Goal: Task Accomplishment & Management: Use online tool/utility

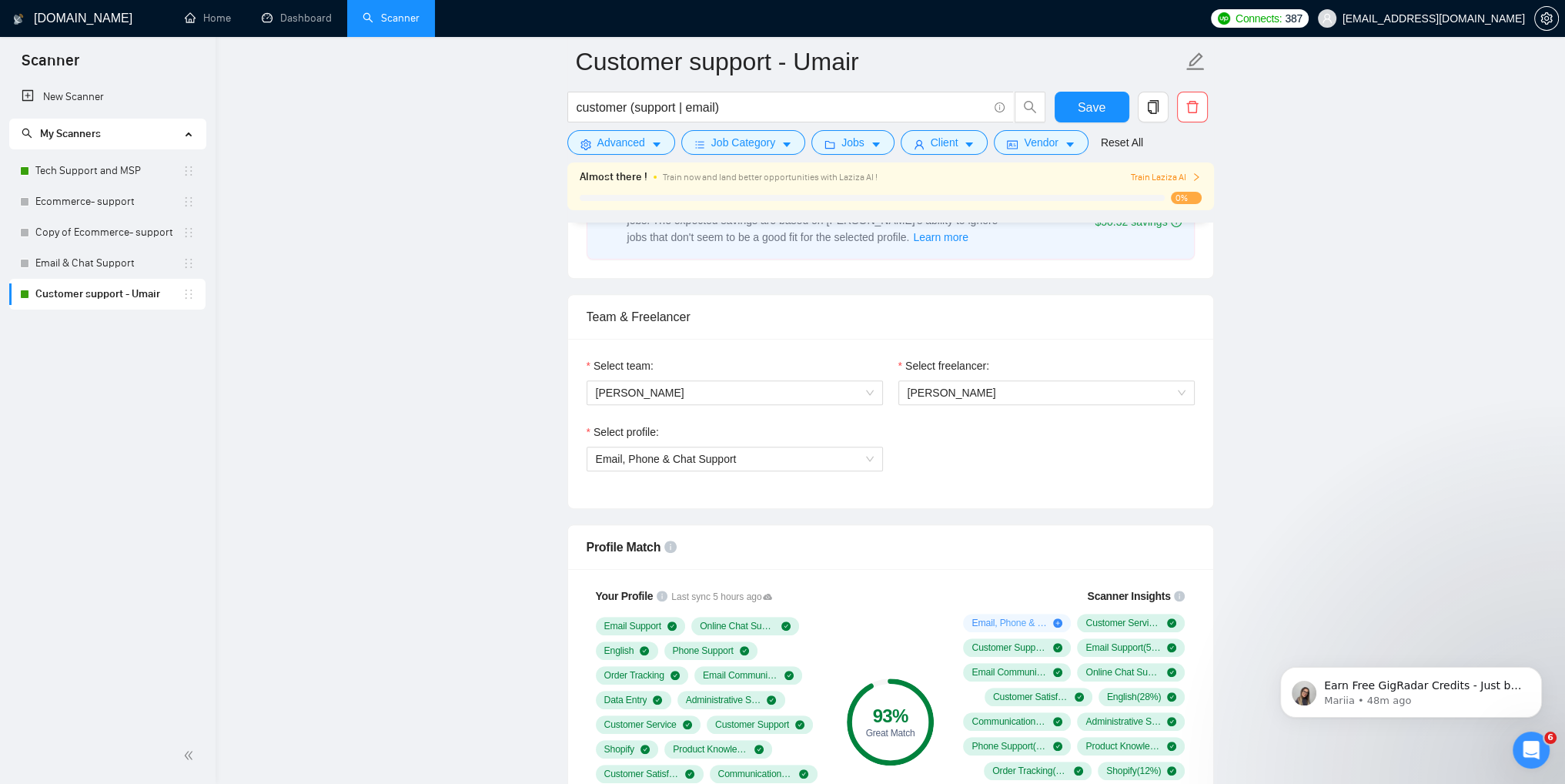
scroll to position [693, 0]
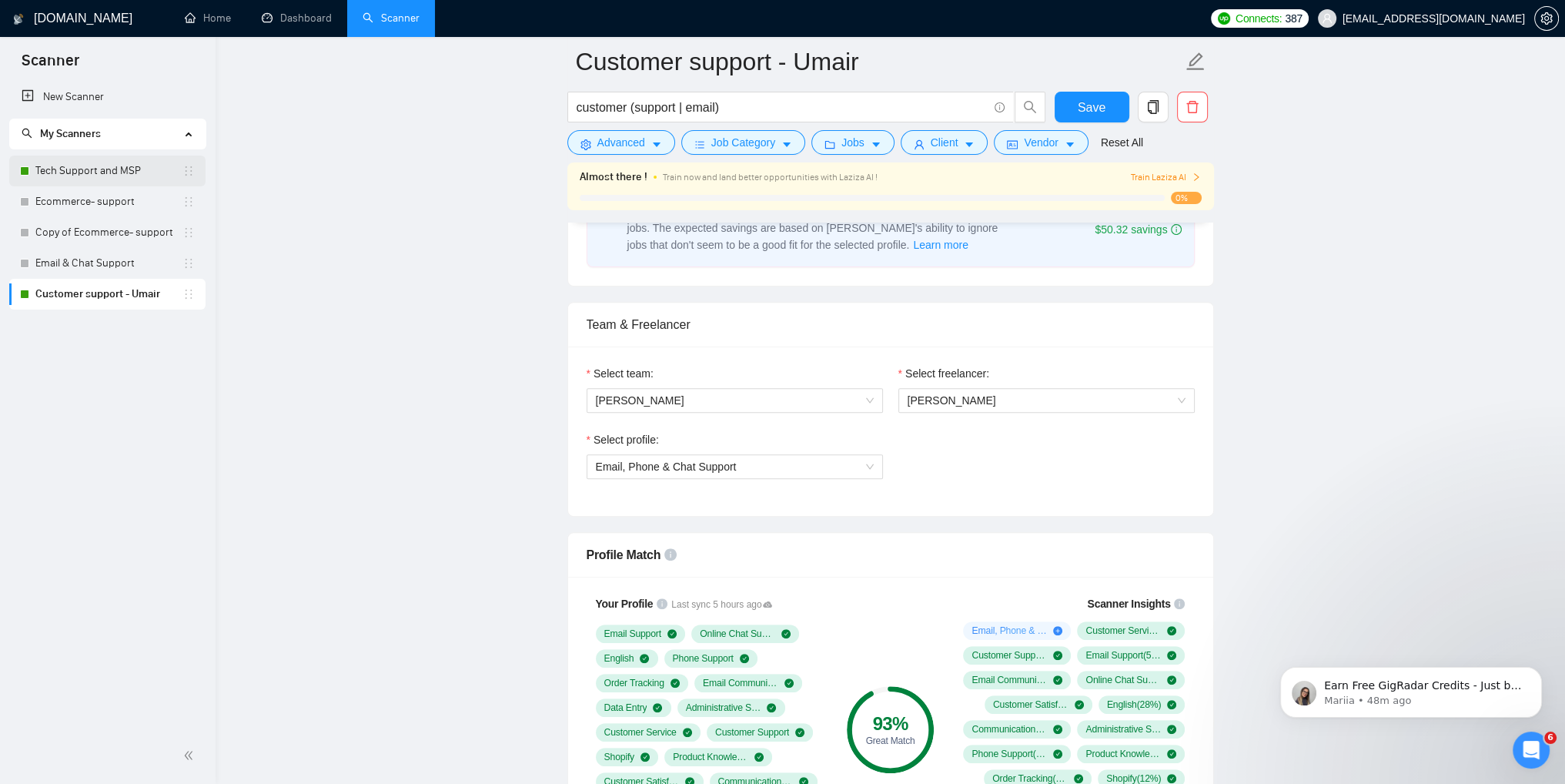
click at [109, 172] on link "Tech Support and MSP" at bounding box center [109, 171] width 147 height 31
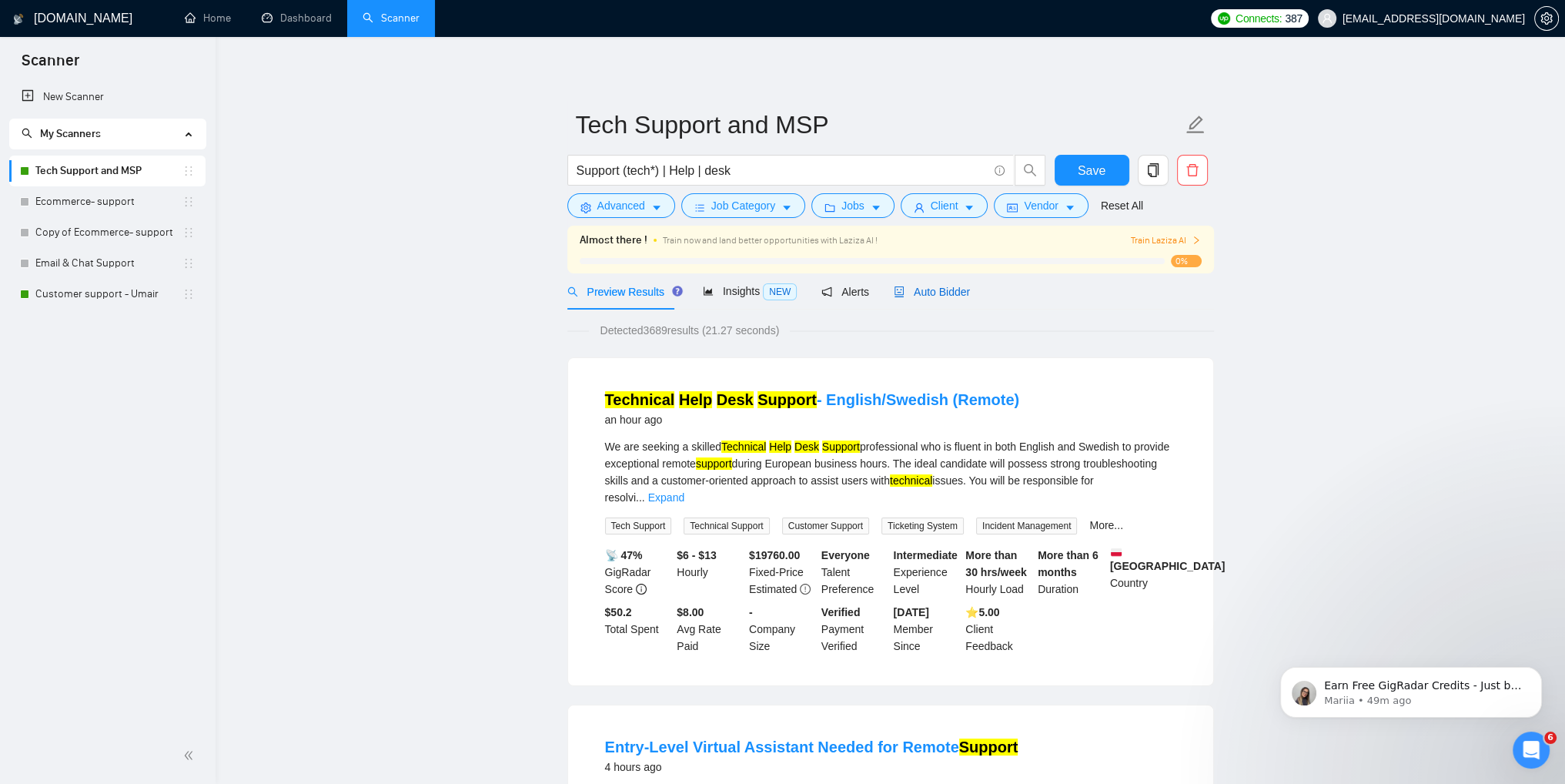
click at [908, 299] on div "Auto Bidder" at bounding box center [931, 292] width 76 height 17
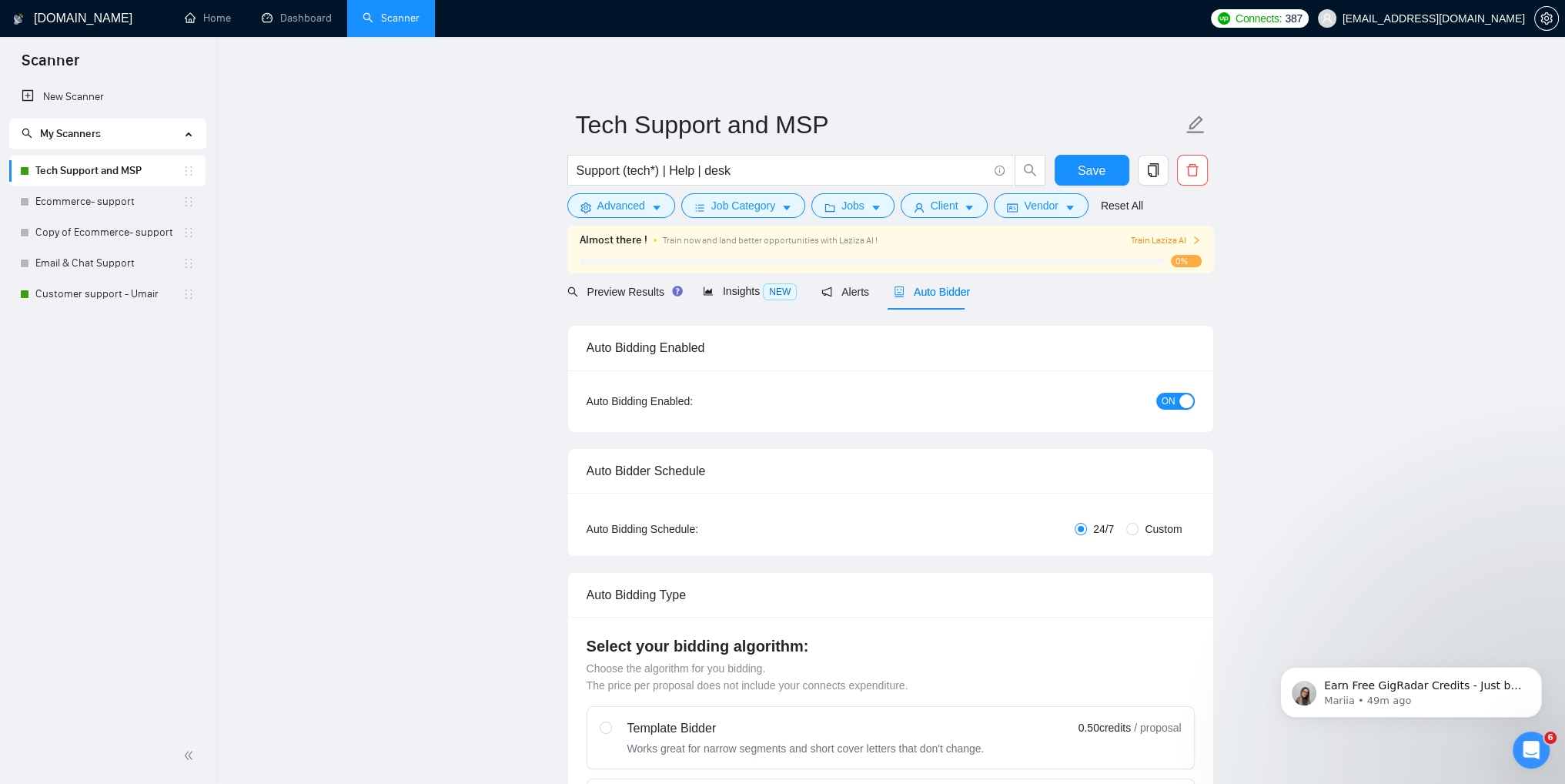
checkbox input "true"
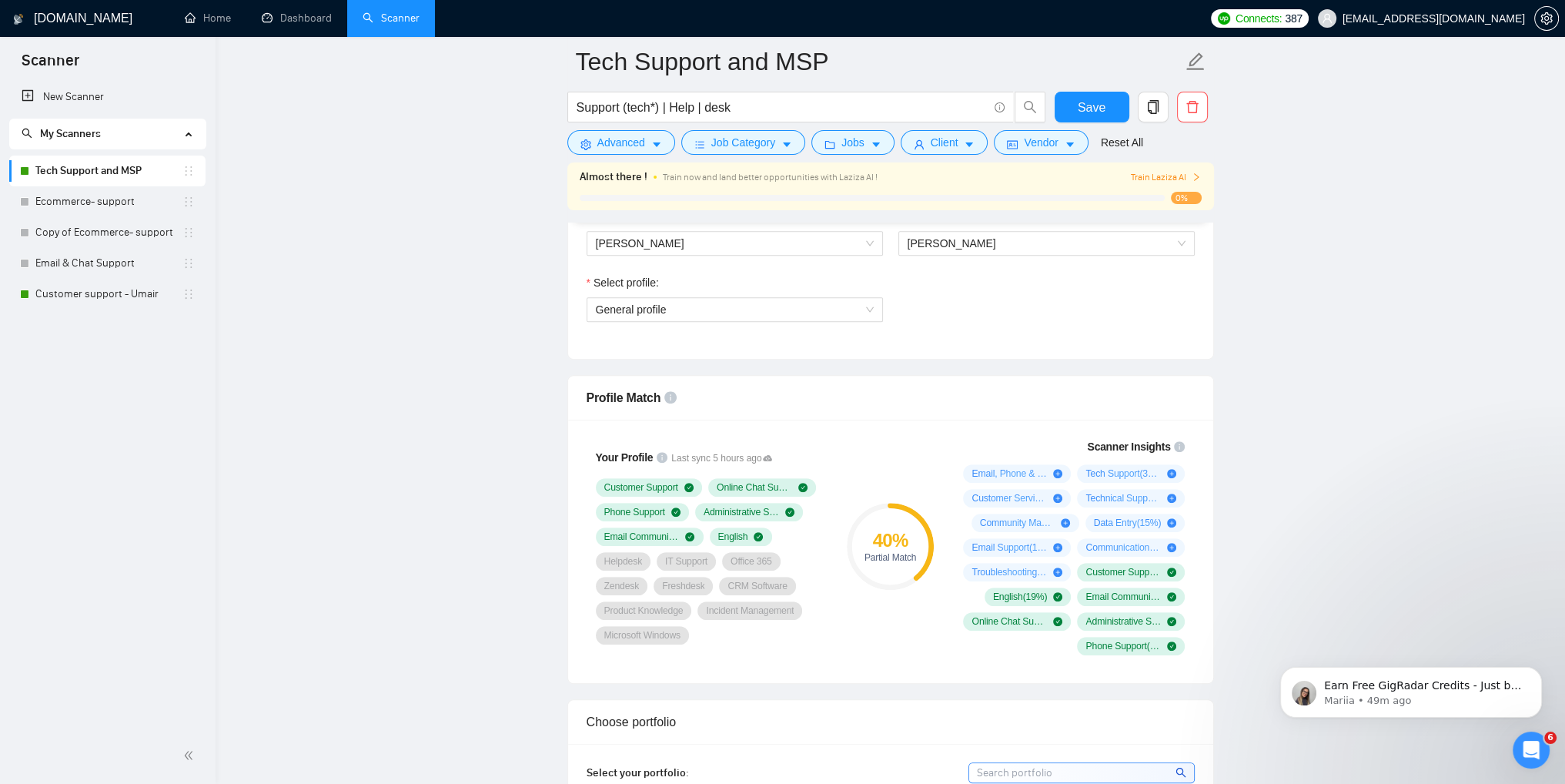
scroll to position [847, 0]
click at [811, 320] on span "General profile" at bounding box center [735, 313] width 278 height 23
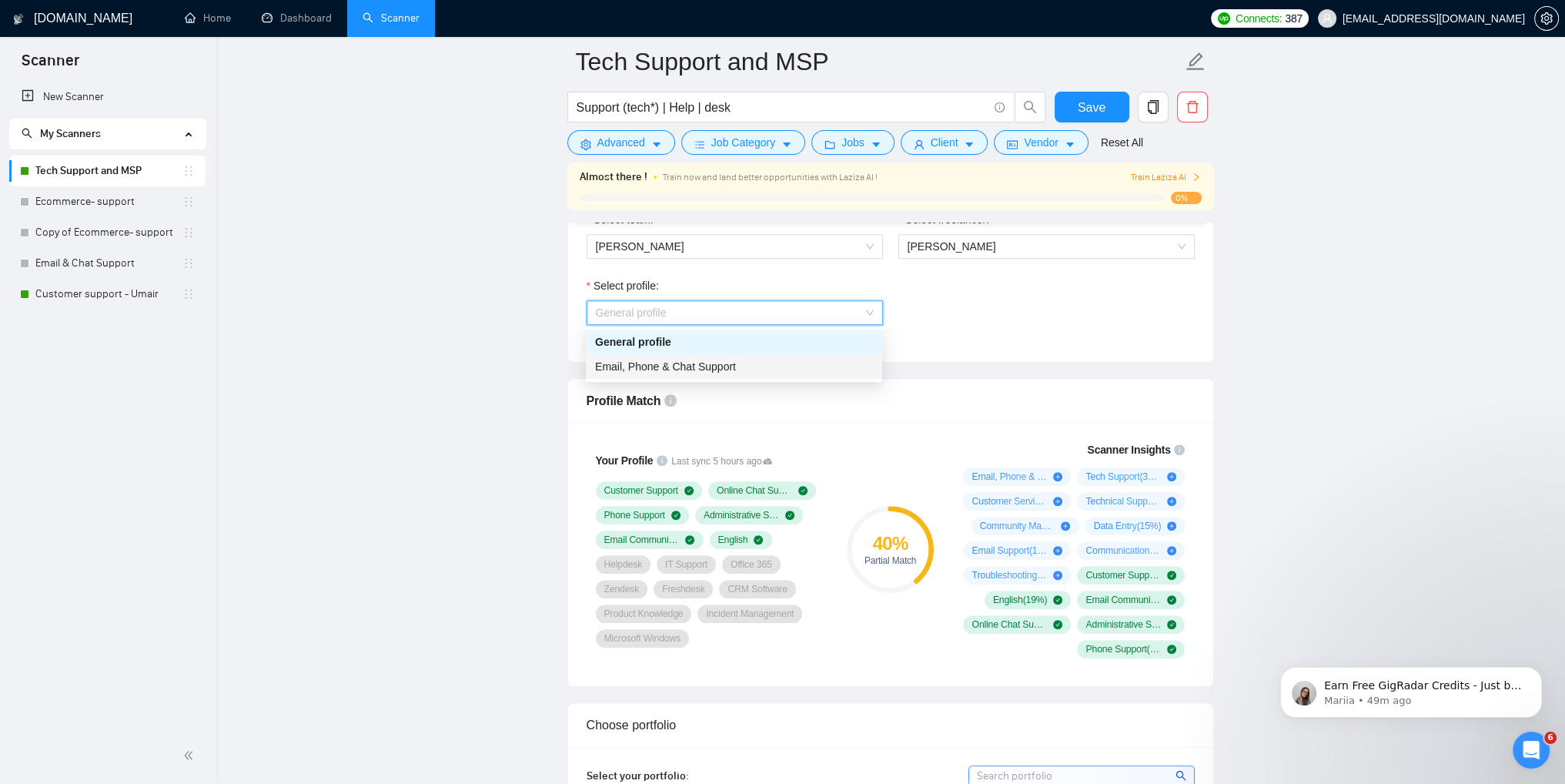
click at [628, 365] on span "Email, Phone & Chat Support" at bounding box center [665, 366] width 141 height 13
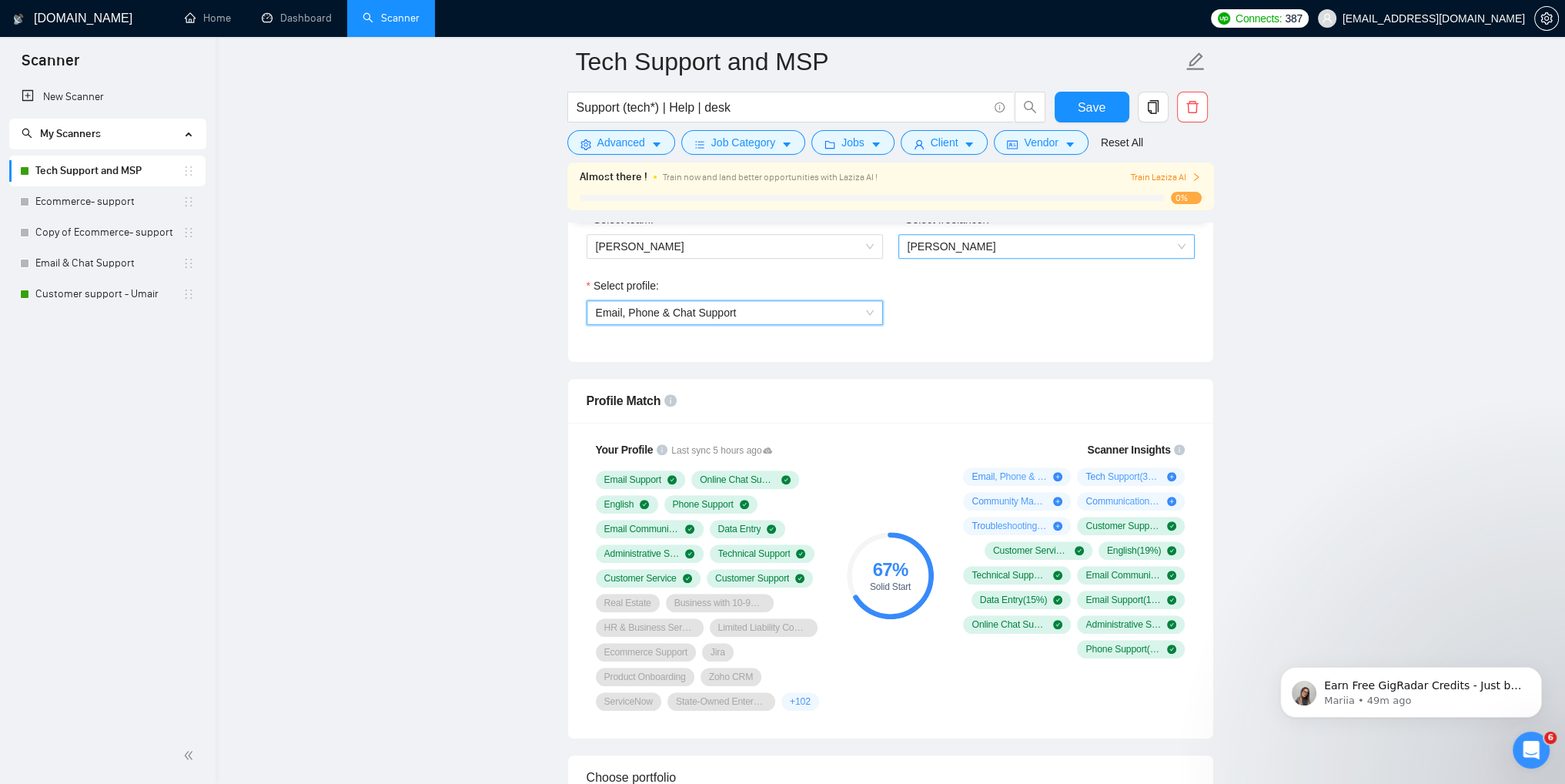
click at [1002, 250] on span "[PERSON_NAME]" at bounding box center [1047, 247] width 278 height 23
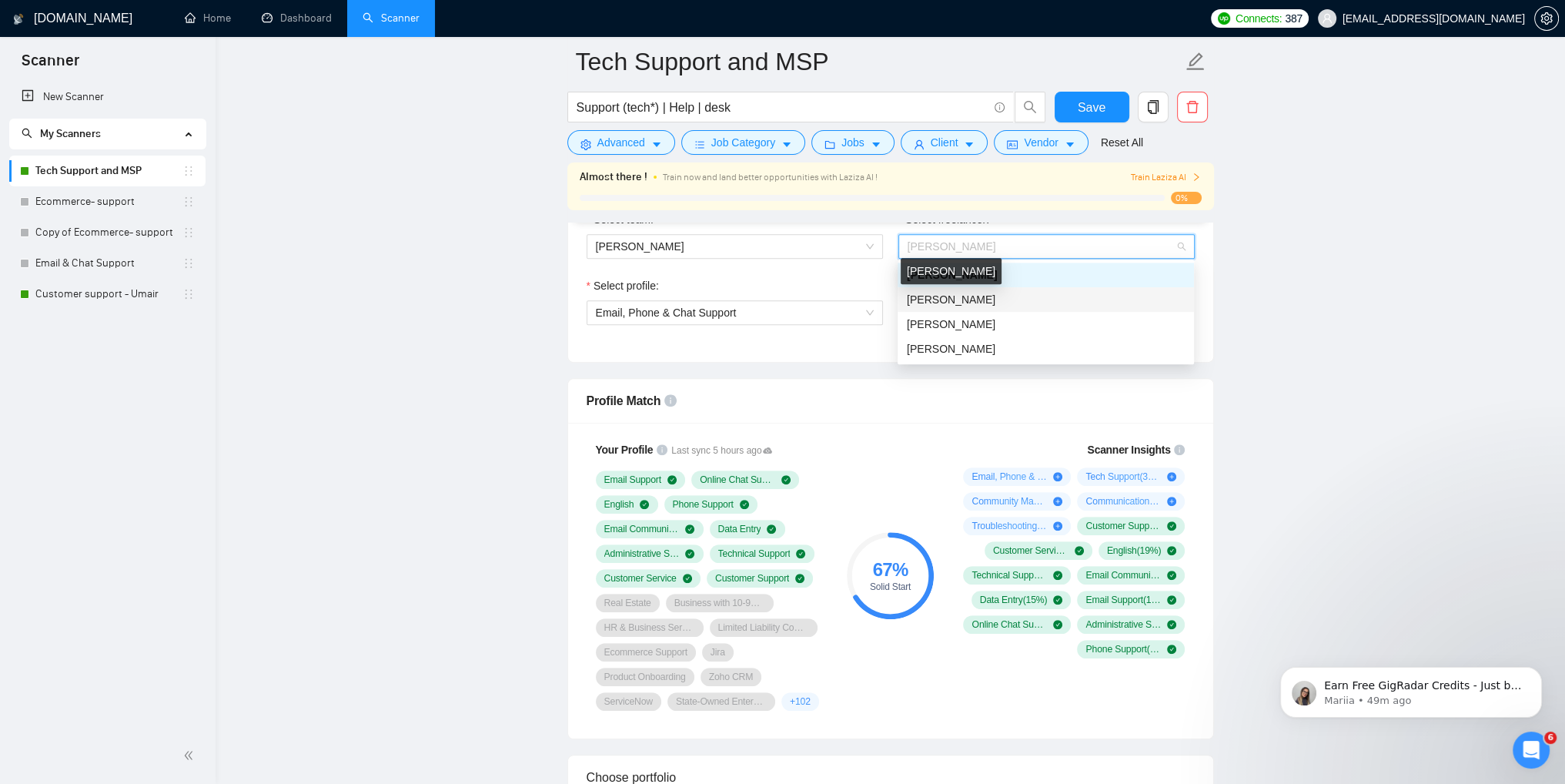
click at [961, 303] on span "[PERSON_NAME]" at bounding box center [951, 299] width 89 height 13
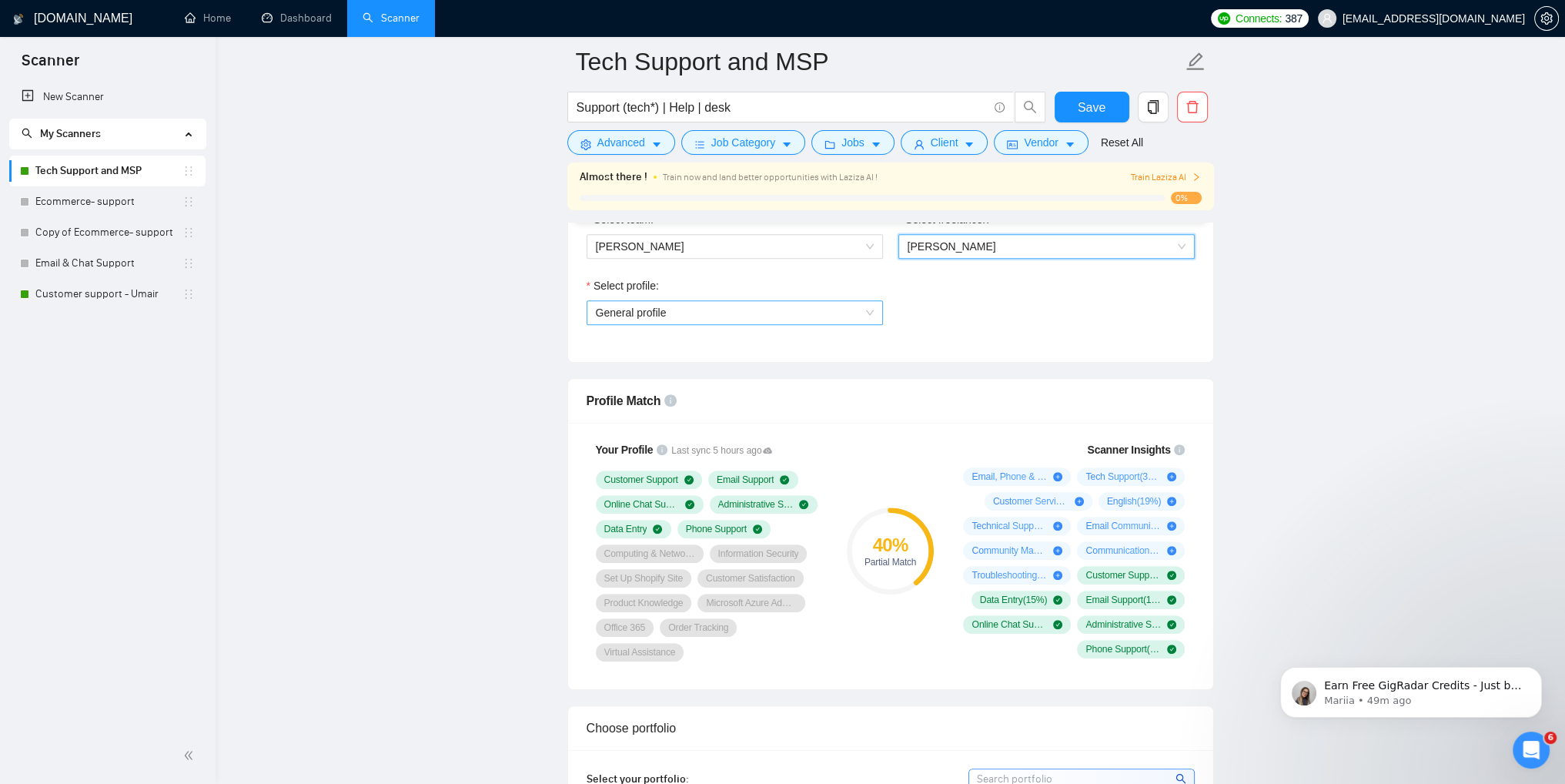
click at [766, 319] on span "General profile" at bounding box center [735, 313] width 278 height 23
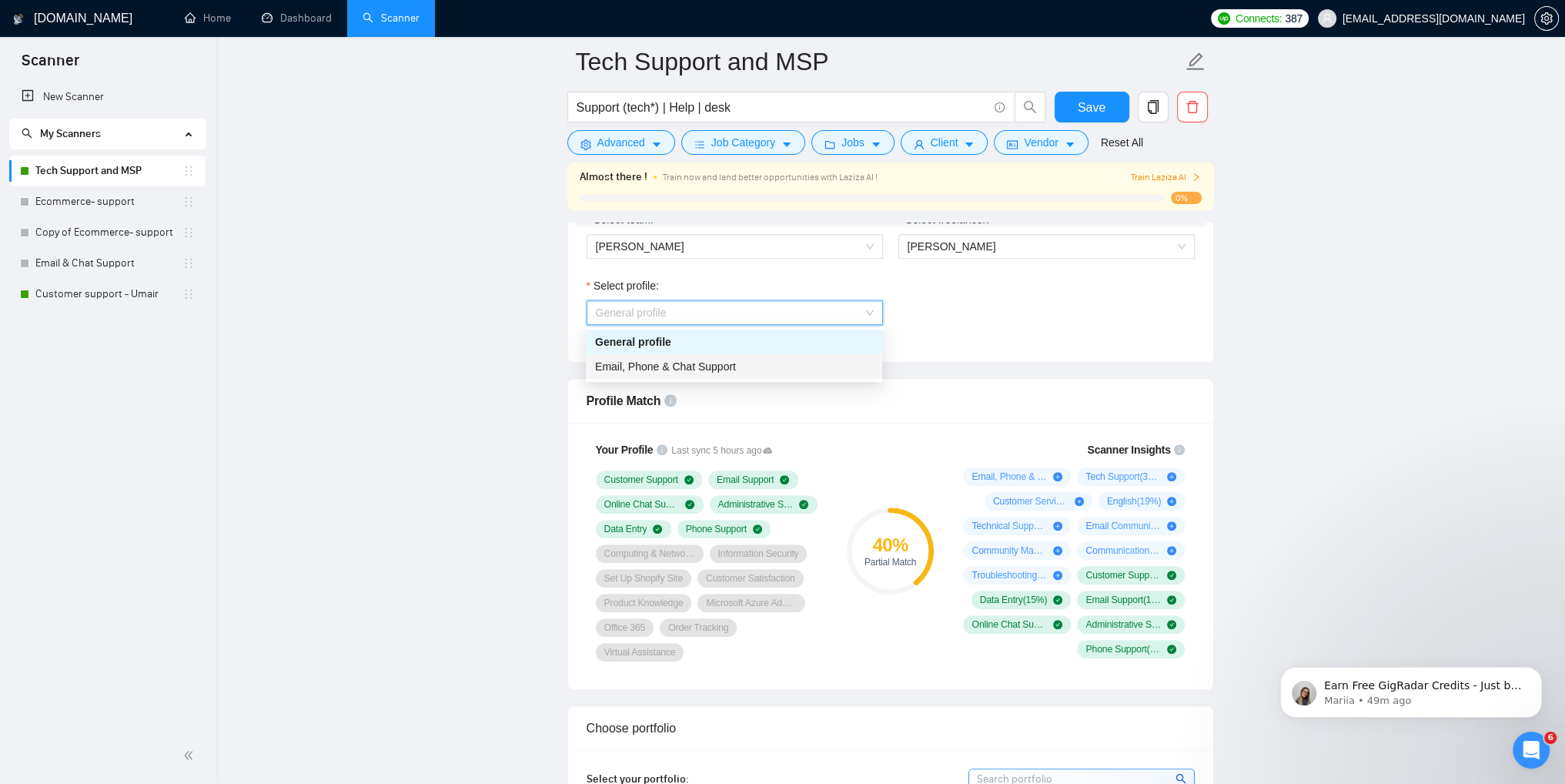
drag, startPoint x: 680, startPoint y: 366, endPoint x: 691, endPoint y: 365, distance: 11.0
click at [679, 366] on span "Email, Phone & Chat Support" at bounding box center [665, 366] width 141 height 13
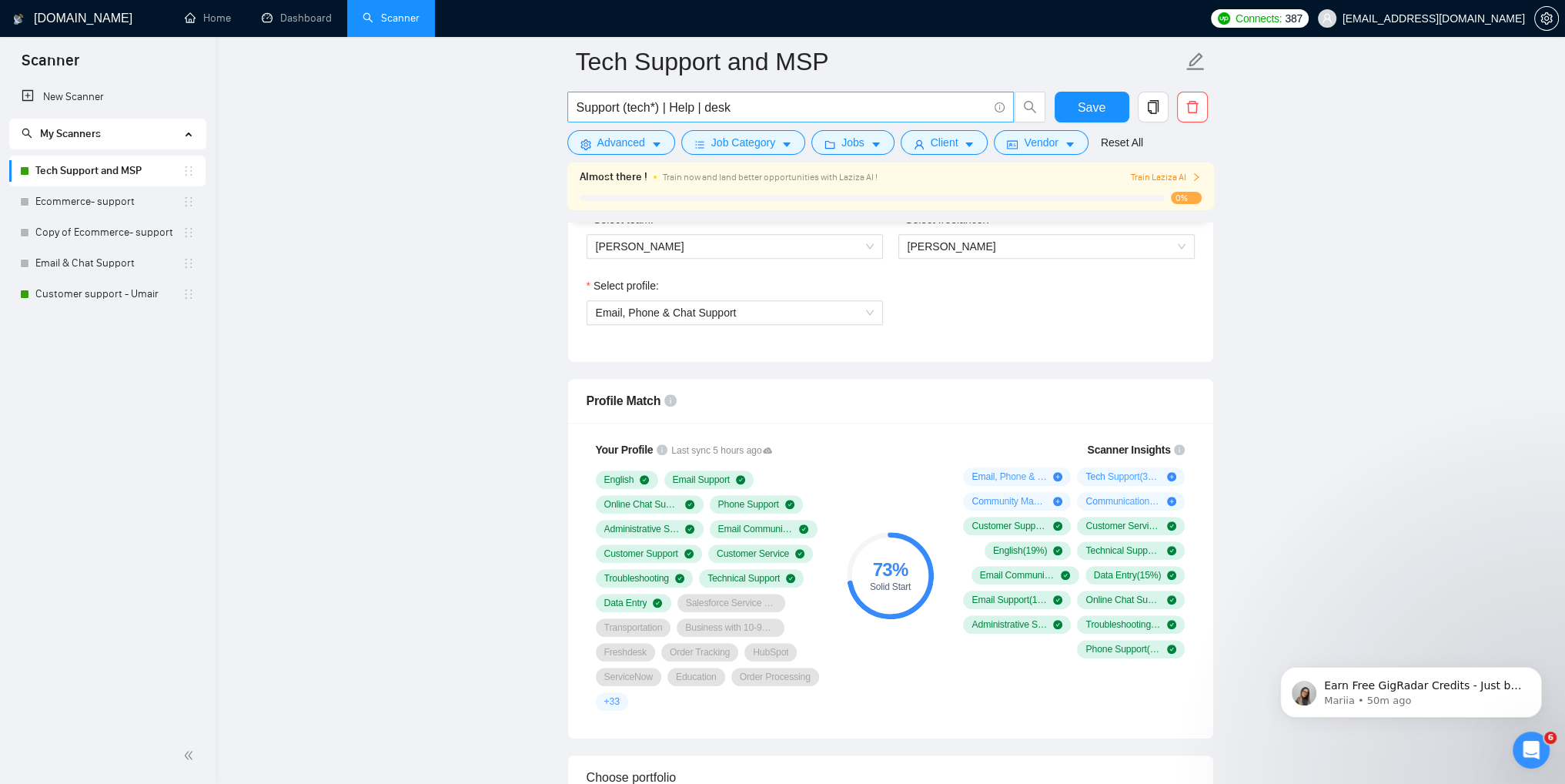
click at [786, 122] on span "Support (tech*) | Help | desk" at bounding box center [791, 107] width 446 height 31
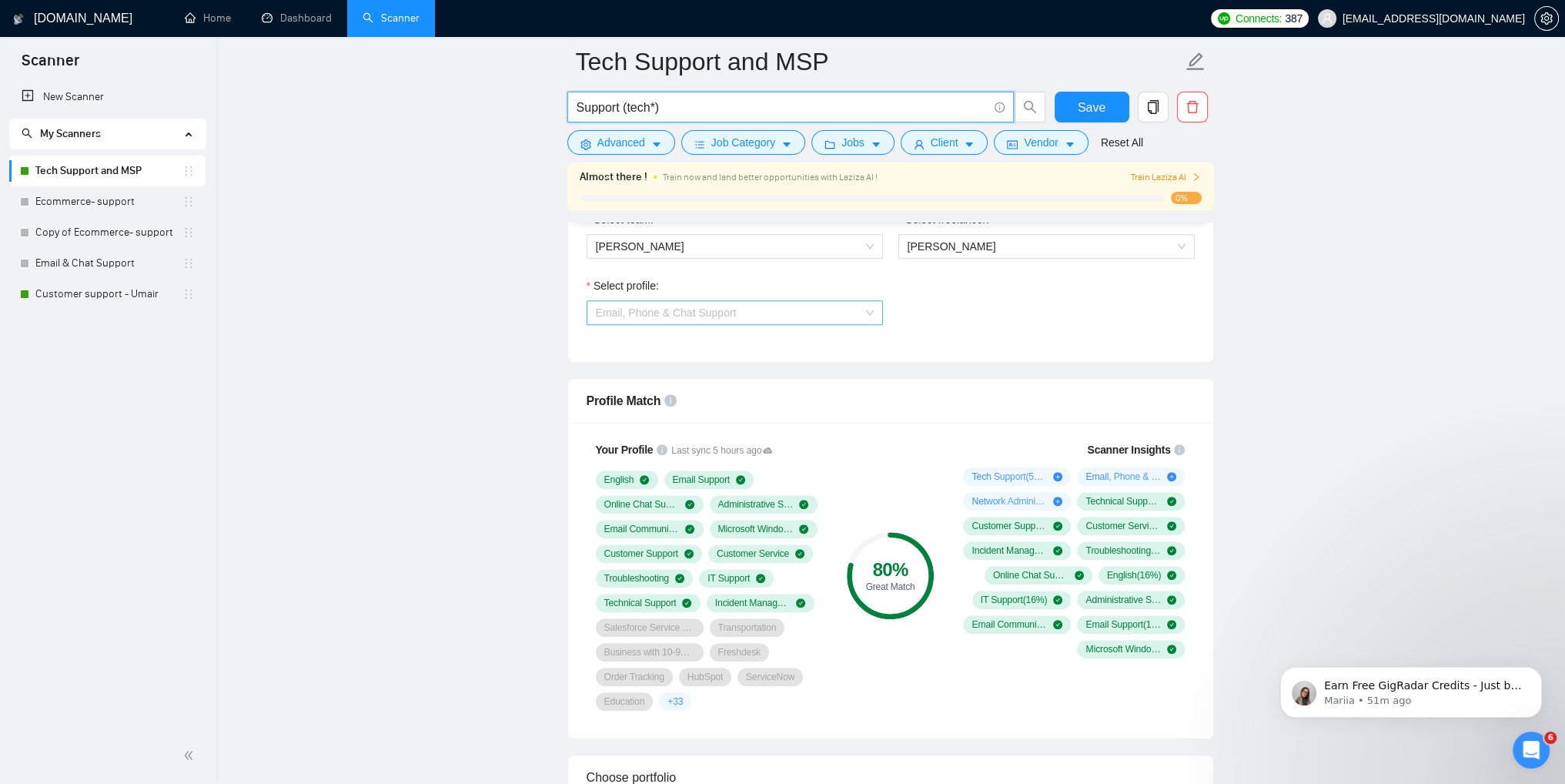
click at [741, 318] on span "Email, Phone & Chat Support" at bounding box center [735, 313] width 278 height 23
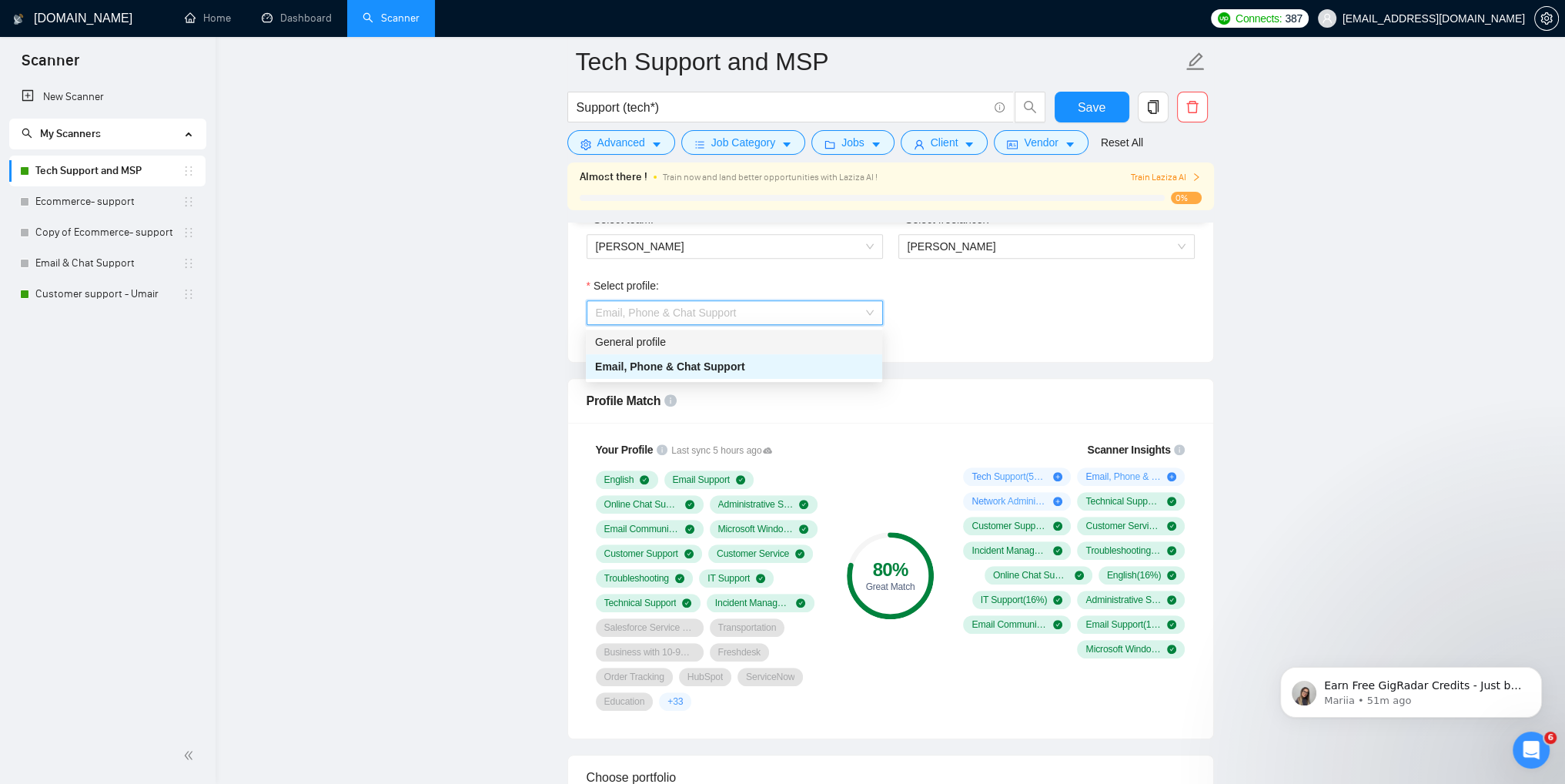
click at [716, 340] on div "General profile" at bounding box center [734, 342] width 278 height 17
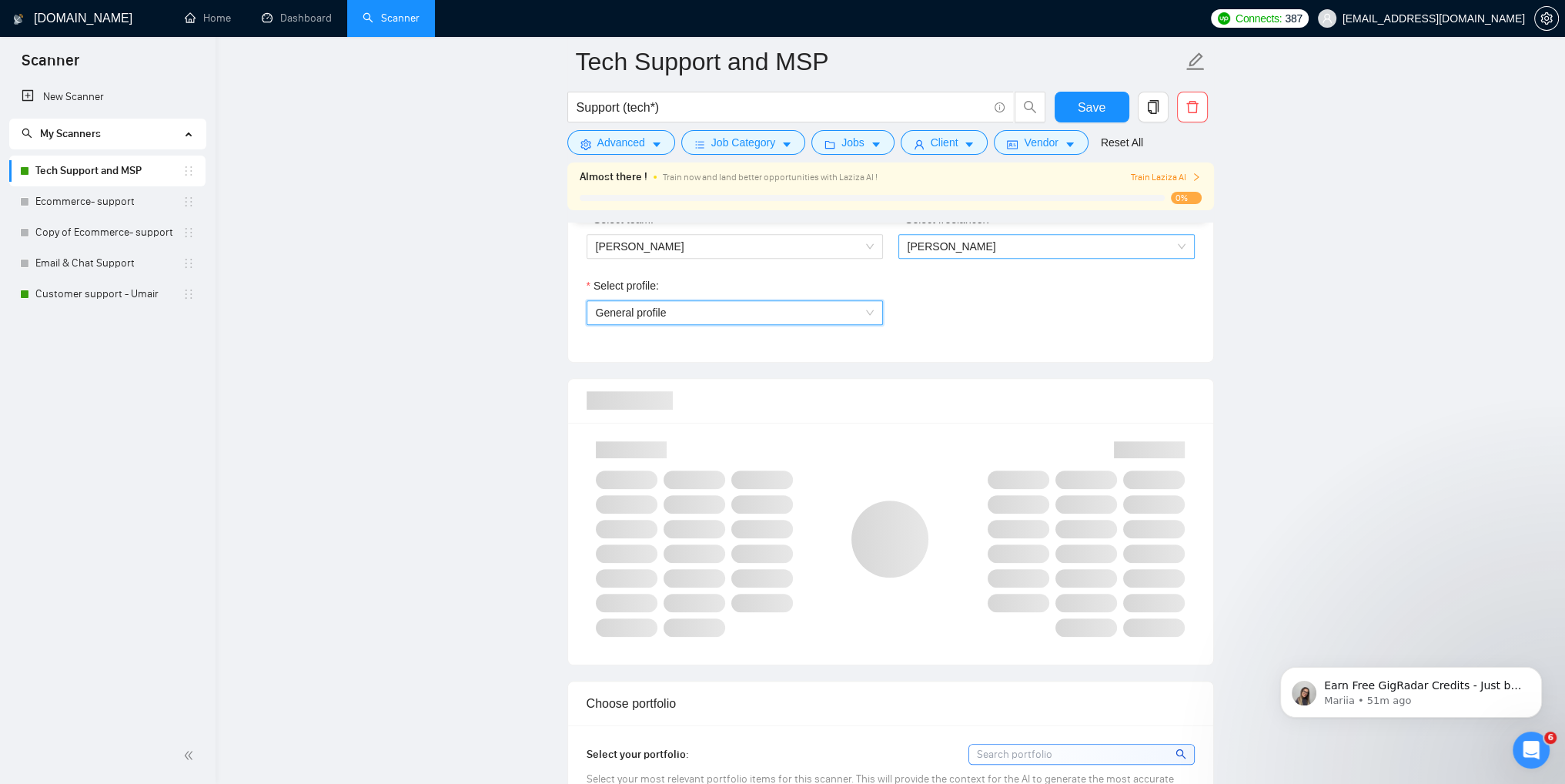
click at [1066, 247] on span "[PERSON_NAME]" at bounding box center [1047, 247] width 278 height 23
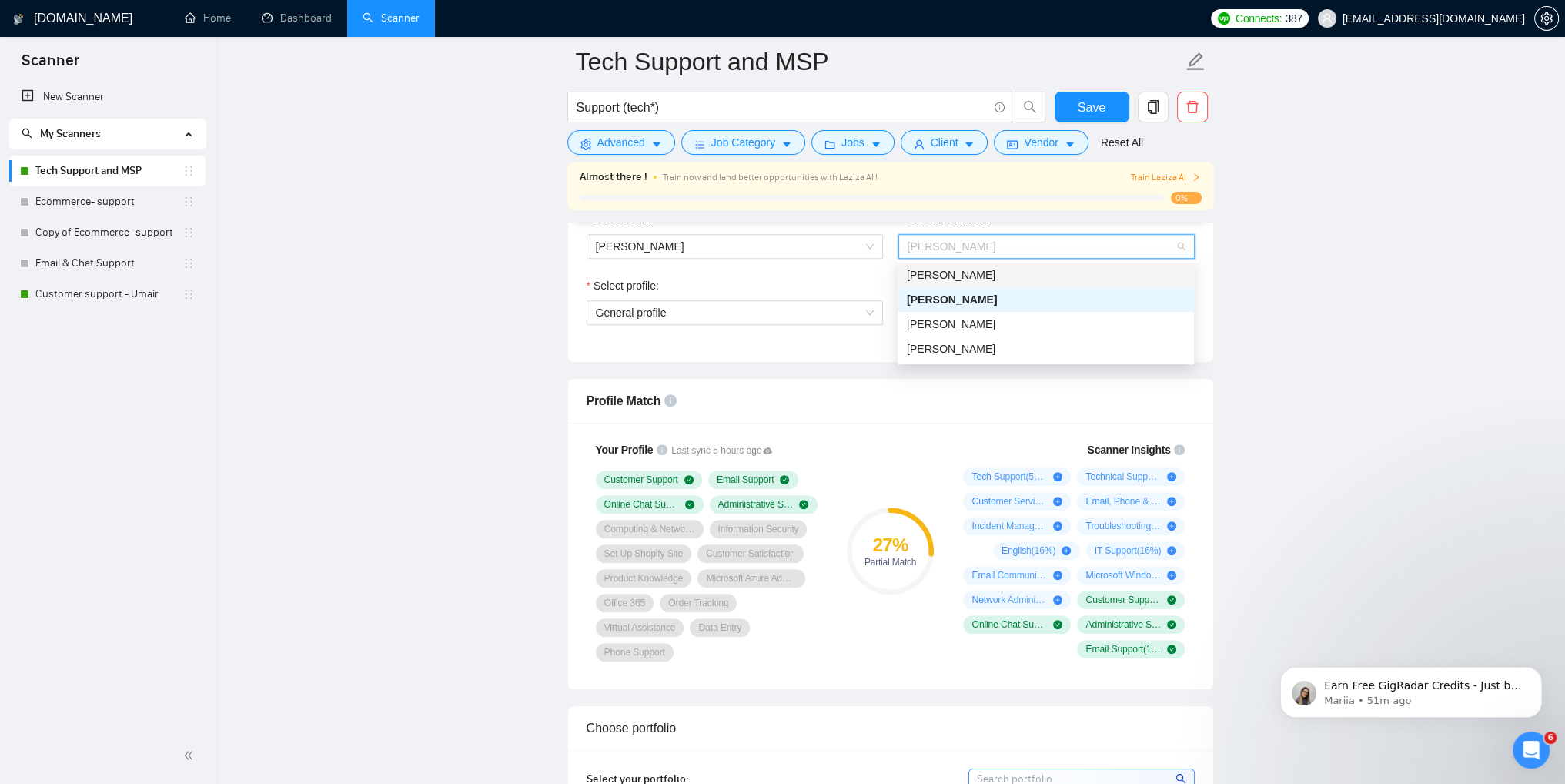
click at [1015, 278] on div "[PERSON_NAME]" at bounding box center [1046, 275] width 278 height 17
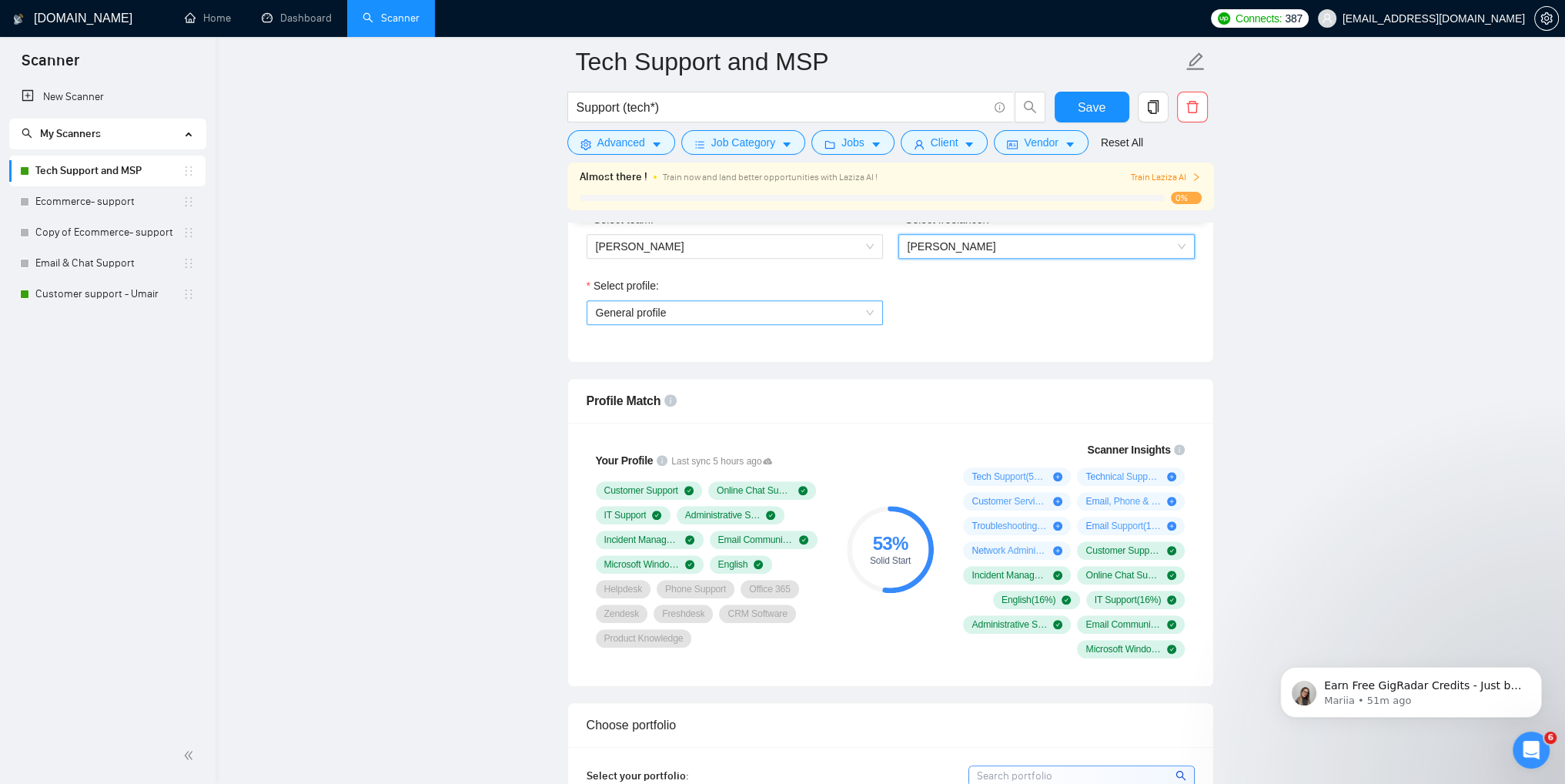
click at [867, 309] on span "General profile" at bounding box center [735, 313] width 278 height 23
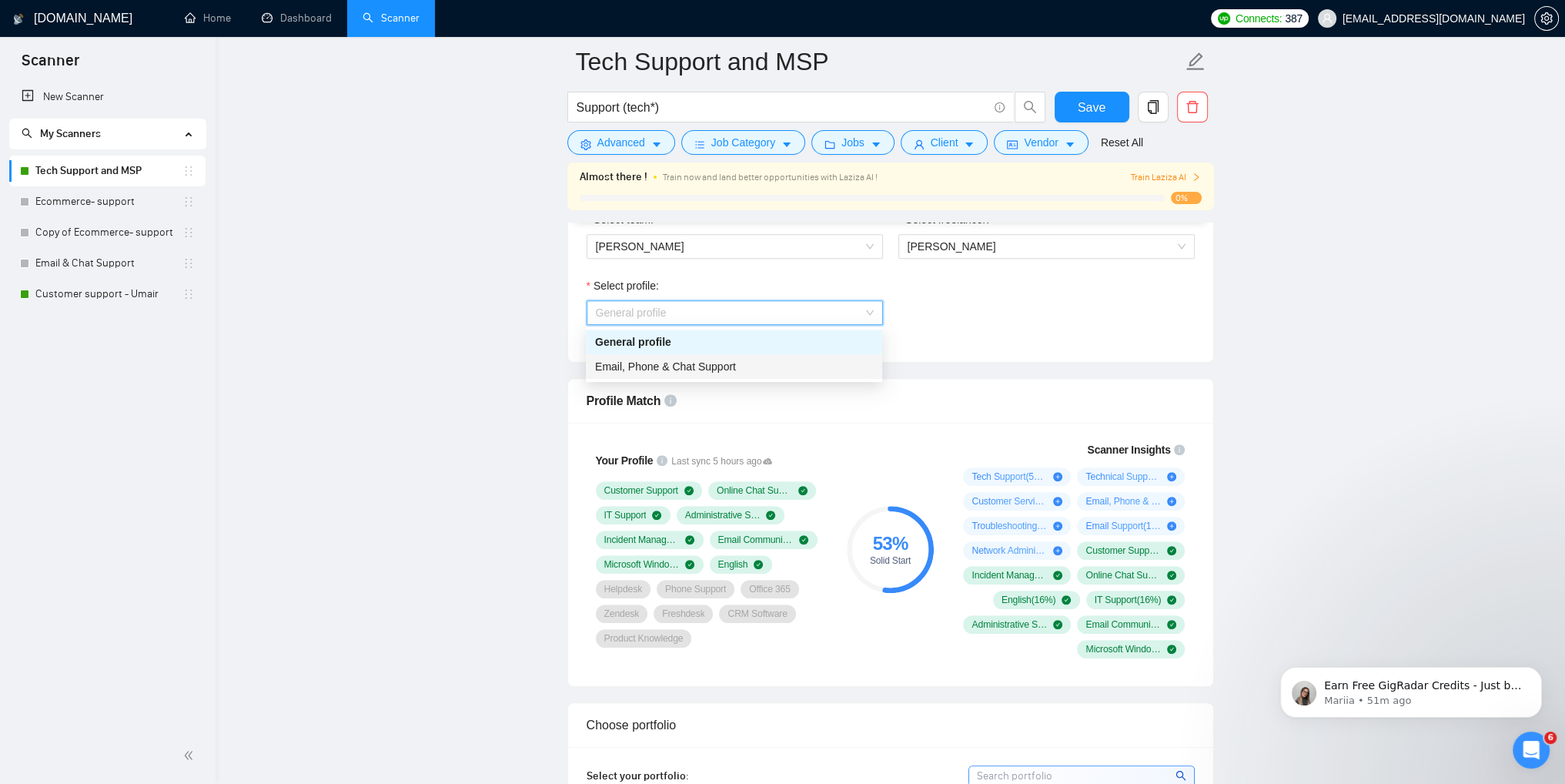
click at [834, 360] on div "Email, Phone & Chat Support" at bounding box center [734, 366] width 278 height 17
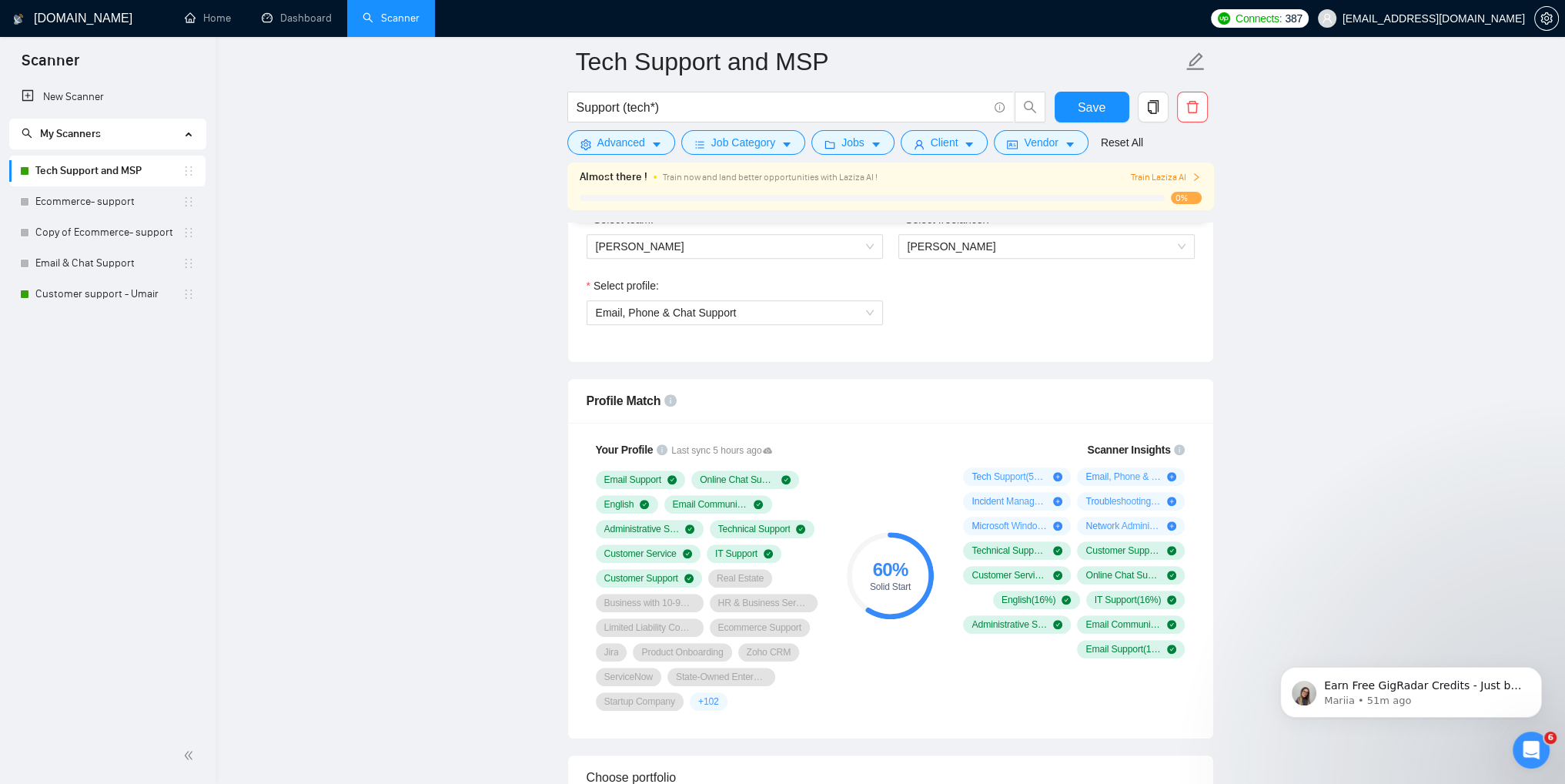
drag, startPoint x: 1027, startPoint y: 407, endPoint x: 915, endPoint y: 391, distance: 113.1
click at [915, 391] on div "Profile Match" at bounding box center [891, 400] width 609 height 43
click at [681, 115] on input "Support (tech*)" at bounding box center [782, 107] width 411 height 19
type input "Support (tech*) | Help | desk"
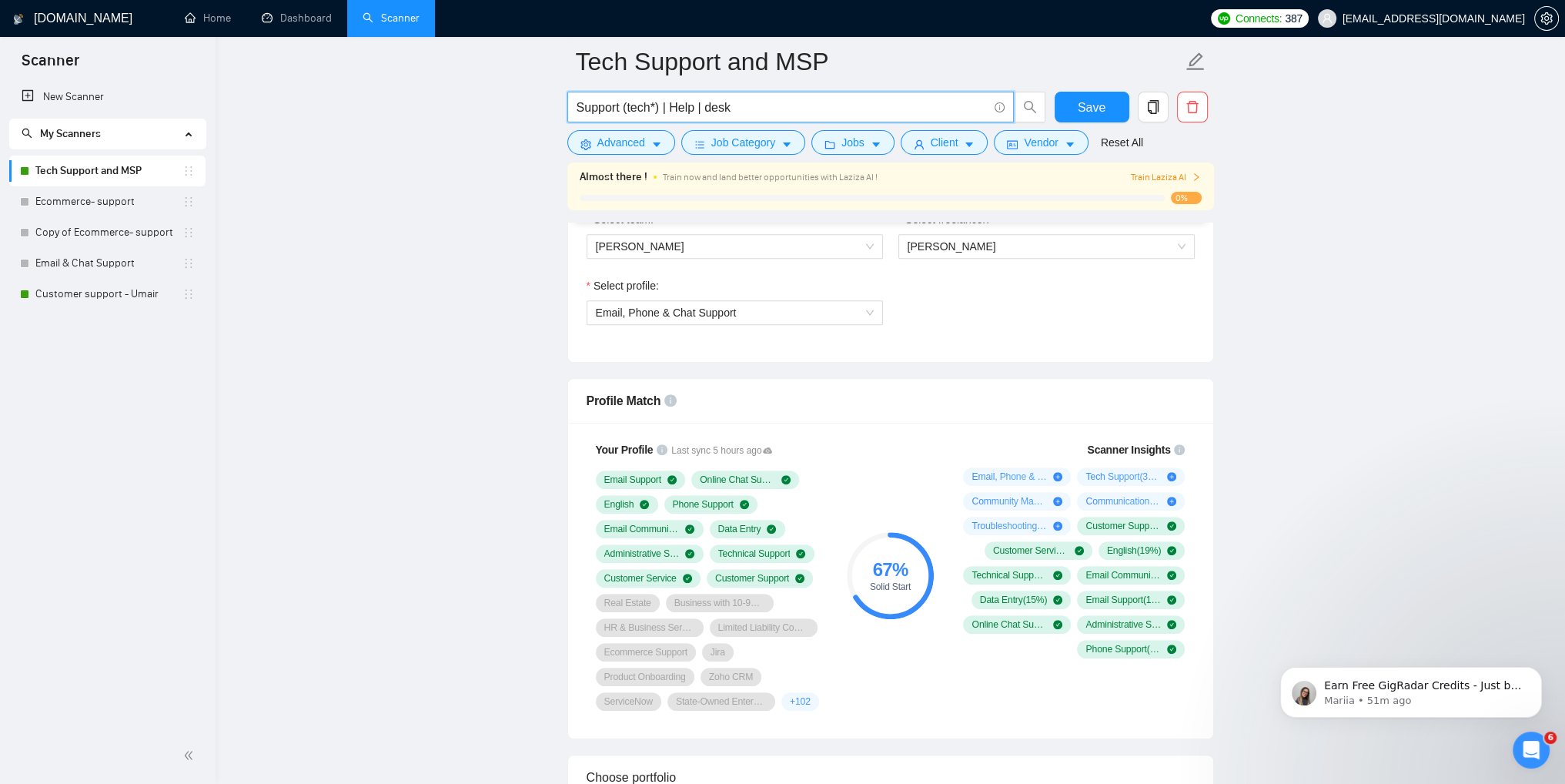
type input "Support (tech*) | Help | desk"
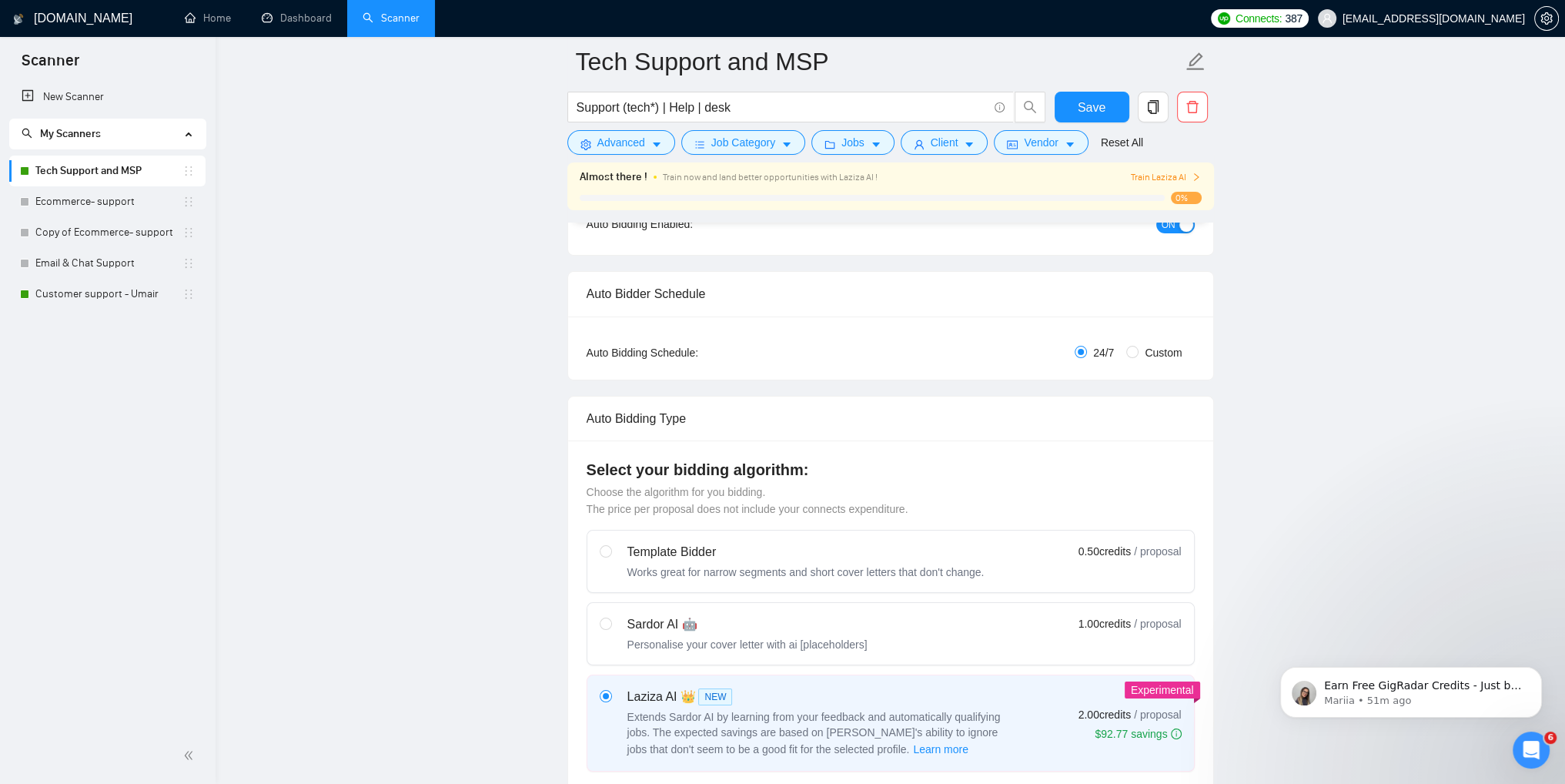
scroll to position [0, 0]
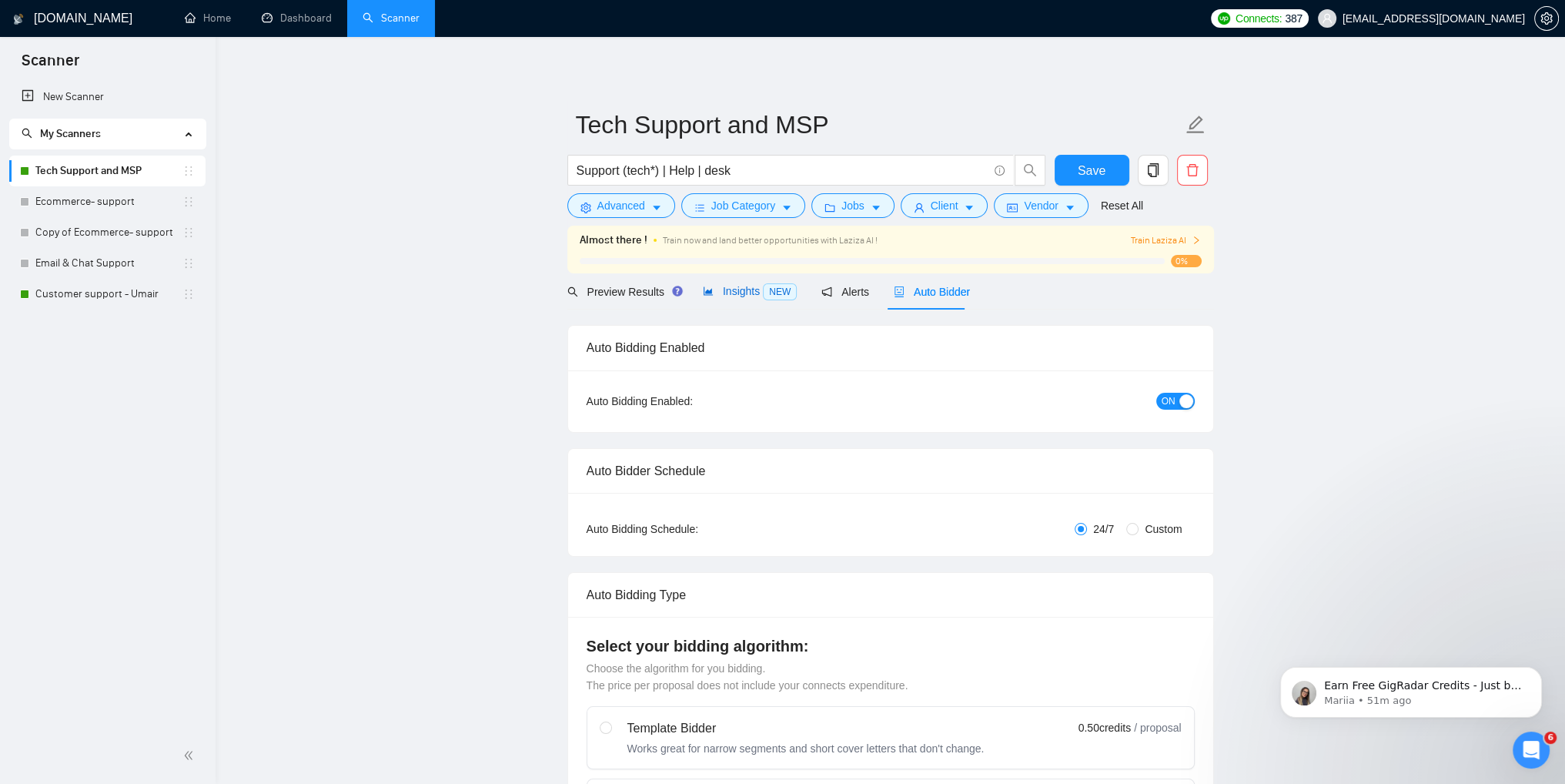
click at [711, 293] on span "Insights NEW" at bounding box center [750, 291] width 94 height 13
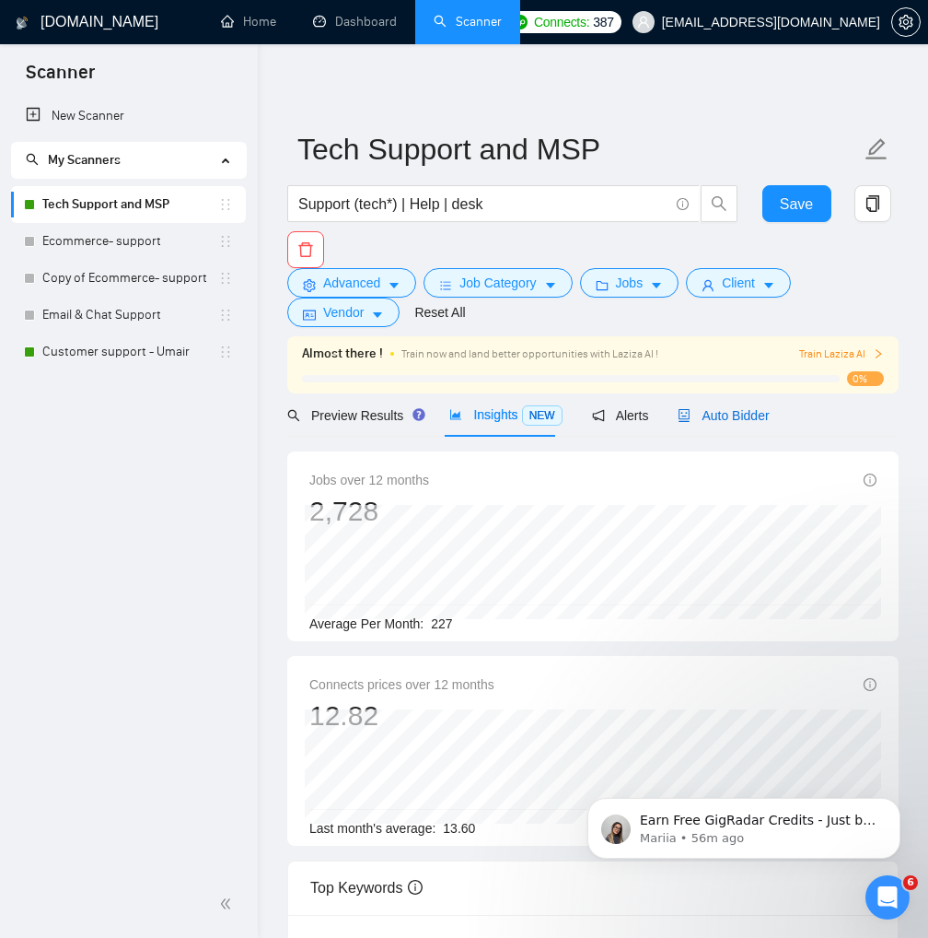
click at [725, 412] on span "Auto Bidder" at bounding box center [723, 415] width 91 height 15
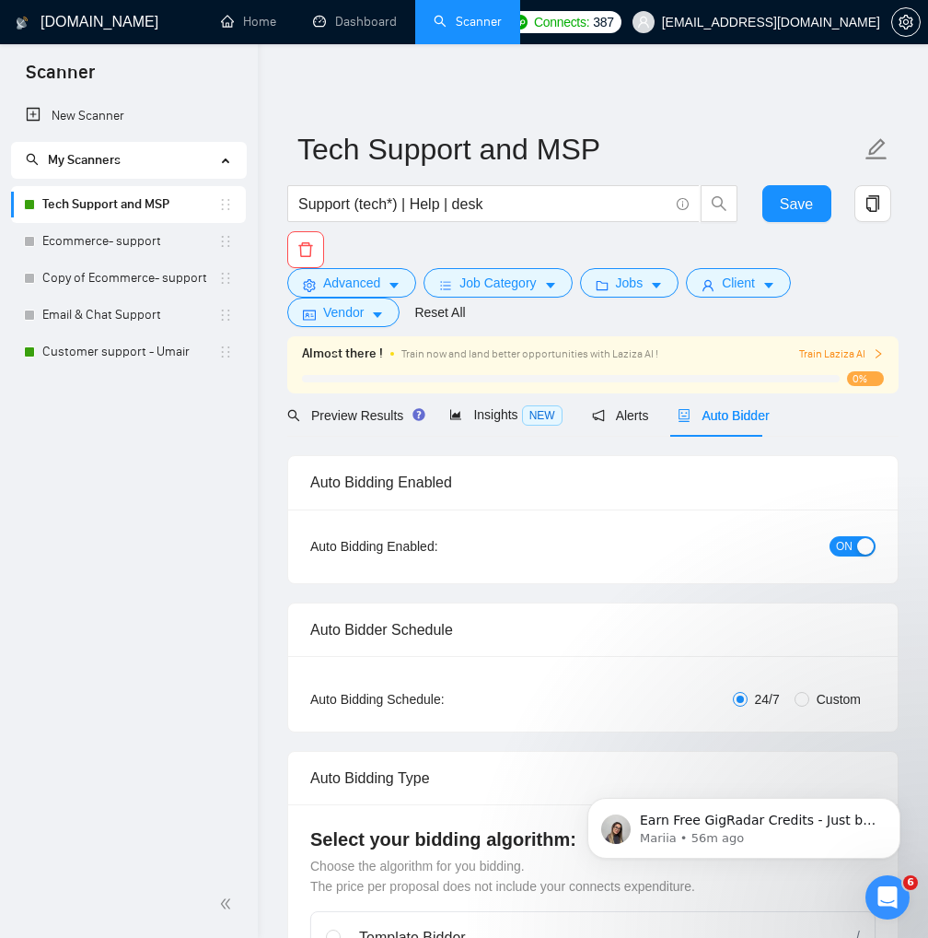
checkbox input "true"
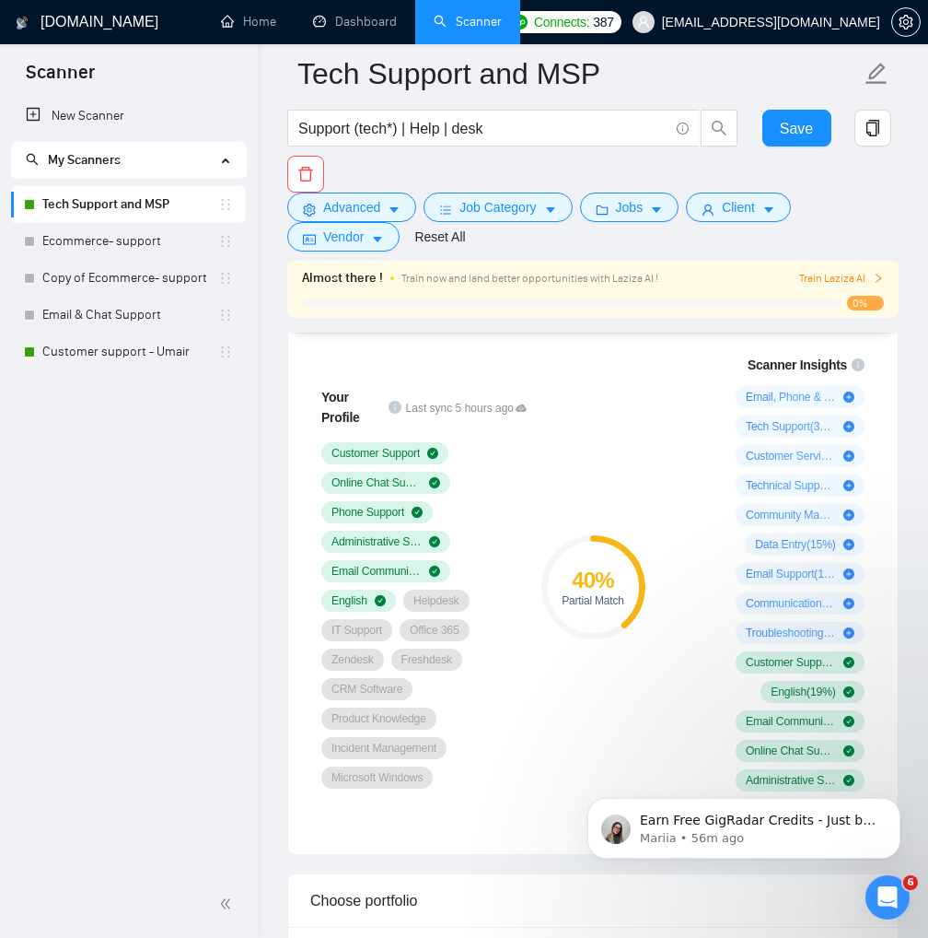
scroll to position [829, 0]
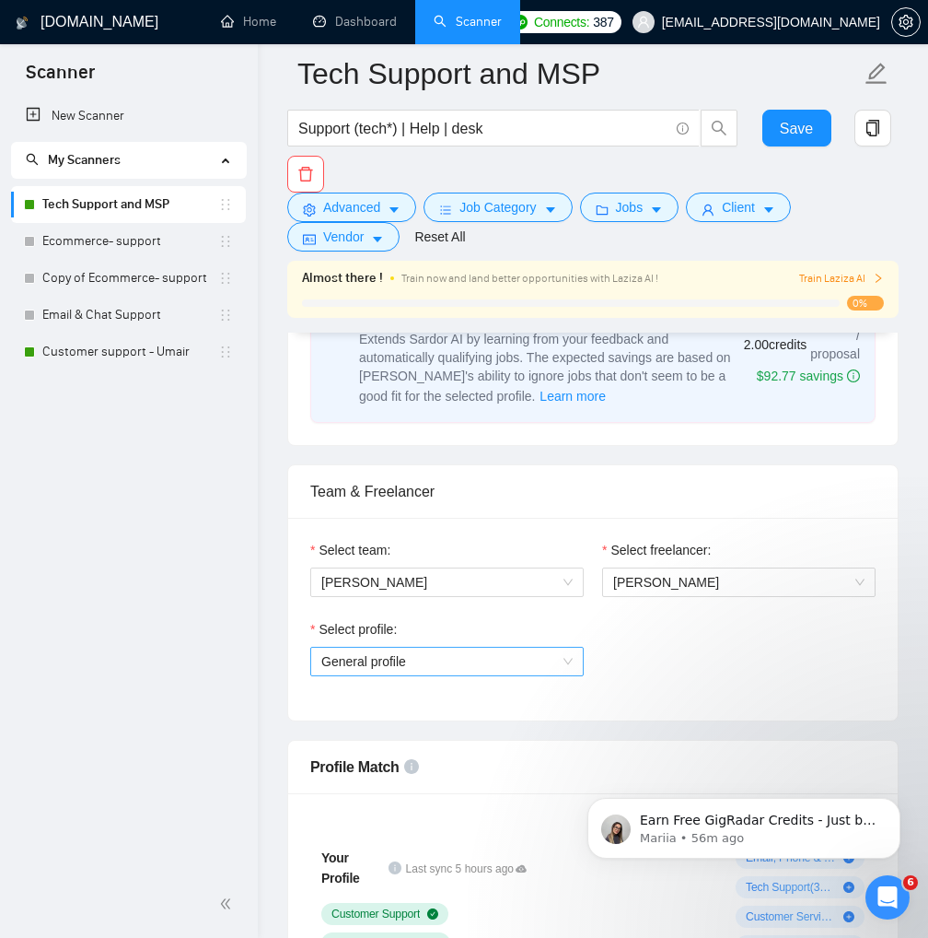
click at [492, 647] on span "General profile" at bounding box center [446, 661] width 251 height 28
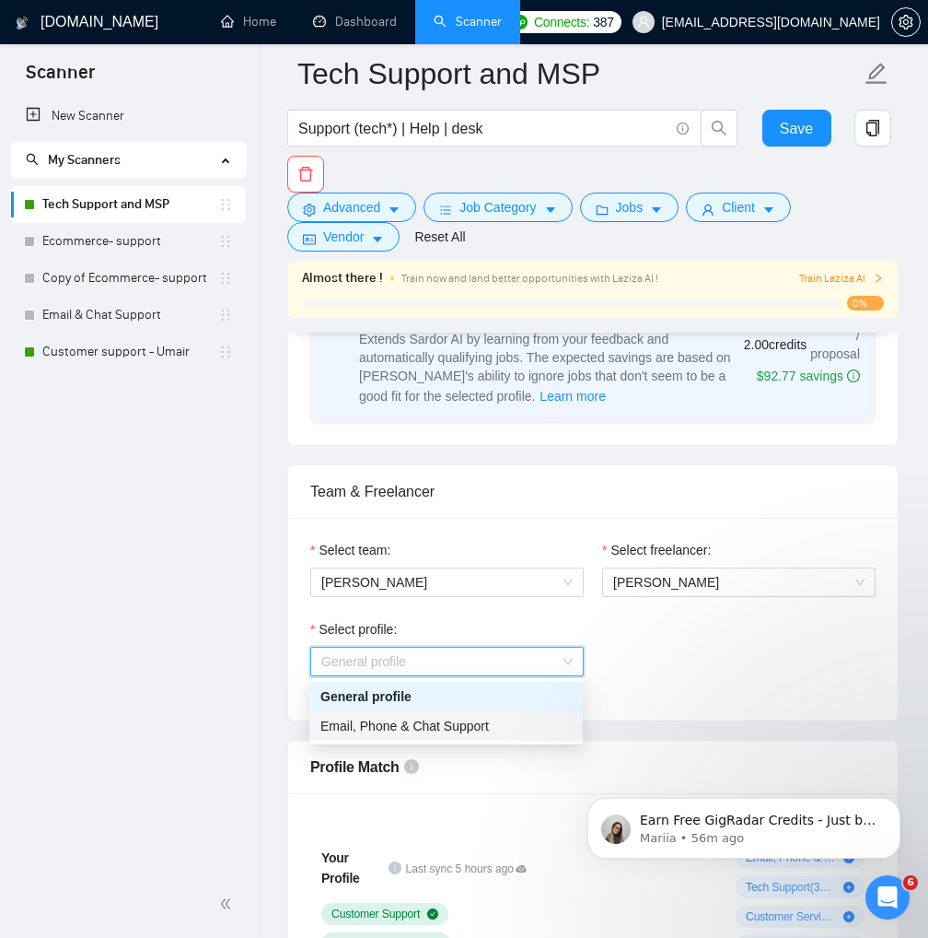
click at [407, 729] on span "Email, Phone & Chat Support" at bounding box center [404, 725] width 169 height 15
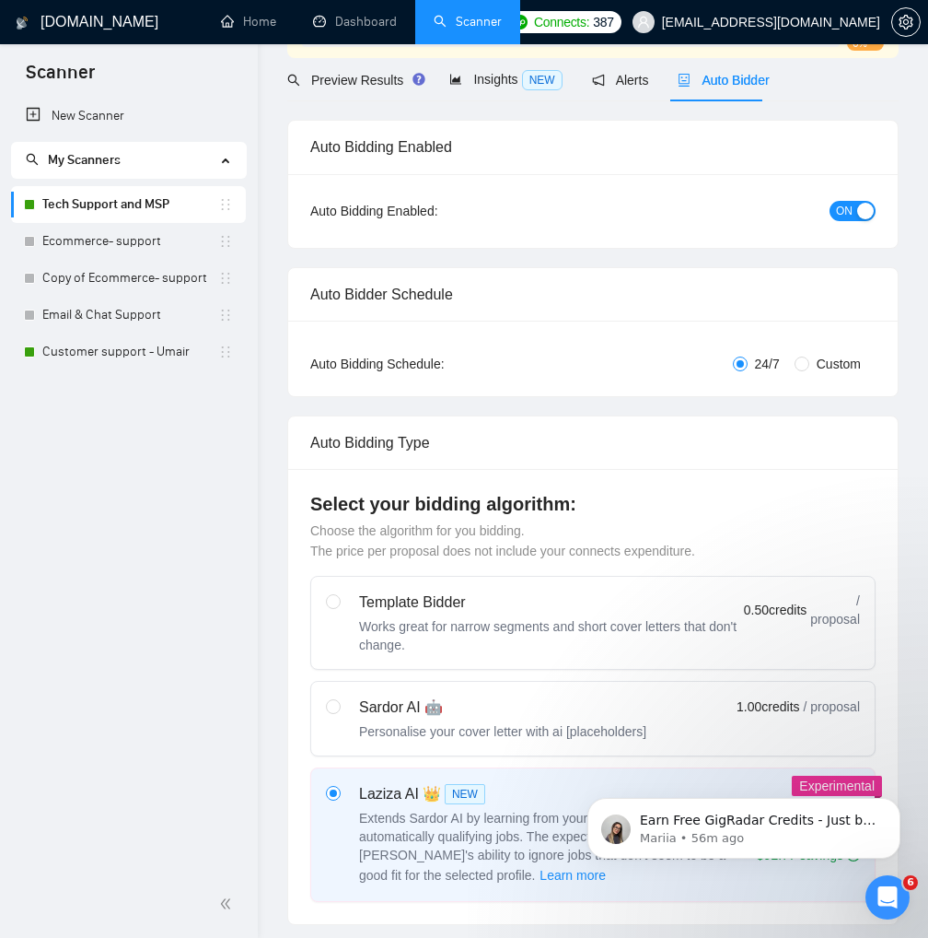
scroll to position [0, 0]
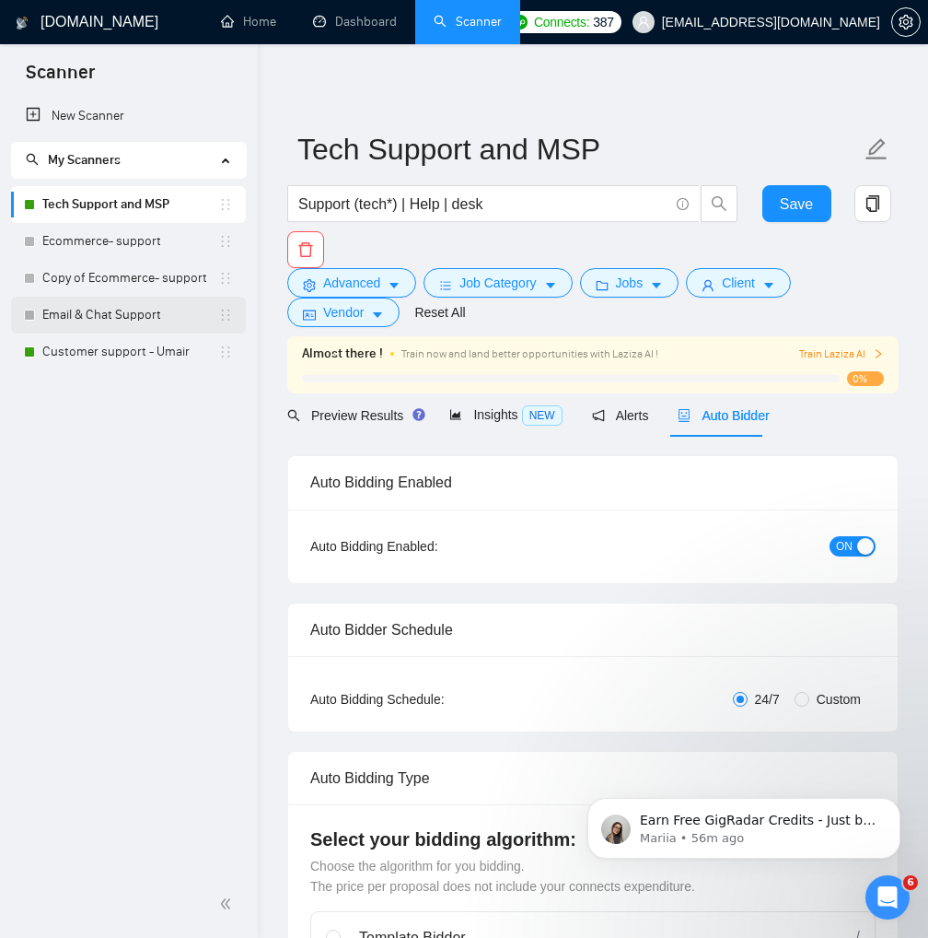
click at [133, 318] on link "Email & Chat Support" at bounding box center [130, 315] width 176 height 37
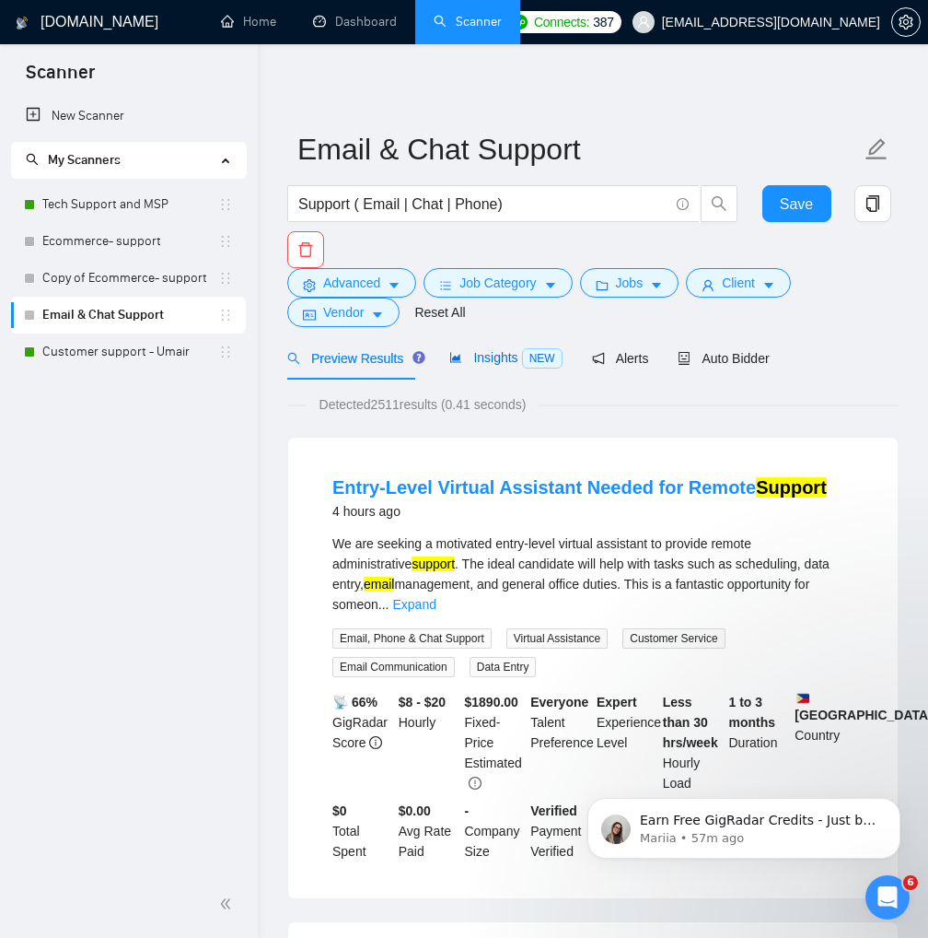
click at [479, 355] on span "Insights NEW" at bounding box center [505, 357] width 112 height 15
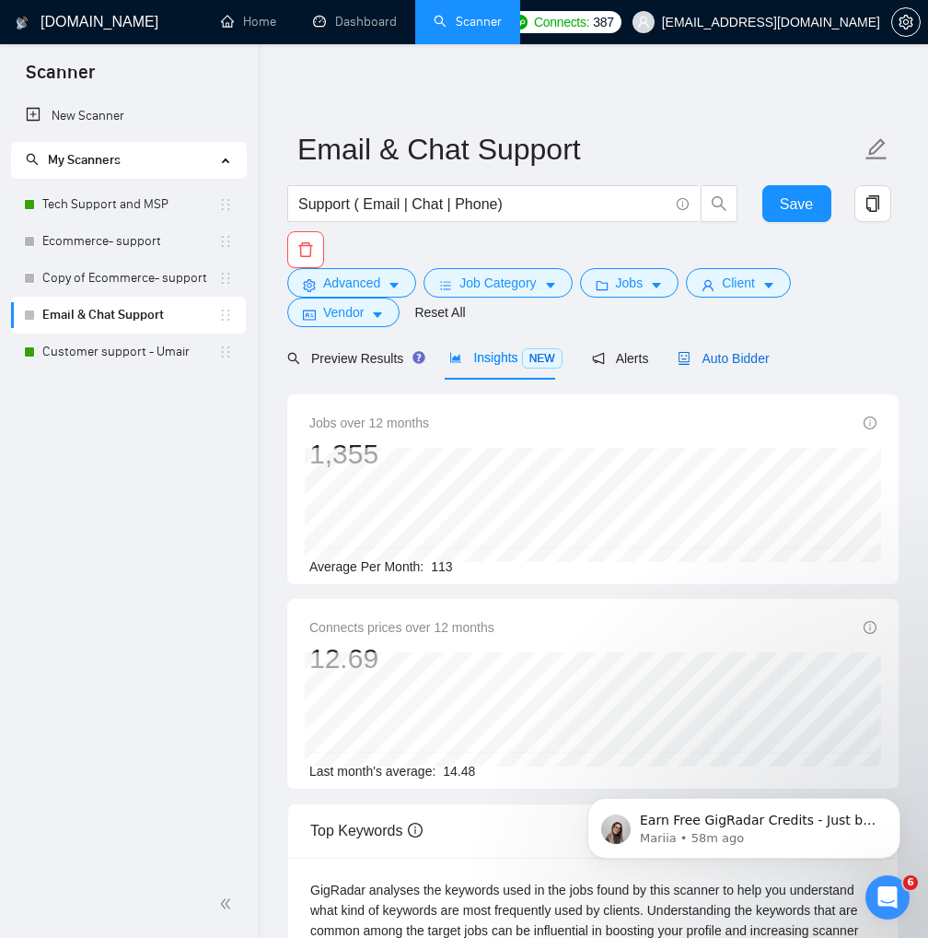
drag, startPoint x: 709, startPoint y: 349, endPoint x: 724, endPoint y: 376, distance: 30.5
click at [709, 351] on span "Auto Bidder" at bounding box center [723, 358] width 91 height 15
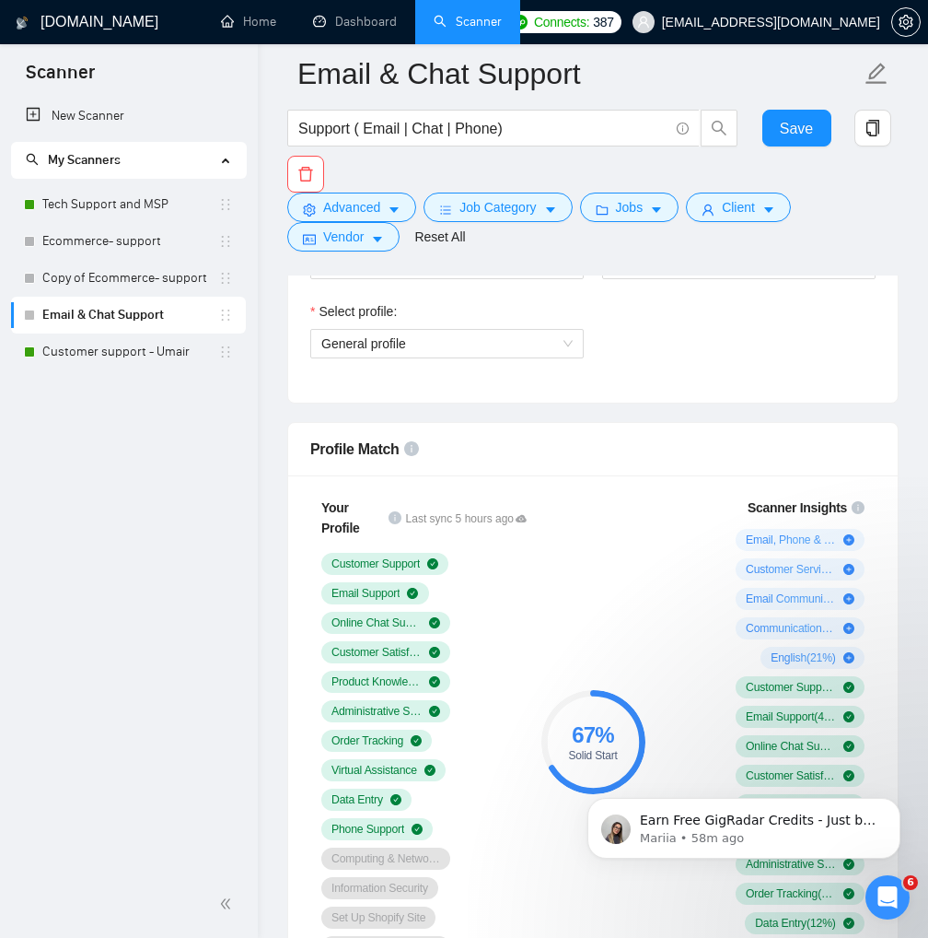
scroll to position [1105, 0]
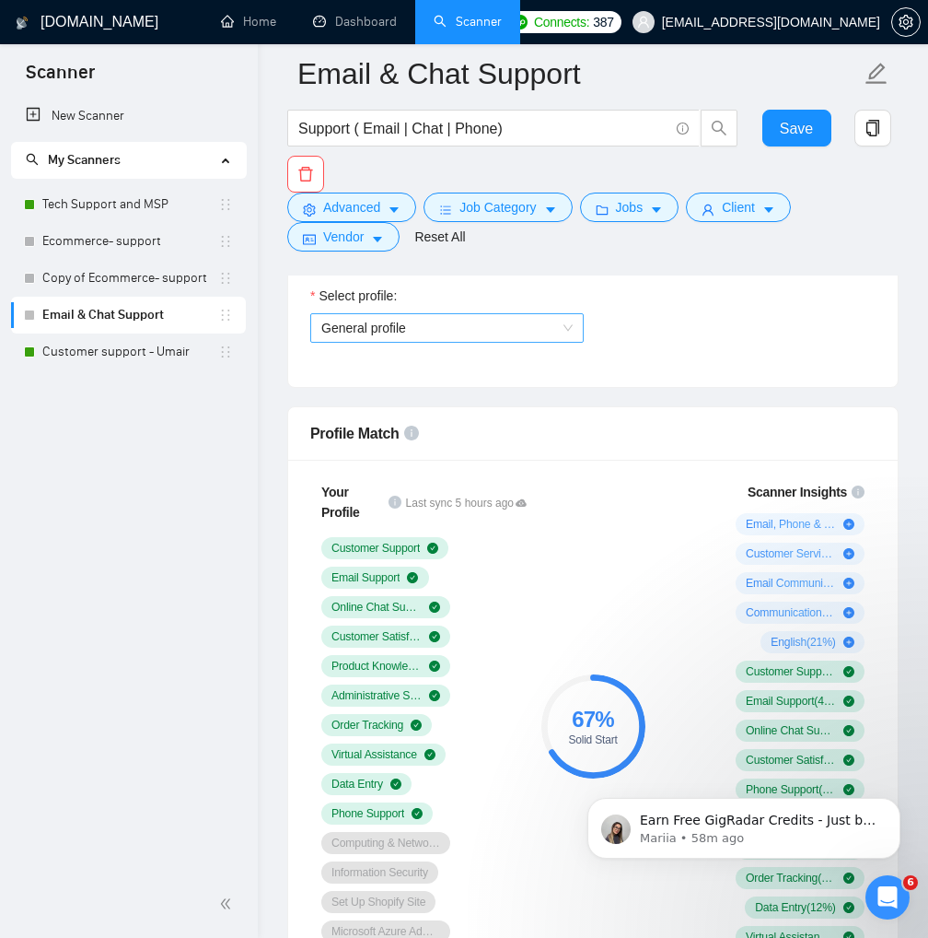
click at [444, 326] on span "General profile" at bounding box center [446, 328] width 251 height 28
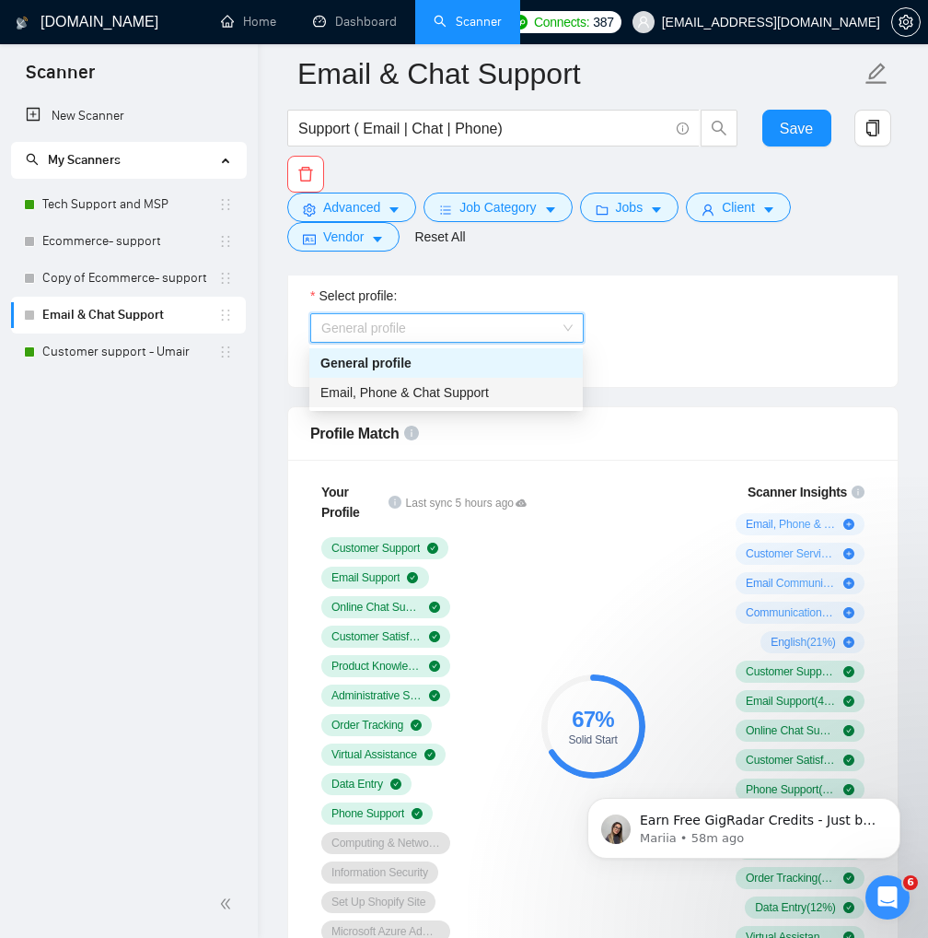
click at [413, 394] on span "Email, Phone & Chat Support" at bounding box center [404, 392] width 169 height 15
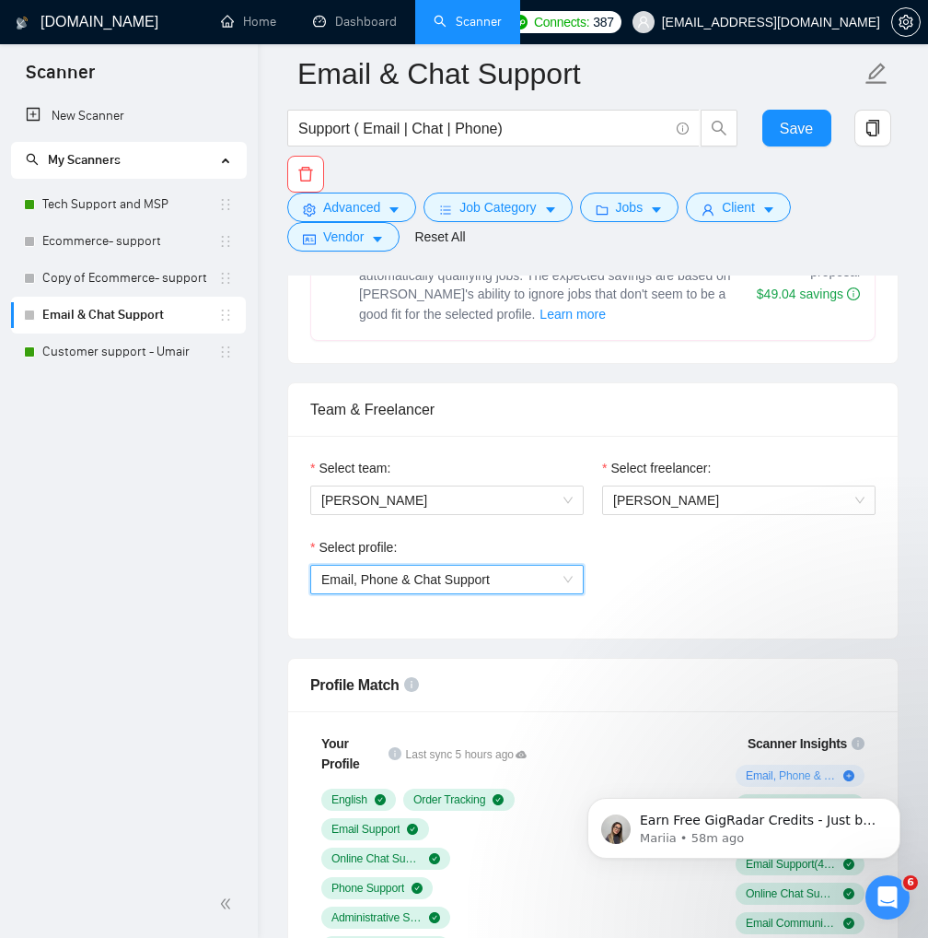
scroll to position [829, 0]
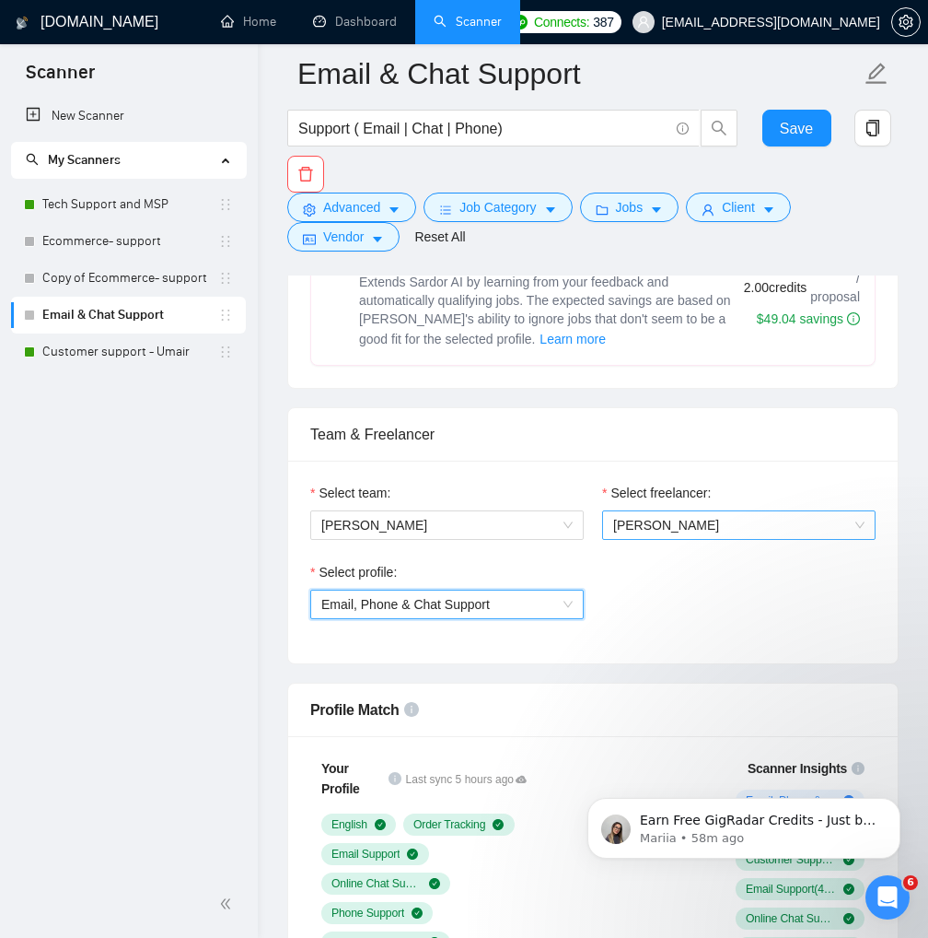
click at [676, 518] on span "[PERSON_NAME]" at bounding box center [666, 525] width 106 height 15
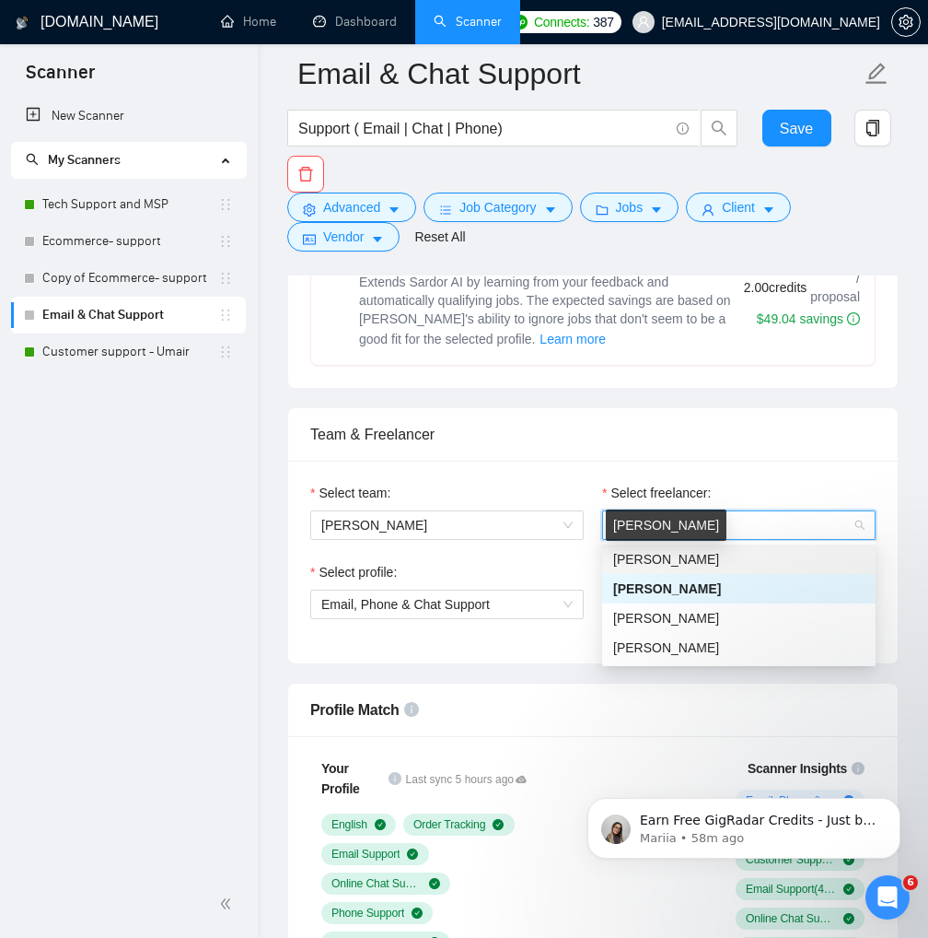
click at [669, 563] on span "[PERSON_NAME]" at bounding box center [666, 559] width 106 height 15
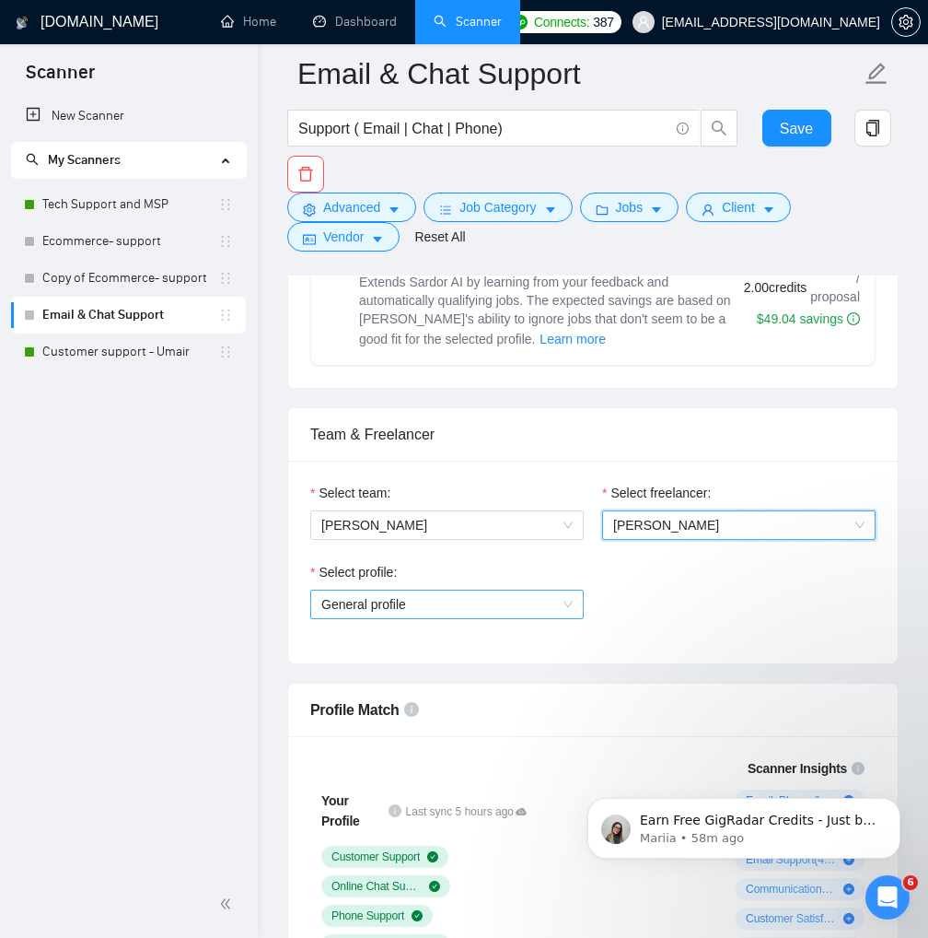
click at [492, 603] on span "General profile" at bounding box center [446, 604] width 251 height 28
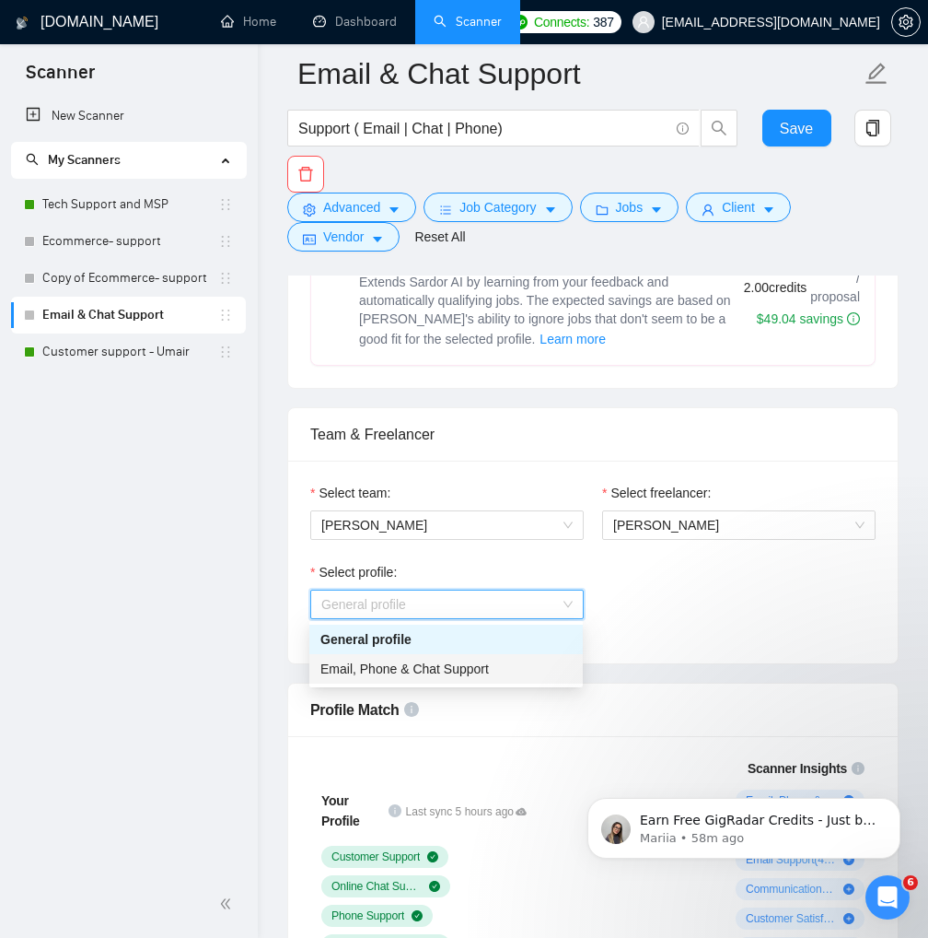
click at [442, 673] on span "Email, Phone & Chat Support" at bounding box center [404, 668] width 169 height 15
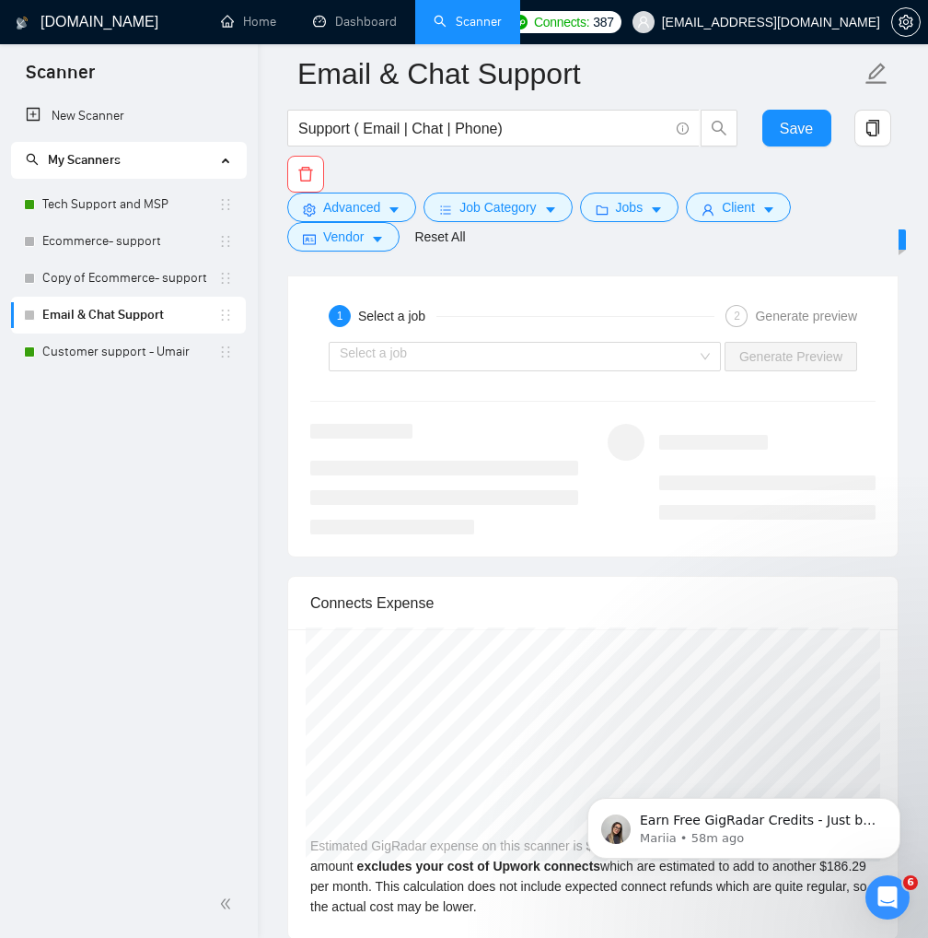
scroll to position [3776, 0]
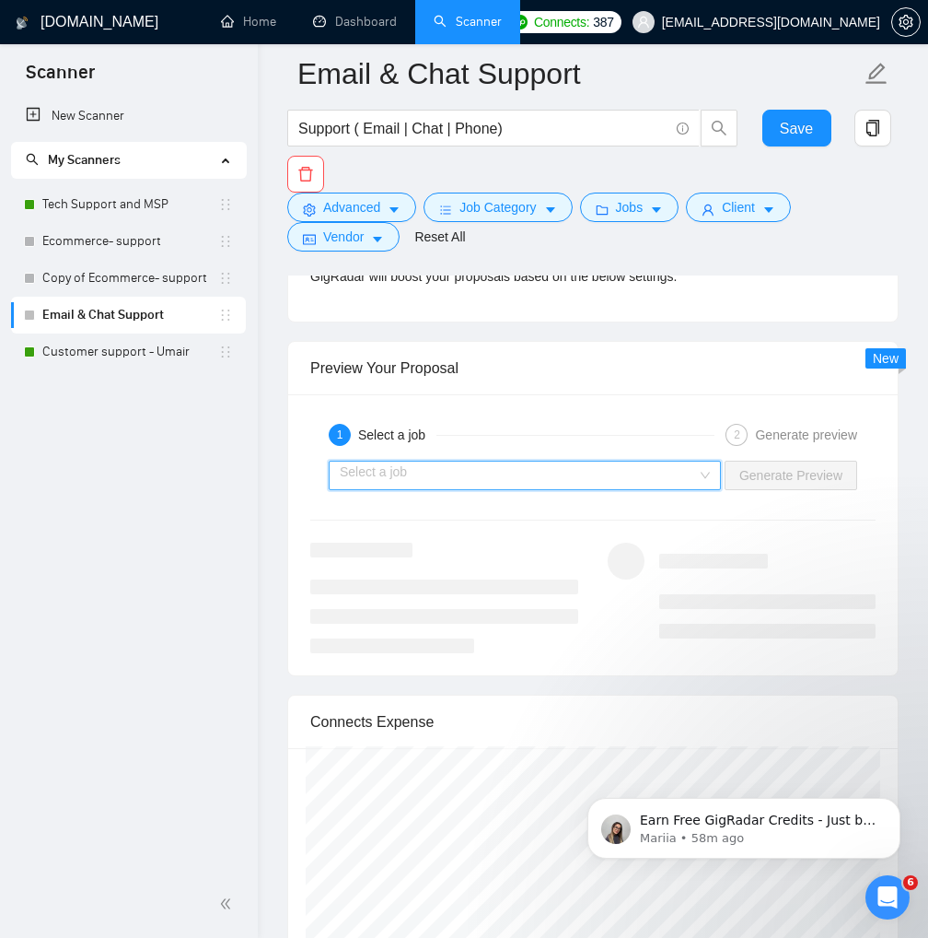
click at [495, 472] on input "search" at bounding box center [518, 475] width 357 height 28
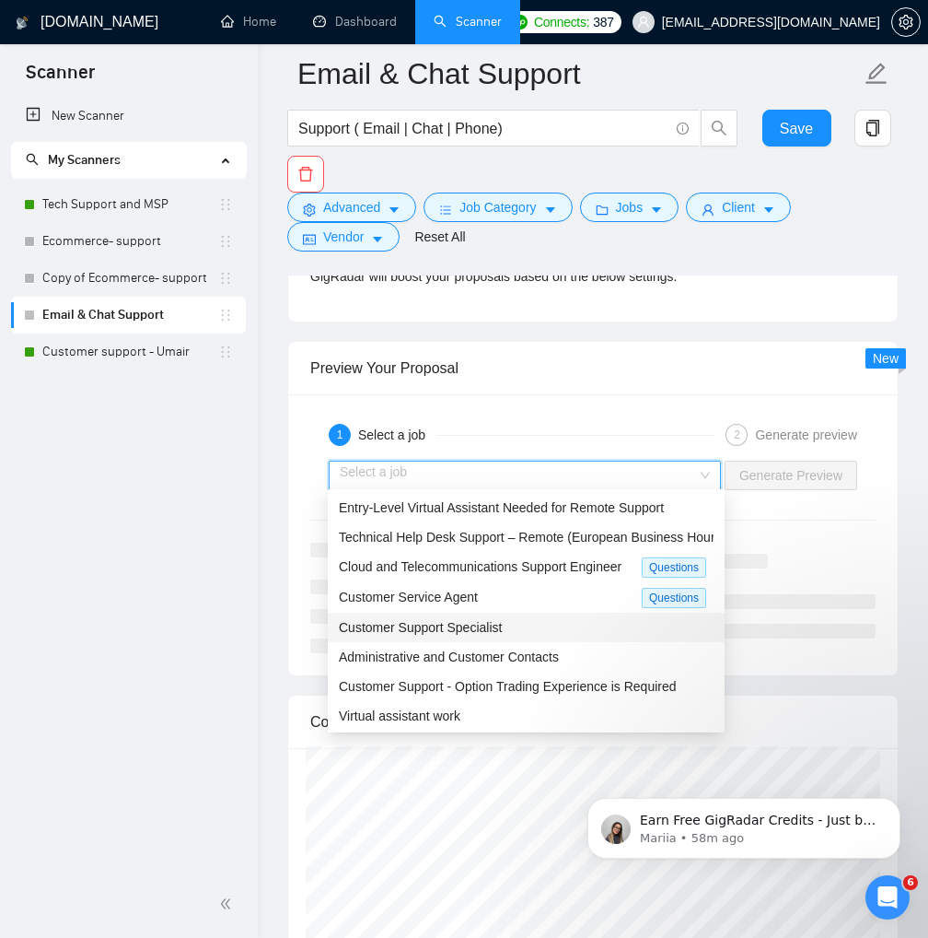
scroll to position [82, 0]
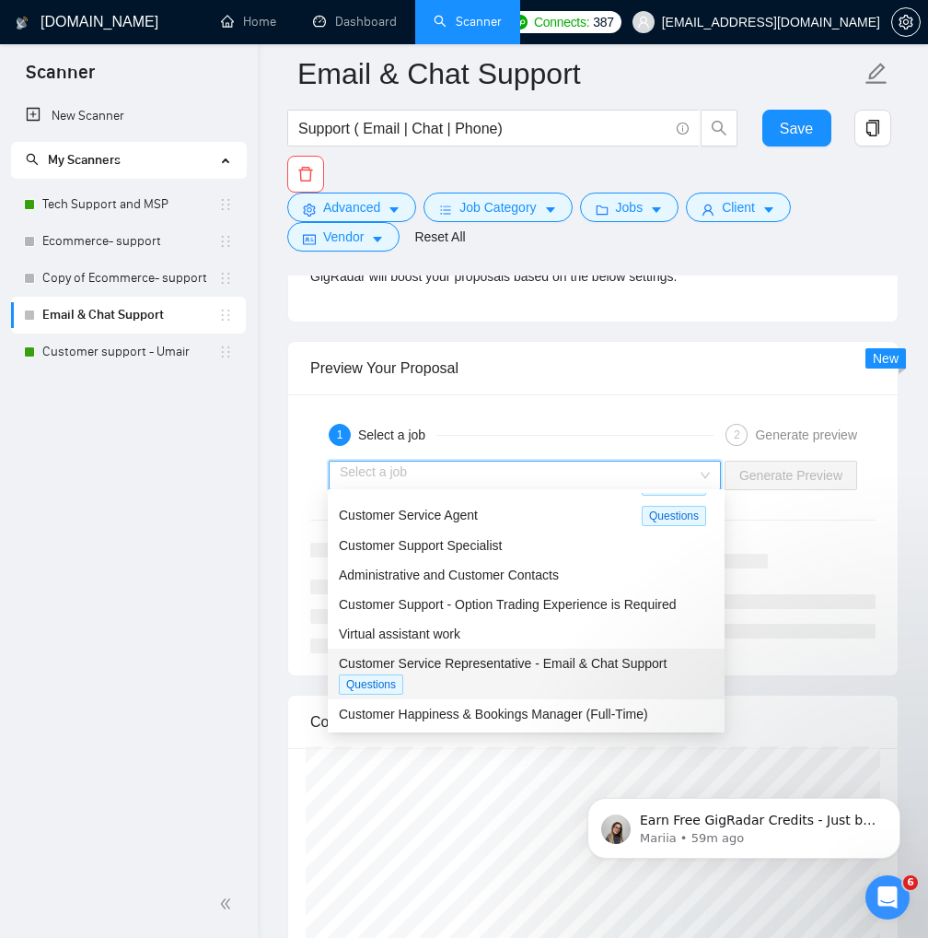
click at [524, 657] on span "Customer Service Representative - Email & Chat Support" at bounding box center [503, 663] width 328 height 15
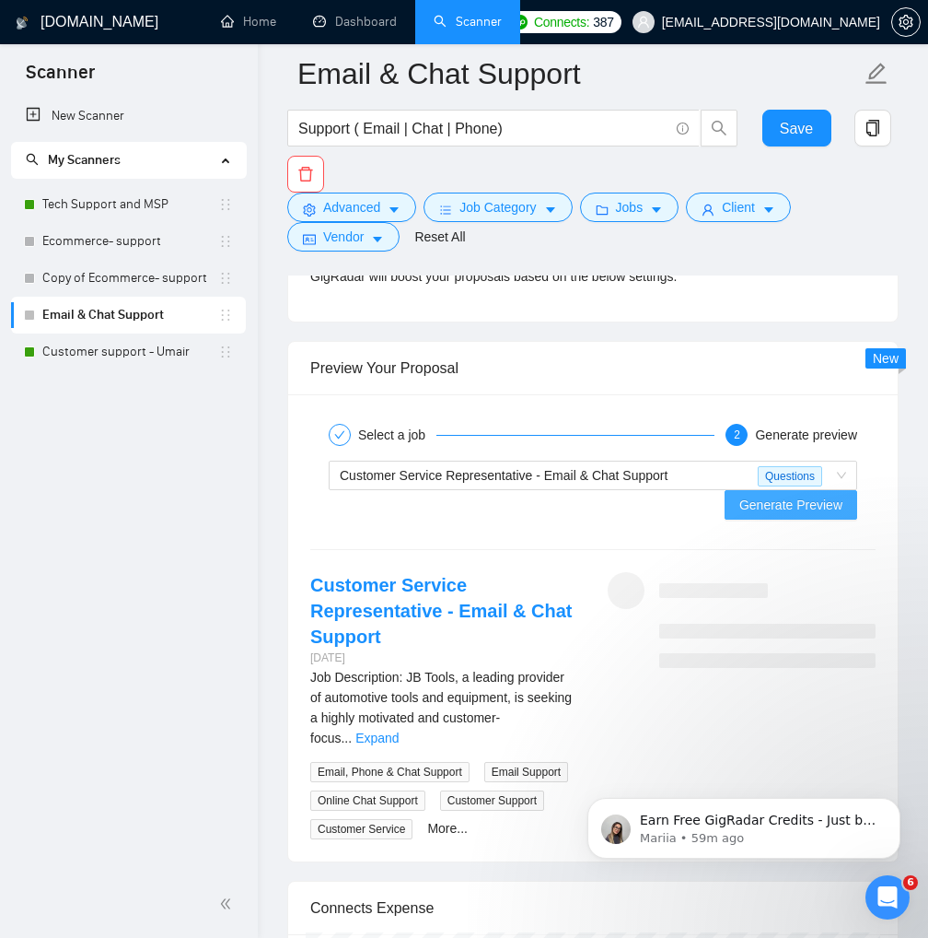
click at [767, 508] on span "Generate Preview" at bounding box center [791, 505] width 103 height 20
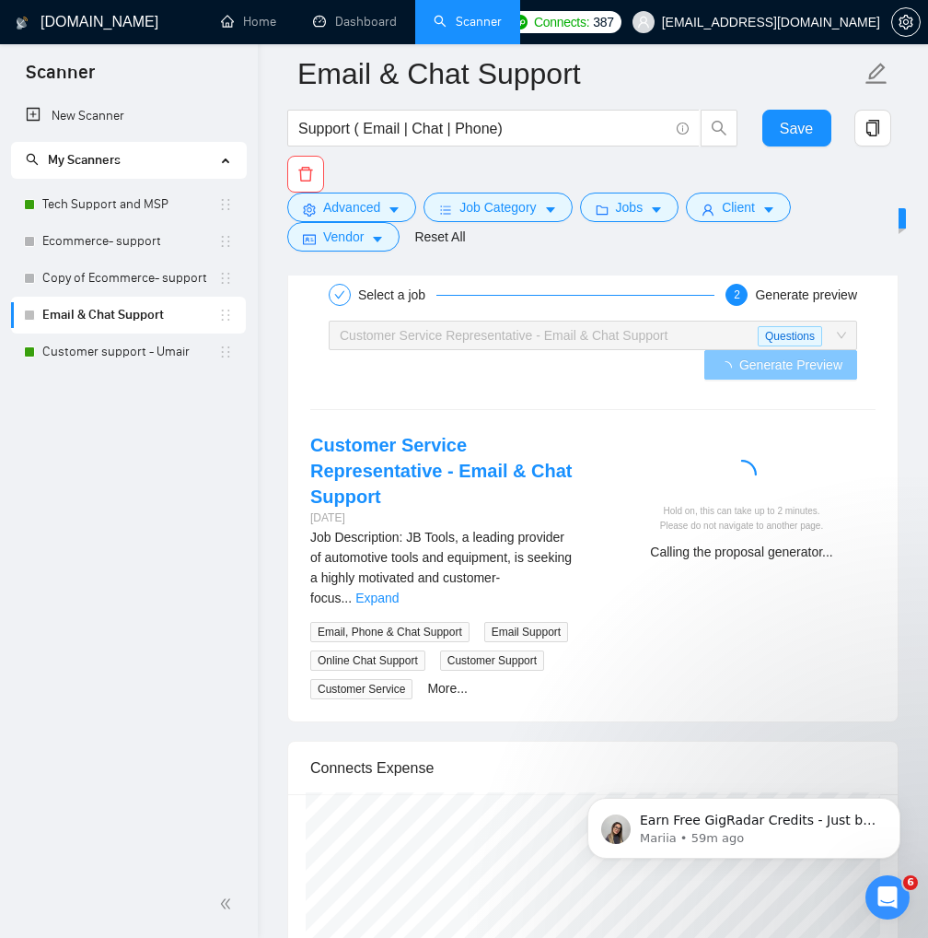
scroll to position [3960, 0]
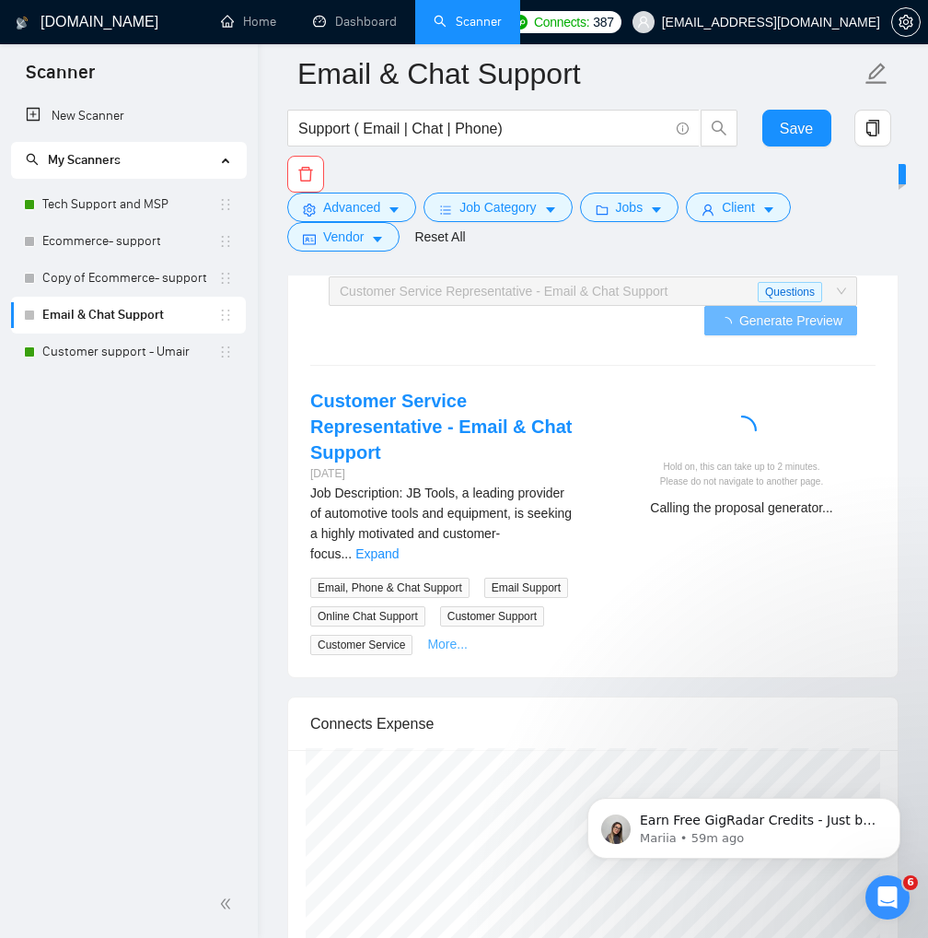
click at [442, 636] on link "More..." at bounding box center [447, 643] width 41 height 15
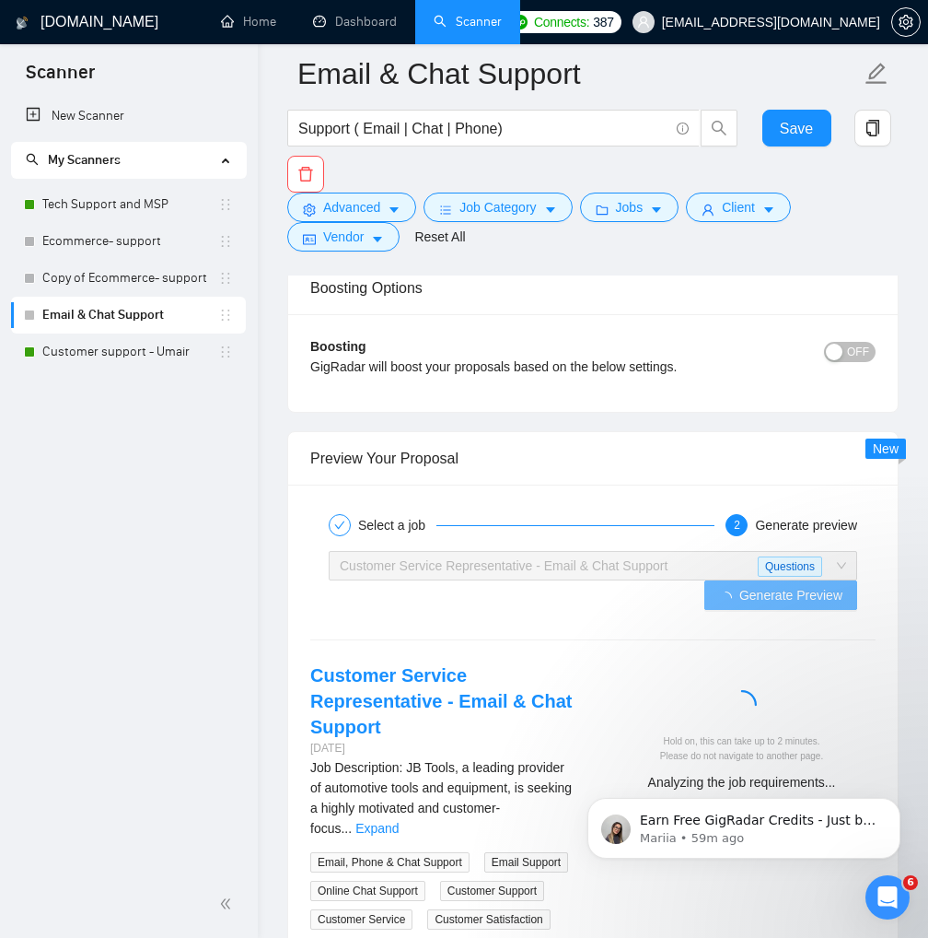
scroll to position [3870, 0]
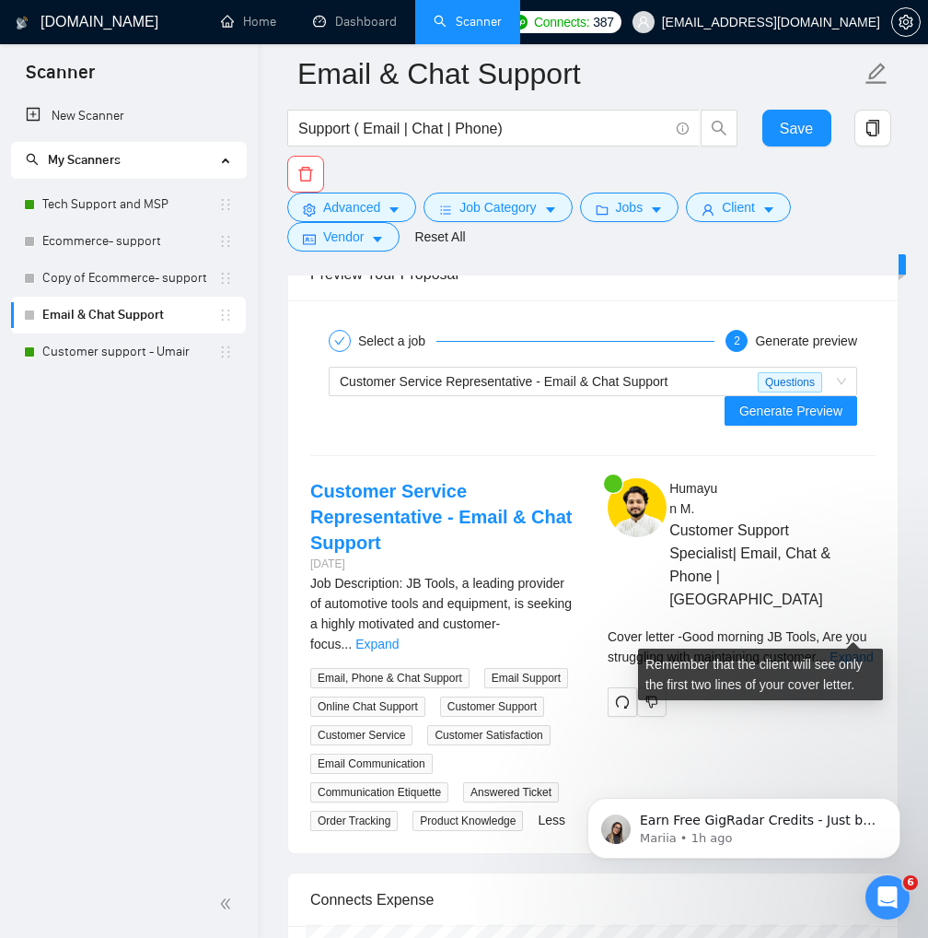
click at [855, 649] on link "Expand" at bounding box center [851, 656] width 43 height 15
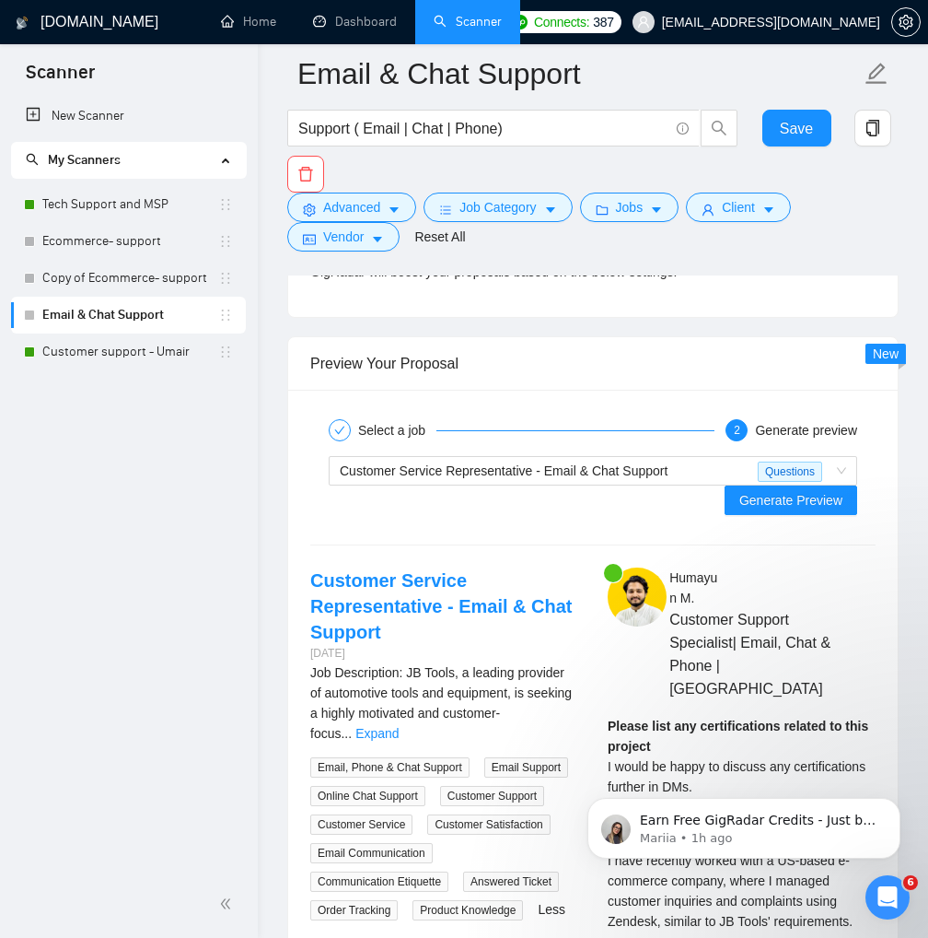
scroll to position [3778, 0]
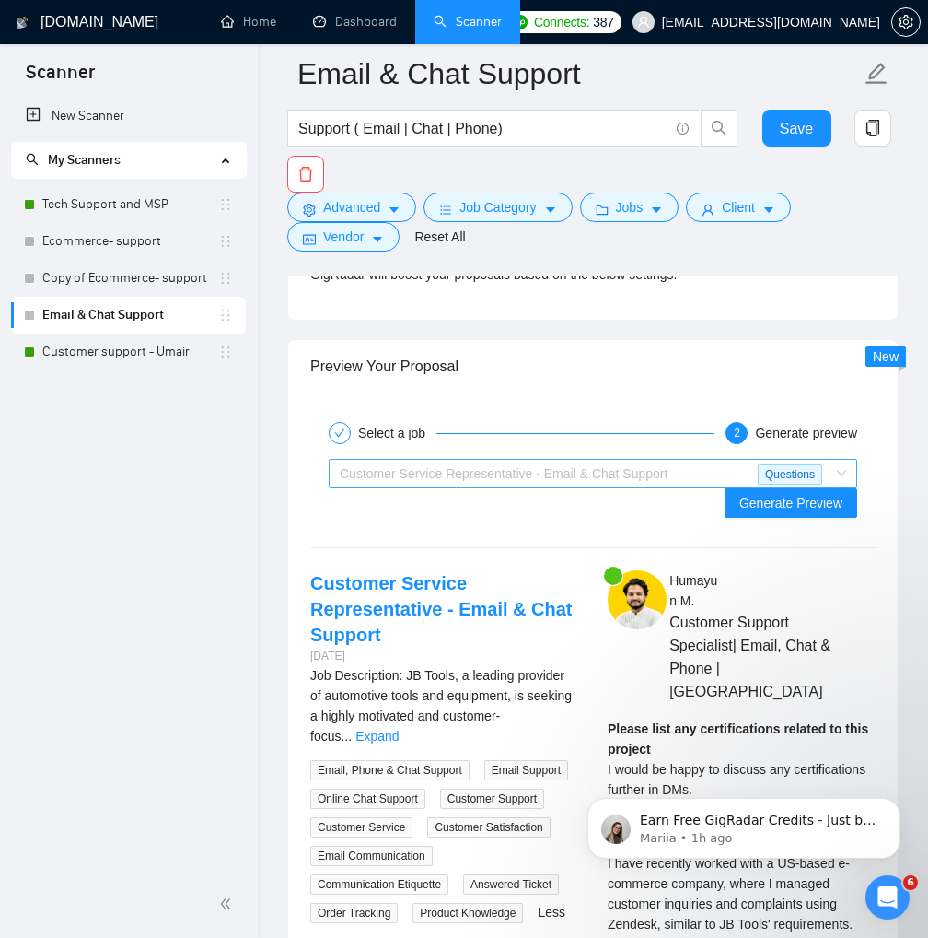
click at [845, 468] on span "Customer Service Representative - Email & Chat Support Questions" at bounding box center [593, 474] width 507 height 28
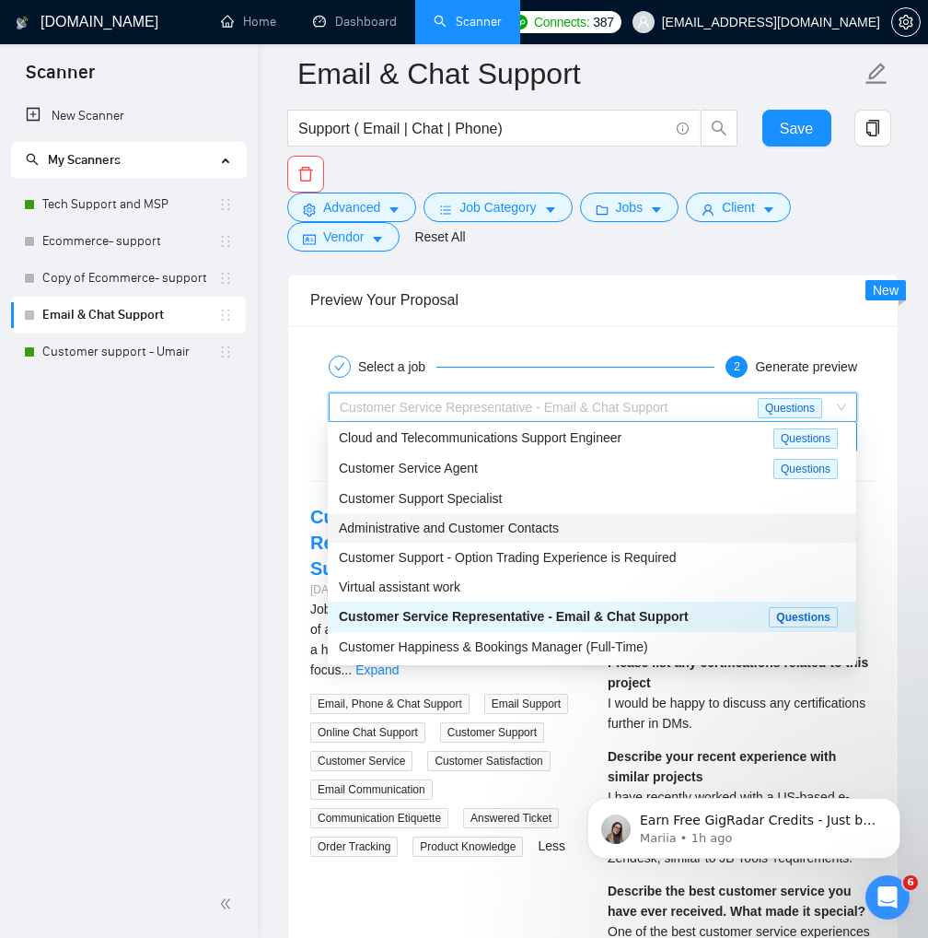
scroll to position [3870, 0]
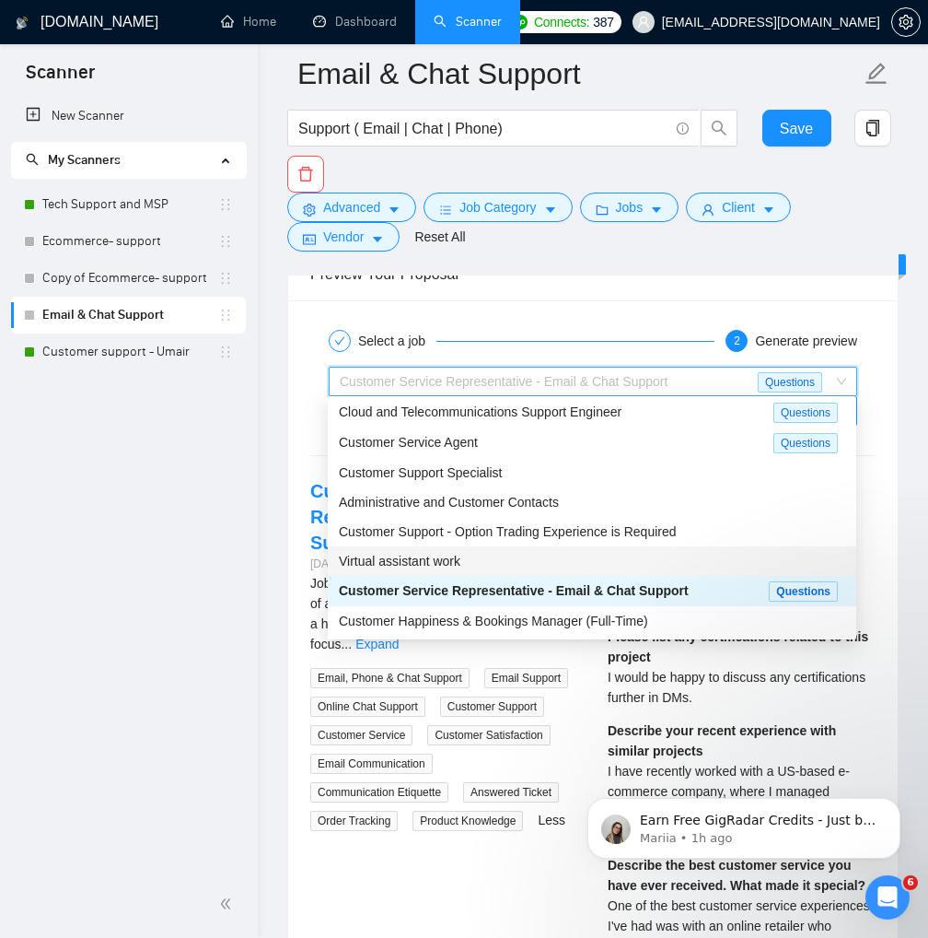
click at [449, 568] on div "Virtual assistant work" at bounding box center [592, 561] width 507 height 20
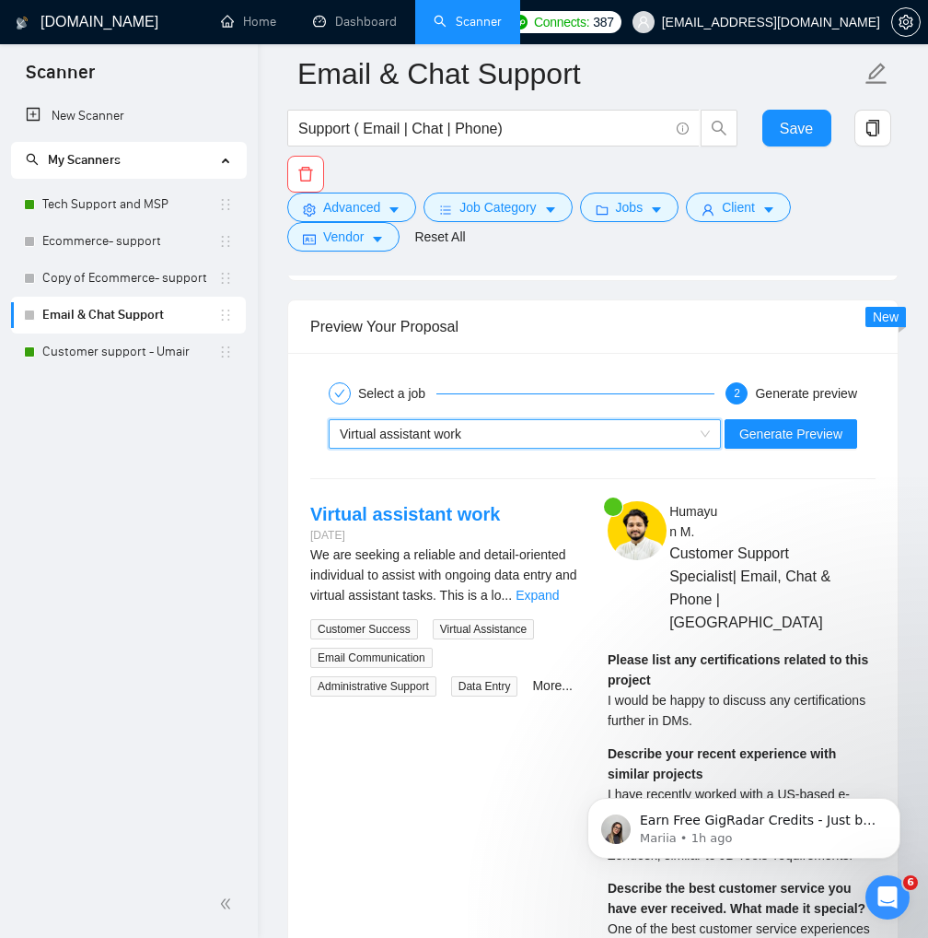
scroll to position [3778, 0]
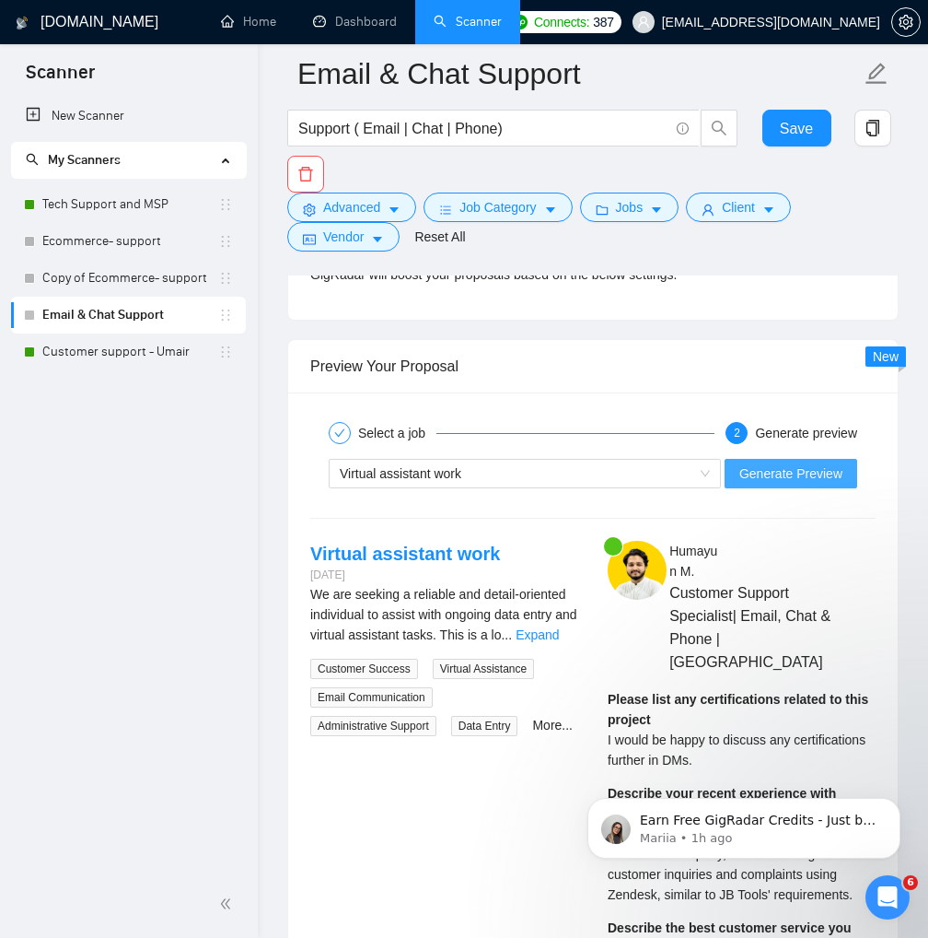
click at [800, 480] on button "Generate Preview" at bounding box center [791, 473] width 133 height 29
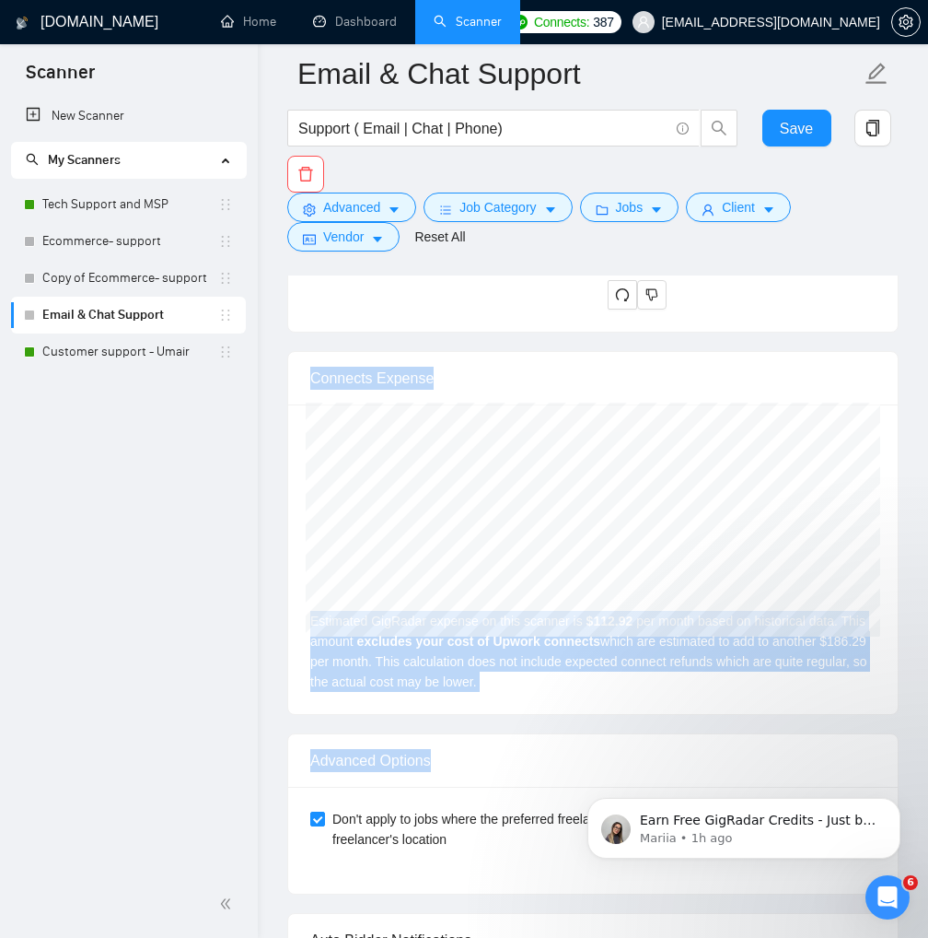
scroll to position [3962, 0]
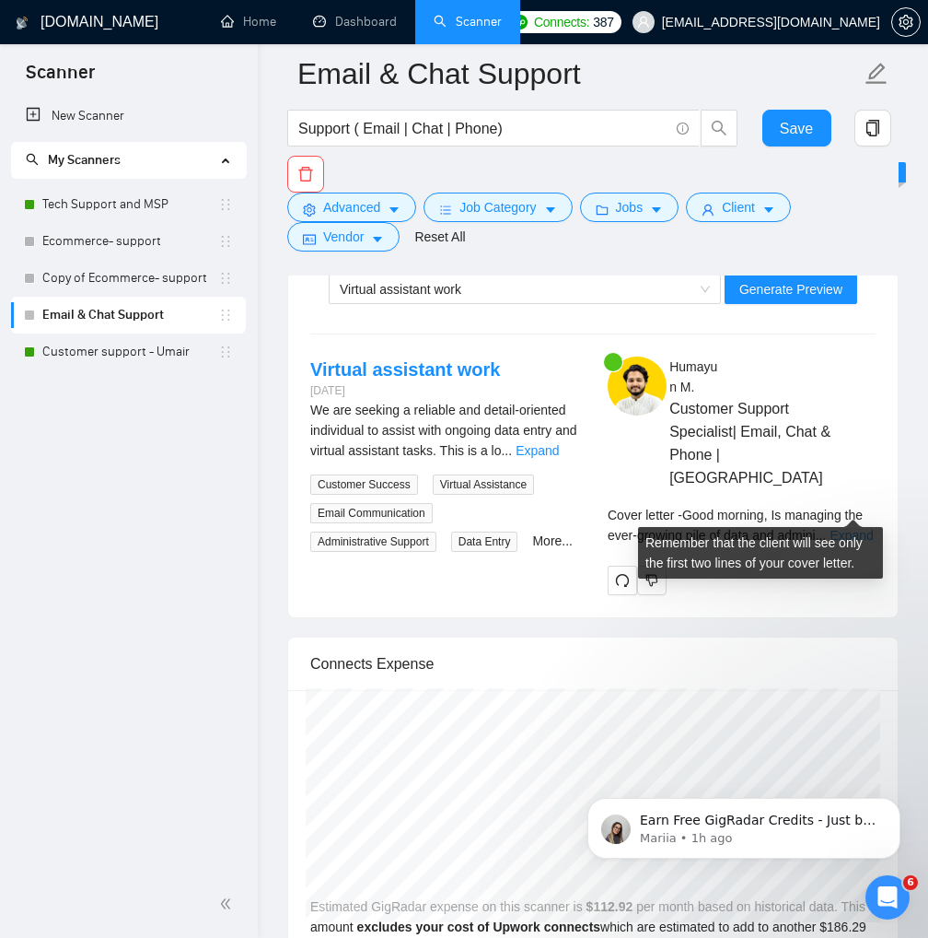
click at [862, 528] on link "Expand" at bounding box center [851, 535] width 43 height 15
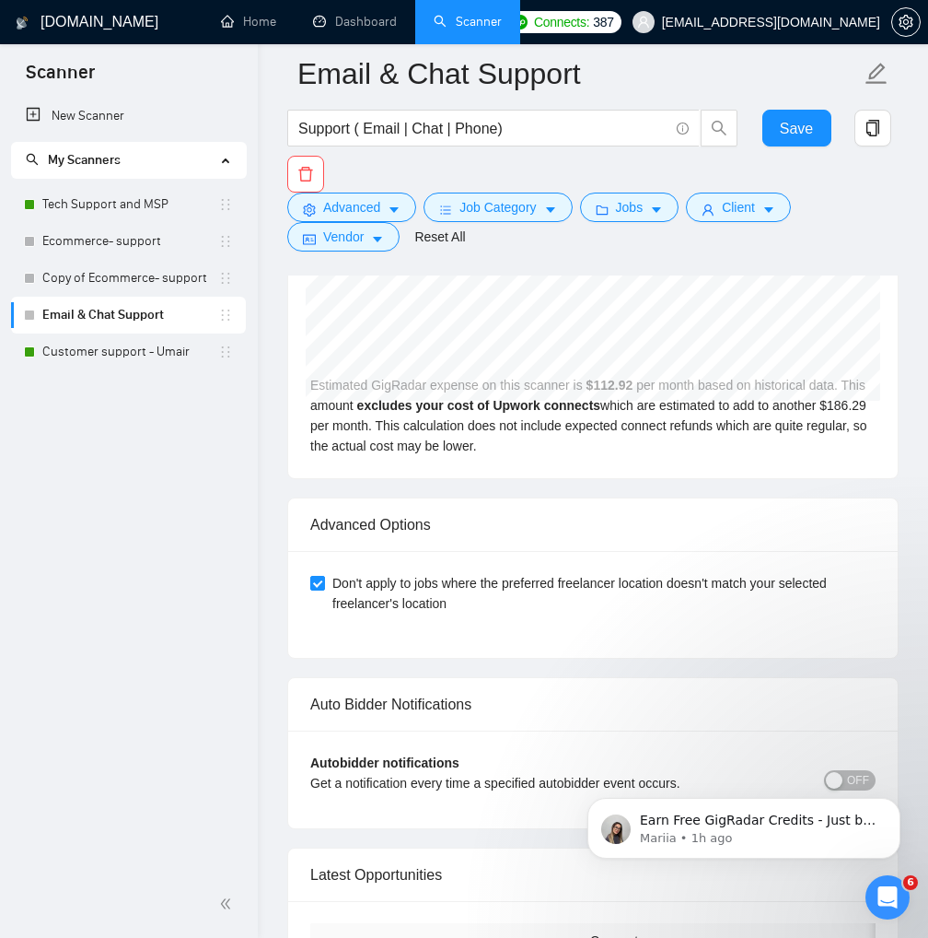
scroll to position [5227, 0]
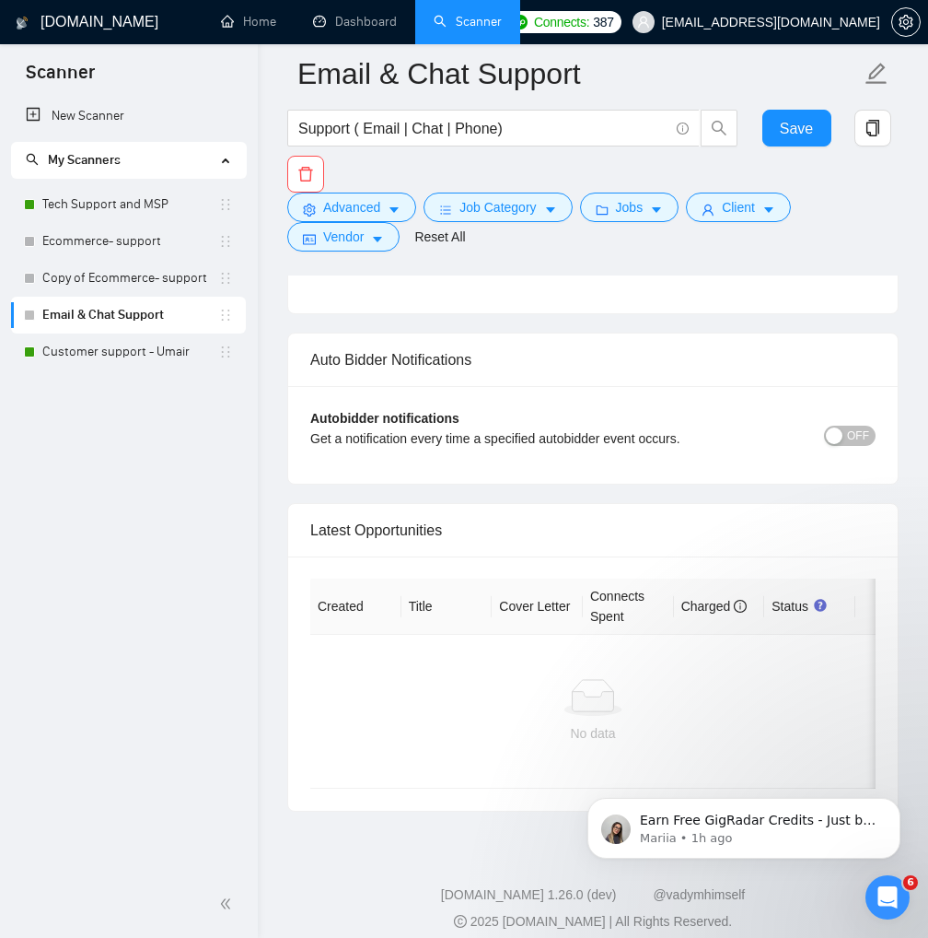
click at [880, 898] on icon "Open Intercom Messenger" at bounding box center [888, 897] width 30 height 30
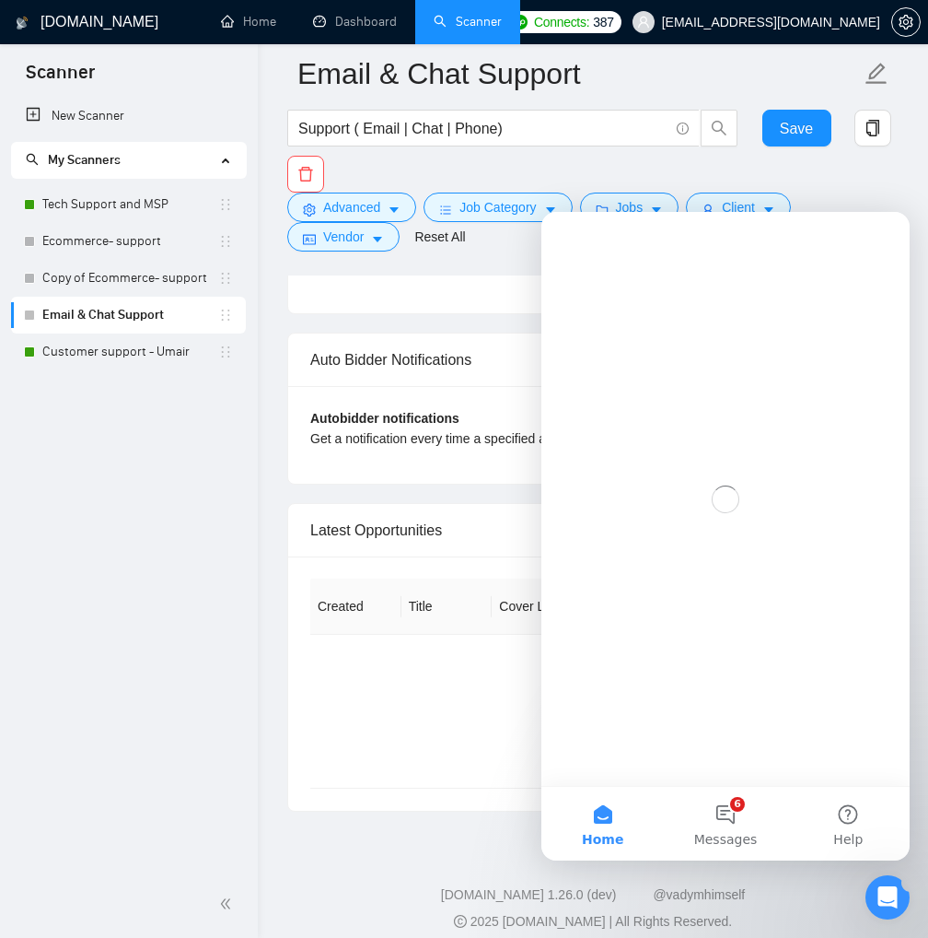
scroll to position [0, 0]
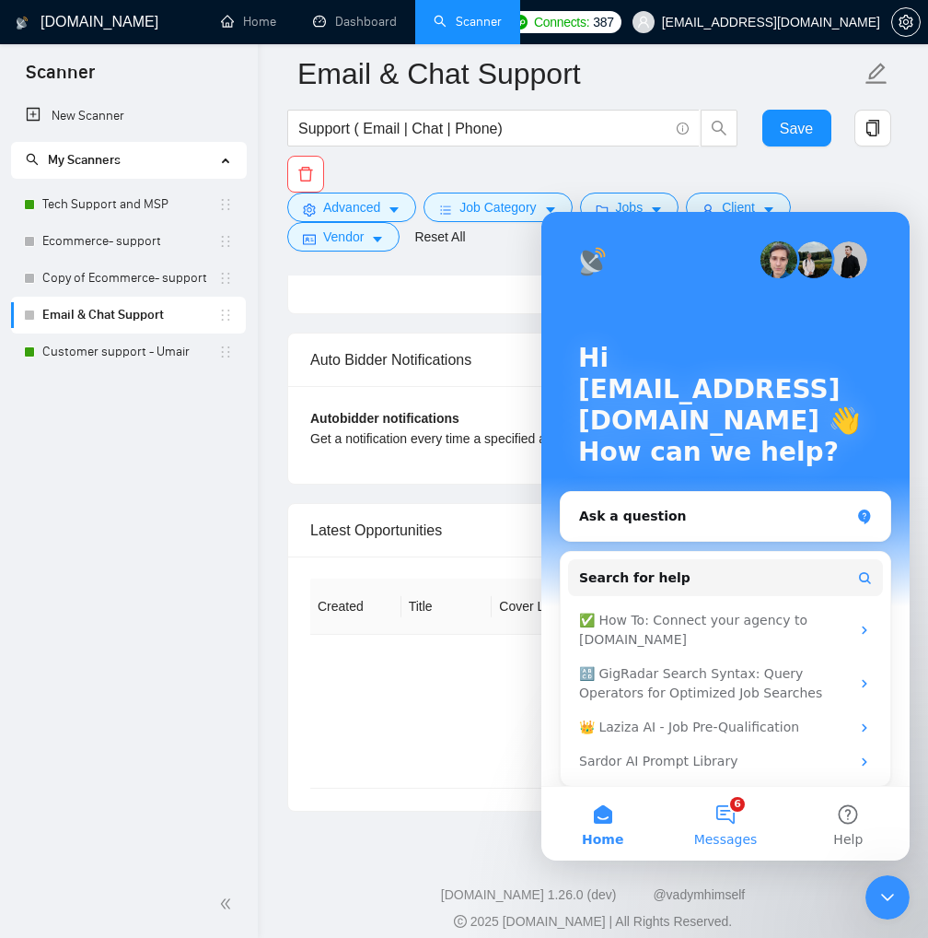
click at [733, 818] on button "6 Messages" at bounding box center [725, 823] width 122 height 74
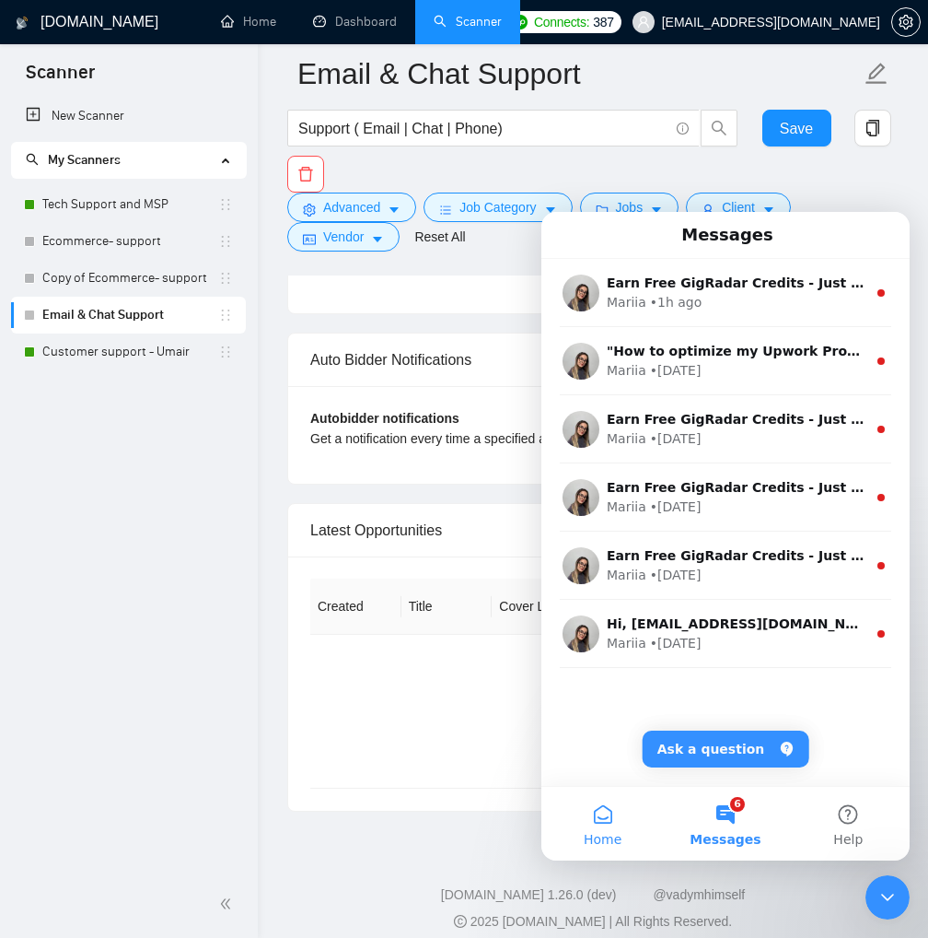
click at [612, 822] on button "Home" at bounding box center [603, 823] width 122 height 74
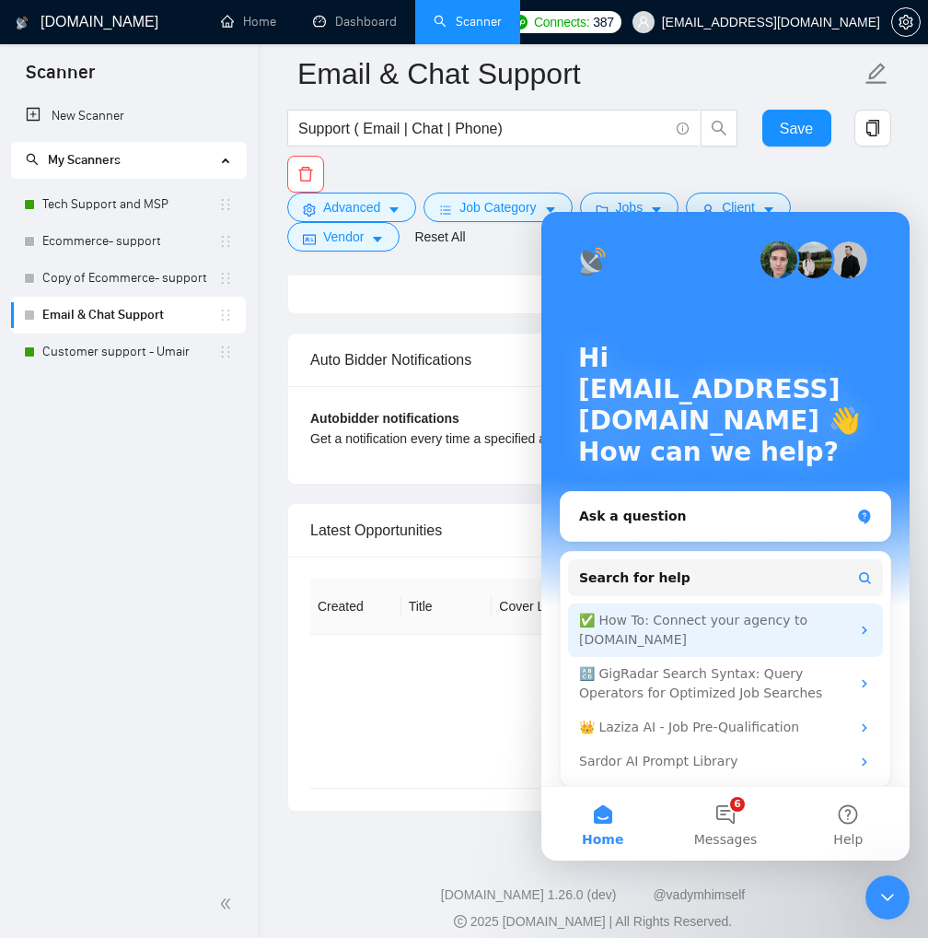
scroll to position [9, 0]
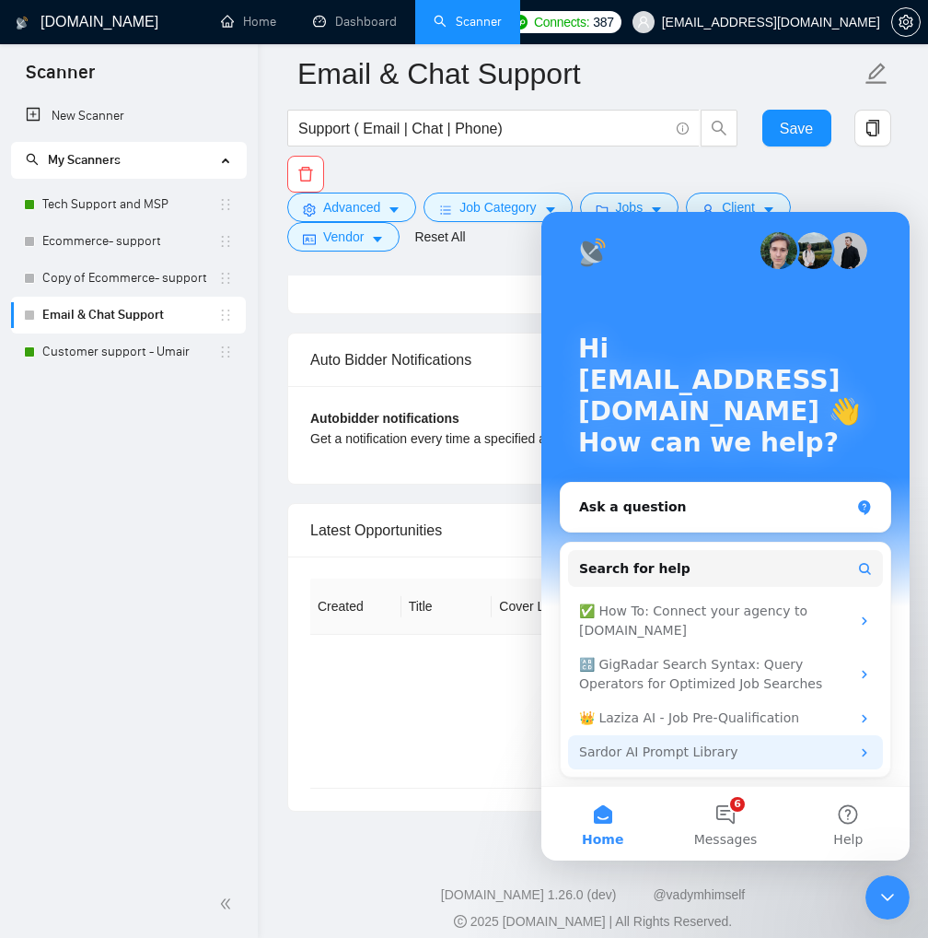
click at [807, 754] on div "Sardor AI Prompt Library" at bounding box center [714, 751] width 271 height 19
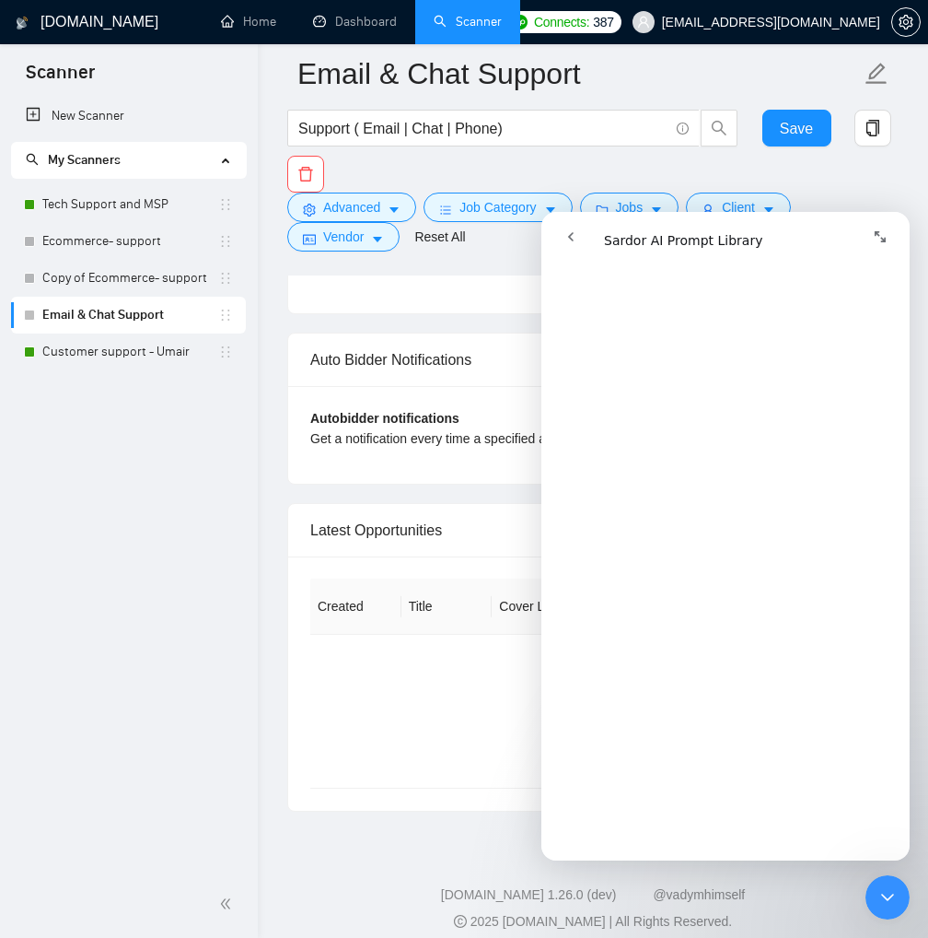
scroll to position [921, 0]
drag, startPoint x: 881, startPoint y: 239, endPoint x: 901, endPoint y: 254, distance: 24.9
click at [881, 239] on icon "Expand window" at bounding box center [880, 236] width 15 height 15
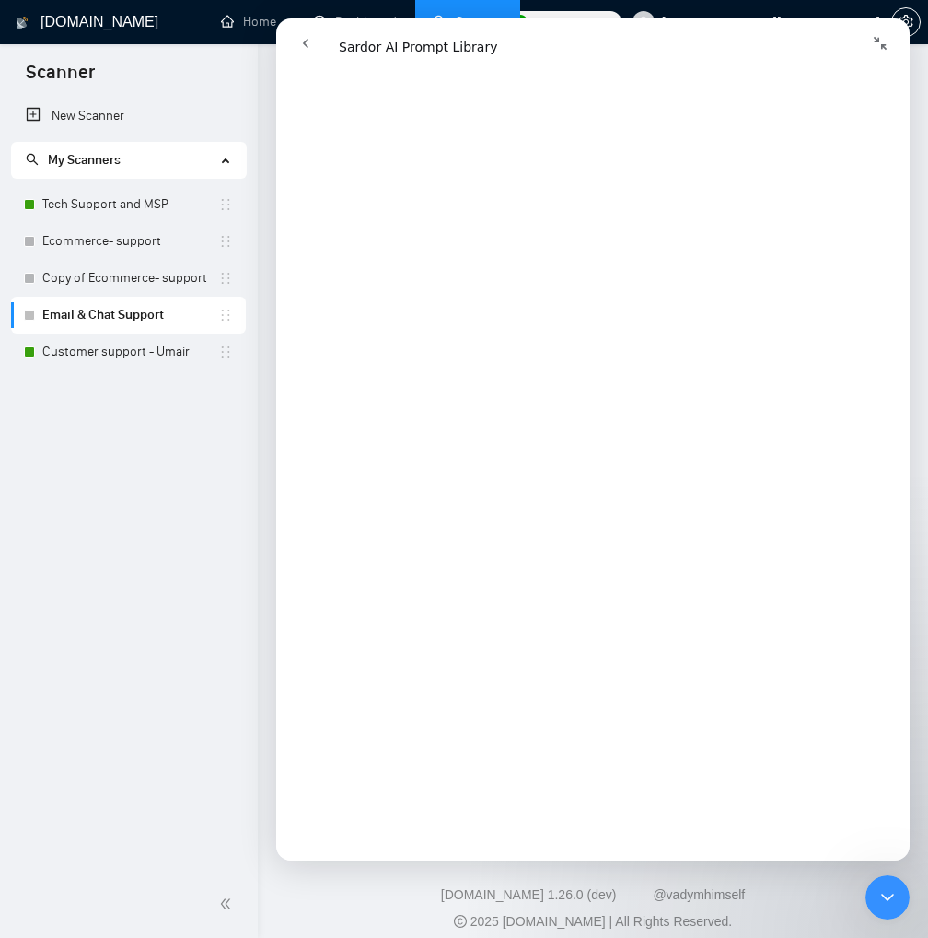
scroll to position [926, 0]
drag, startPoint x: 608, startPoint y: 27, endPoint x: 577, endPoint y: 45, distance: 36.3
click at [577, 45] on div "Intercom messenger" at bounding box center [593, 43] width 610 height 35
click at [884, 49] on icon "Collapse window" at bounding box center [880, 43] width 13 height 13
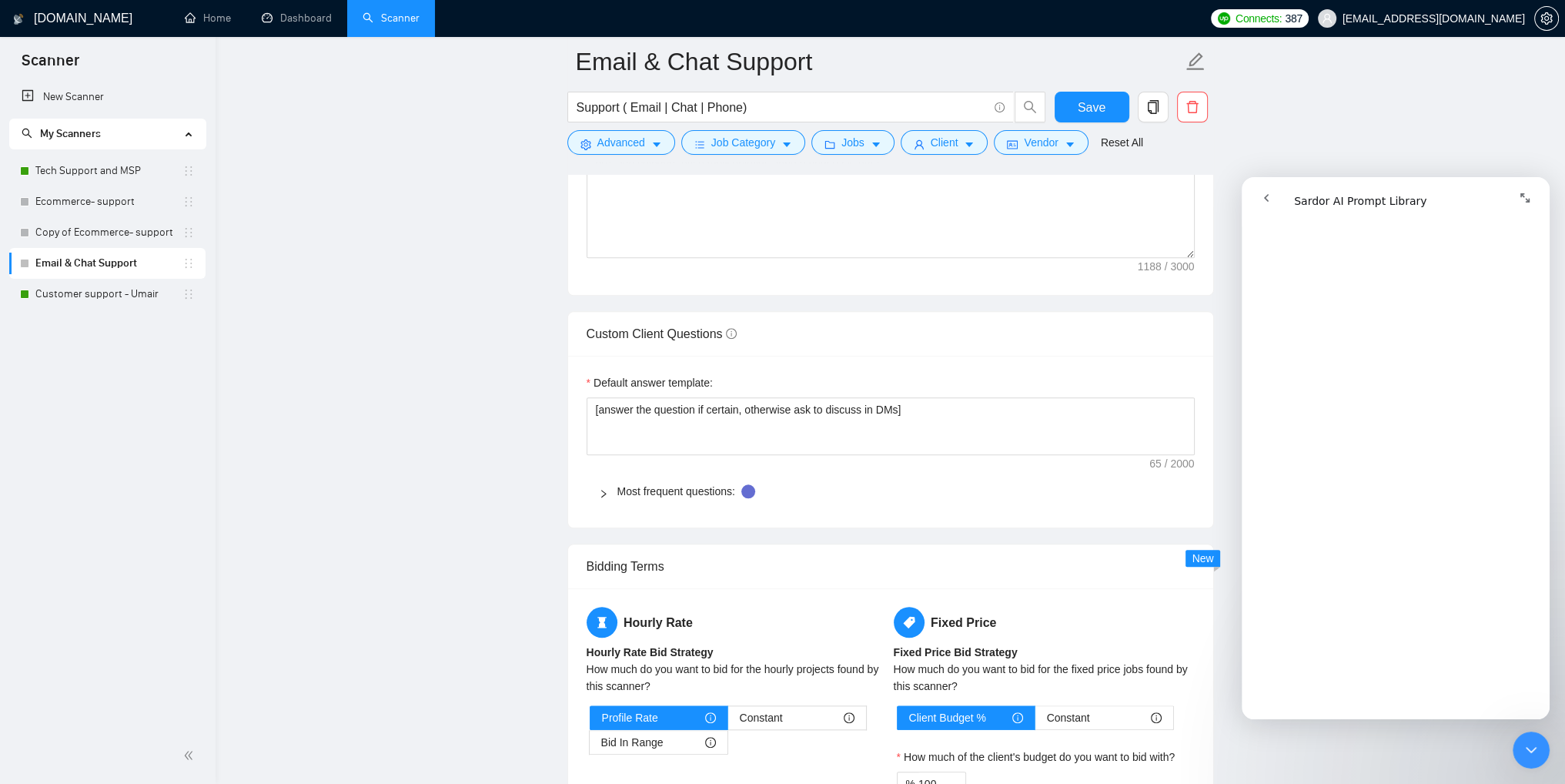
scroll to position [2029, 0]
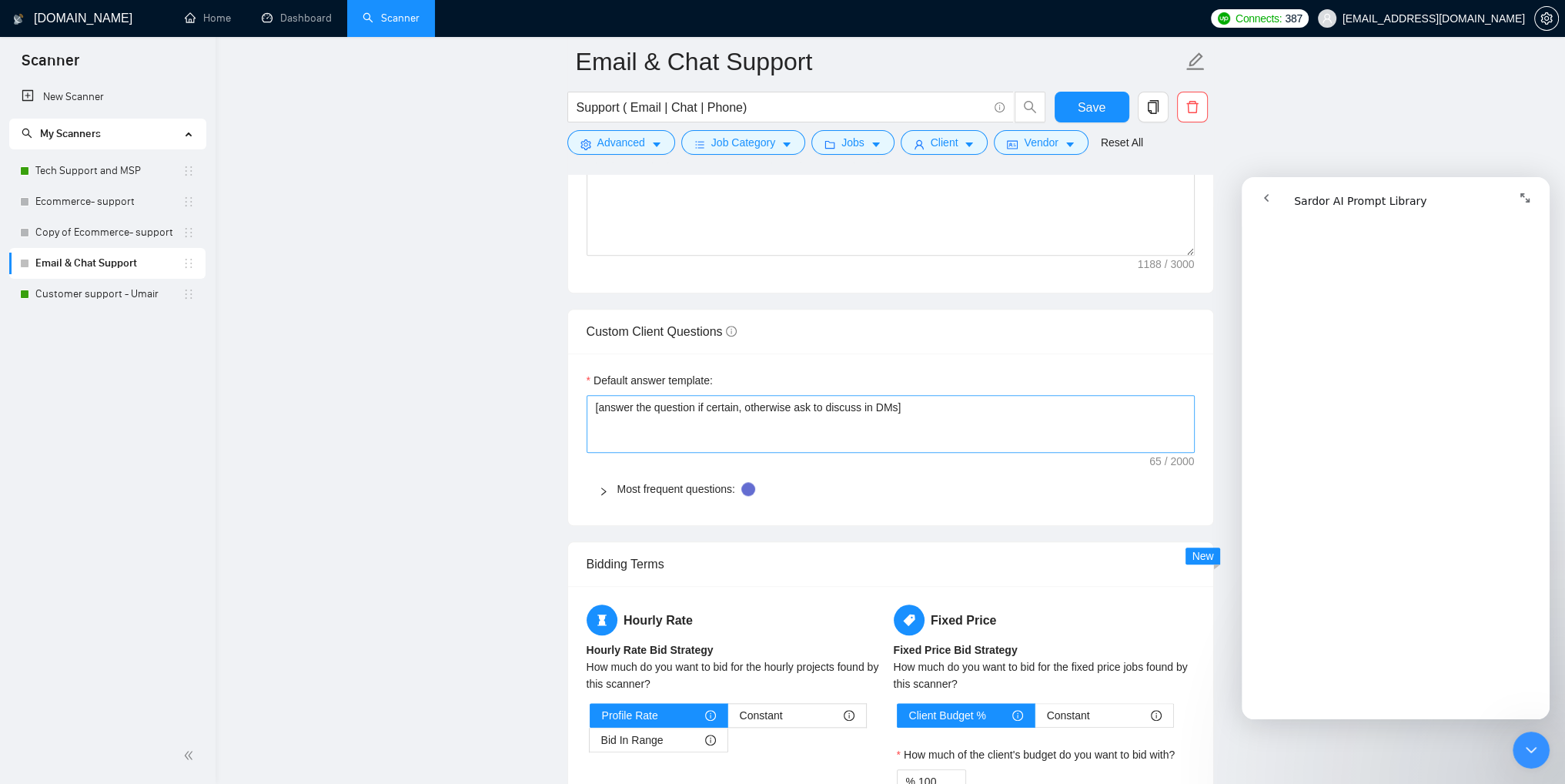
click at [925, 435] on textarea "[answer the question if certain, otherwise ask to discuss in DMs]" at bounding box center [891, 424] width 609 height 59
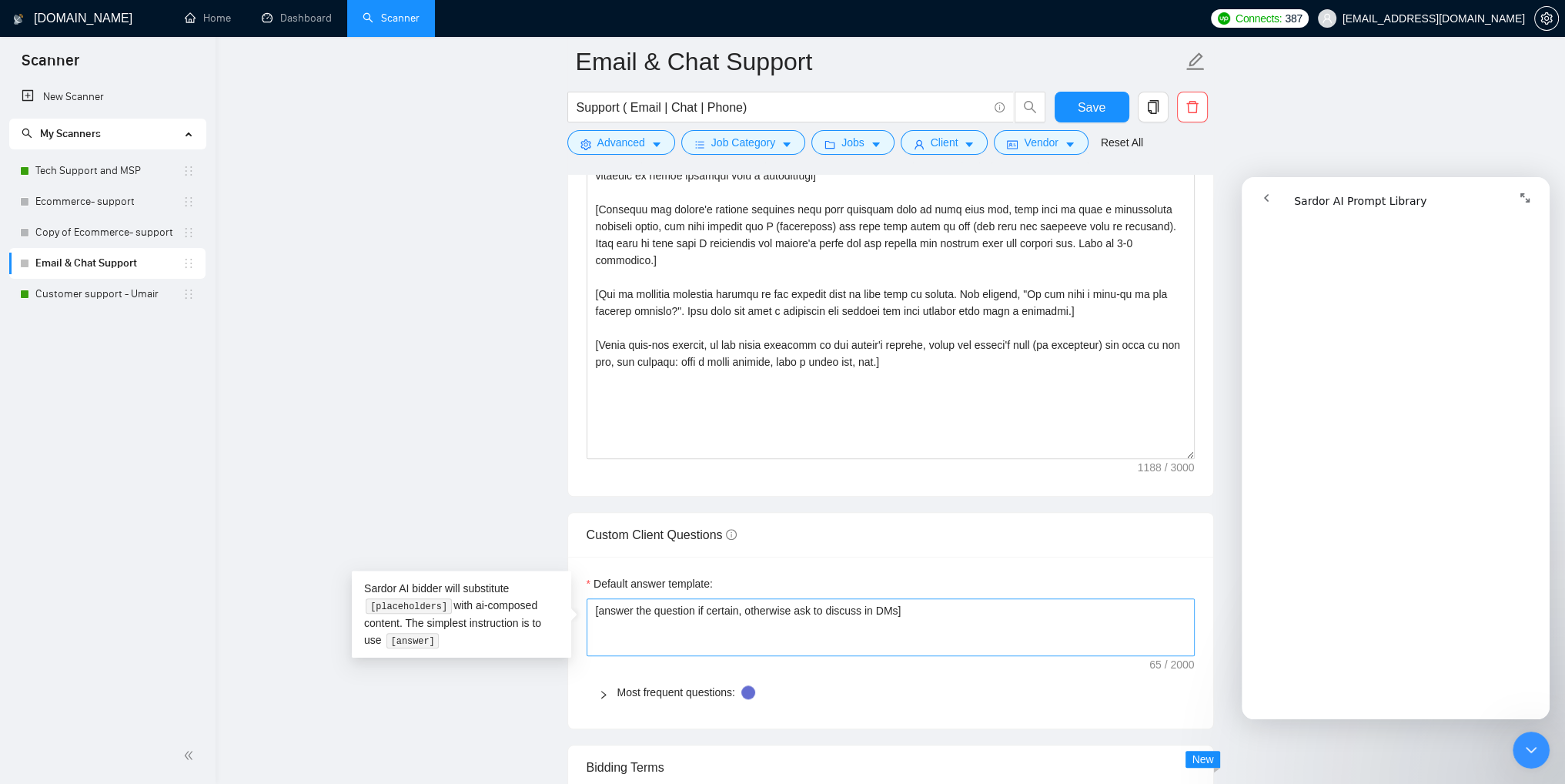
scroll to position [1797, 0]
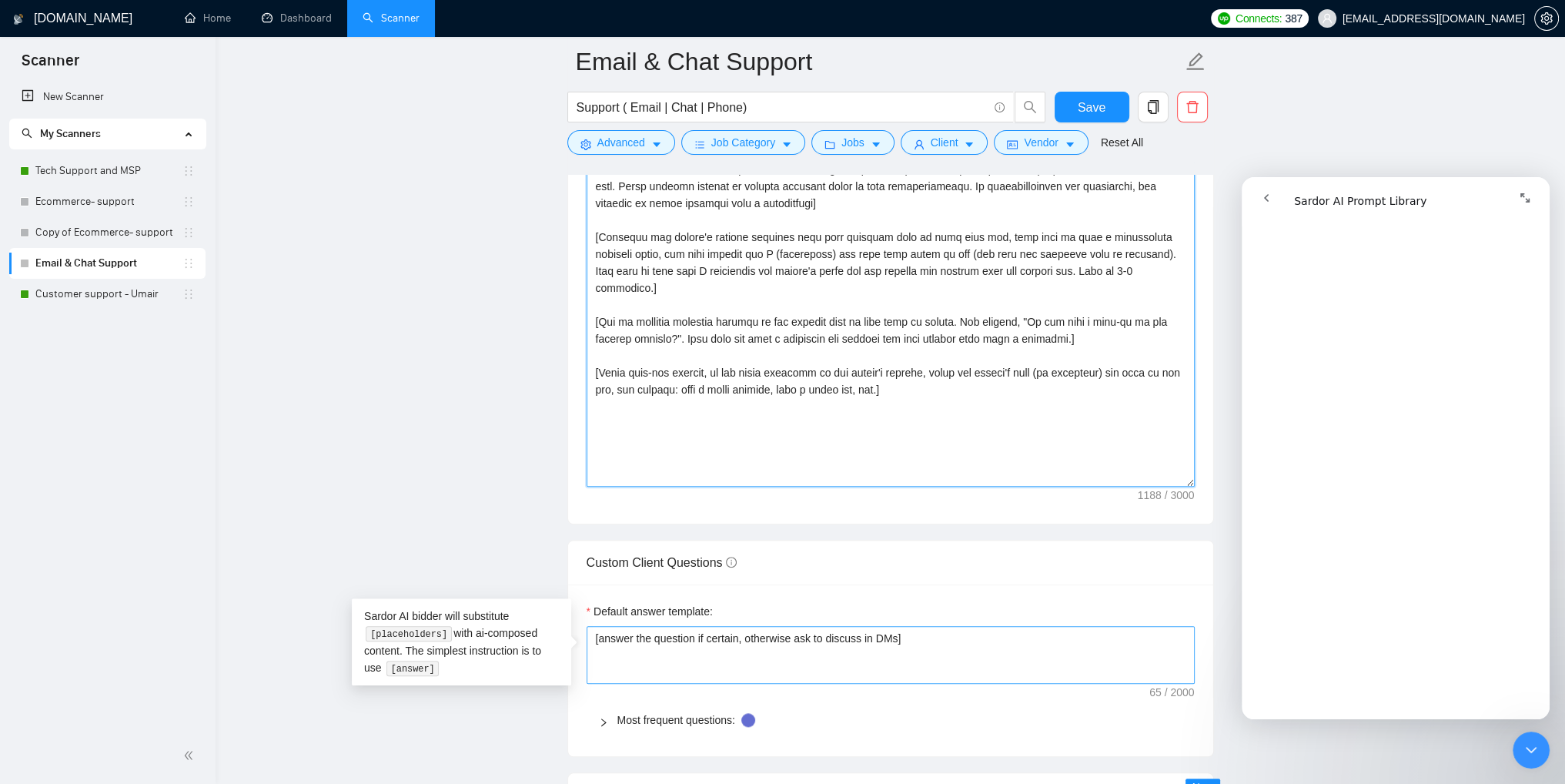
click at [1012, 398] on textarea "Cover letter template:" at bounding box center [891, 313] width 609 height 346
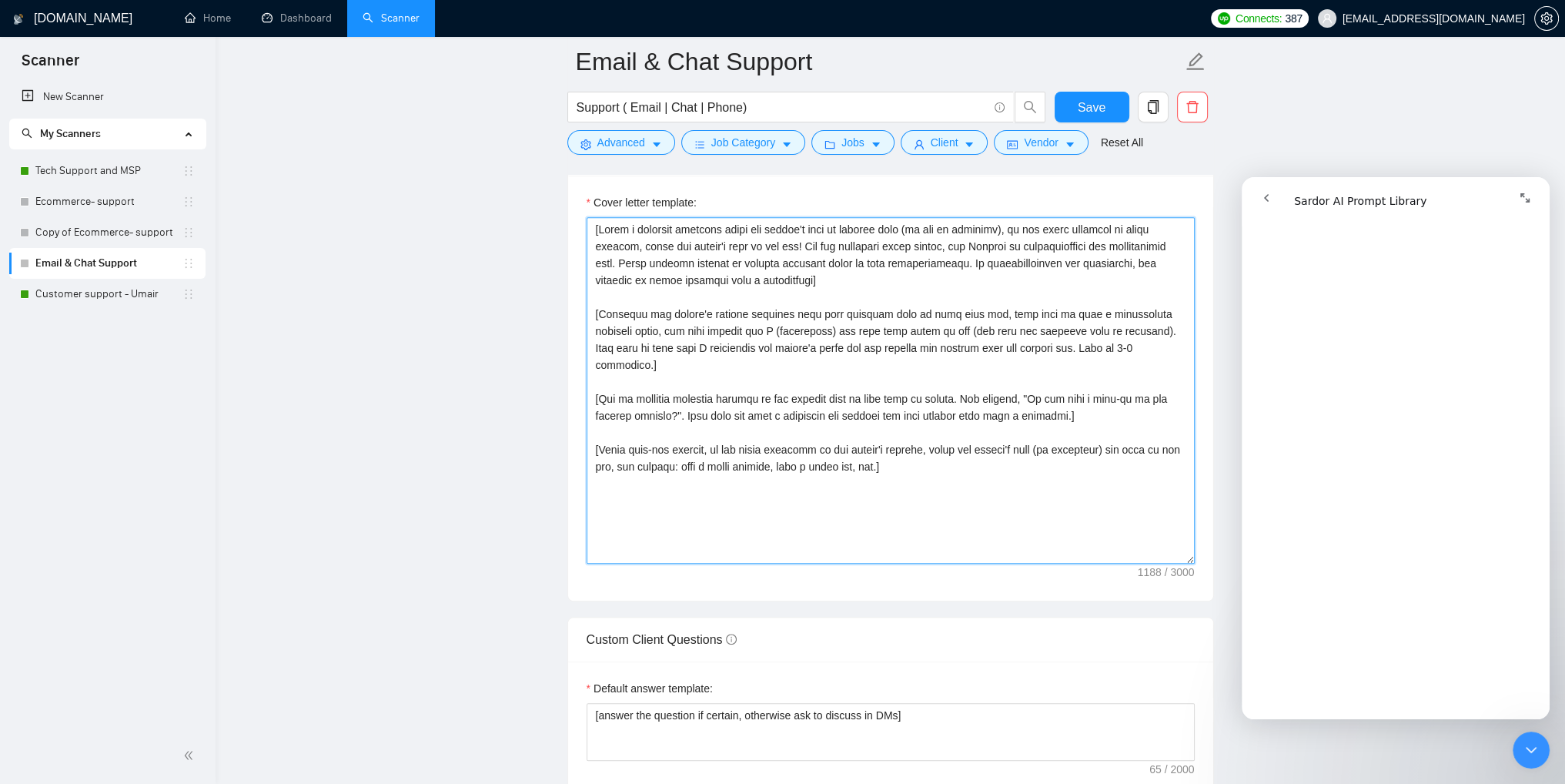
scroll to position [1952, 0]
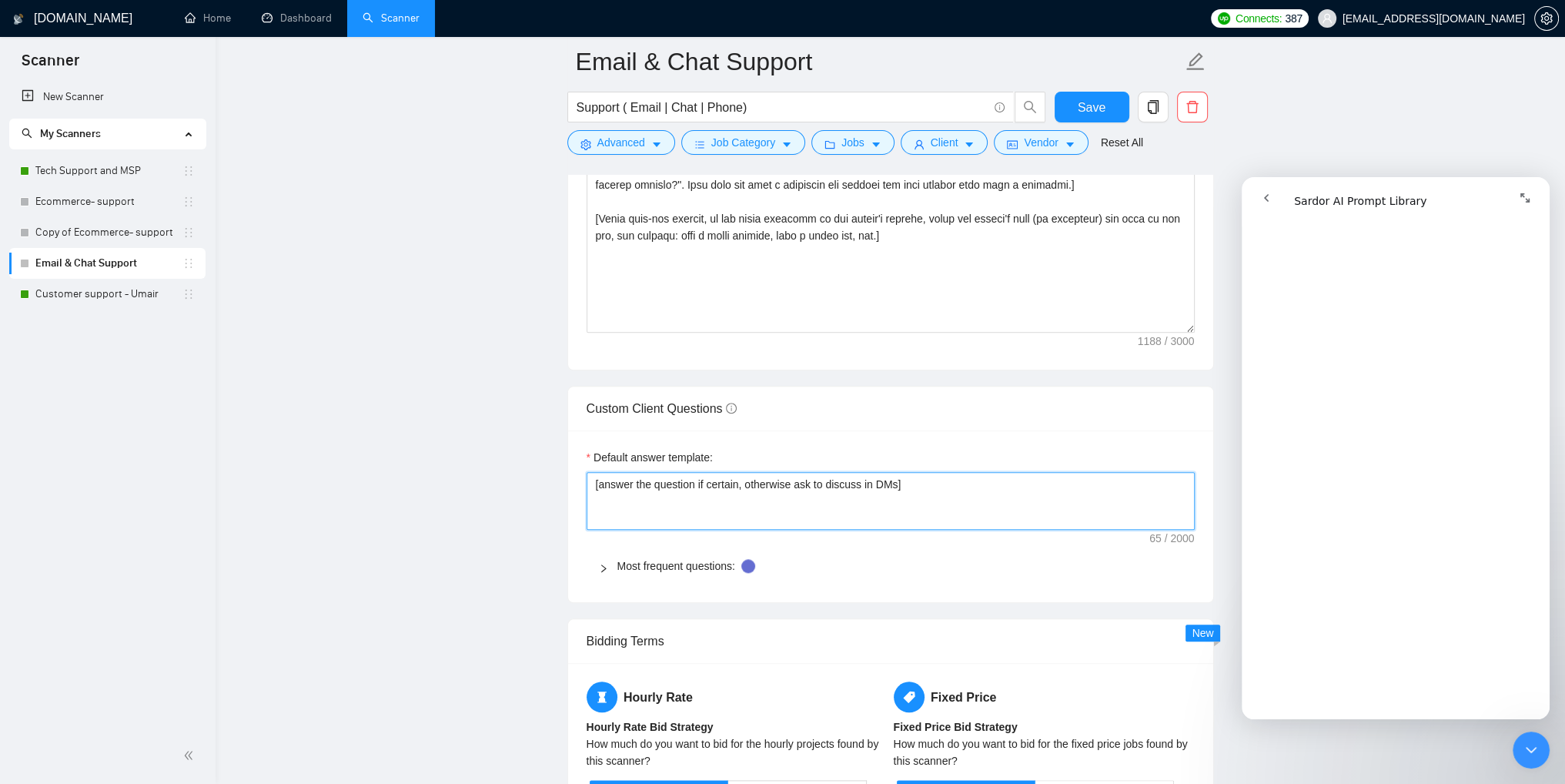
click at [893, 485] on textarea "[answer the question if certain, otherwise ask to discuss in DMs]" at bounding box center [891, 501] width 609 height 59
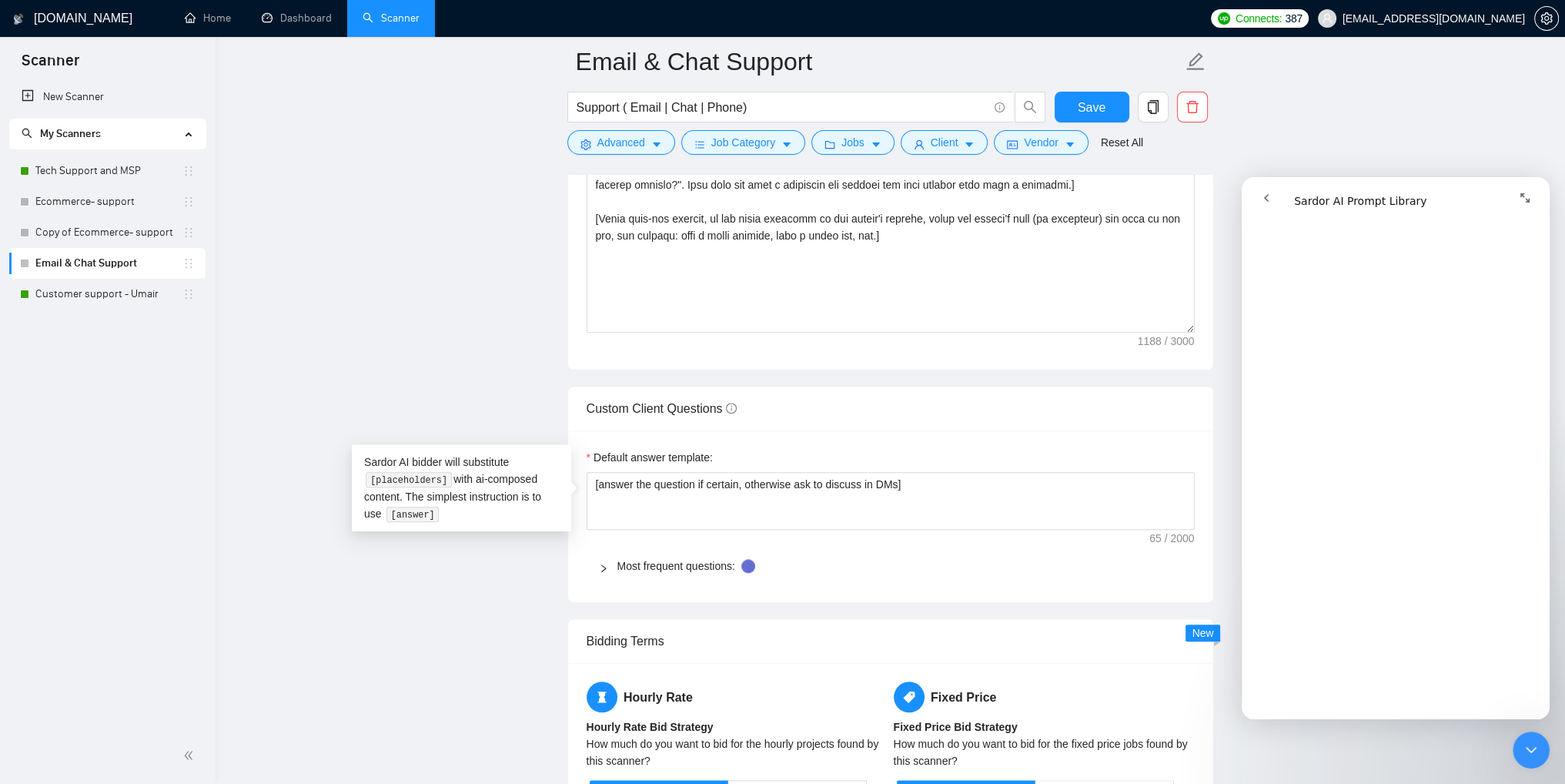
click at [608, 565] on div at bounding box center [609, 566] width 18 height 17
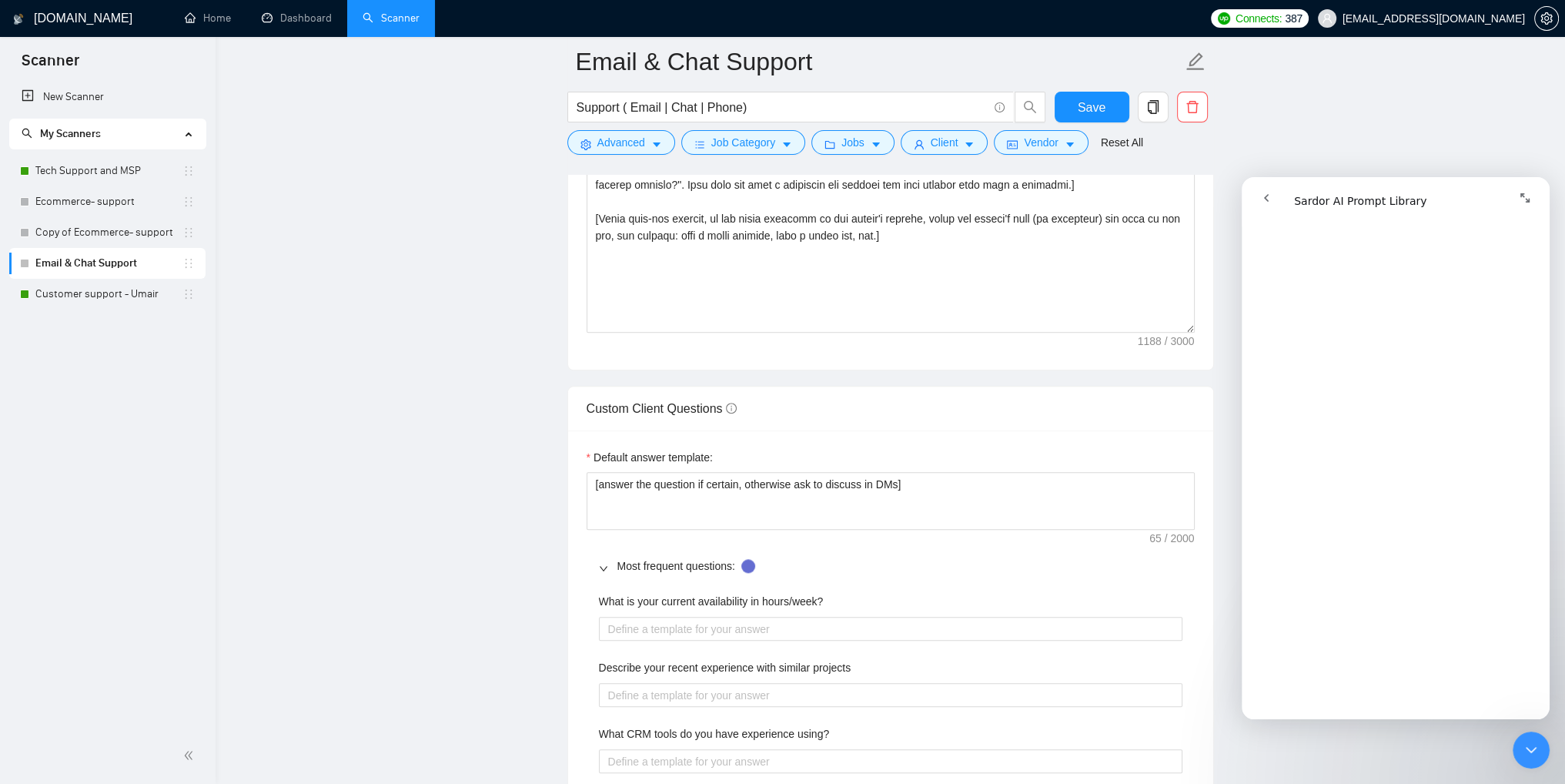
click at [604, 566] on icon "right" at bounding box center [604, 568] width 9 height 9
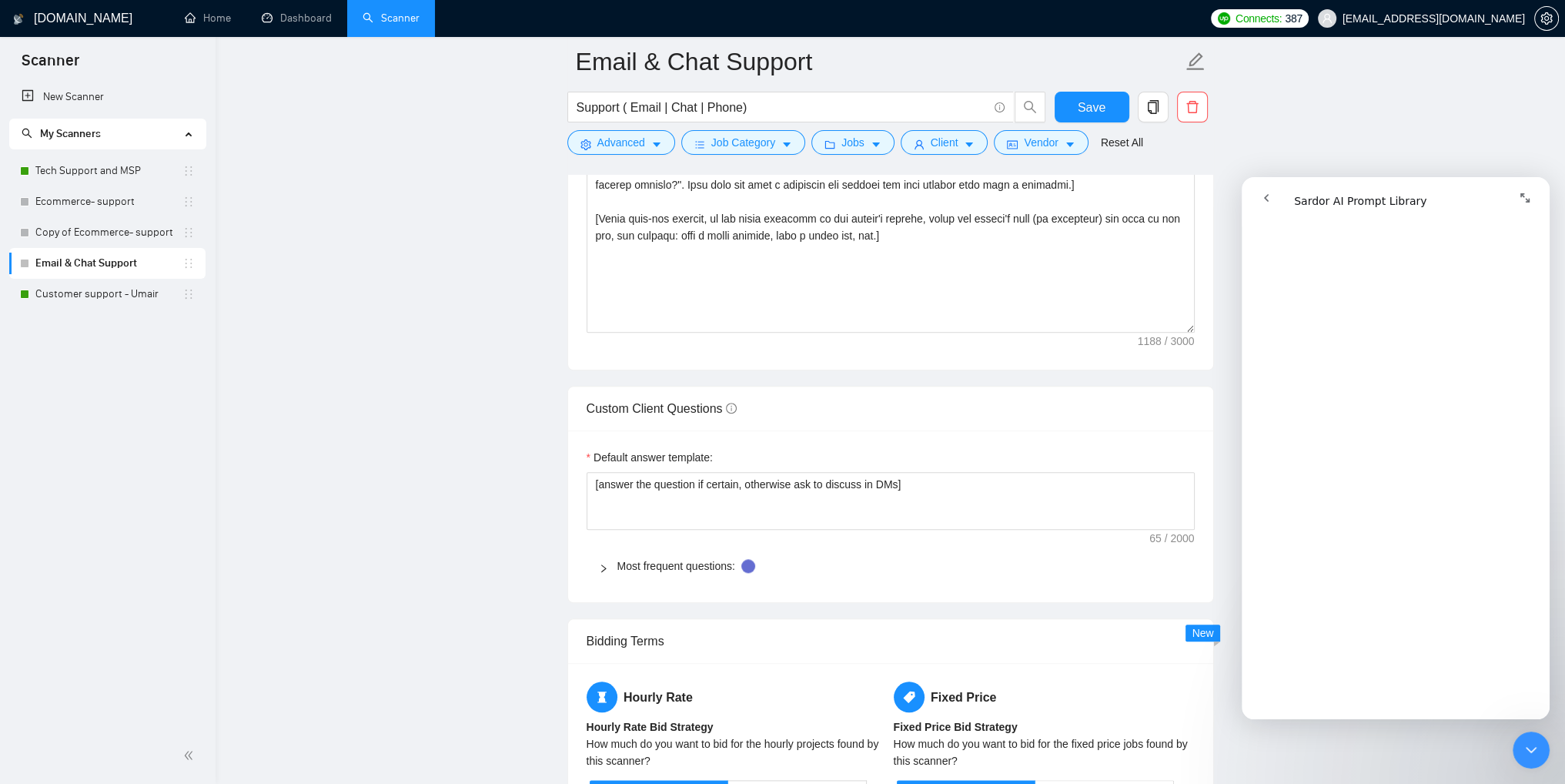
scroll to position [2848, 0]
click at [922, 487] on textarea "[answer the question if certain, otherwise ask to discuss in DMs]" at bounding box center [891, 501] width 609 height 59
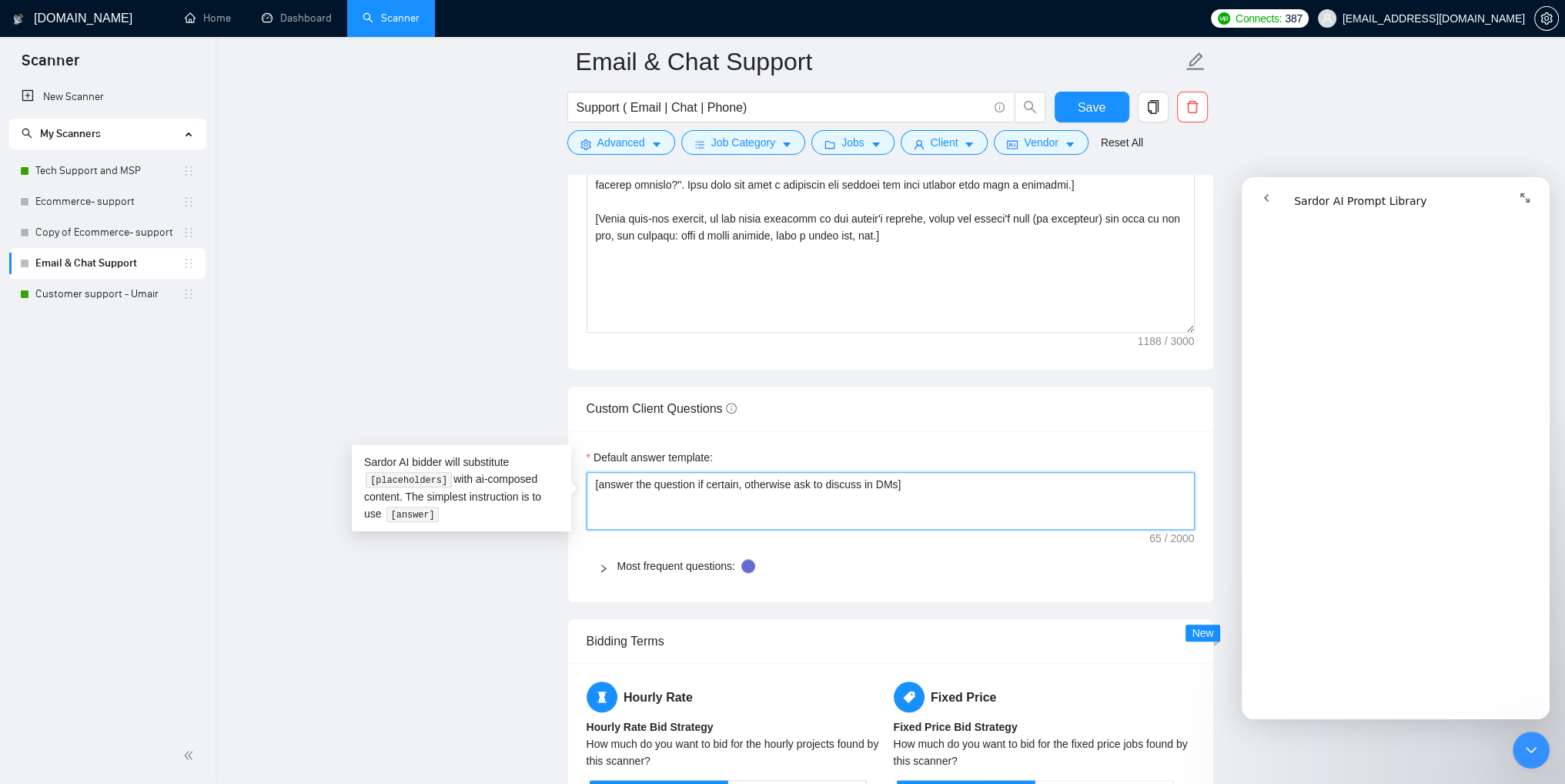
drag, startPoint x: 918, startPoint y: 487, endPoint x: 465, endPoint y: 478, distance: 453.1
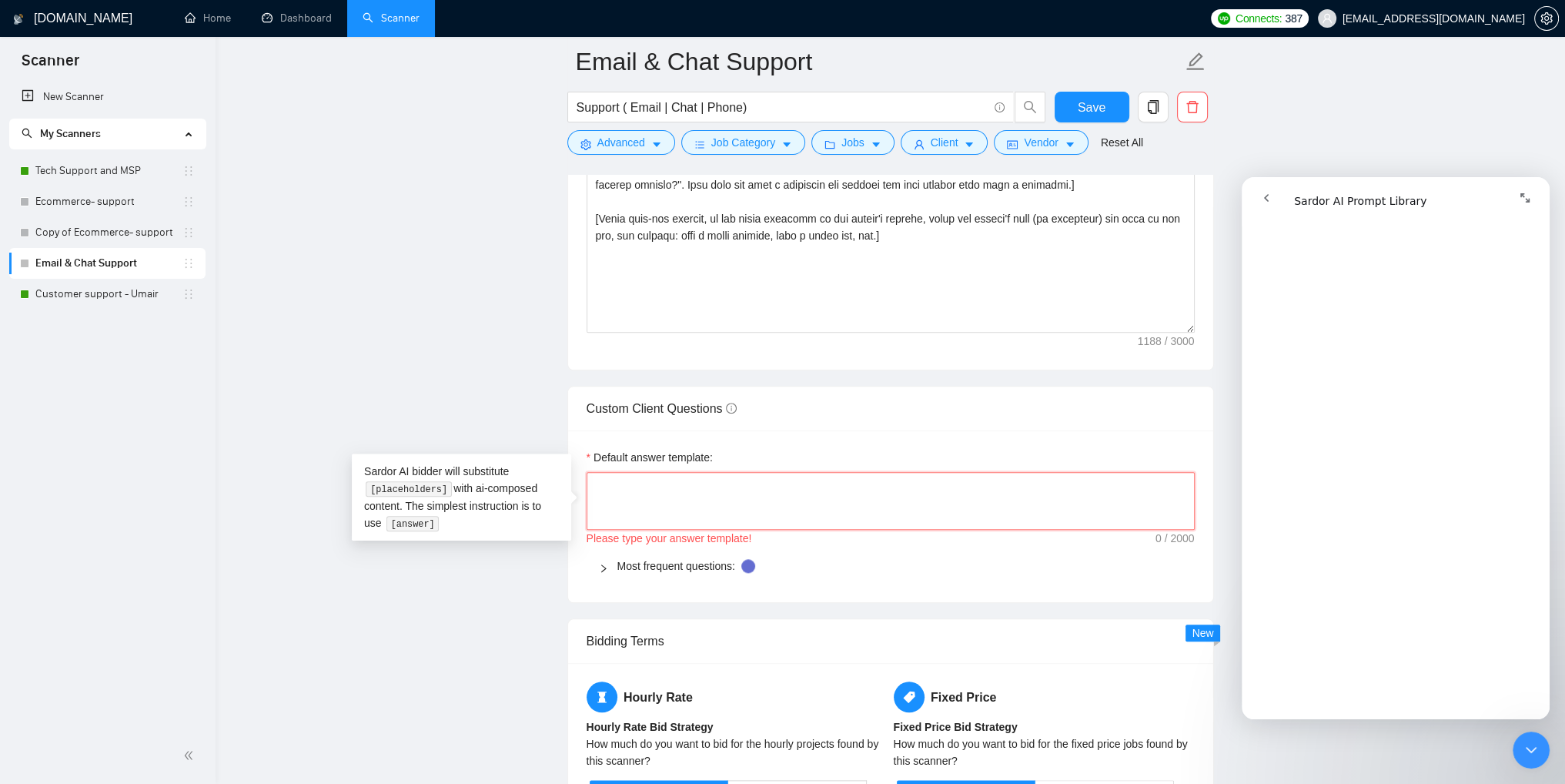
click at [809, 494] on textarea "Default answer template:" at bounding box center [891, 501] width 609 height 59
type textarea "[answer the question if certain, otherwise ask to discuss in DMs]"
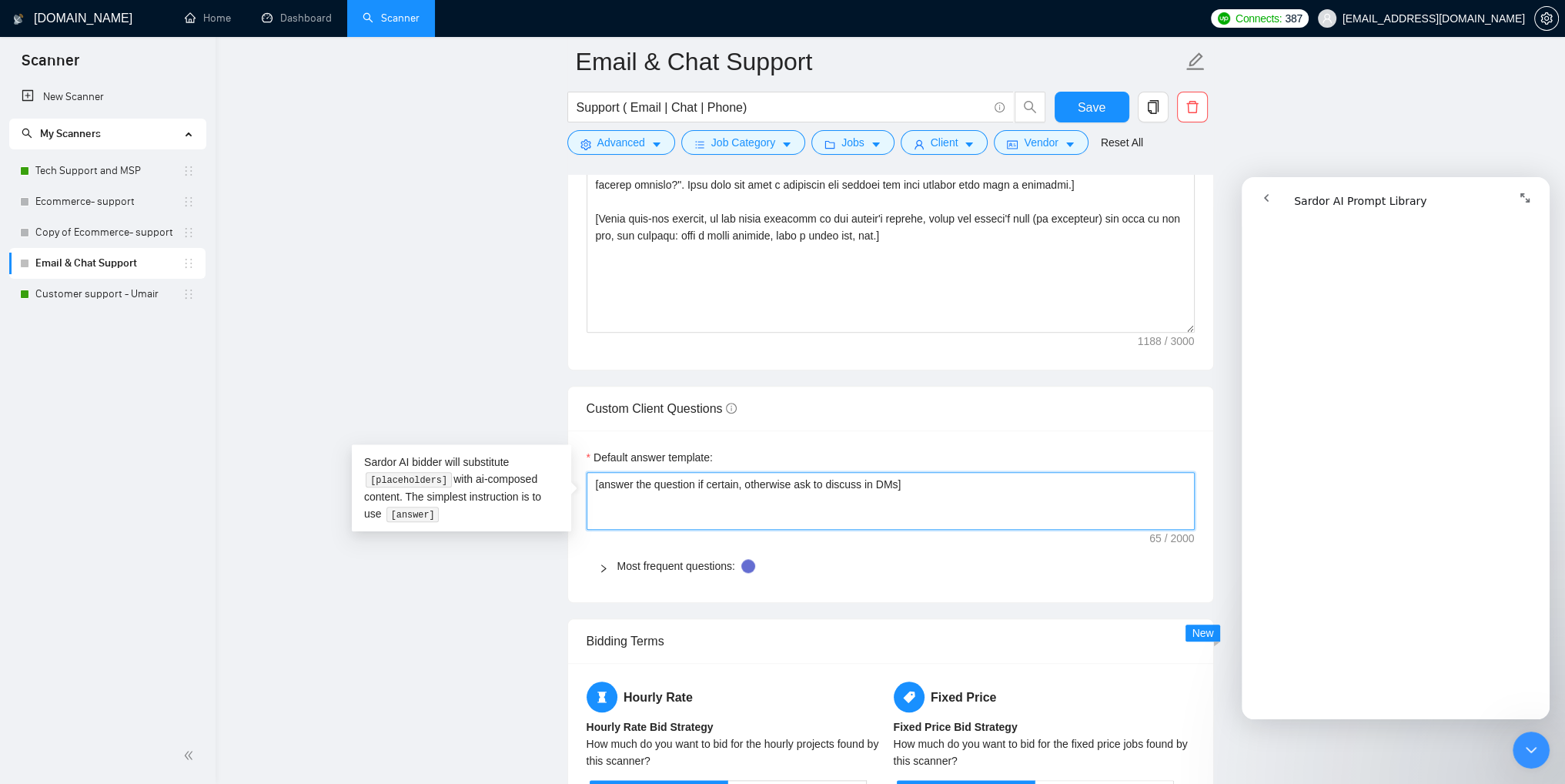
click at [920, 496] on textarea "[answer the question if certain, otherwise ask to discuss in DMs]" at bounding box center [891, 501] width 609 height 59
click at [881, 484] on textarea "[answer the question if certain, otherwise ask to discuss in DMs]" at bounding box center [891, 501] width 609 height 59
type textarea "[answer the question if certain, otherwise ask to discuss in ]"
type textarea "[answer the question if certain, otherwise ask to discuss in]"
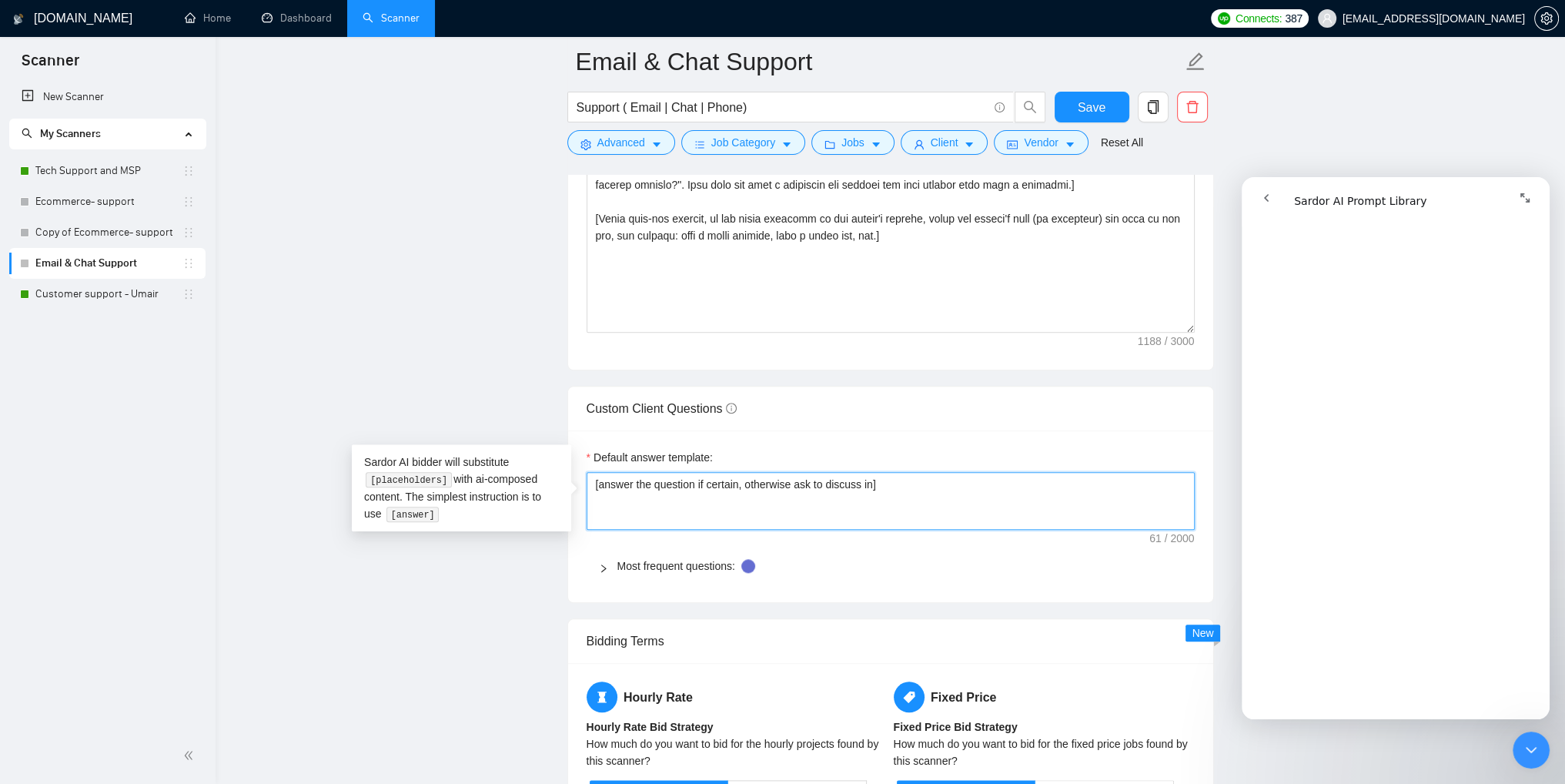
type textarea "[answer the question if certain, otherwise ask to discuss i]"
type textarea "[answer the question if certain, otherwise ask to discuss ]"
type textarea "[answer the question if certain, otherwise ask to discuss]"
type textarea "[answer the question if certain, otherwise ask to discus]"
type textarea "[answer the question if certain, otherwise ask to disc]"
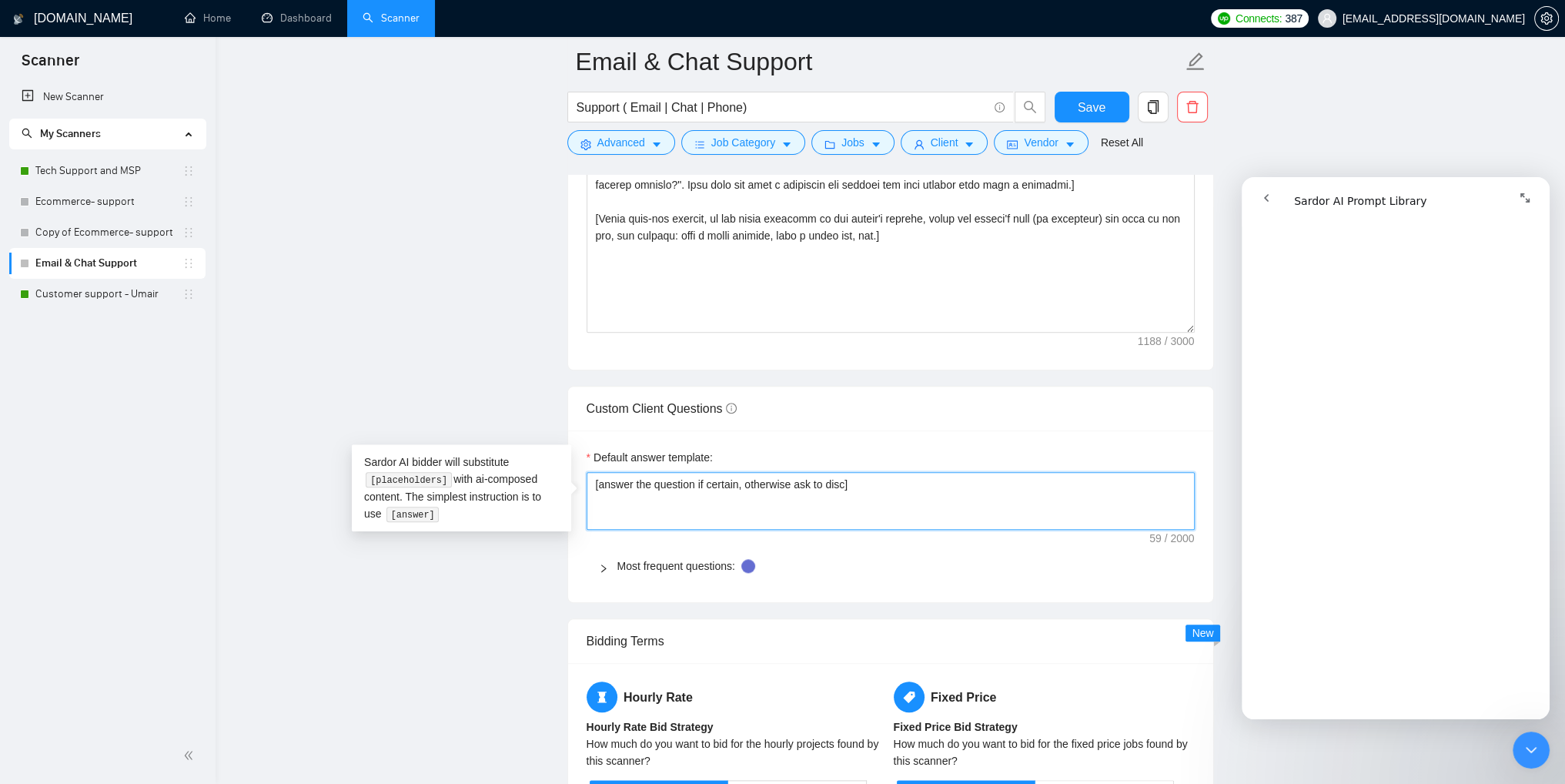
type textarea "[answer the question if certain, otherwise ask to dis]"
type textarea "[answer the question if certain, otherwise ask to di]"
type textarea "[answer the question if certain, otherwise ask to d]"
type textarea "[answer the question if certain, otherwise ask to ]"
type textarea "[answer the question if certain, otherwise ask to]"
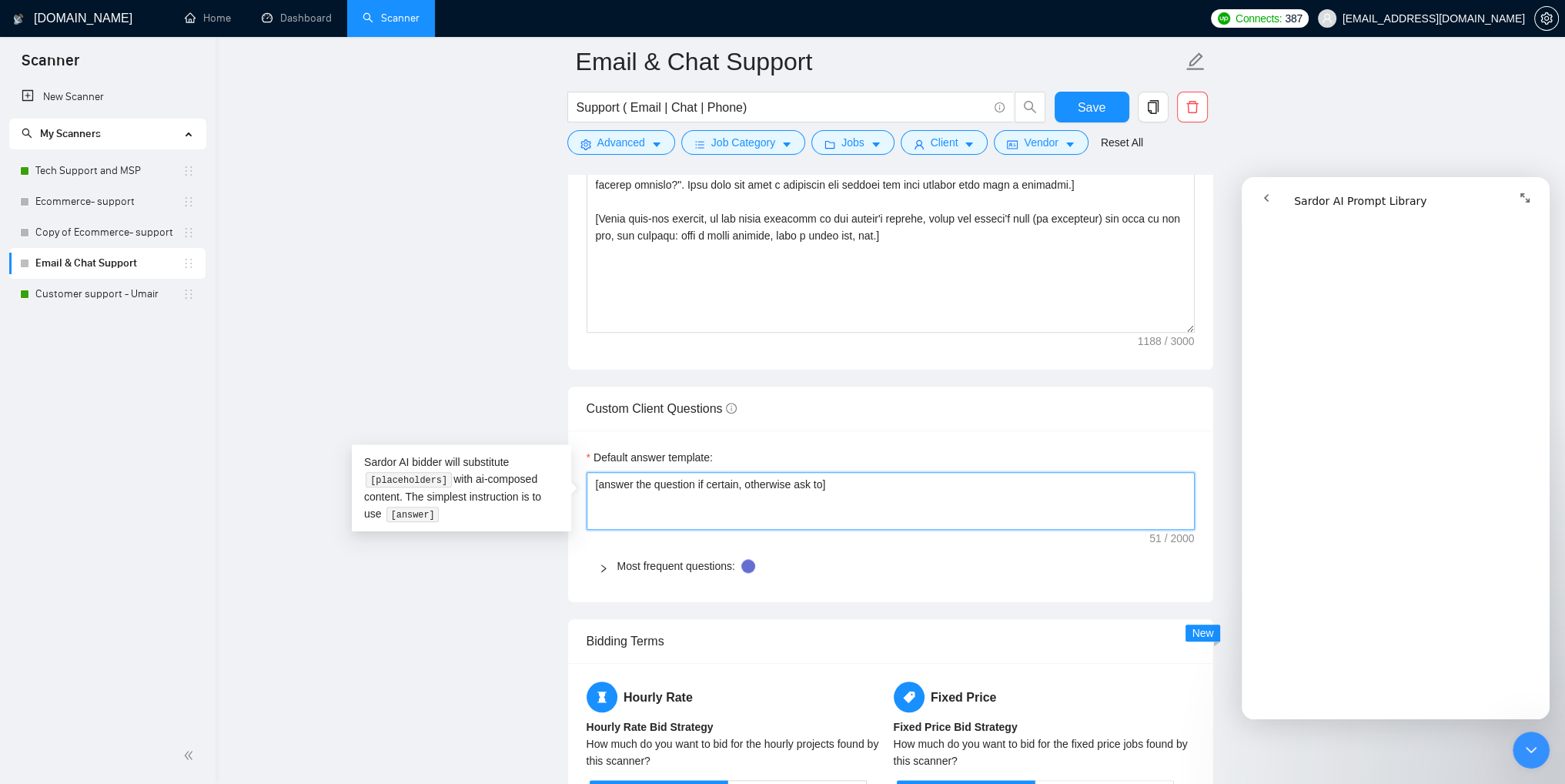
type textarea "[answer the question if certain, otherwise ask t]"
type textarea "[answer the question if certain, otherwise ask ]"
type textarea "[answer the question if certain, otherwise ask]"
type textarea "[answer the question if certain, otherwise as]"
type textarea "[answer the question if certain, otherwise a]"
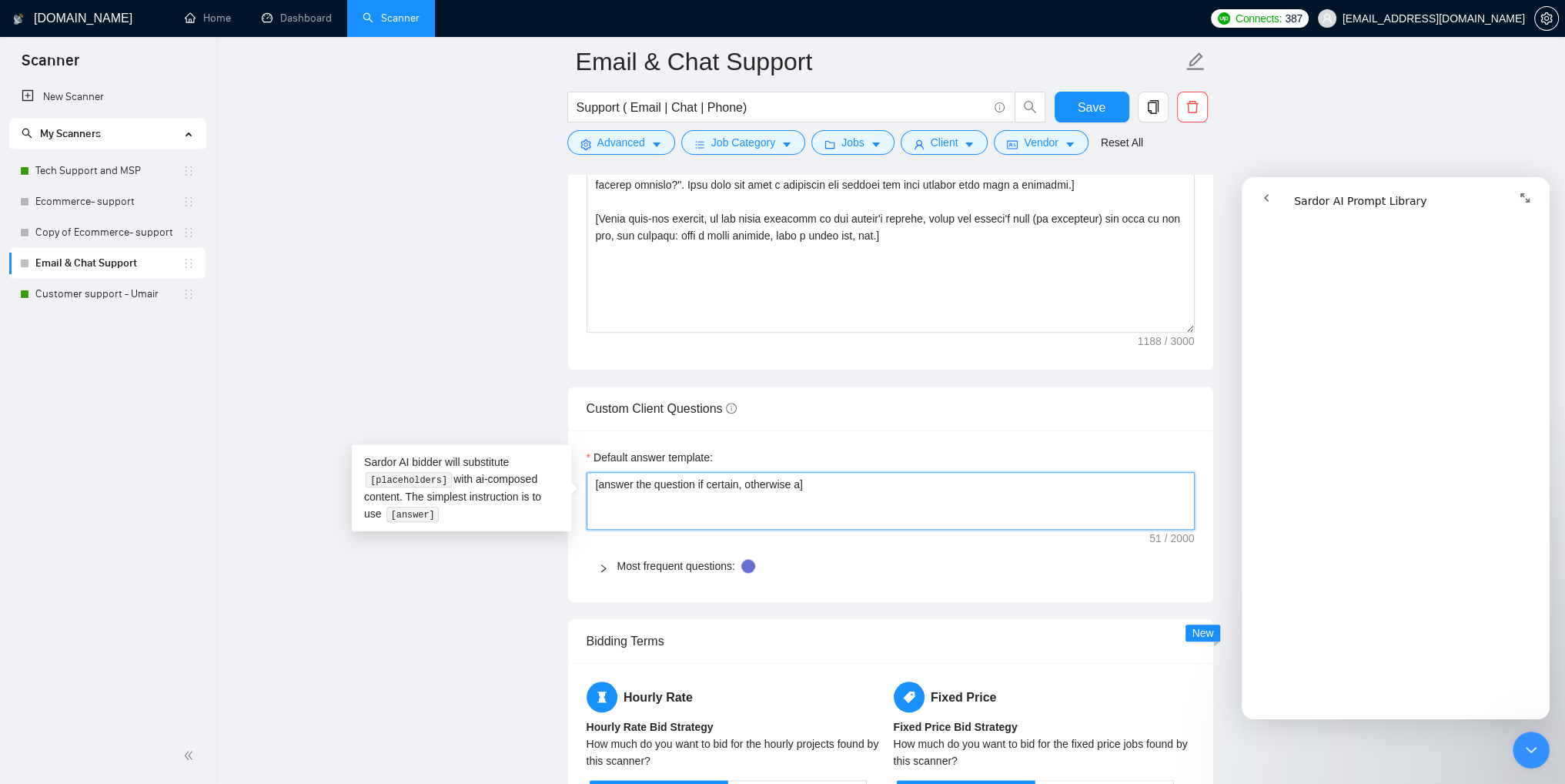
type textarea "[answer the question if certain, otherwise ]"
type textarea "[answer the question if certain, otherwise]"
type textarea "[answer the question if certain, otherwis]"
type textarea "[answer the question if certain, otherwi]"
type textarea "[answer the question if certain, other]"
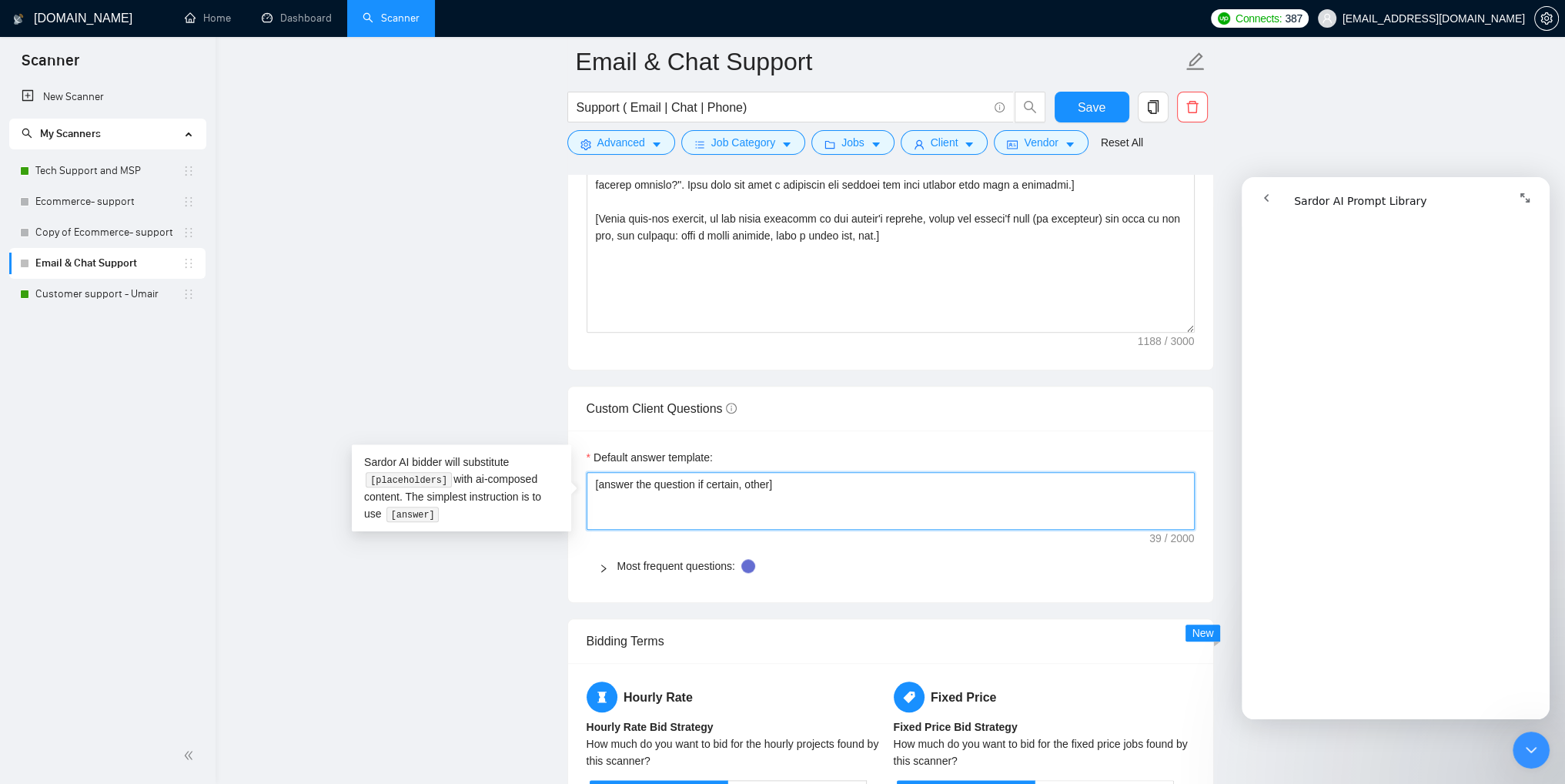
type textarea "[answer the question if certain, othe]"
type textarea "[answer the question if certain, oth]"
type textarea "[answer the question if certain, ot]"
type textarea "[answer the question if certain, o]"
type textarea "[answer the question if certain, ]"
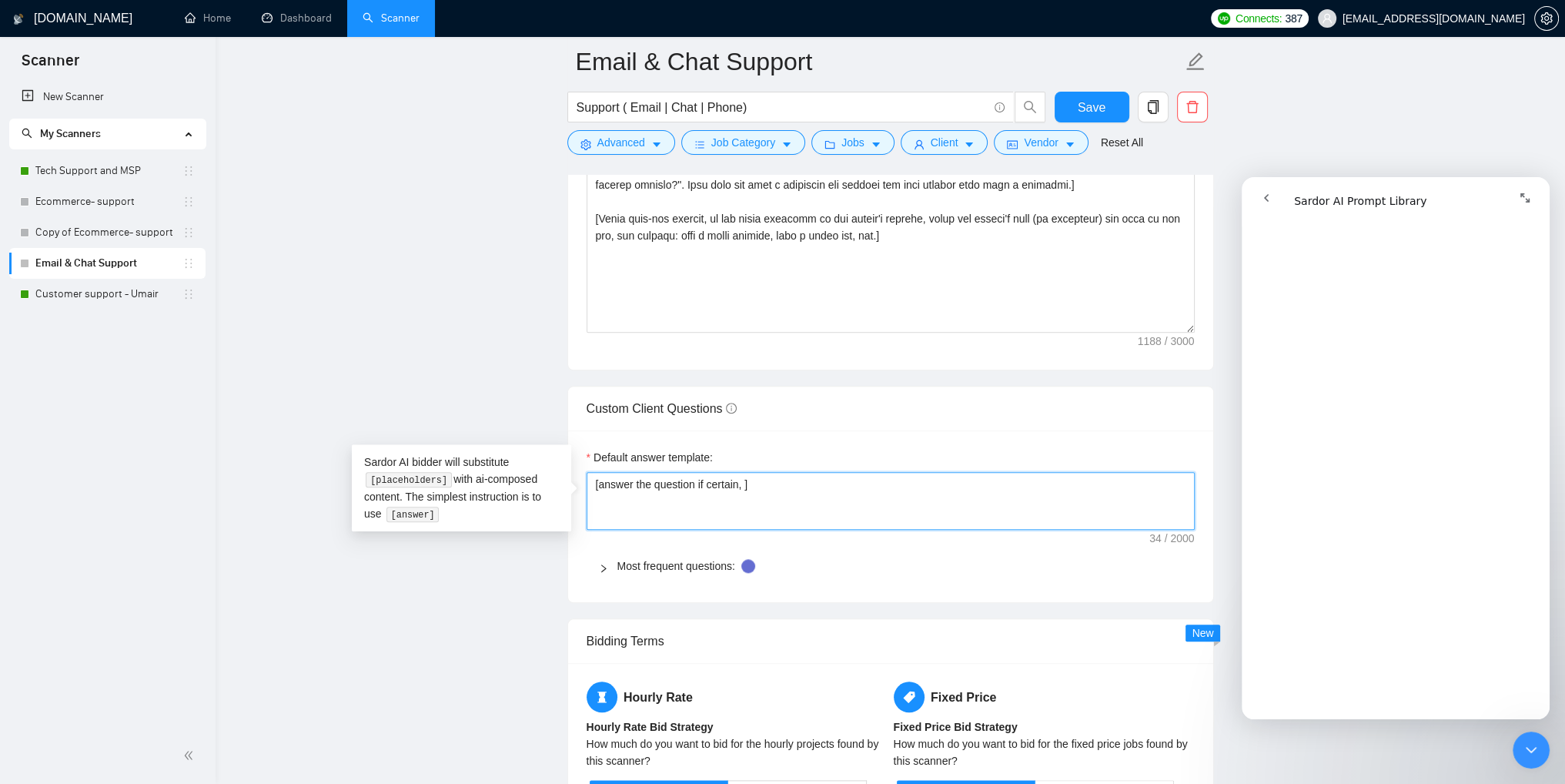
type textarea "[answer the question if certain,]"
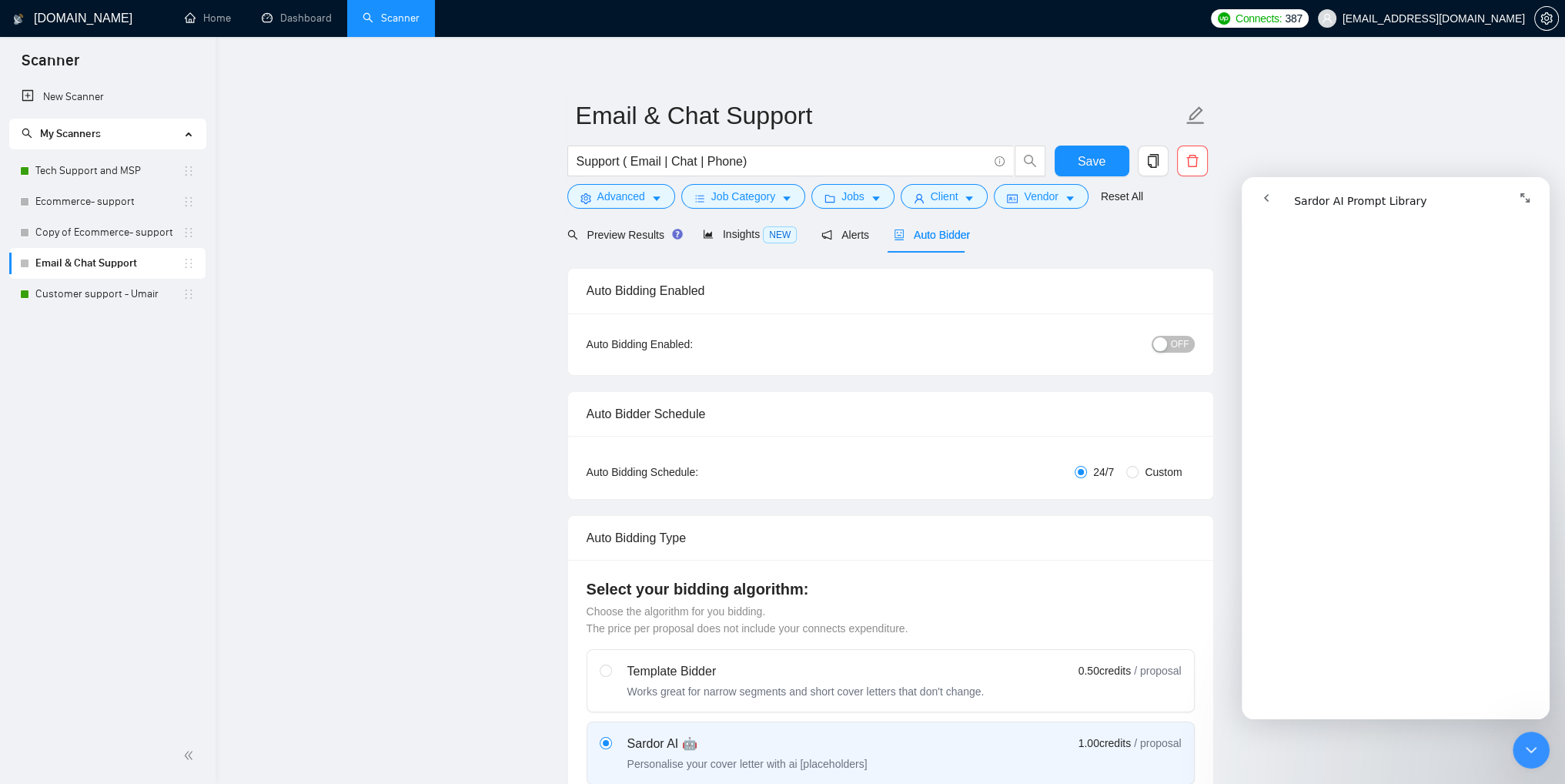
scroll to position [0, 0]
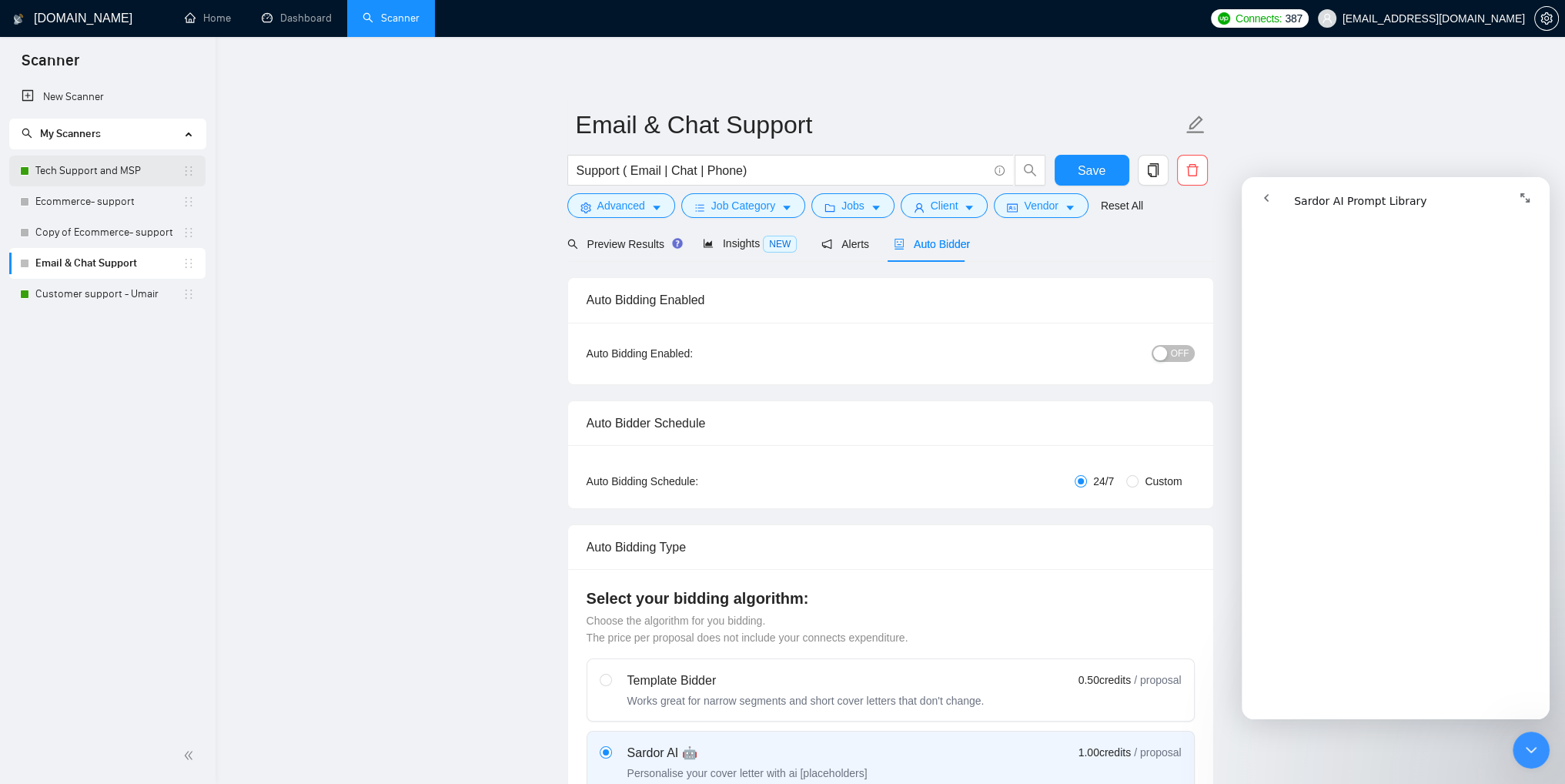
type textarea "[answer the question if certain]"
click at [86, 171] on link "Tech Support and MSP" at bounding box center [109, 171] width 147 height 31
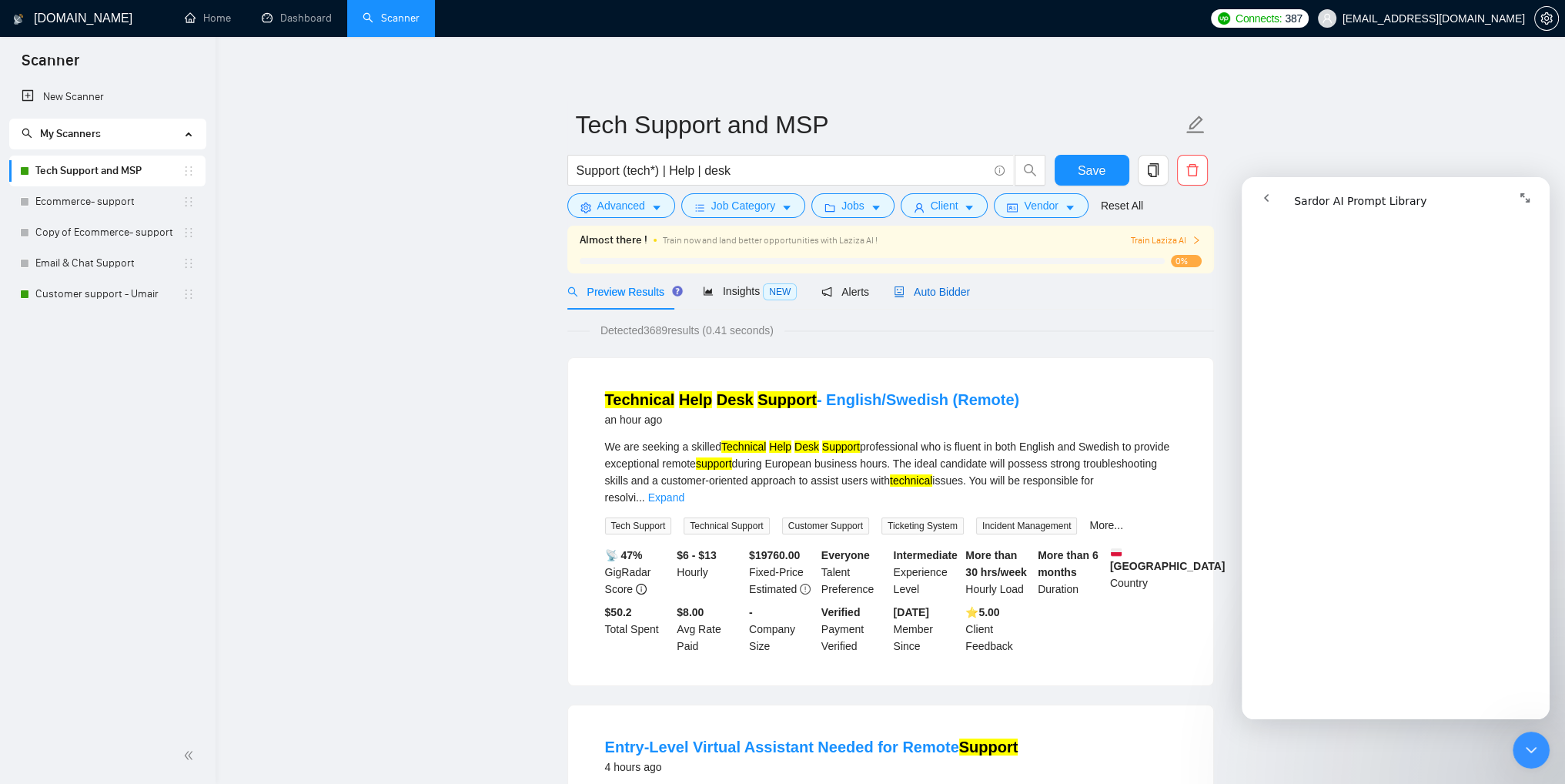
click at [930, 299] on div "Auto Bidder" at bounding box center [931, 292] width 76 height 17
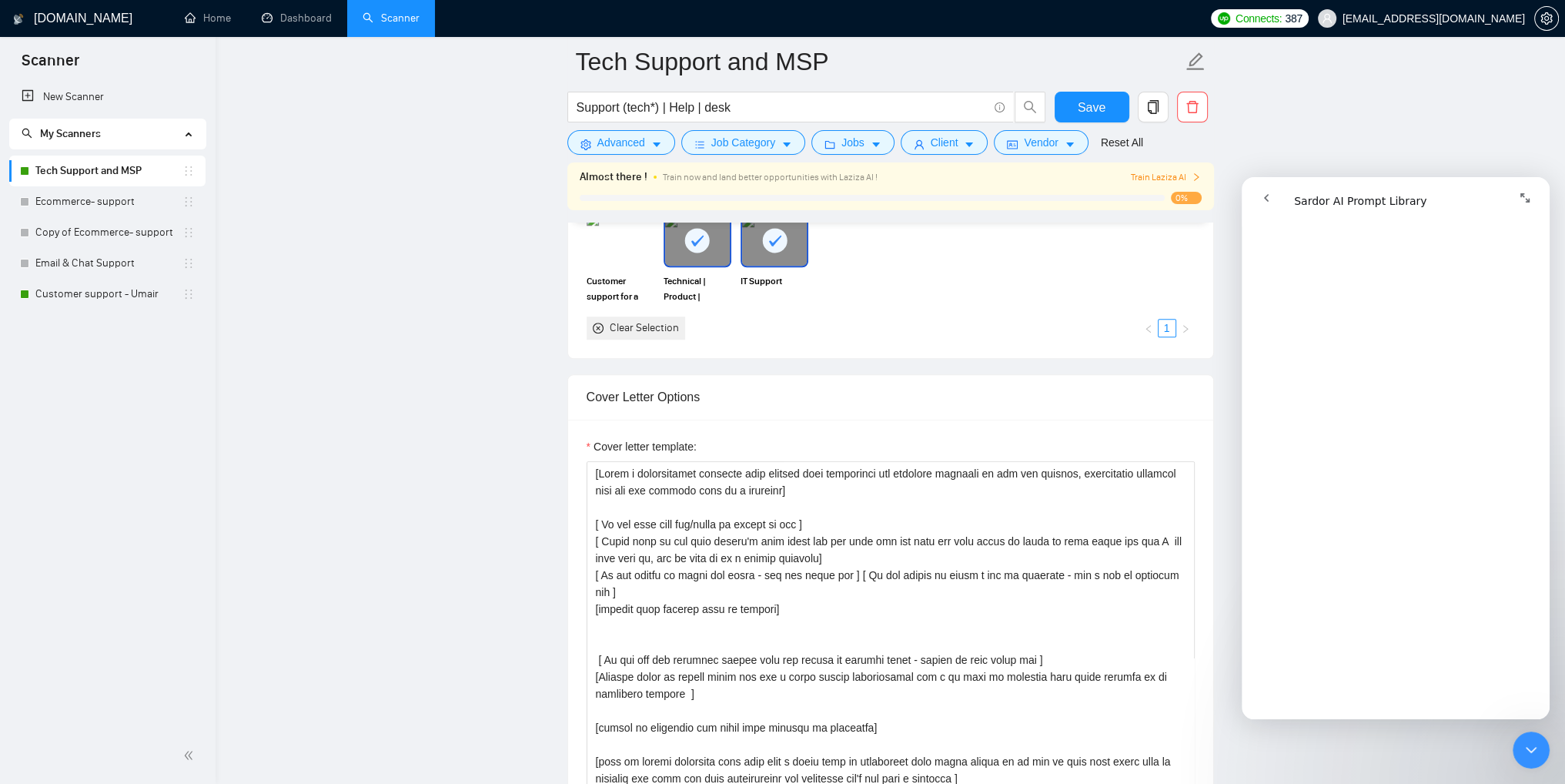
scroll to position [1463, 0]
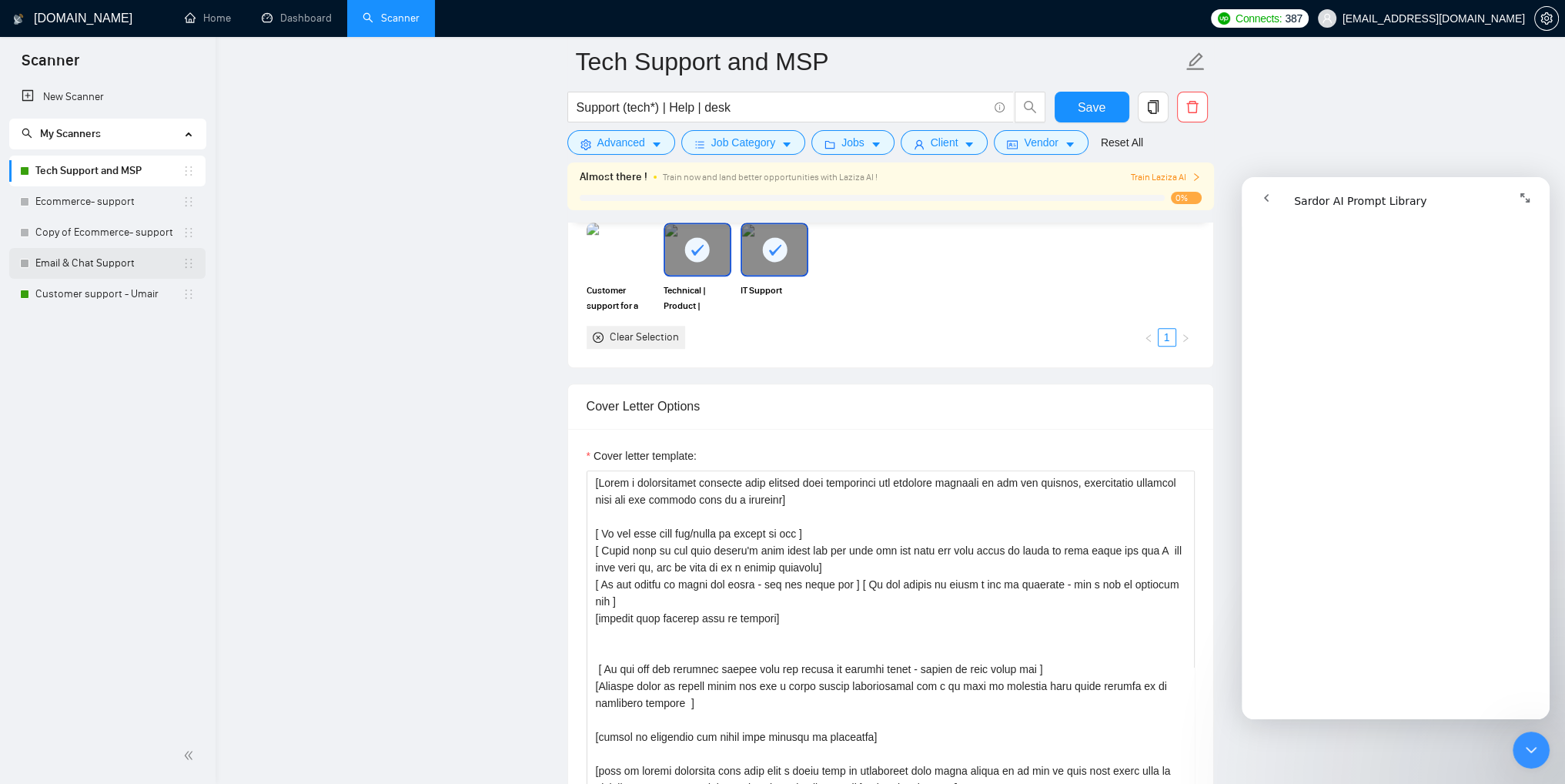
click at [99, 266] on link "Email & Chat Support" at bounding box center [109, 263] width 147 height 31
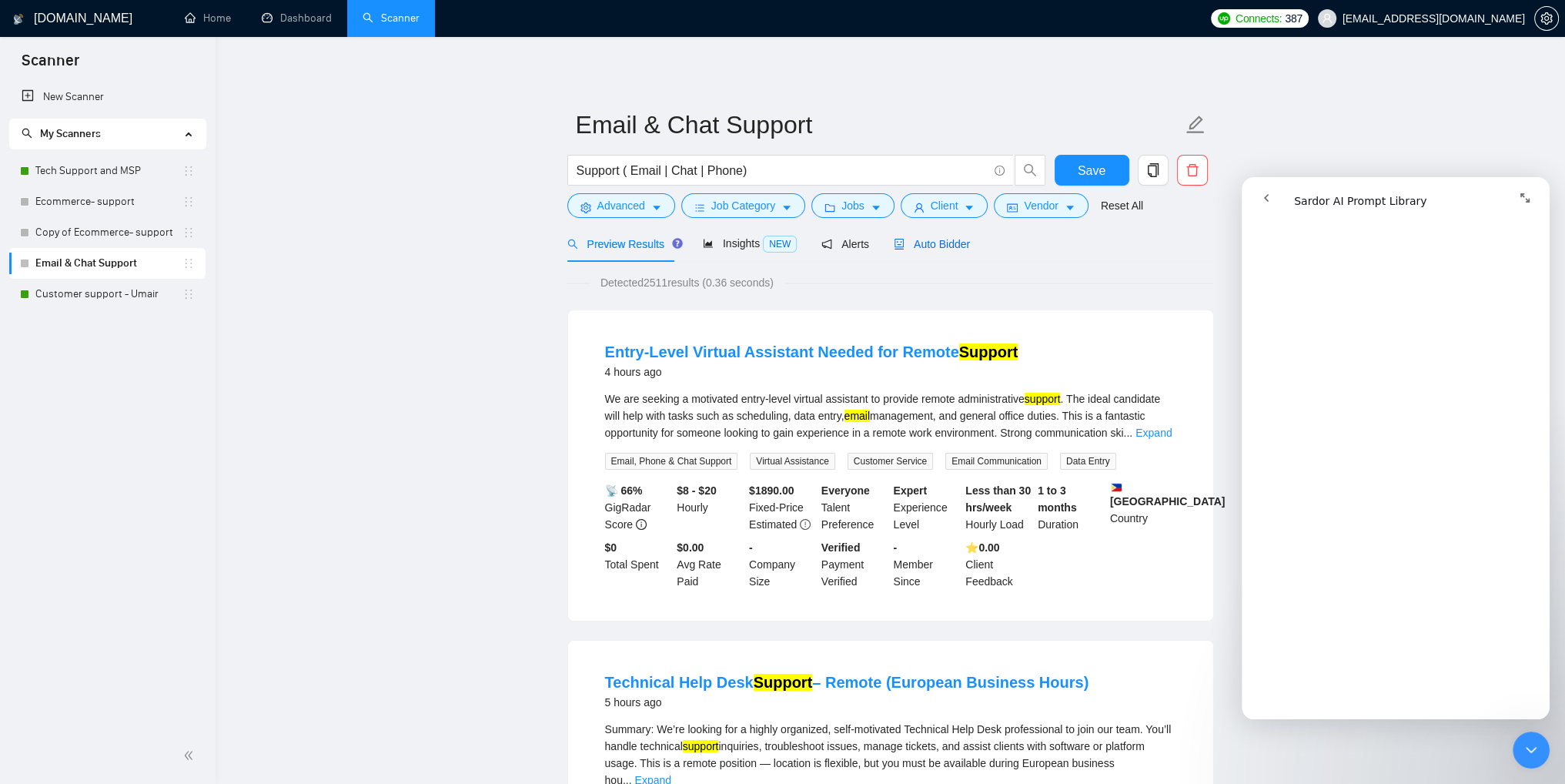
click at [934, 244] on span "Auto Bidder" at bounding box center [931, 244] width 76 height 13
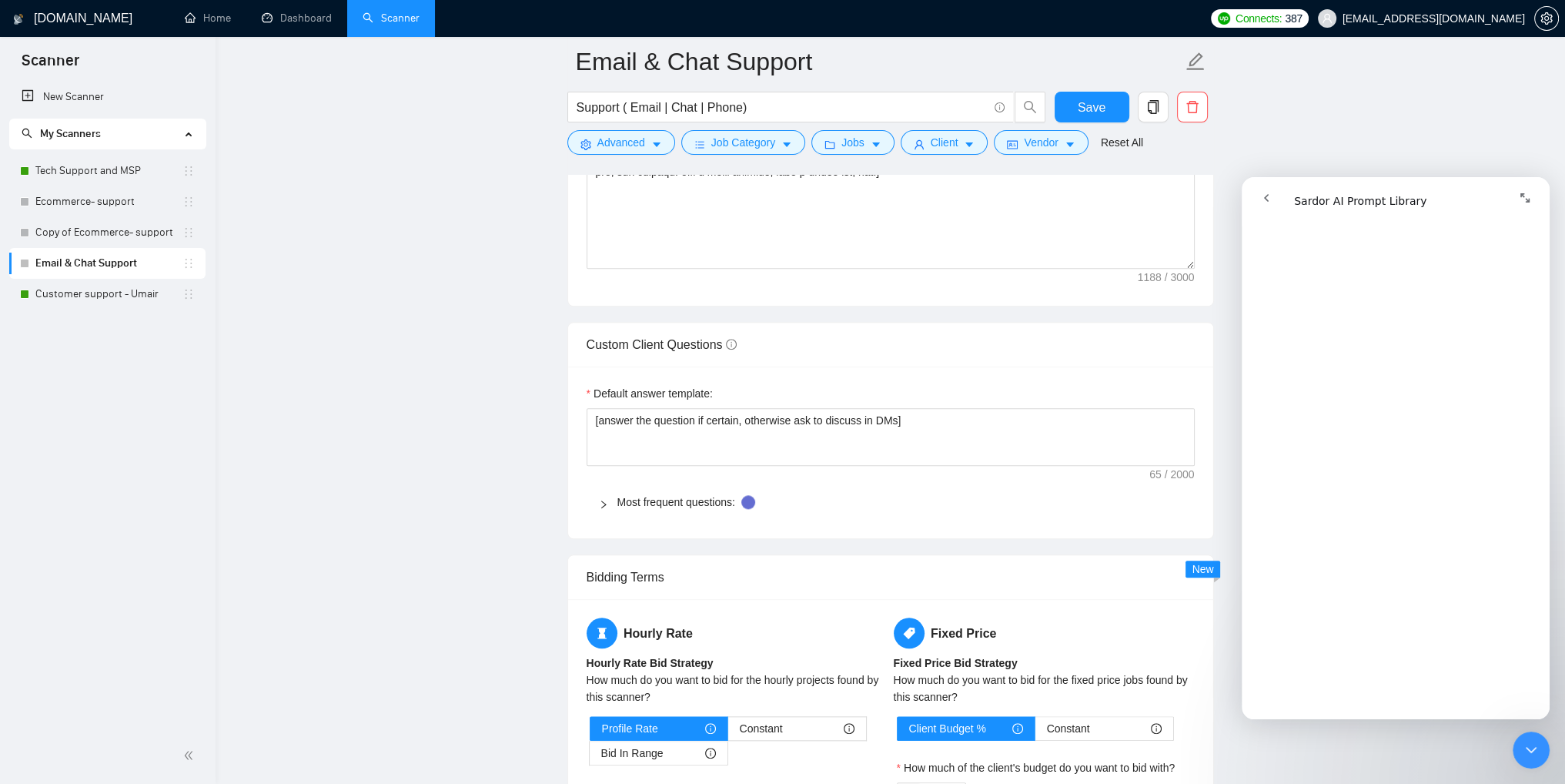
scroll to position [2001, 0]
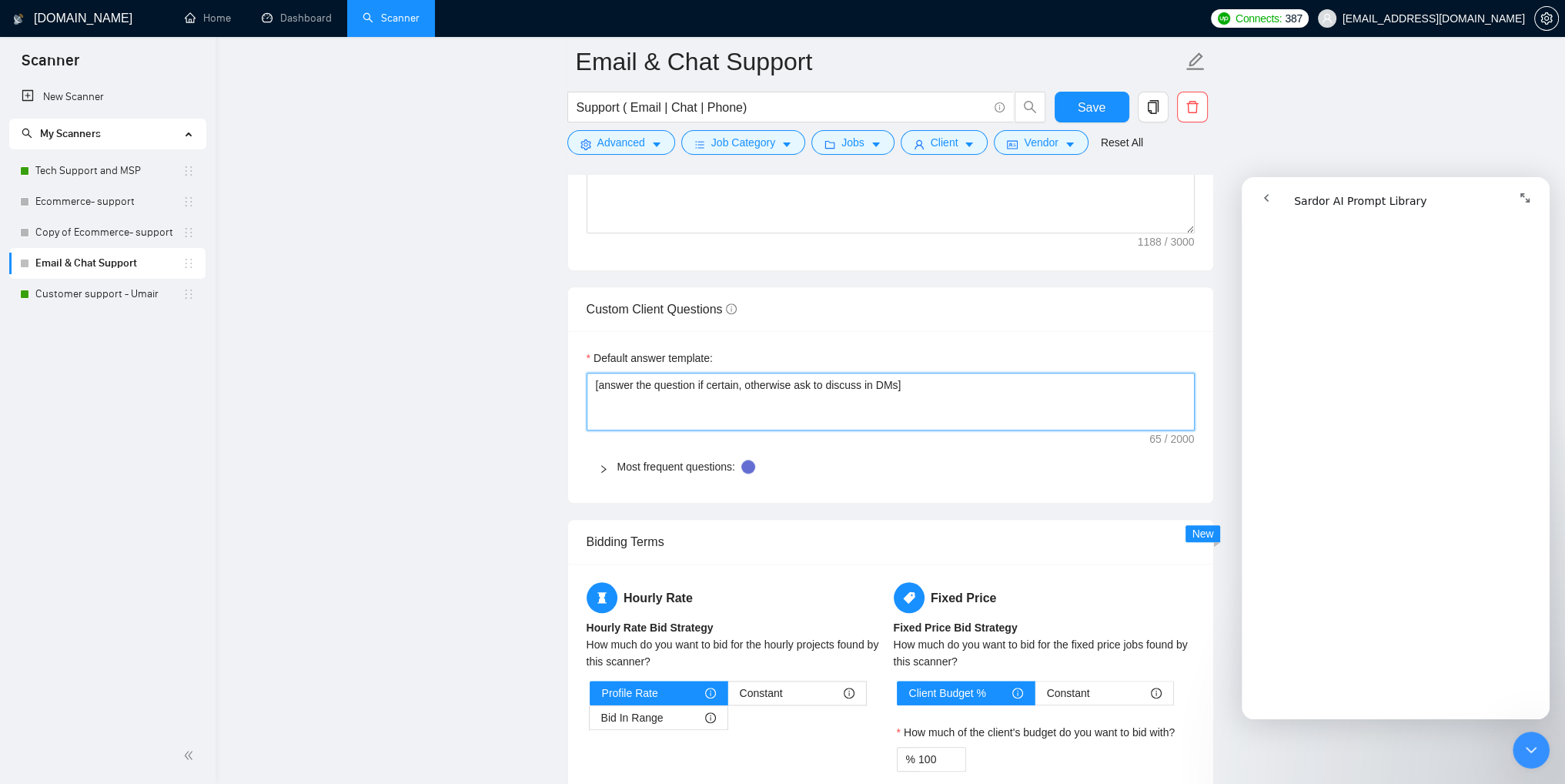
click at [929, 389] on textarea "[answer the question if certain, otherwise ask to discuss in DMs]" at bounding box center [891, 402] width 609 height 59
click at [878, 385] on textarea "[answer the question if certain, otherwise ask to discuss in DMs]" at bounding box center [891, 402] width 609 height 59
click at [881, 385] on textarea "[answer the question if certain, otherwise ask to discuss in DMs]" at bounding box center [891, 402] width 609 height 59
drag, startPoint x: 893, startPoint y: 382, endPoint x: 907, endPoint y: 405, distance: 26.9
click at [893, 384] on textarea "[answer the question if certain, otherwise ask to discuss in DMs]" at bounding box center [891, 402] width 609 height 59
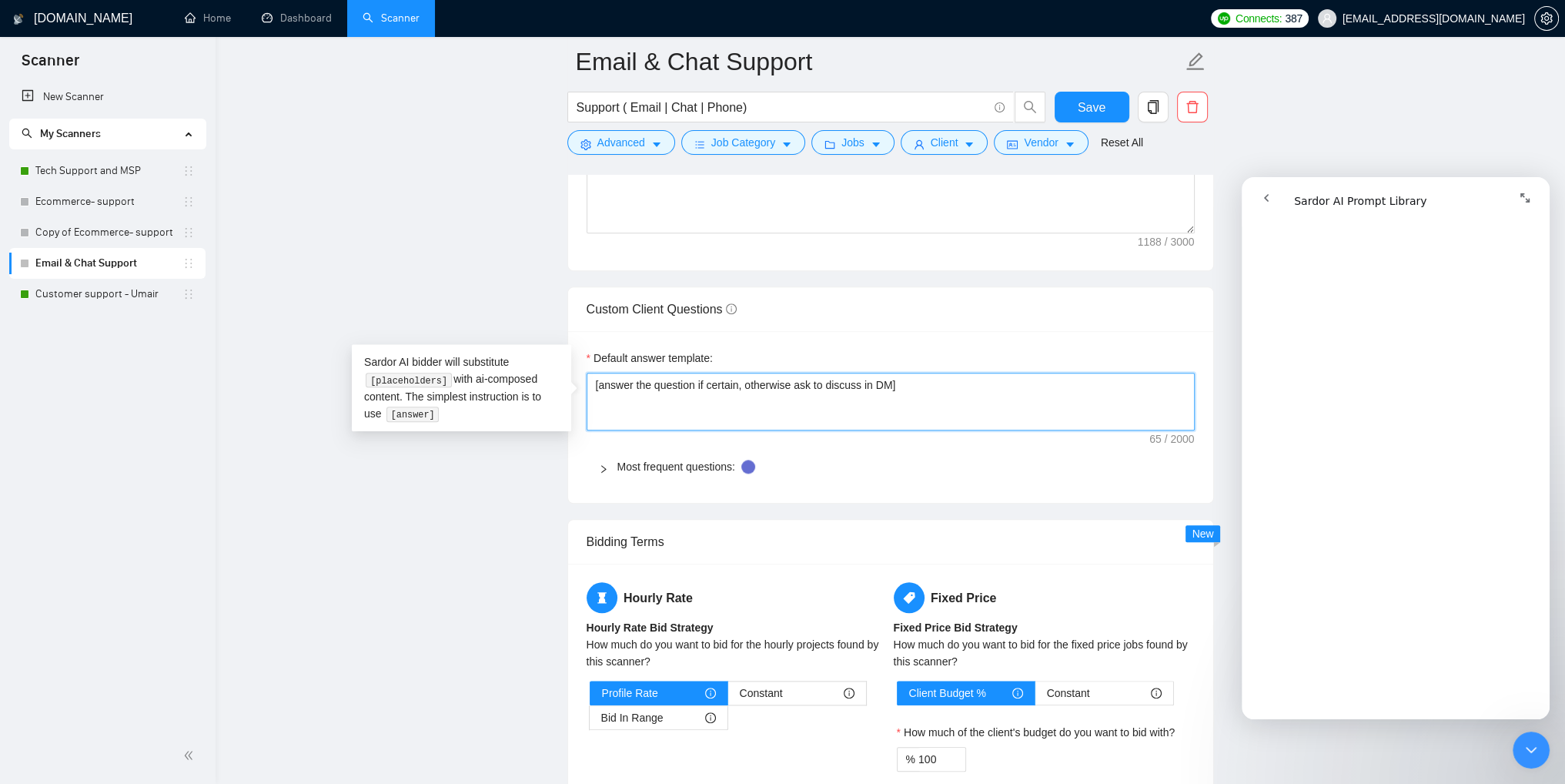
type textarea "[answer the question if certain, otherwise ask to discuss in D]"
type textarea "[answer the question if certain, otherwise ask to discuss in ]"
type textarea "[answer the question if certain, otherwise ask to discuss in]"
type textarea "[answer the question if certain, otherwise ask to discuss i]"
type textarea "[answer the question if certain, otherwise ask to discuss ]"
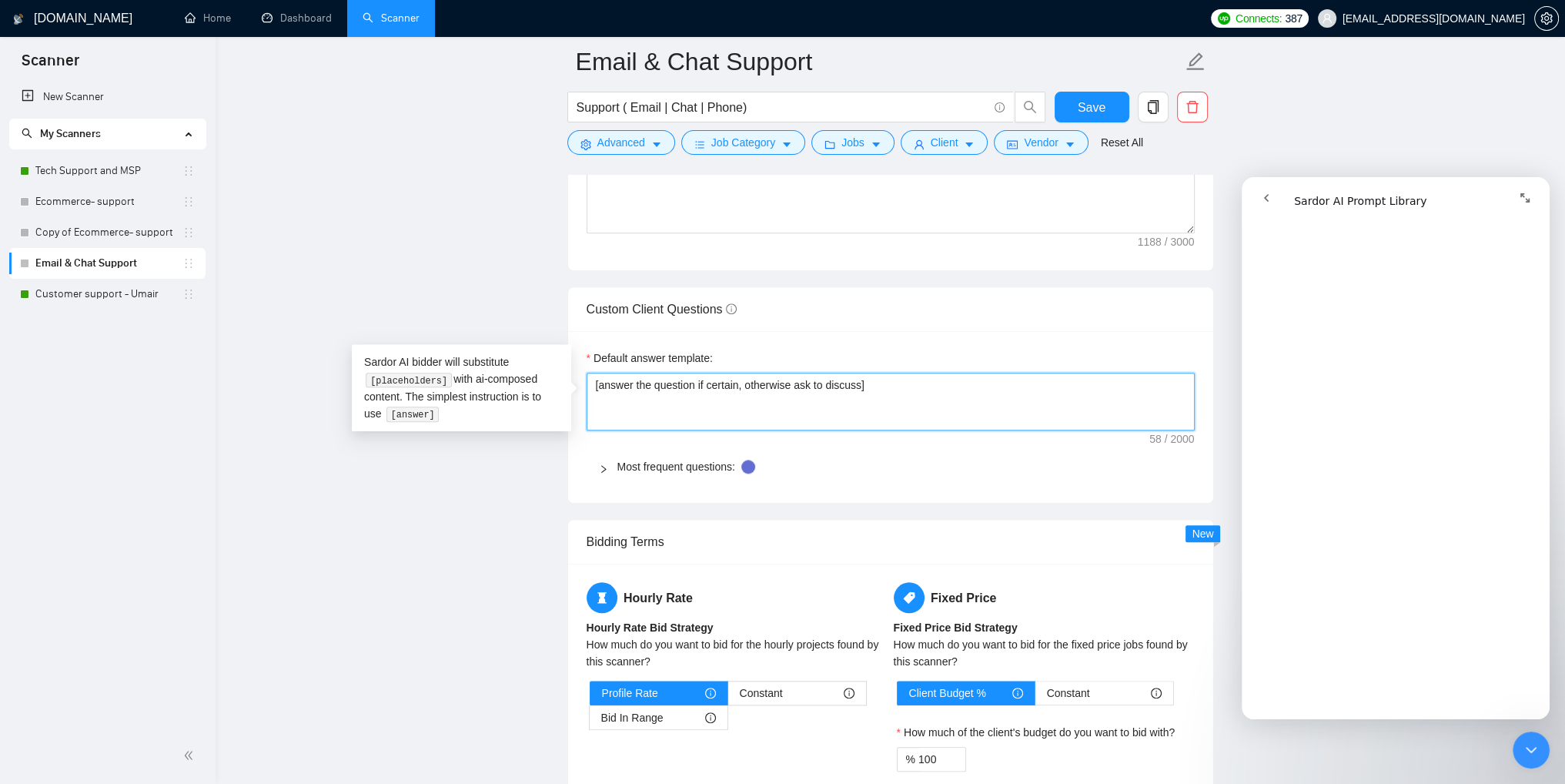
scroll to position [1924, 0]
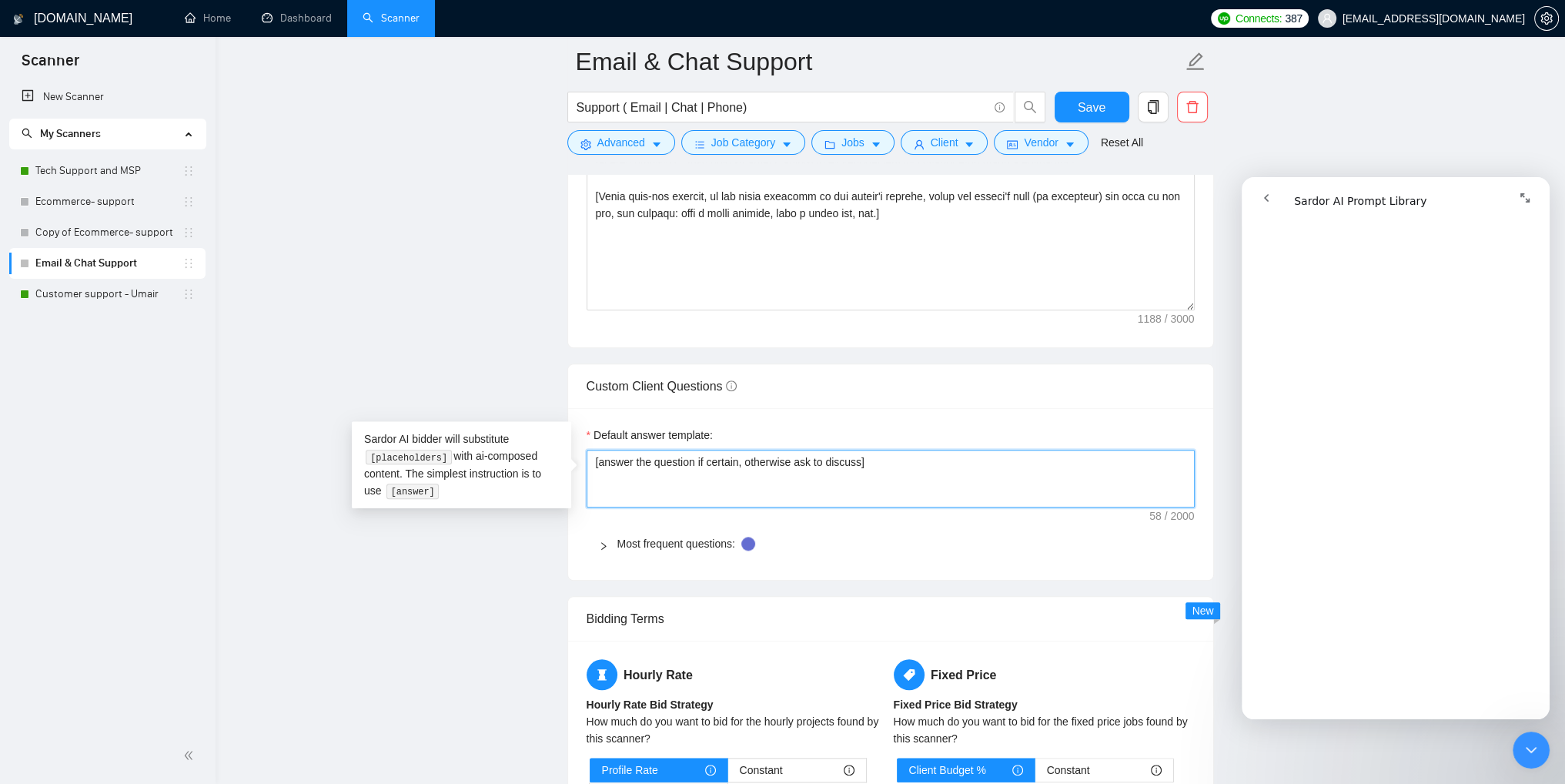
type textarea "[answer the question if certain, otherwise ask to discuss]"
click at [893, 380] on div "Custom Client Questions" at bounding box center [891, 386] width 609 height 43
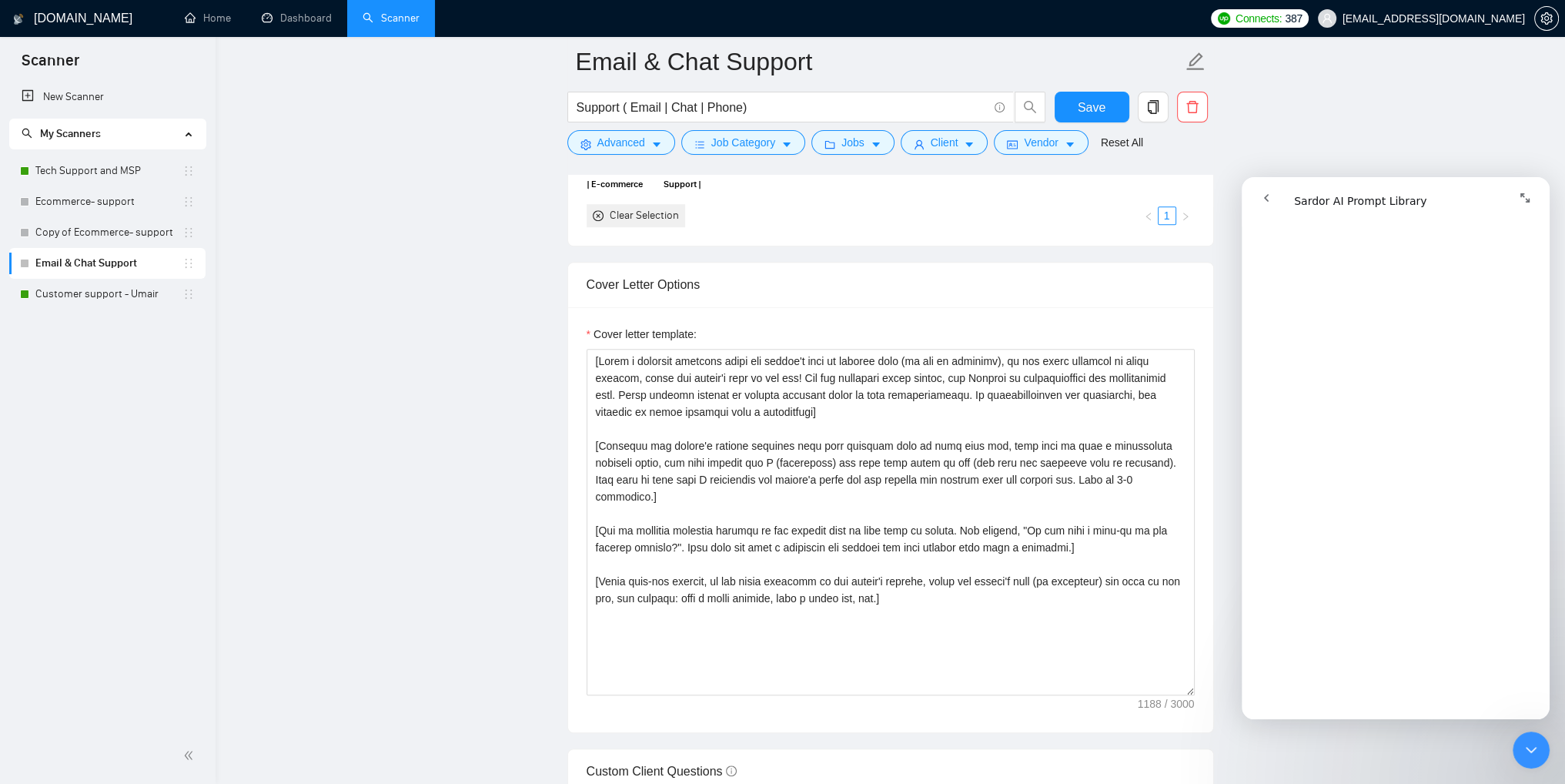
scroll to position [2771, 0]
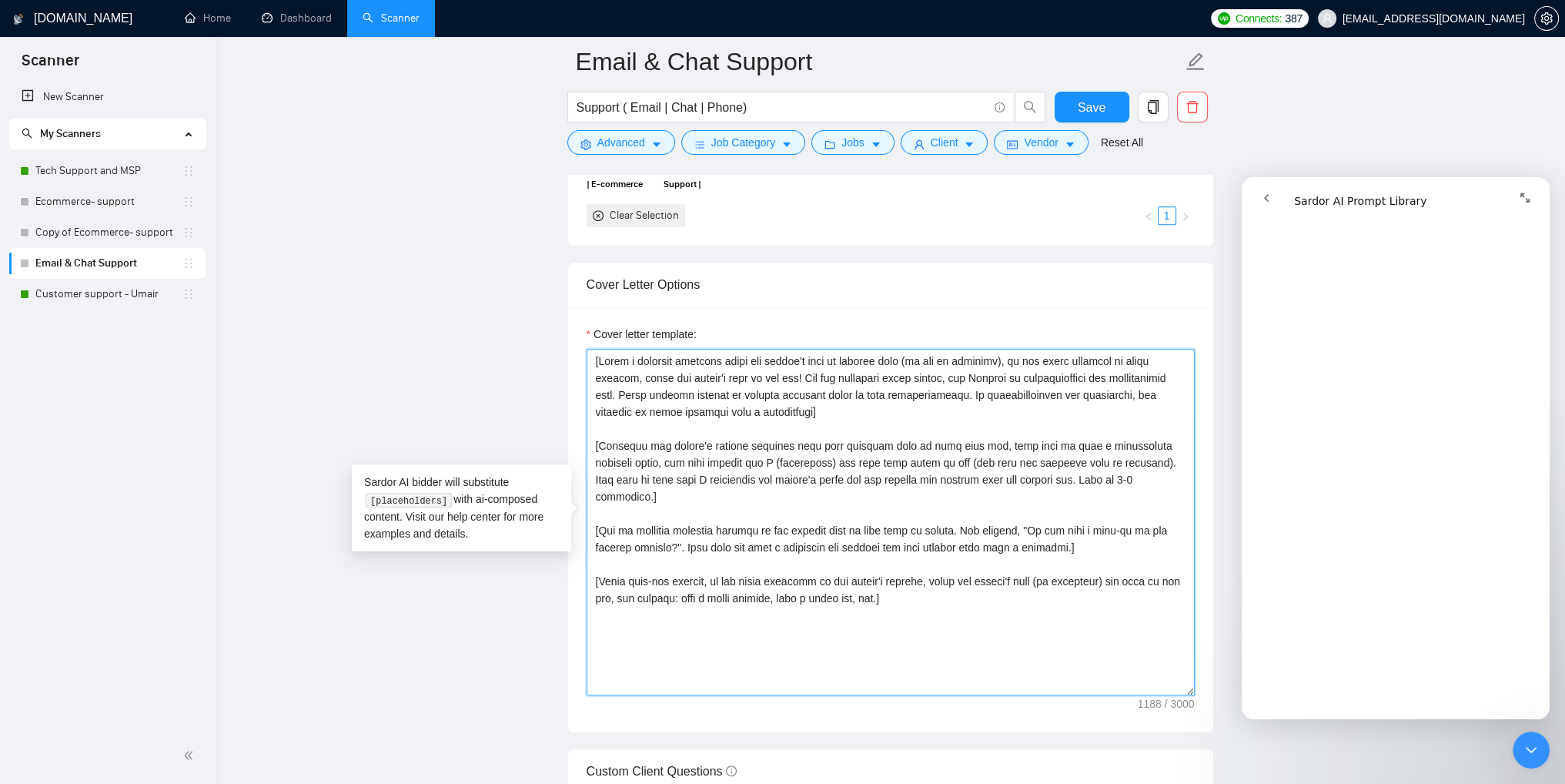
drag, startPoint x: 1015, startPoint y: 361, endPoint x: 631, endPoint y: 374, distance: 384.2
click at [631, 374] on textarea "Cover letter template:" at bounding box center [891, 522] width 609 height 346
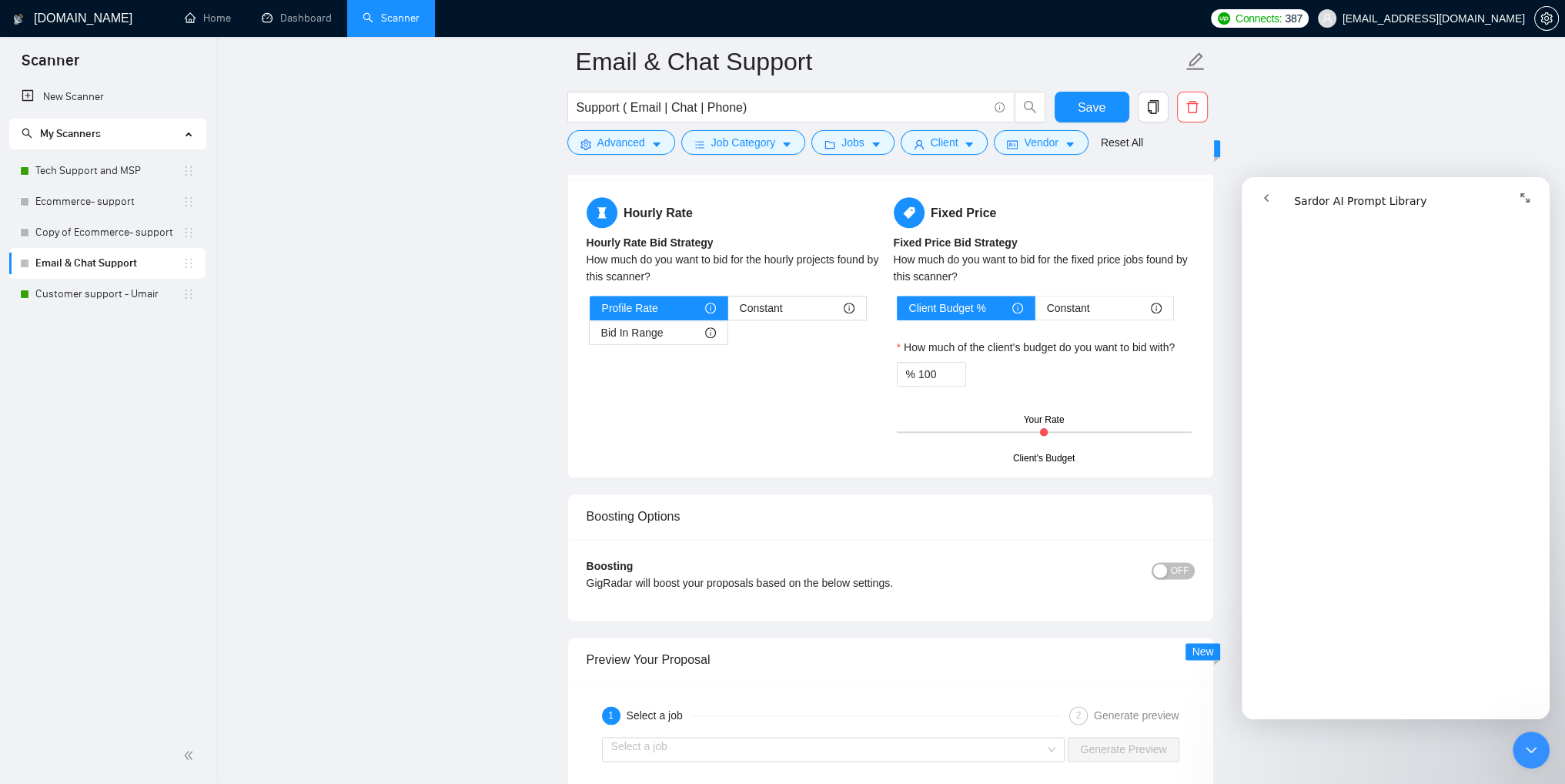
scroll to position [4905, 0]
type textarea "[Write a personal greeting using the client's name or company name (if any is p…"
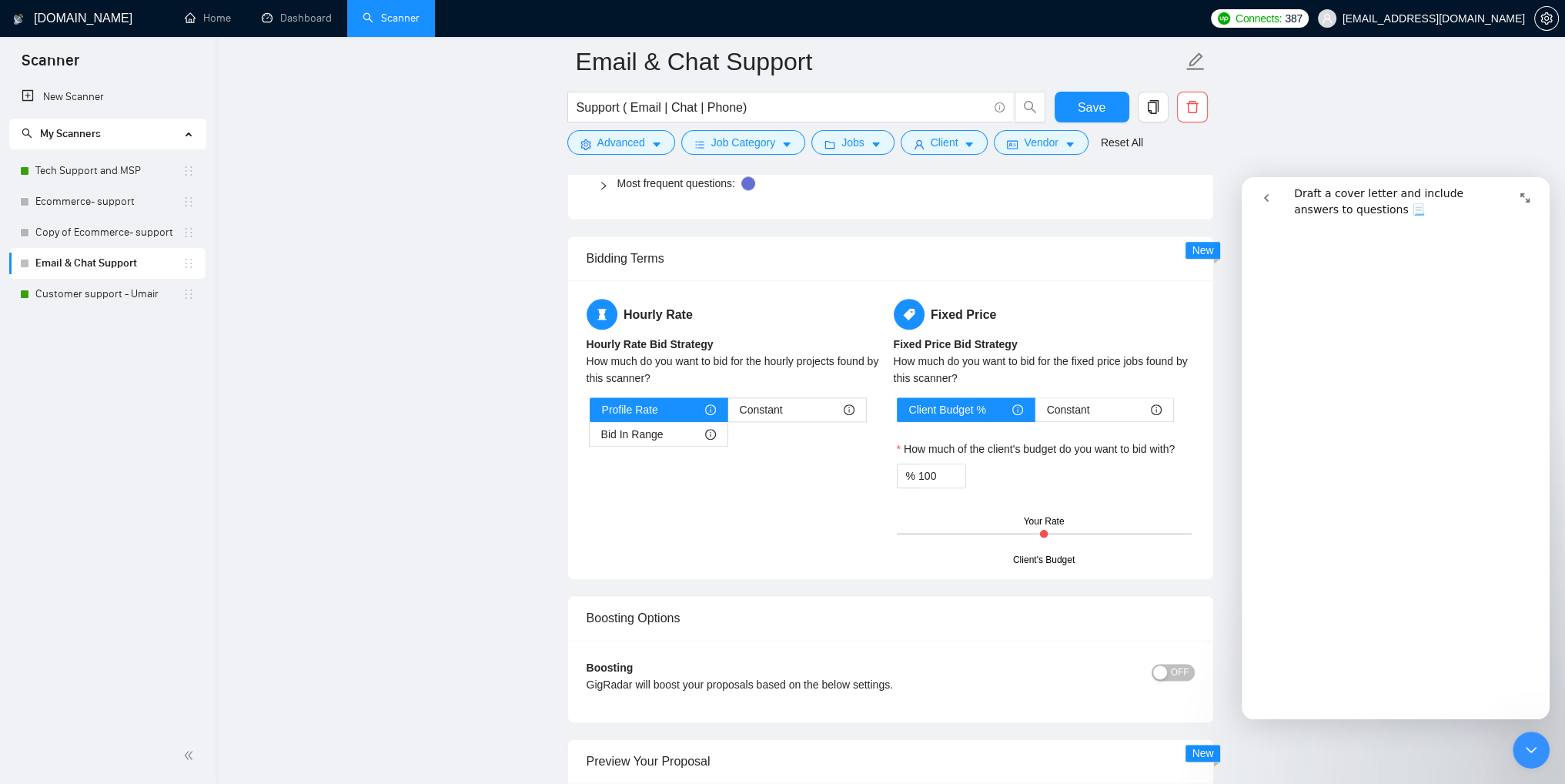
scroll to position [2079, 0]
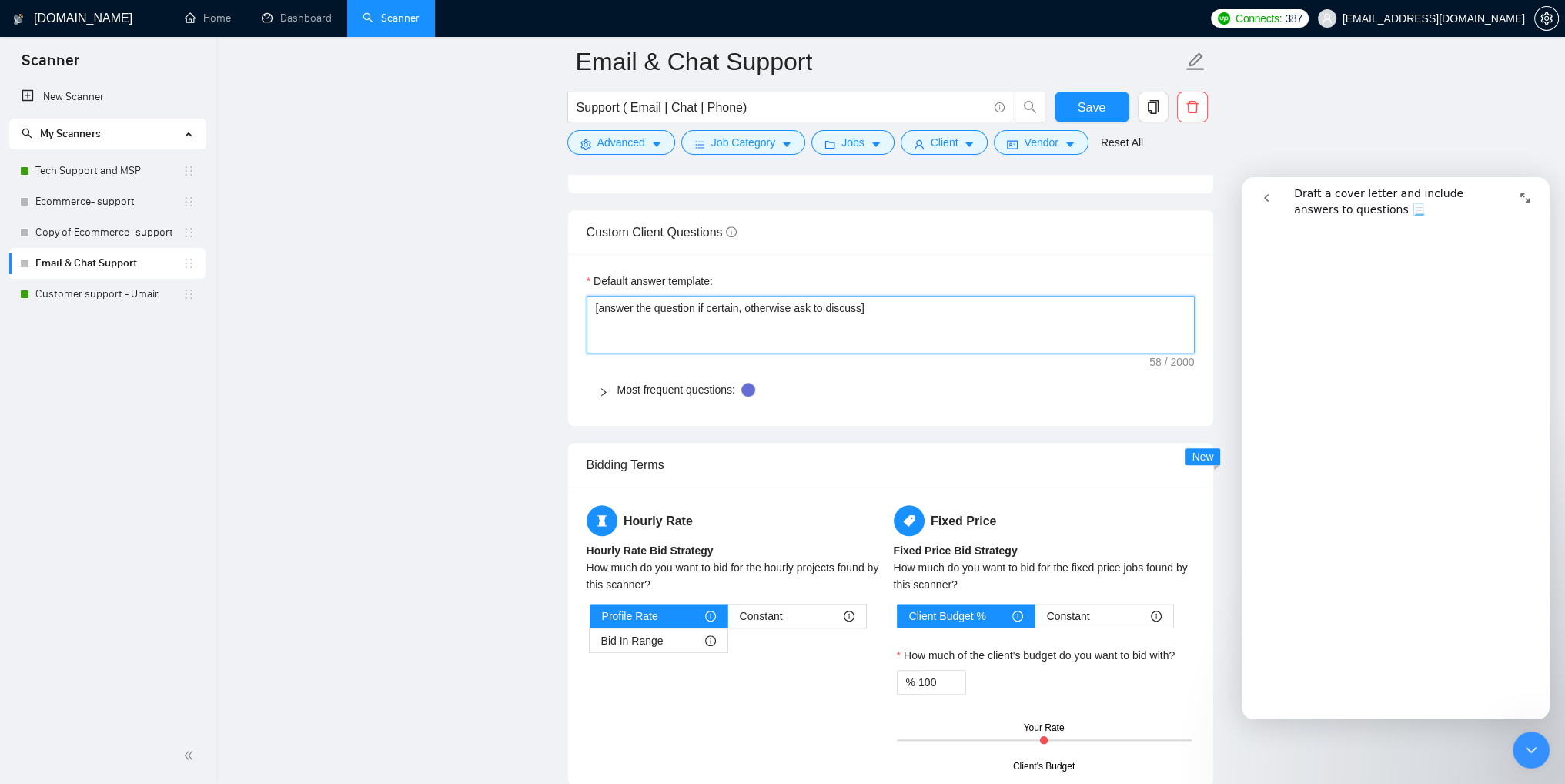
click at [857, 307] on textarea "[answer the question if certain, otherwise ask to discuss]" at bounding box center [891, 325] width 609 height 59
drag, startPoint x: 857, startPoint y: 307, endPoint x: 611, endPoint y: 307, distance: 246.0
click at [611, 307] on textarea "[answer the question if certain, otherwise ask to discuss]" at bounding box center [891, 325] width 609 height 59
paste textarea "something if you are confident, otherwise rephrase and suggest to discuss in ch…"
type textarea "[answer something if you are confident, otherwise rephrase and suggest to discu…"
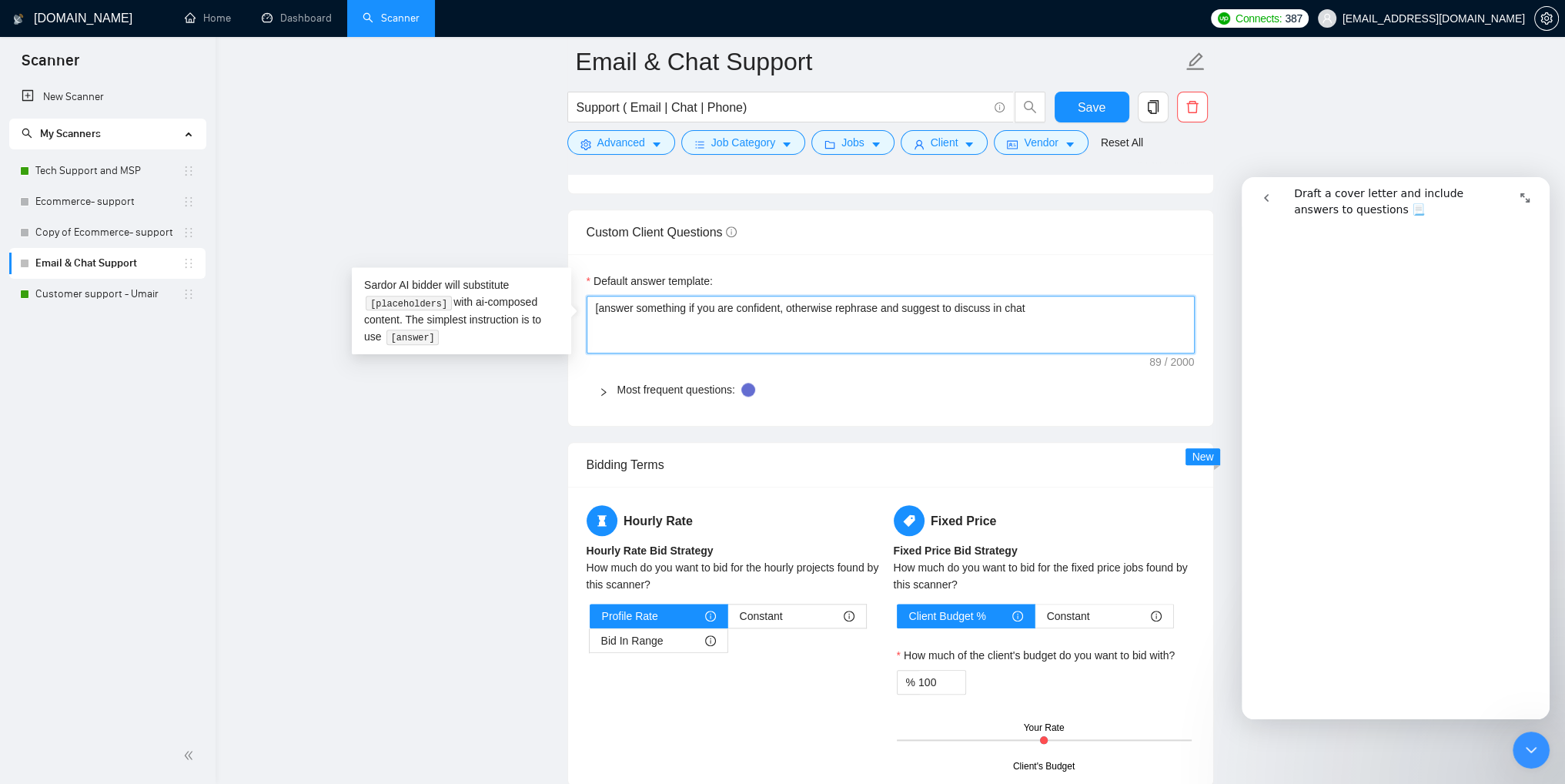
click at [1050, 336] on textarea "[answer something if you are confident, otherwise rephrase and suggest to discu…" at bounding box center [891, 325] width 609 height 59
type textarea "[answer something if you are confident, otherwise rephrase and suggest to discu…"
click at [1059, 328] on textarea "[answer something if you are confident, otherwise rephrase and suggest to discu…" at bounding box center [891, 325] width 609 height 59
type textarea "[answer something if you are confident, otherwise rephrase and suggest to discu…"
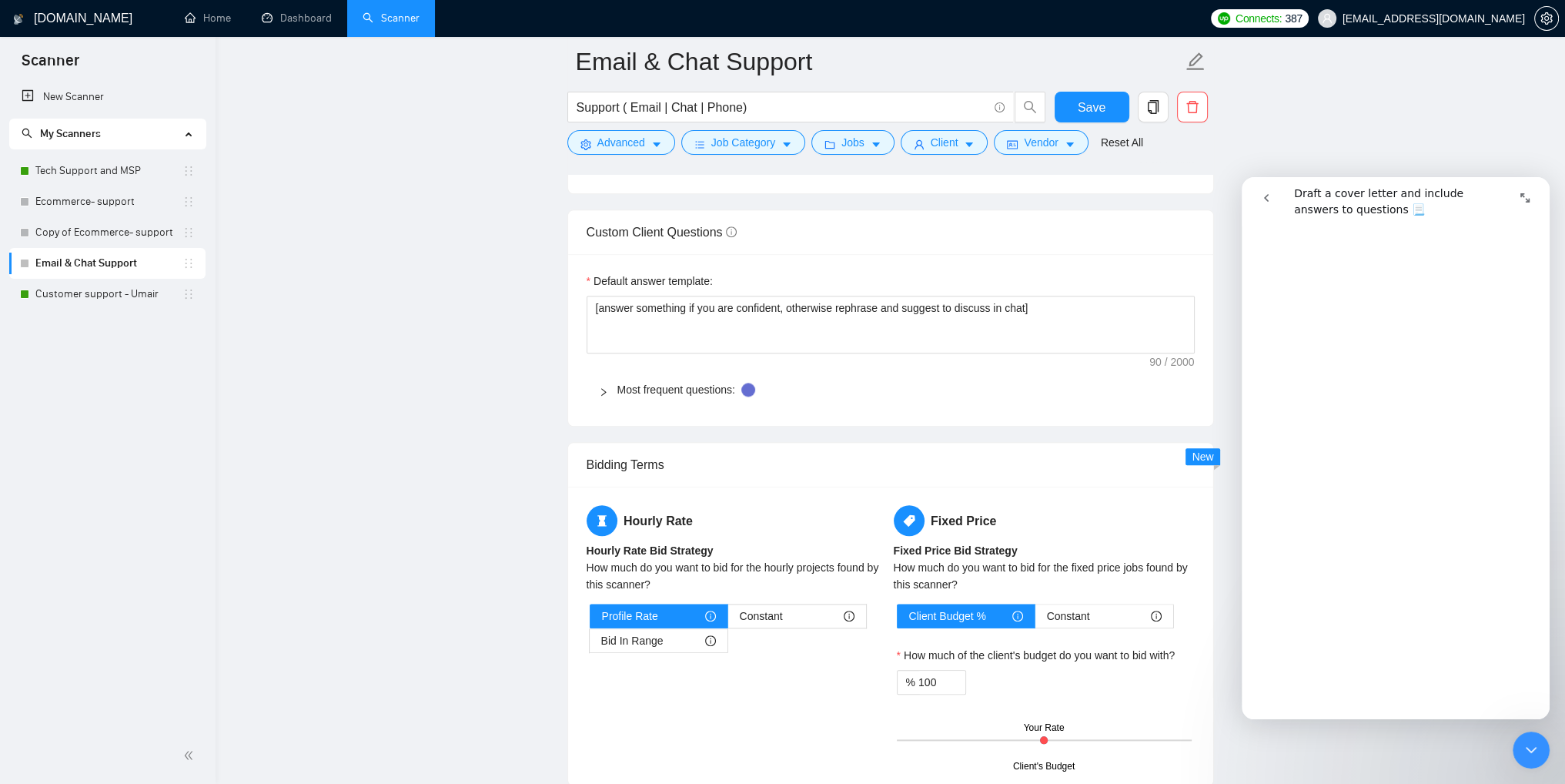
click at [978, 355] on div "Default answer template: [answer something if you are confident, otherwise reph…" at bounding box center [891, 340] width 645 height 172
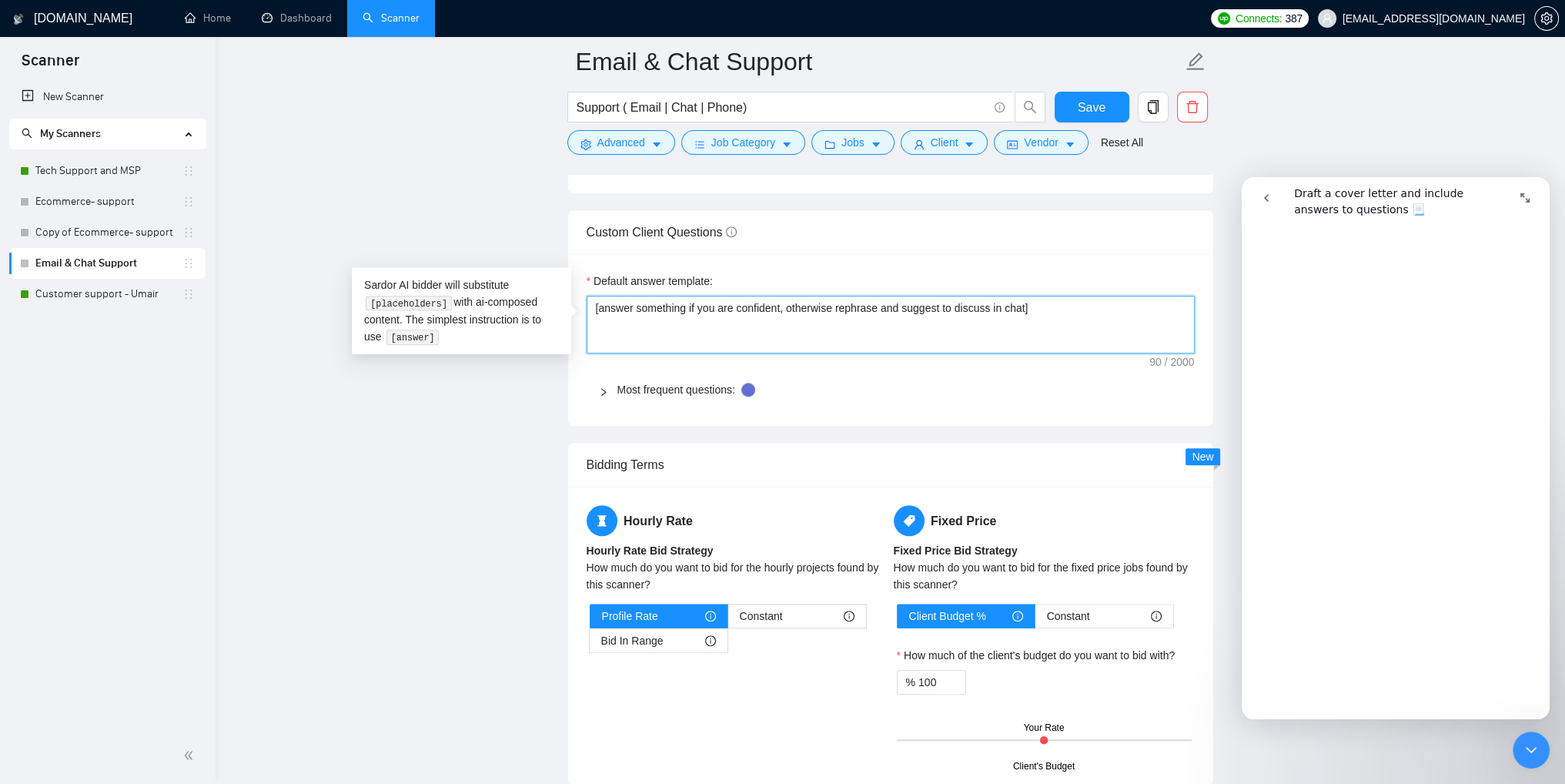
drag, startPoint x: 1021, startPoint y: 304, endPoint x: 600, endPoint y: 309, distance: 421.0
click at [600, 309] on textarea "[answer something if you are confident, otherwise rephrase and suggest to discu…" at bounding box center [891, 325] width 609 height 59
paste textarea "Rephrase the main point of the question and suggest hopping on a call to discus…"
click at [1070, 339] on textarea "[Rephrase the main point of the question and suggest hopping on a call to discu…" at bounding box center [891, 325] width 609 height 59
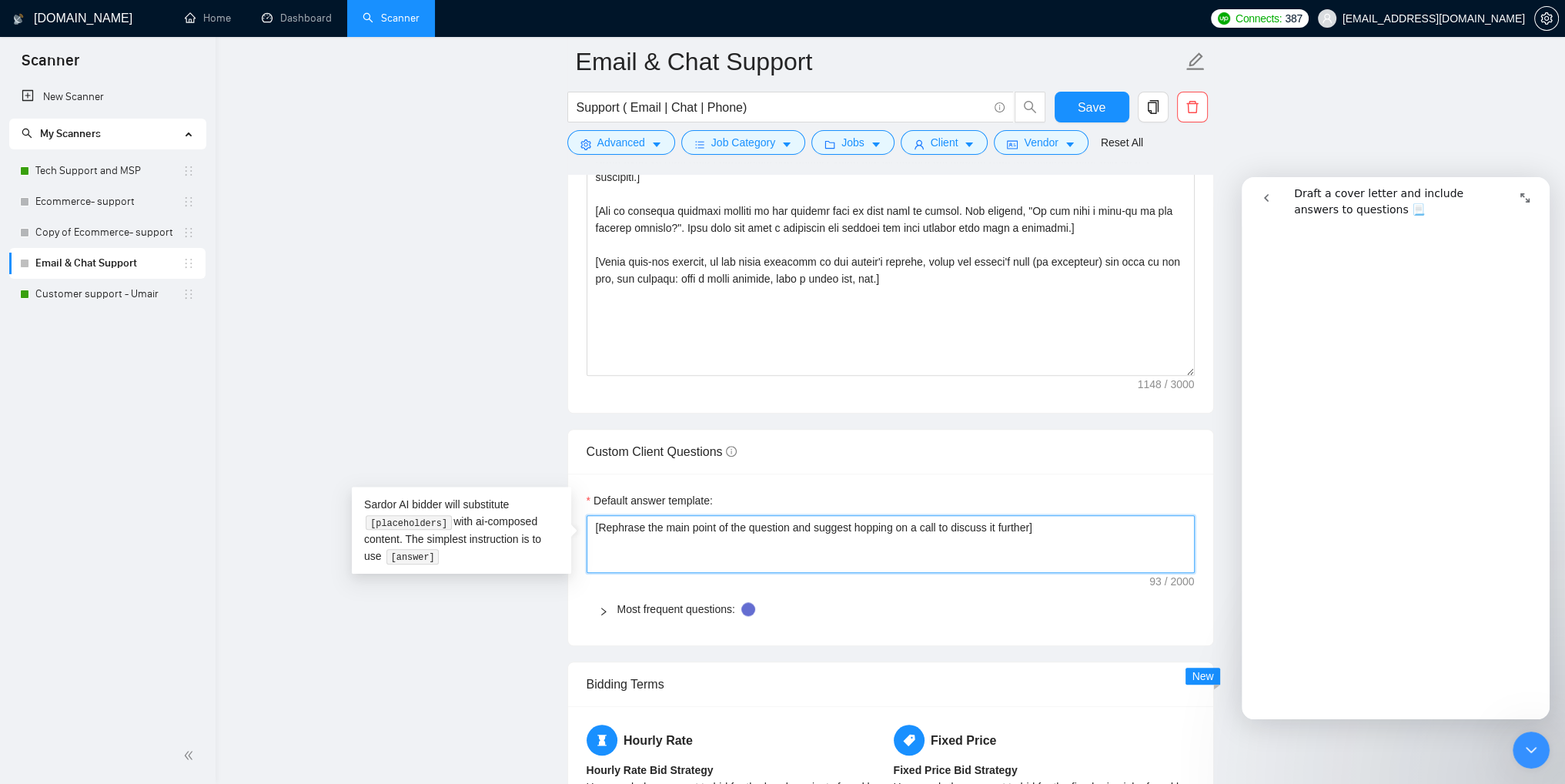
scroll to position [1847, 0]
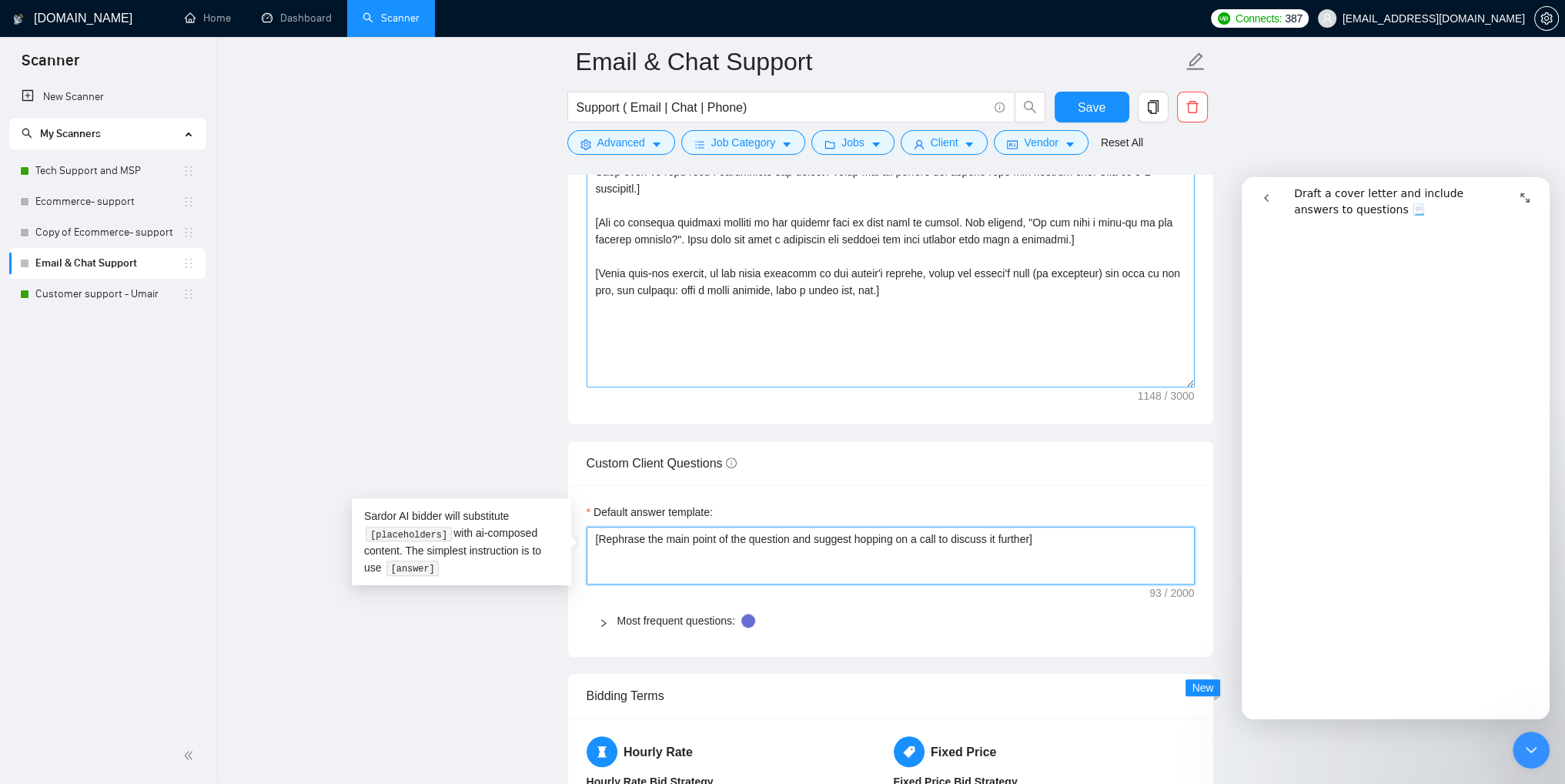
type textarea "[Rephrase the main point of the question and suggest hopping on a call to discu…"
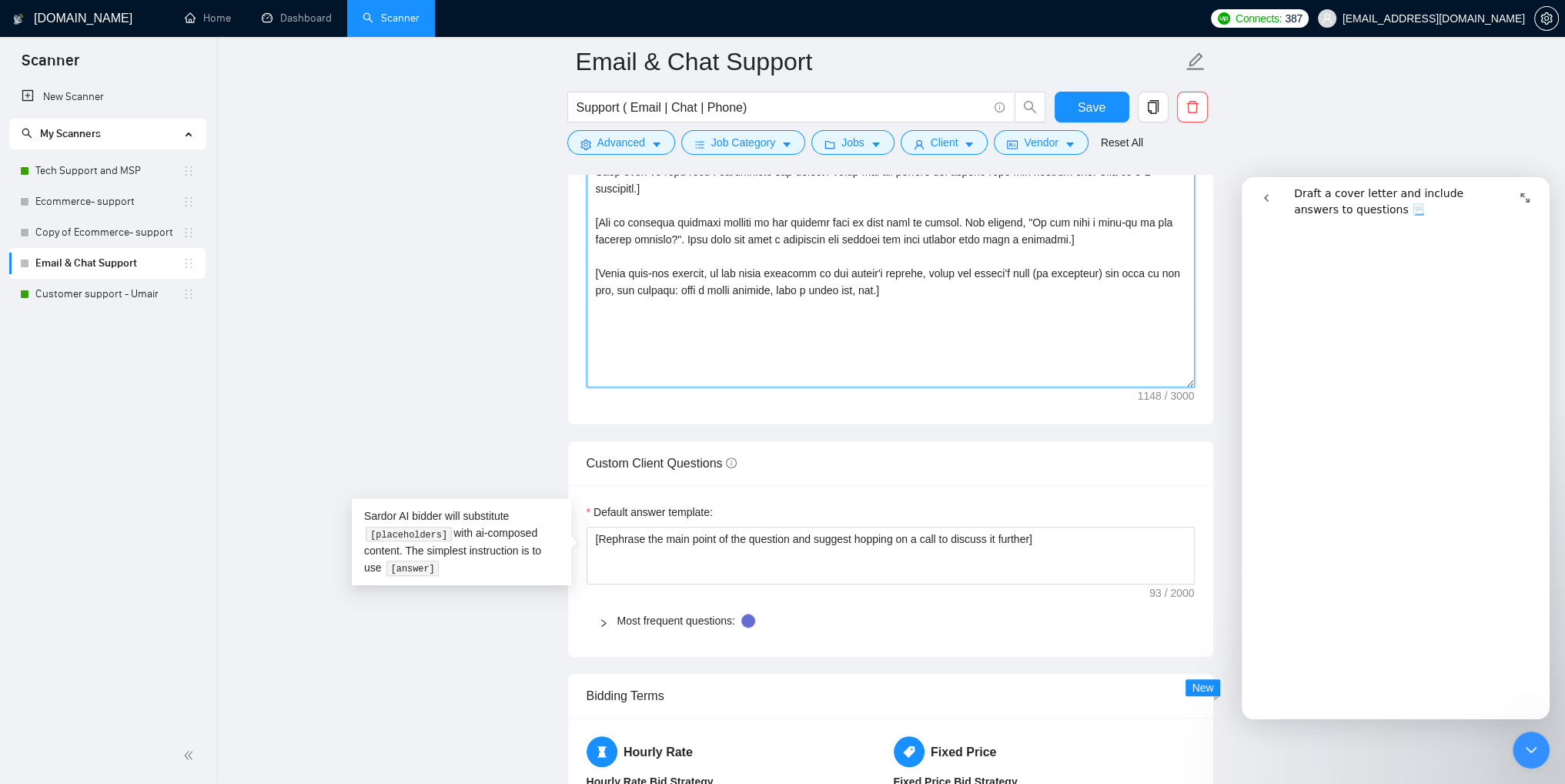
click at [828, 346] on textarea "Cover letter template:" at bounding box center [891, 214] width 609 height 346
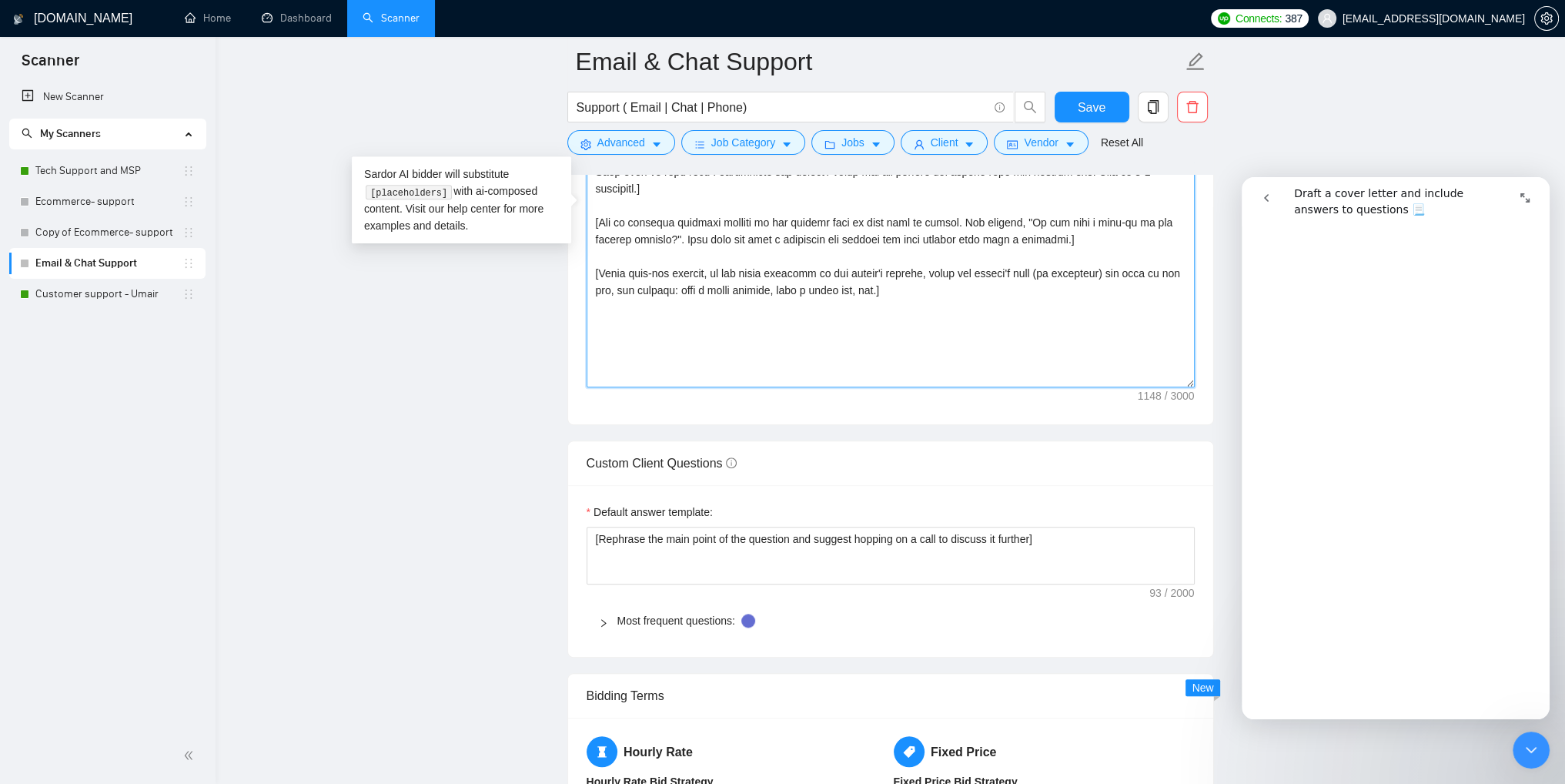
scroll to position [5093, 0]
click at [870, 327] on textarea "Cover letter template:" at bounding box center [891, 214] width 609 height 346
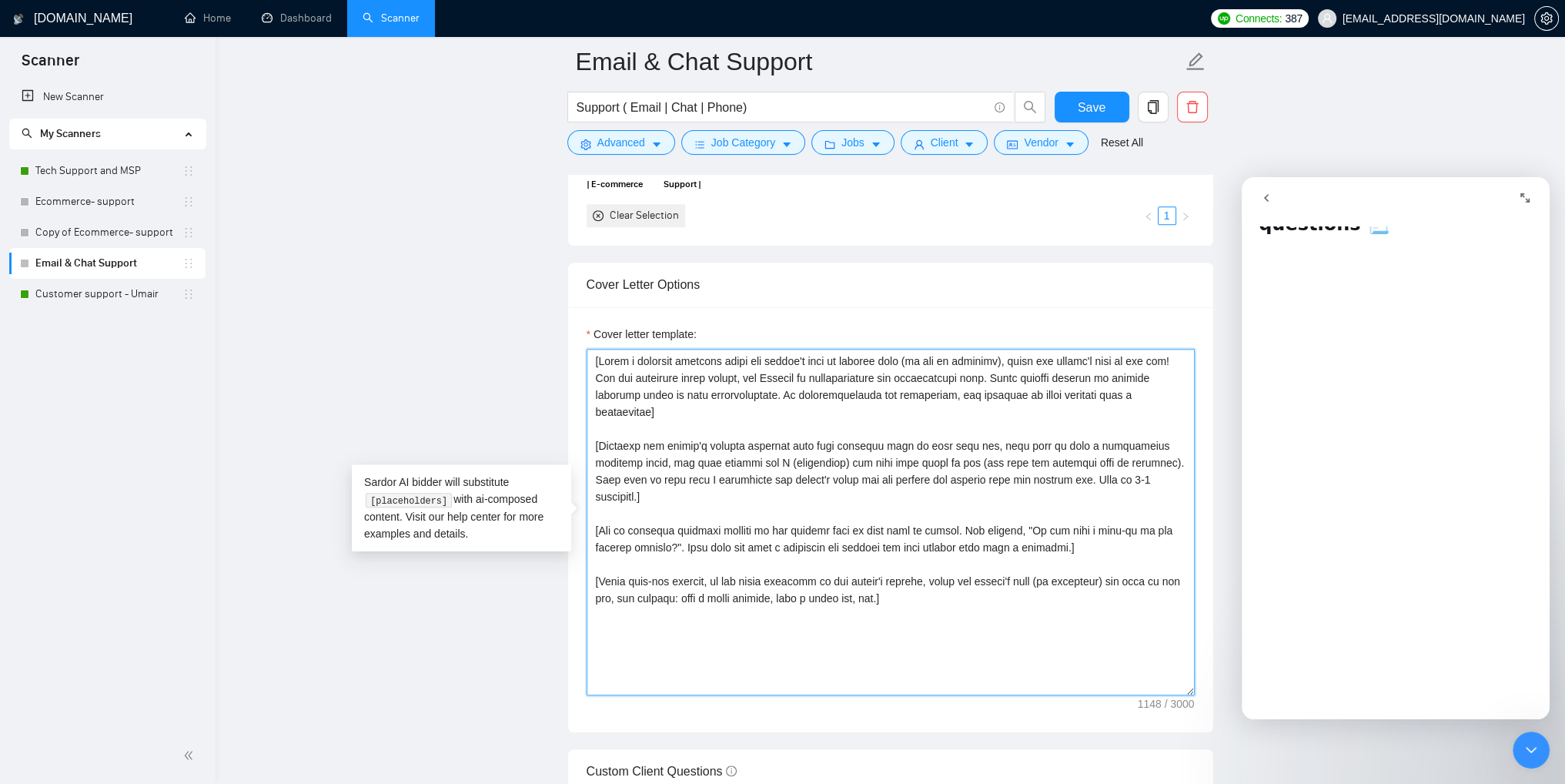
scroll to position [0, 0]
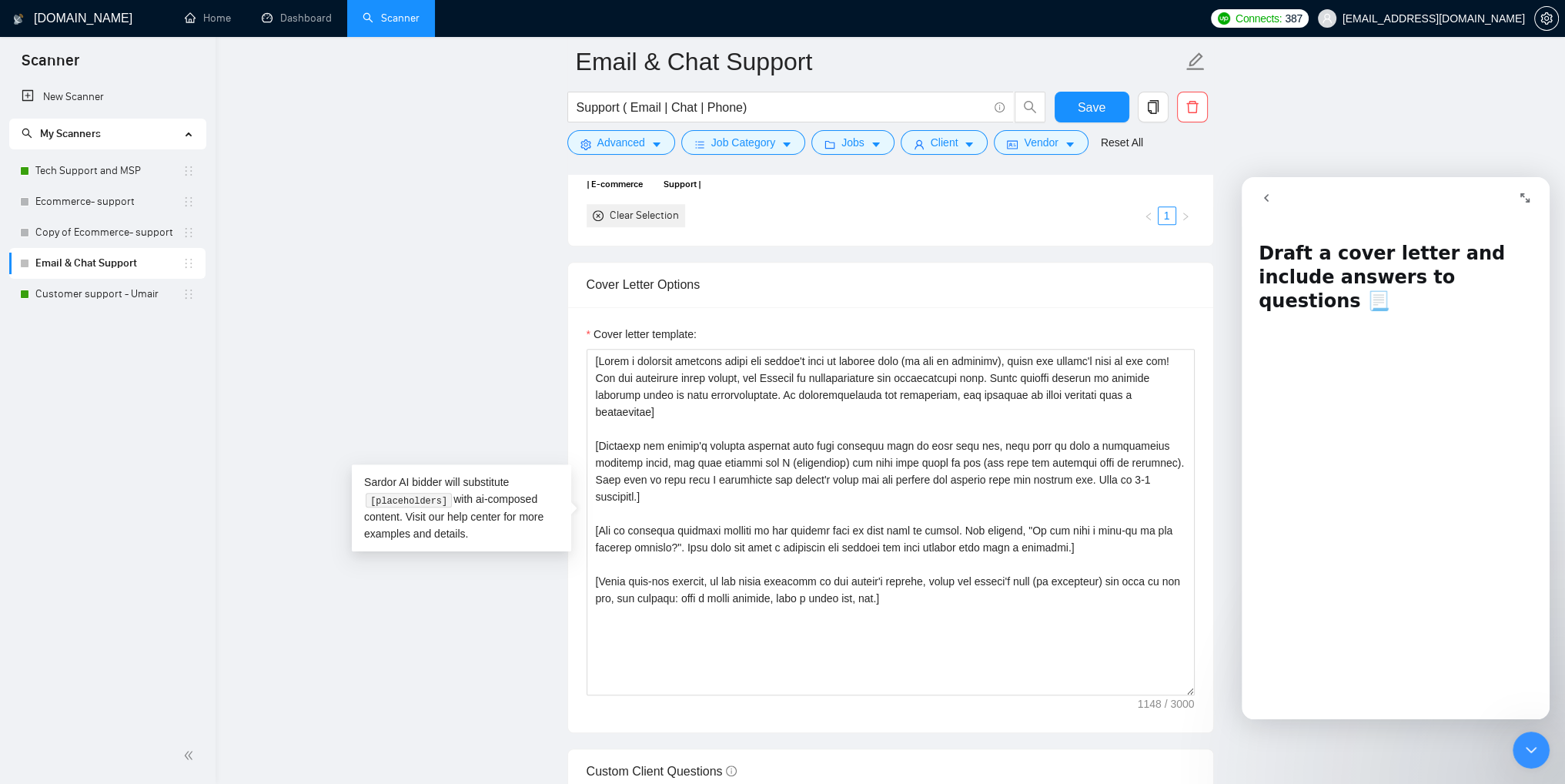
click at [1267, 201] on icon "go back" at bounding box center [1267, 197] width 13 height 13
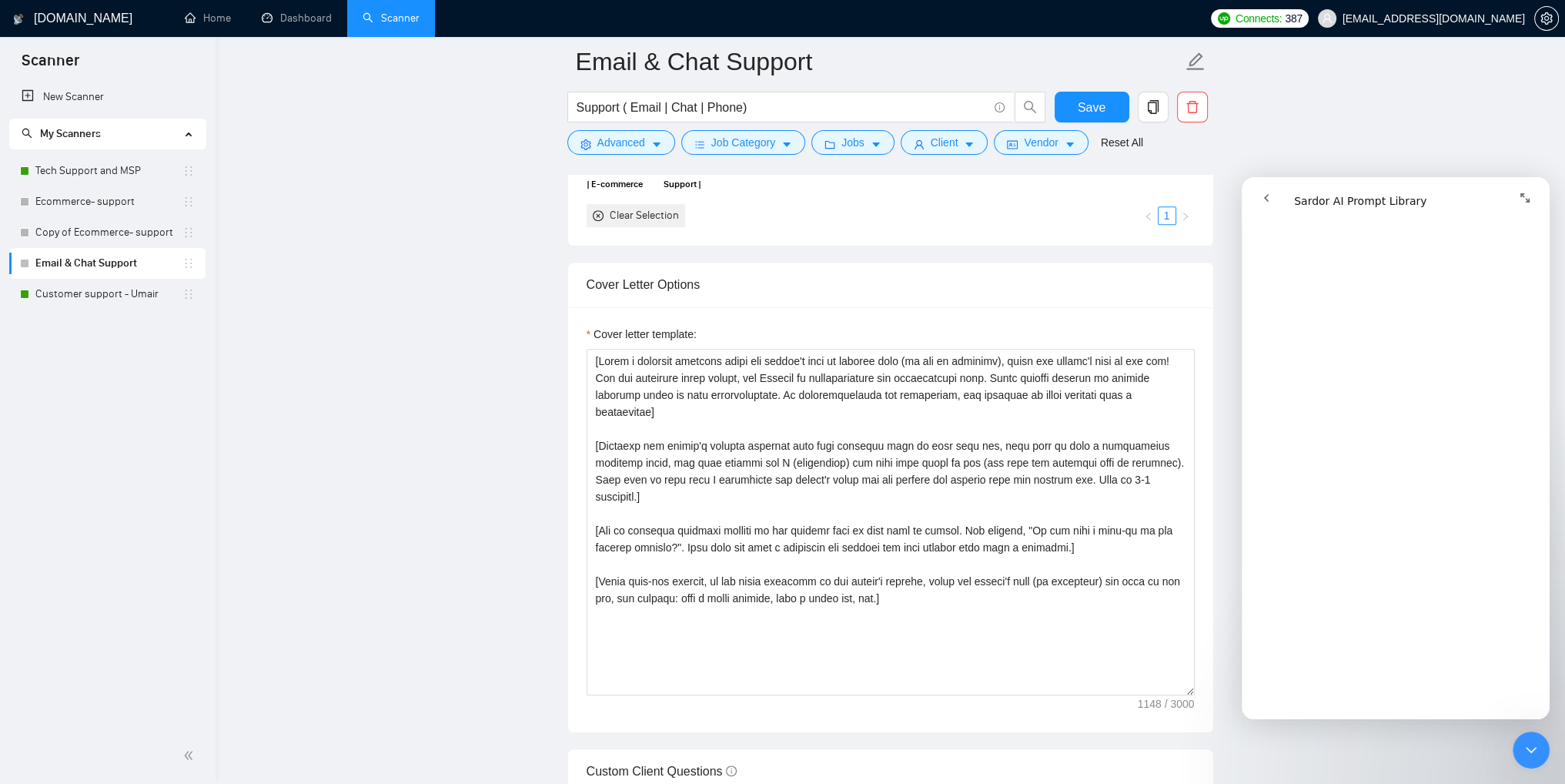
scroll to position [847, 0]
click at [1523, 206] on button "Expand window" at bounding box center [1525, 197] width 29 height 29
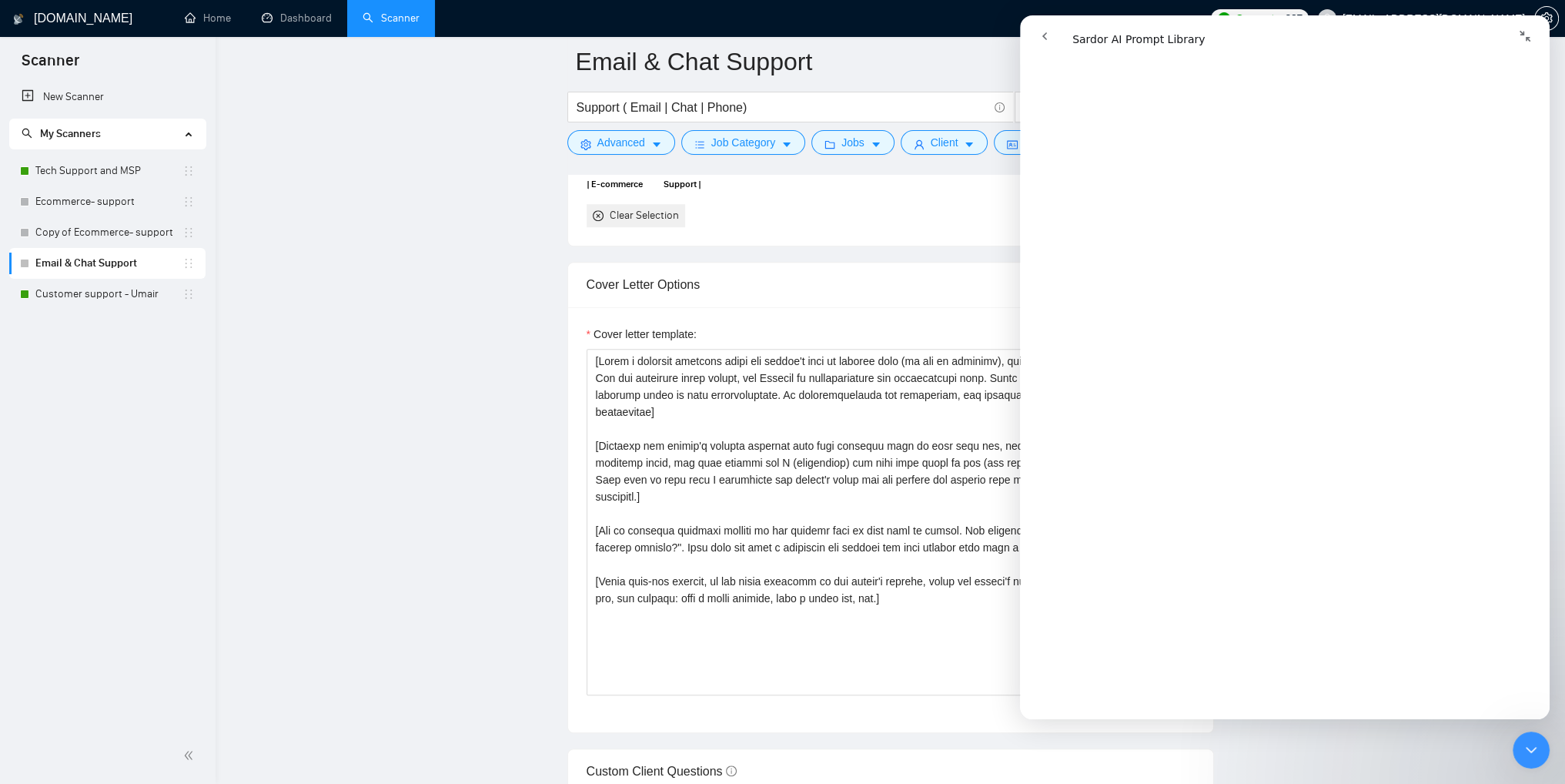
scroll to position [928, 0]
click at [664, 404] on textarea "Cover letter template:" at bounding box center [891, 522] width 609 height 346
click at [1522, 34] on icon "Collapse window" at bounding box center [1525, 36] width 11 height 11
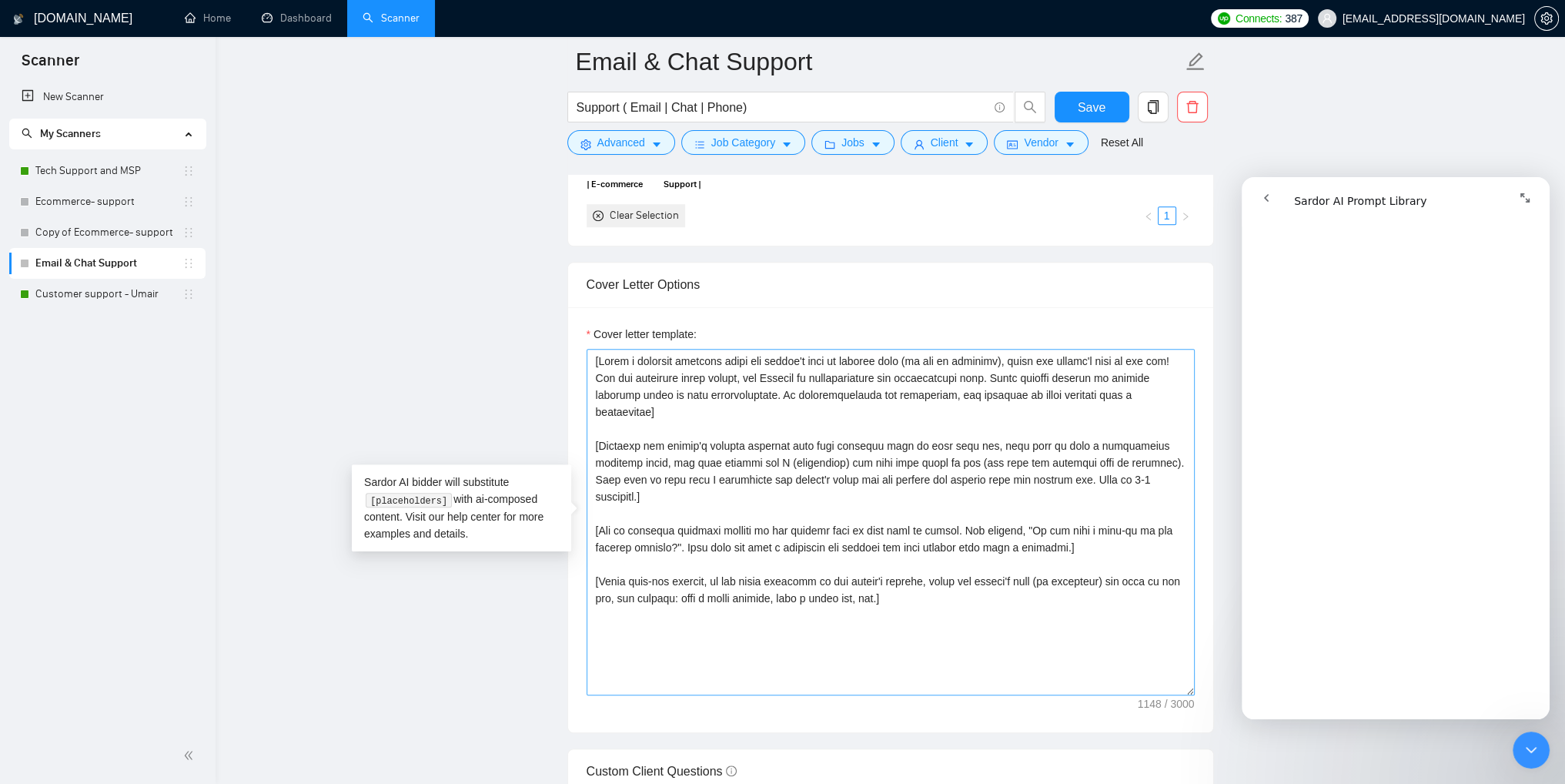
scroll to position [924, 0]
click at [609, 425] on textarea "Cover letter template:" at bounding box center [891, 522] width 609 height 346
drag, startPoint x: 598, startPoint y: 359, endPoint x: 1179, endPoint y: 364, distance: 581.0
click at [1179, 364] on textarea "Cover letter template:" at bounding box center [891, 522] width 609 height 346
paste textarea "[Write the following cover letter in a professional, business English tone. Ens…"
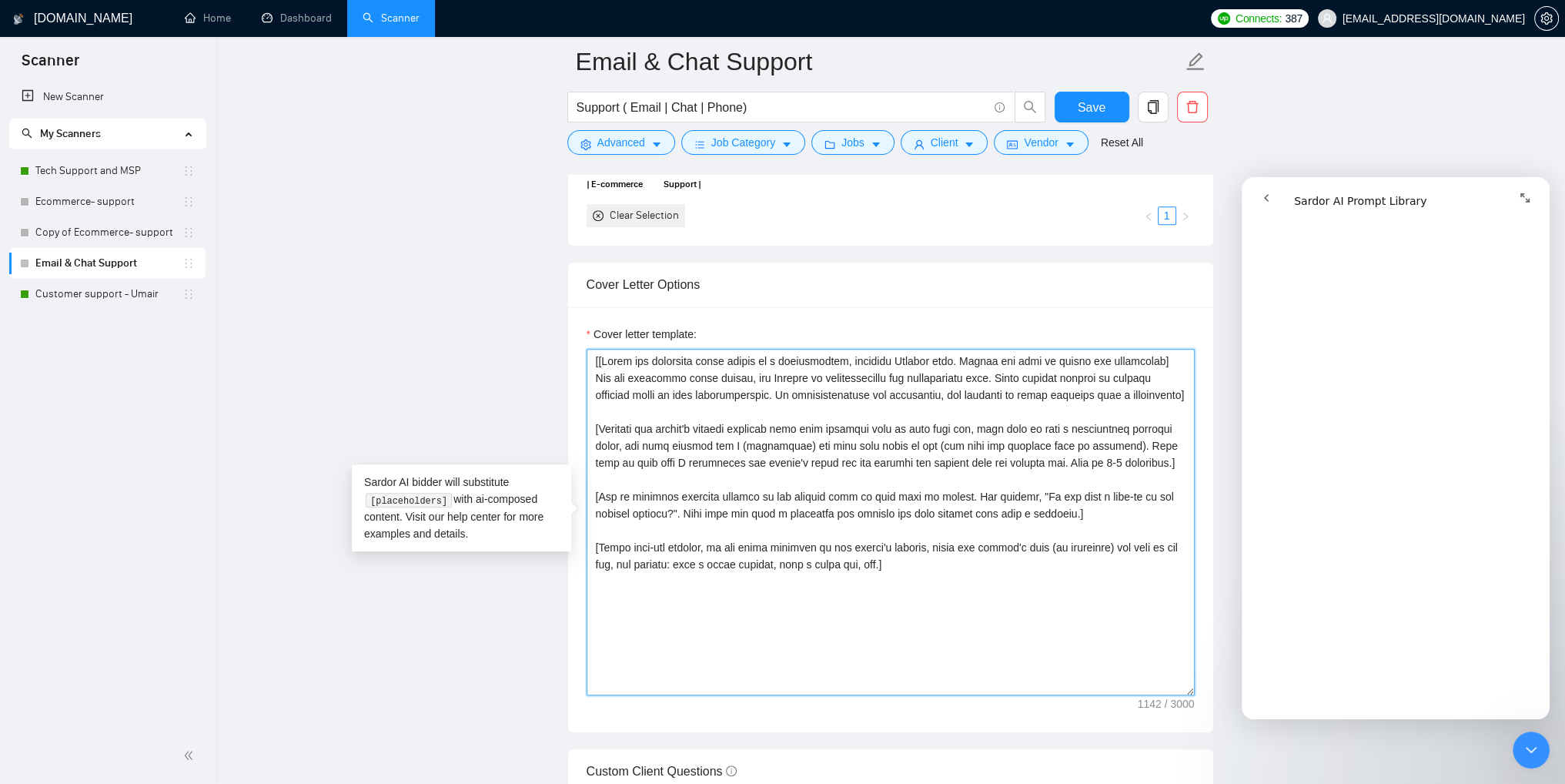
click at [1137, 357] on textarea "Cover letter template:" at bounding box center [891, 522] width 609 height 346
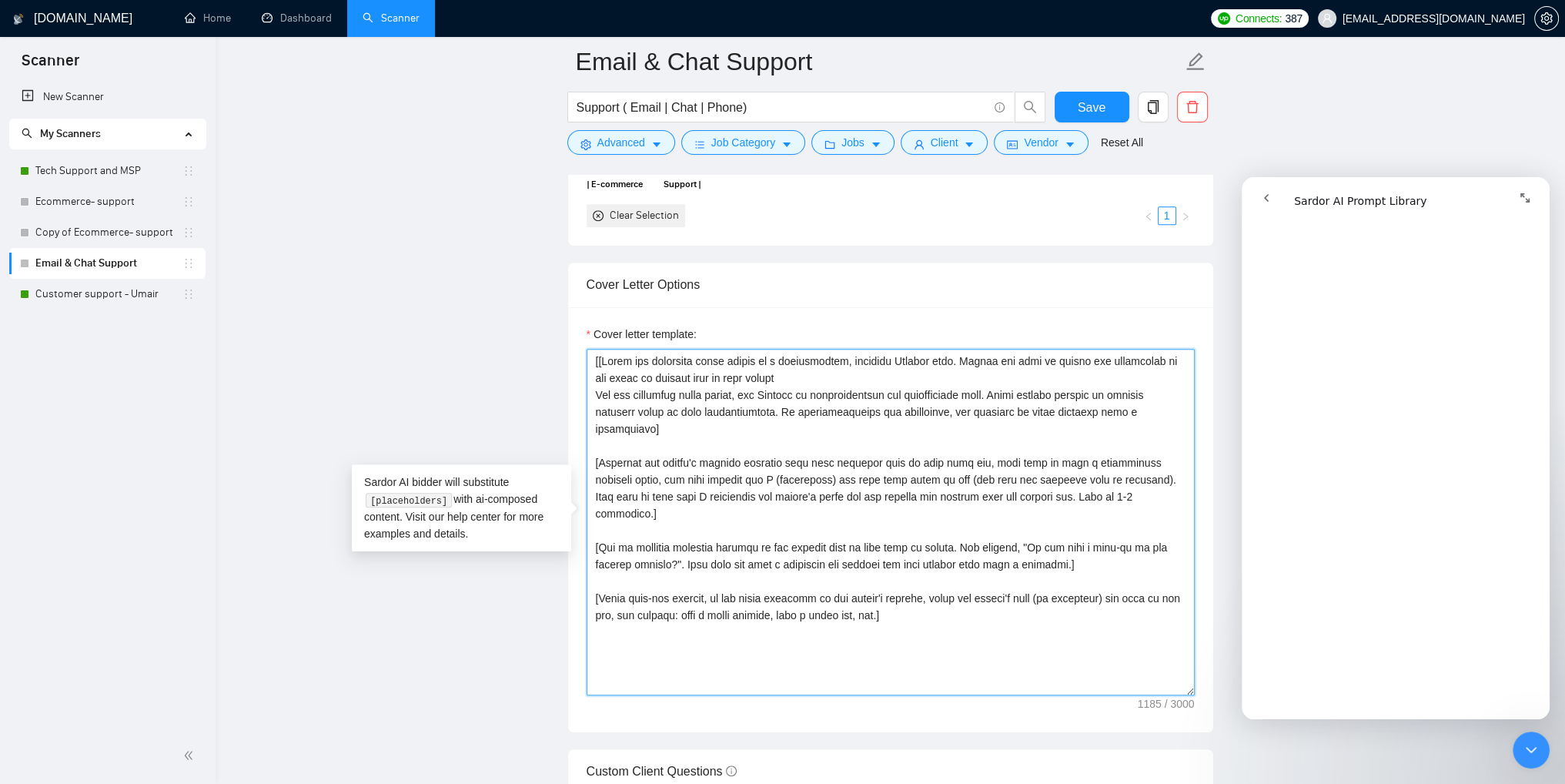
click at [595, 395] on textarea "Cover letter template:" at bounding box center [891, 522] width 609 height 346
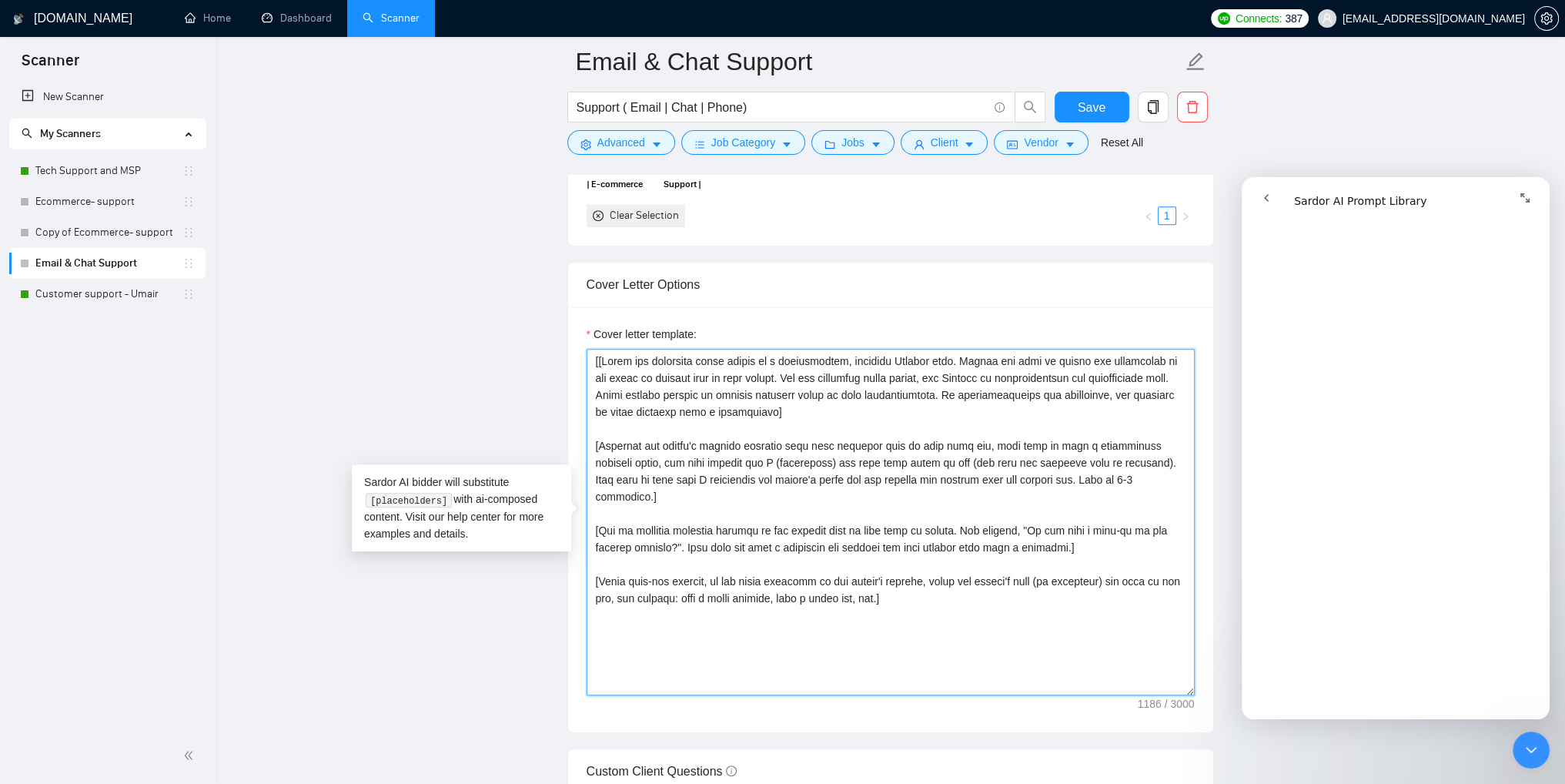
click at [821, 413] on textarea "Cover letter template:" at bounding box center [891, 522] width 609 height 346
click at [979, 445] on textarea "Cover letter template:" at bounding box center [891, 522] width 609 height 346
click at [1094, 478] on textarea "Cover letter template:" at bounding box center [891, 522] width 609 height 346
click at [1063, 529] on textarea "Cover letter template:" at bounding box center [891, 522] width 609 height 346
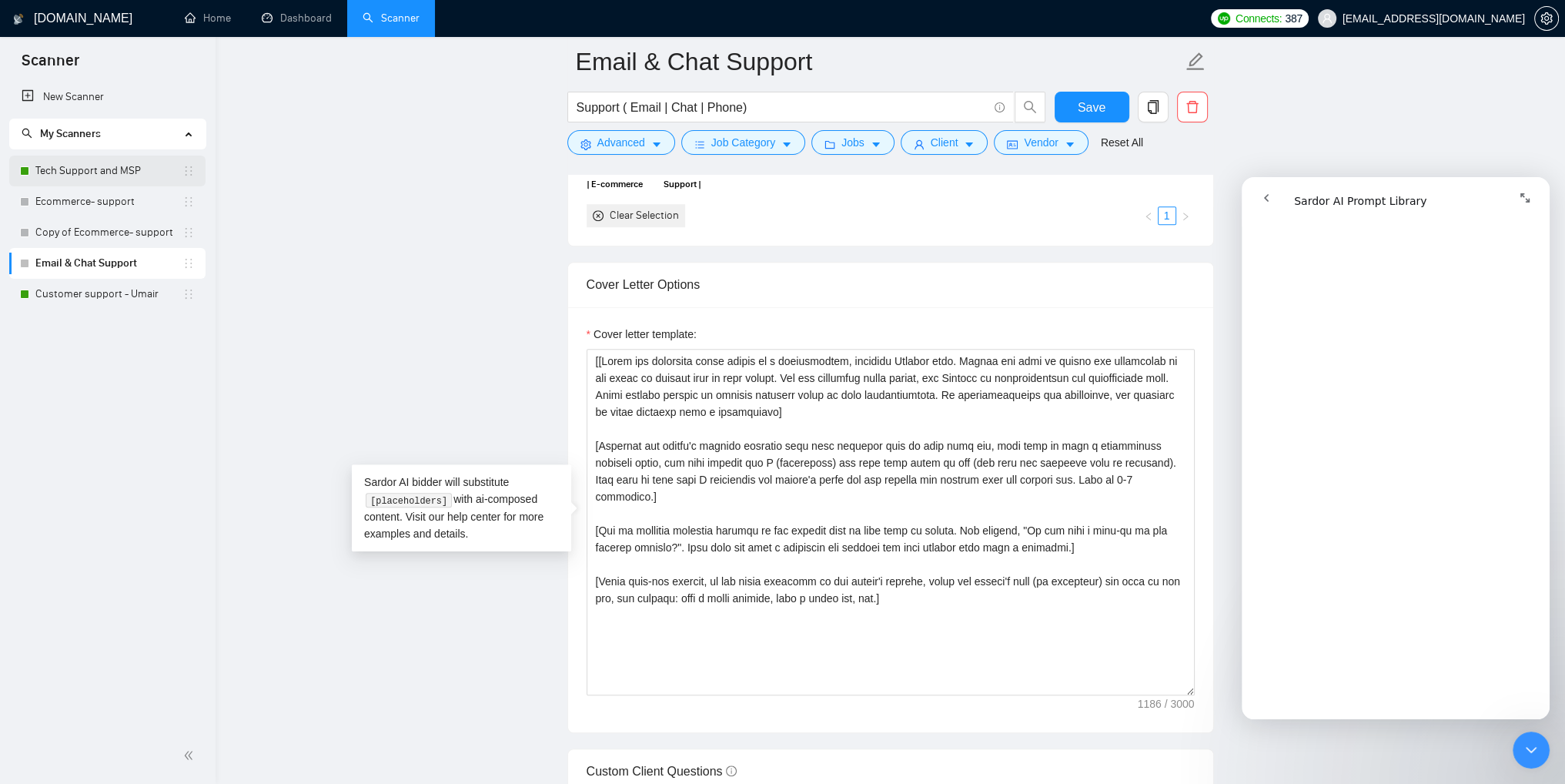
click at [93, 173] on link "Tech Support and MSP" at bounding box center [109, 171] width 147 height 31
click at [1273, 201] on button "go back" at bounding box center [1266, 197] width 29 height 29
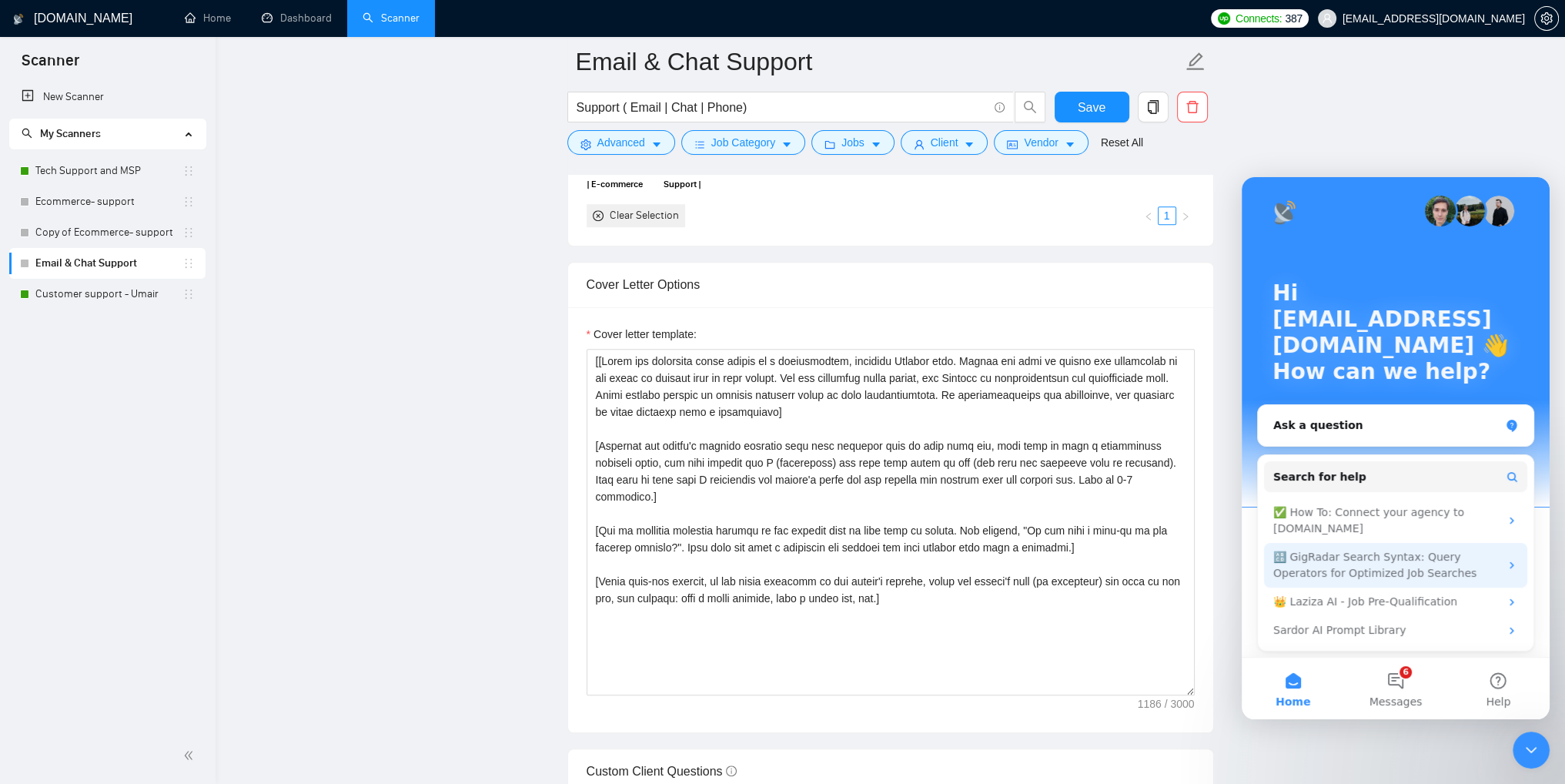
scroll to position [8, 0]
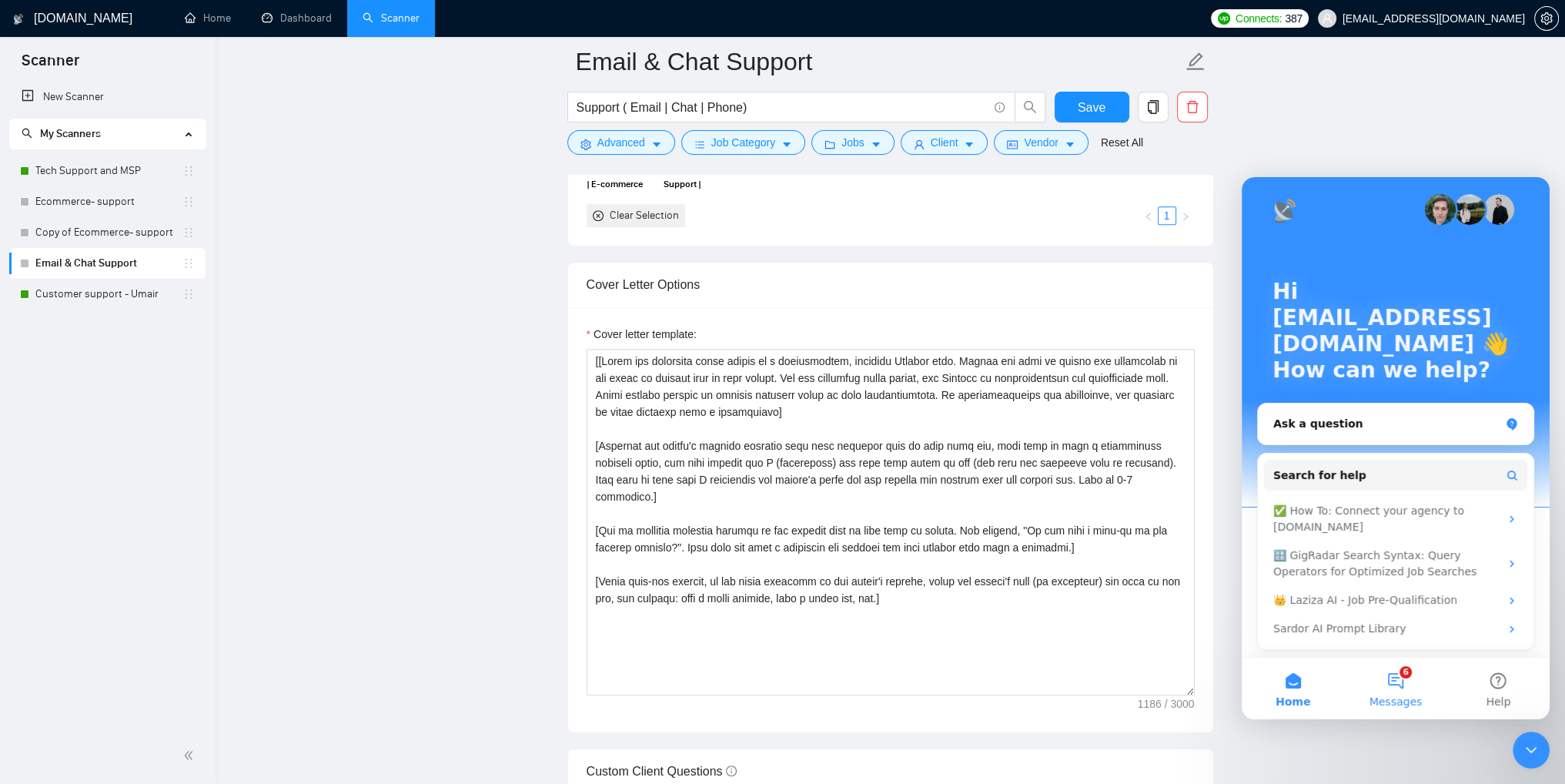
click at [1398, 689] on button "6 Messages" at bounding box center [1395, 688] width 102 height 62
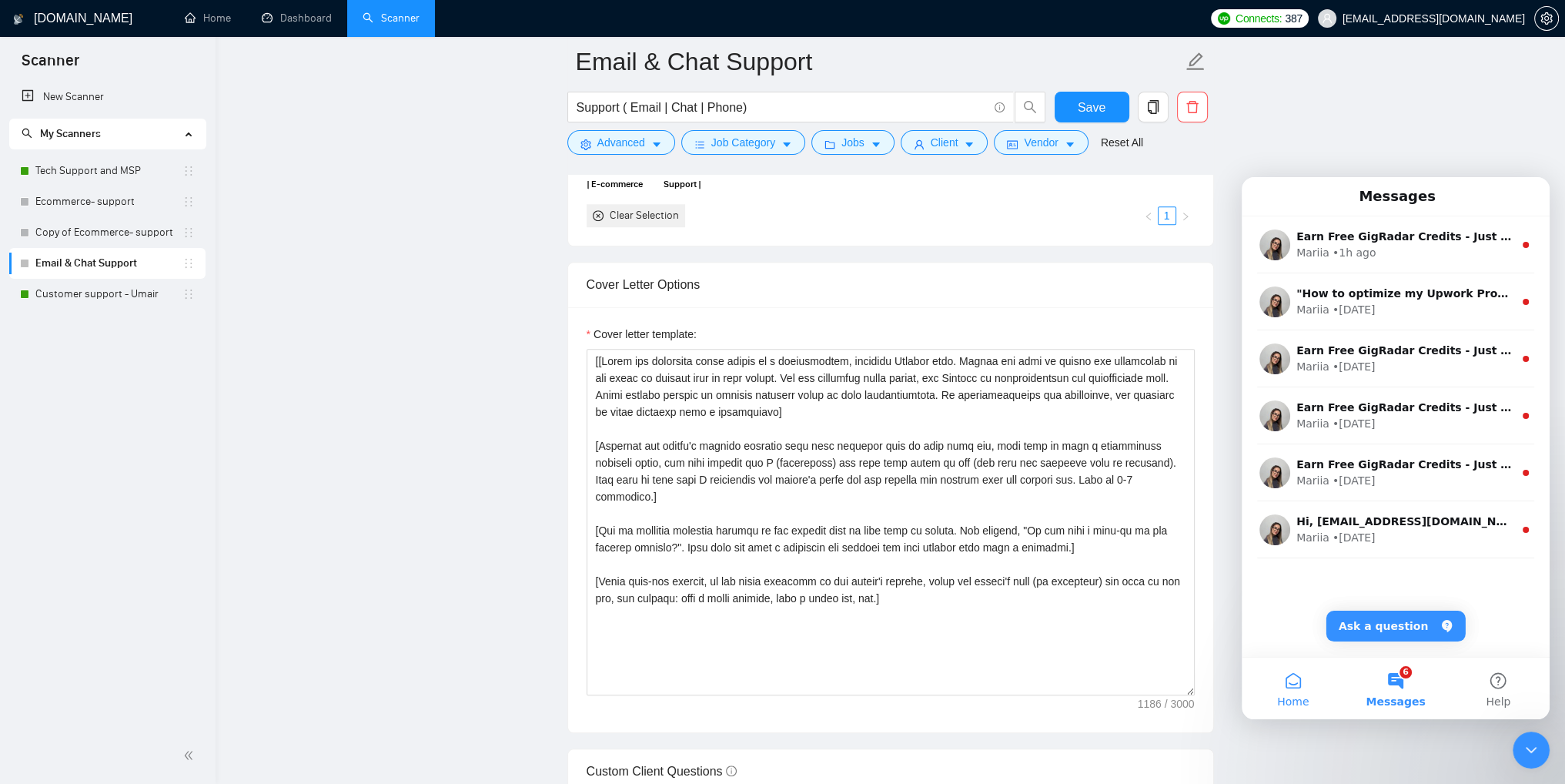
click at [1275, 694] on button "Home" at bounding box center [1292, 688] width 102 height 62
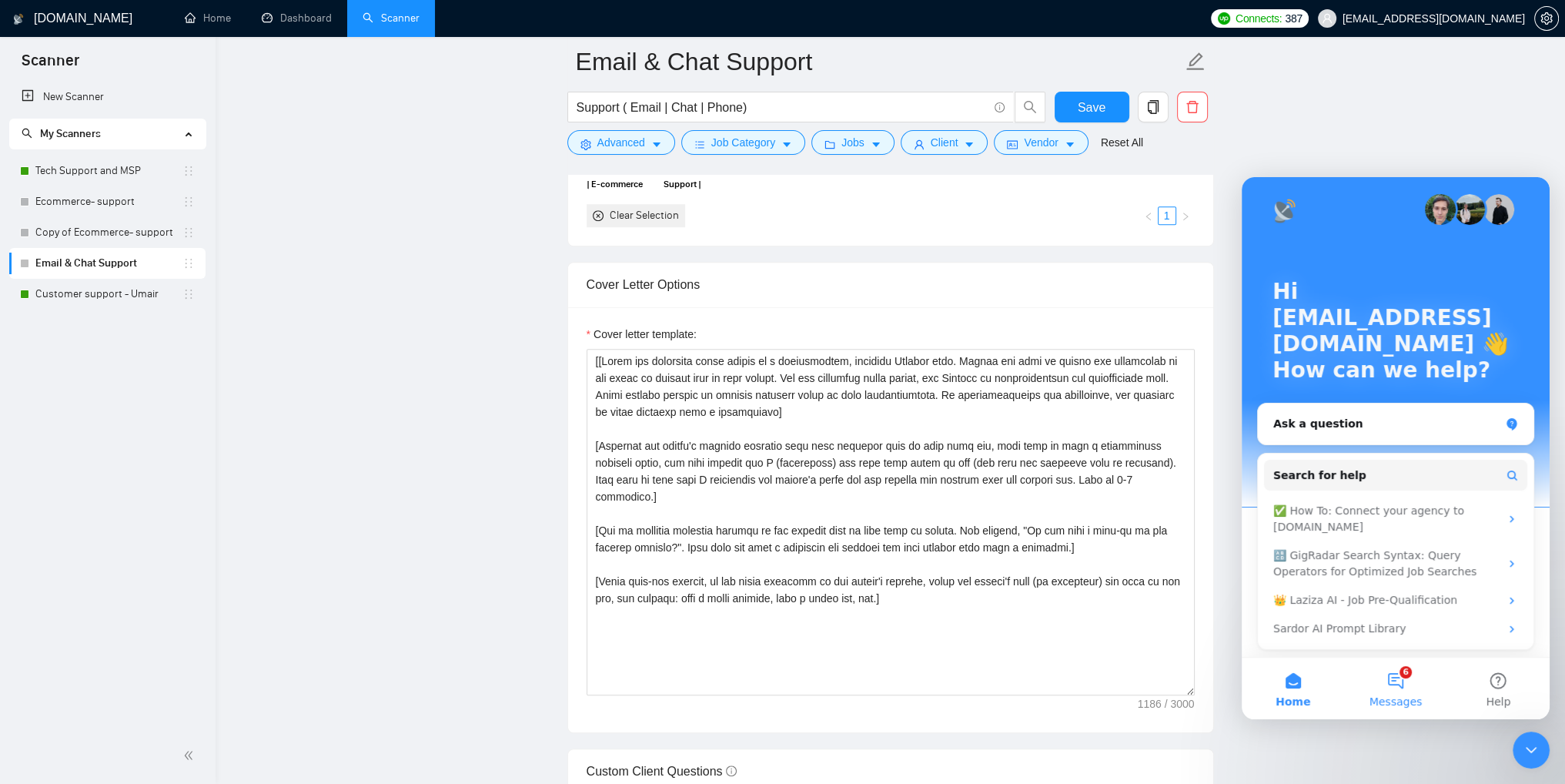
click at [1399, 681] on button "6 Messages" at bounding box center [1395, 688] width 102 height 62
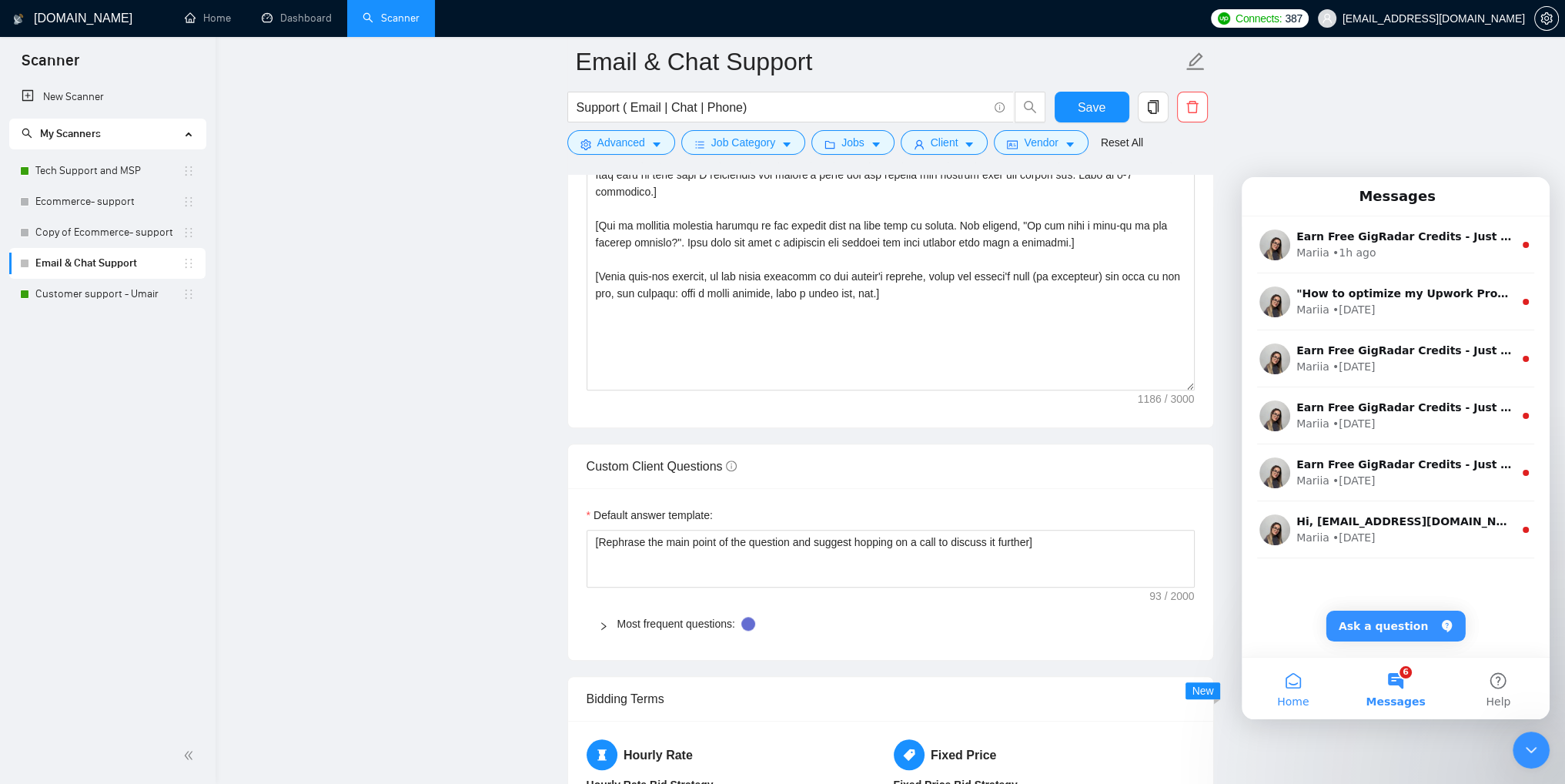
scroll to position [1847, 0]
click at [1290, 685] on button "Home" at bounding box center [1292, 688] width 102 height 62
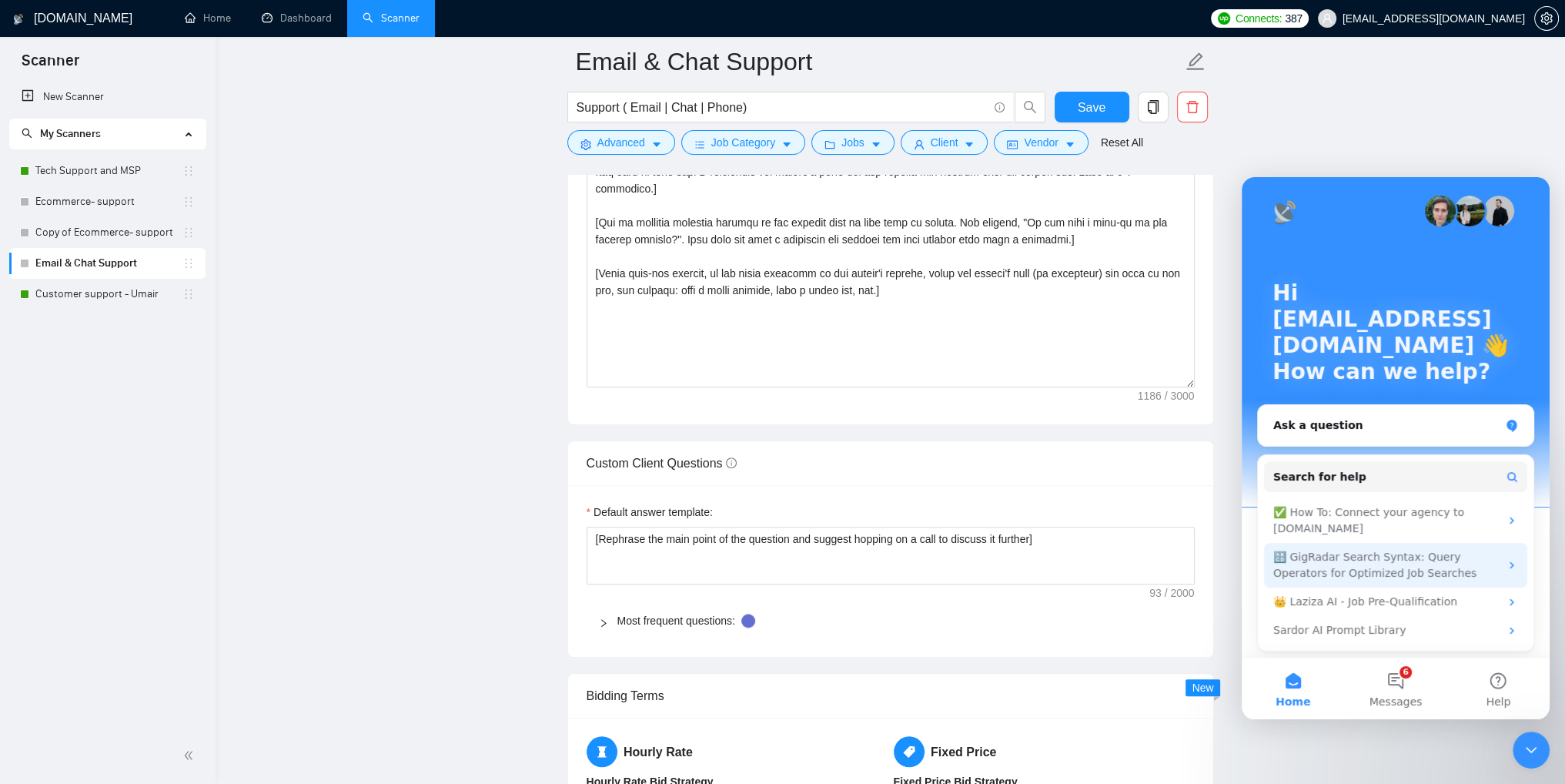
scroll to position [8, 0]
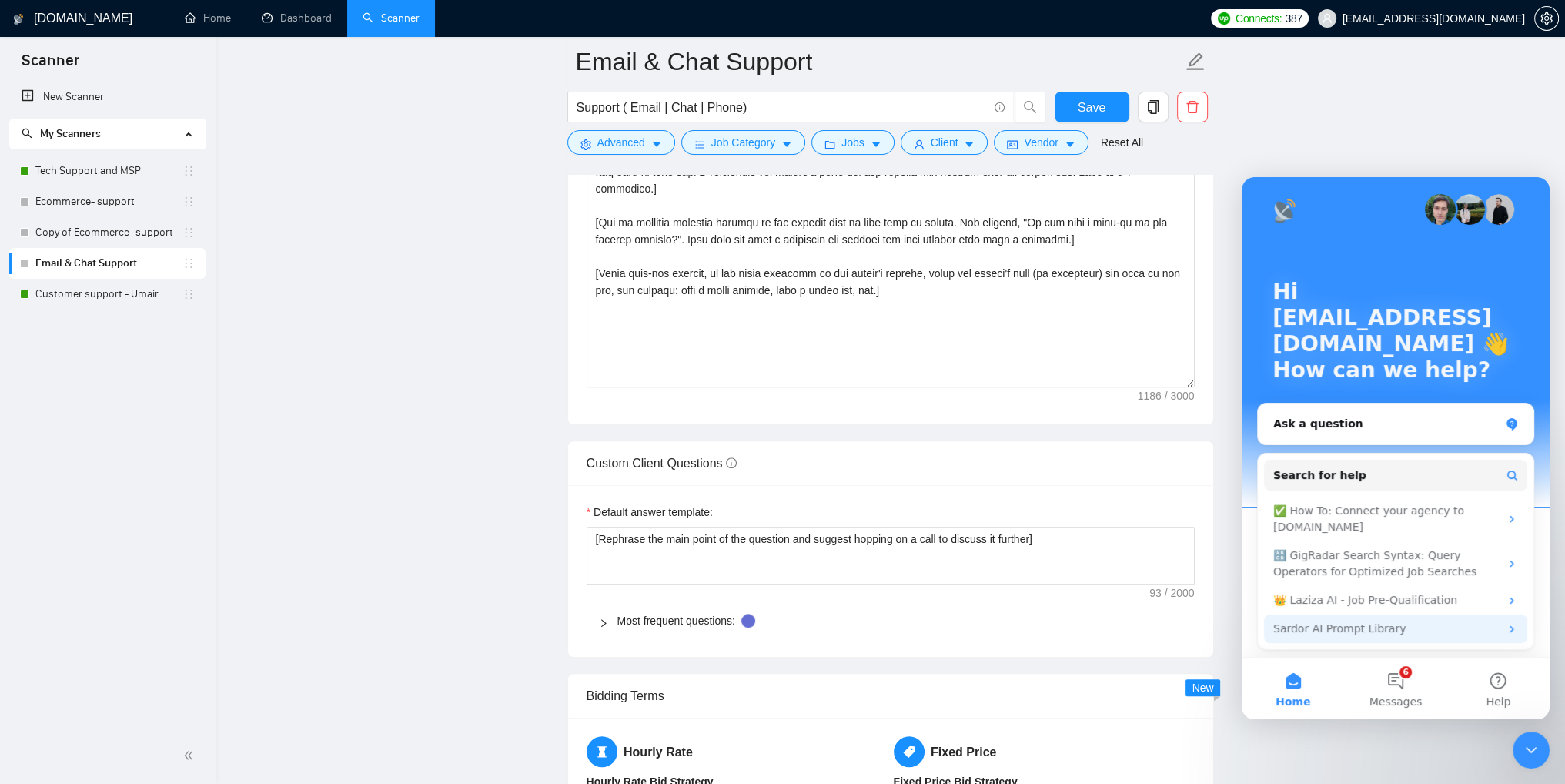
click at [1439, 621] on div "Sardor AI Prompt Library" at bounding box center [1386, 628] width 227 height 16
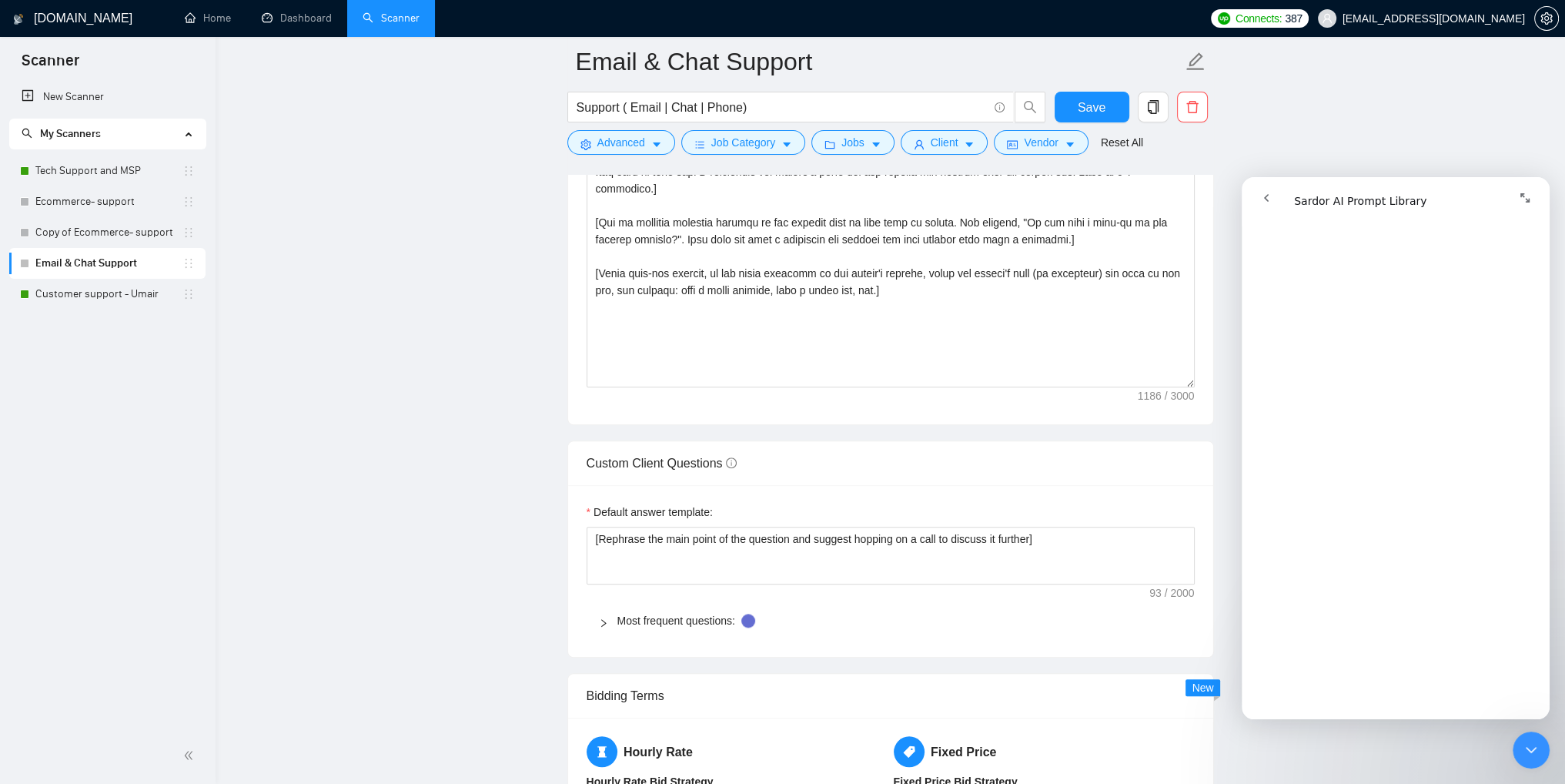
scroll to position [3480, 0]
click at [774, 306] on textarea "Cover letter template:" at bounding box center [891, 214] width 609 height 346
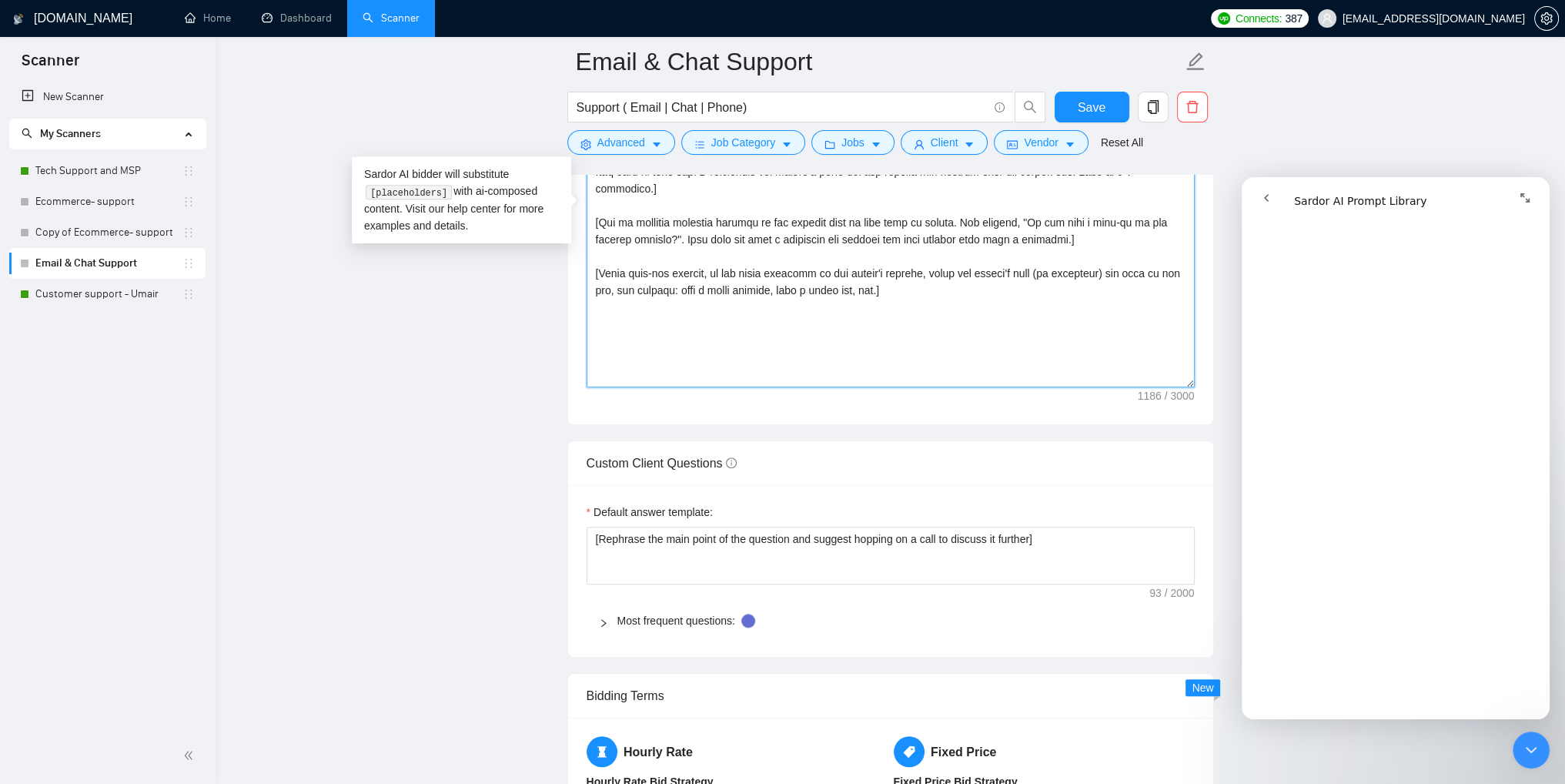
click at [774, 306] on textarea "Cover letter template:" at bounding box center [891, 214] width 609 height 346
drag, startPoint x: 853, startPoint y: 293, endPoint x: 930, endPoint y: 326, distance: 83.8
click at [853, 293] on textarea "Cover letter template:" at bounding box center [891, 214] width 609 height 346
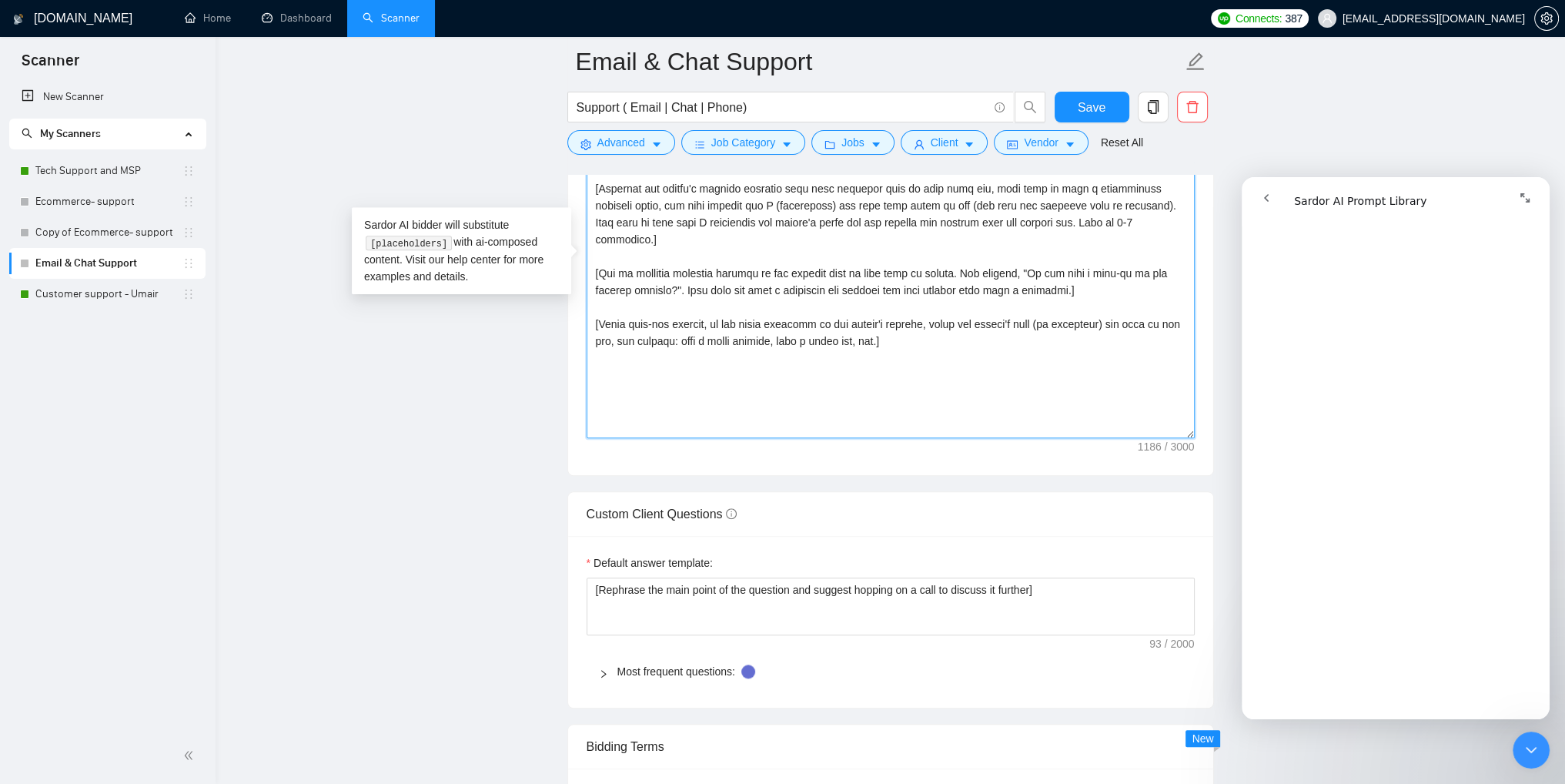
scroll to position [1770, 0]
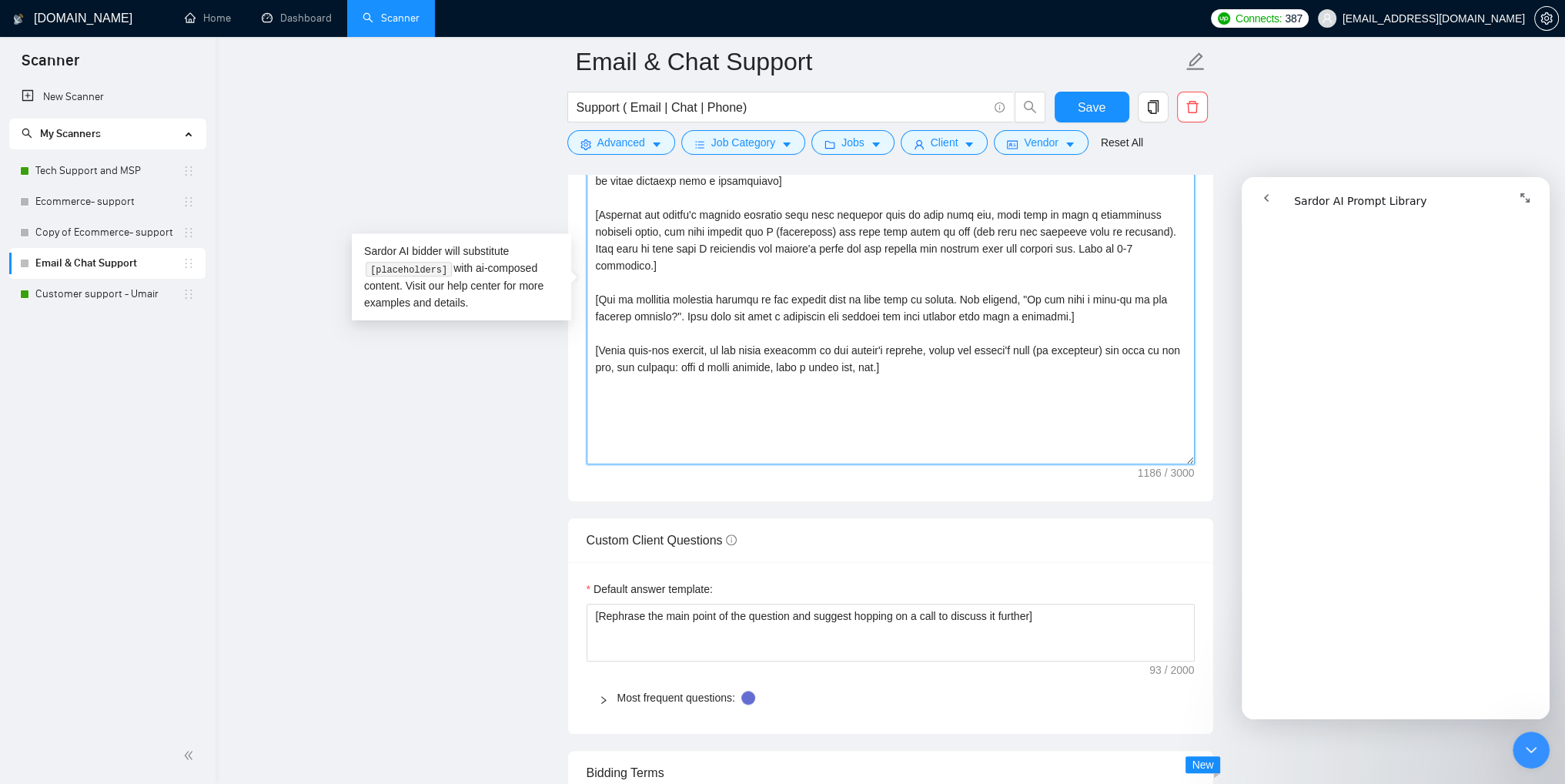
drag, startPoint x: 716, startPoint y: 333, endPoint x: 1035, endPoint y: 336, distance: 319.0
click at [1035, 336] on textarea "Cover letter template:" at bounding box center [891, 291] width 609 height 346
click at [715, 333] on textarea "Cover letter template:" at bounding box center [891, 291] width 609 height 346
drag, startPoint x: 716, startPoint y: 331, endPoint x: 614, endPoint y: 353, distance: 104.3
click at [614, 353] on textarea "Cover letter template:" at bounding box center [891, 291] width 609 height 346
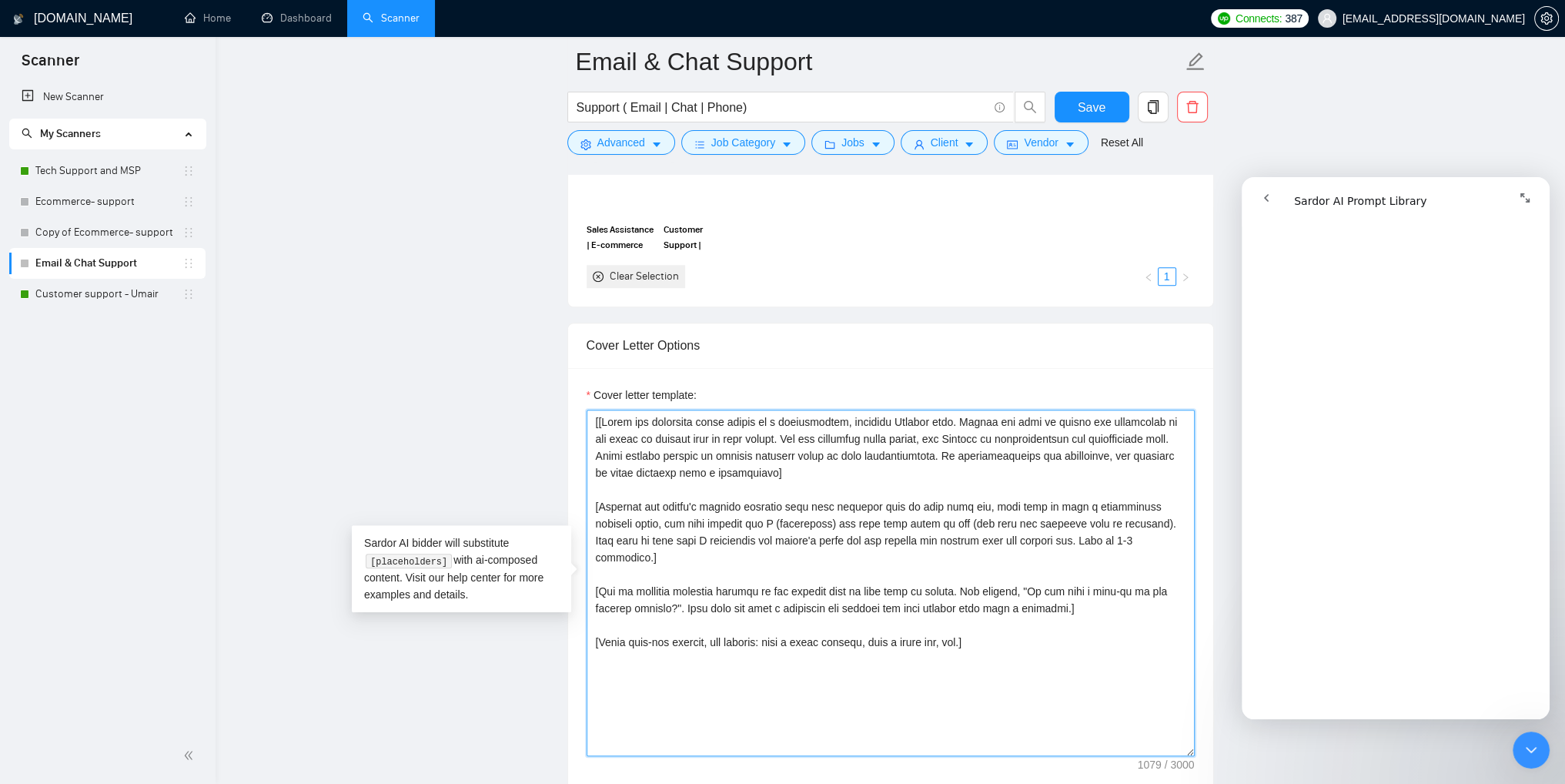
scroll to position [1463, 0]
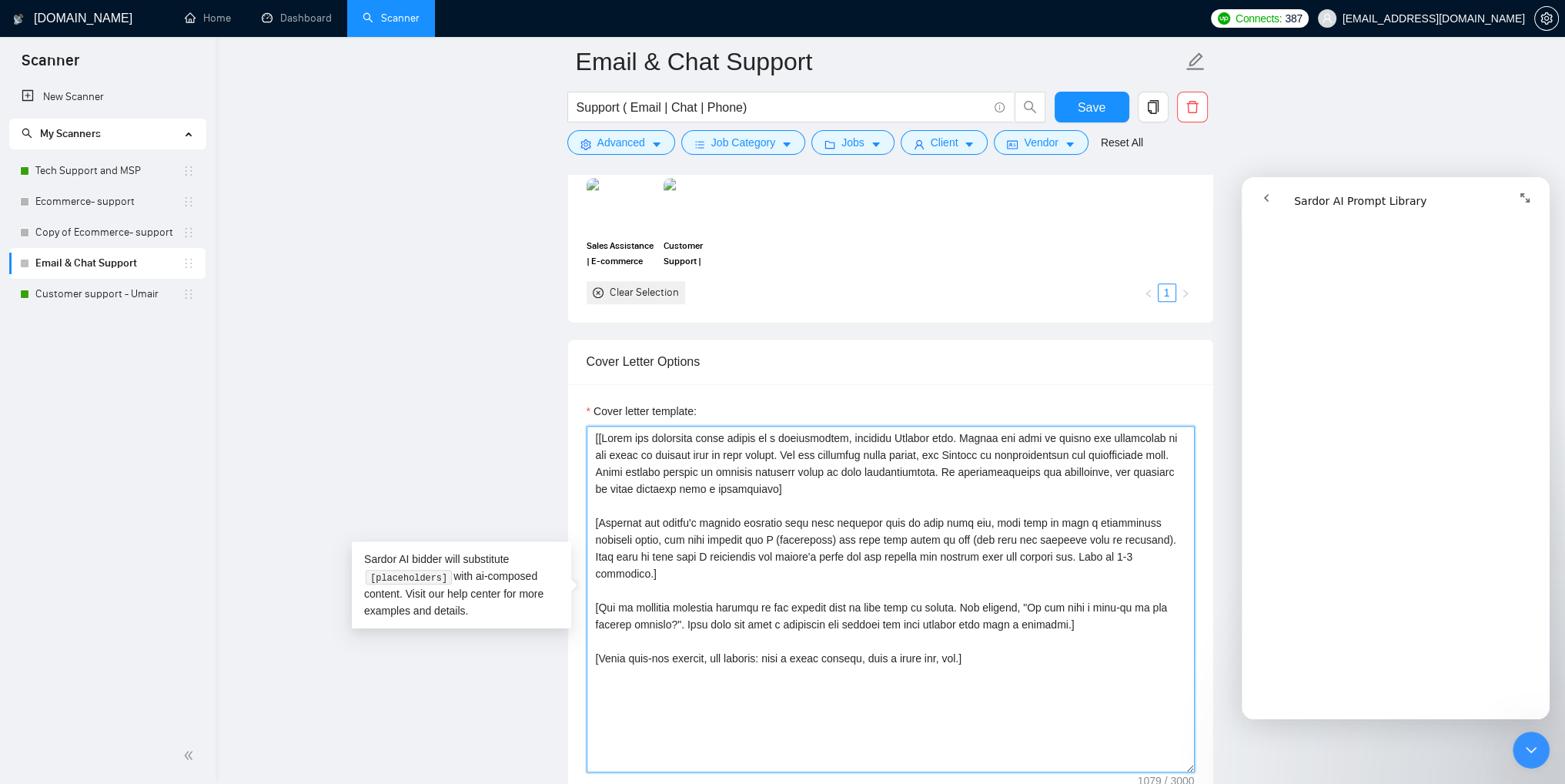
drag, startPoint x: 819, startPoint y: 488, endPoint x: 604, endPoint y: 432, distance: 222.2
click at [604, 432] on textarea "Cover letter template:" at bounding box center [891, 598] width 609 height 346
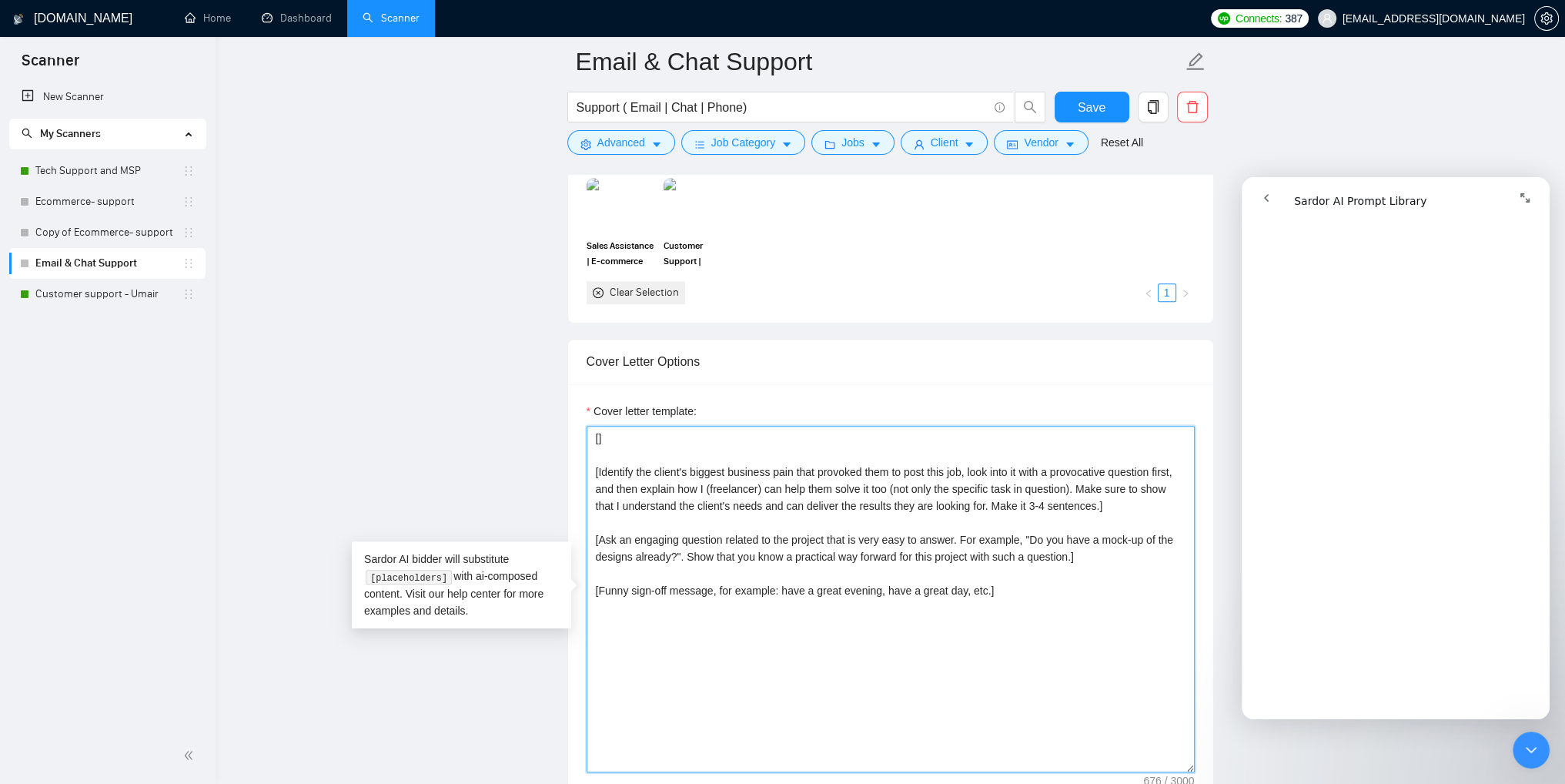
scroll to position [1709, 0]
click at [598, 438] on textarea "[] [Identify the client's biggest business pain that provoked them to post this…" at bounding box center [891, 598] width 609 height 346
paste textarea "[Write a personalized greeting that conveys your enthusiasm and positive reacti…"
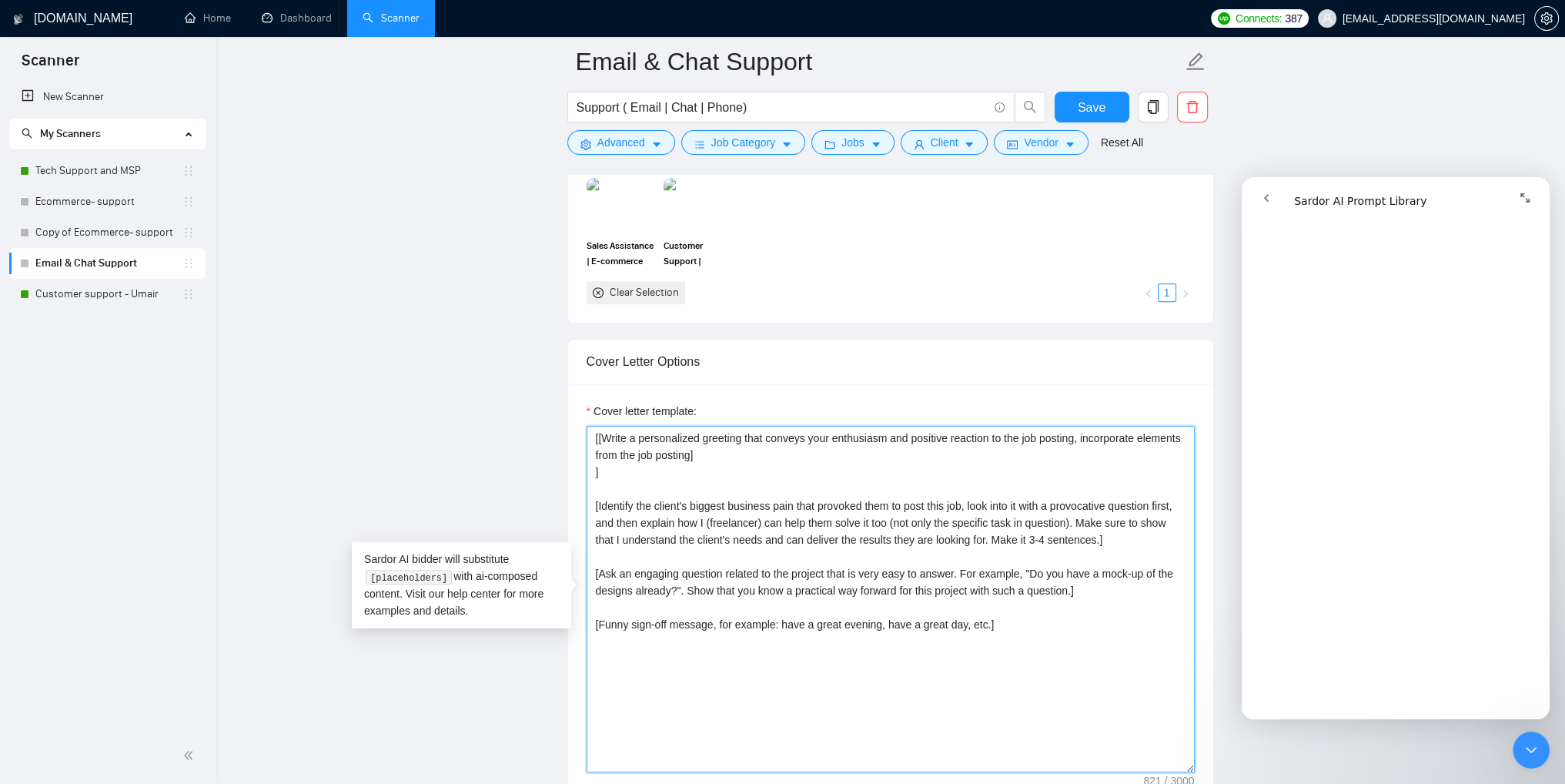
click at [604, 469] on textarea "[[Write a personalized greeting that conveys your enthusiasm and positive react…" at bounding box center [891, 598] width 609 height 346
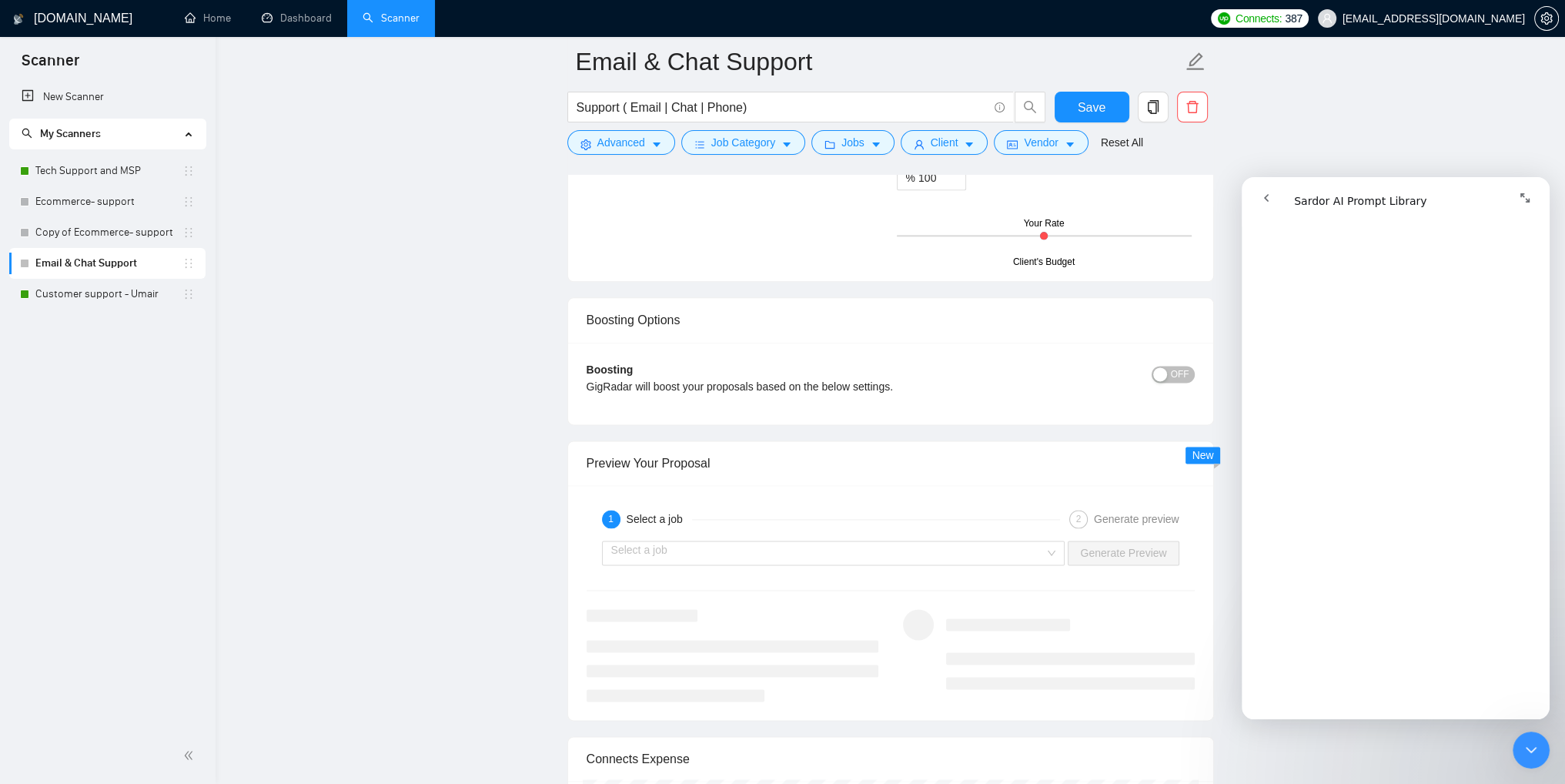
scroll to position [2617, 0]
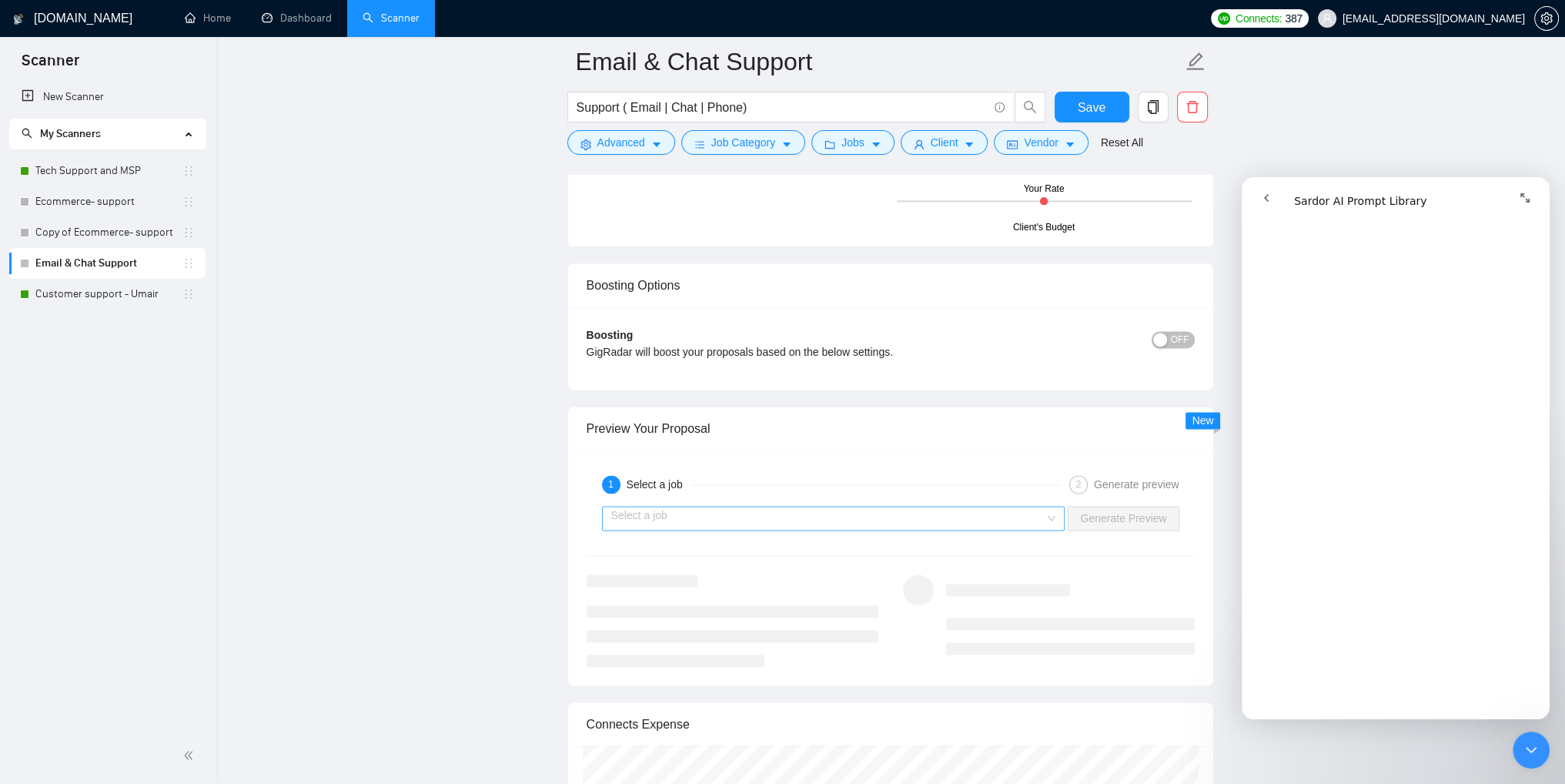
click at [774, 512] on input "search" at bounding box center [828, 518] width 434 height 23
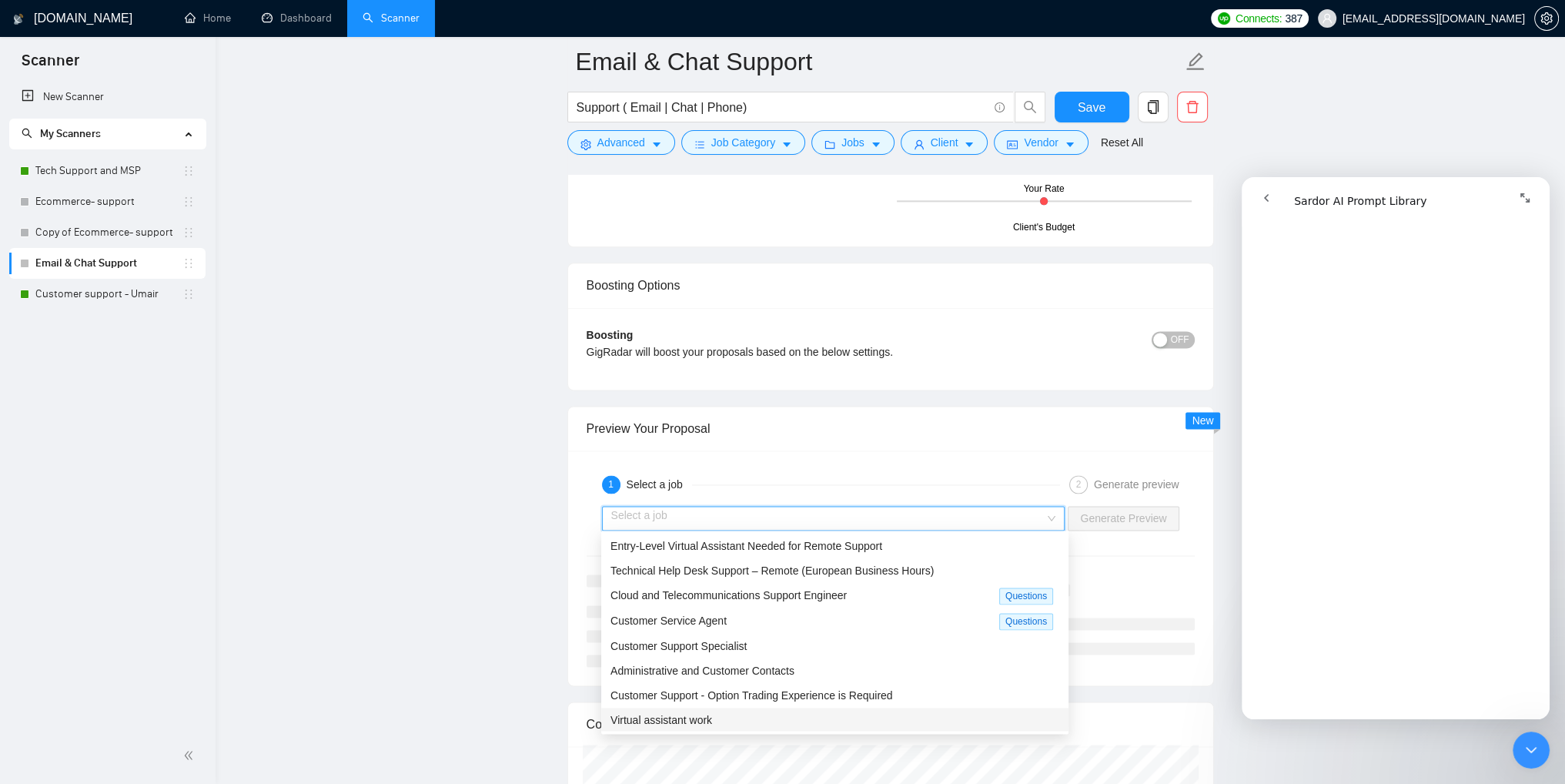
click at [704, 715] on span "Virtual assistant work" at bounding box center [661, 720] width 102 height 13
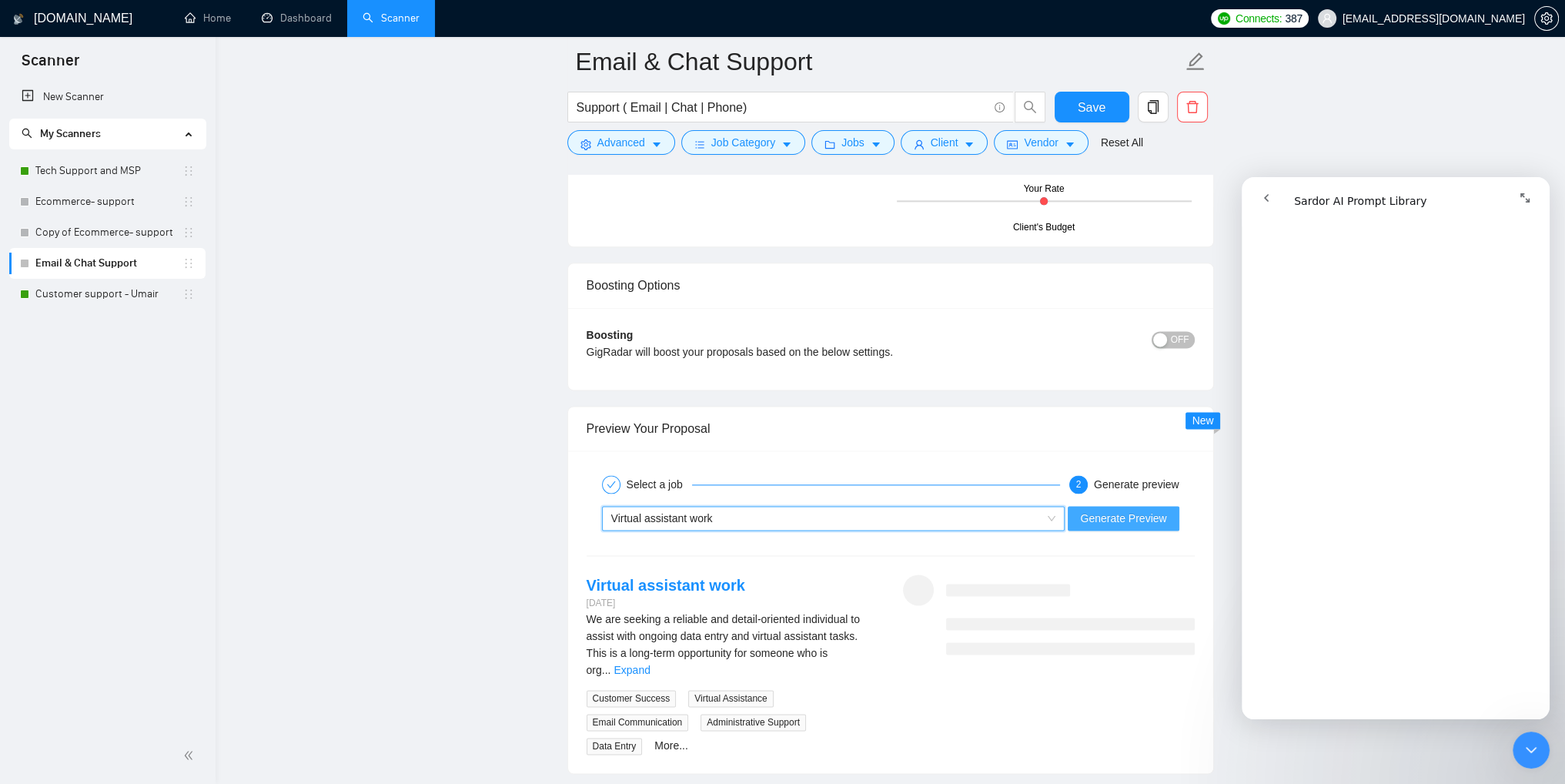
click at [1134, 512] on span "Generate Preview" at bounding box center [1123, 518] width 86 height 17
click at [650, 664] on link "Expand" at bounding box center [631, 669] width 36 height 13
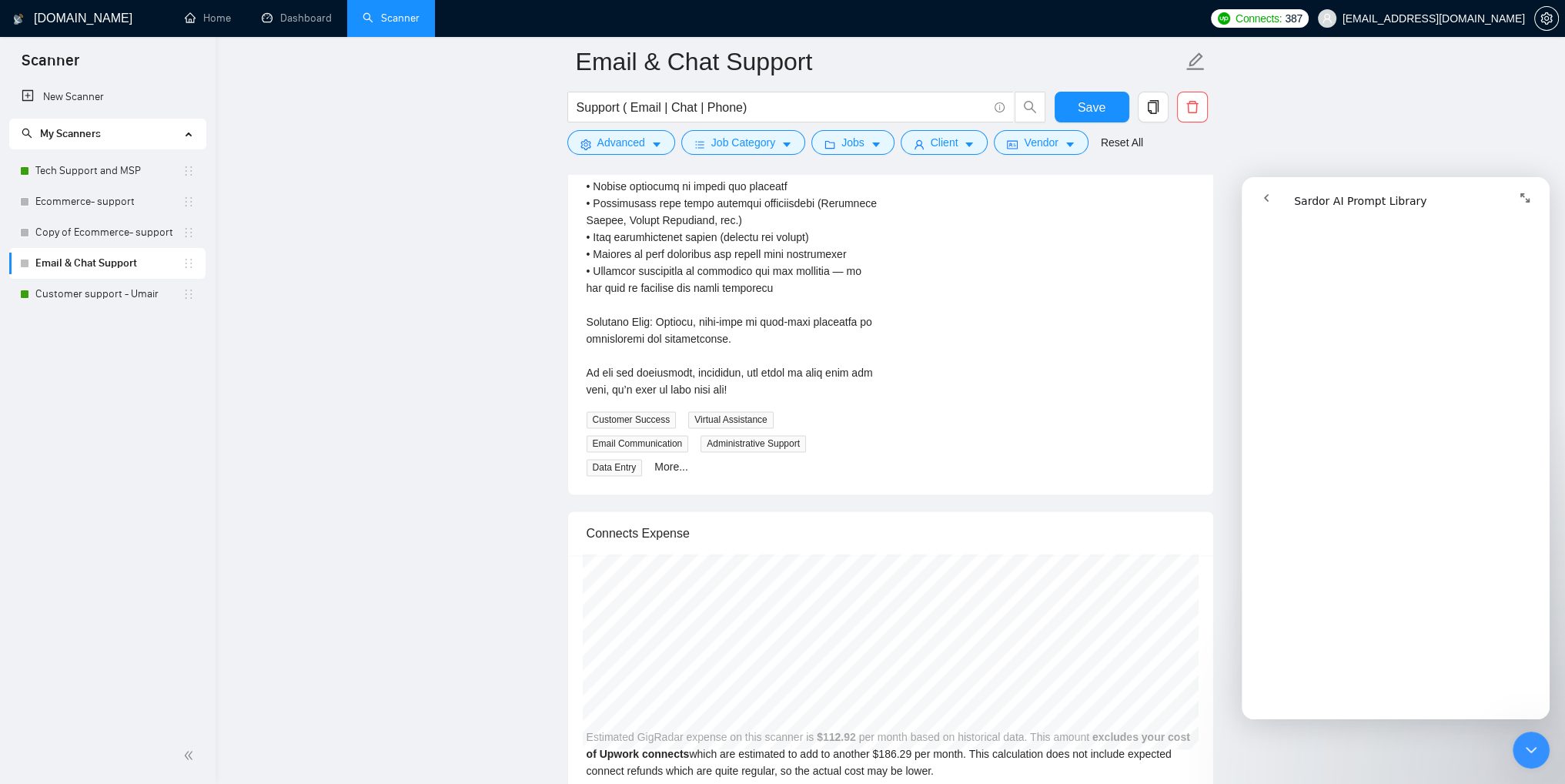
scroll to position [3387, 0]
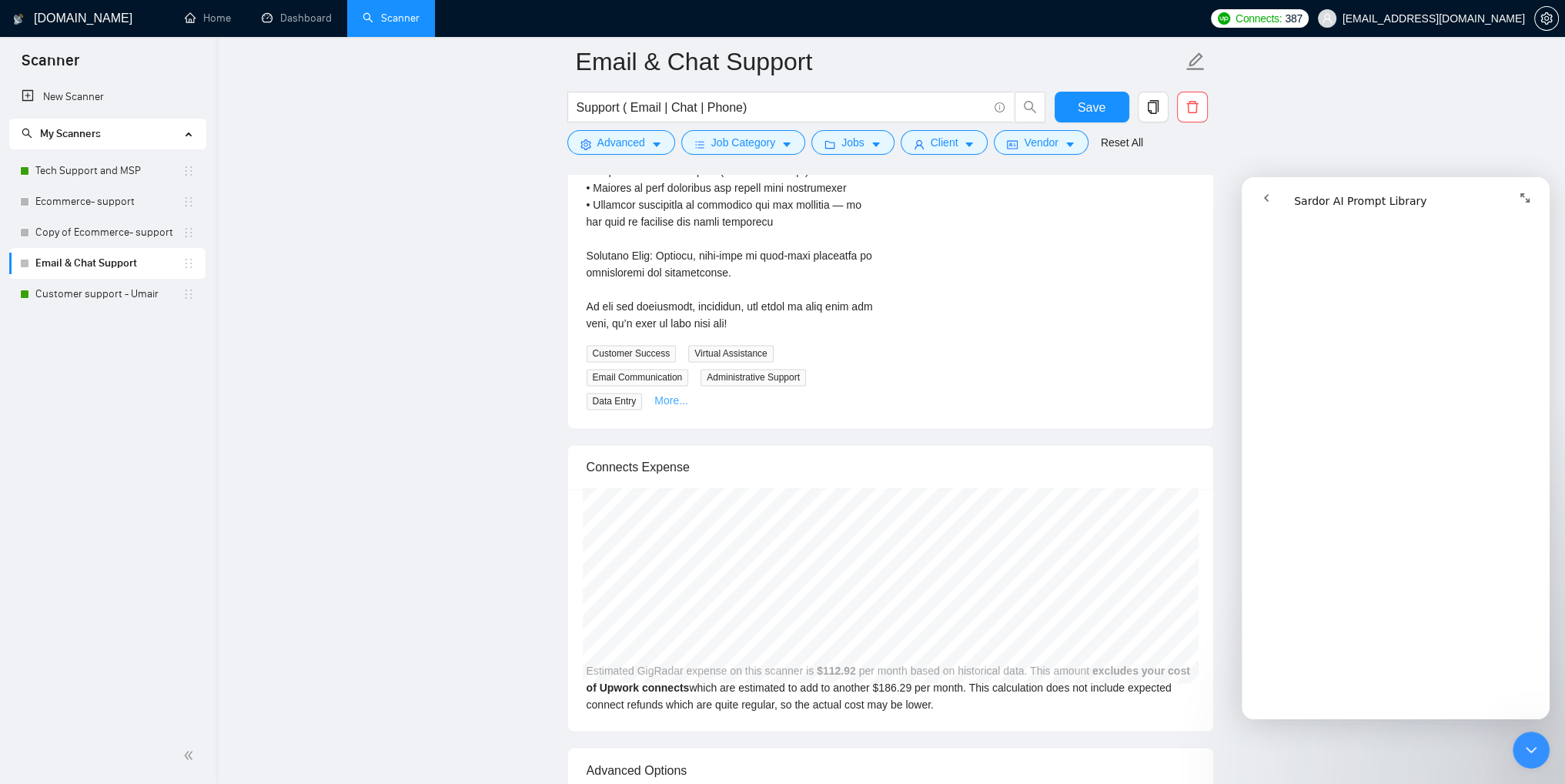
click at [675, 399] on link "More..." at bounding box center [671, 400] width 34 height 13
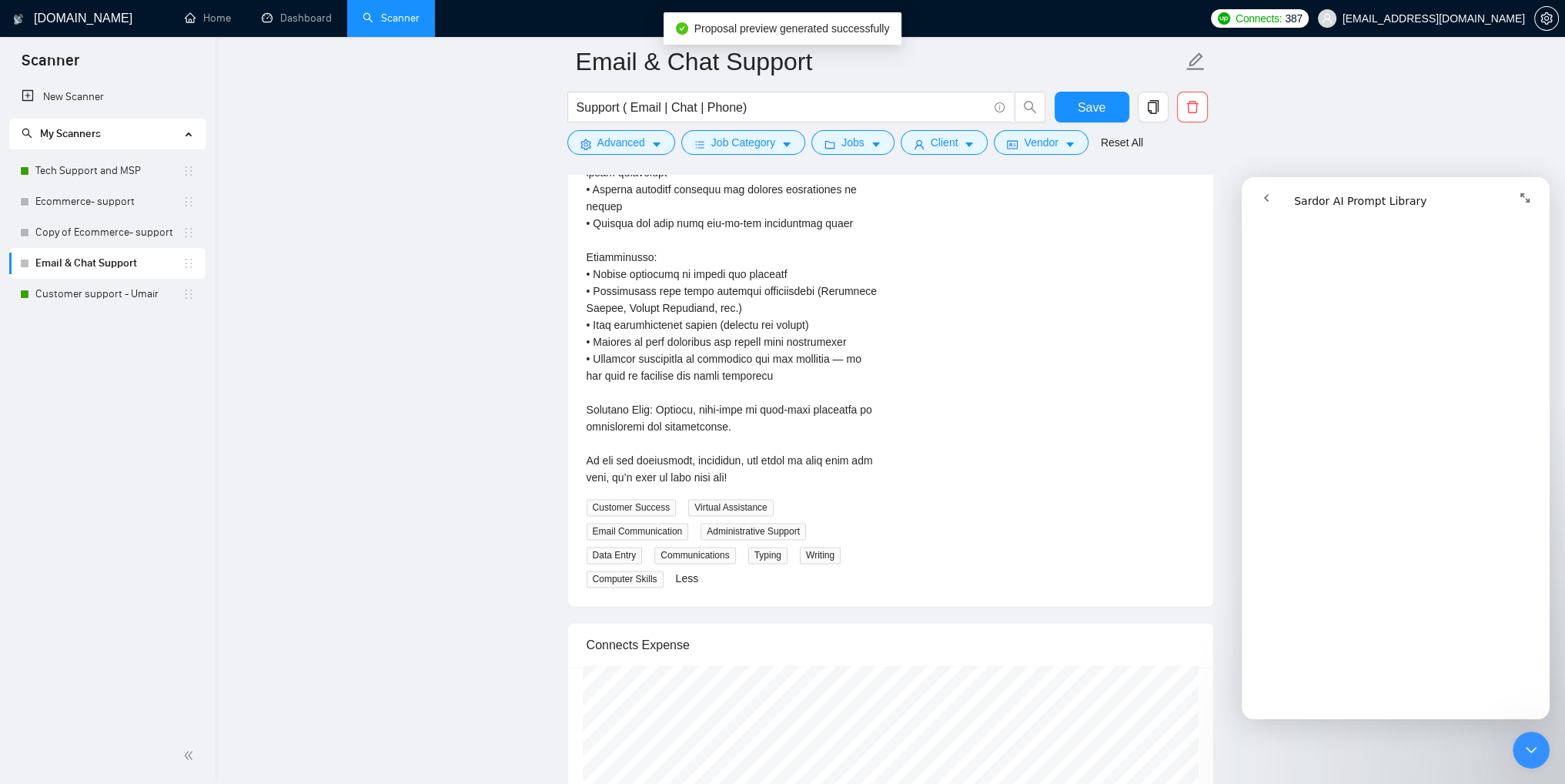
scroll to position [2848, 0]
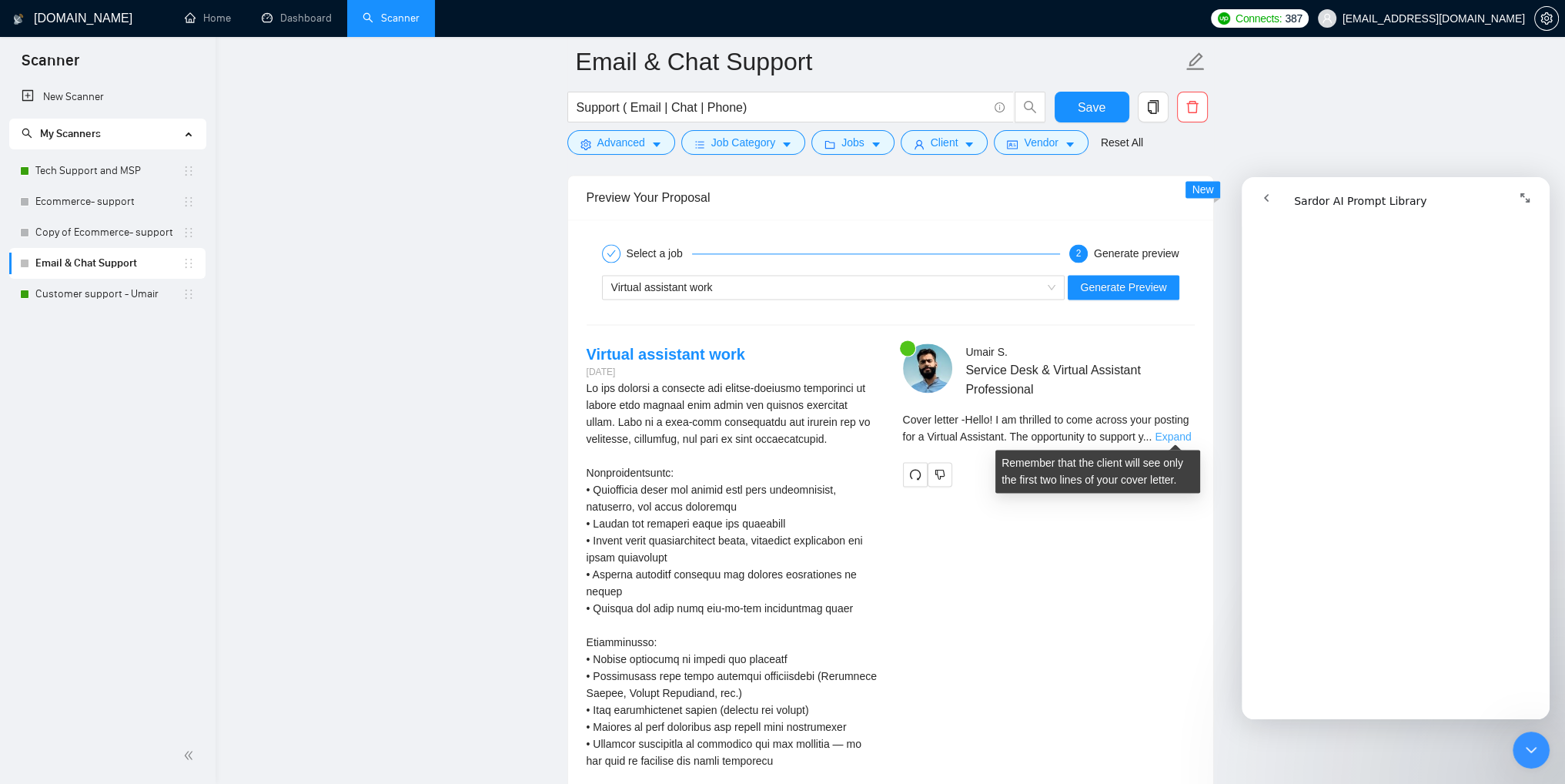
click at [1174, 436] on link "Expand" at bounding box center [1172, 436] width 36 height 13
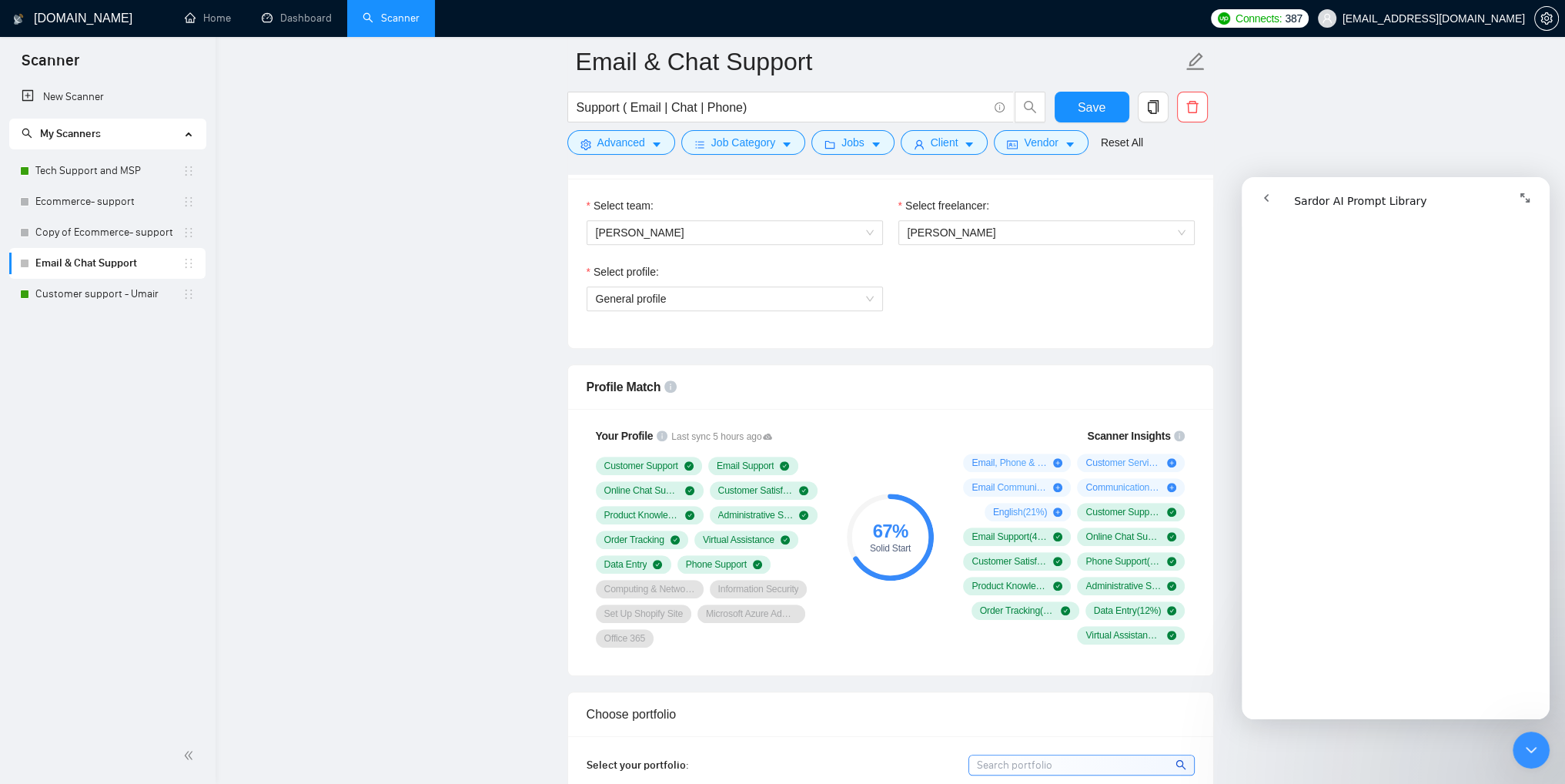
scroll to position [616, 0]
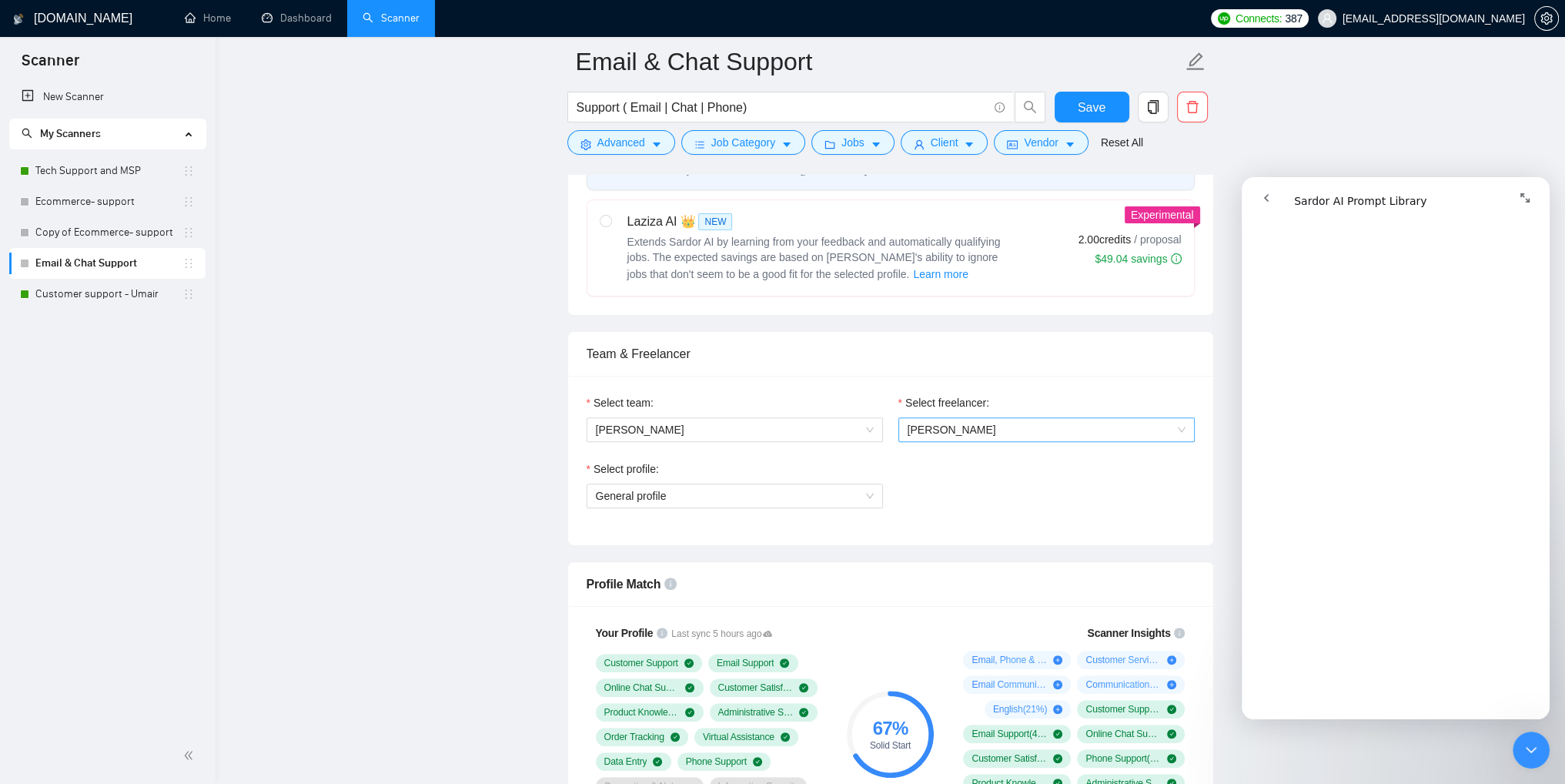
click at [1016, 425] on span "[PERSON_NAME]" at bounding box center [1047, 430] width 278 height 23
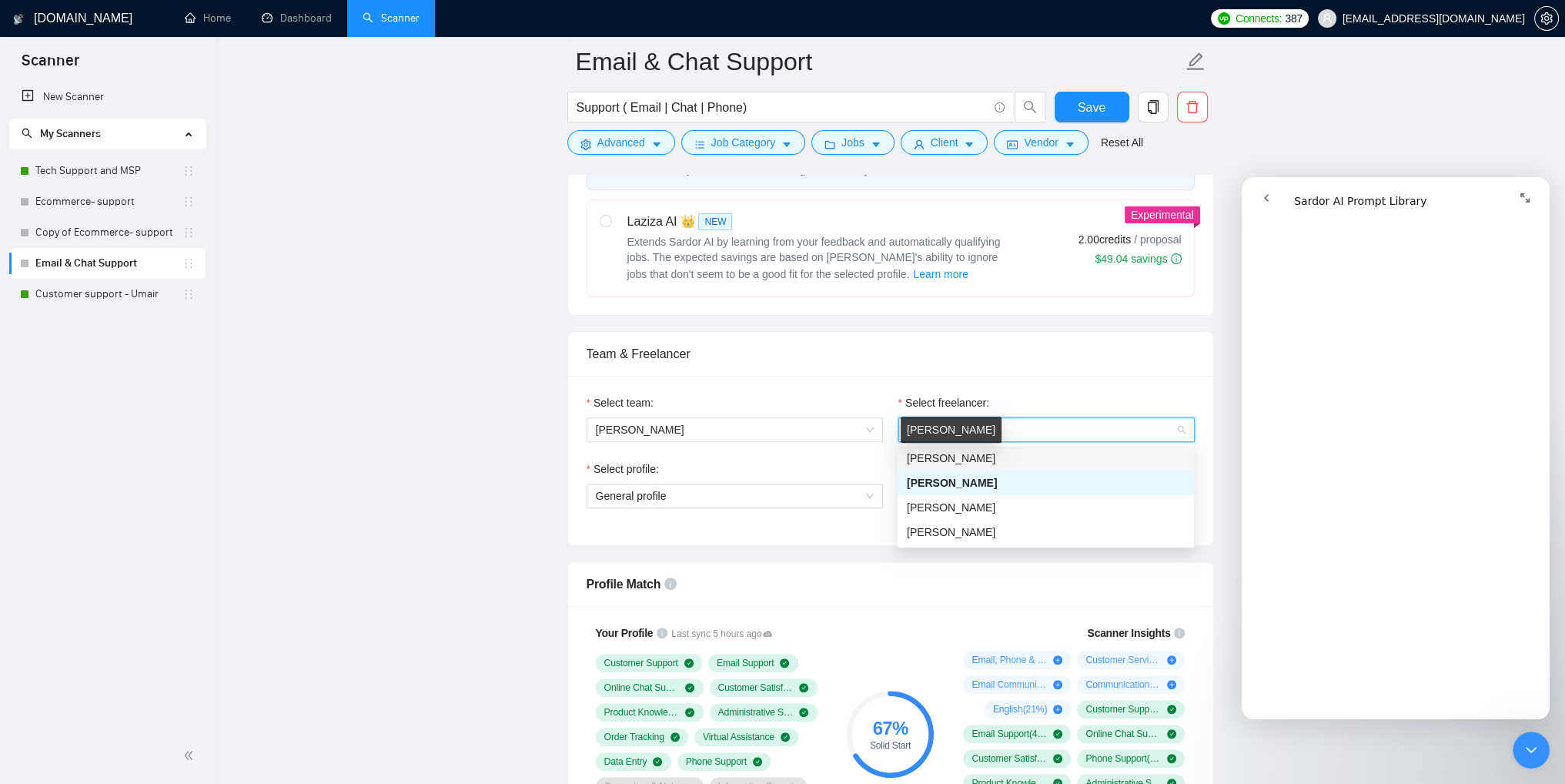
click at [961, 454] on span "[PERSON_NAME]" at bounding box center [951, 458] width 89 height 13
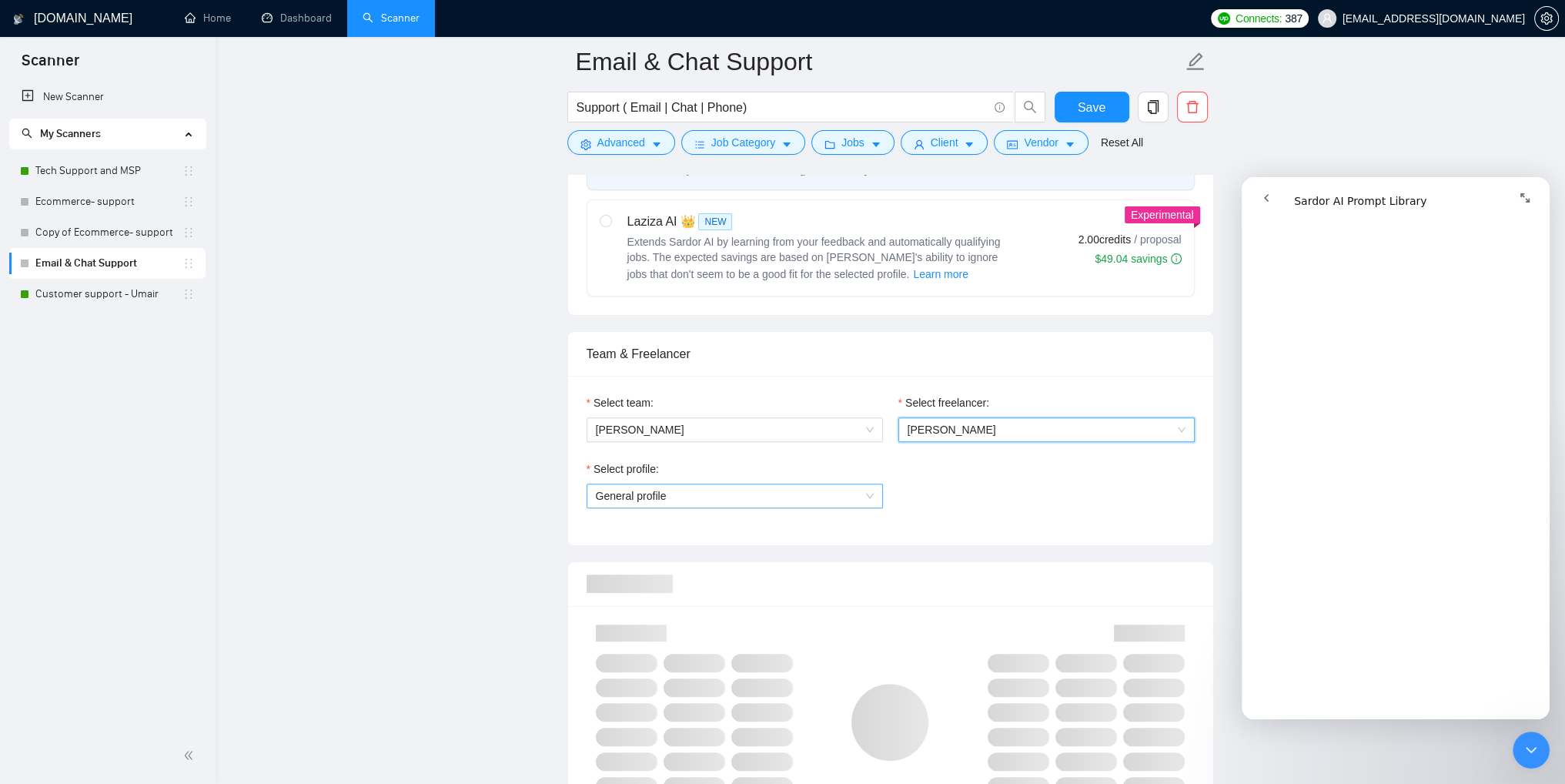
click at [717, 497] on span "General profile" at bounding box center [735, 496] width 278 height 23
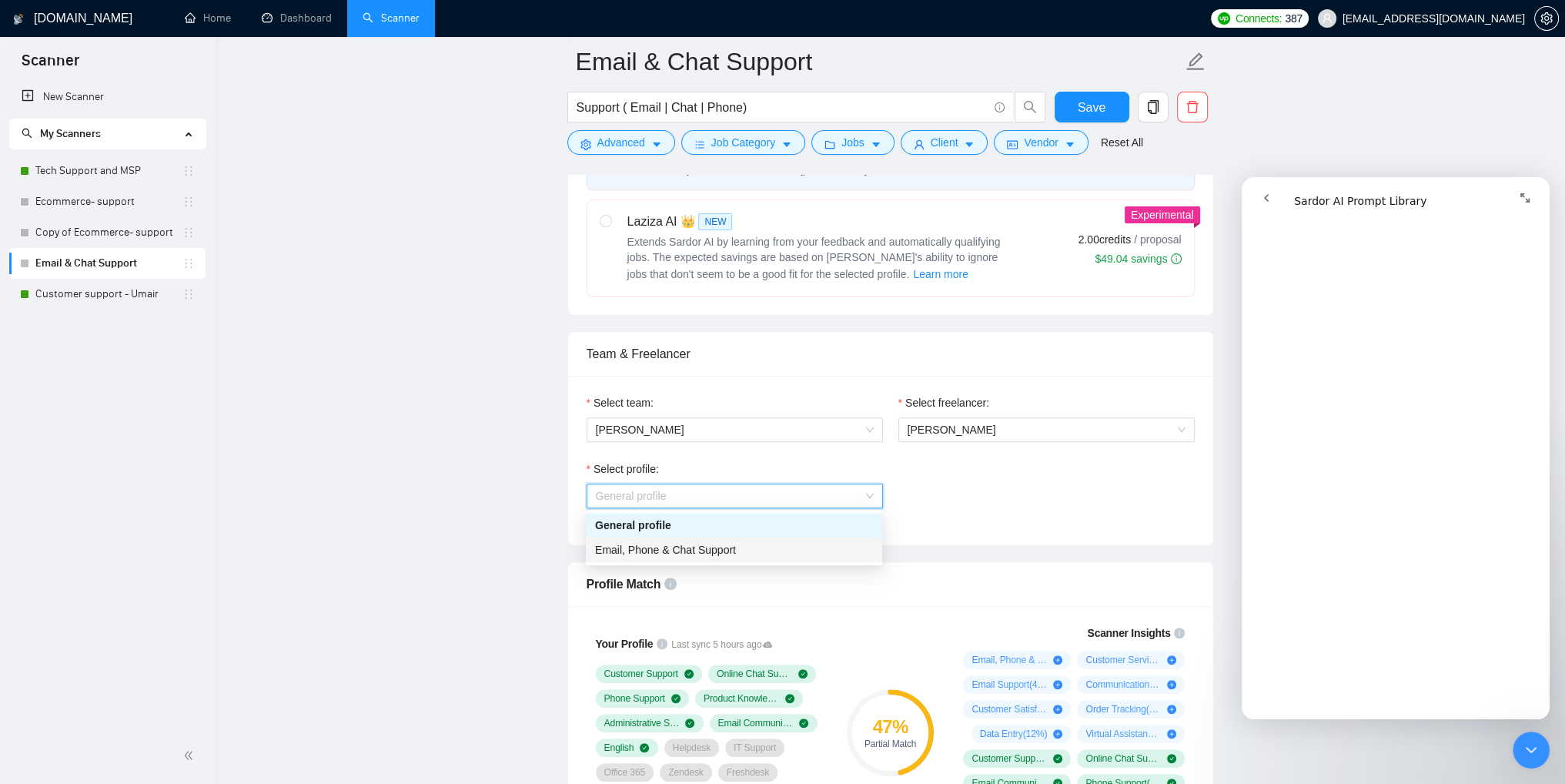
click at [671, 553] on span "Email, Phone & Chat Support" at bounding box center [665, 549] width 141 height 13
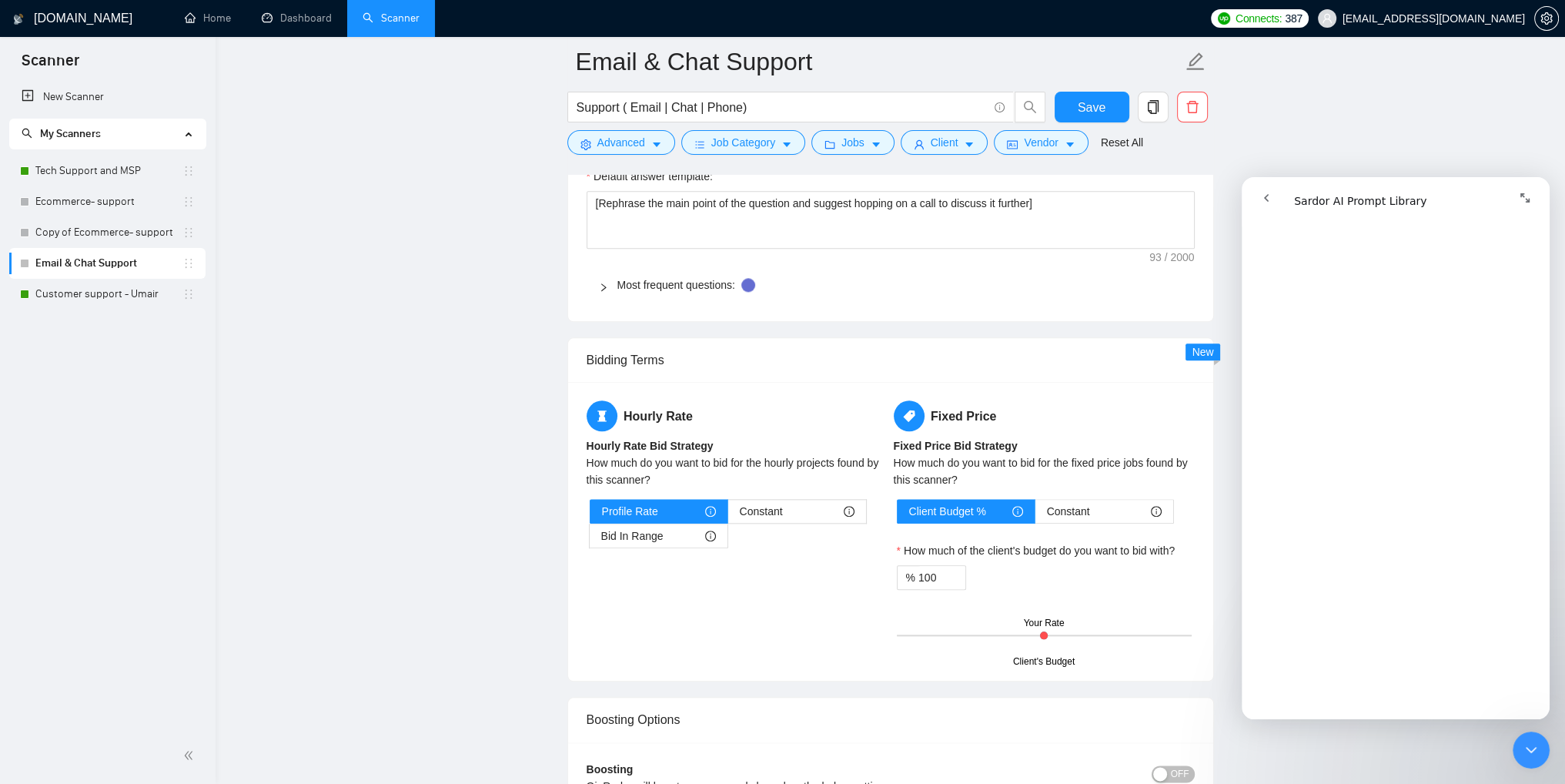
scroll to position [2617, 0]
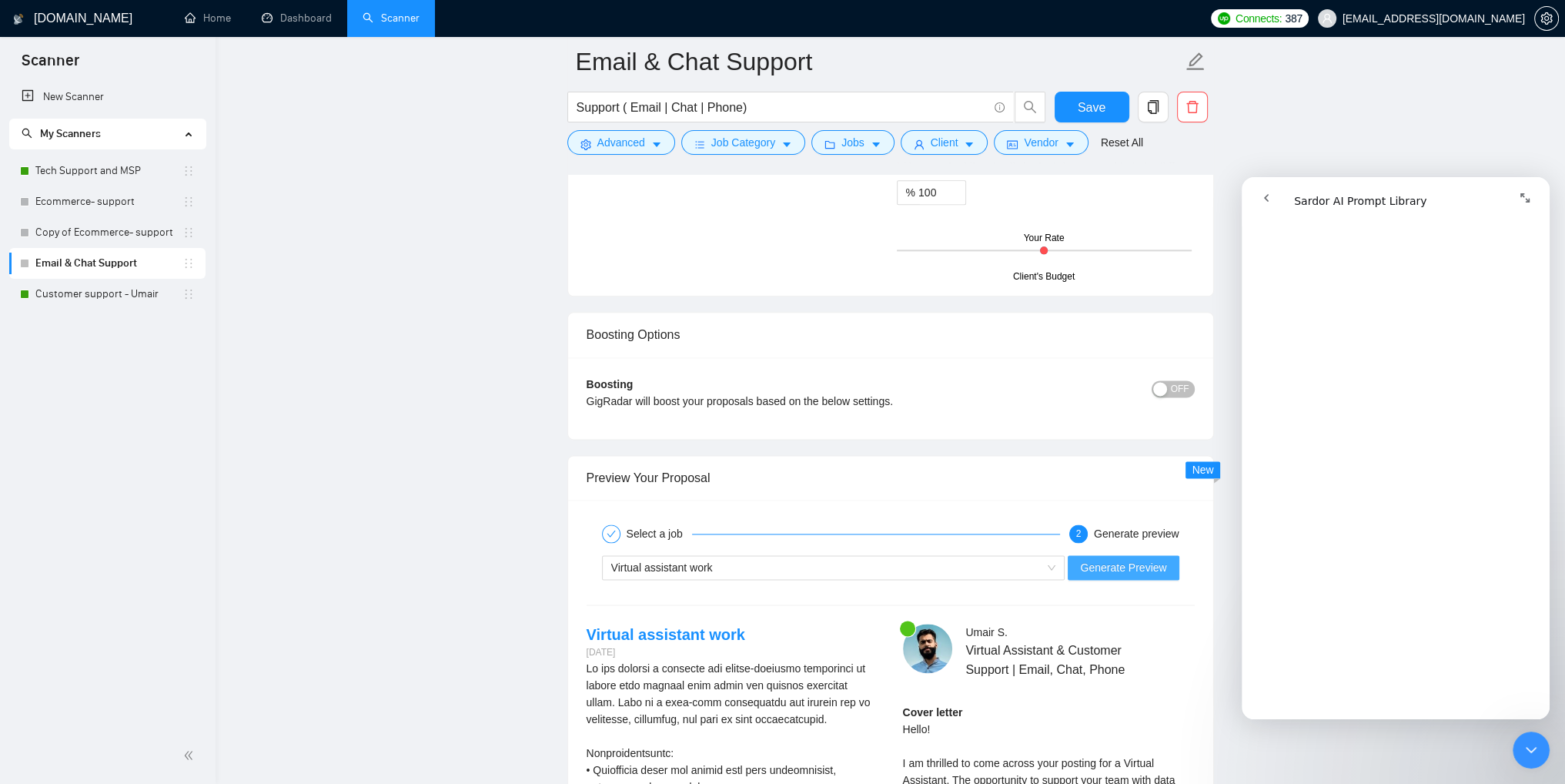
click at [1103, 568] on span "Generate Preview" at bounding box center [1123, 568] width 86 height 17
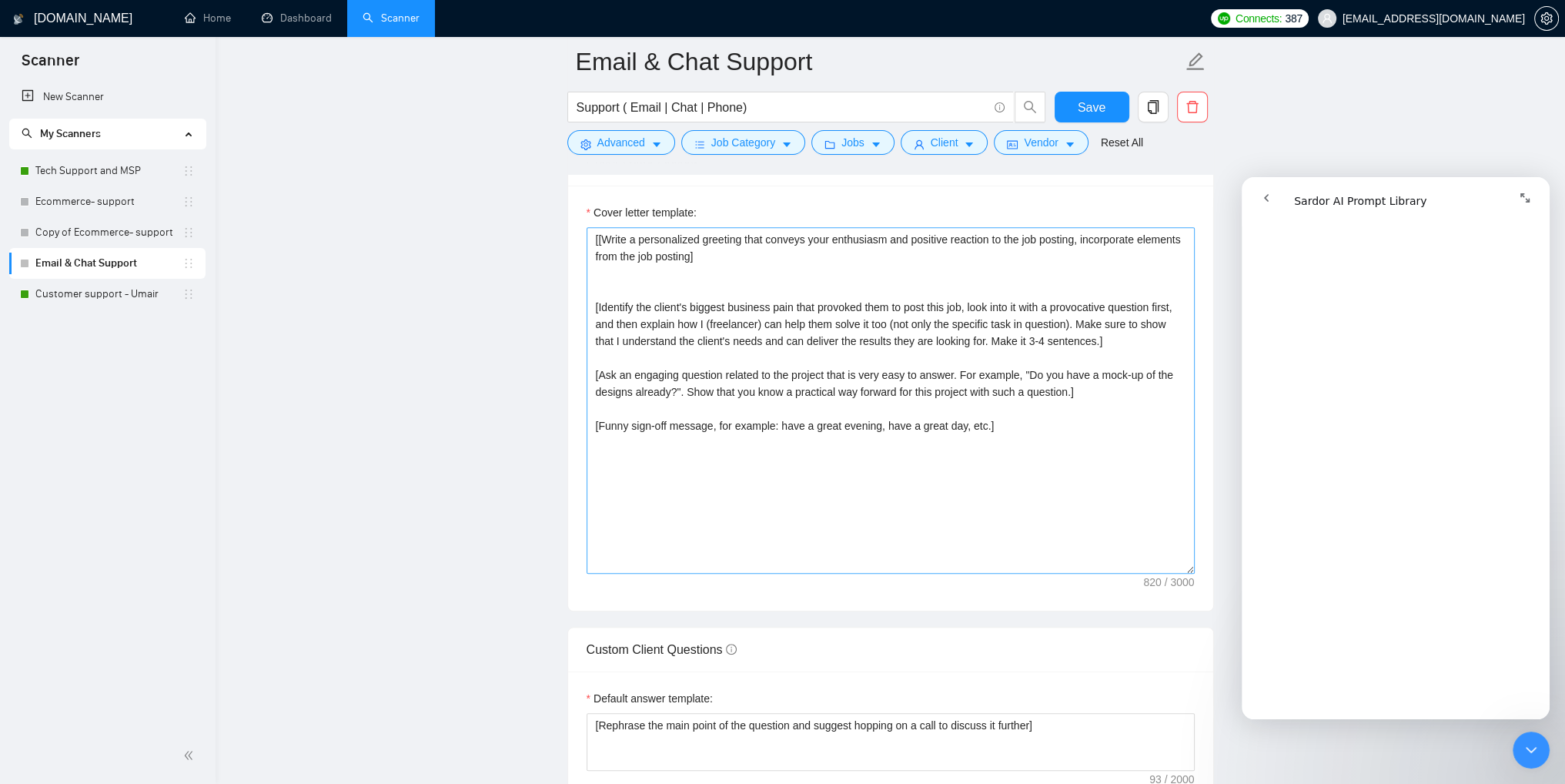
scroll to position [1616, 0]
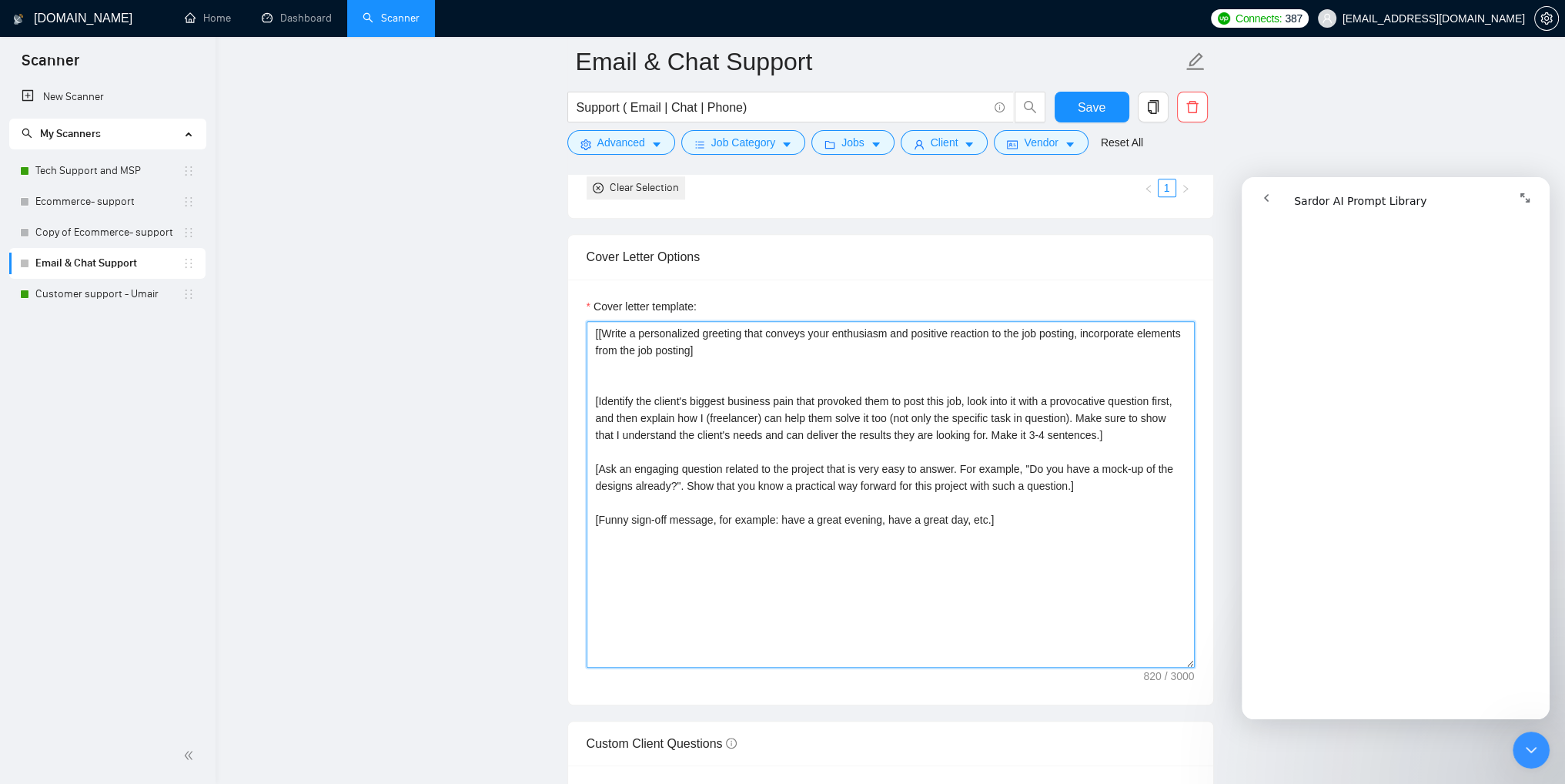
click at [607, 454] on textarea "[[Write a personalized greeting that conveys your enthusiasm and positive react…" at bounding box center [891, 494] width 609 height 346
click at [1105, 438] on textarea "[[Write a personalized greeting that conveys your enthusiasm and positive react…" at bounding box center [891, 494] width 609 height 346
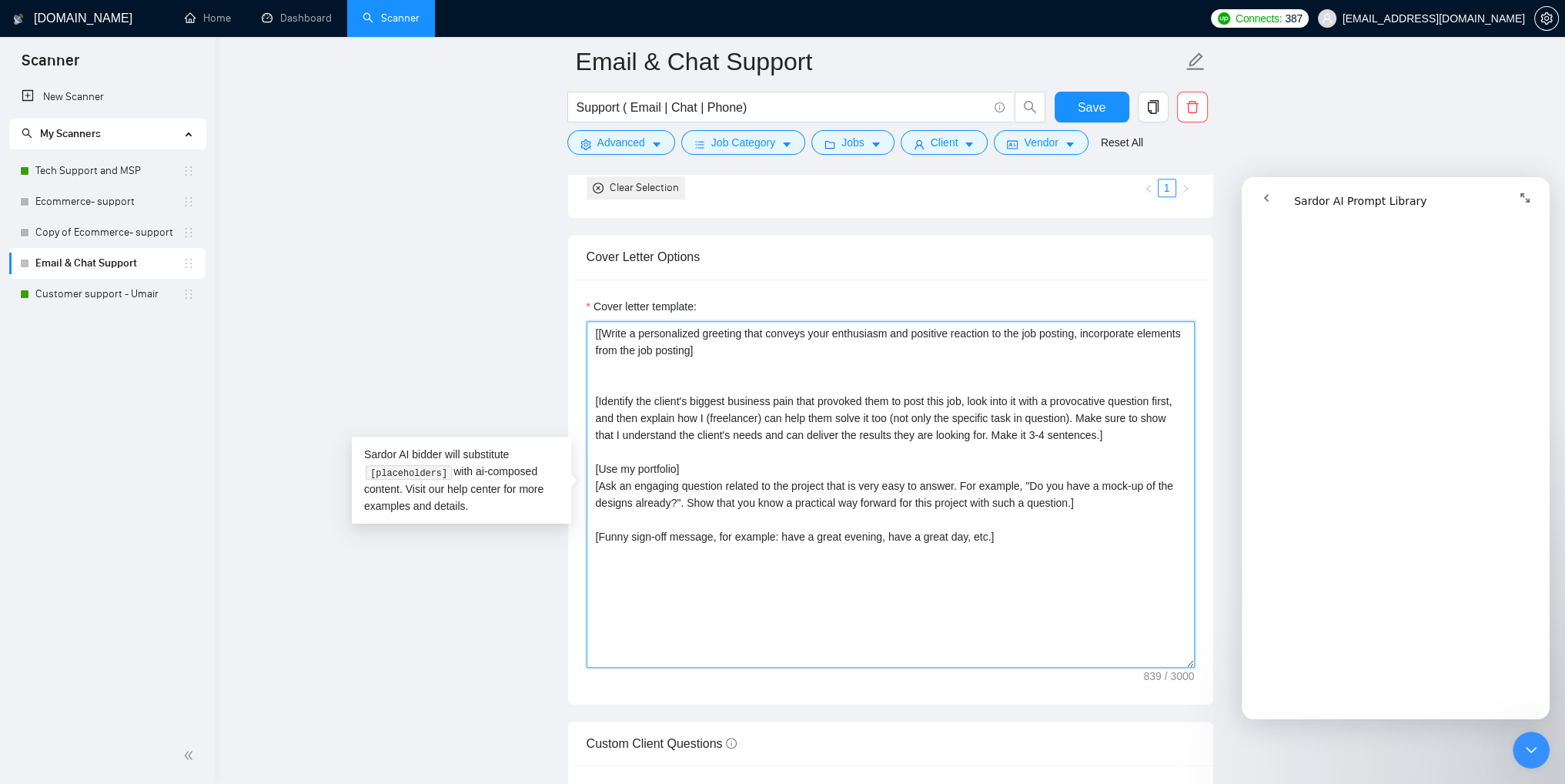
click at [699, 468] on textarea "[[Write a personalized greeting that conveys your enthusiasm and positive react…" at bounding box center [891, 494] width 609 height 346
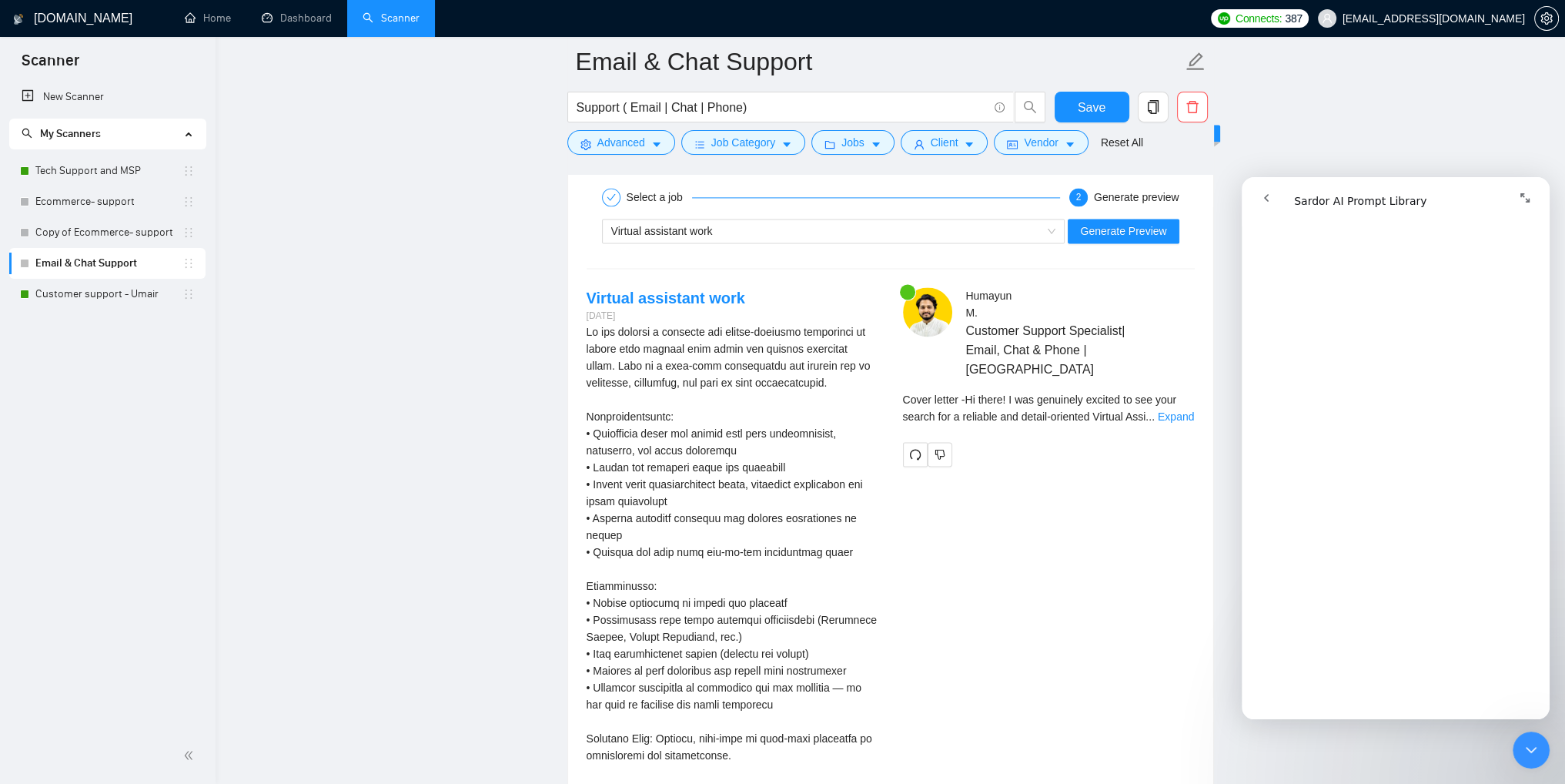
scroll to position [2925, 0]
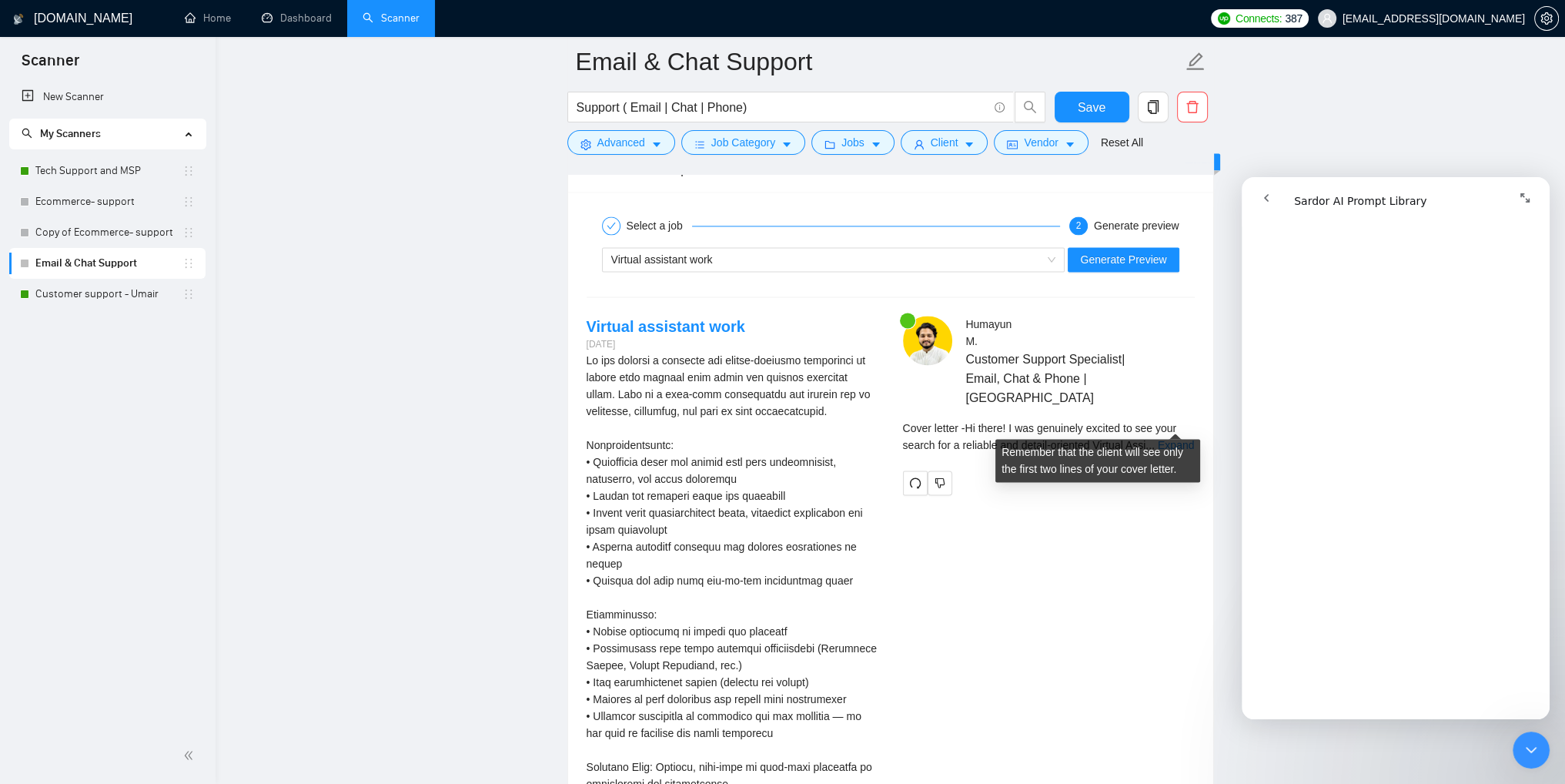
click at [1171, 431] on div "Cover letter - Hi there! I was genuinely excited to see your search for a relia…" at bounding box center [1048, 436] width 292 height 34
click at [1170, 439] on link "Expand" at bounding box center [1175, 445] width 36 height 13
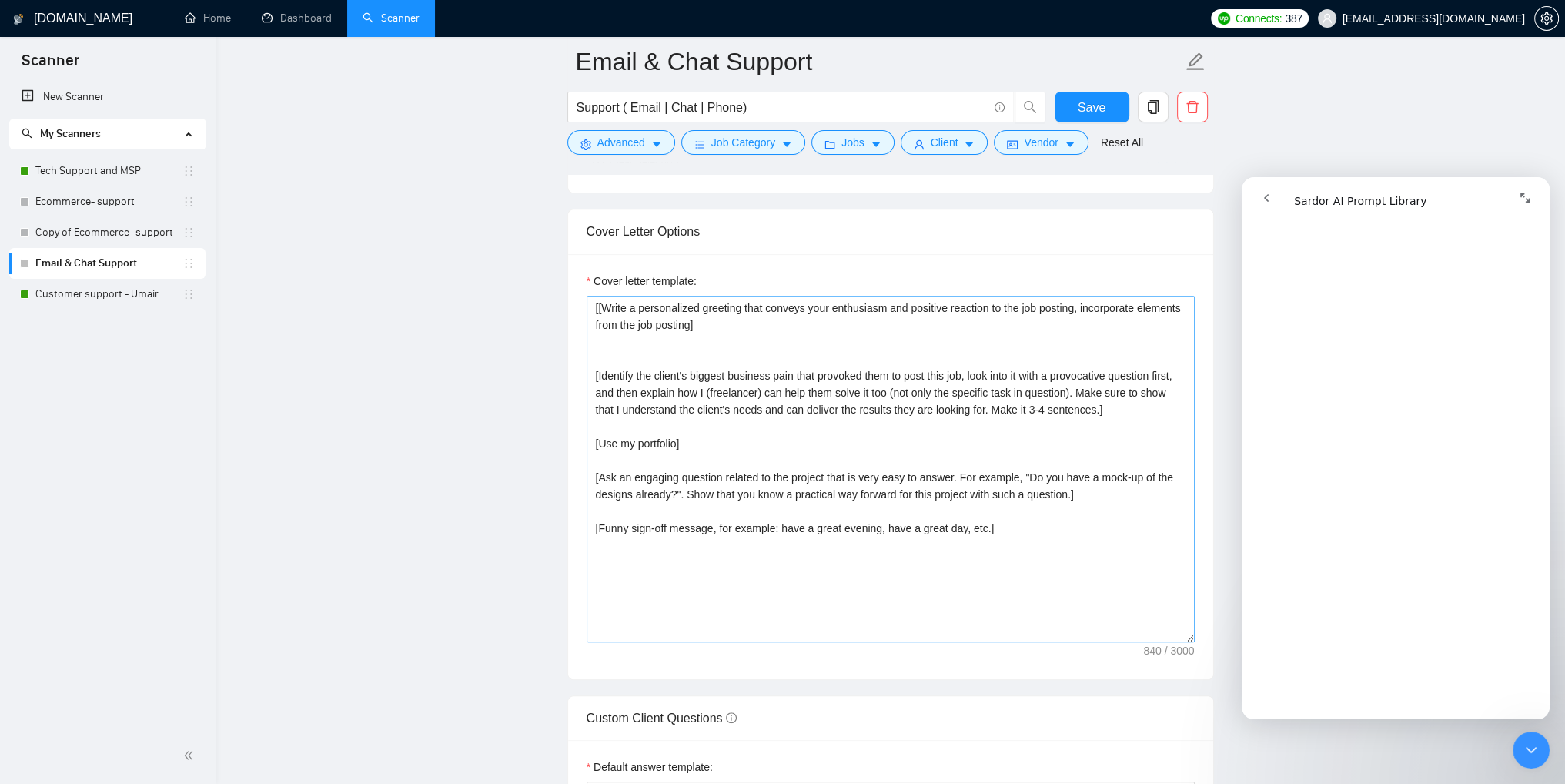
scroll to position [1616, 0]
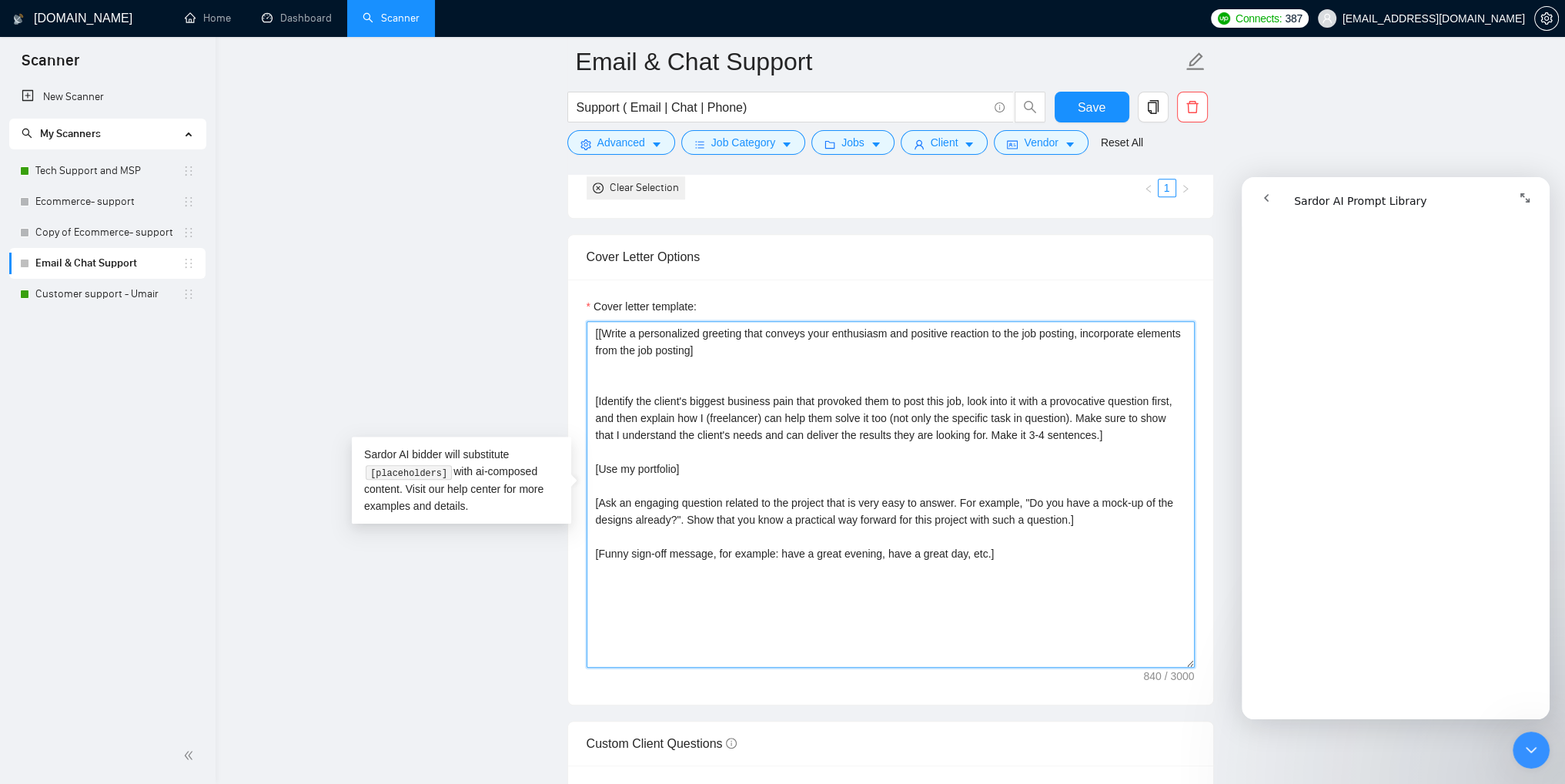
click at [1094, 434] on textarea "[[Write a personalized greeting that conveys your enthusiasm and positive react…" at bounding box center [891, 494] width 609 height 346
drag, startPoint x: 1076, startPoint y: 414, endPoint x: 971, endPoint y: 405, distance: 105.4
click at [971, 405] on textarea "[[Write a personalized greeting that conveys your enthusiasm and positive react…" at bounding box center [891, 494] width 609 height 346
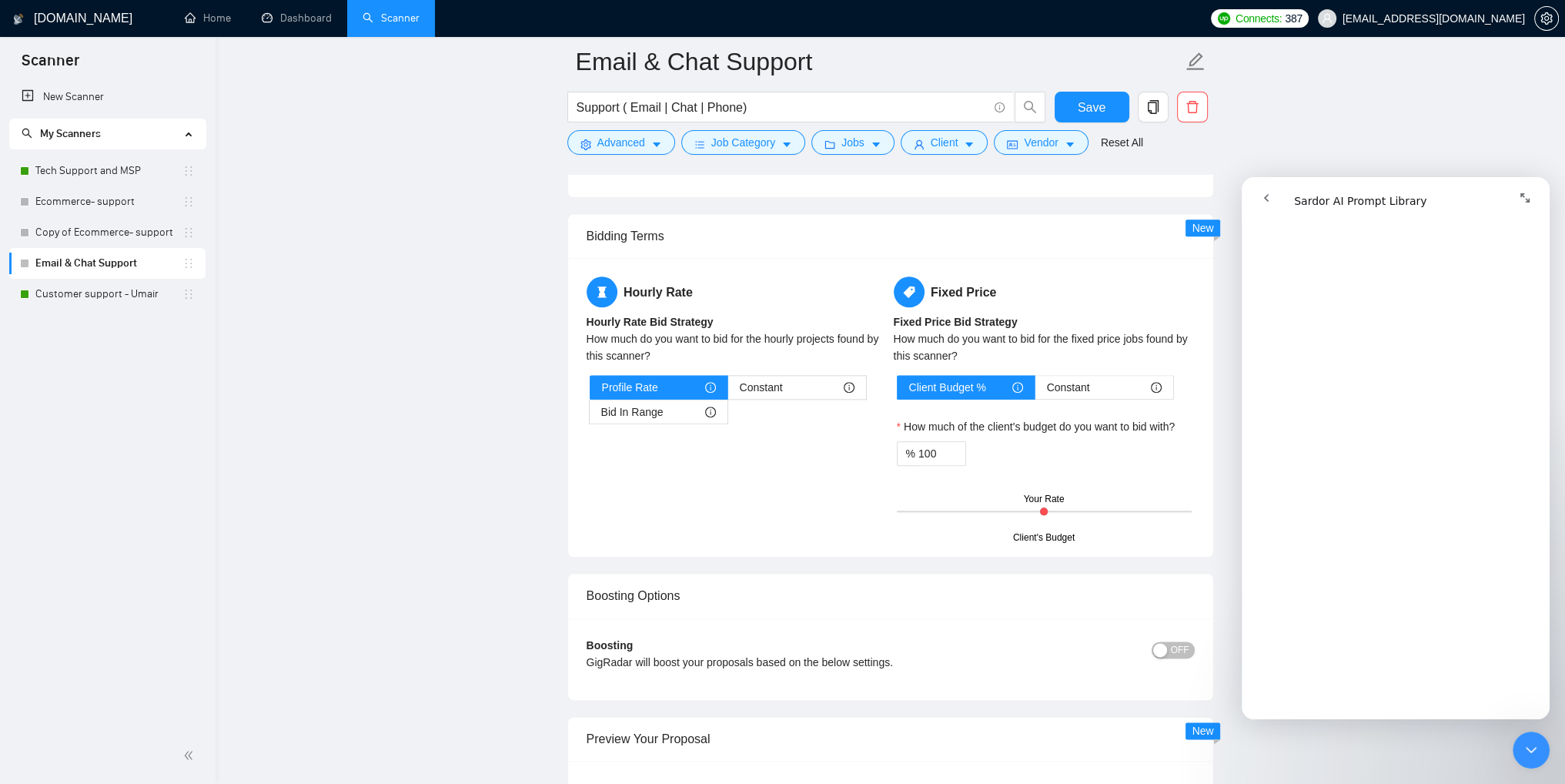
scroll to position [2540, 0]
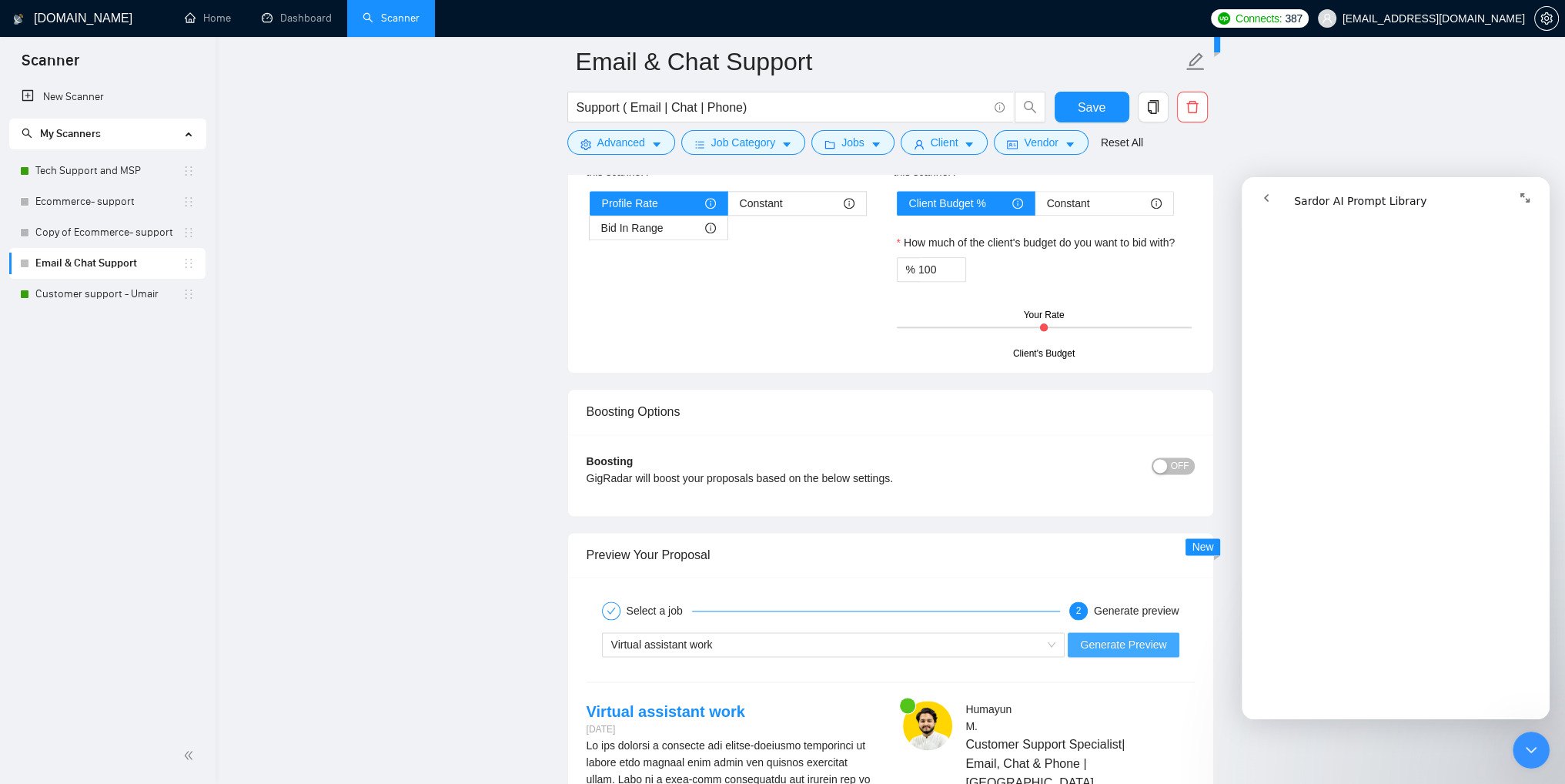
click at [1110, 648] on span "Generate Preview" at bounding box center [1123, 644] width 86 height 17
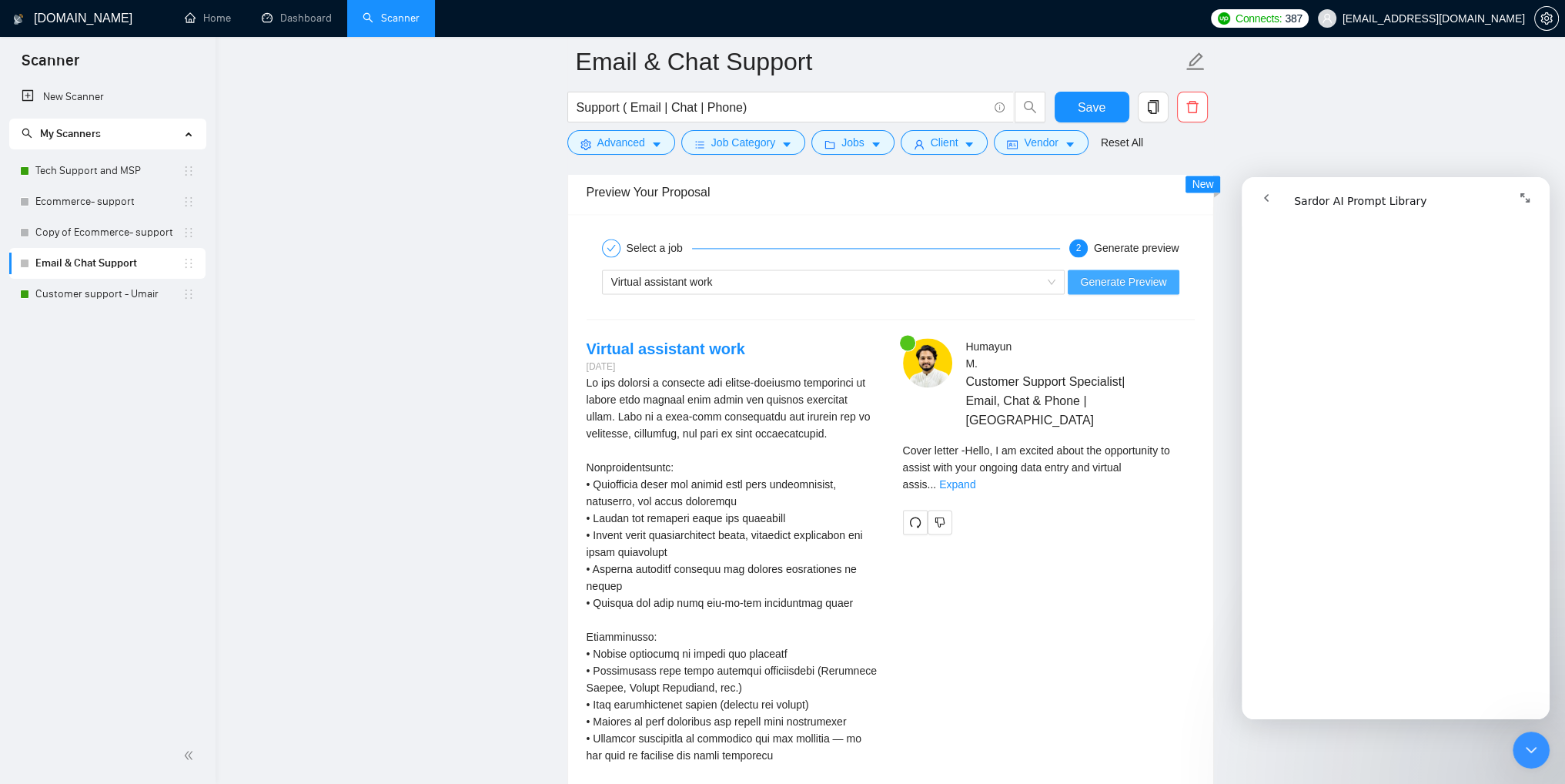
scroll to position [2925, 0]
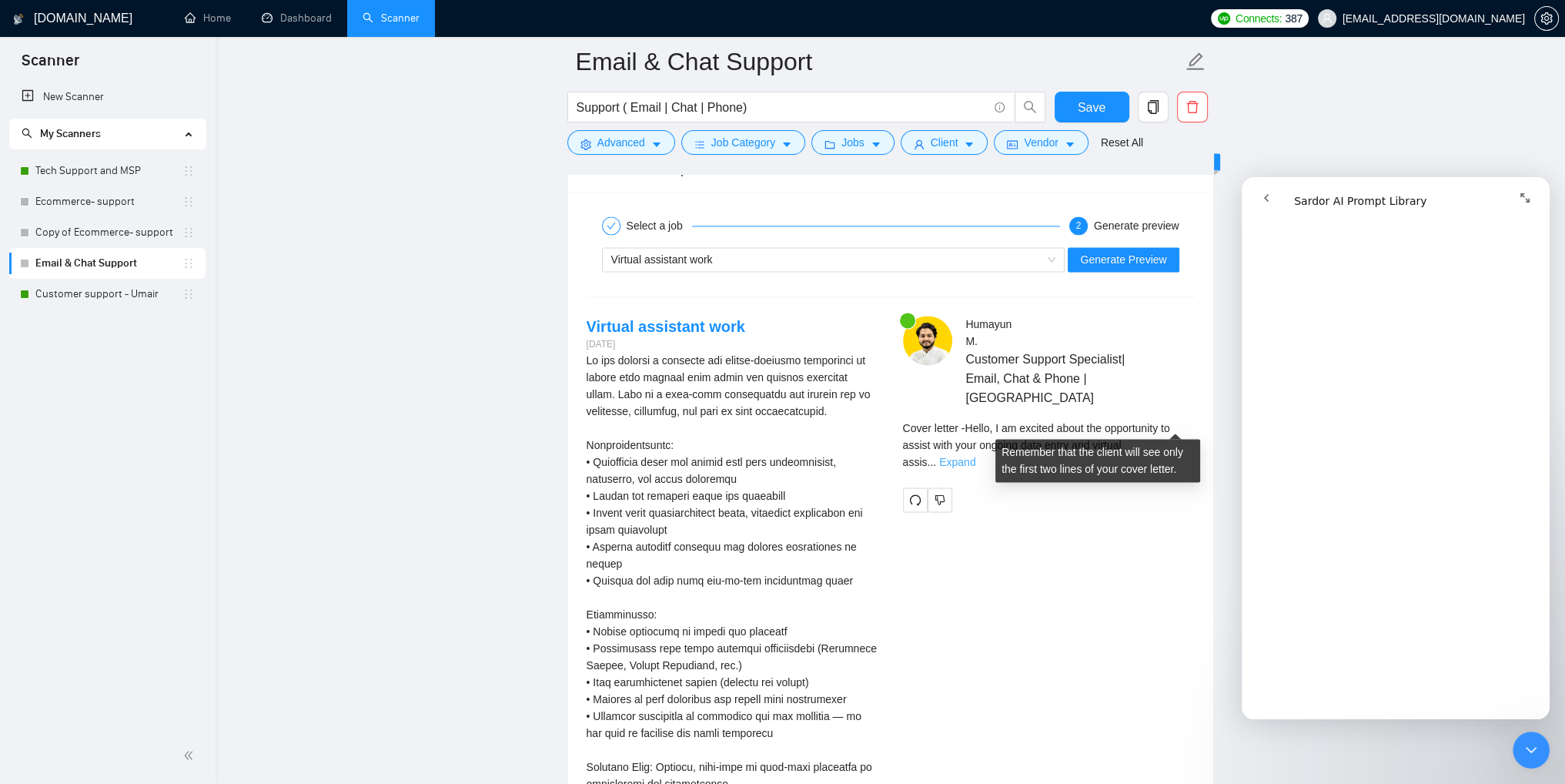
click at [976, 456] on link "Expand" at bounding box center [957, 461] width 36 height 13
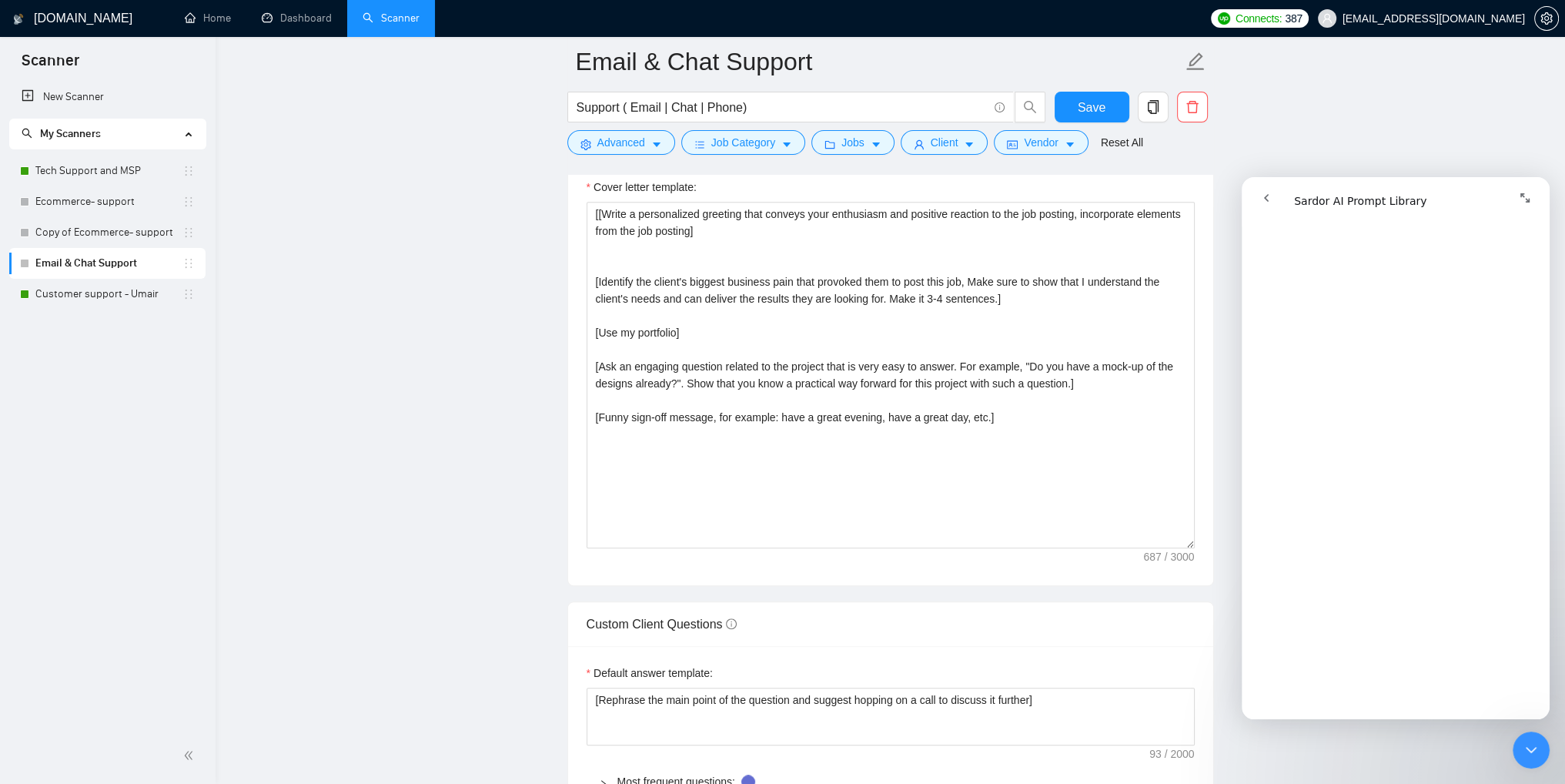
scroll to position [1693, 0]
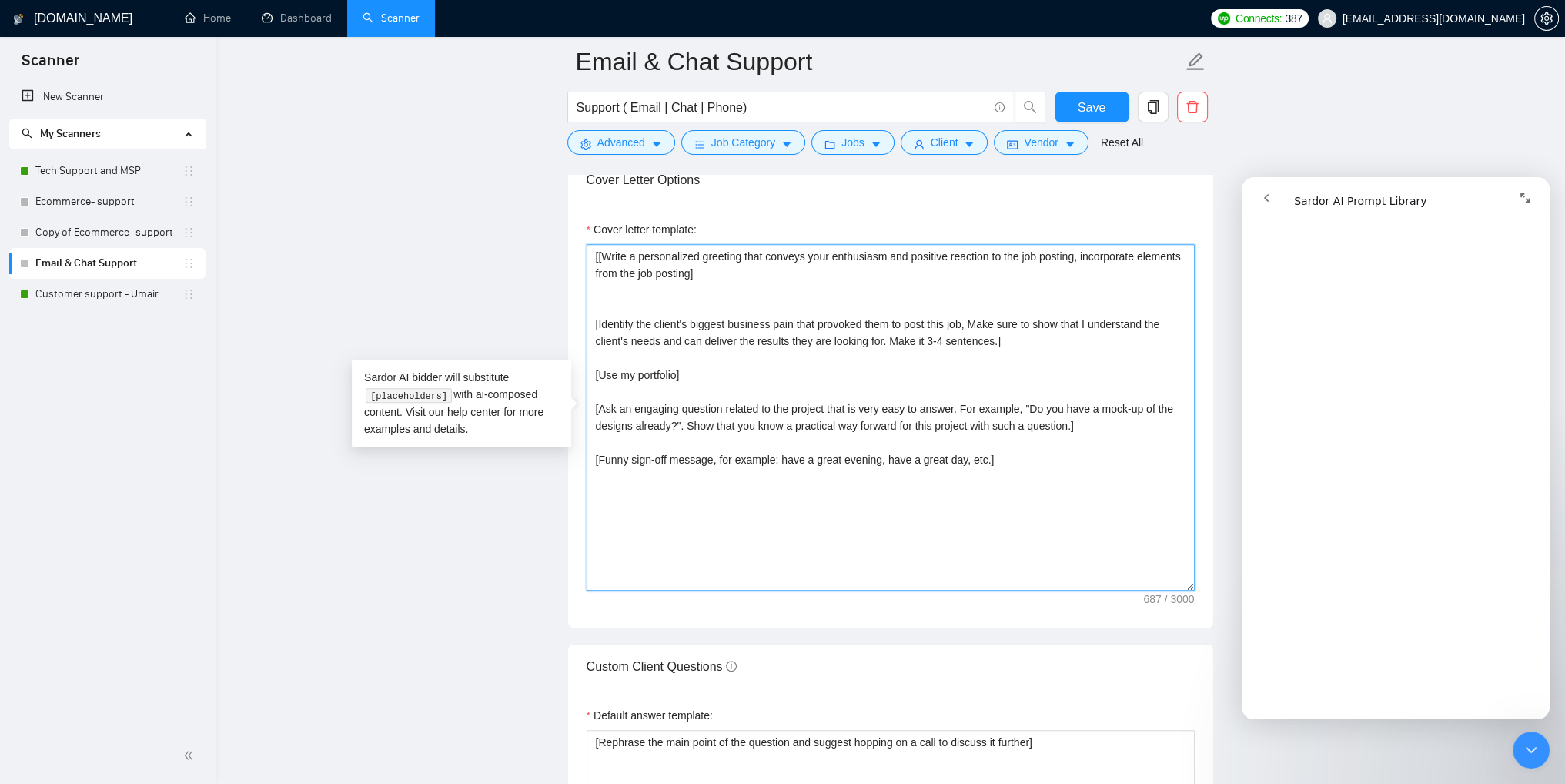
drag, startPoint x: 887, startPoint y: 339, endPoint x: 991, endPoint y: 340, distance: 104.0
click at [991, 340] on textarea "[[Write a personalized greeting that conveys your enthusiasm and positive react…" at bounding box center [891, 417] width 609 height 346
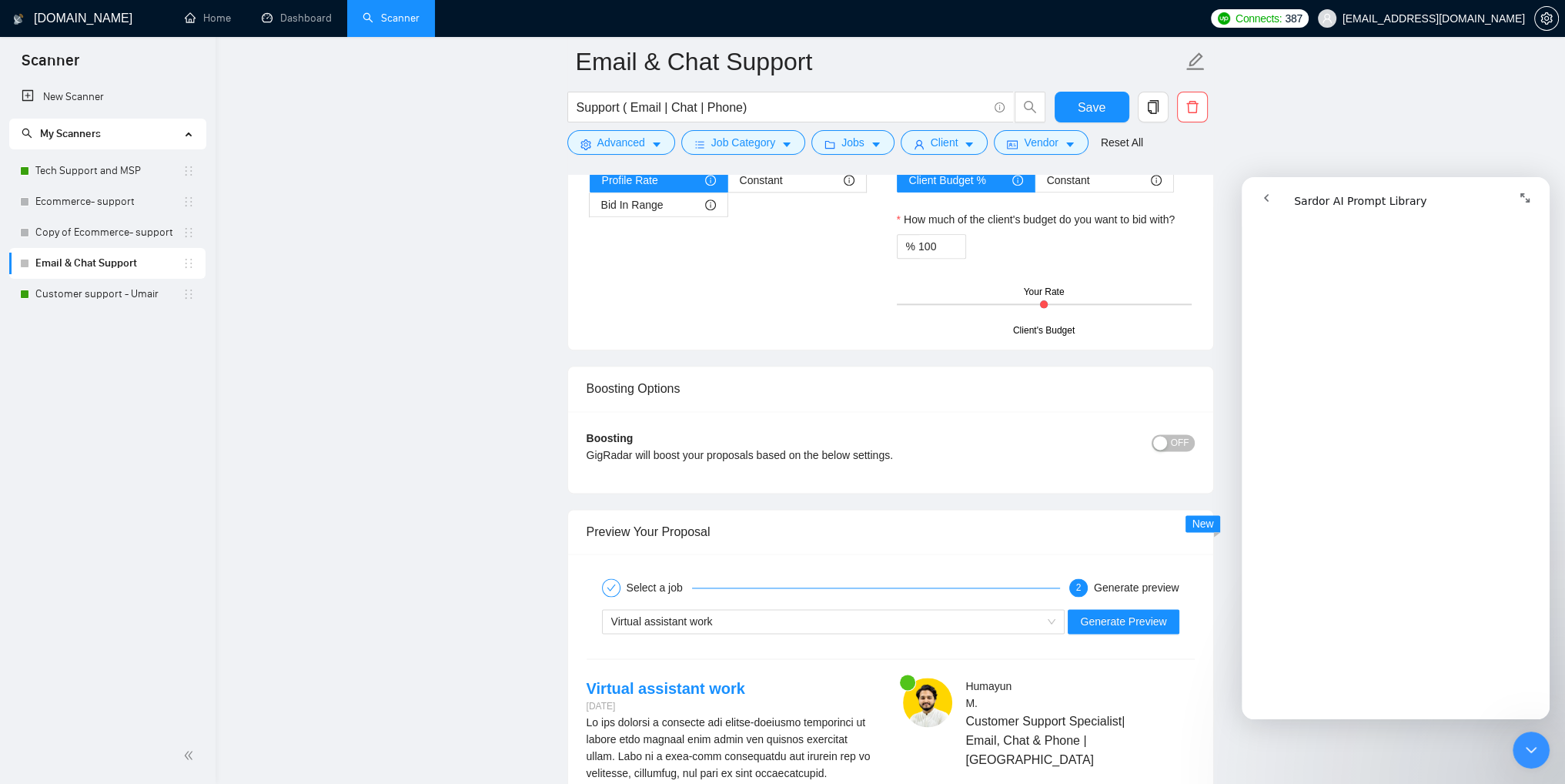
scroll to position [2771, 0]
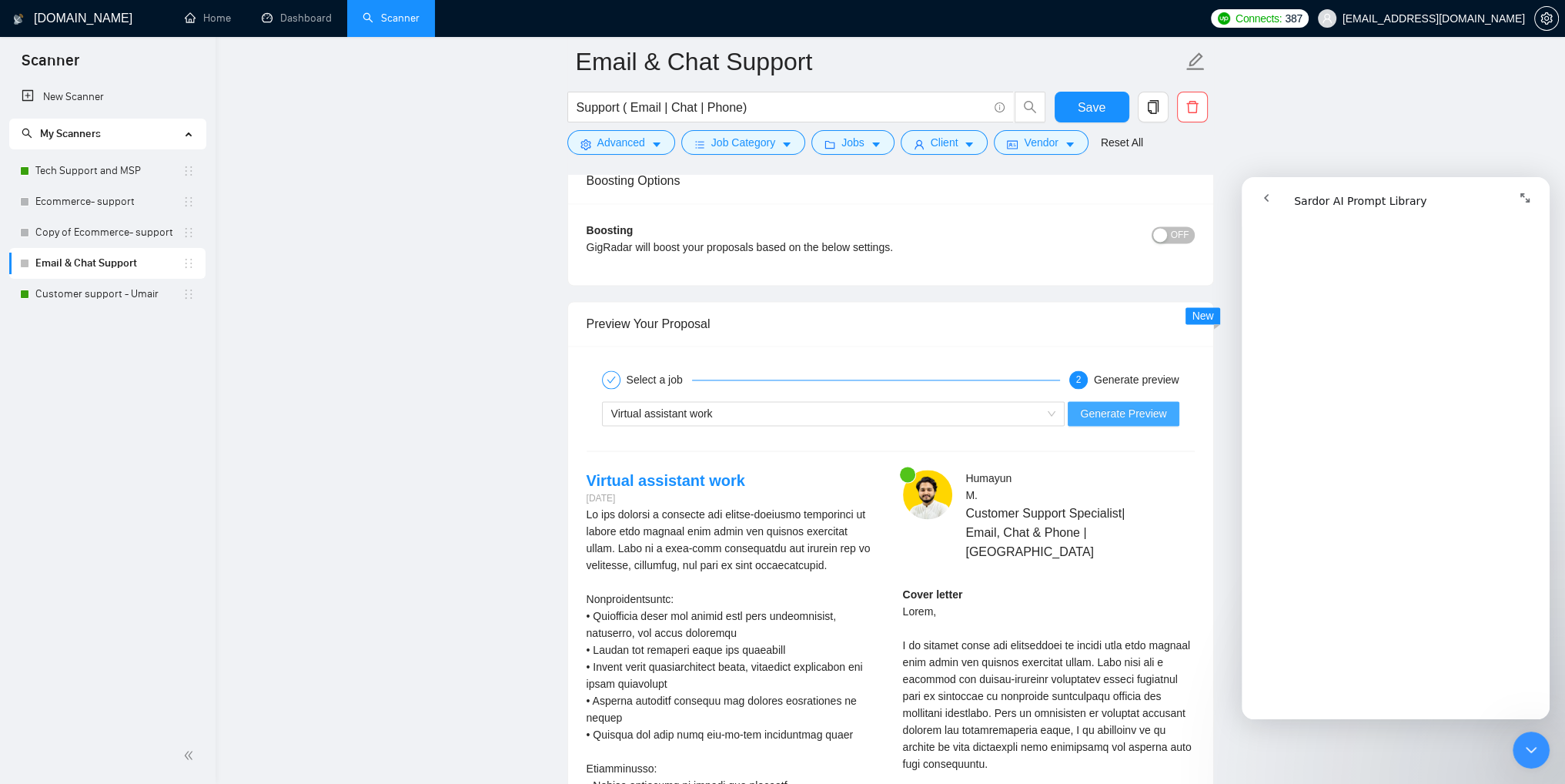
click at [1121, 420] on button "Generate Preview" at bounding box center [1123, 413] width 111 height 24
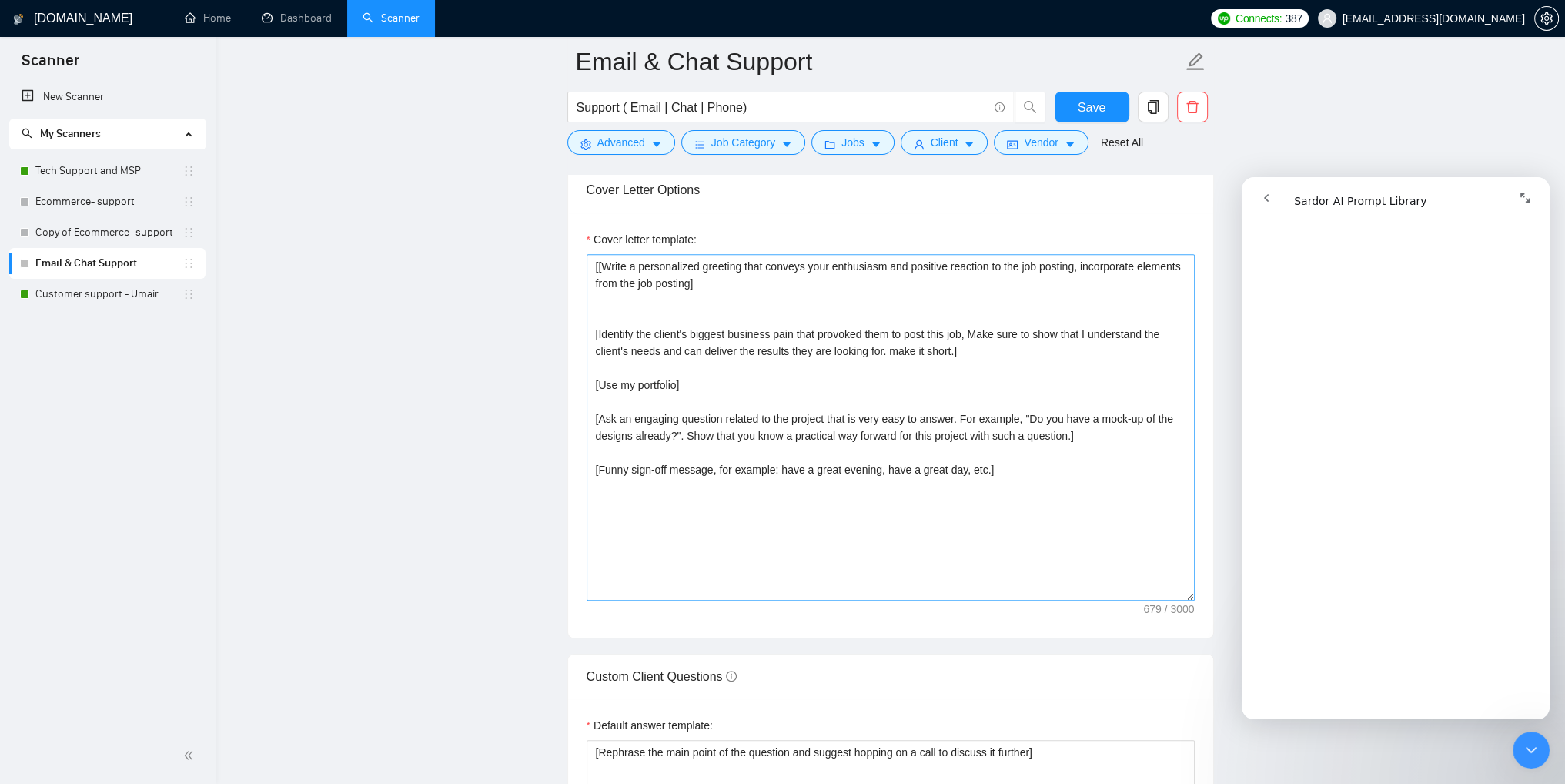
scroll to position [1616, 0]
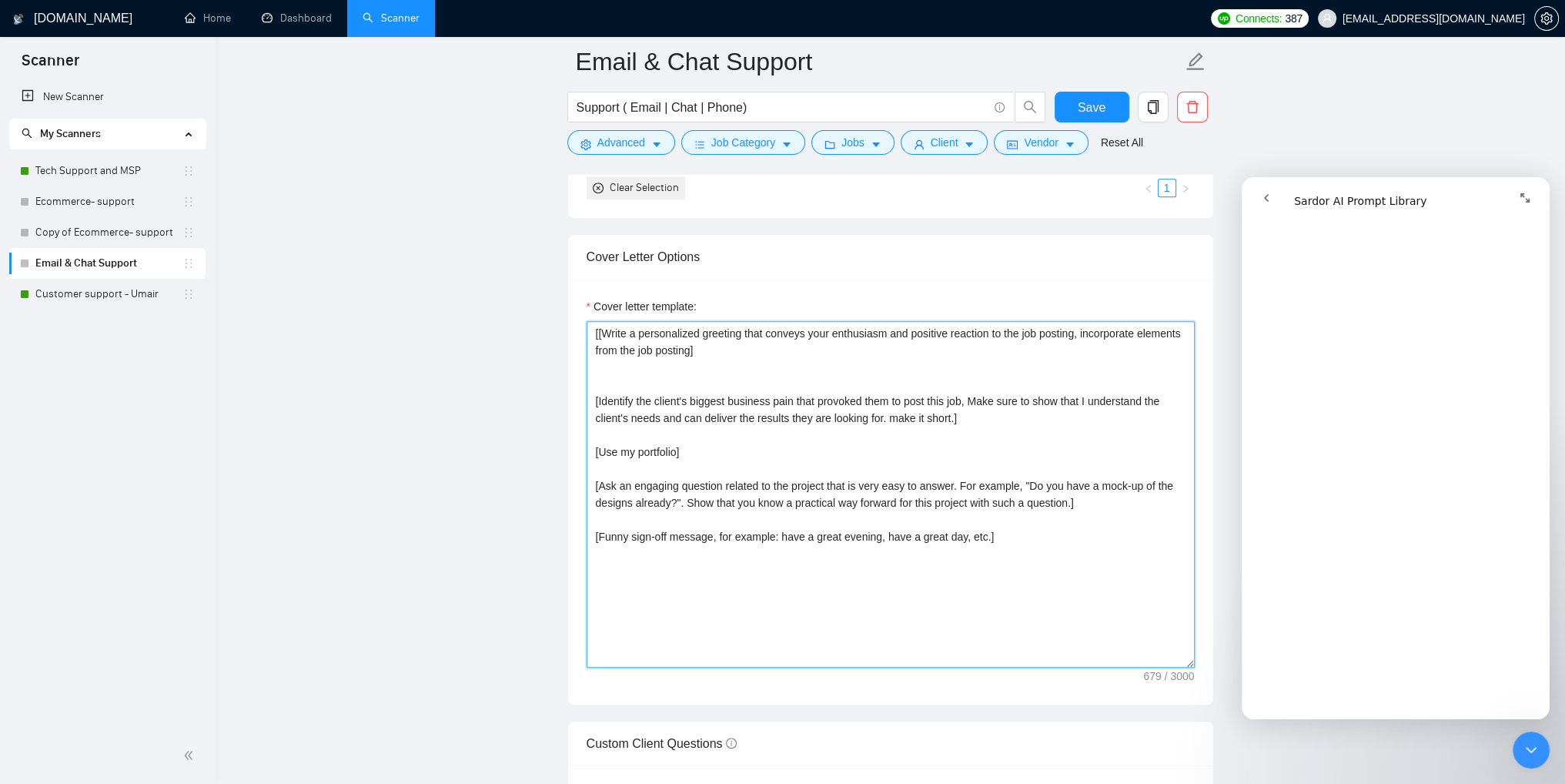
click at [1013, 552] on textarea "[[Write a personalized greeting that conveys your enthusiasm and positive react…" at bounding box center [891, 494] width 609 height 346
click at [1013, 552] on textarea "[[Write a personalized greeting that conveys your enthusiasm and positive react…" at bounding box center [891, 494] width 609 height 346
paste textarea "Lorem i dolo, sitametco adipisci elit seddoeiu tempori utlaboreet dol mag ali e…"
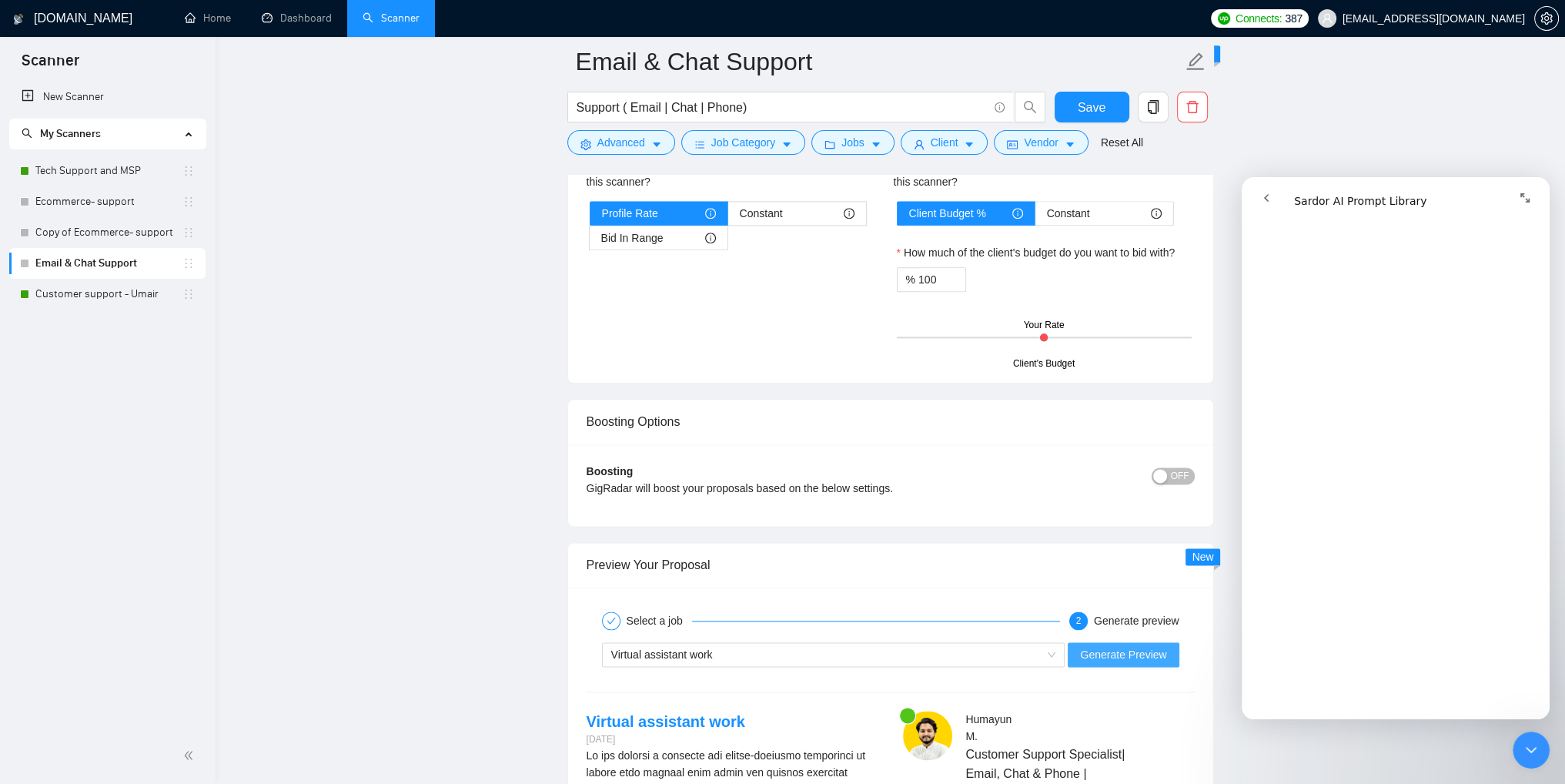
scroll to position [2617, 0]
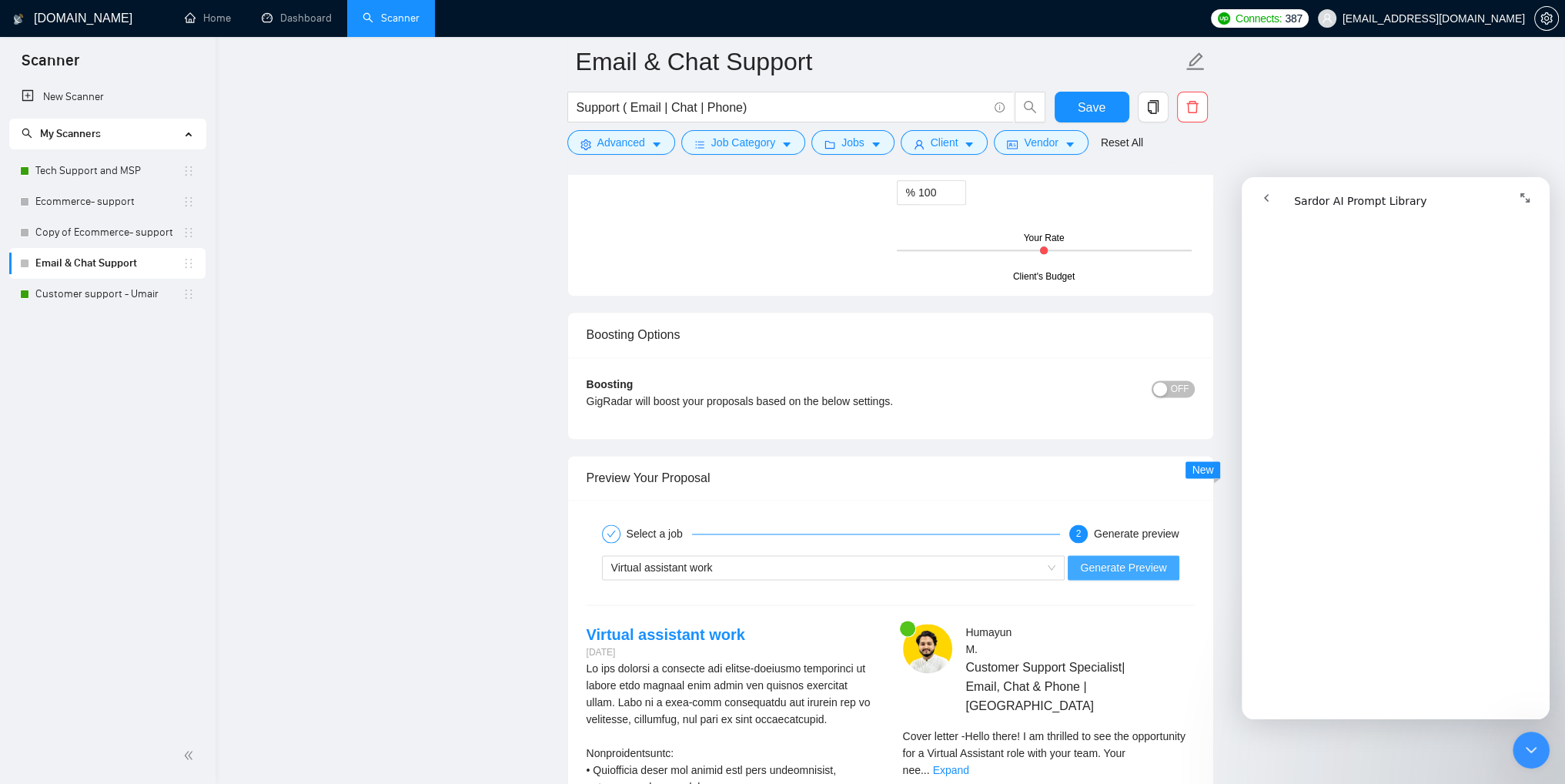
click at [1116, 570] on span "Generate Preview" at bounding box center [1123, 568] width 86 height 17
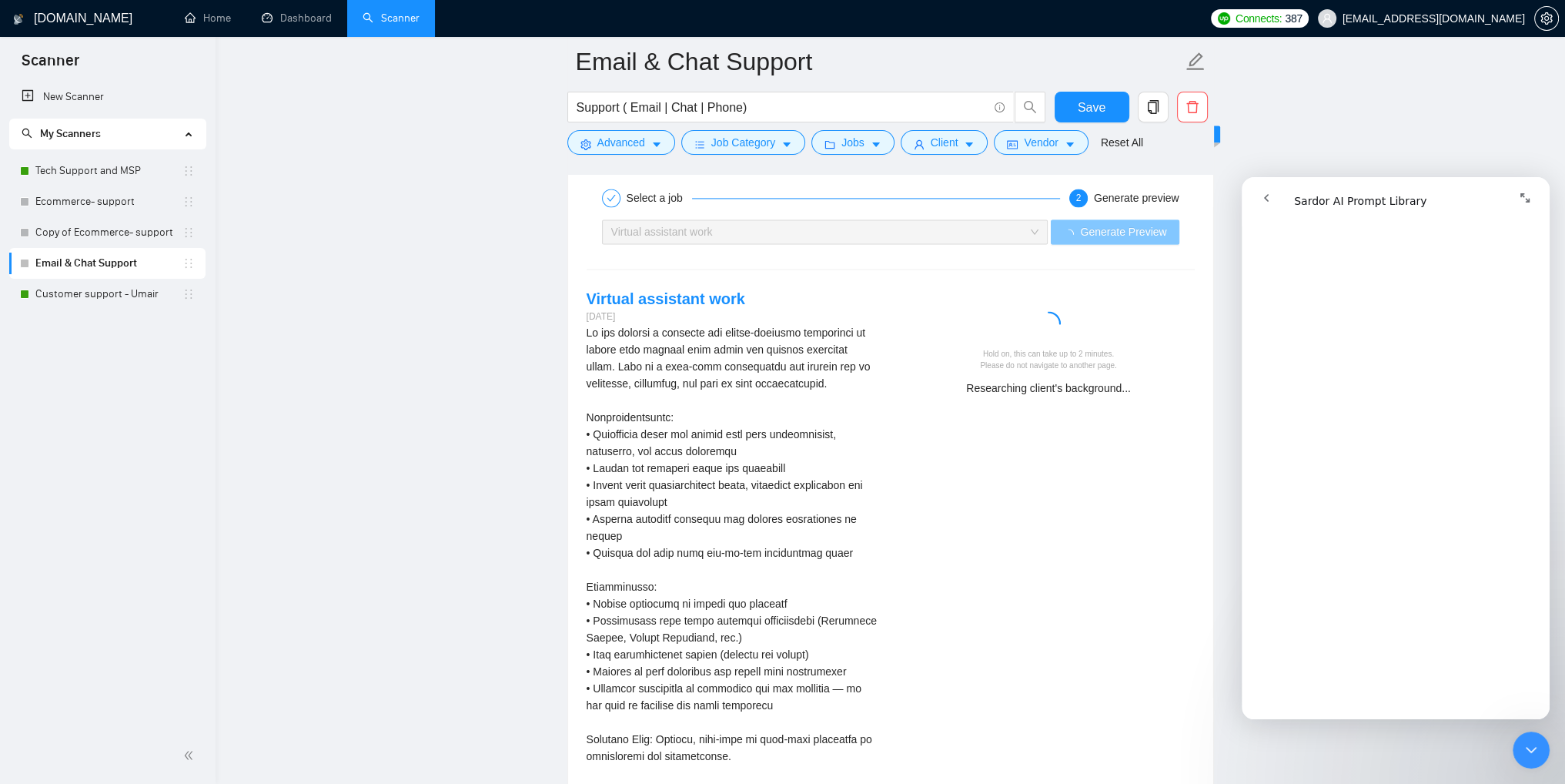
scroll to position [2848, 0]
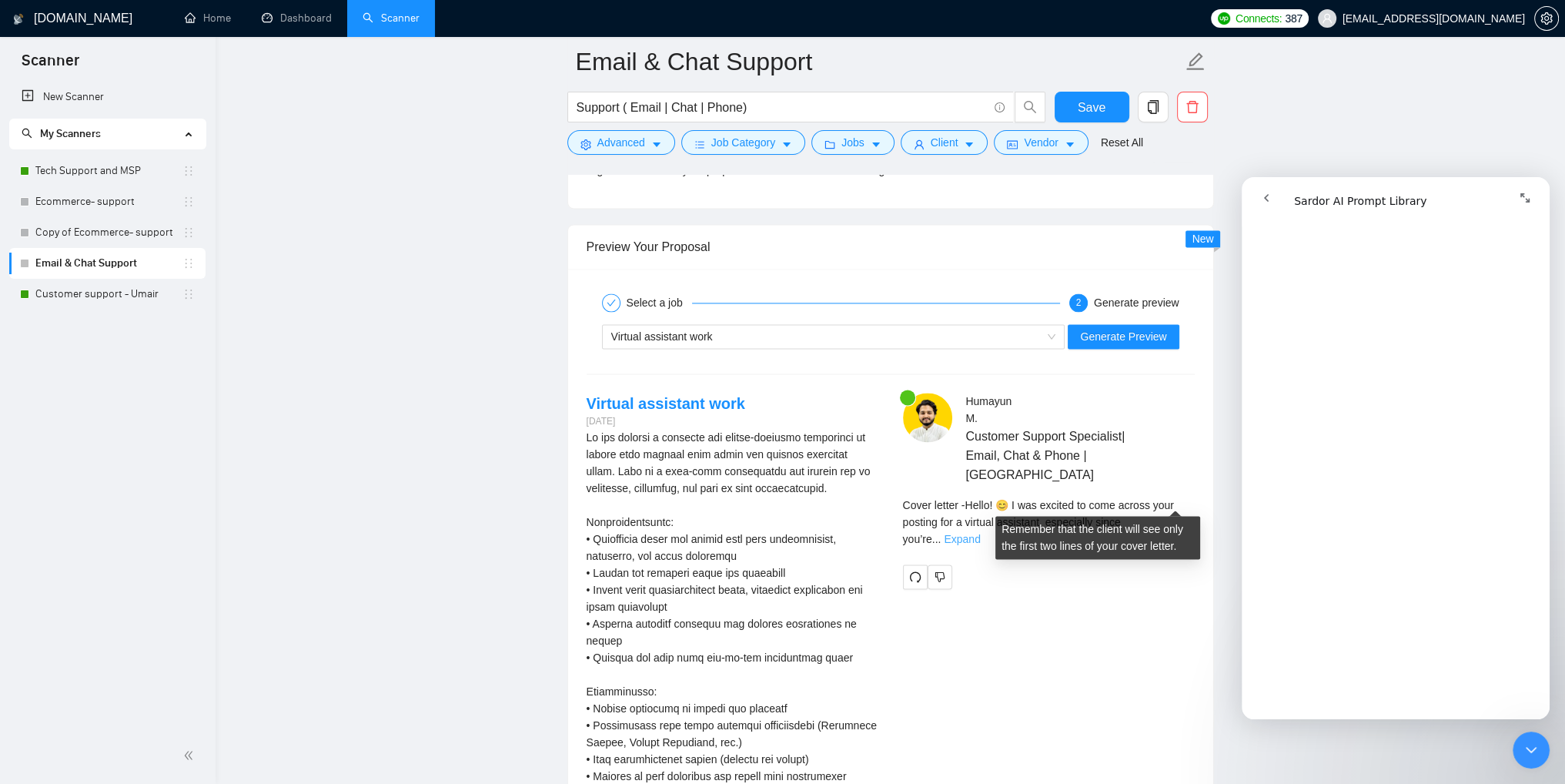
click at [980, 532] on link "Expand" at bounding box center [961, 538] width 36 height 13
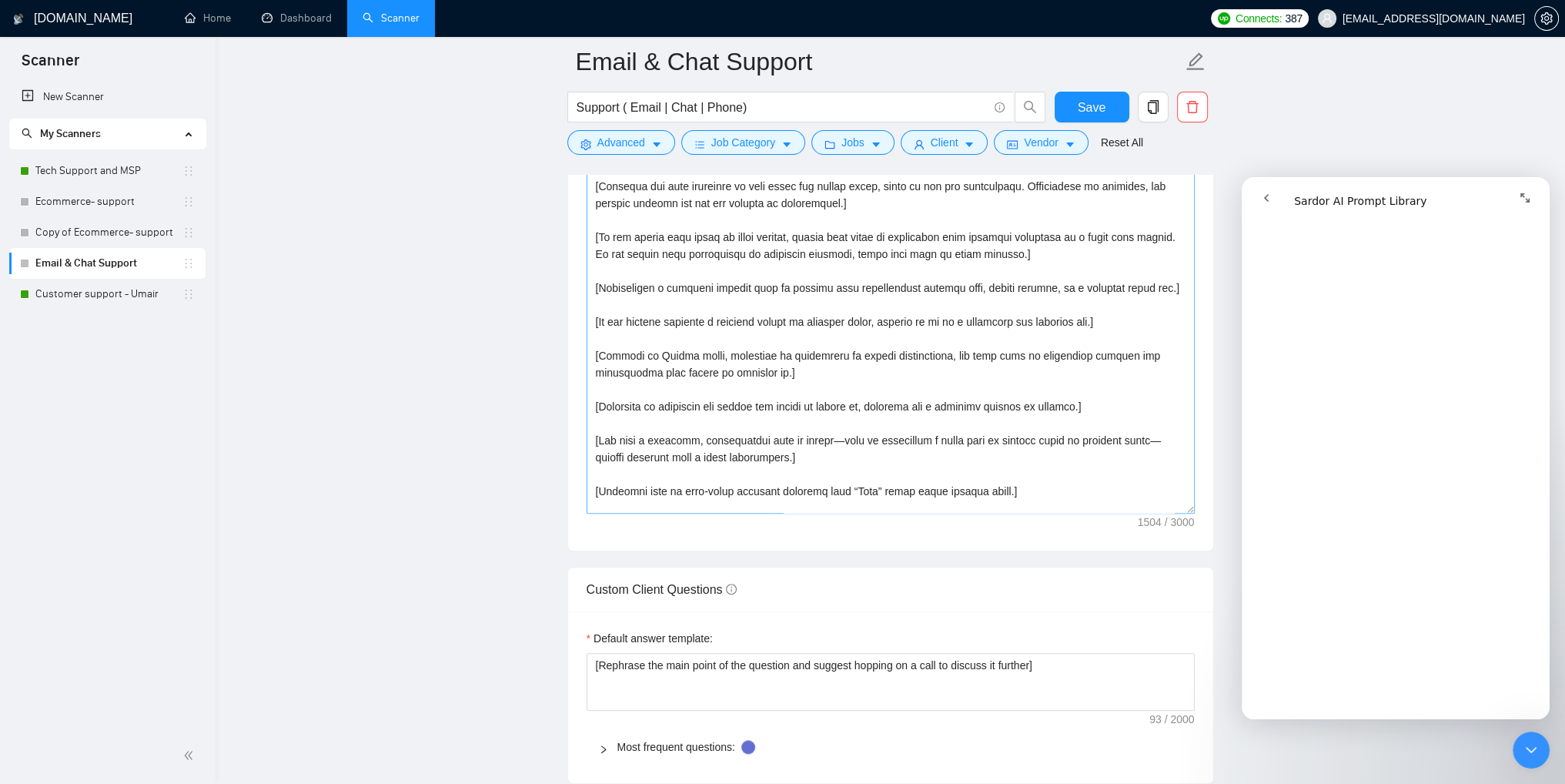
scroll to position [0, 0]
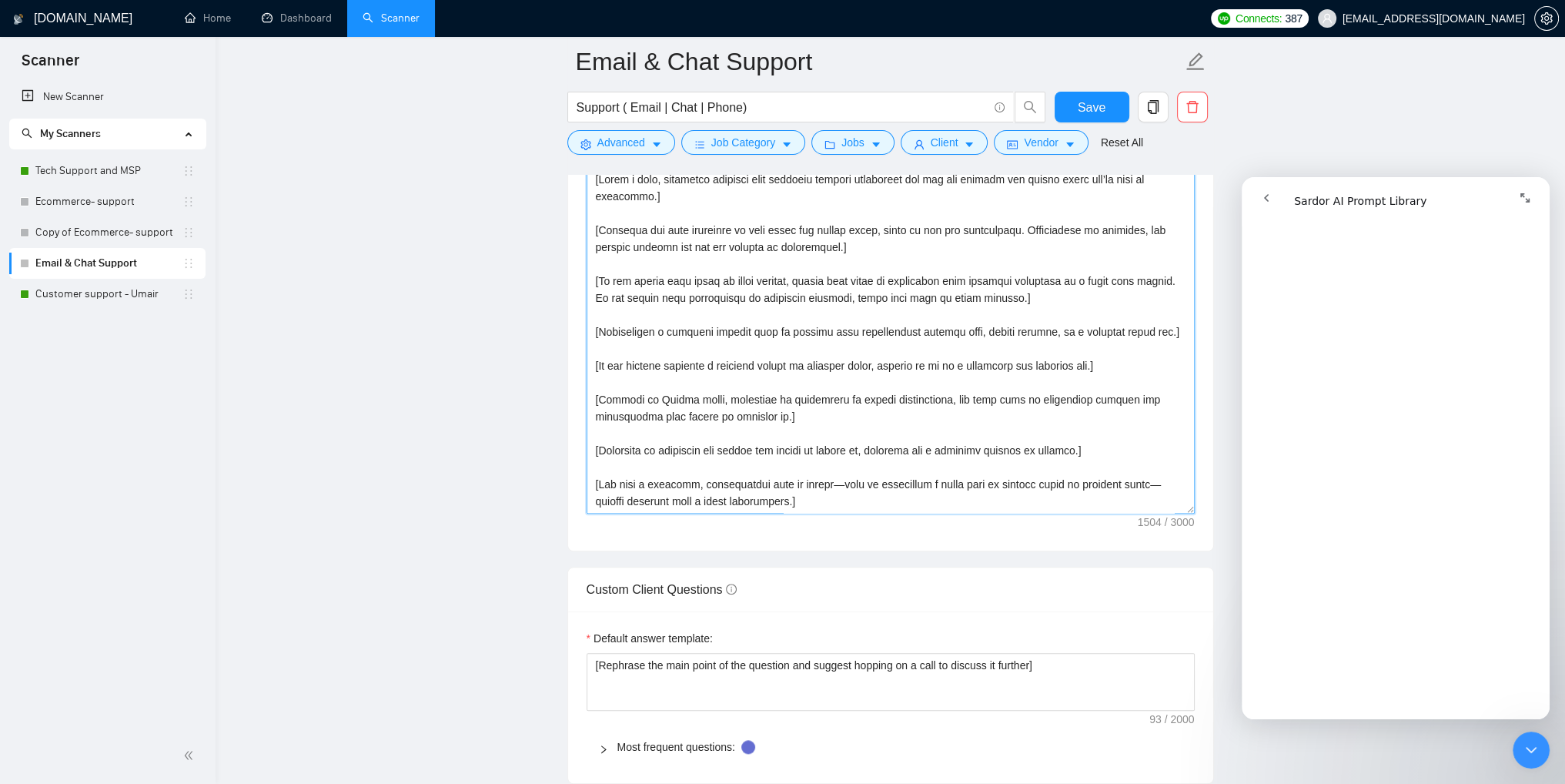
click at [679, 480] on textarea "Cover letter template:" at bounding box center [891, 340] width 609 height 346
paste textarea "Open with a warm, enthusiastic one-liner showing you’ve read the job carefully.…"
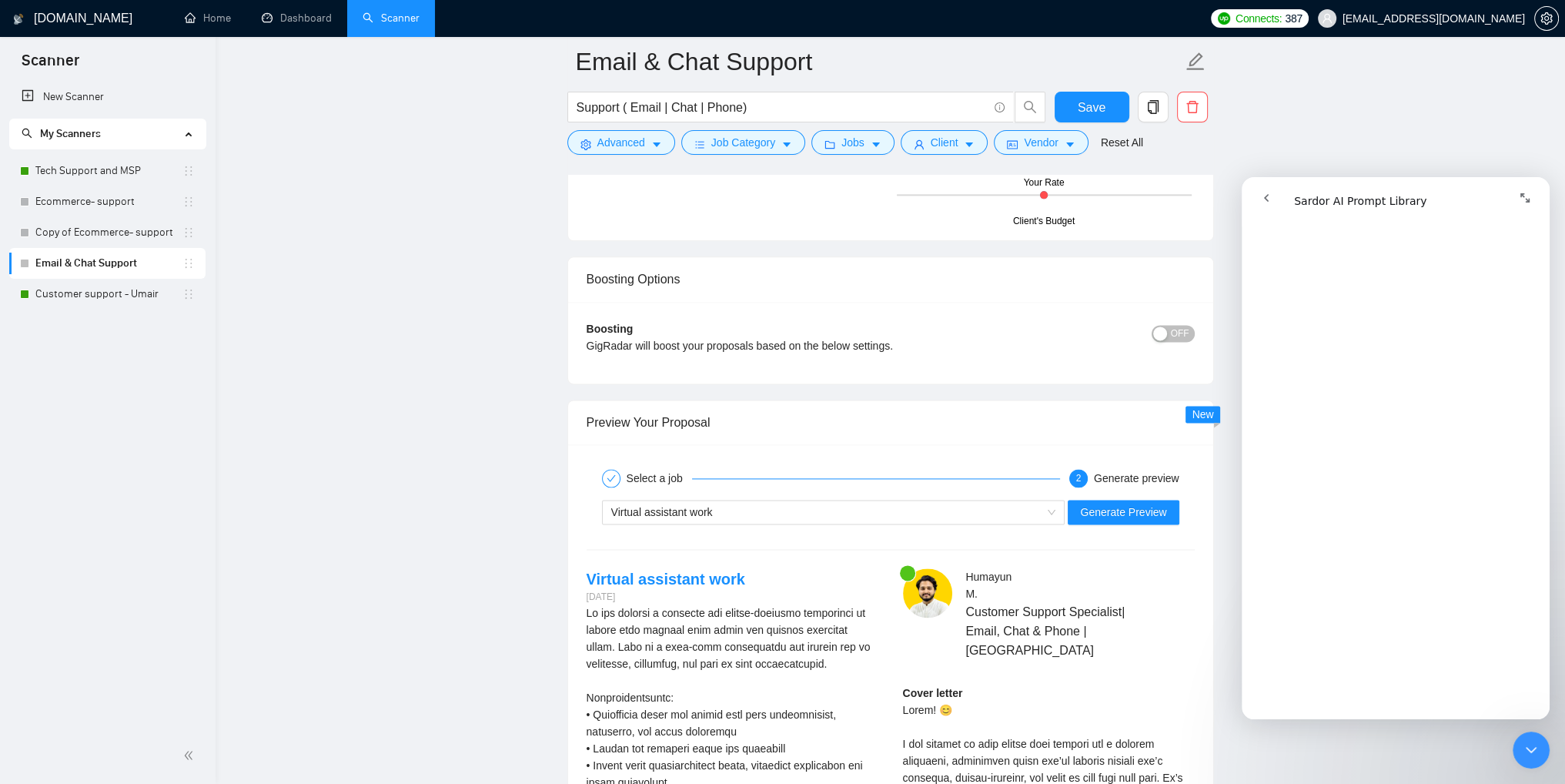
scroll to position [2694, 0]
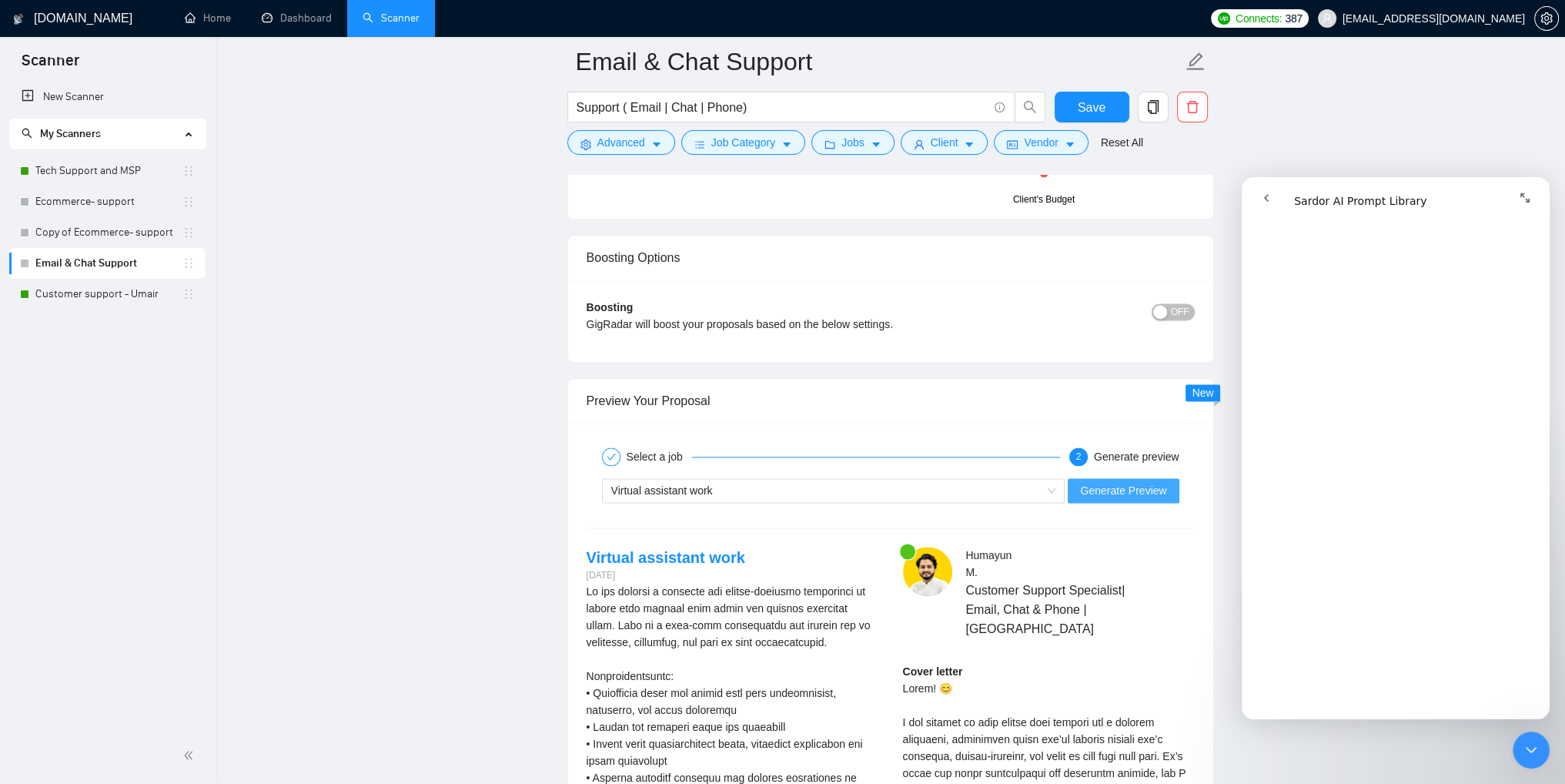
click at [1118, 491] on span "Generate Preview" at bounding box center [1123, 491] width 86 height 17
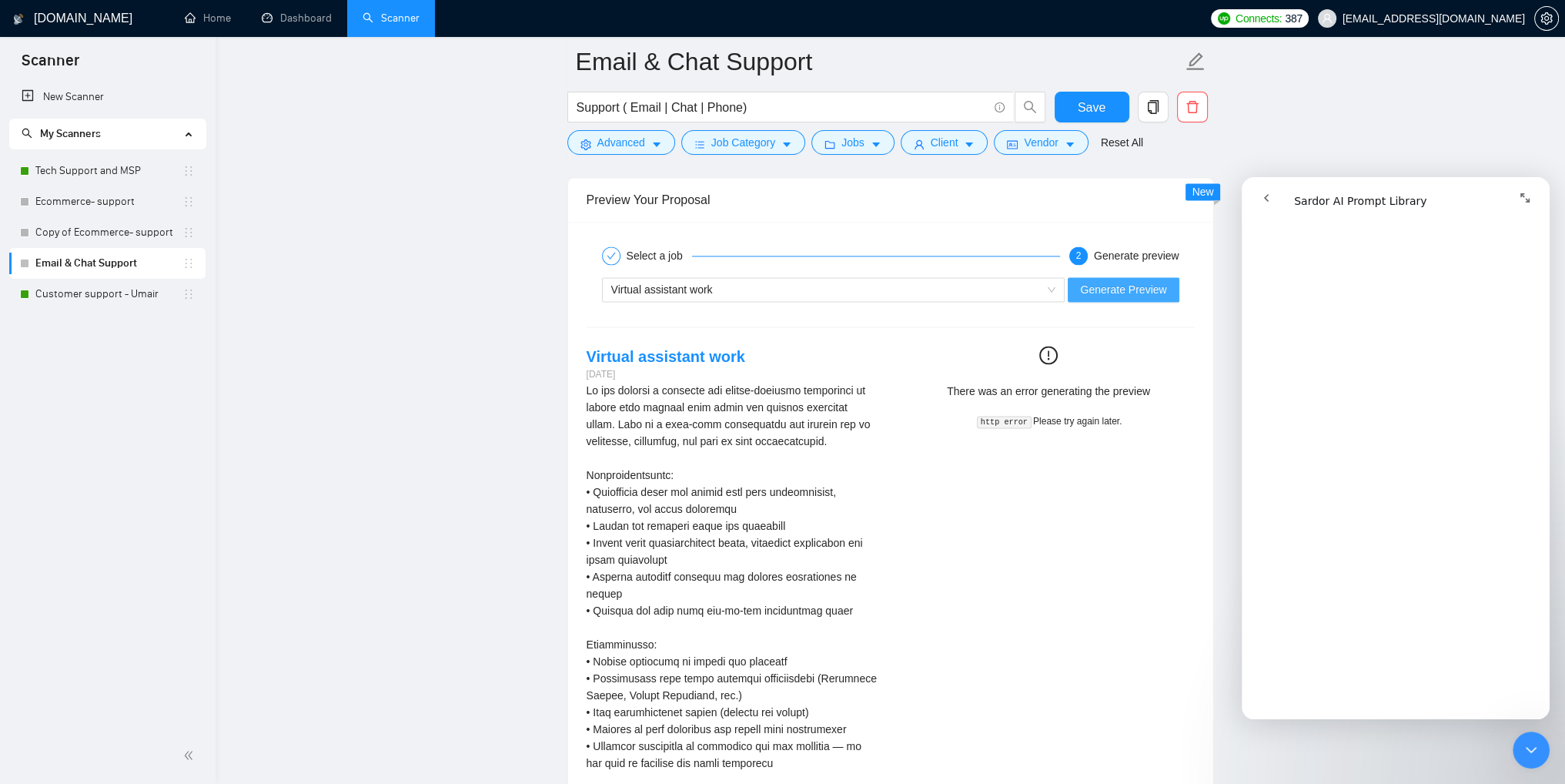
scroll to position [2771, 0]
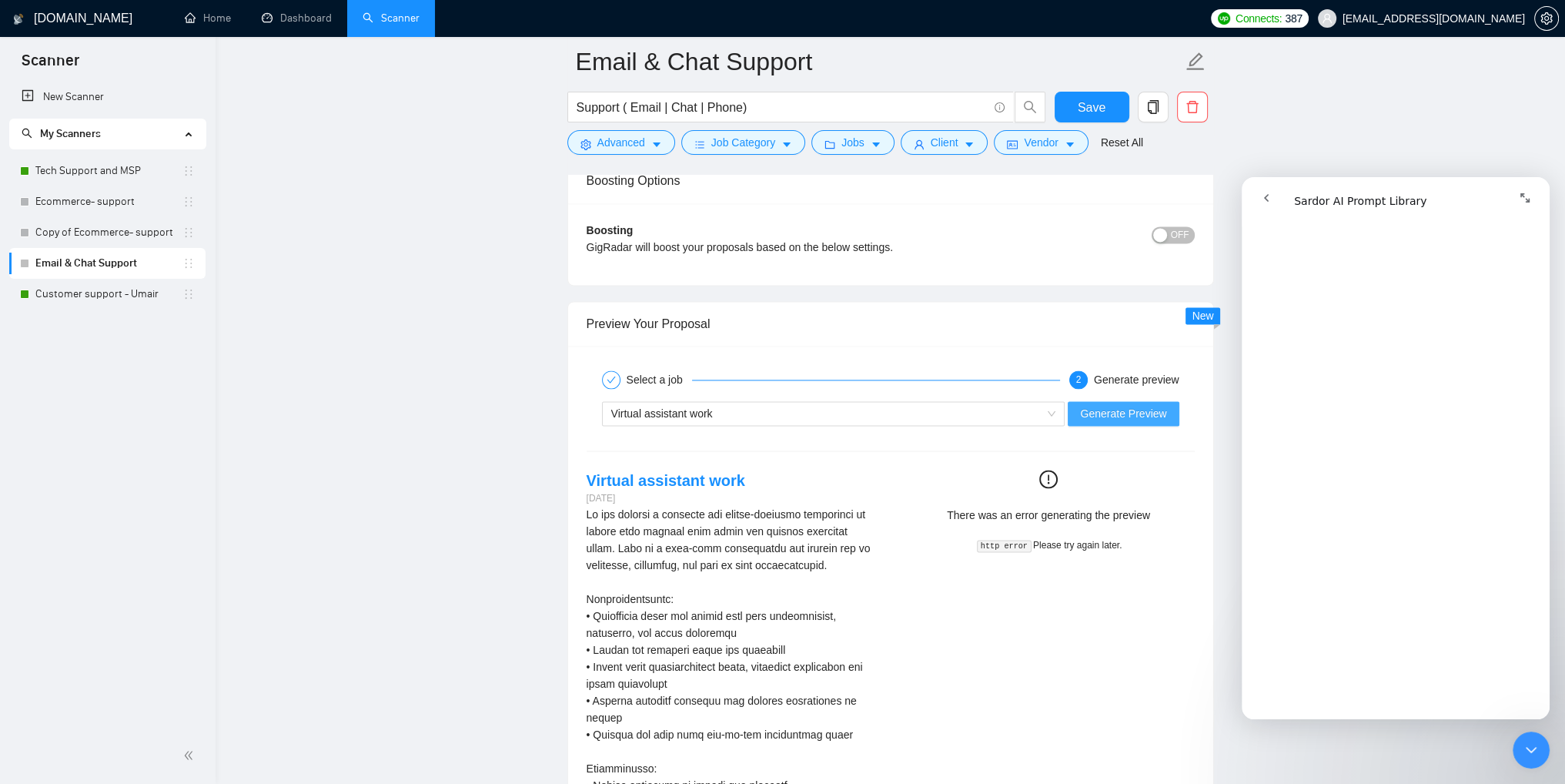
click at [1124, 420] on button "Generate Preview" at bounding box center [1123, 413] width 111 height 24
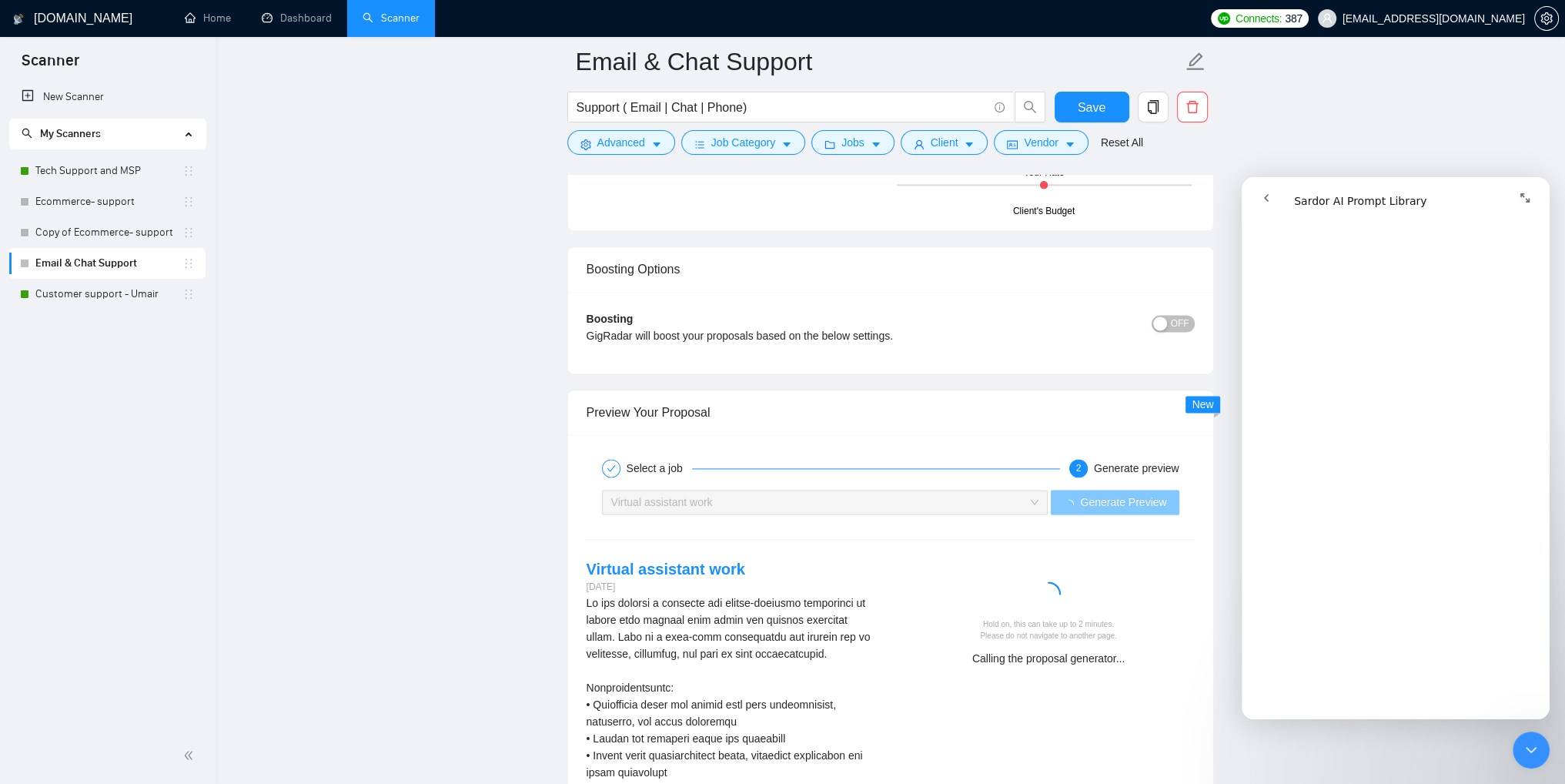
scroll to position [2694, 0]
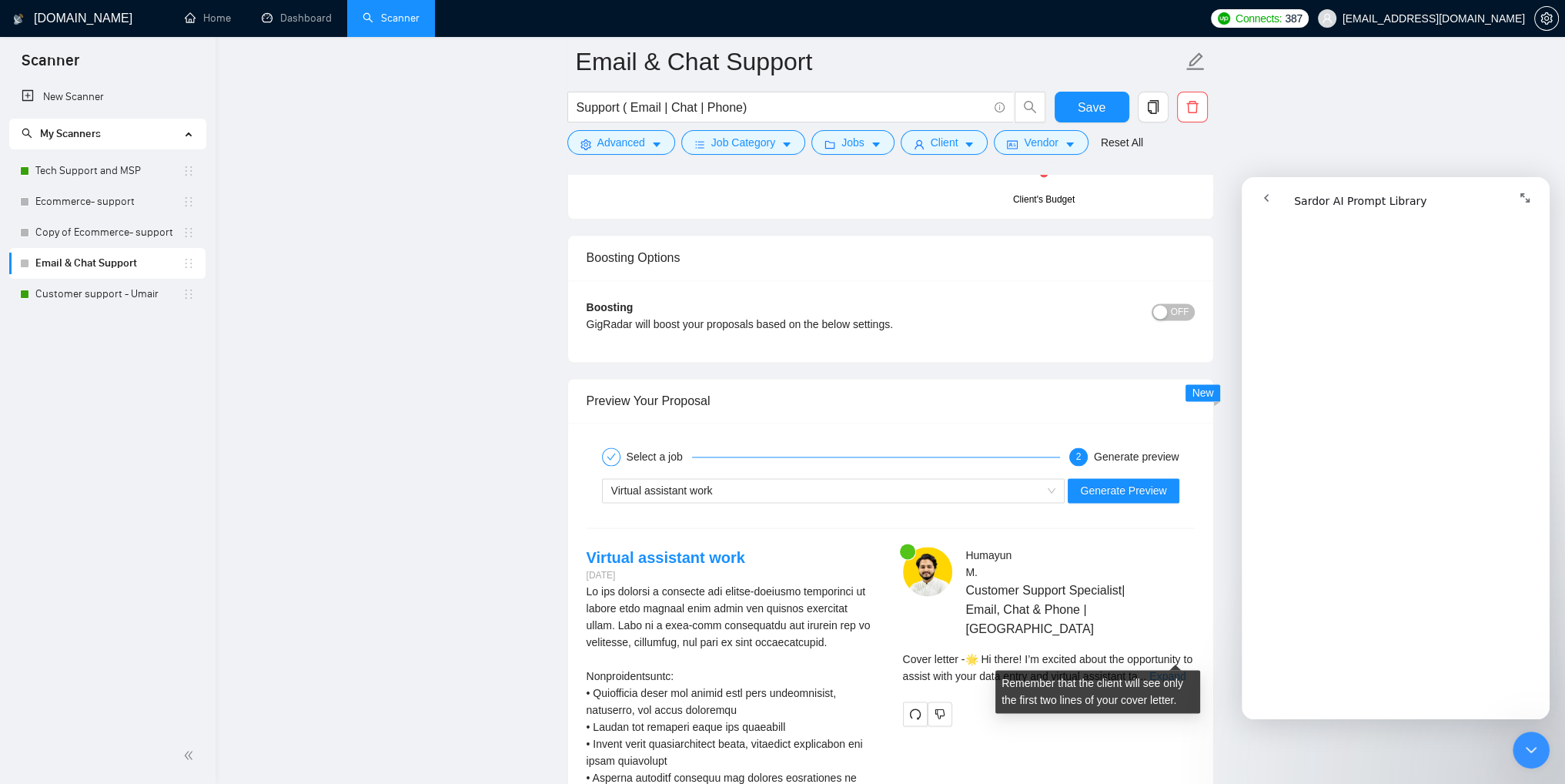
click at [1161, 669] on link "Expand" at bounding box center [1167, 675] width 36 height 13
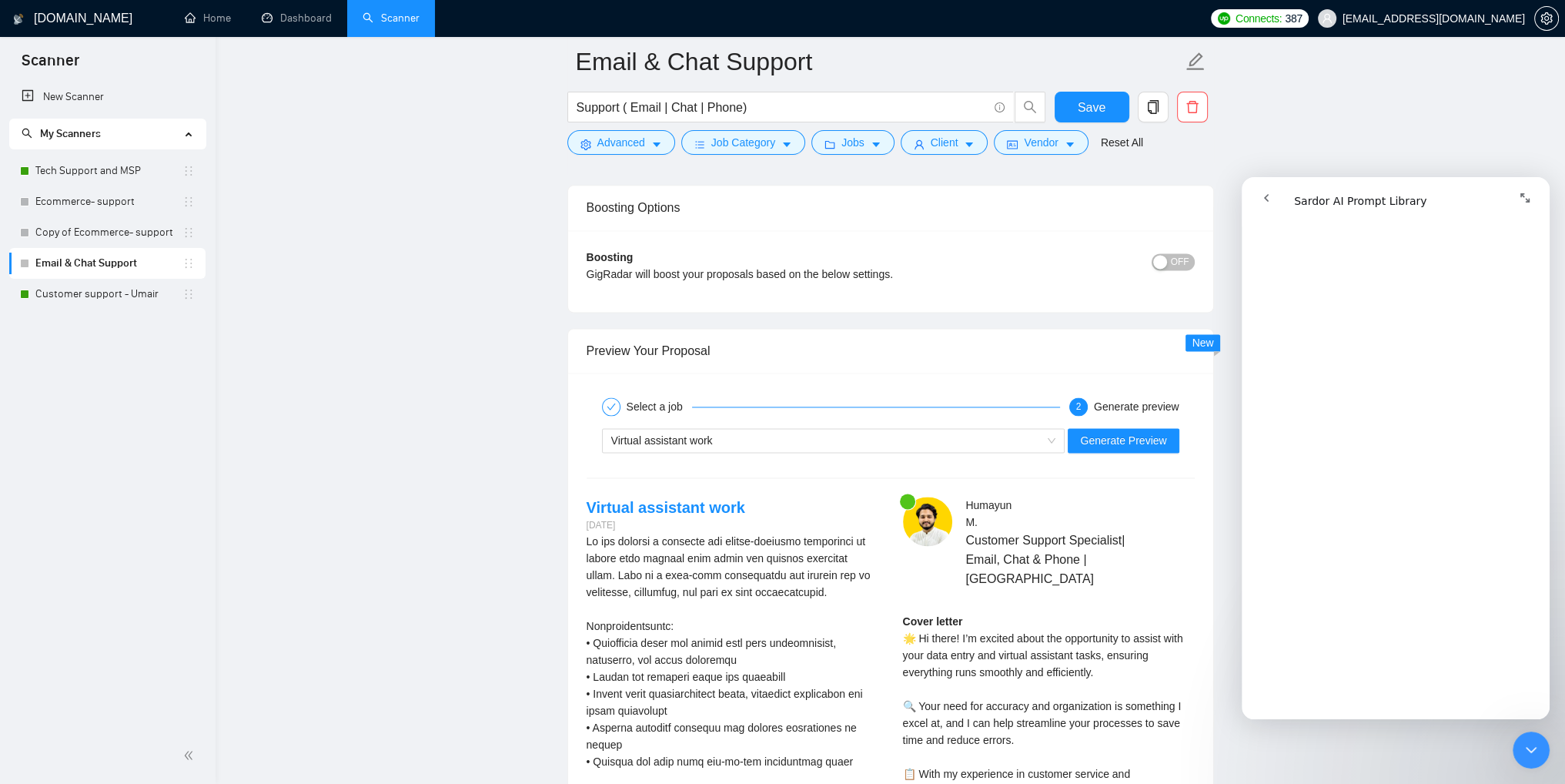
scroll to position [2771, 0]
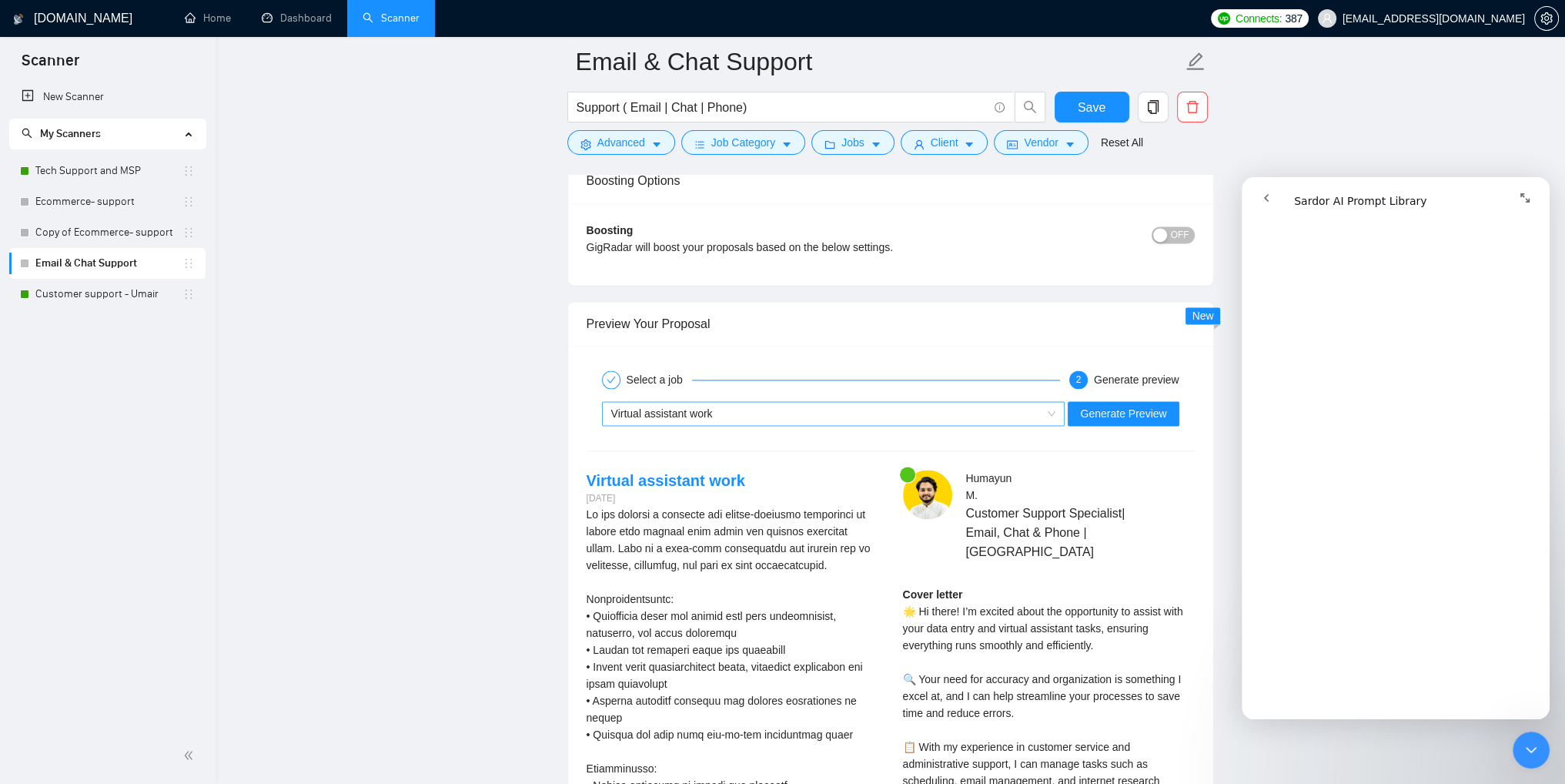
click at [1027, 412] on div "Virtual assistant work" at bounding box center [827, 414] width 431 height 23
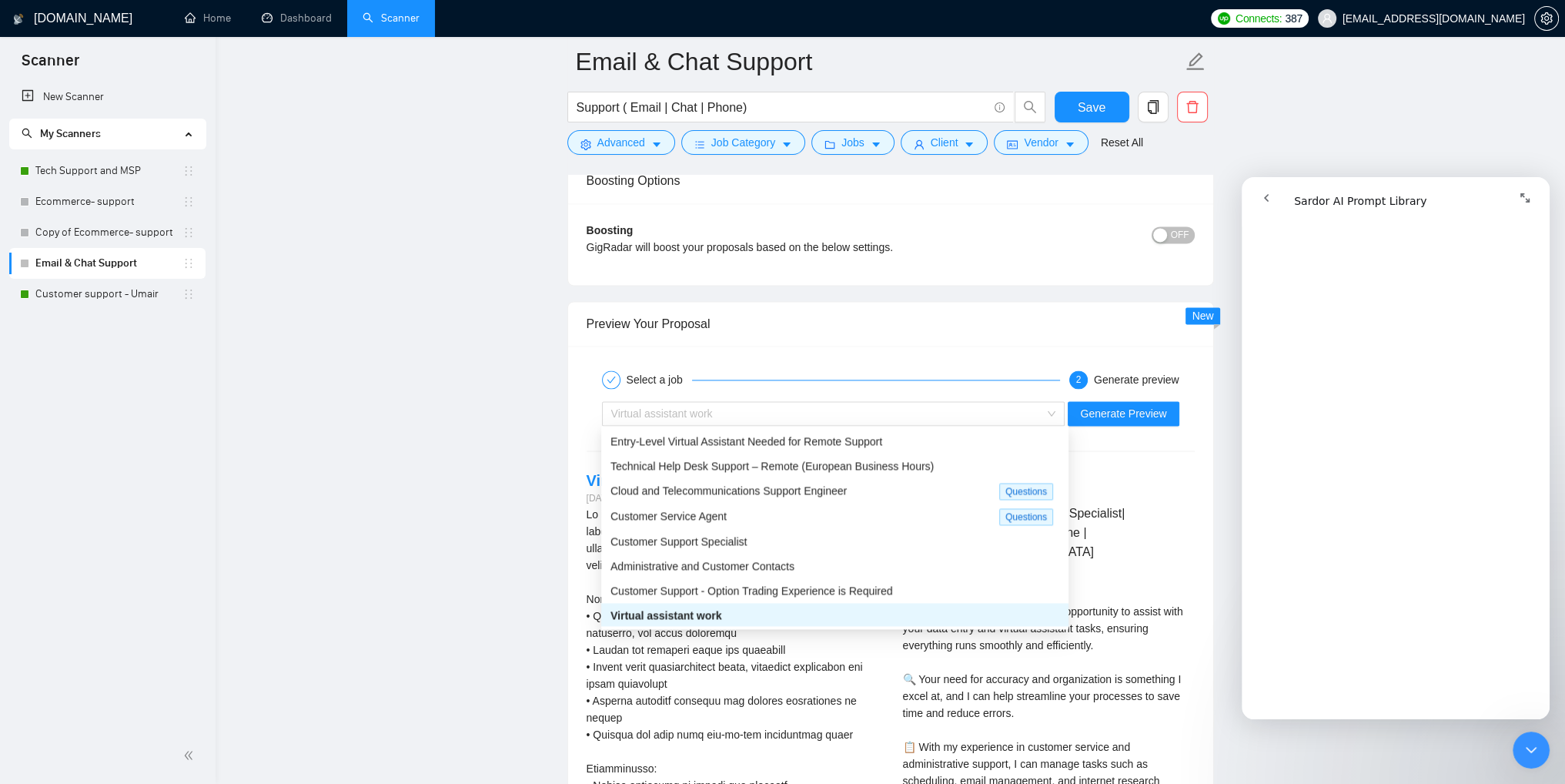
scroll to position [2, 0]
click at [711, 546] on span "Customer Support Specialist" at bounding box center [678, 539] width 136 height 13
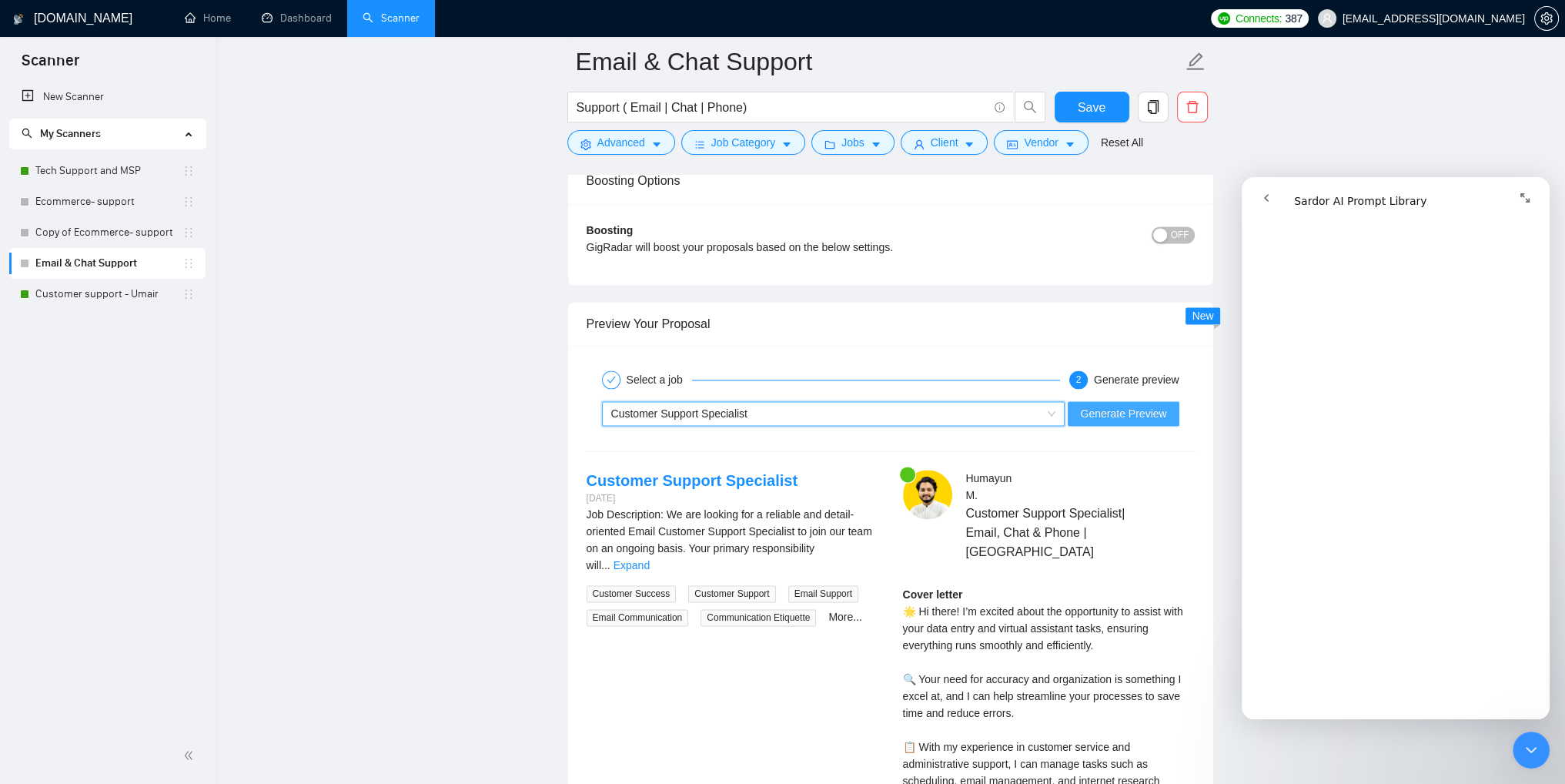
click at [1130, 414] on span "Generate Preview" at bounding box center [1123, 413] width 86 height 17
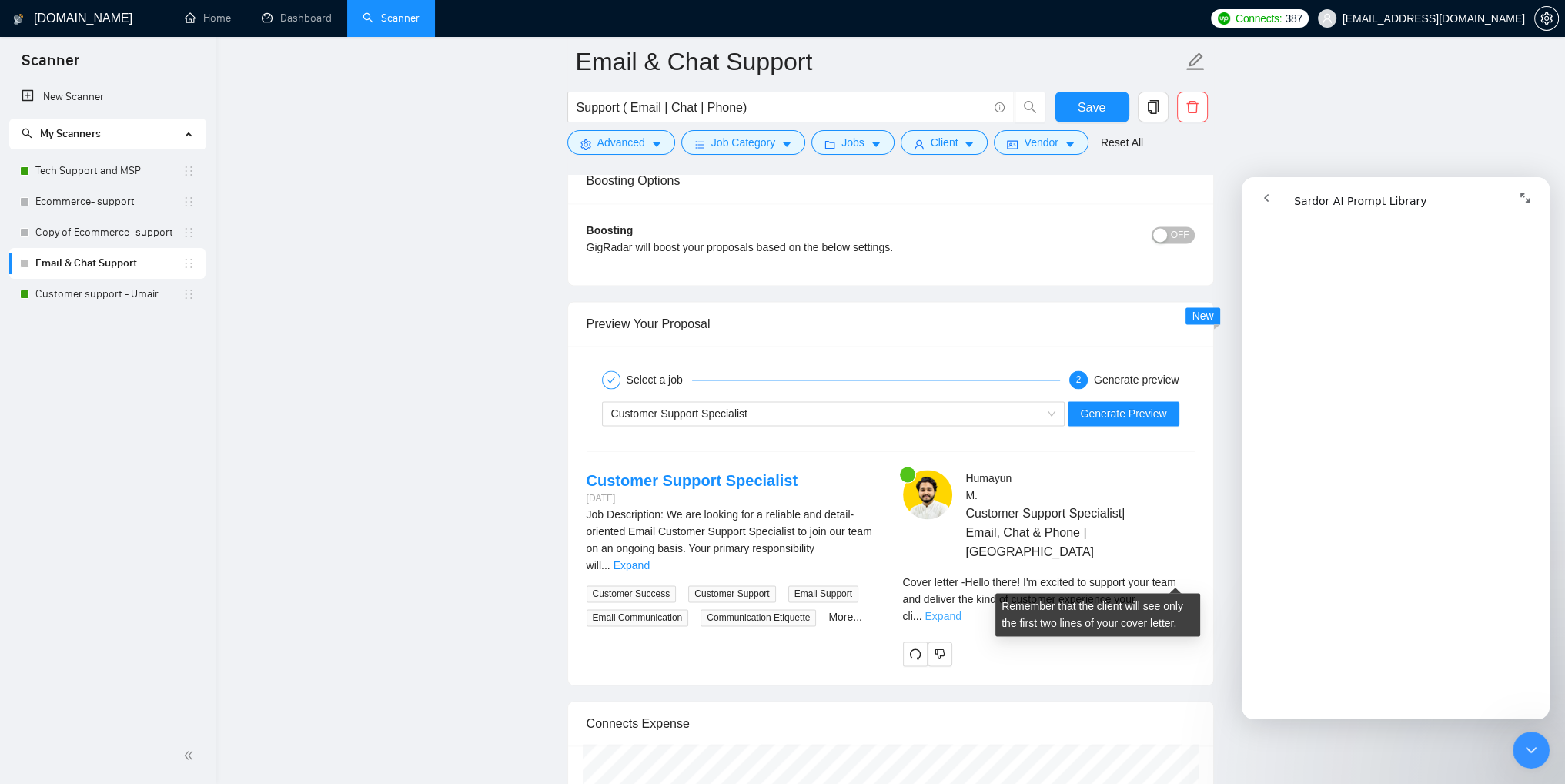
click at [961, 609] on link "Expand" at bounding box center [942, 615] width 36 height 13
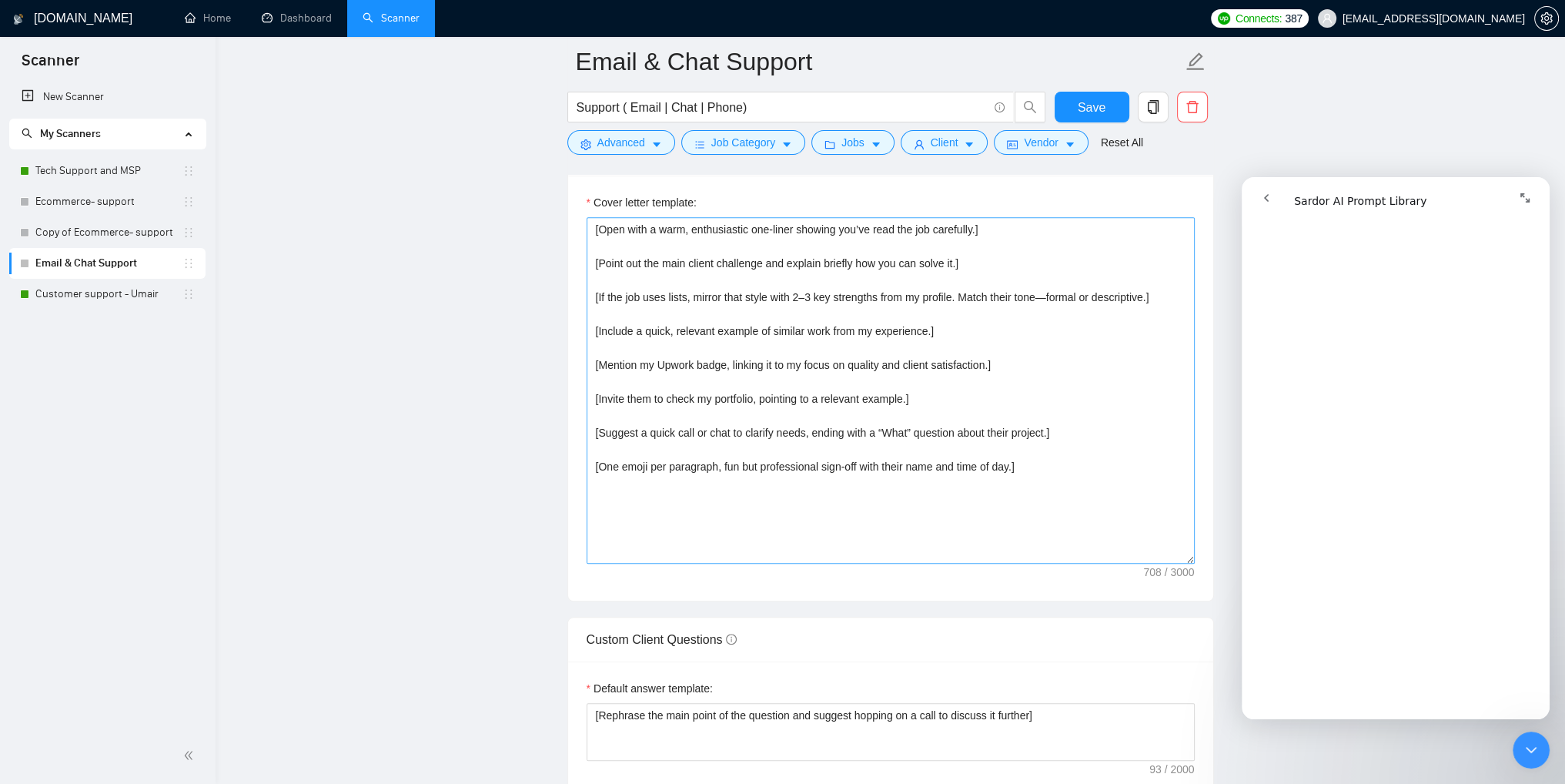
scroll to position [1693, 0]
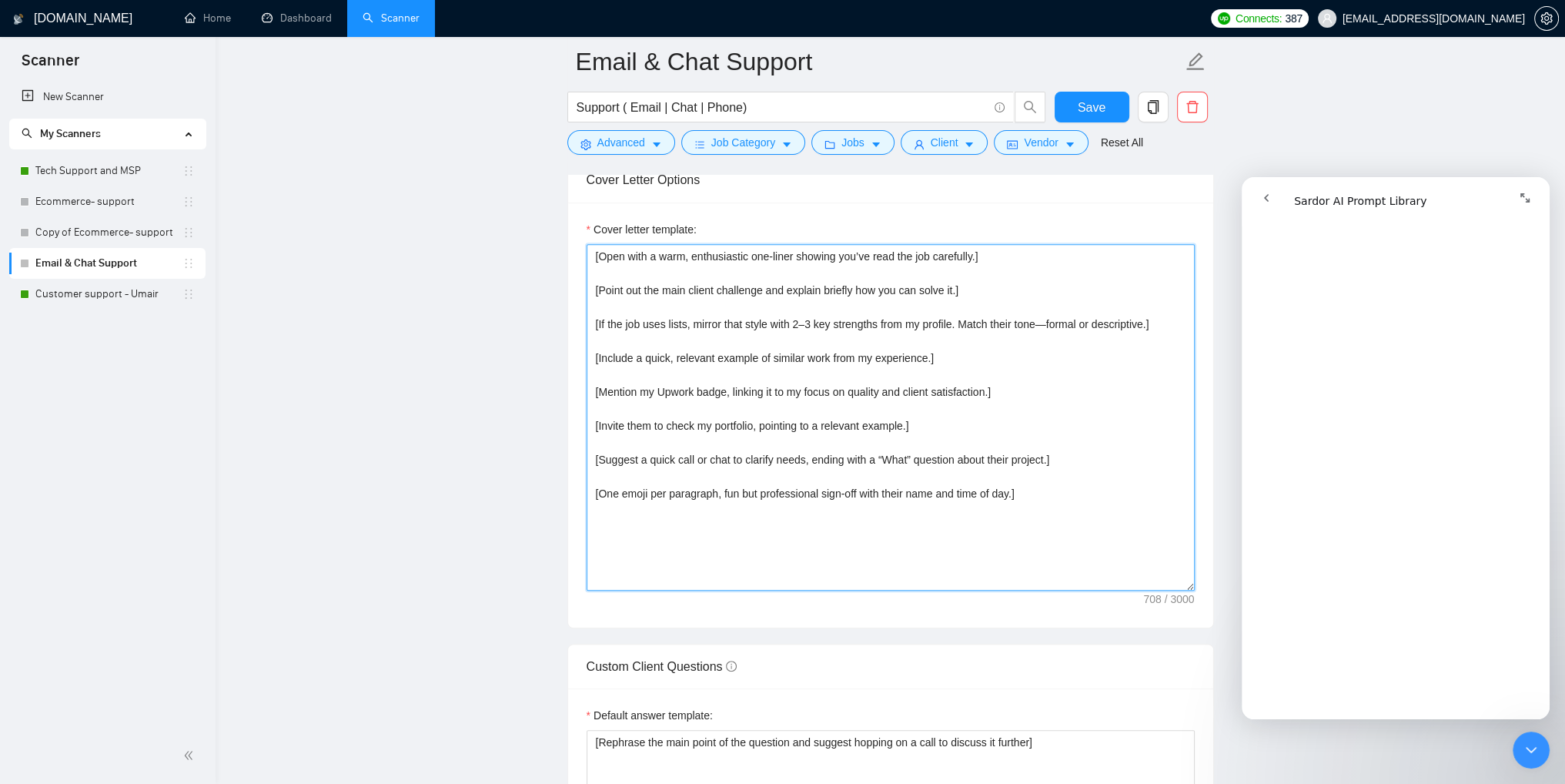
click at [935, 441] on textarea "[Open with a warm, enthusiastic one-liner showing you’ve read the job carefully…" at bounding box center [891, 417] width 609 height 346
click at [966, 405] on textarea "[Open with a warm, enthusiastic one-liner showing you’ve read the job carefully…" at bounding box center [891, 417] width 609 height 346
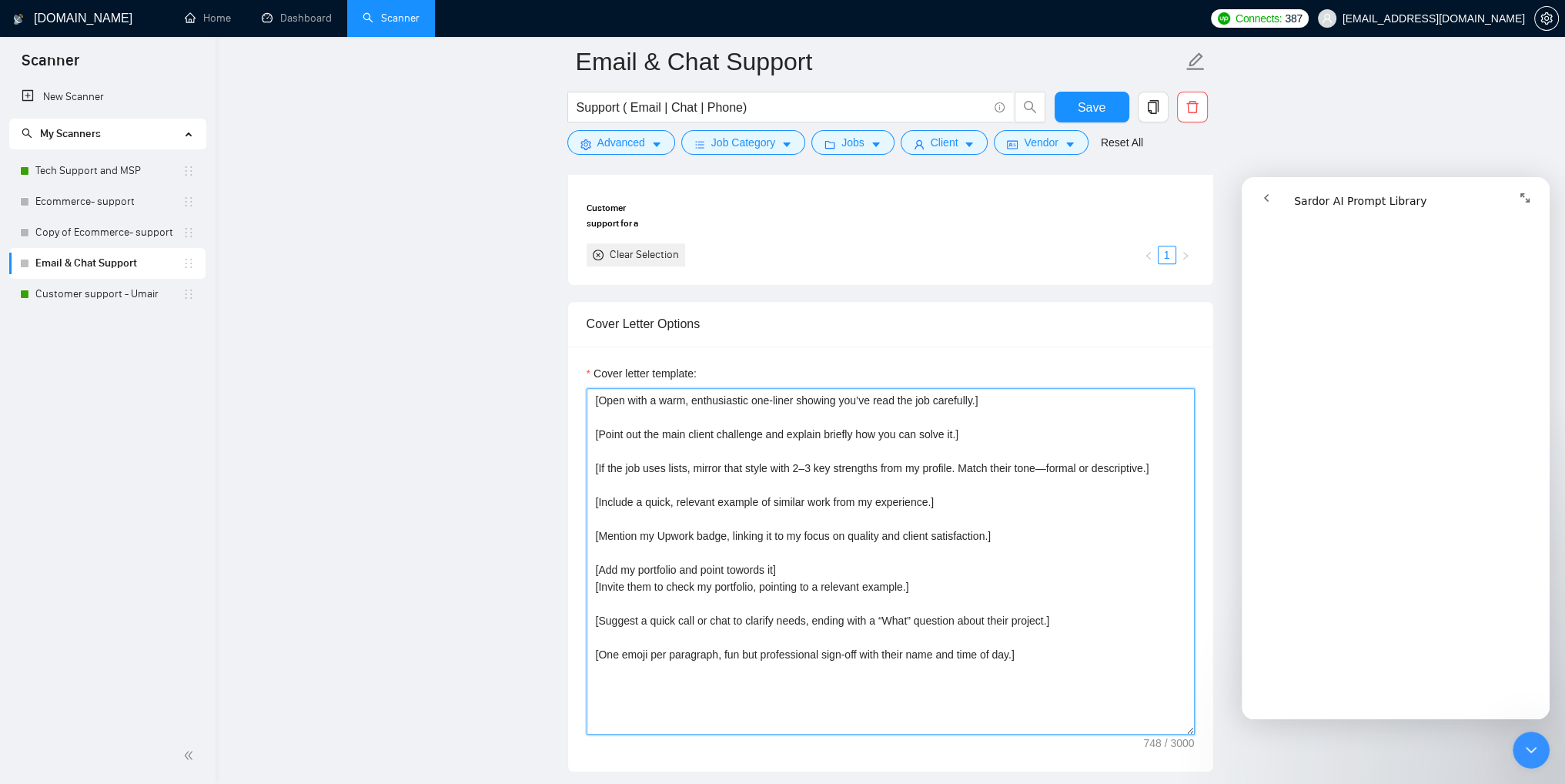
scroll to position [1540, 0]
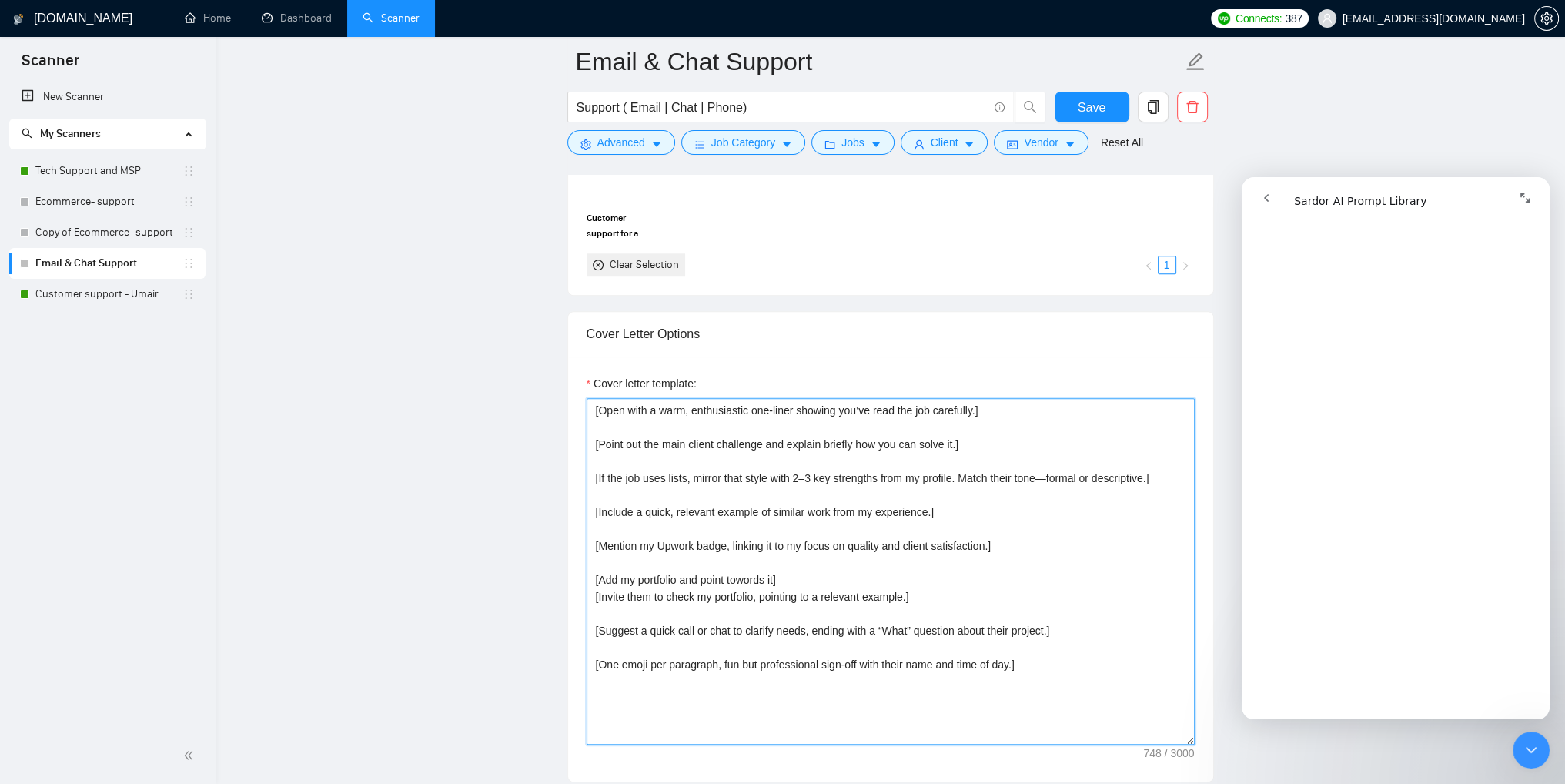
click at [976, 413] on textarea "[Open with a warm, enthusiastic one-liner showing you’ve read the job carefully…" at bounding box center [891, 571] width 609 height 346
drag, startPoint x: 810, startPoint y: 474, endPoint x: 793, endPoint y: 475, distance: 17.0
click at [793, 475] on textarea "[Open with a warm, enthusiastic one-liner showing you’ve read the job carefully…" at bounding box center [891, 571] width 609 height 346
click at [798, 475] on textarea "[Open with a warm, enthusiastic one-liner showing you’ve read the job carefully…" at bounding box center [891, 571] width 609 height 346
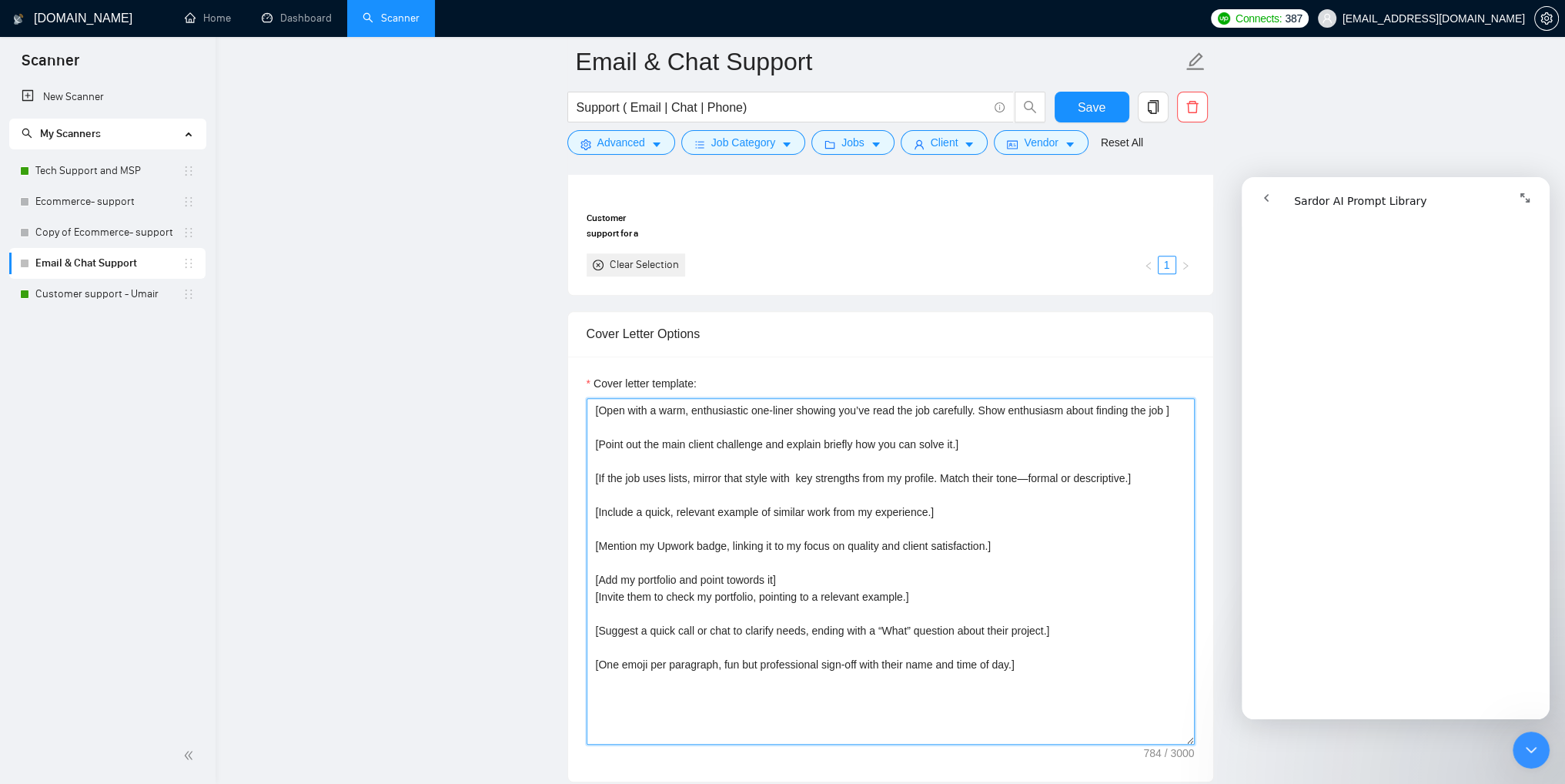
click at [795, 477] on textarea "[Open with a warm, enthusiastic one-liner showing you’ve read the job carefully…" at bounding box center [891, 571] width 609 height 346
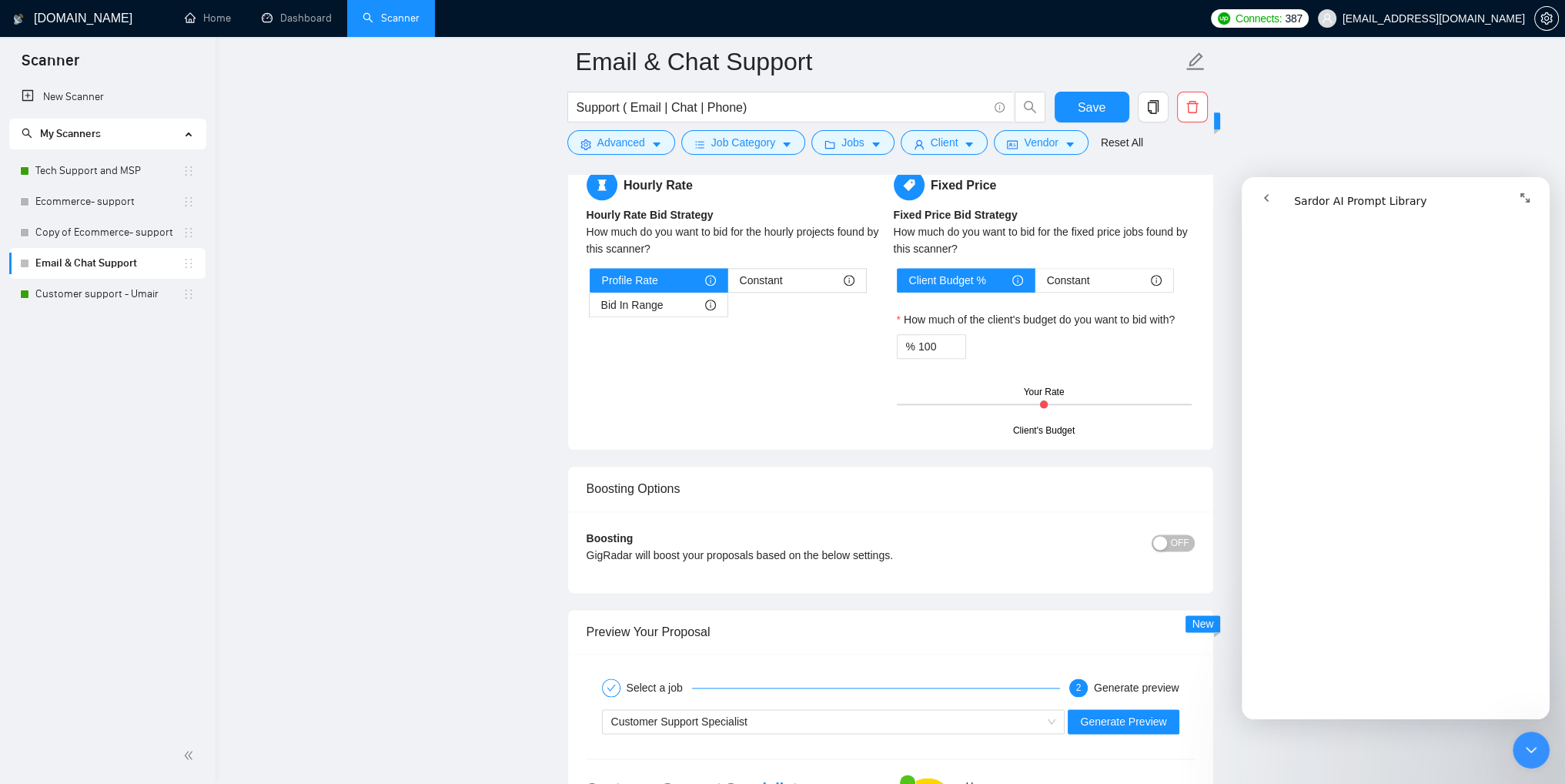
scroll to position [2694, 0]
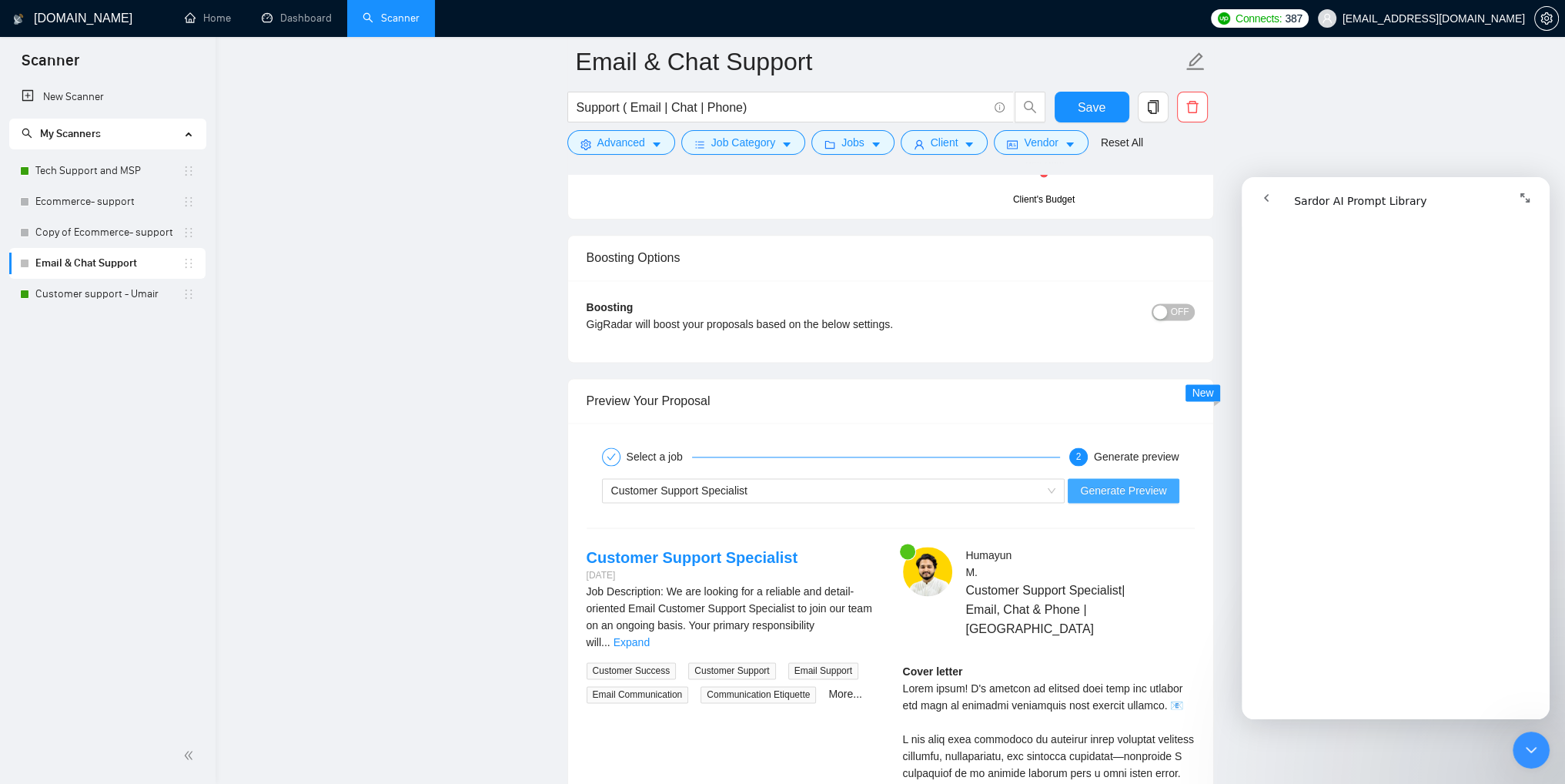
click at [1119, 496] on button "Generate Preview" at bounding box center [1123, 490] width 111 height 24
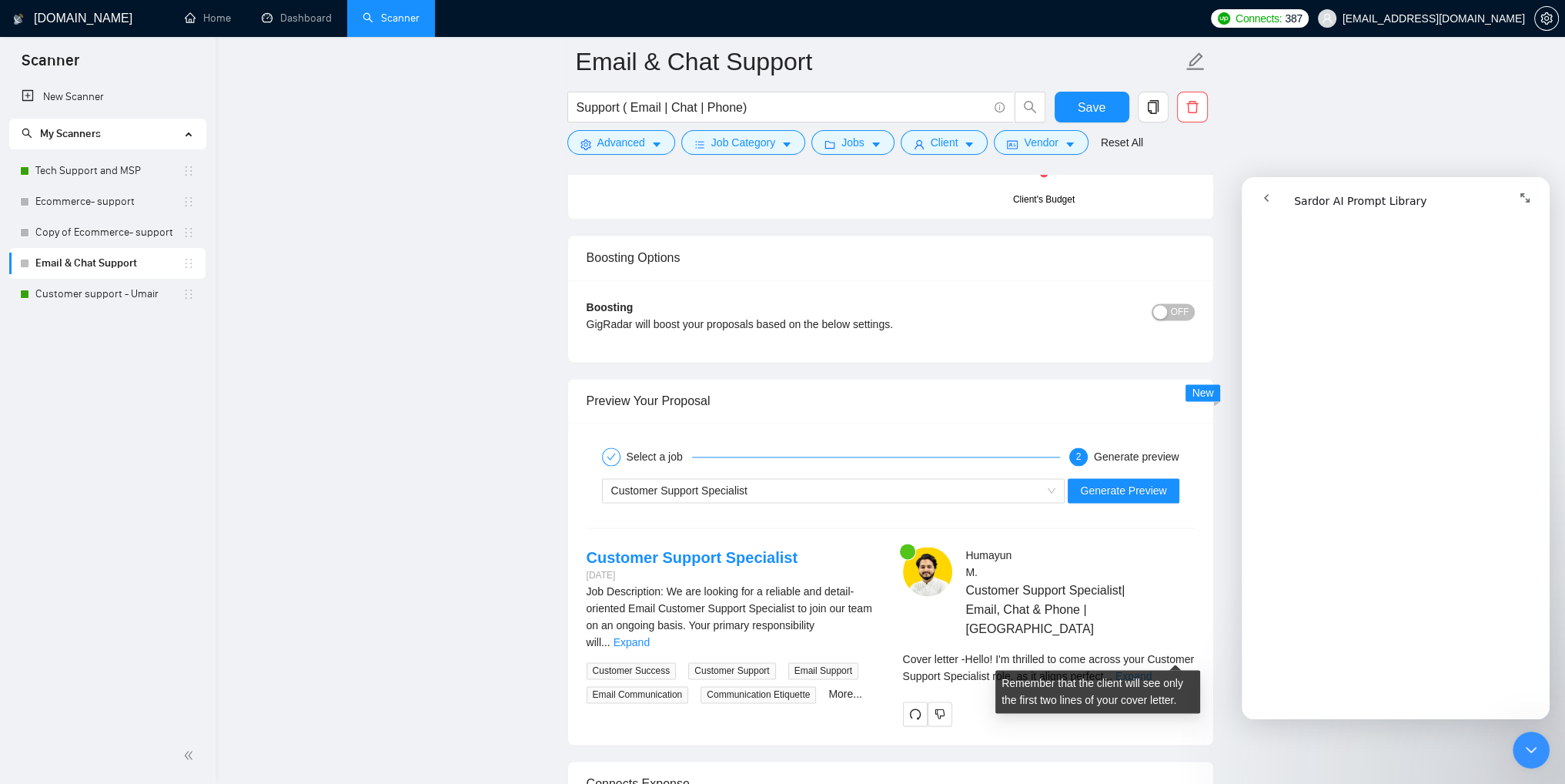
click at [1152, 669] on link "Expand" at bounding box center [1133, 675] width 36 height 13
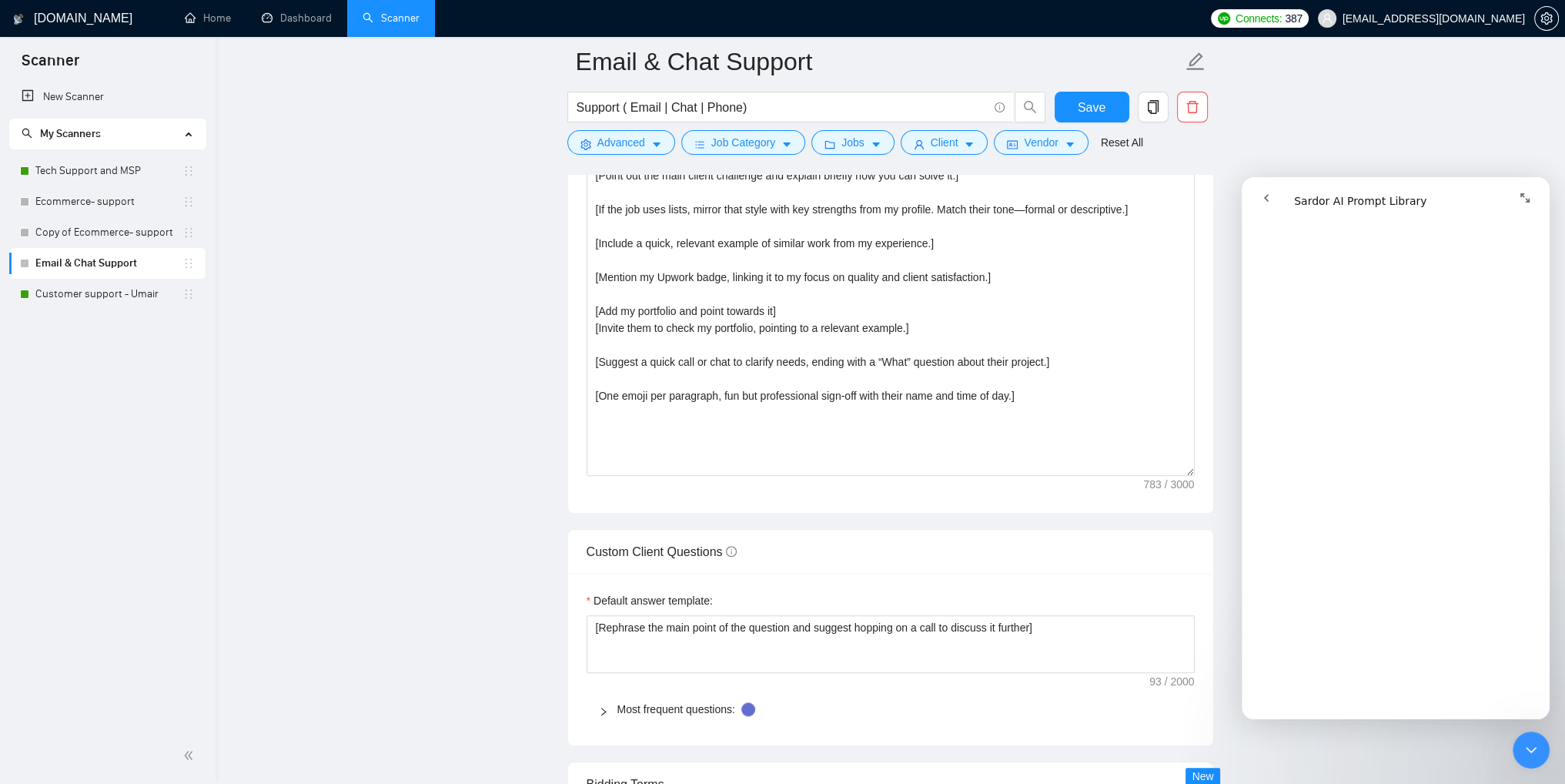
scroll to position [1770, 0]
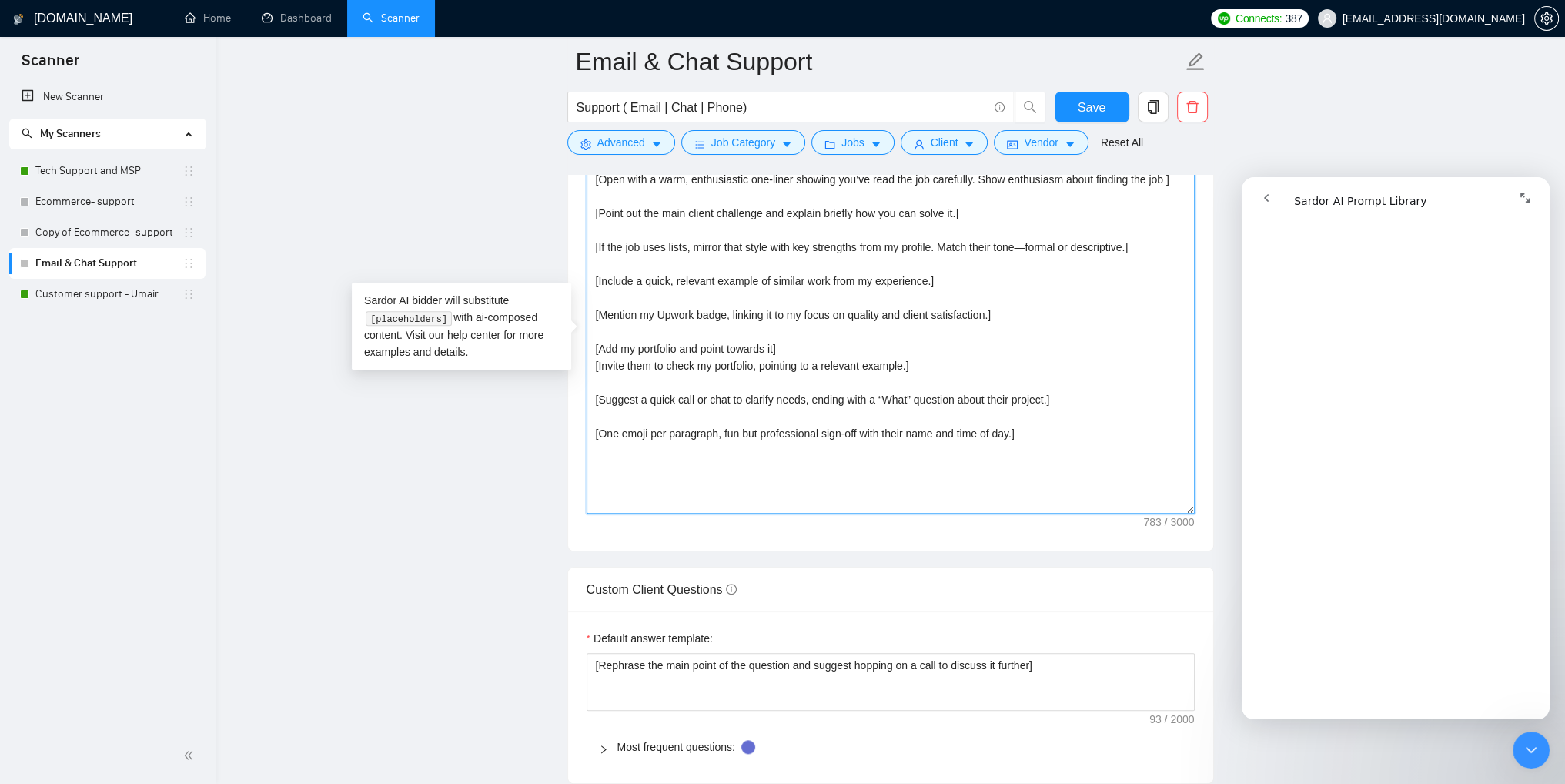
drag, startPoint x: 918, startPoint y: 364, endPoint x: 594, endPoint y: 365, distance: 324.0
click at [594, 365] on textarea "[Open with a warm, enthusiastic one-liner showing you’ve read the job carefully…" at bounding box center [891, 340] width 609 height 346
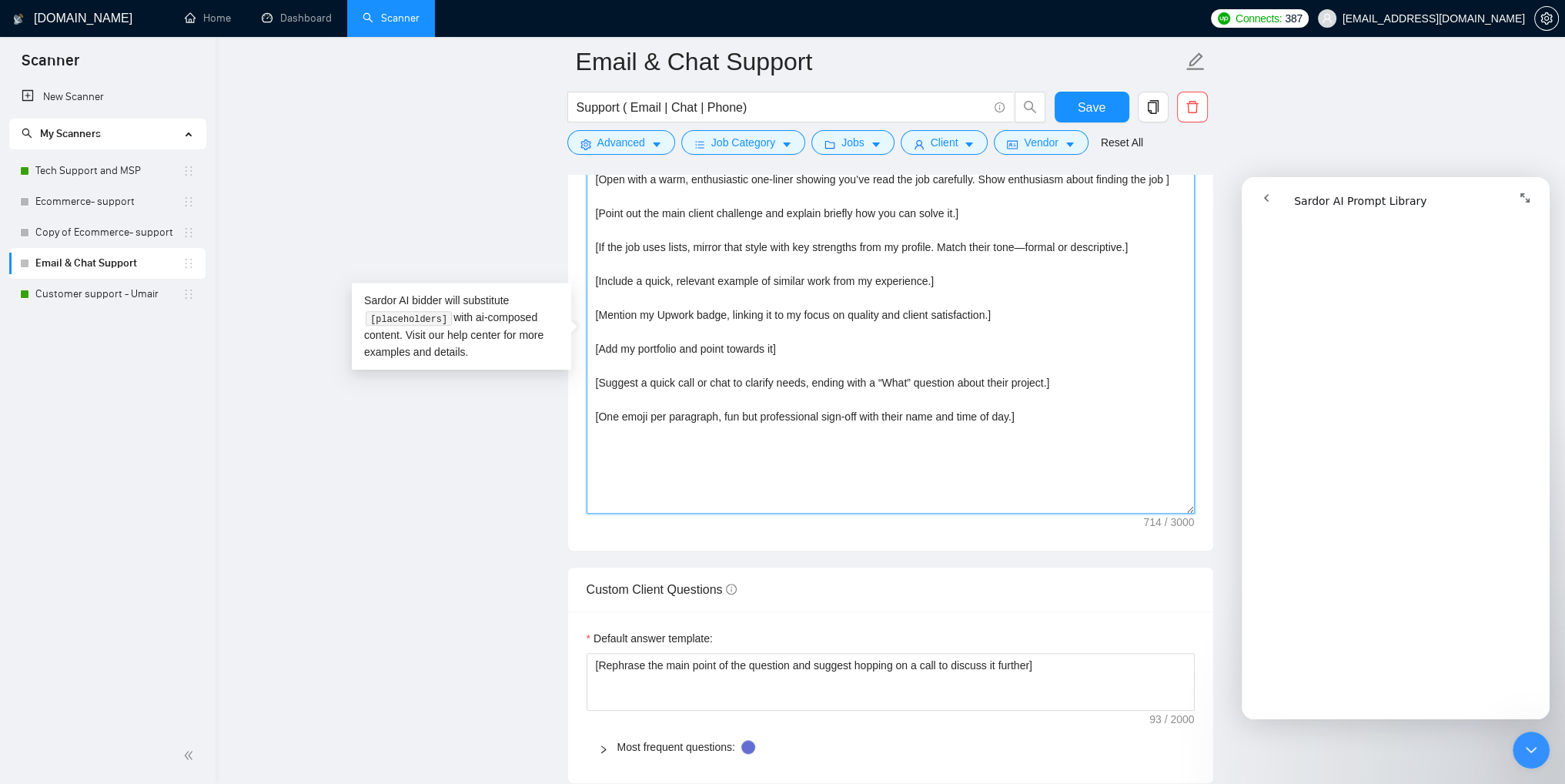
click at [823, 363] on textarea "[Open with a warm, enthusiastic one-liner showing you’ve read the job carefully…" at bounding box center [891, 340] width 609 height 346
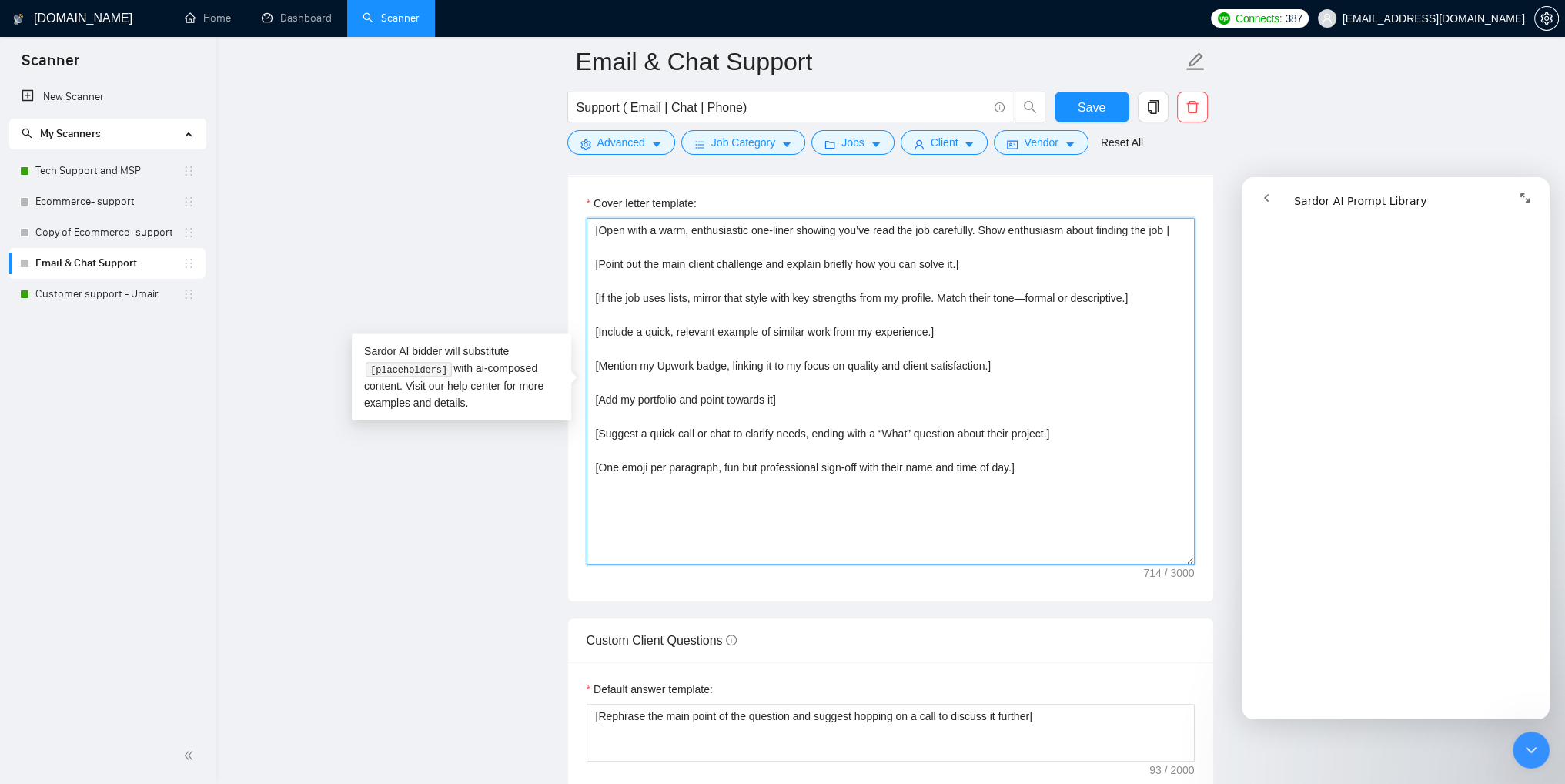
scroll to position [1693, 0]
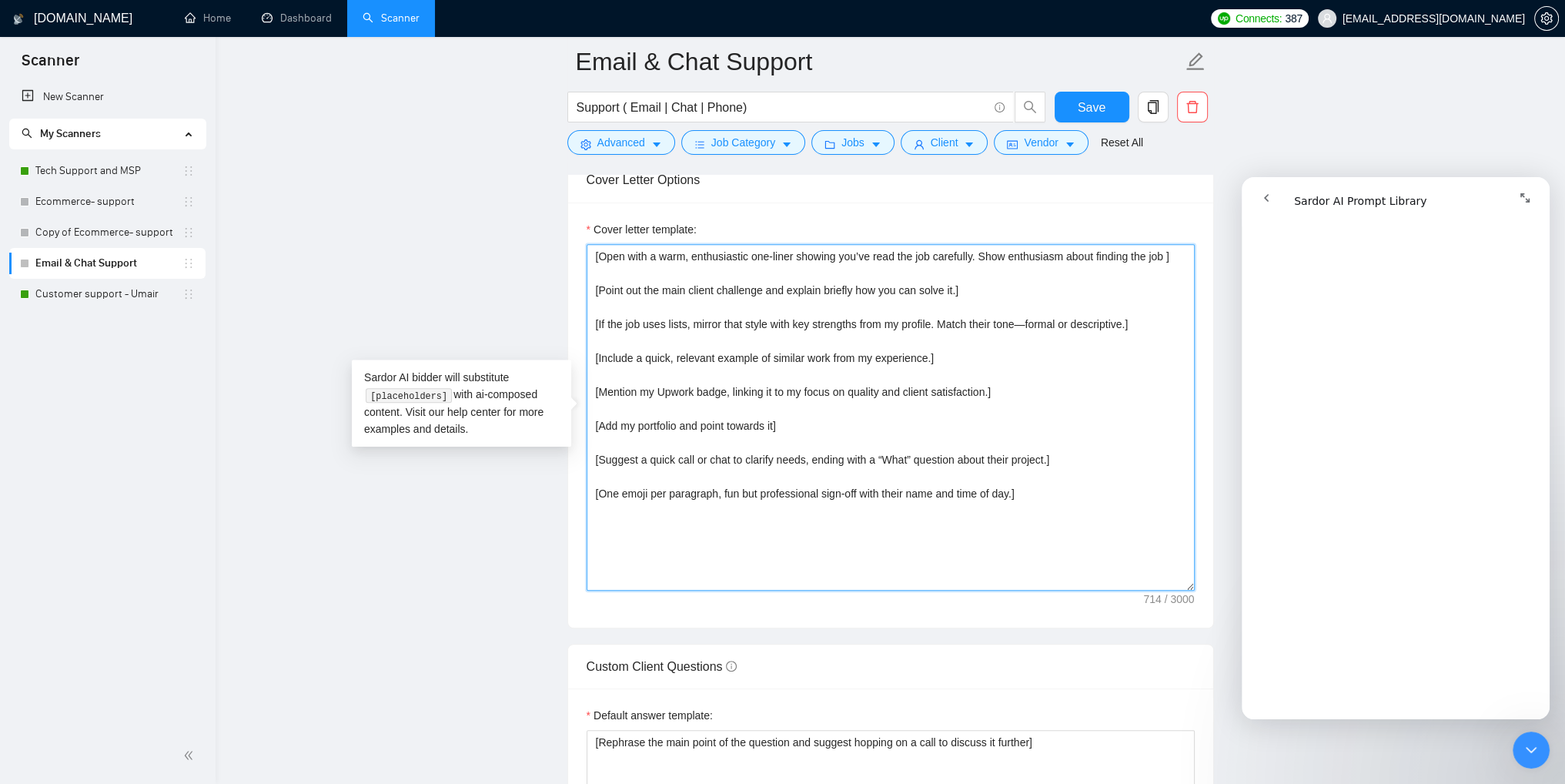
click at [810, 326] on textarea "[Open with a warm, enthusiastic one-liner showing you’ve read the job carefully…" at bounding box center [891, 417] width 609 height 346
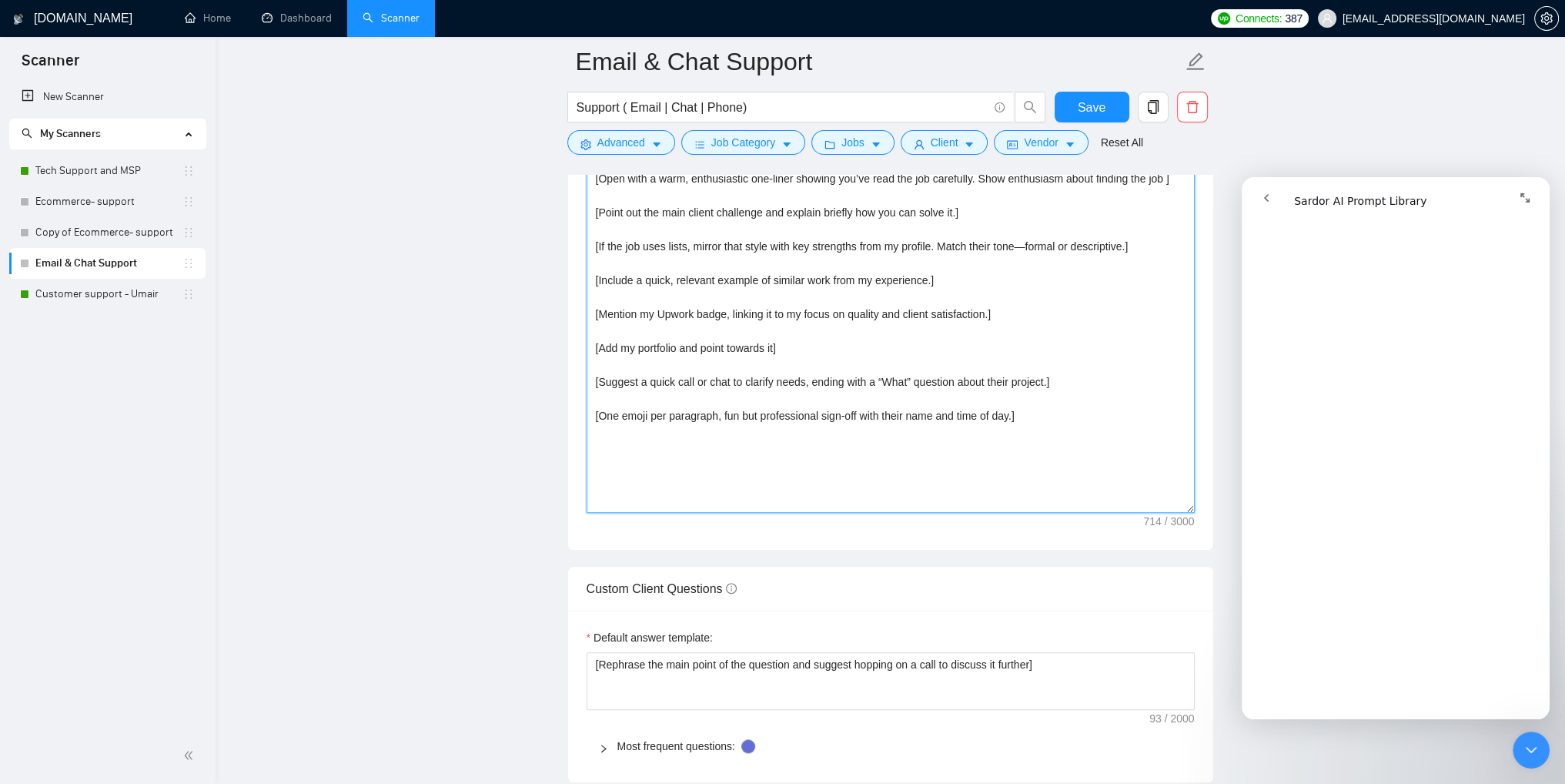
scroll to position [1616, 0]
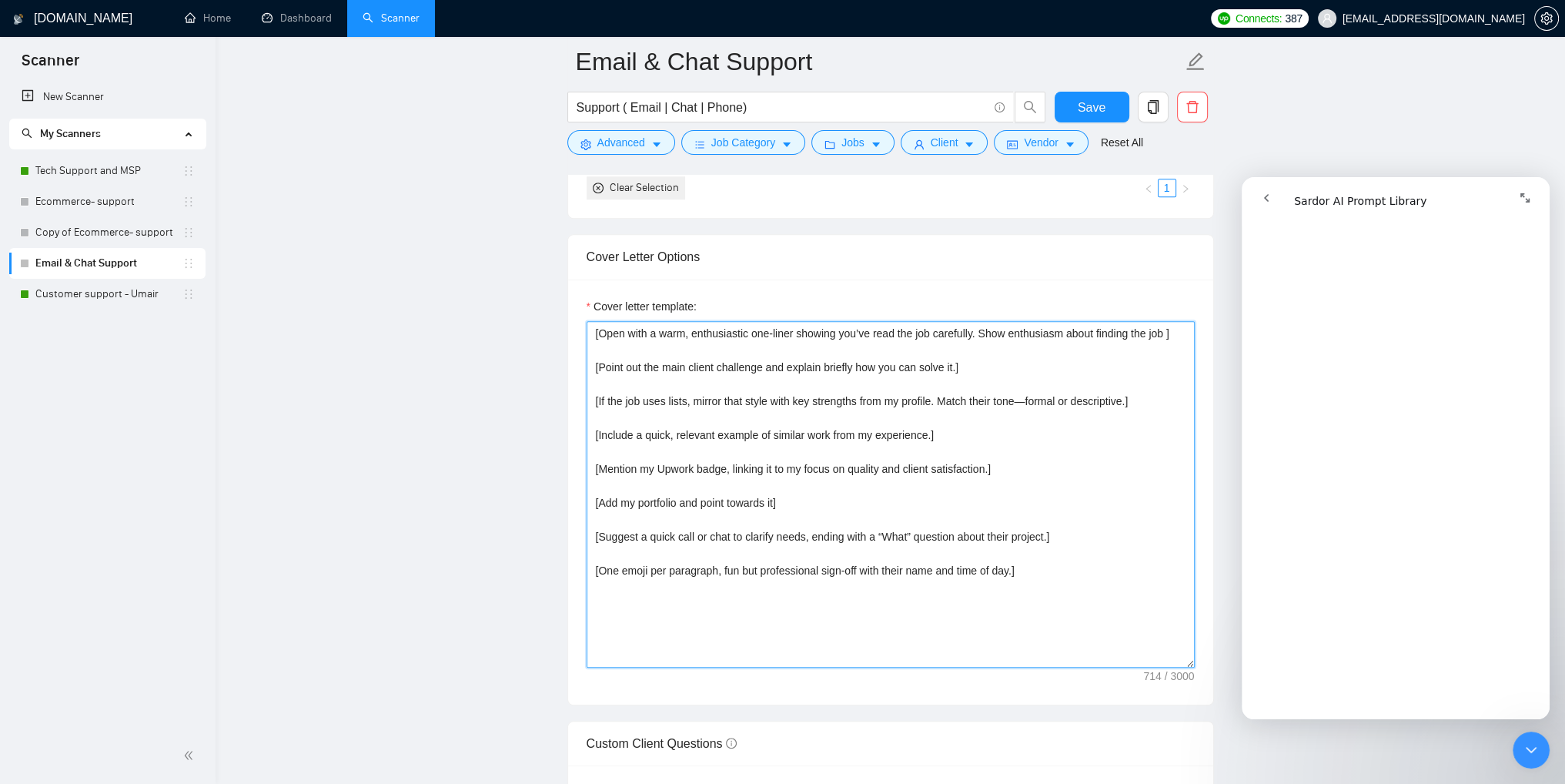
drag, startPoint x: 598, startPoint y: 400, endPoint x: 1129, endPoint y: 404, distance: 531.0
click at [1129, 404] on textarea "[Open with a warm, enthusiastic one-liner showing you’ve read the job carefully…" at bounding box center [891, 494] width 609 height 346
click at [884, 369] on textarea "[Open with a warm, enthusiastic one-liner showing you’ve read the job carefully…" at bounding box center [891, 494] width 609 height 346
click at [852, 331] on textarea "[Open with a warm, enthusiastic one-liner showing you’ve read the job carefully…" at bounding box center [891, 494] width 609 height 346
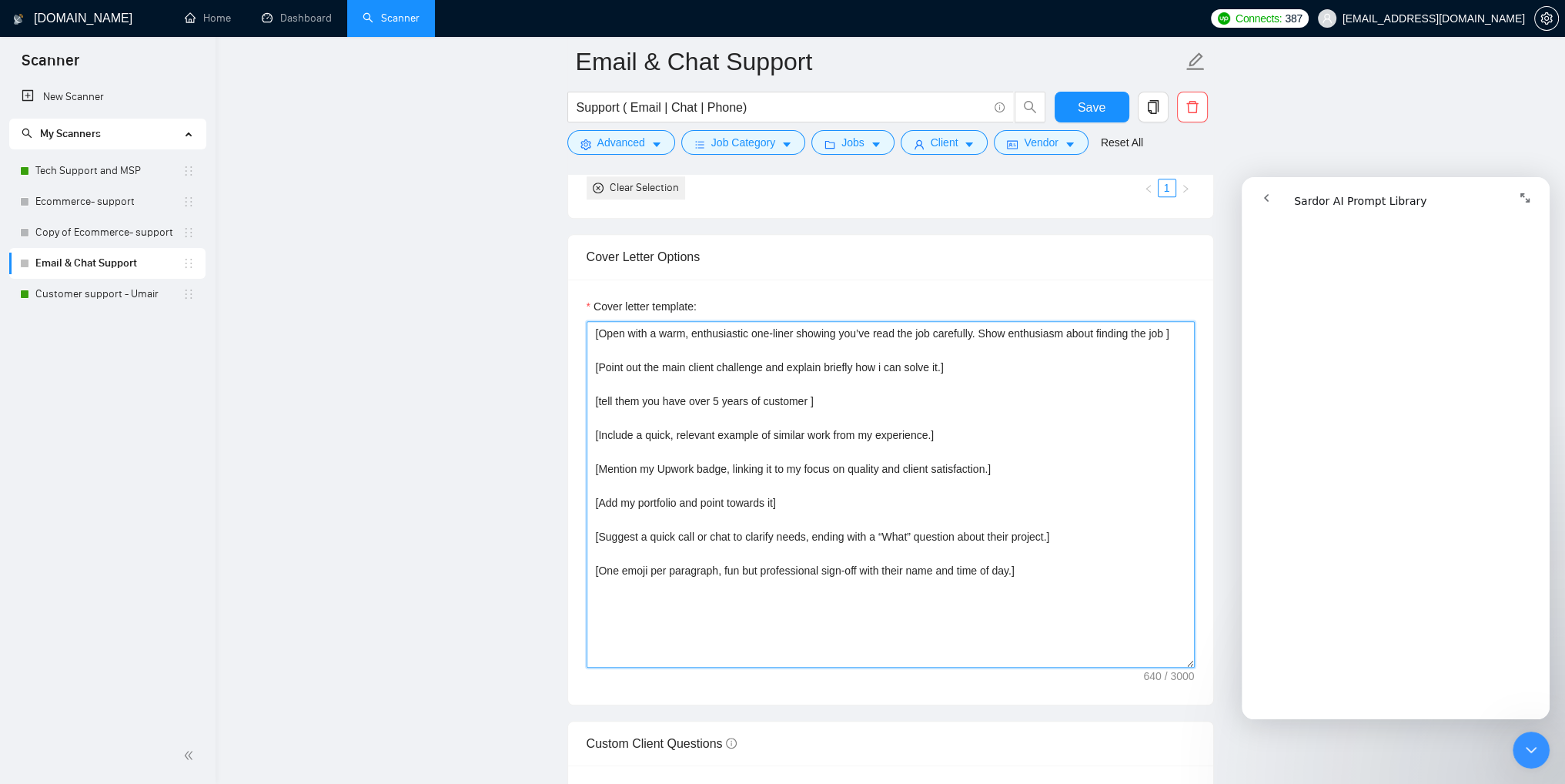
click at [852, 331] on textarea "[Open with a warm, enthusiastic one-liner showing you’ve read the job carefully…" at bounding box center [891, 494] width 609 height 346
click at [650, 398] on textarea "[Open with a warm, enthusiastic one-liner showing I have read the job carefully…" at bounding box center [891, 494] width 609 height 346
drag, startPoint x: 599, startPoint y: 466, endPoint x: 1011, endPoint y: 479, distance: 412.2
click at [1017, 482] on textarea "[Open with a warm, enthusiastic one-liner showing I have read the job carefully…" at bounding box center [891, 494] width 609 height 346
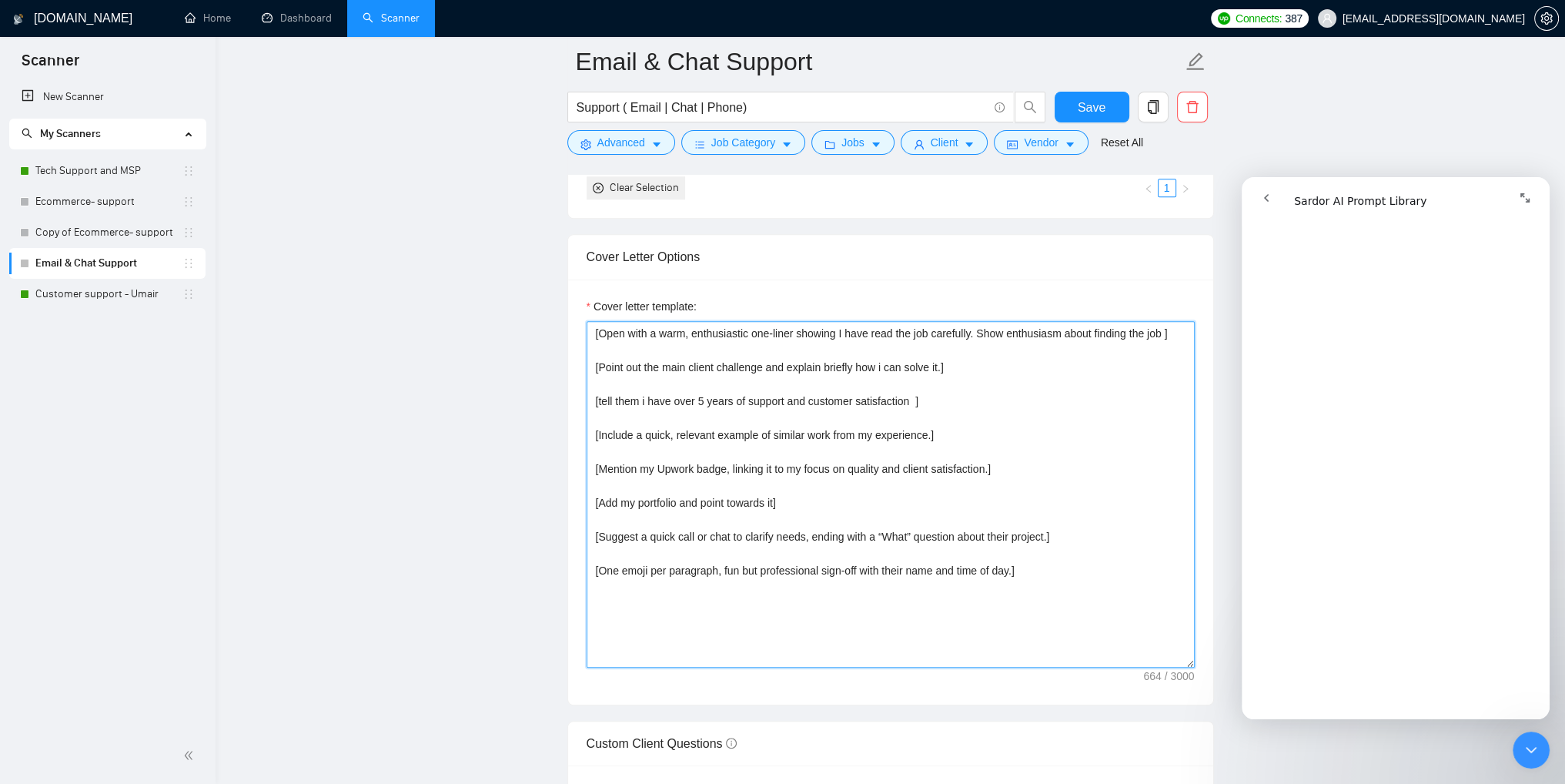
click at [1010, 472] on textarea "[Open with a warm, enthusiastic one-liner showing I have read the job carefully…" at bounding box center [891, 494] width 609 height 346
click at [990, 466] on textarea "[Open with a warm, enthusiastic one-liner showing I have read the job carefully…" at bounding box center [891, 494] width 609 height 346
click at [989, 466] on textarea "[Open with a warm, enthusiastic one-liner showing I have read the job carefully…" at bounding box center [891, 494] width 609 height 346
click at [989, 468] on textarea "[Open with a warm, enthusiastic one-liner showing I have read the job carefully…" at bounding box center [891, 494] width 609 height 346
drag, startPoint x: 989, startPoint y: 468, endPoint x: 619, endPoint y: 469, distance: 370.0
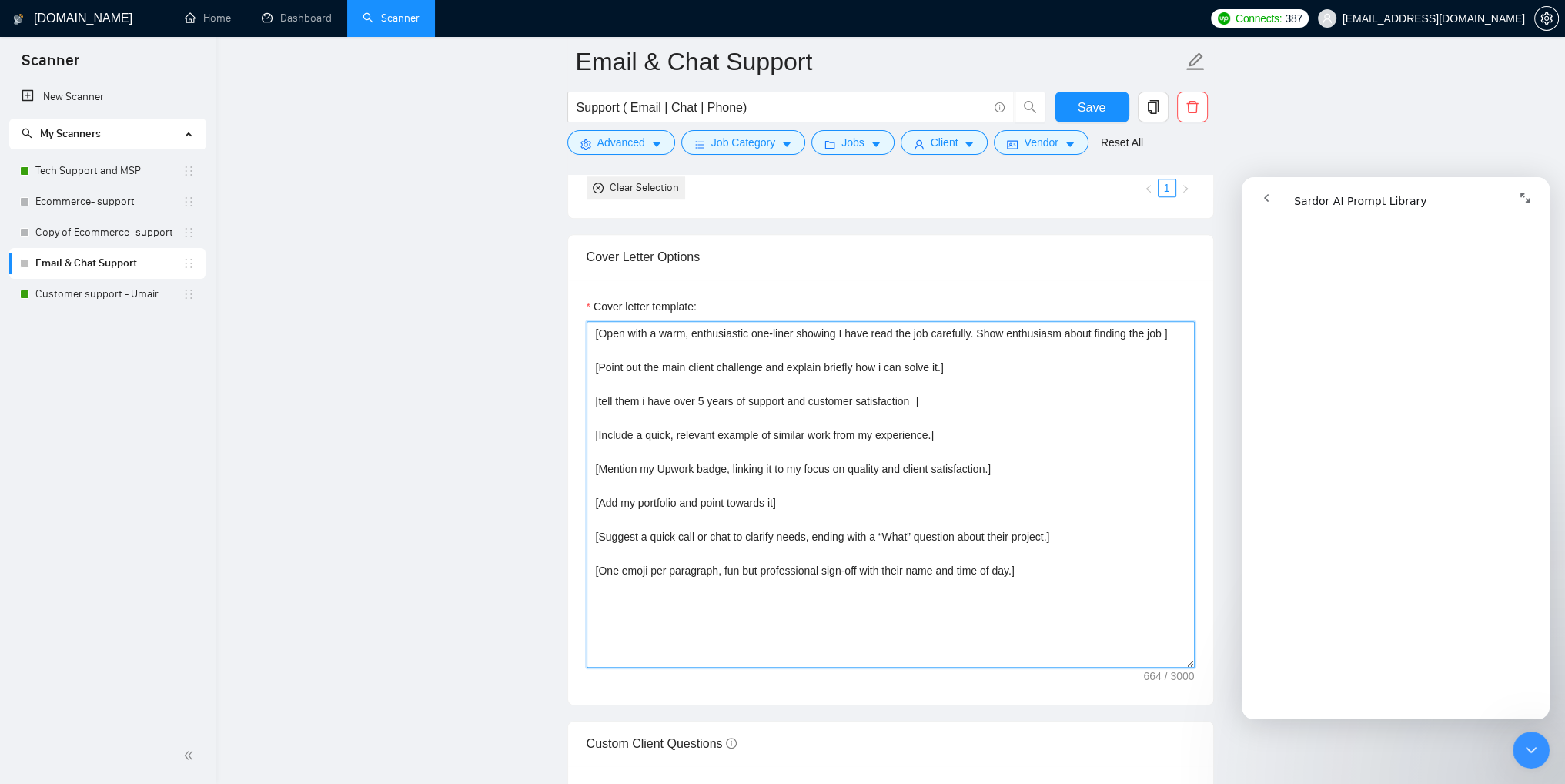
click at [619, 469] on textarea "[Open with a warm, enthusiastic one-liner showing I have read the job carefully…" at bounding box center [891, 494] width 609 height 346
click at [940, 364] on textarea "[Open with a warm, enthusiastic one-liner showing I have read the job carefully…" at bounding box center [891, 494] width 609 height 346
click at [908, 400] on textarea "[Open with a warm, enthusiastic one-liner showing I have read the job carefully…" at bounding box center [891, 494] width 609 height 346
drag, startPoint x: 808, startPoint y: 398, endPoint x: 909, endPoint y: 404, distance: 101.2
click at [909, 404] on textarea "[Open with a warm, enthusiastic one-liner showing I have read the job carefully…" at bounding box center [891, 494] width 609 height 346
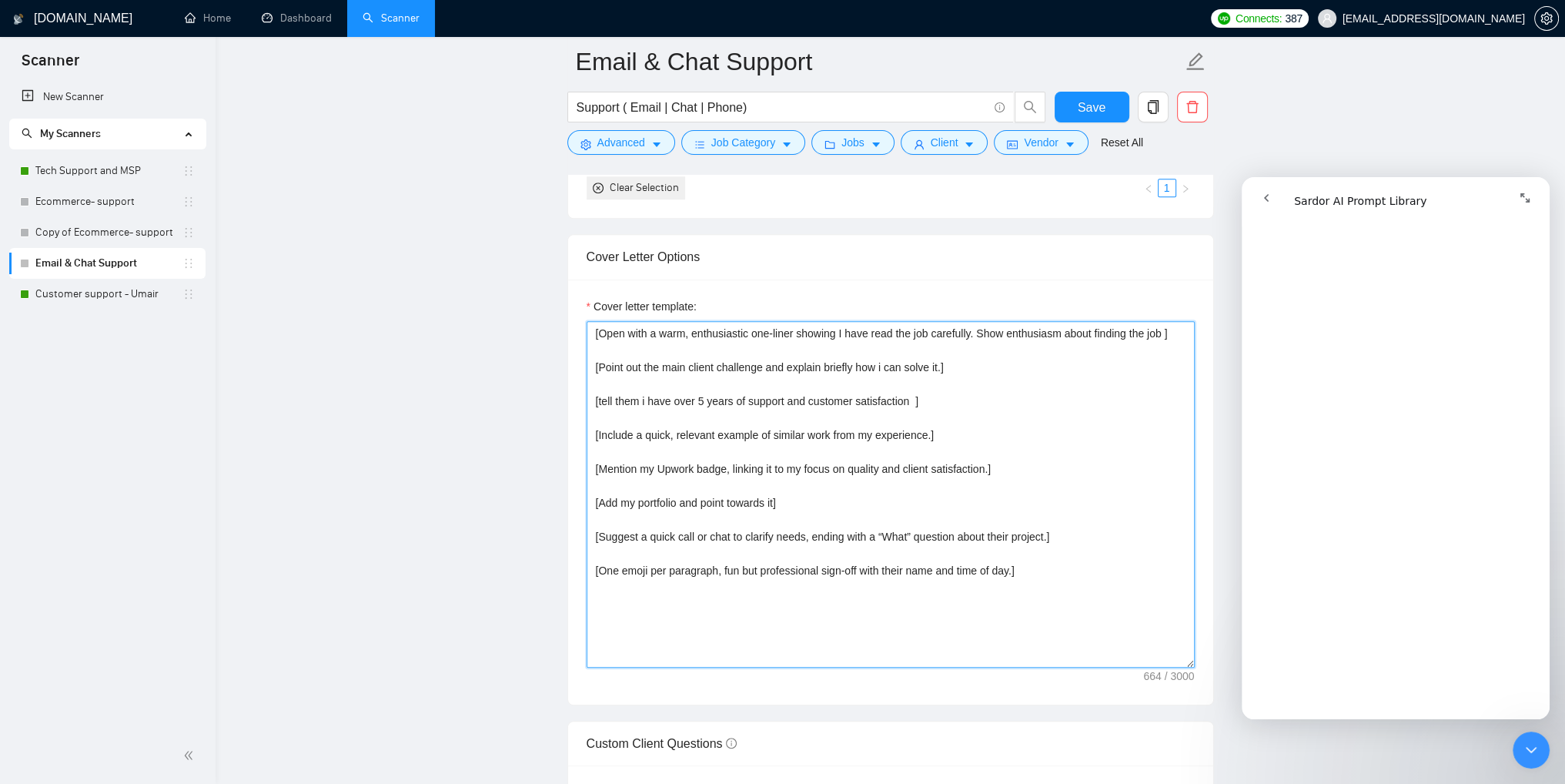
paste textarea "Mention my Upwork badge, linking it to my focus on quality and client satisfact…"
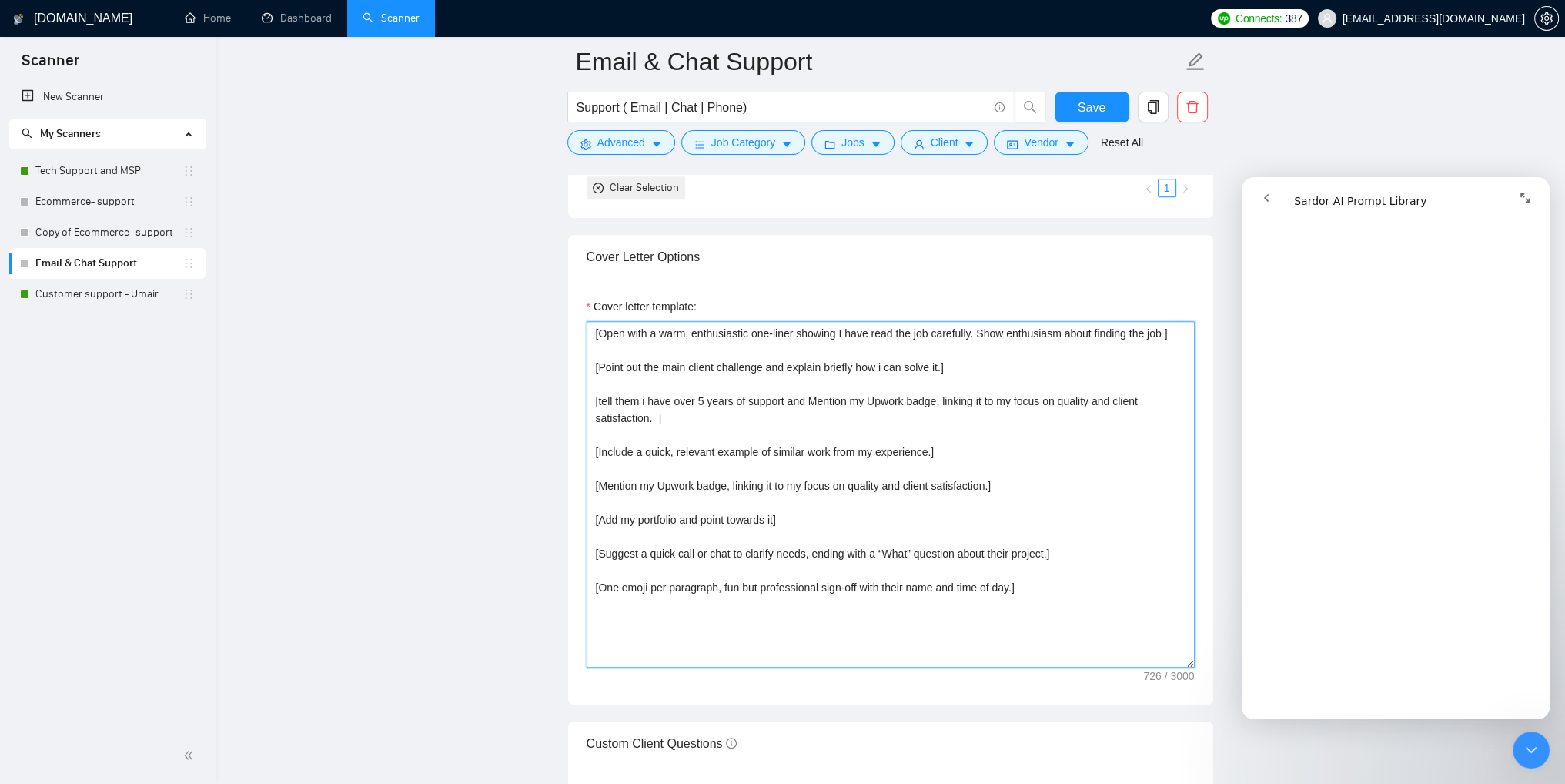
click at [654, 420] on textarea "[Open with a warm, enthusiastic one-liner showing I have read the job carefully…" at bounding box center [891, 494] width 609 height 346
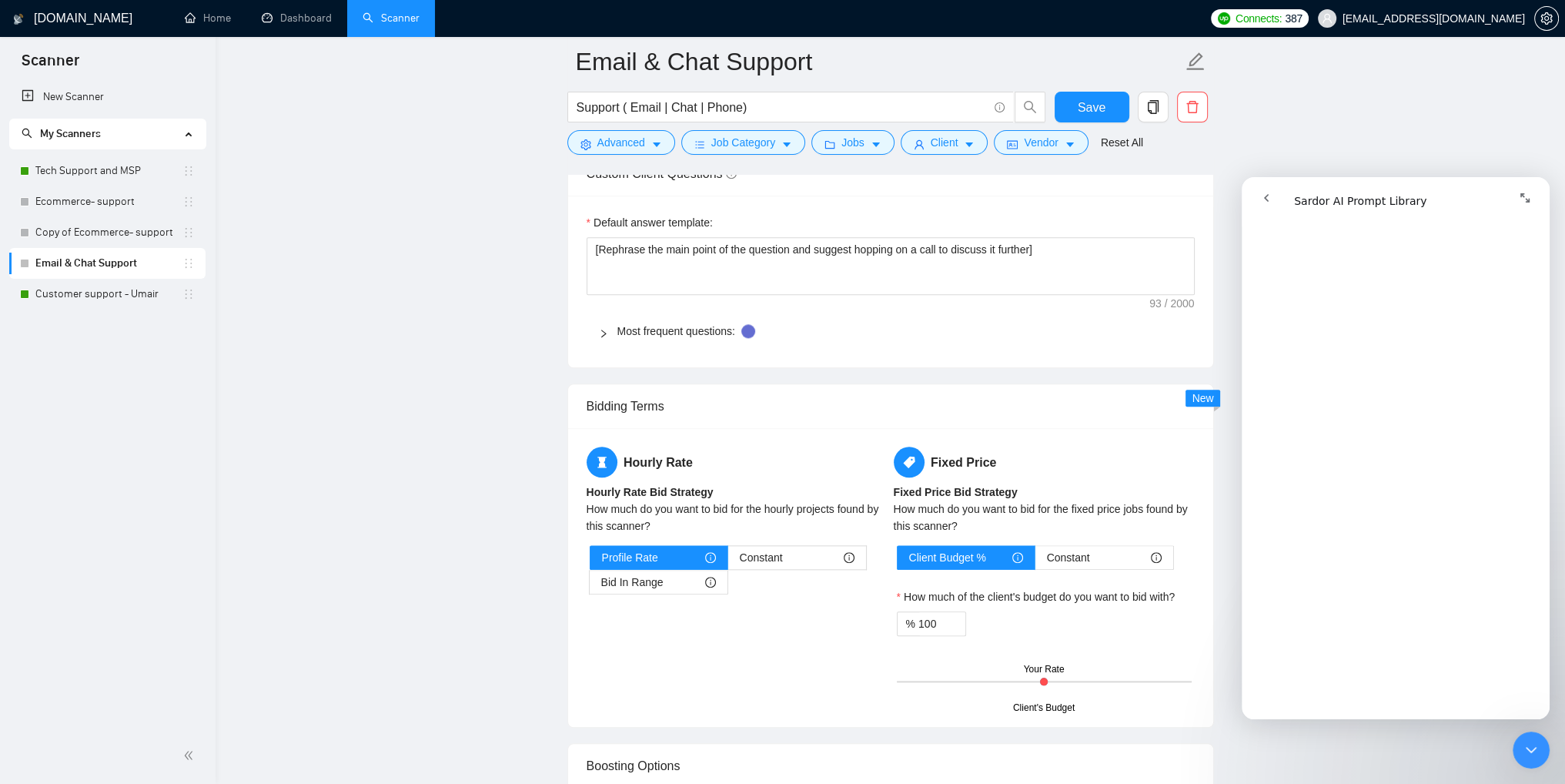
scroll to position [2463, 0]
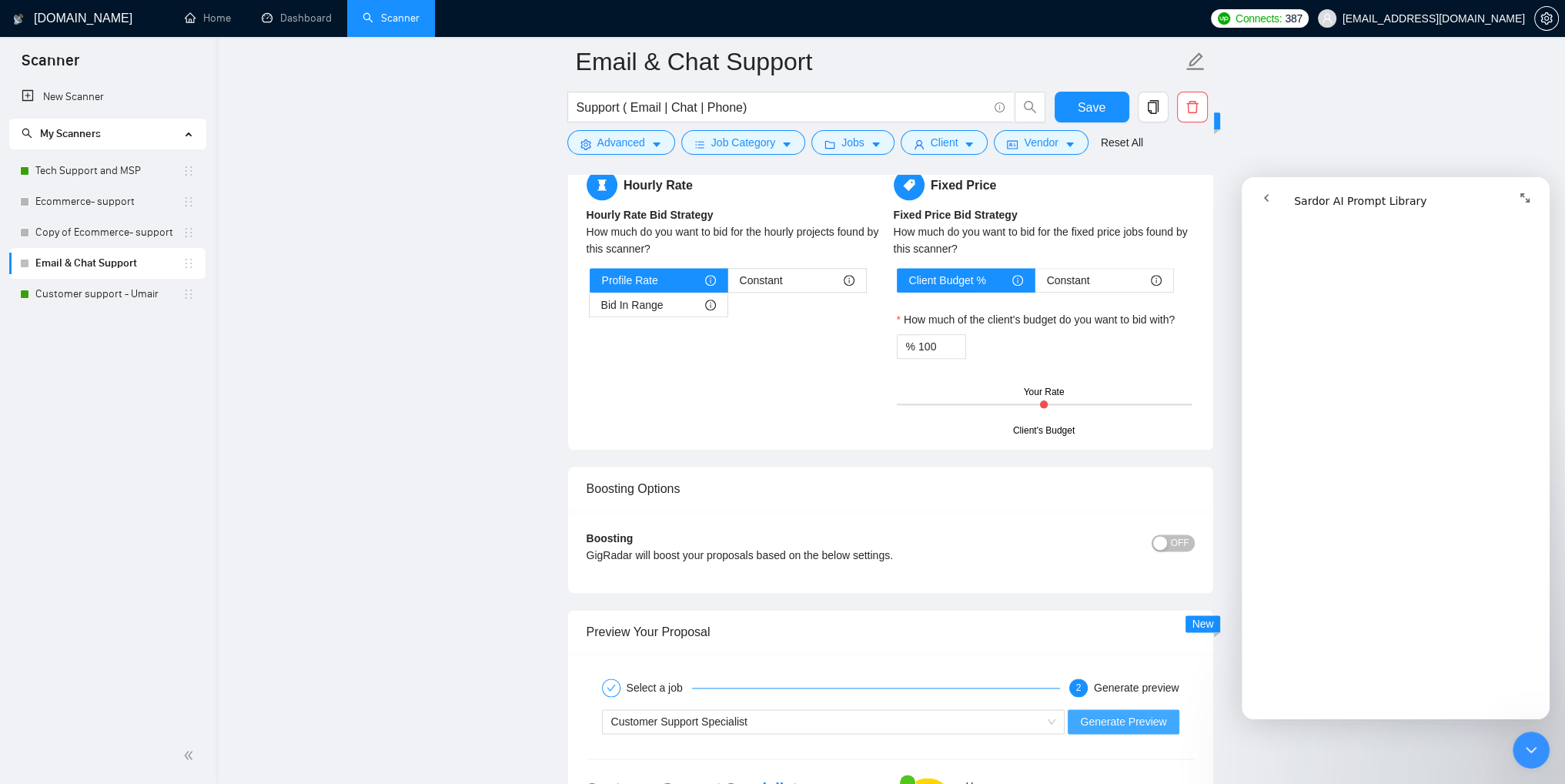
click at [1136, 713] on span "Generate Preview" at bounding box center [1123, 721] width 86 height 17
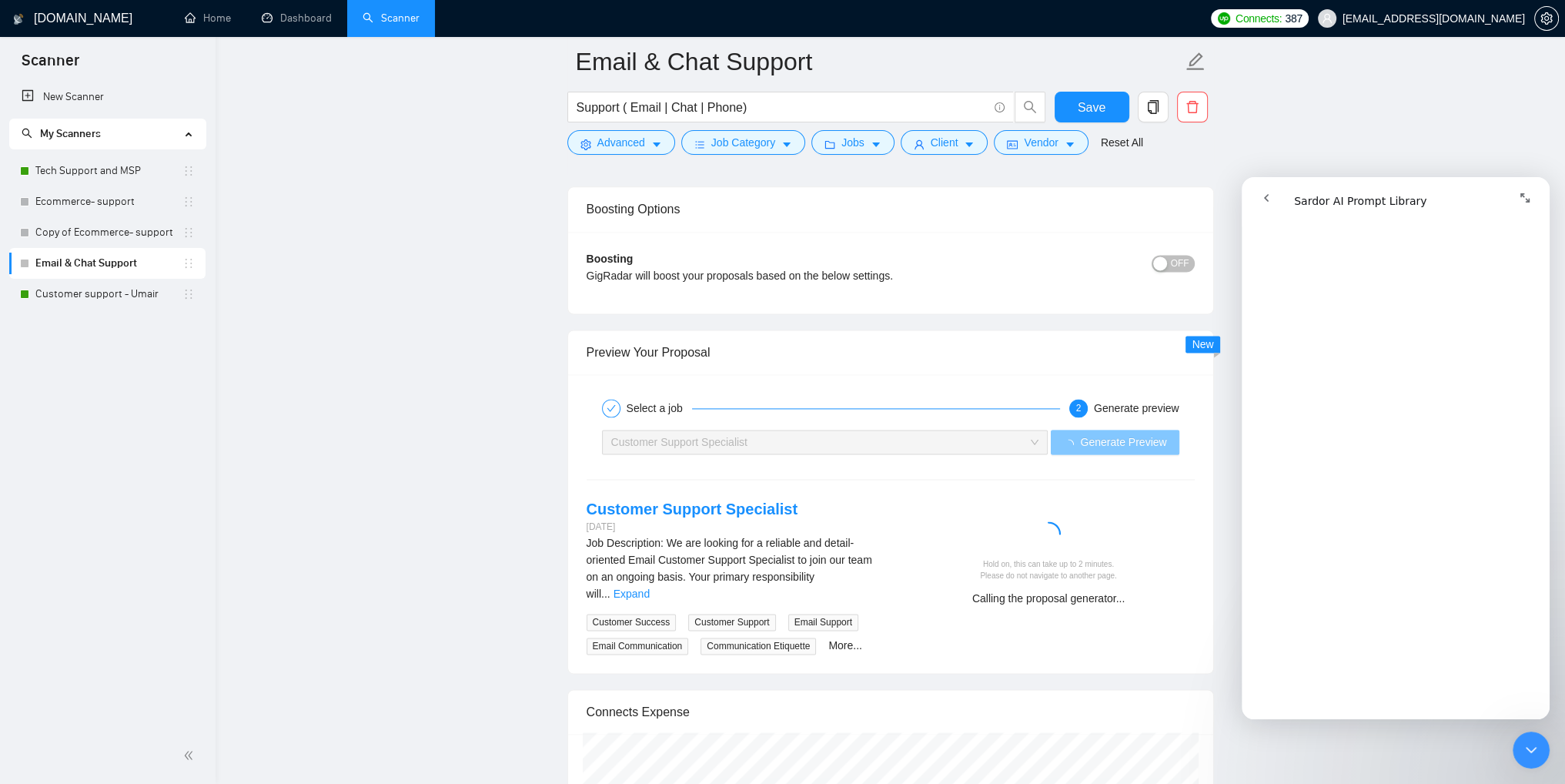
scroll to position [2848, 0]
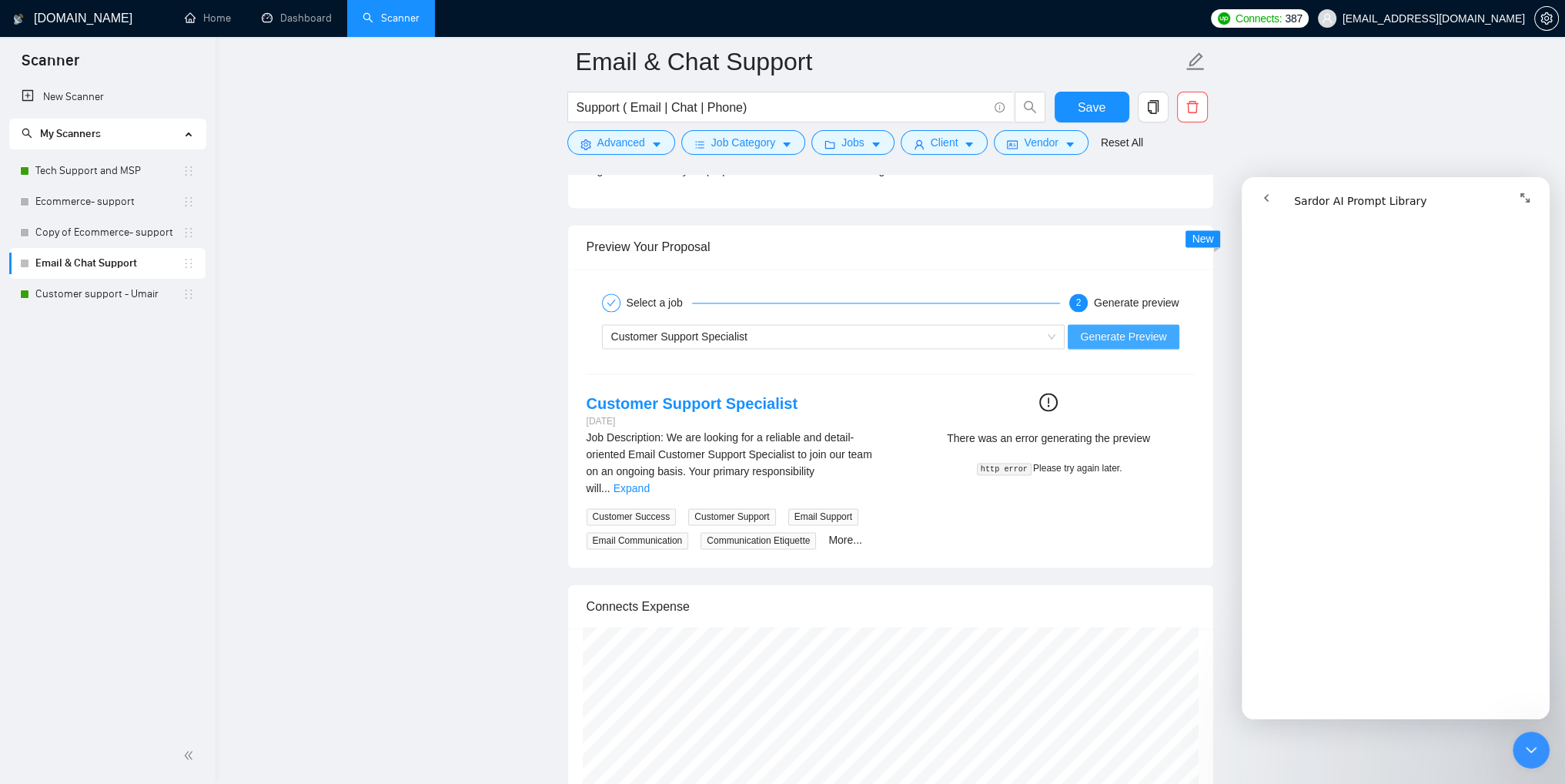
click at [1129, 333] on span "Generate Preview" at bounding box center [1123, 336] width 86 height 17
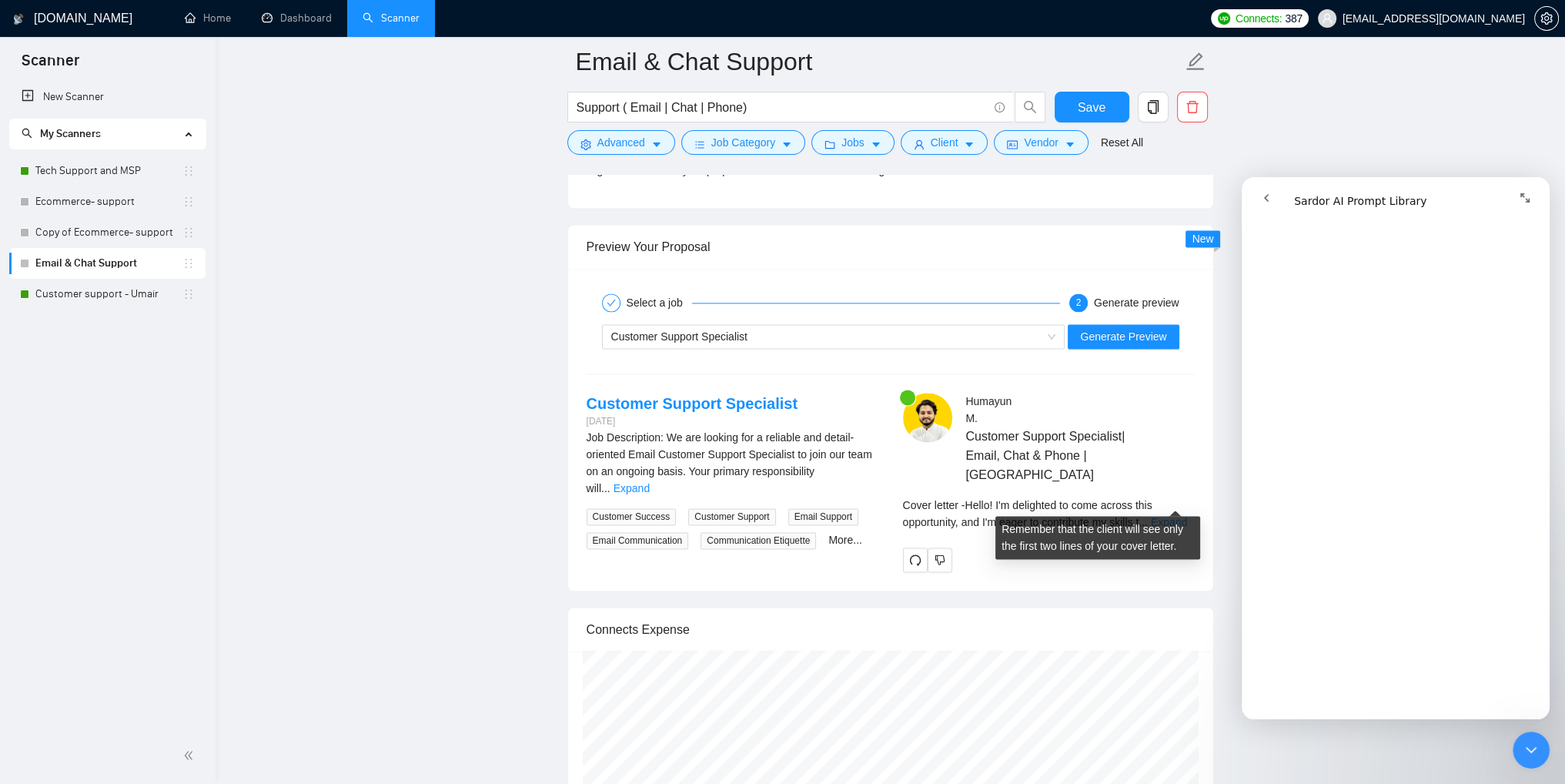
click at [1185, 516] on link "Expand" at bounding box center [1169, 522] width 36 height 13
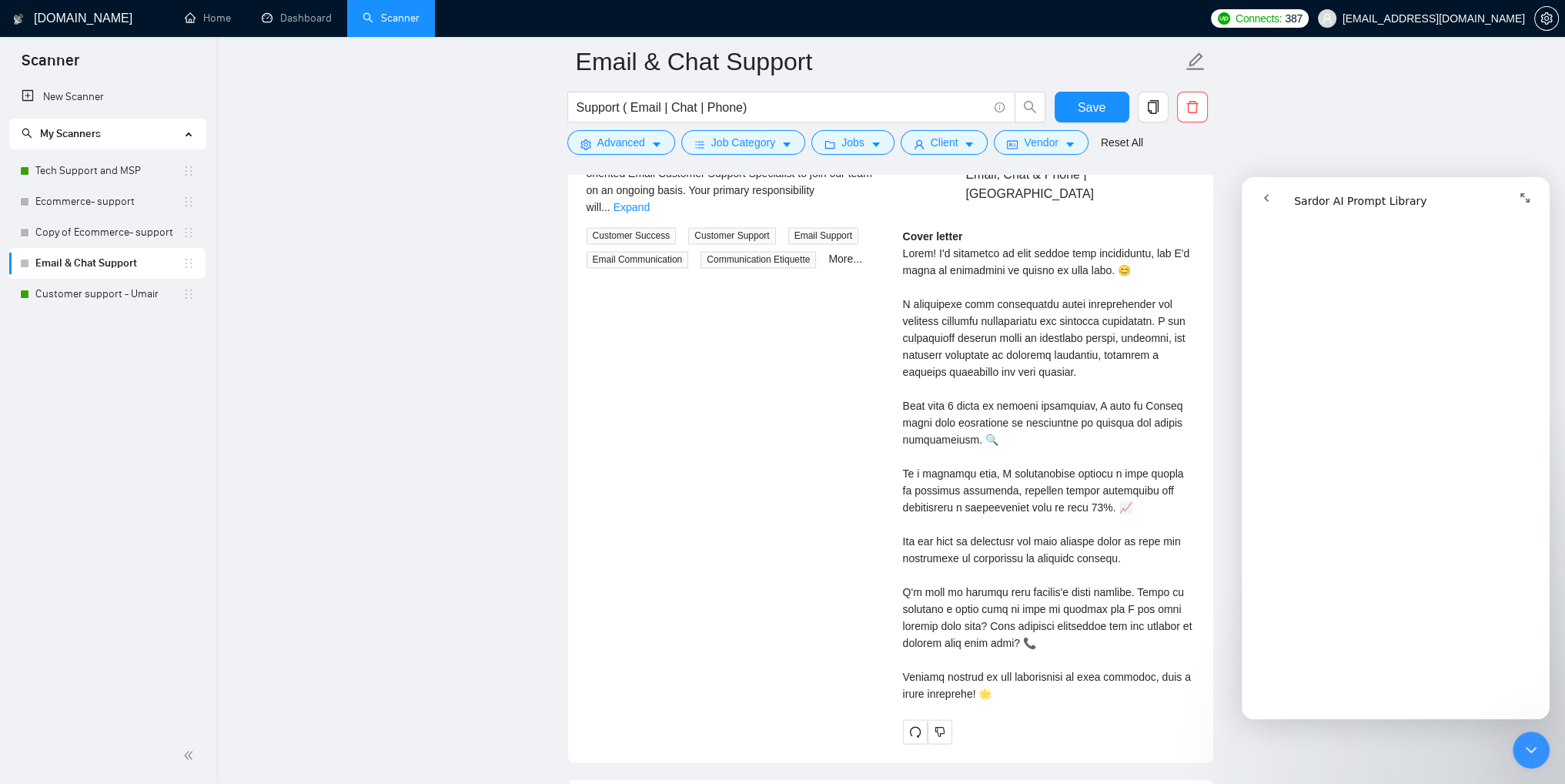
scroll to position [3156, 0]
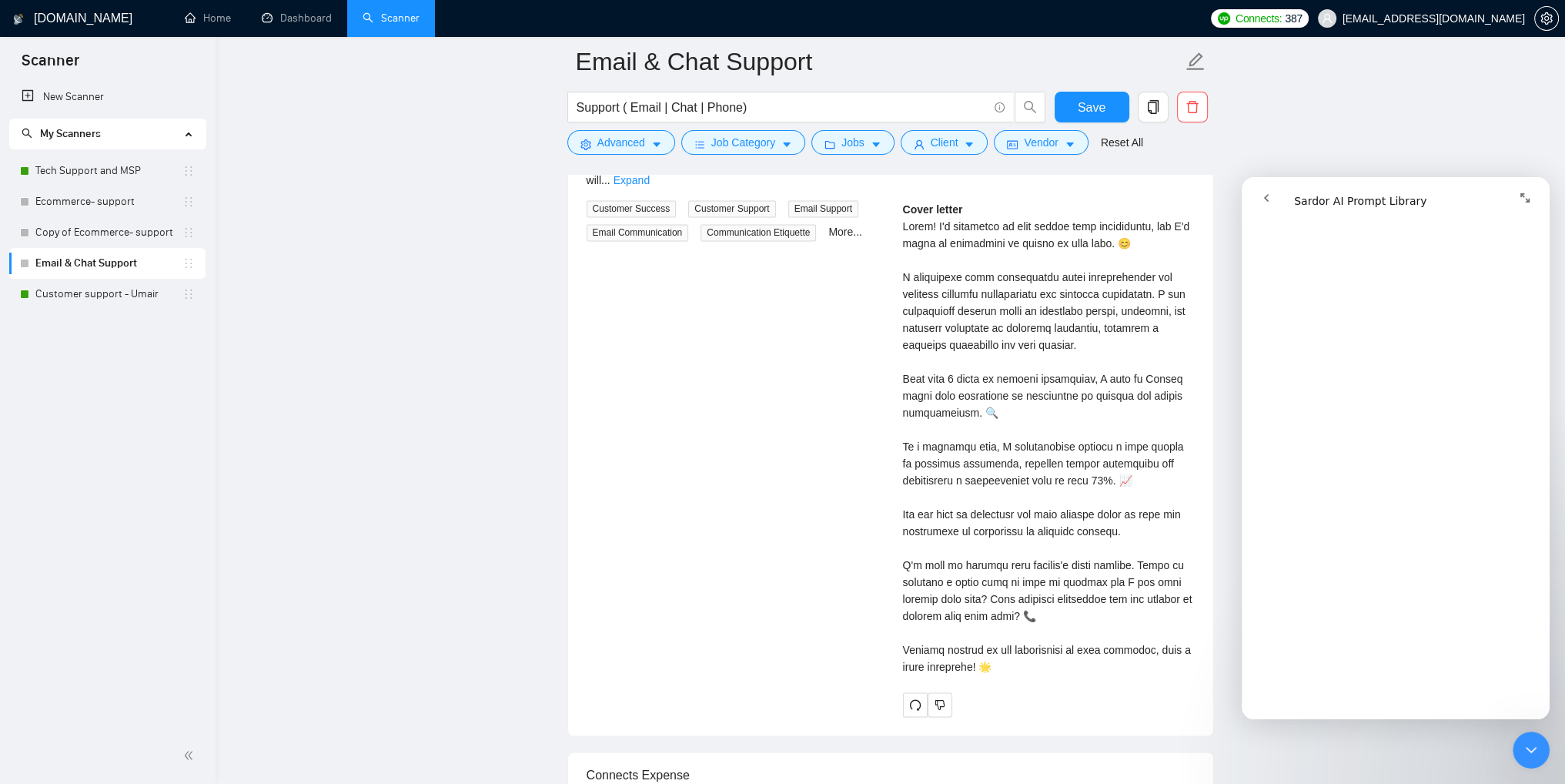
click at [692, 552] on div "Customer Support Specialist [DATE] Job Description: We are looking for a reliab…" at bounding box center [890, 400] width 633 height 632
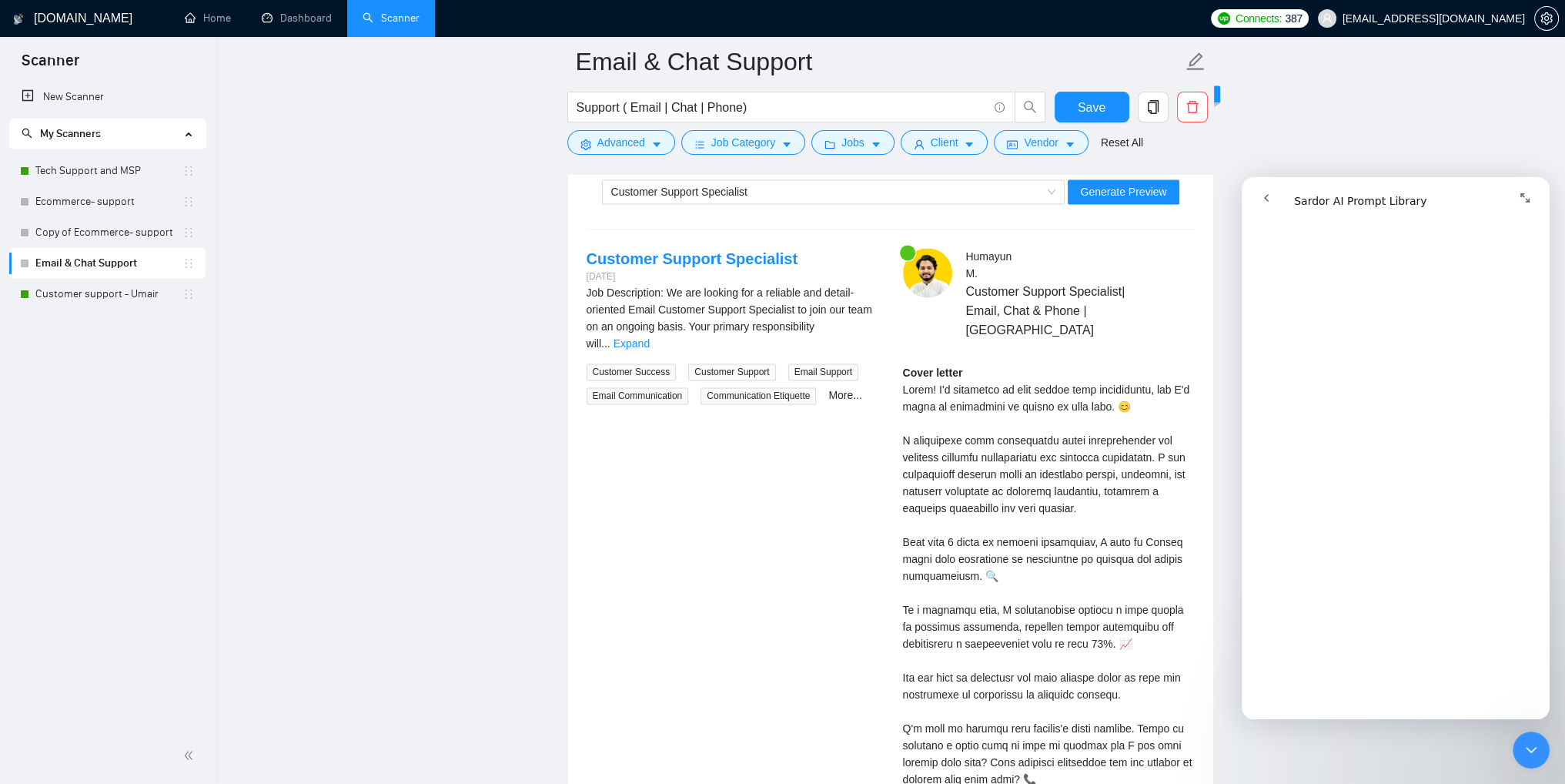
scroll to position [3079, 0]
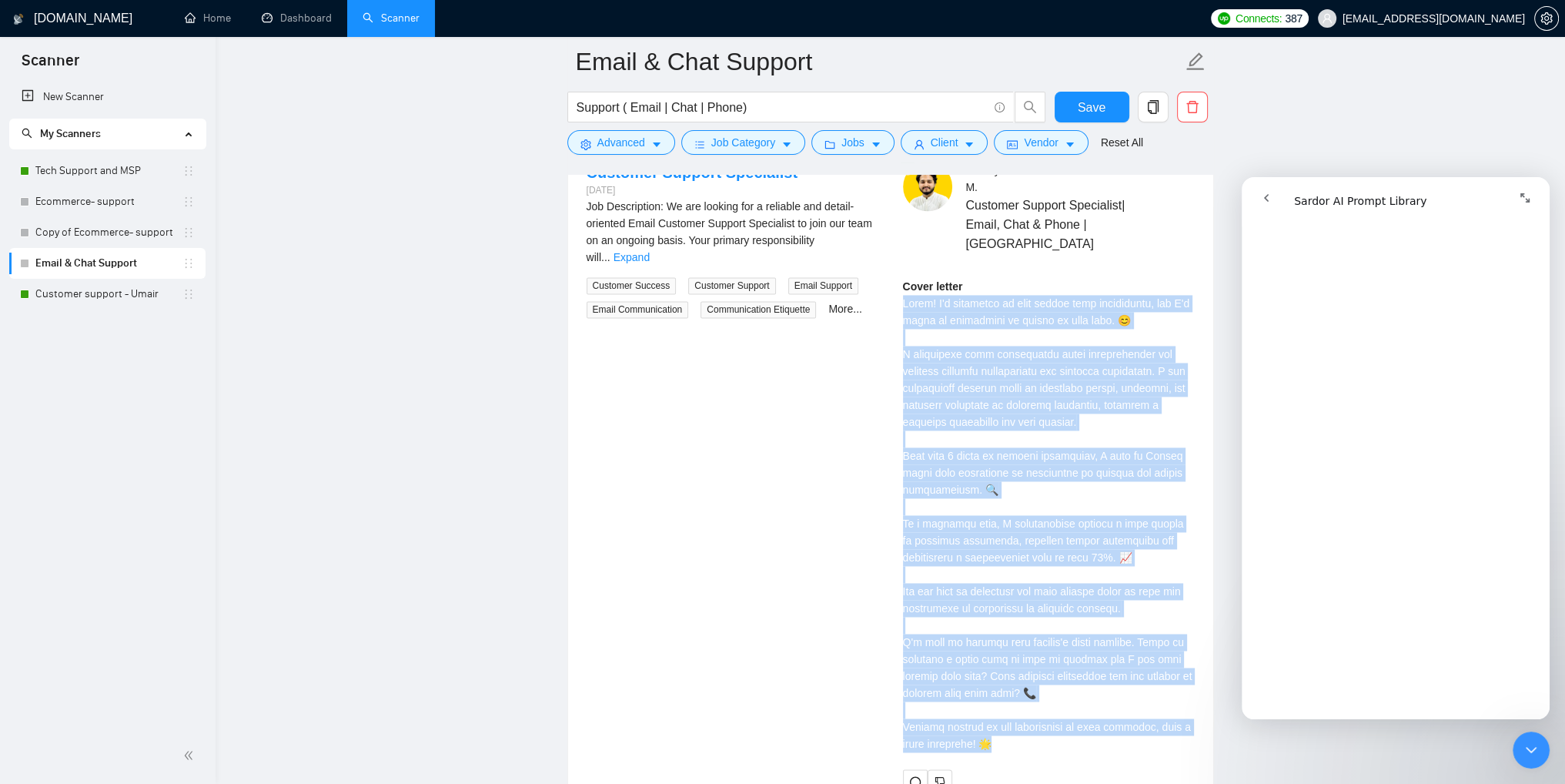
drag, startPoint x: 997, startPoint y: 726, endPoint x: 900, endPoint y: 282, distance: 454.5
click at [900, 282] on div "[PERSON_NAME] Customer Support Specialist| Email, Chat & Phone | VA Cover letter" at bounding box center [1049, 477] width 317 height 632
copy div "Lorem! I'd sitametco ad elit seddoe temp incididuntu, lab E'd magna al enimadmi…"
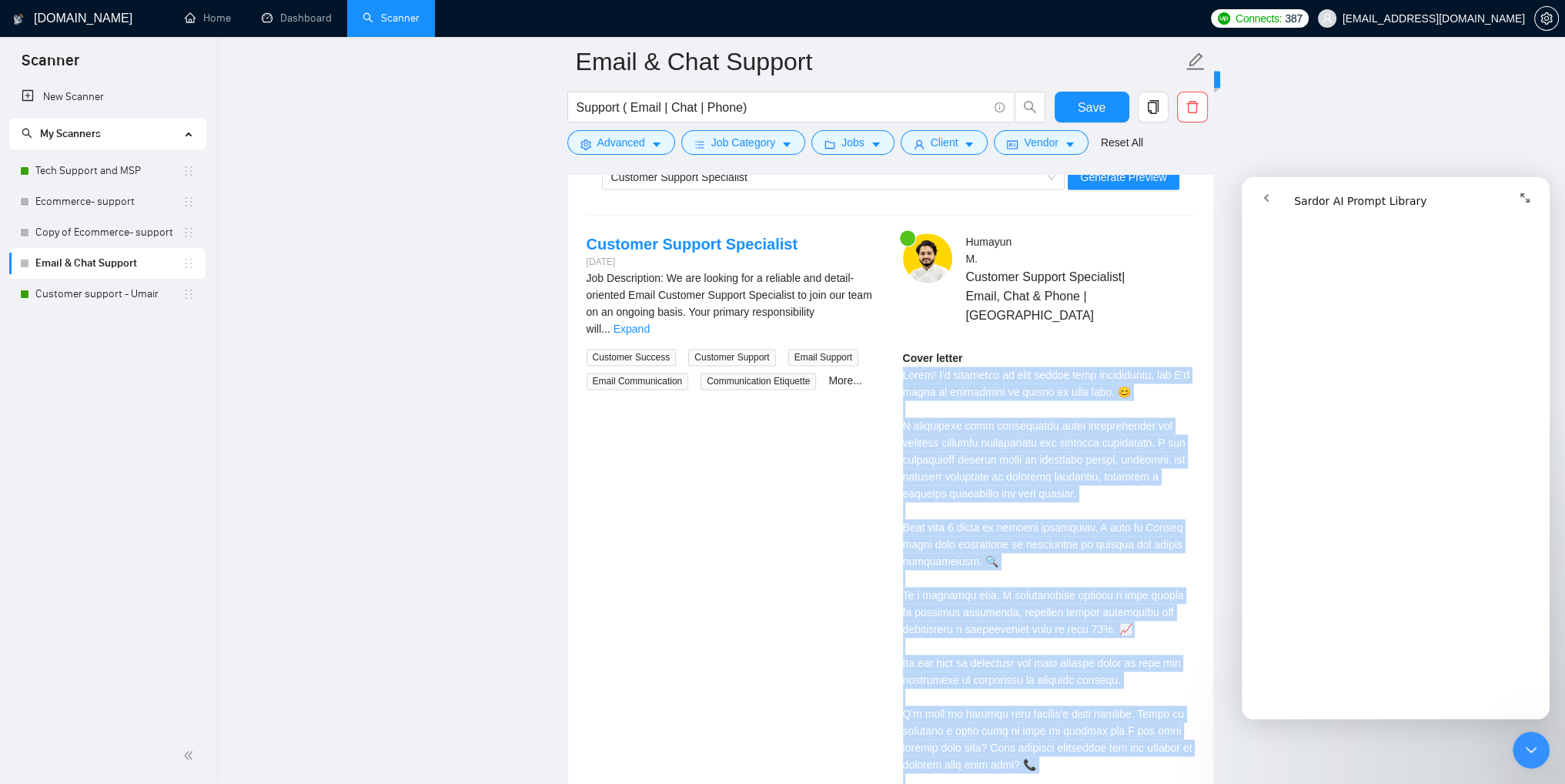
scroll to position [3002, 0]
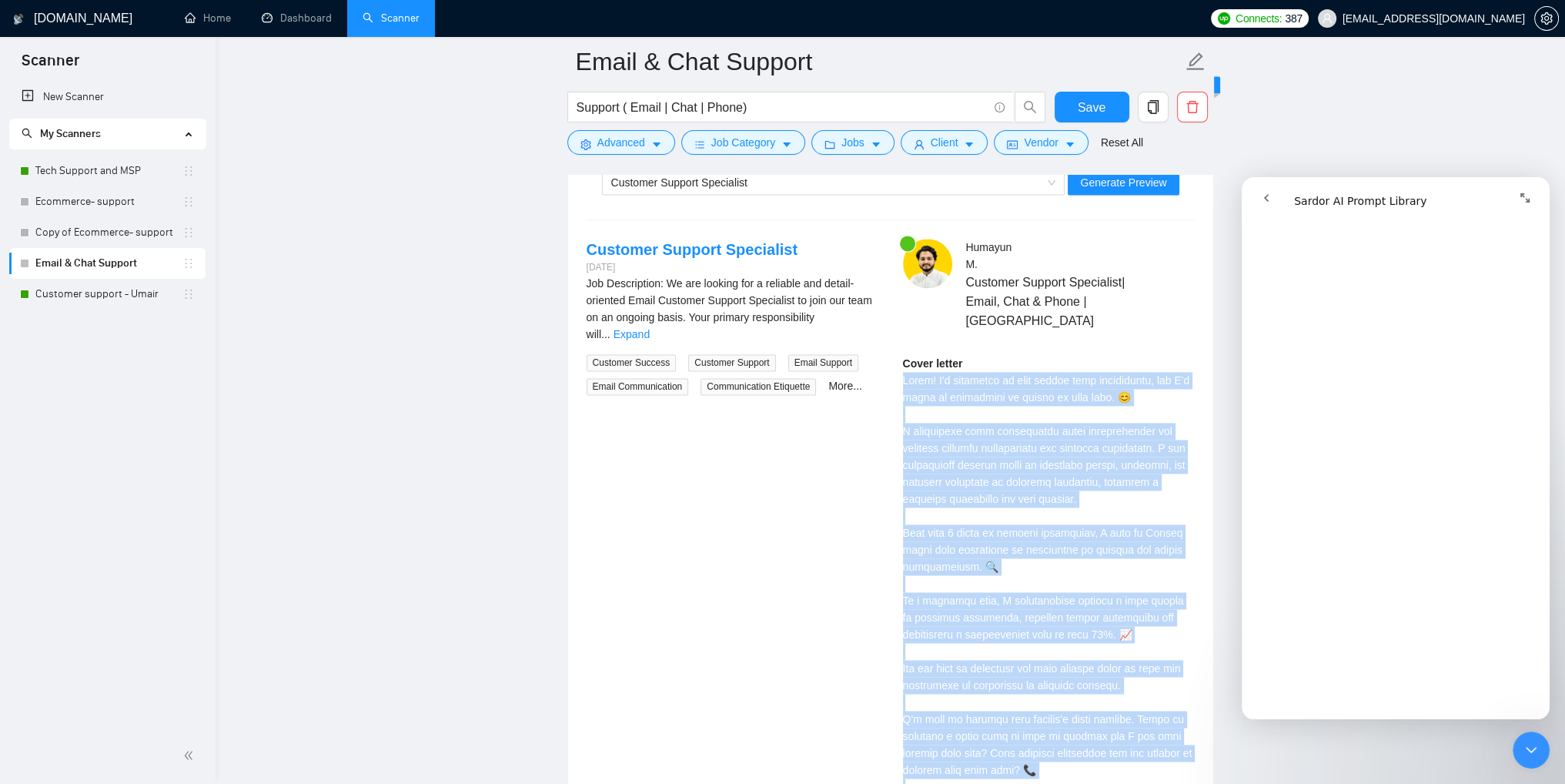
click at [779, 566] on div "Customer Support Specialist [DATE] Job Description: We are looking for a reliab…" at bounding box center [890, 554] width 633 height 632
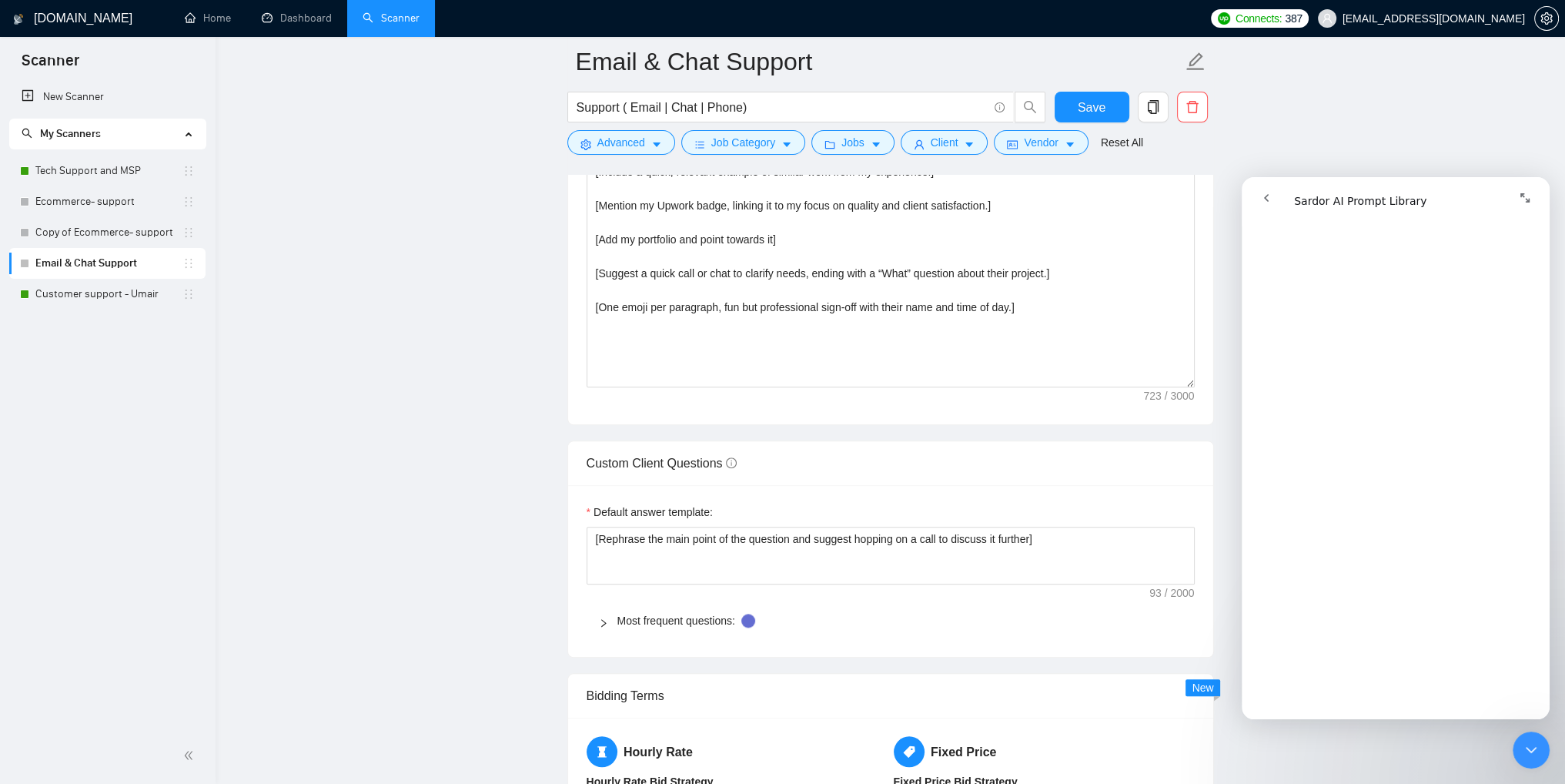
scroll to position [1693, 0]
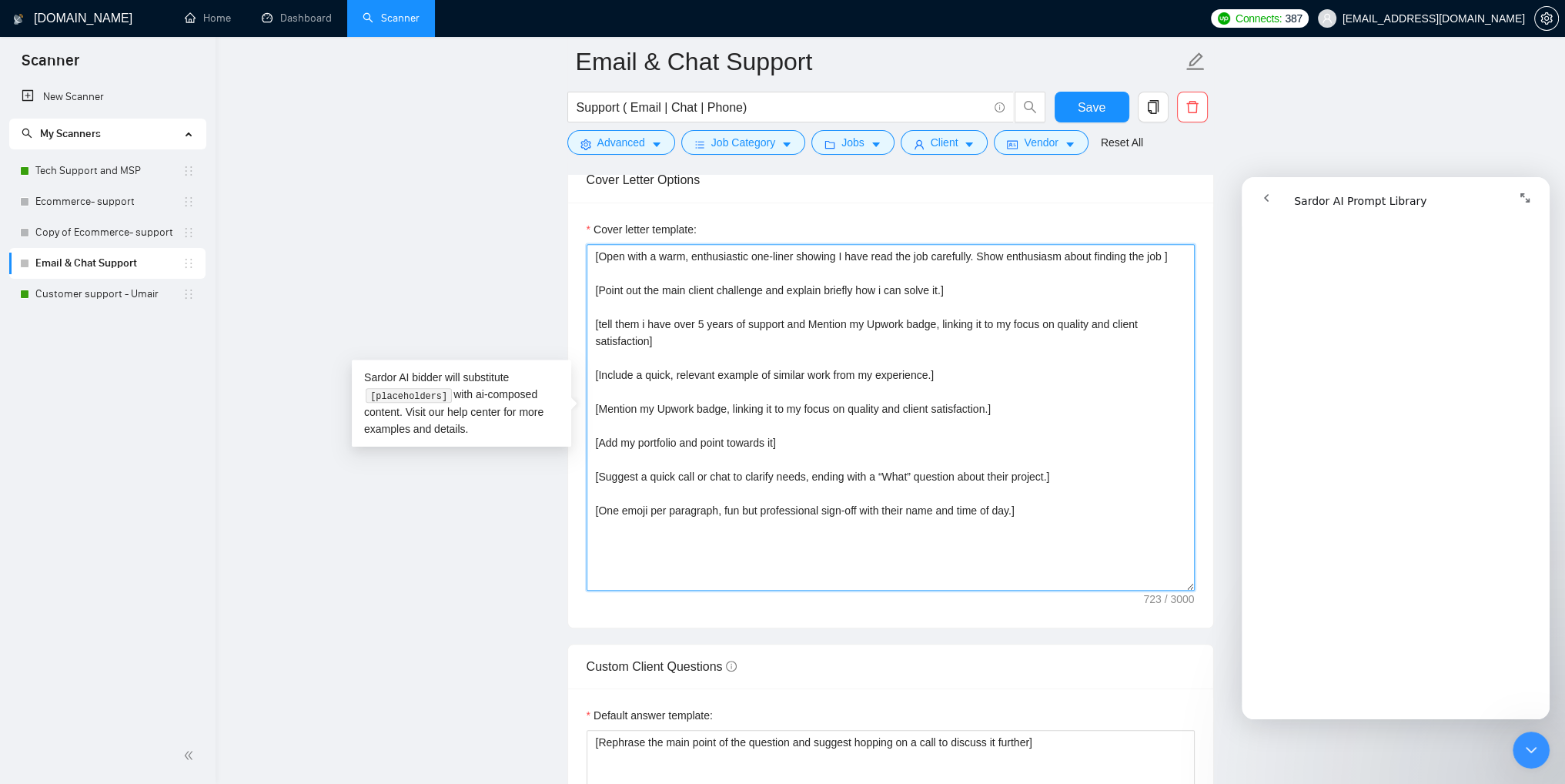
drag, startPoint x: 976, startPoint y: 257, endPoint x: 1164, endPoint y: 253, distance: 188.0
click at [1164, 253] on textarea "[Open with a warm, enthusiastic one-liner showing I have read the job carefully…" at bounding box center [891, 417] width 609 height 346
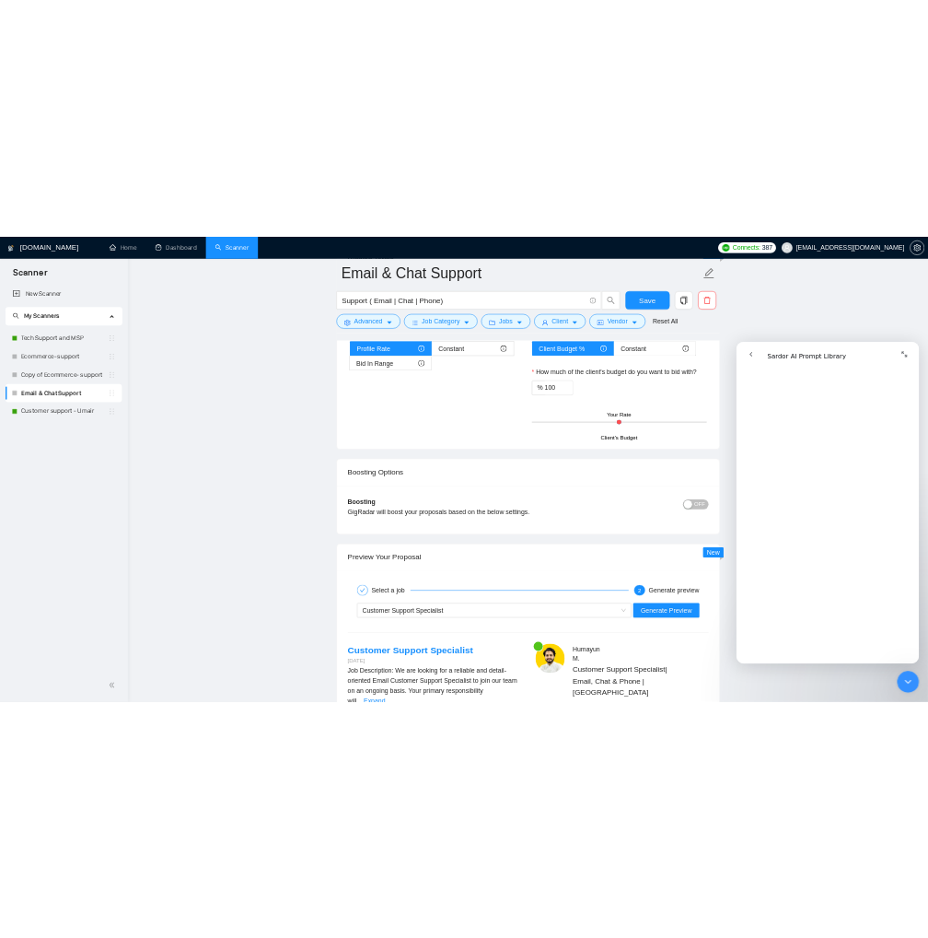
scroll to position [3315, 0]
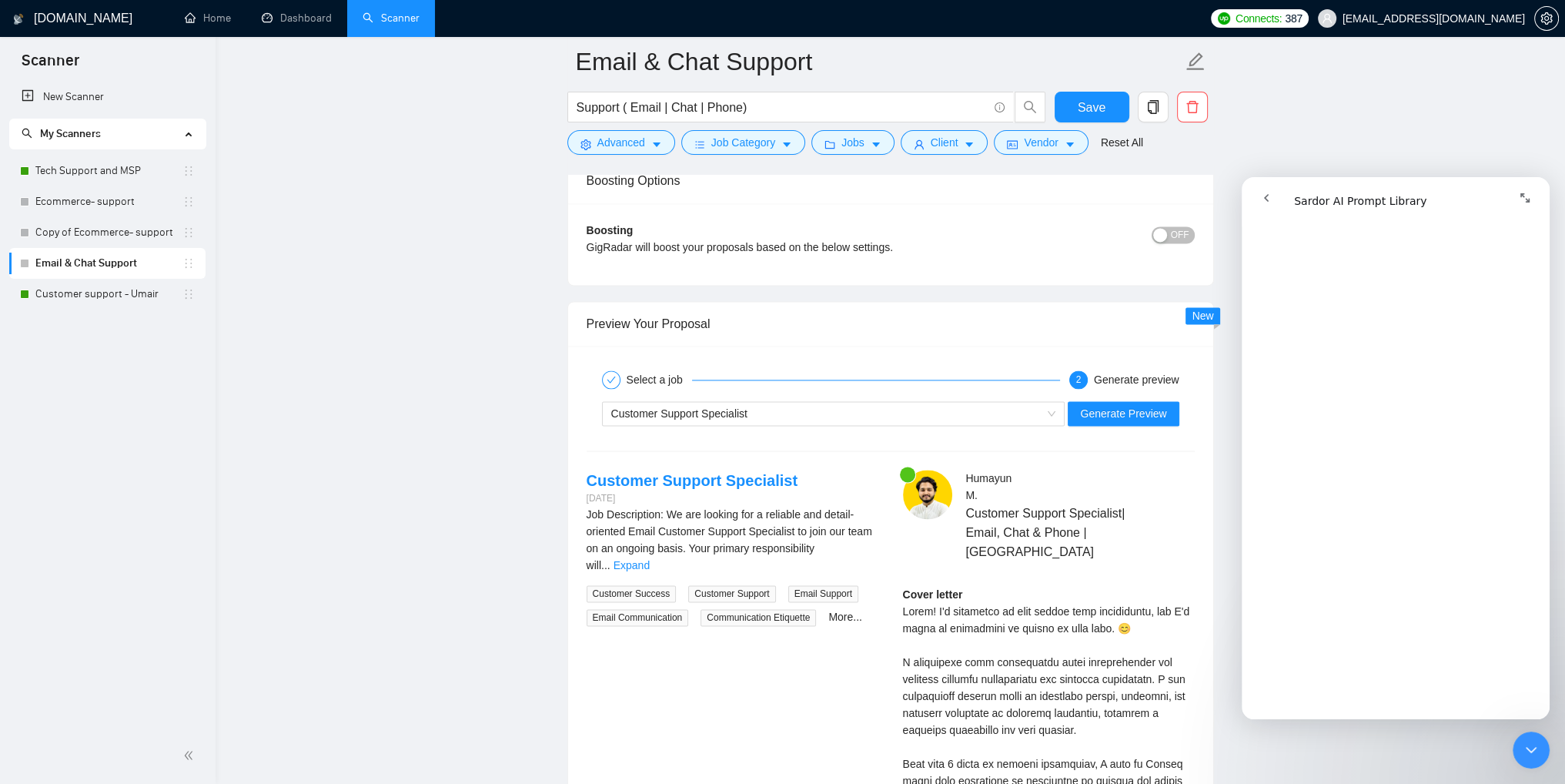
type textarea "[Open with a warm, enthusiastic one-liner showing I have read the job carefully…"
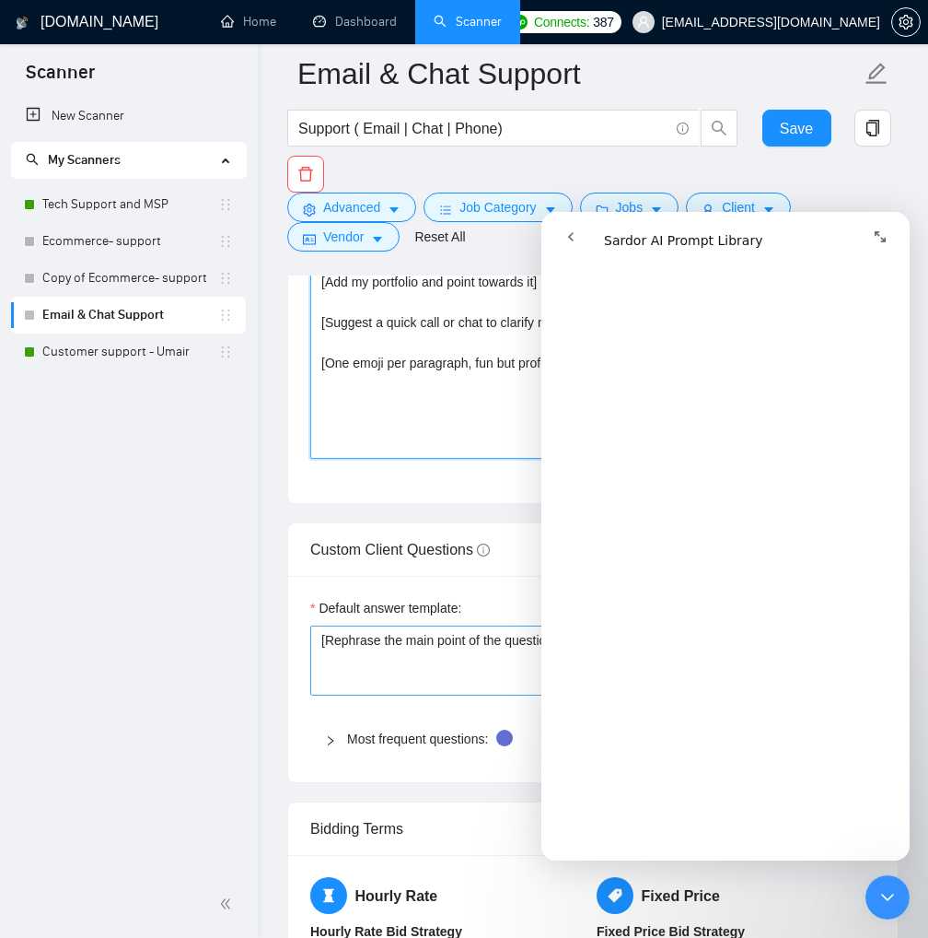
scroll to position [2210, 0]
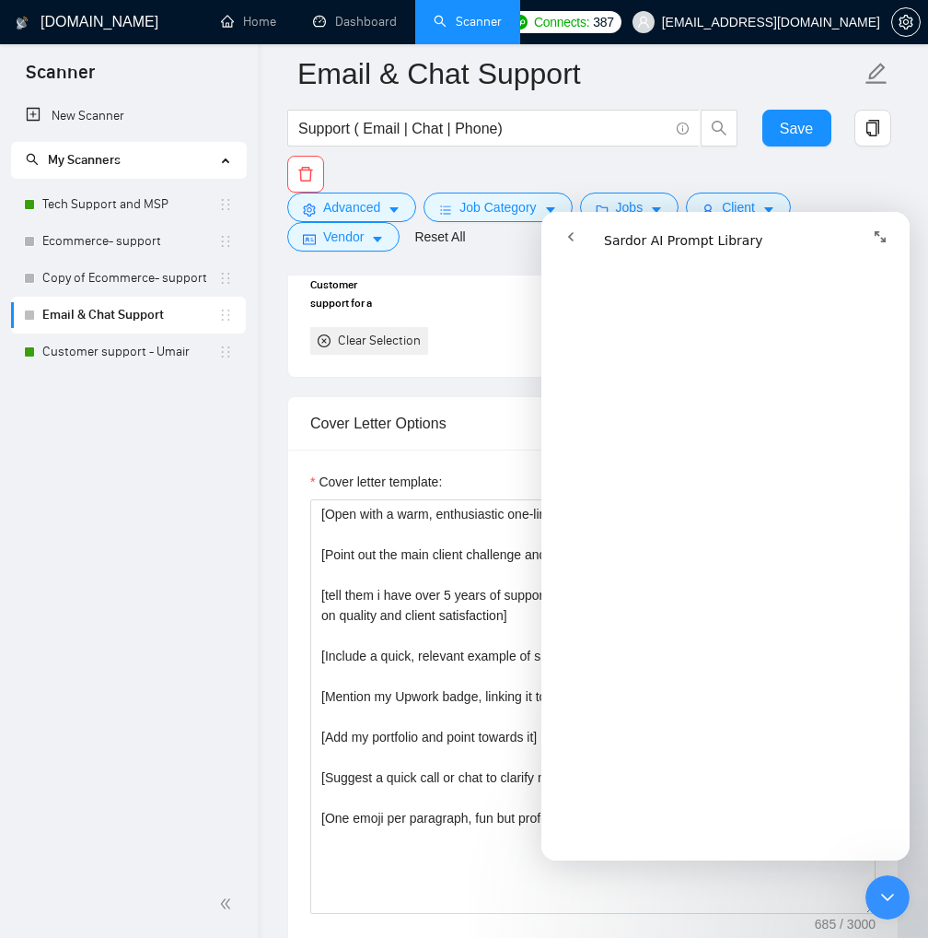
click at [877, 246] on button "Expand window" at bounding box center [880, 236] width 35 height 35
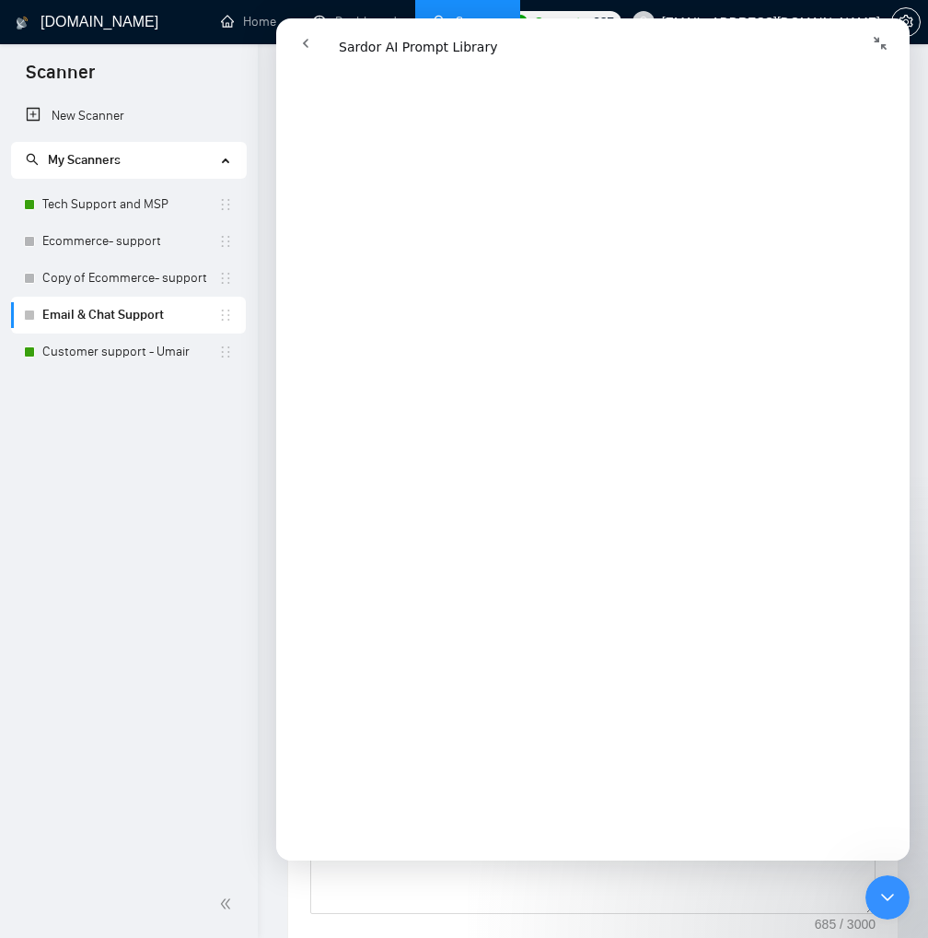
scroll to position [1497, 0]
click at [877, 46] on icon "Collapse window" at bounding box center [880, 43] width 15 height 15
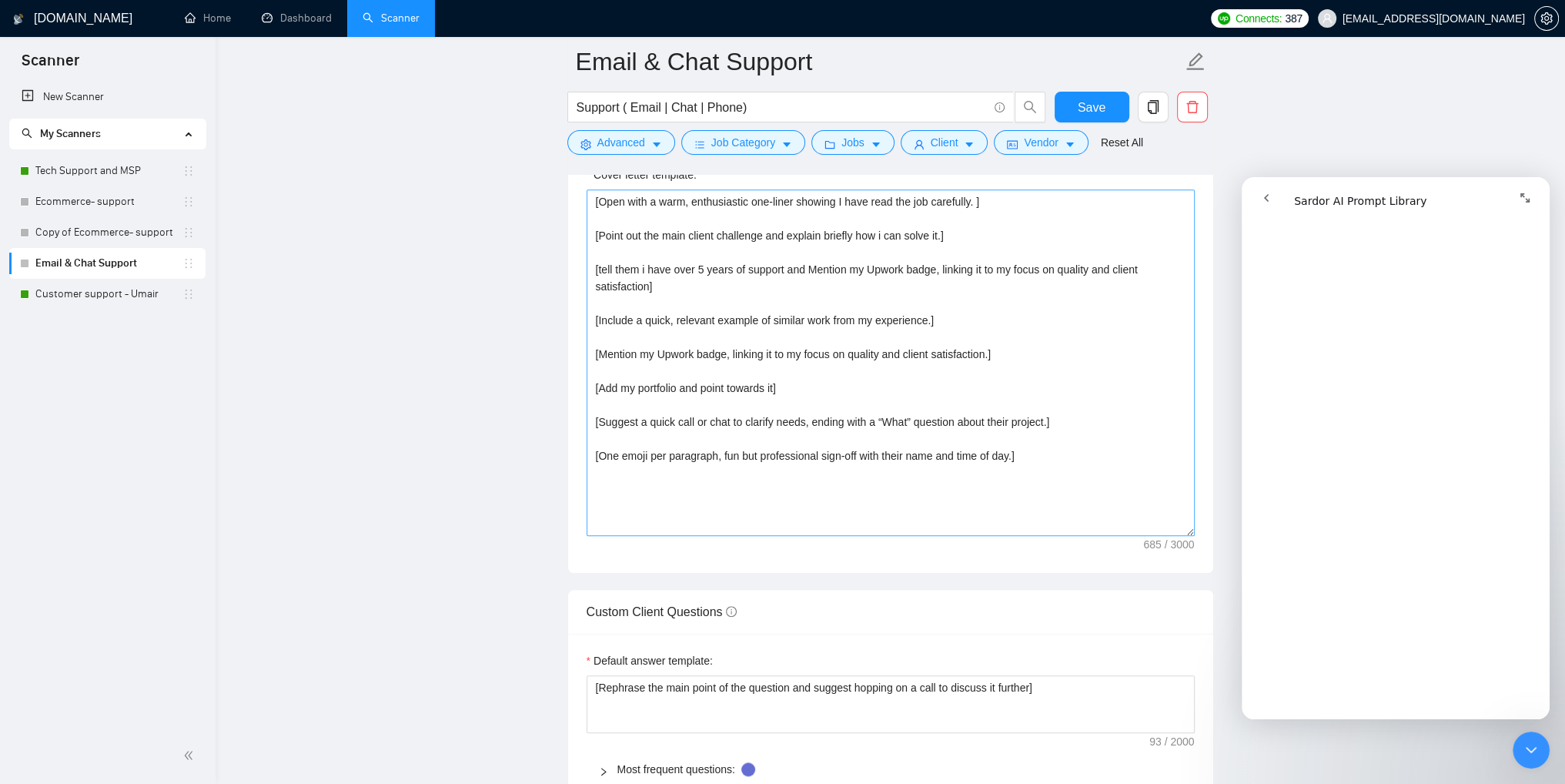
scroll to position [1749, 0]
click at [630, 305] on textarea "[Open with a warm, enthusiastic one-liner showing I have read the job carefully…" at bounding box center [891, 362] width 609 height 346
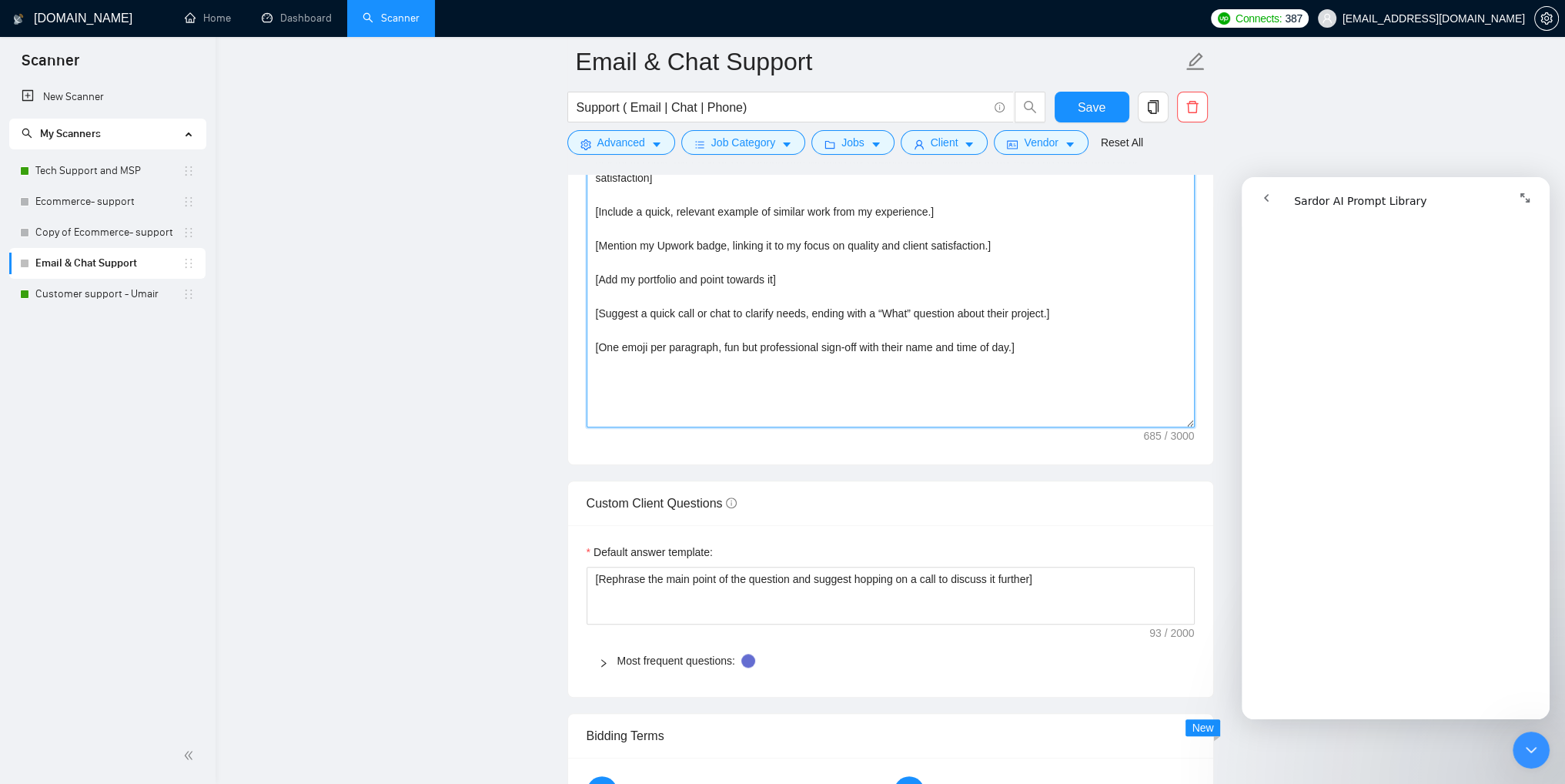
scroll to position [1595, 0]
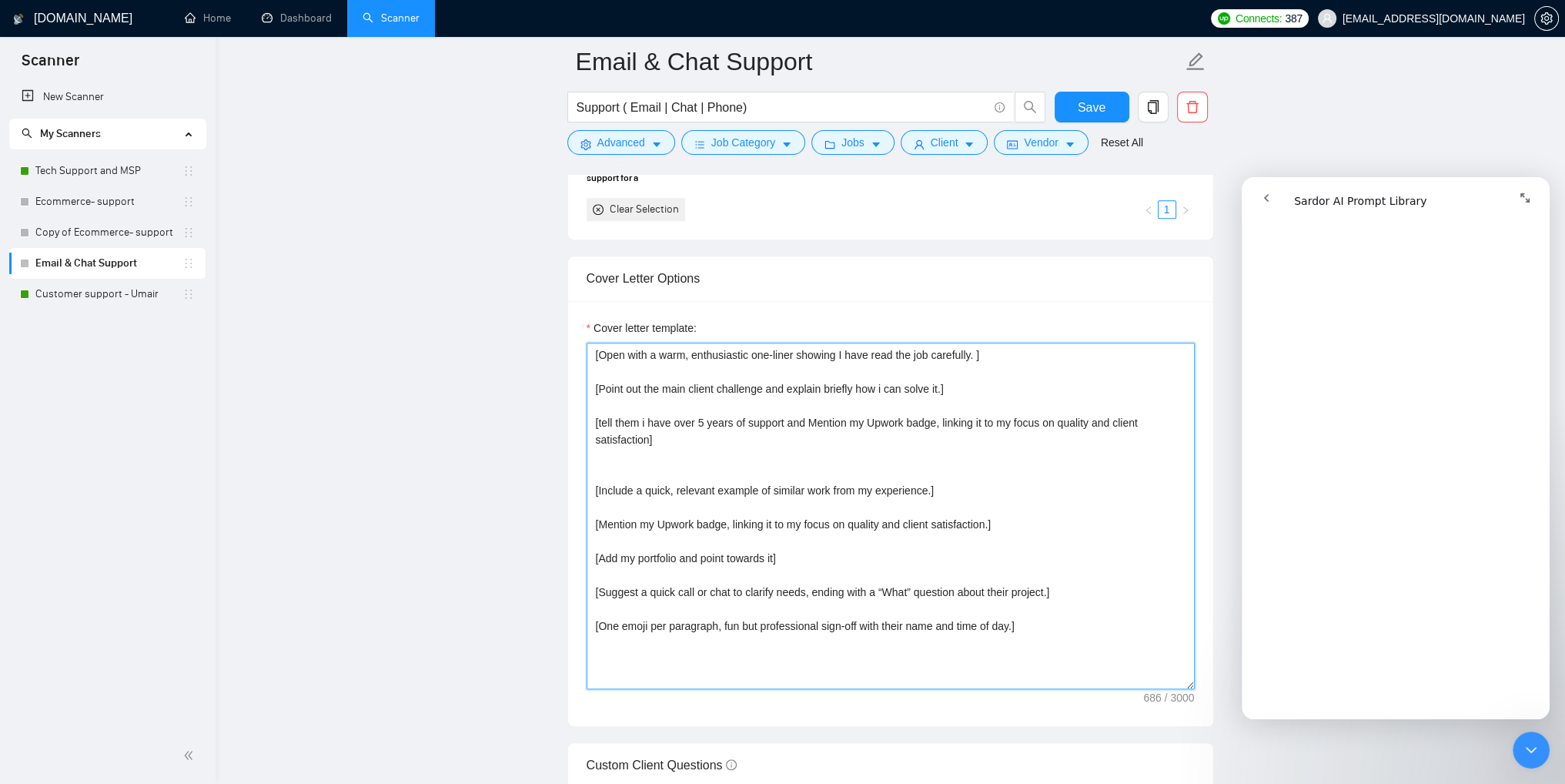
type textarea "[Open with a warm, enthusiastic one-liner showing I have read the job carefully…"
click at [1526, 197] on icon "Expand window" at bounding box center [1525, 197] width 13 height 13
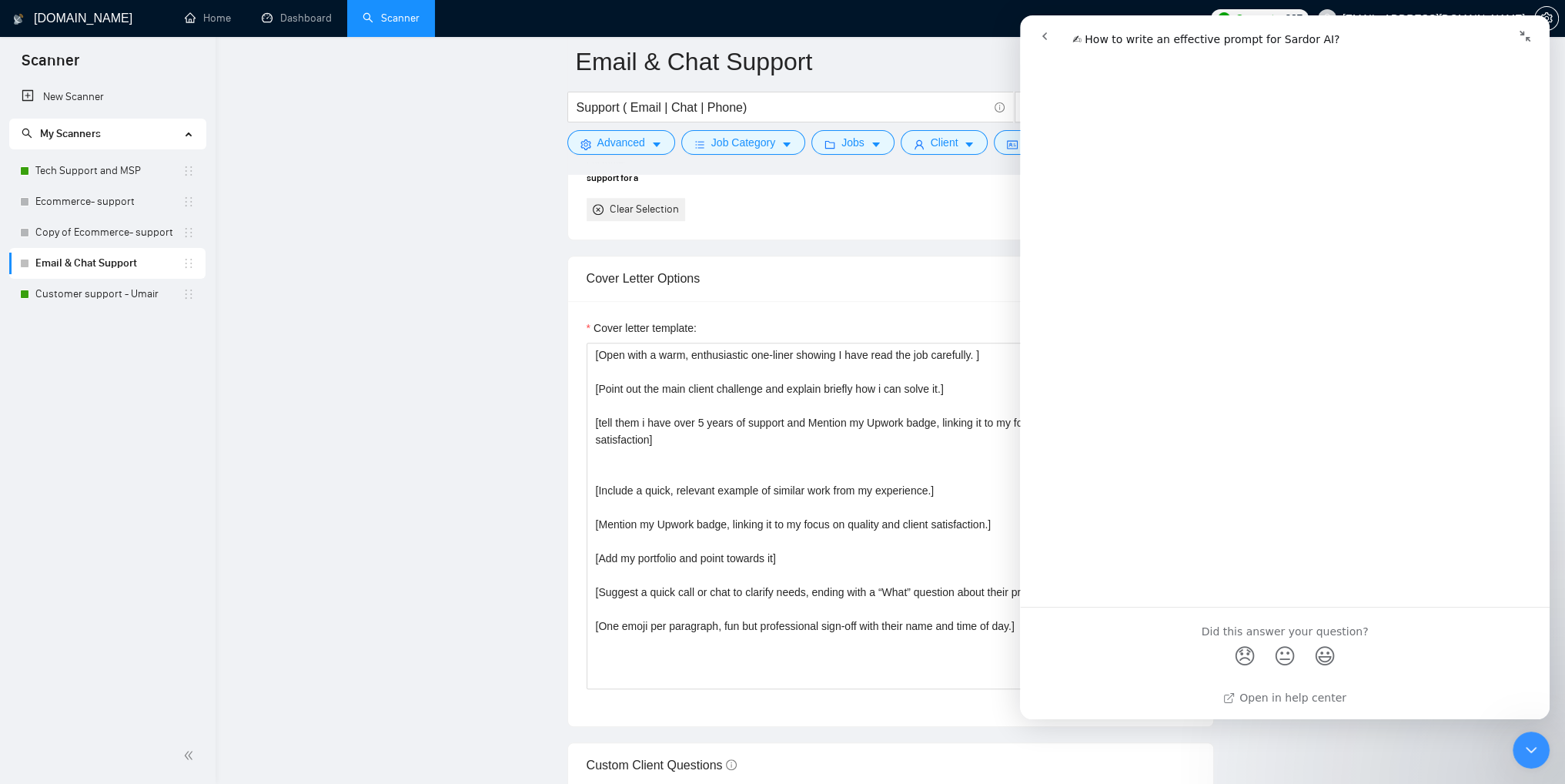
scroll to position [1467, 0]
drag, startPoint x: 161, startPoint y: 581, endPoint x: 181, endPoint y: 568, distance: 23.9
click at [164, 577] on div "New Scanner My Scanners Tech Support and MSP Ecommerce- support Copy of Ecommer…" at bounding box center [108, 405] width 216 height 646
drag, startPoint x: 500, startPoint y: 541, endPoint x: 12, endPoint y: 369, distance: 517.4
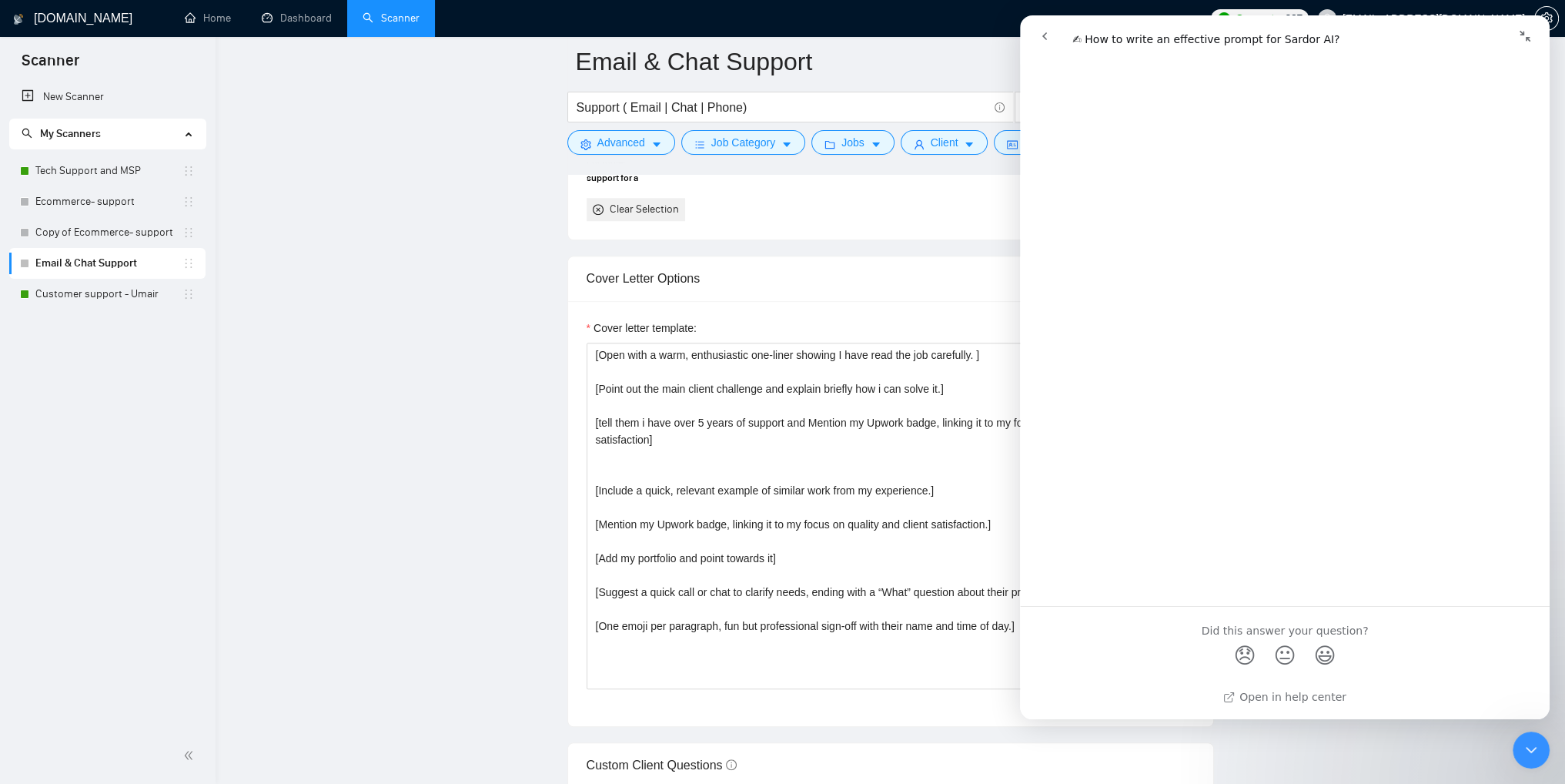
click at [1525, 34] on icon "Collapse window" at bounding box center [1525, 36] width 13 height 13
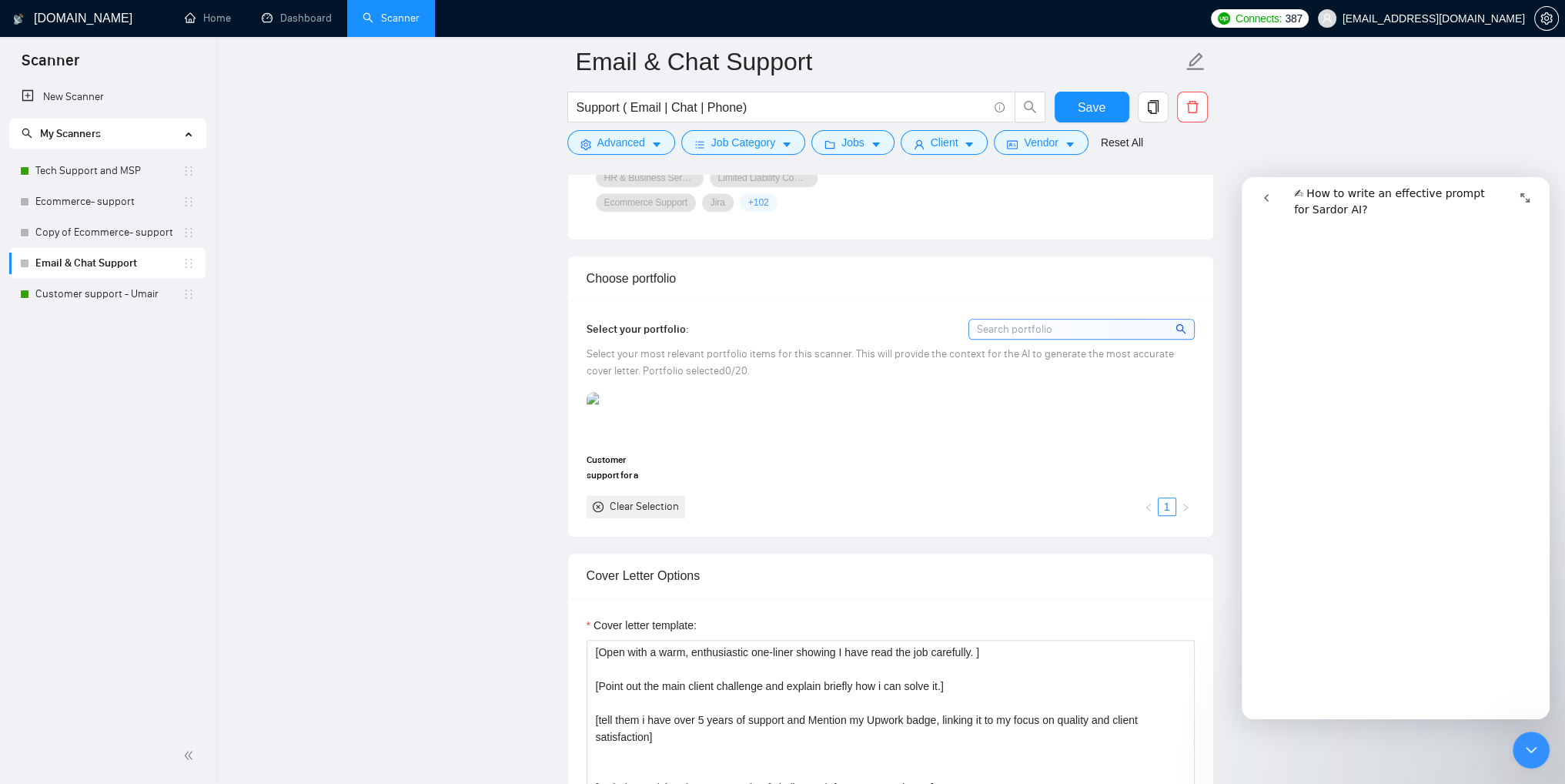
scroll to position [1287, 0]
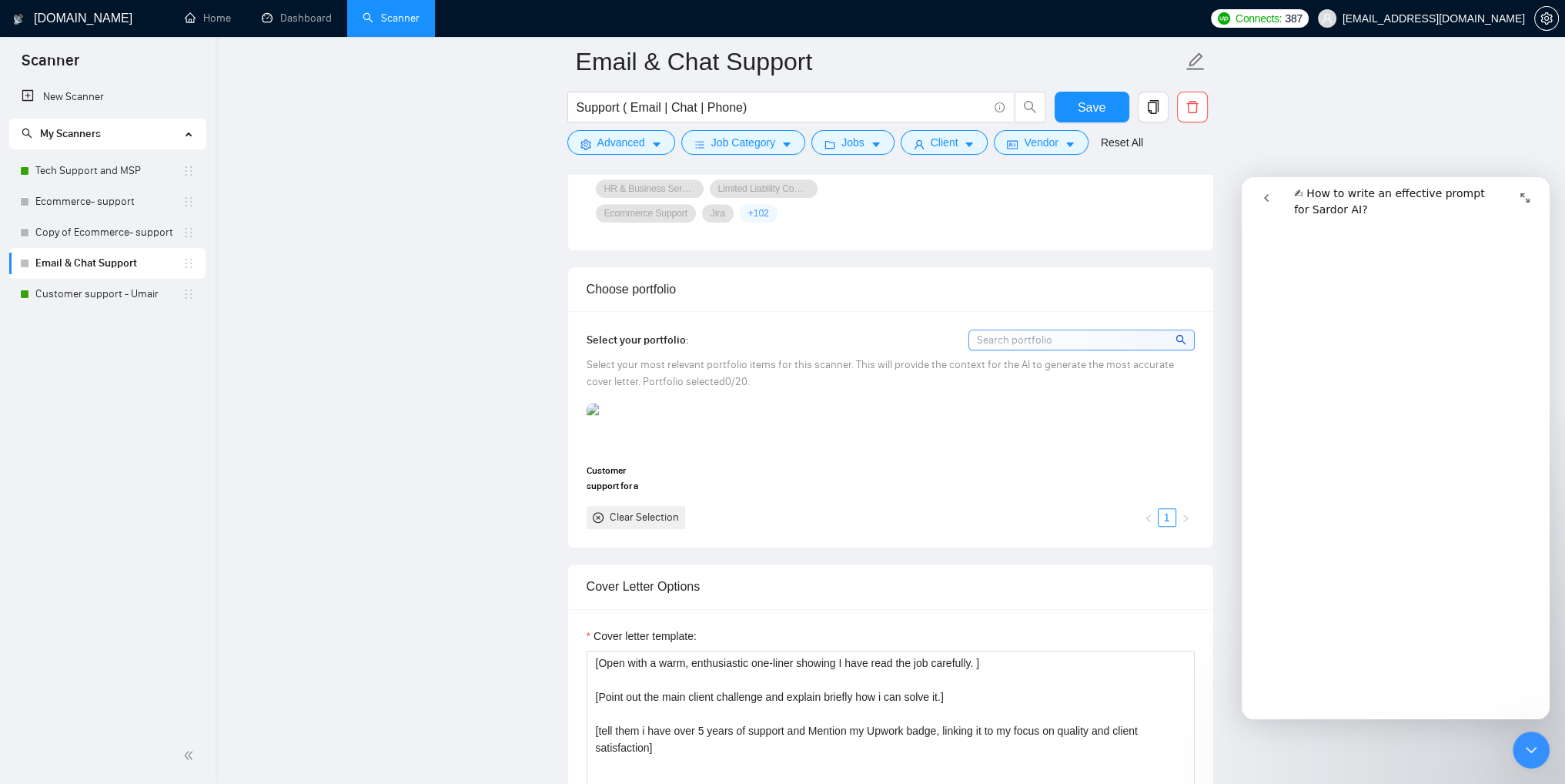
click at [1526, 200] on icon "Expand window" at bounding box center [1525, 197] width 9 height 9
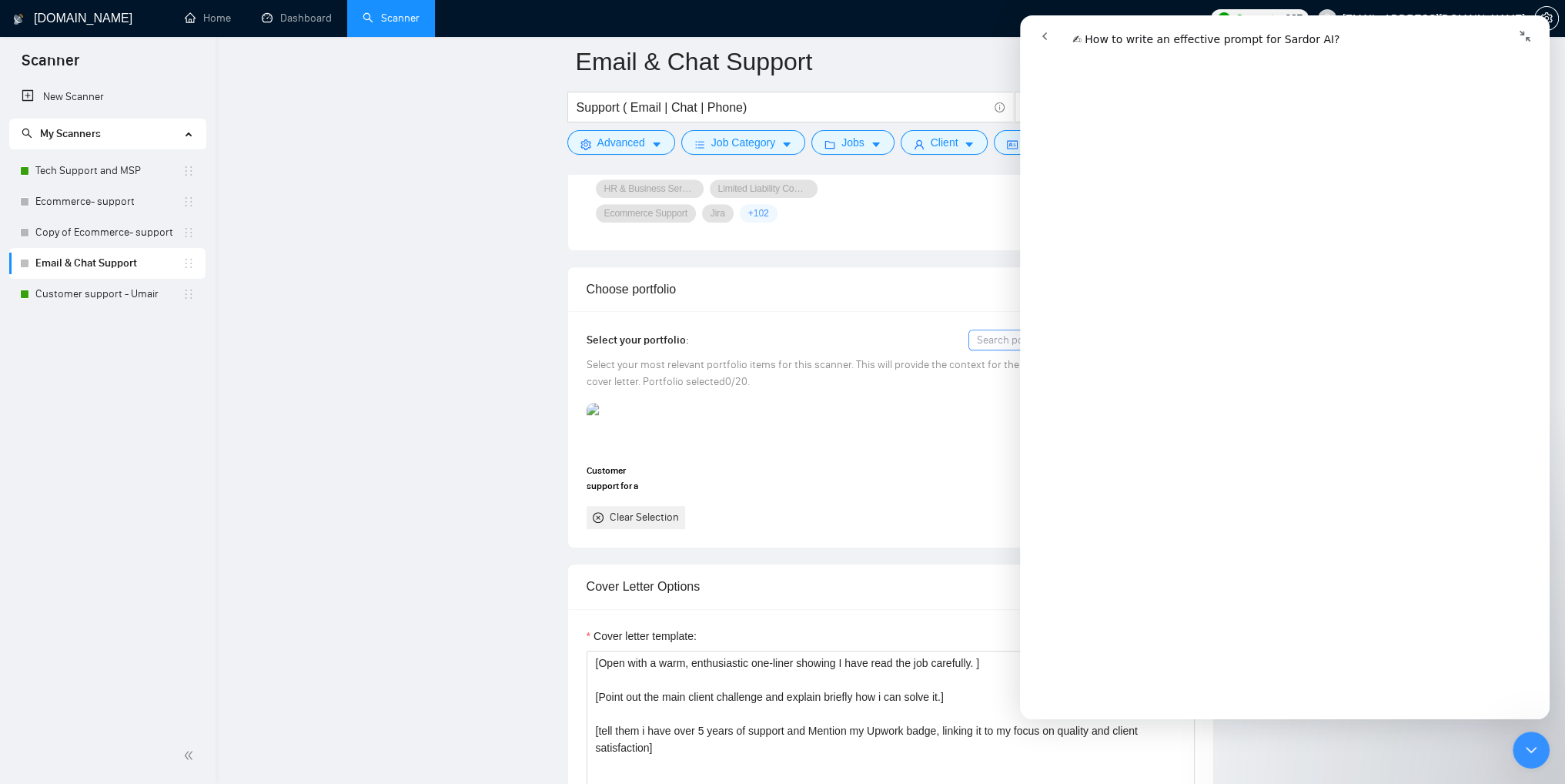
click at [1524, 32] on icon "Collapse window" at bounding box center [1525, 36] width 11 height 11
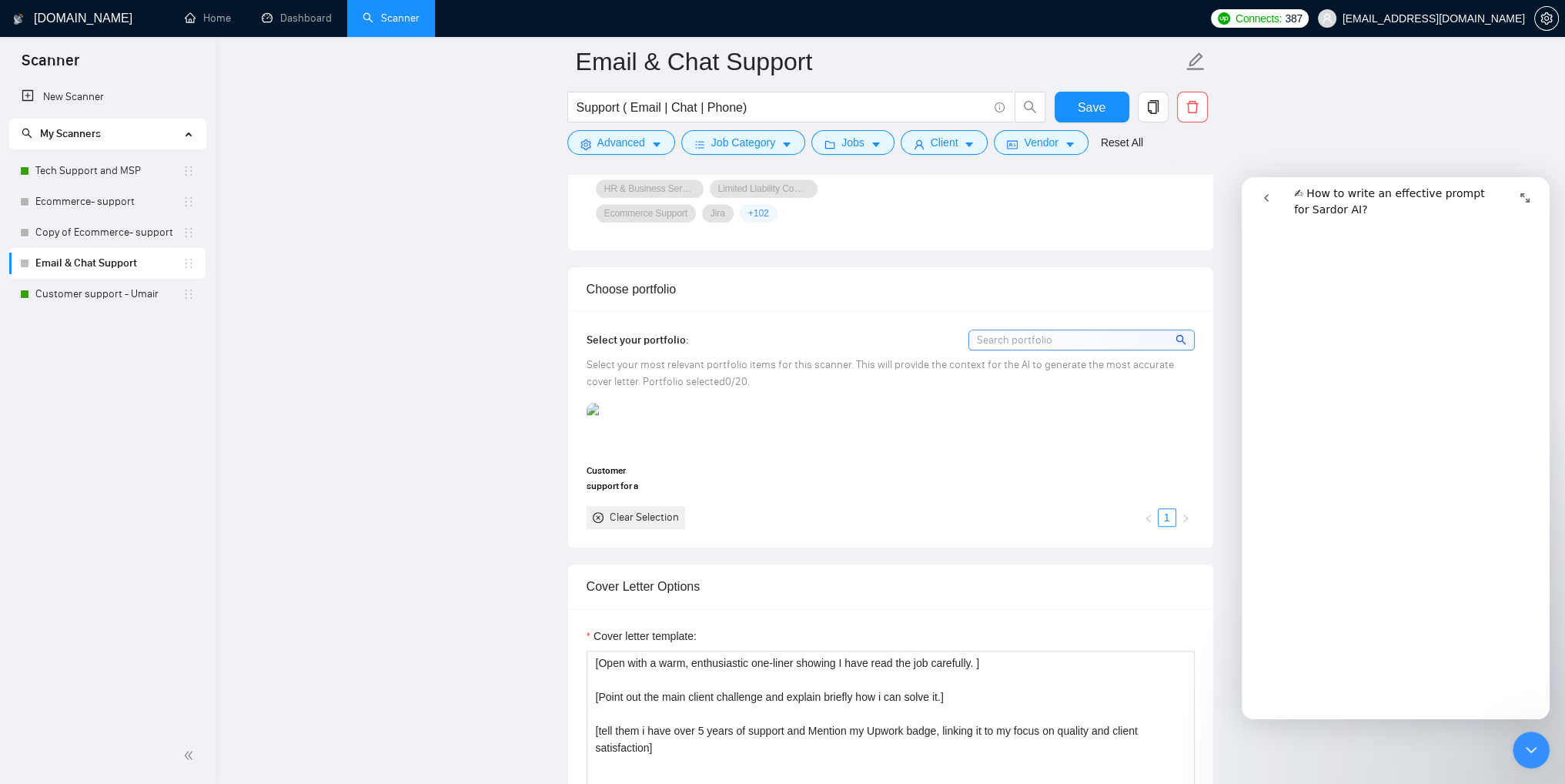
scroll to position [459, 0]
click at [1263, 201] on icon "go back" at bounding box center [1267, 197] width 13 height 13
click at [1536, 754] on icon "Close Intercom Messenger" at bounding box center [1532, 750] width 18 height 18
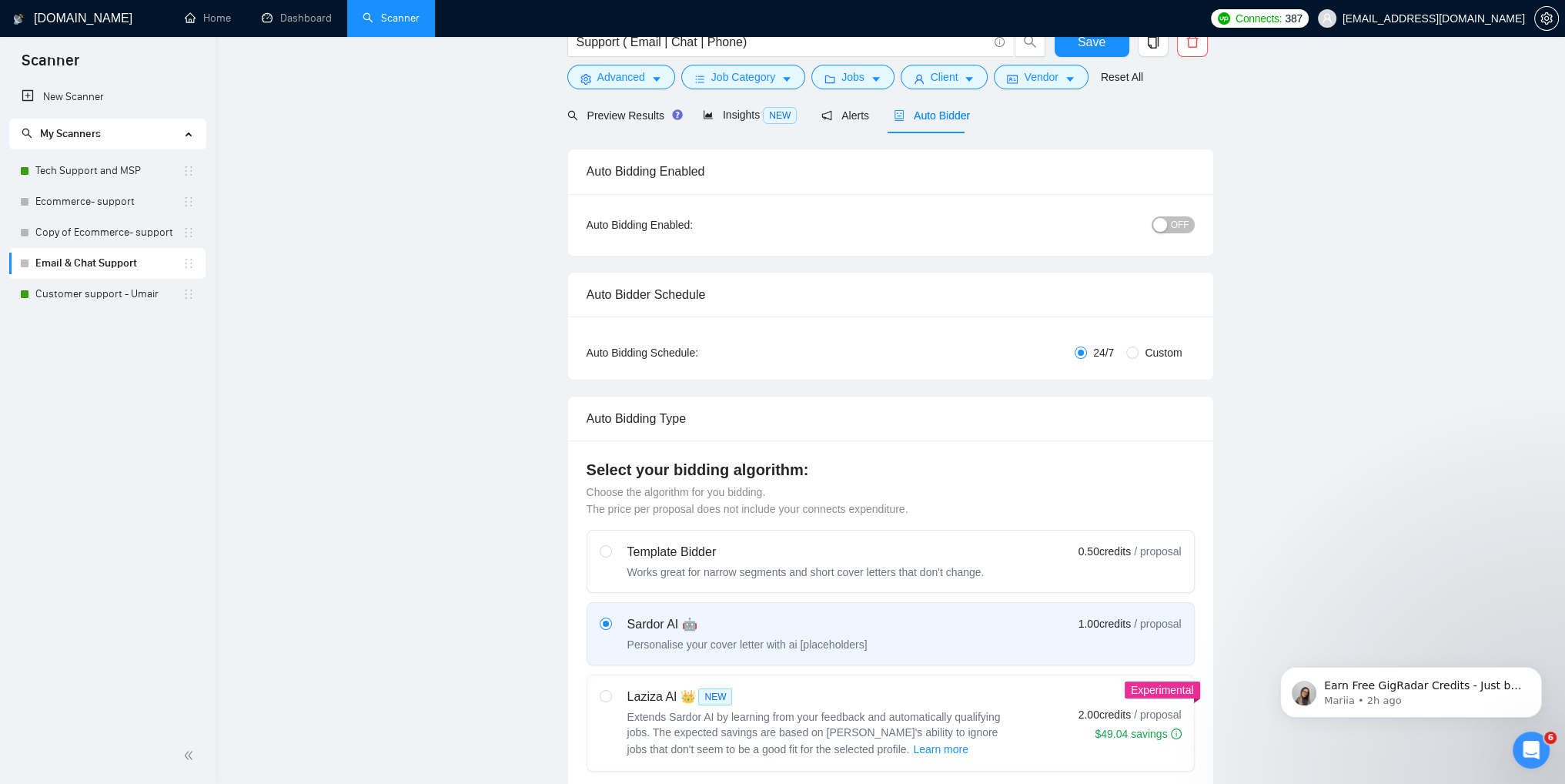
scroll to position [0, 0]
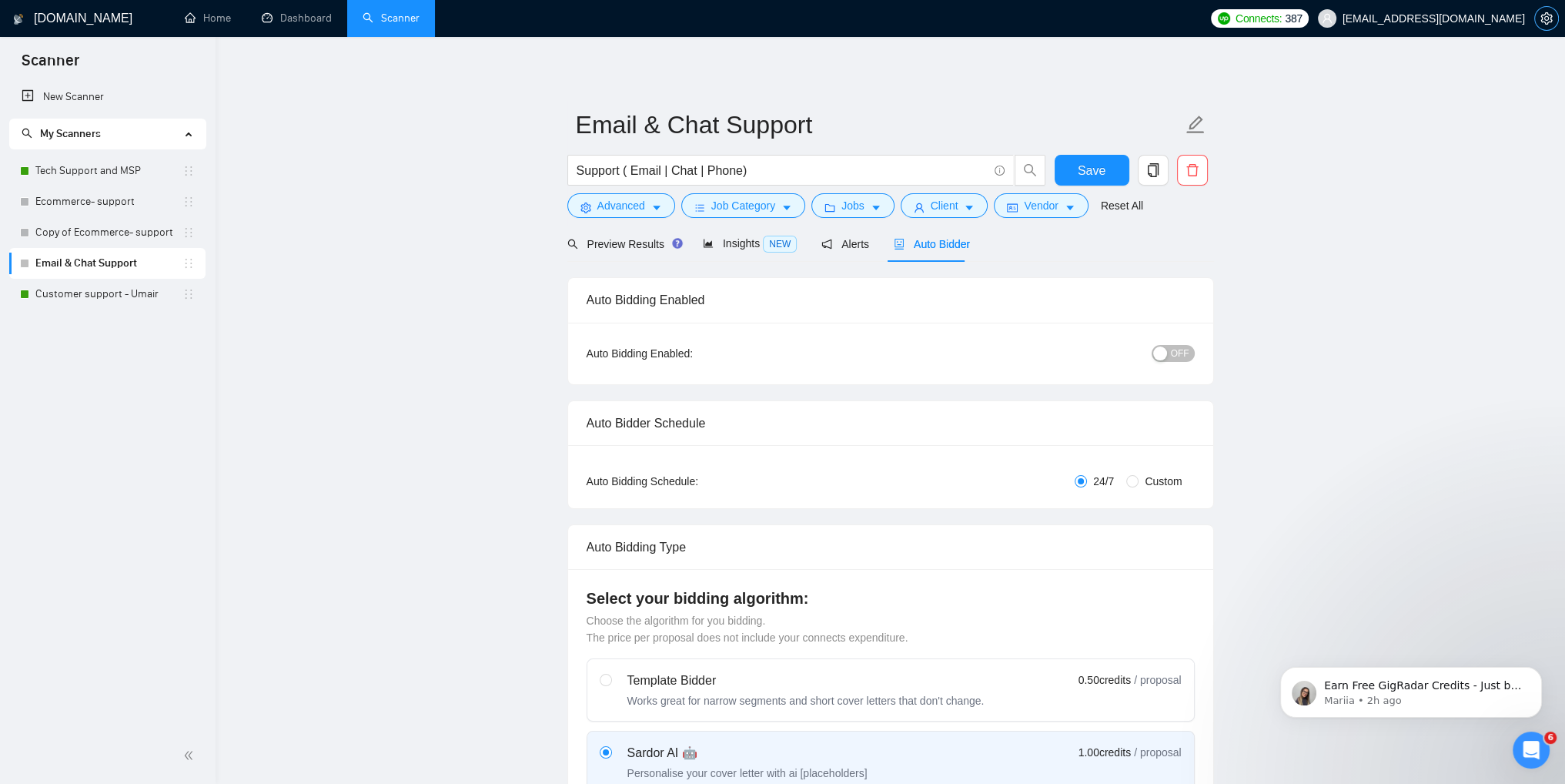
click at [1552, 26] on button "button" at bounding box center [1546, 18] width 24 height 24
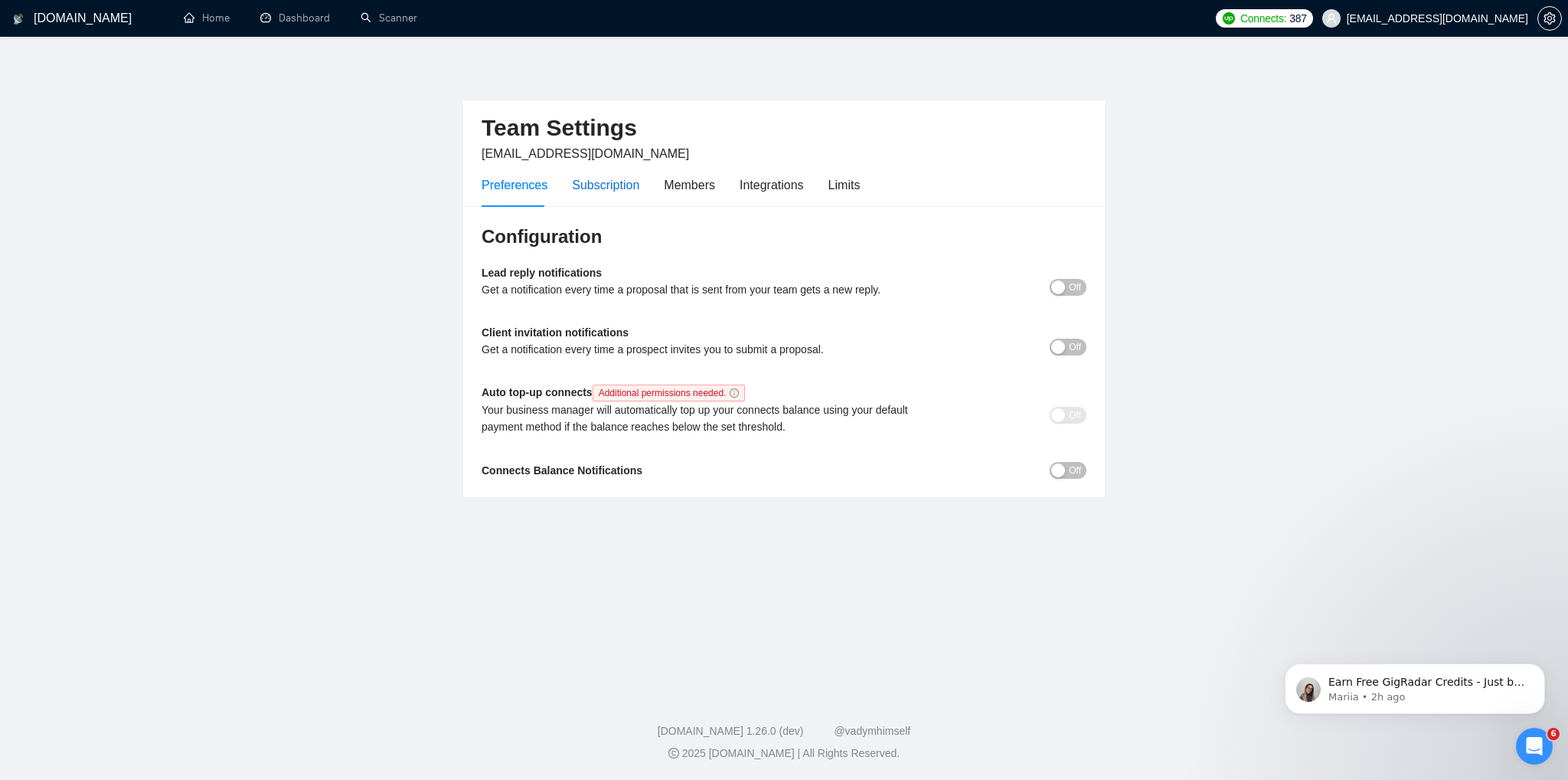
click at [588, 194] on div "Subscription" at bounding box center [605, 185] width 67 height 19
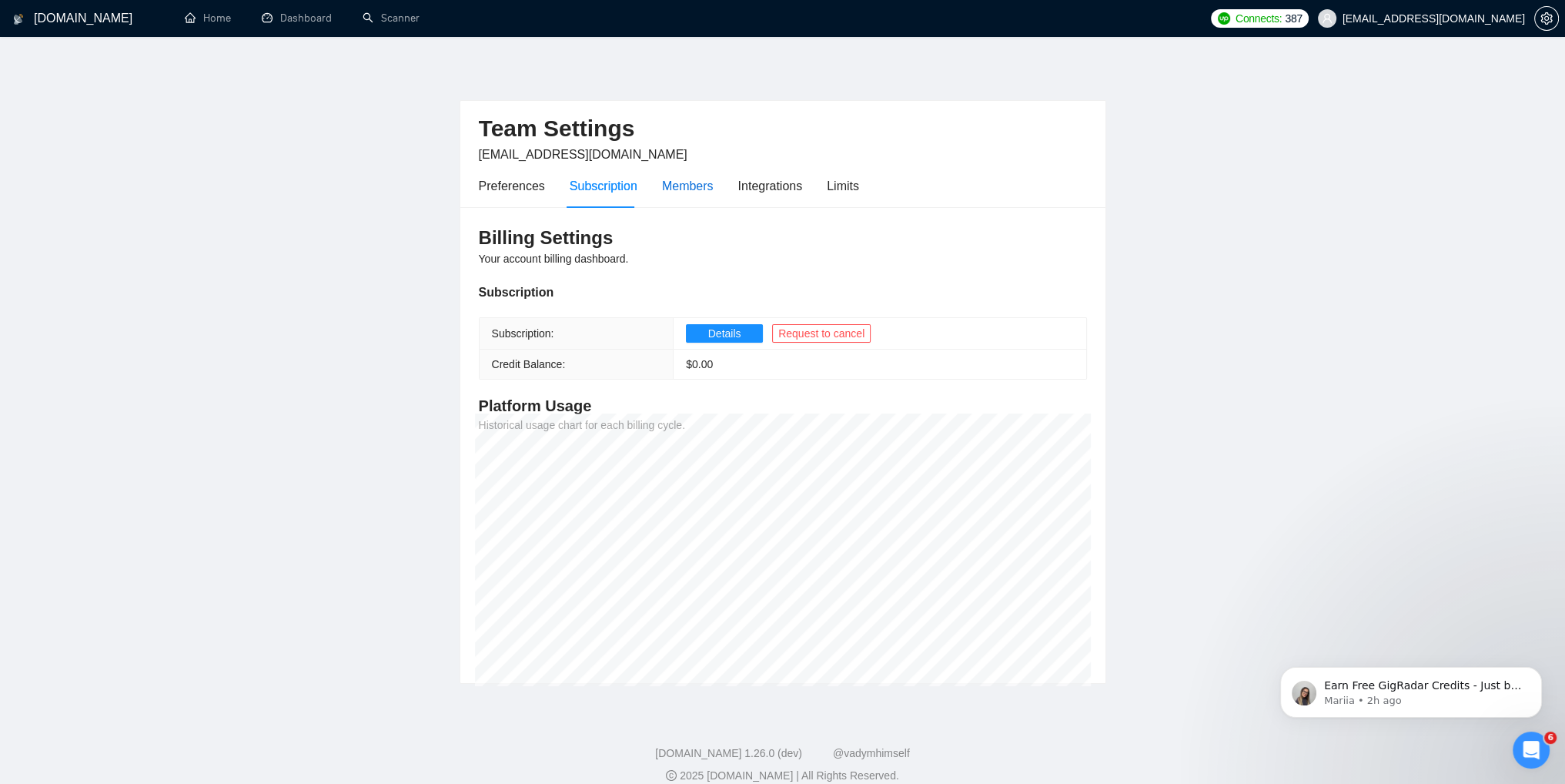
click at [692, 192] on div "Members" at bounding box center [688, 186] width 52 height 19
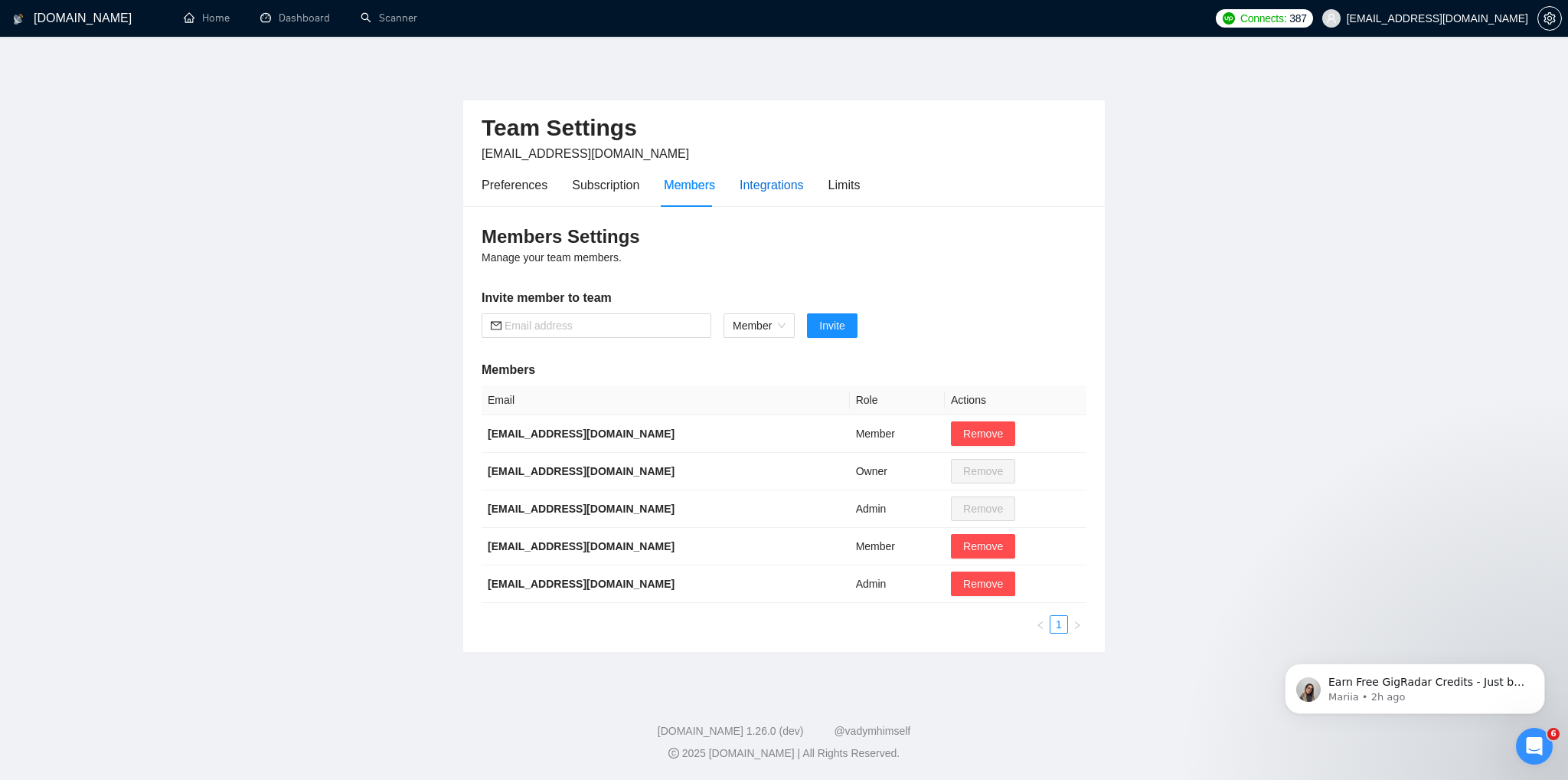
click at [762, 191] on div "Integrations" at bounding box center [772, 185] width 64 height 19
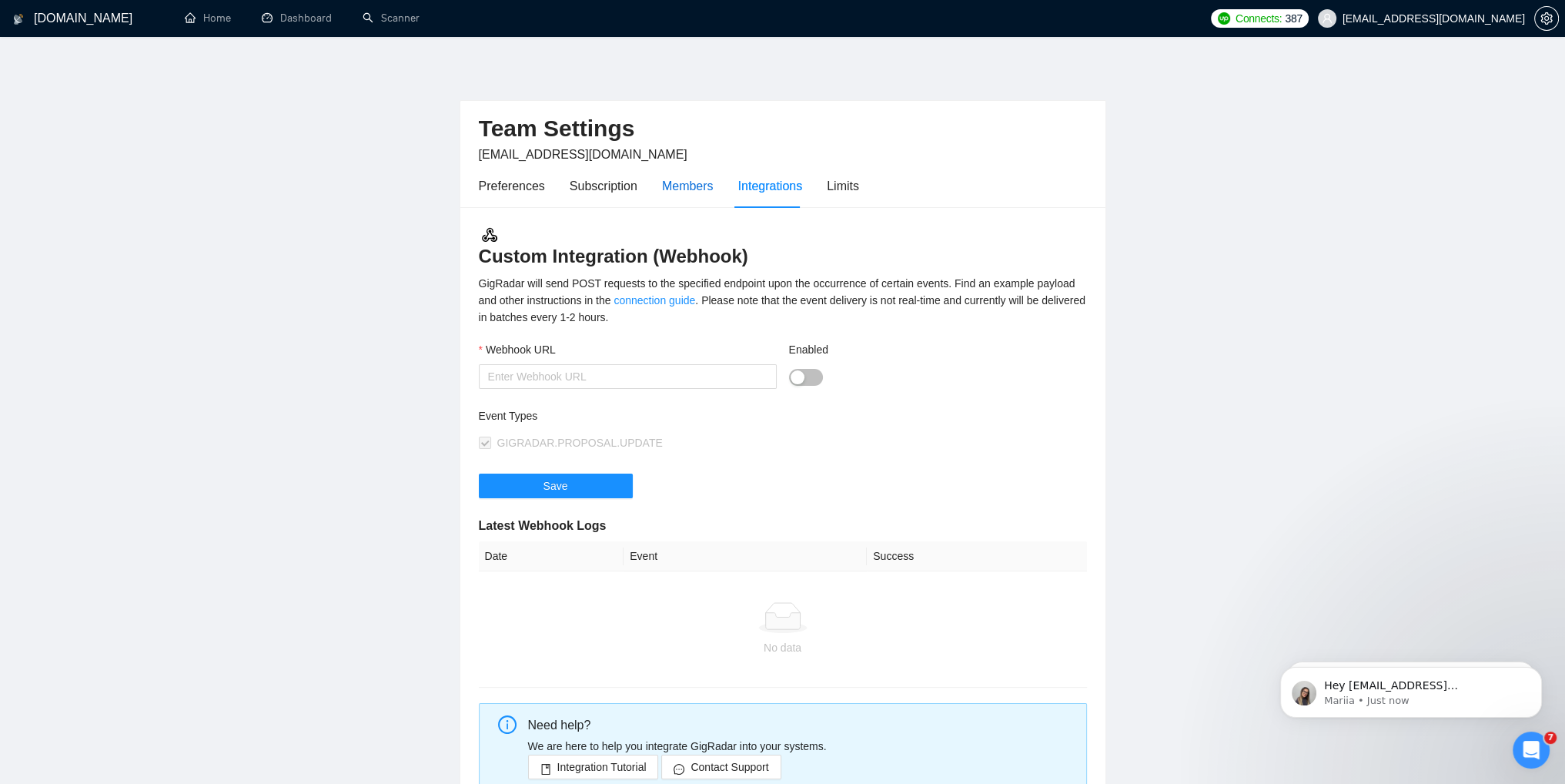
click at [680, 186] on div "Members" at bounding box center [688, 186] width 52 height 19
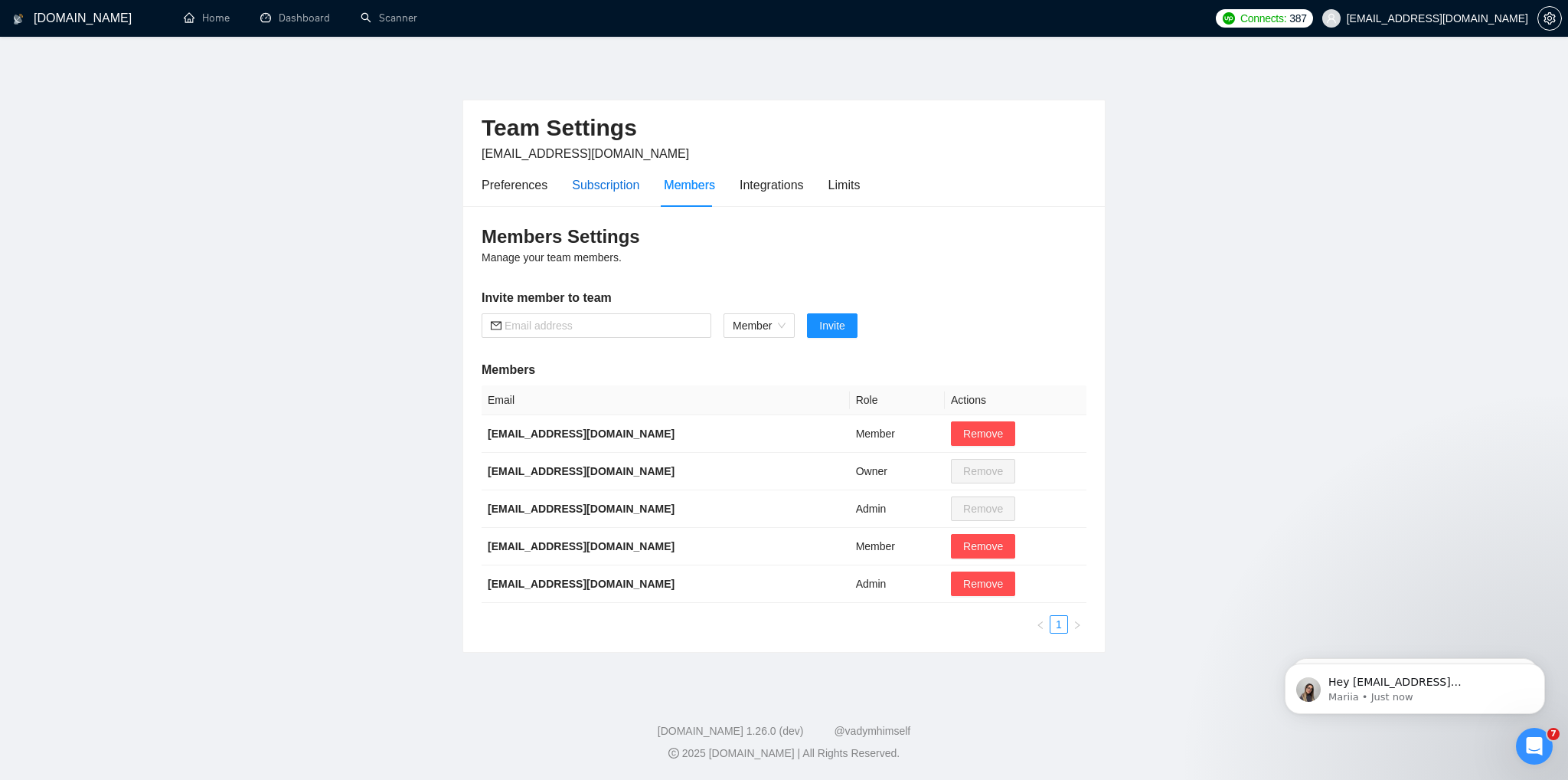
click at [610, 192] on div "Subscription" at bounding box center [605, 185] width 67 height 19
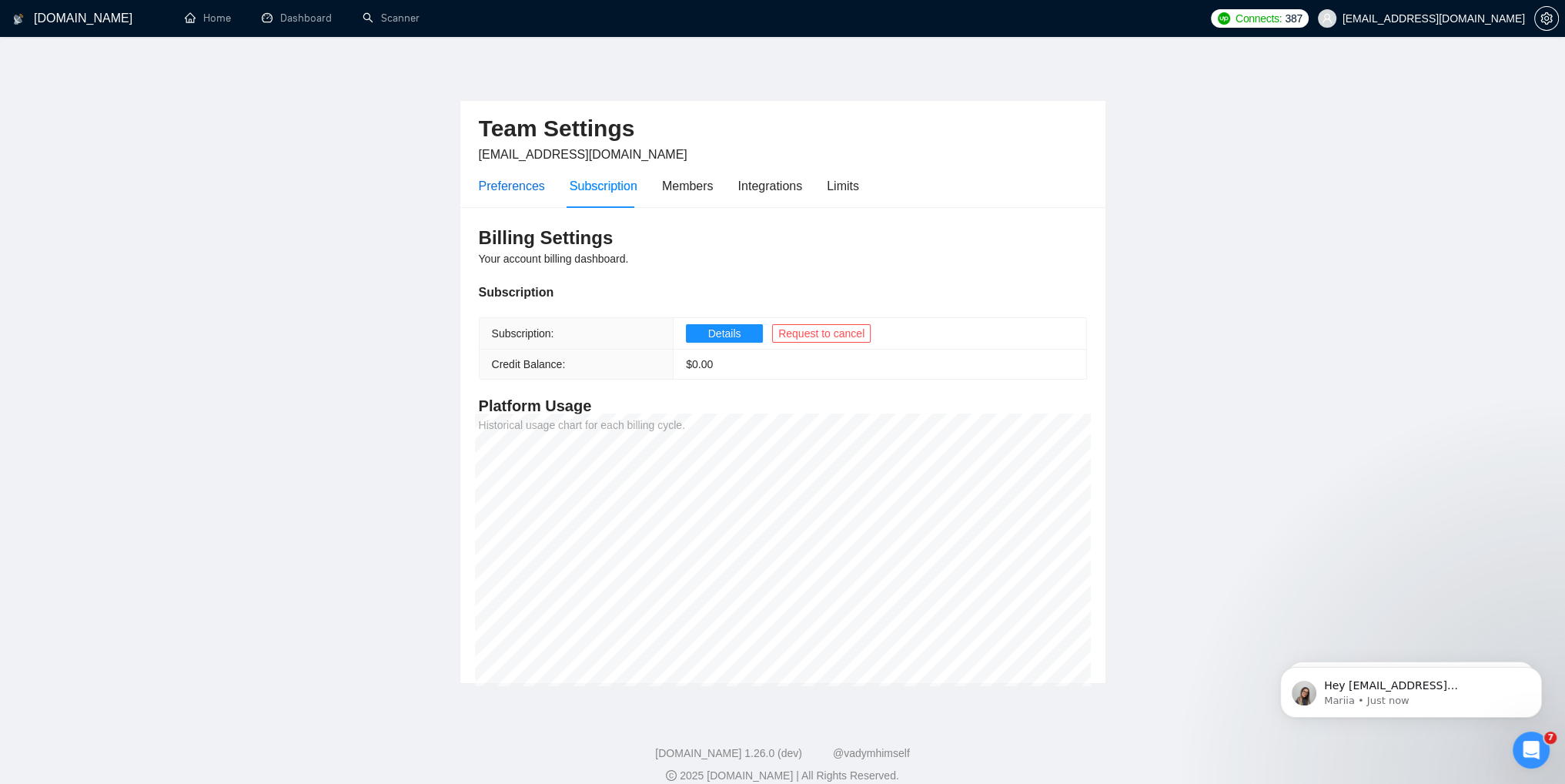
click at [511, 189] on div "Preferences" at bounding box center [512, 186] width 66 height 19
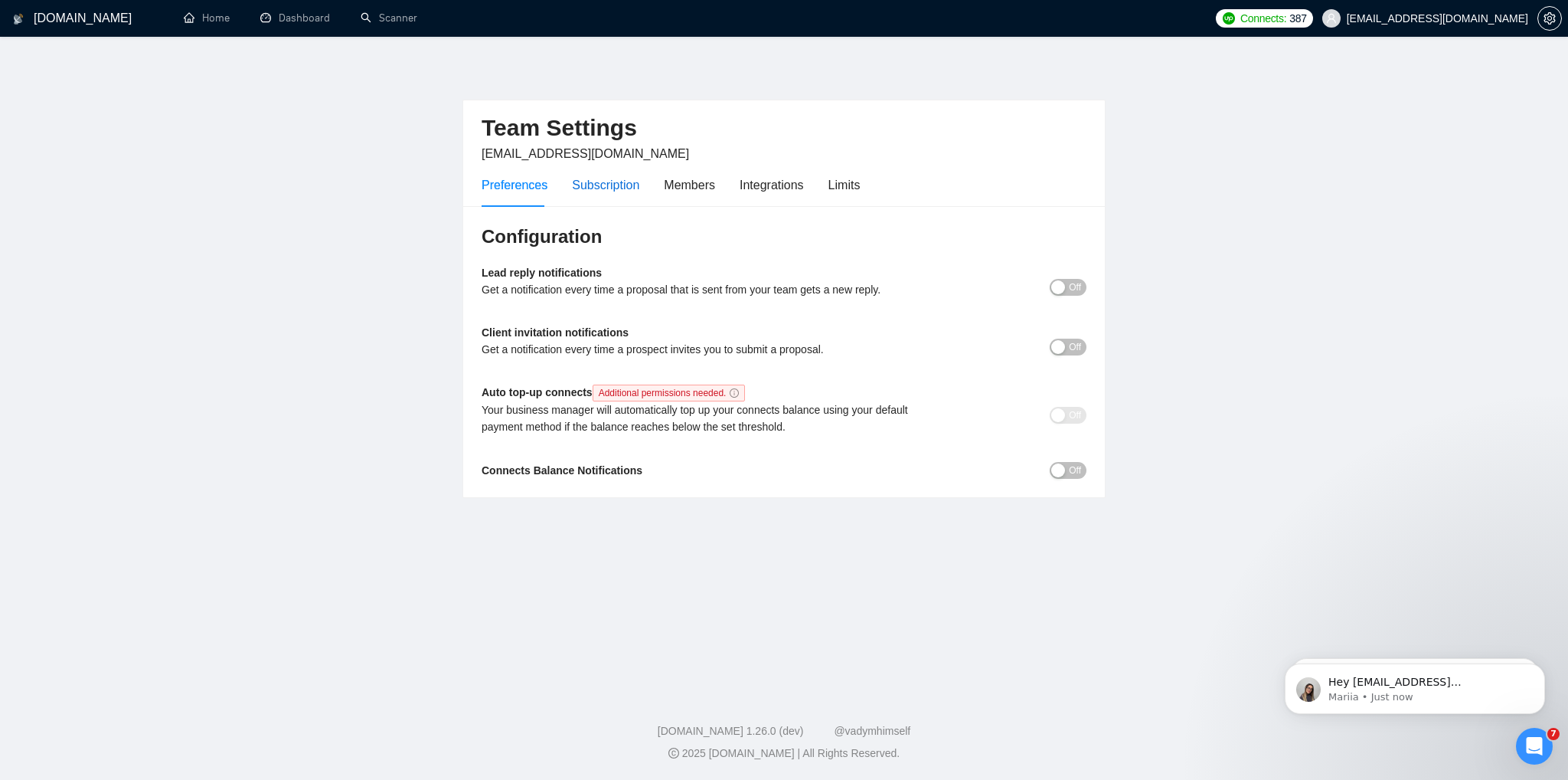
click at [598, 184] on div "Subscription" at bounding box center [605, 185] width 67 height 19
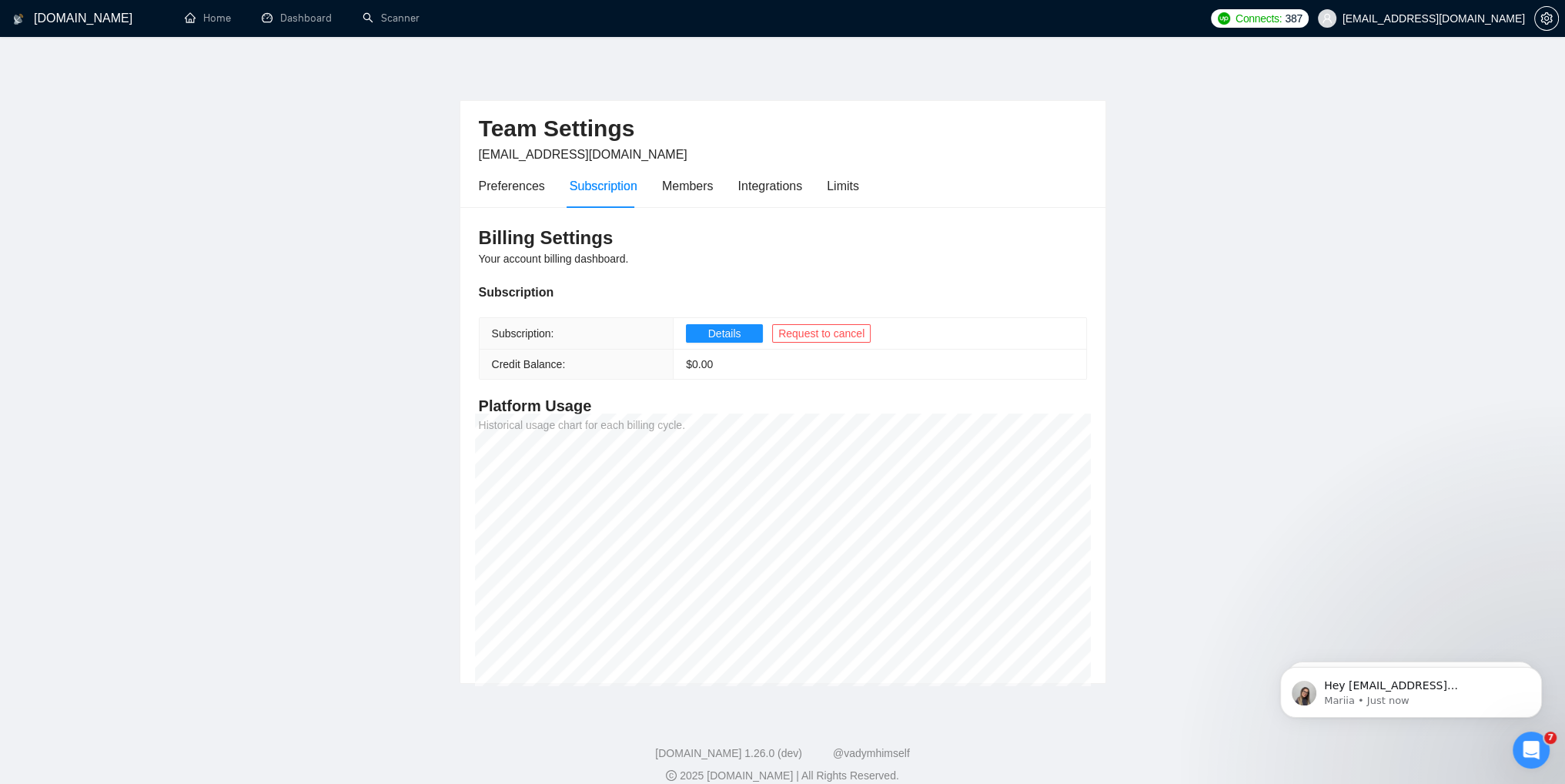
click at [653, 186] on div "Preferences Subscription Members Integrations Limits" at bounding box center [669, 186] width 380 height 43
click at [677, 182] on div "Members" at bounding box center [688, 186] width 52 height 19
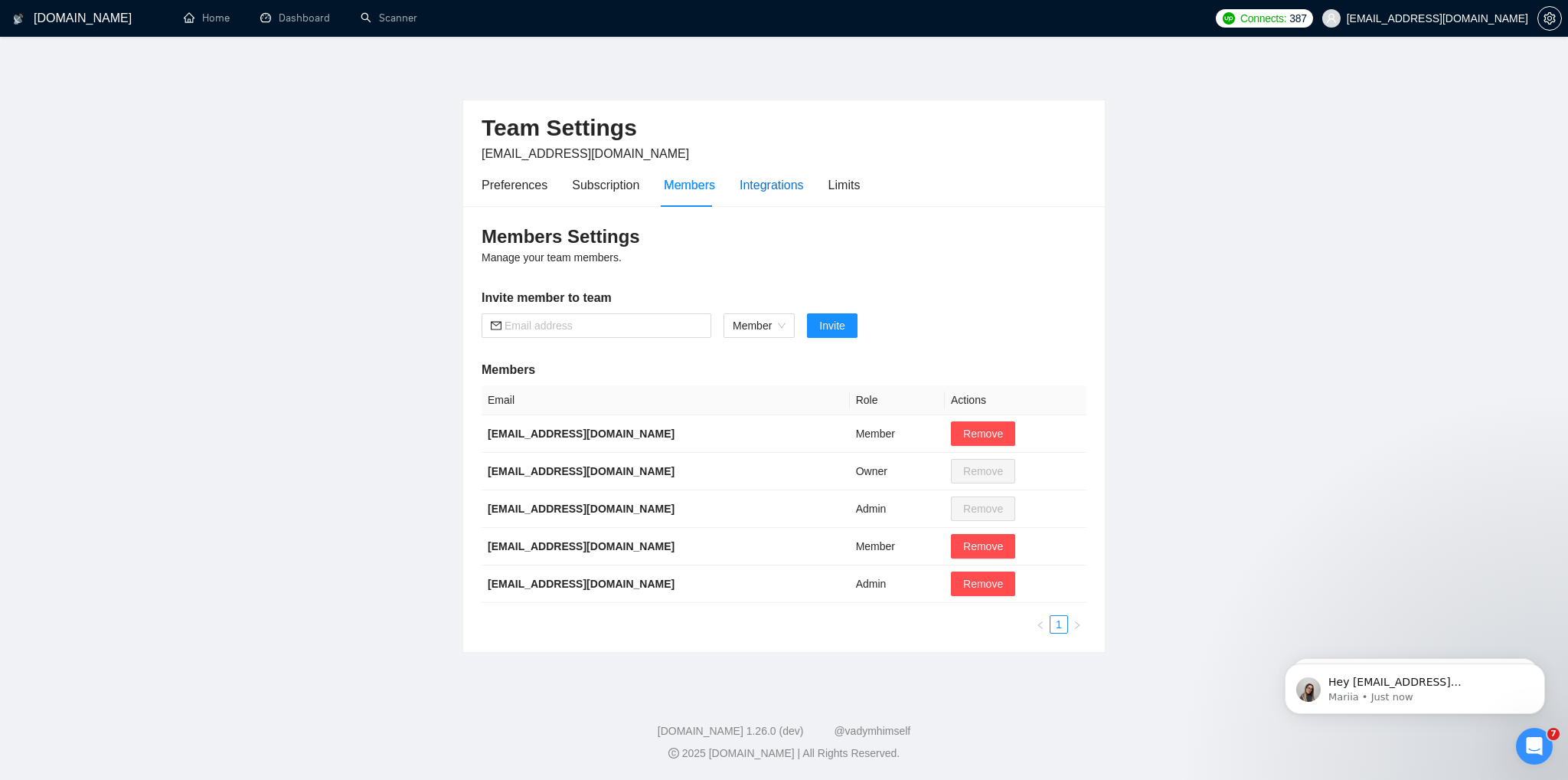
click at [767, 184] on div "Integrations" at bounding box center [772, 185] width 64 height 19
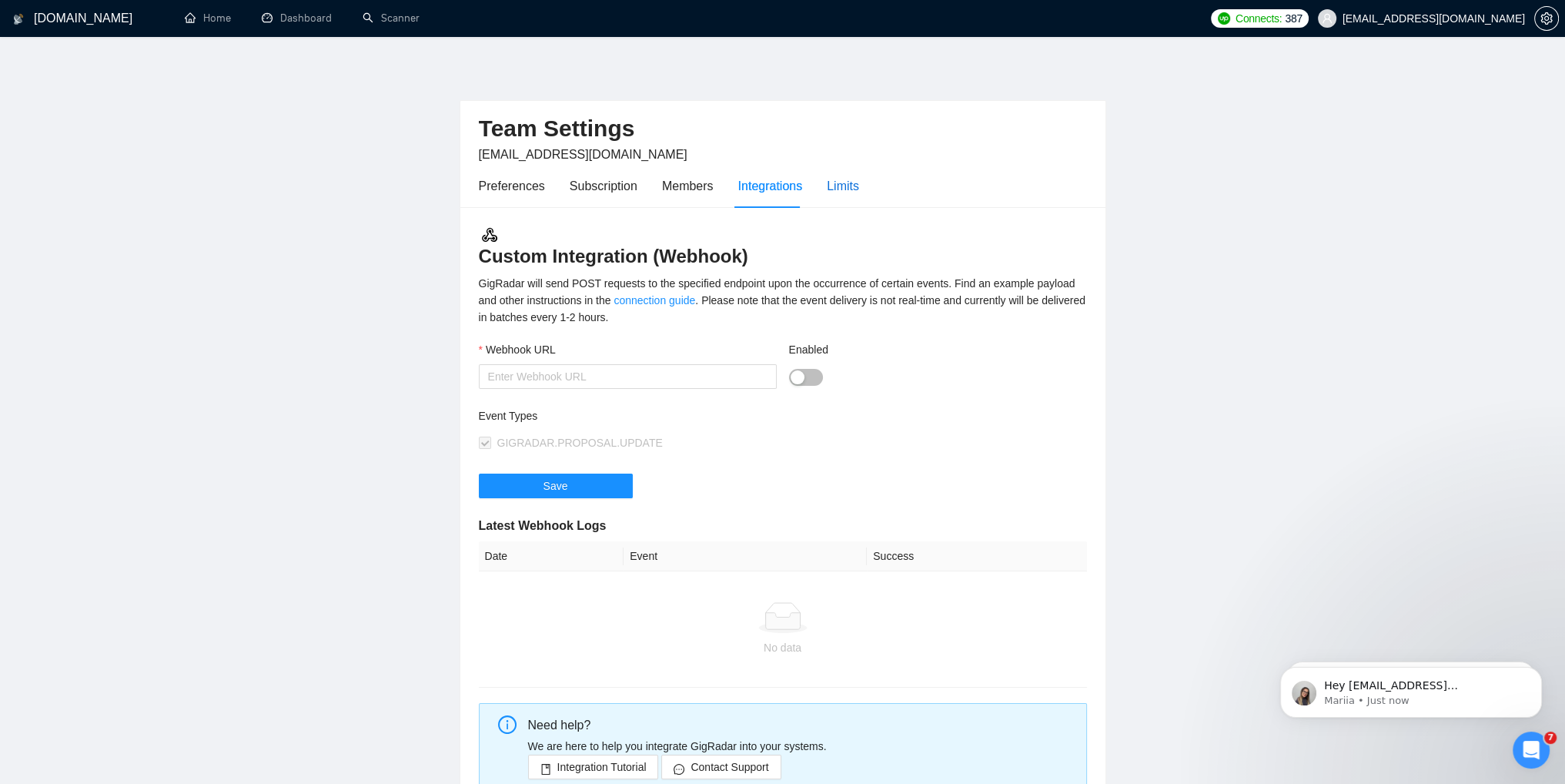
click at [849, 190] on div "Limits" at bounding box center [843, 186] width 33 height 19
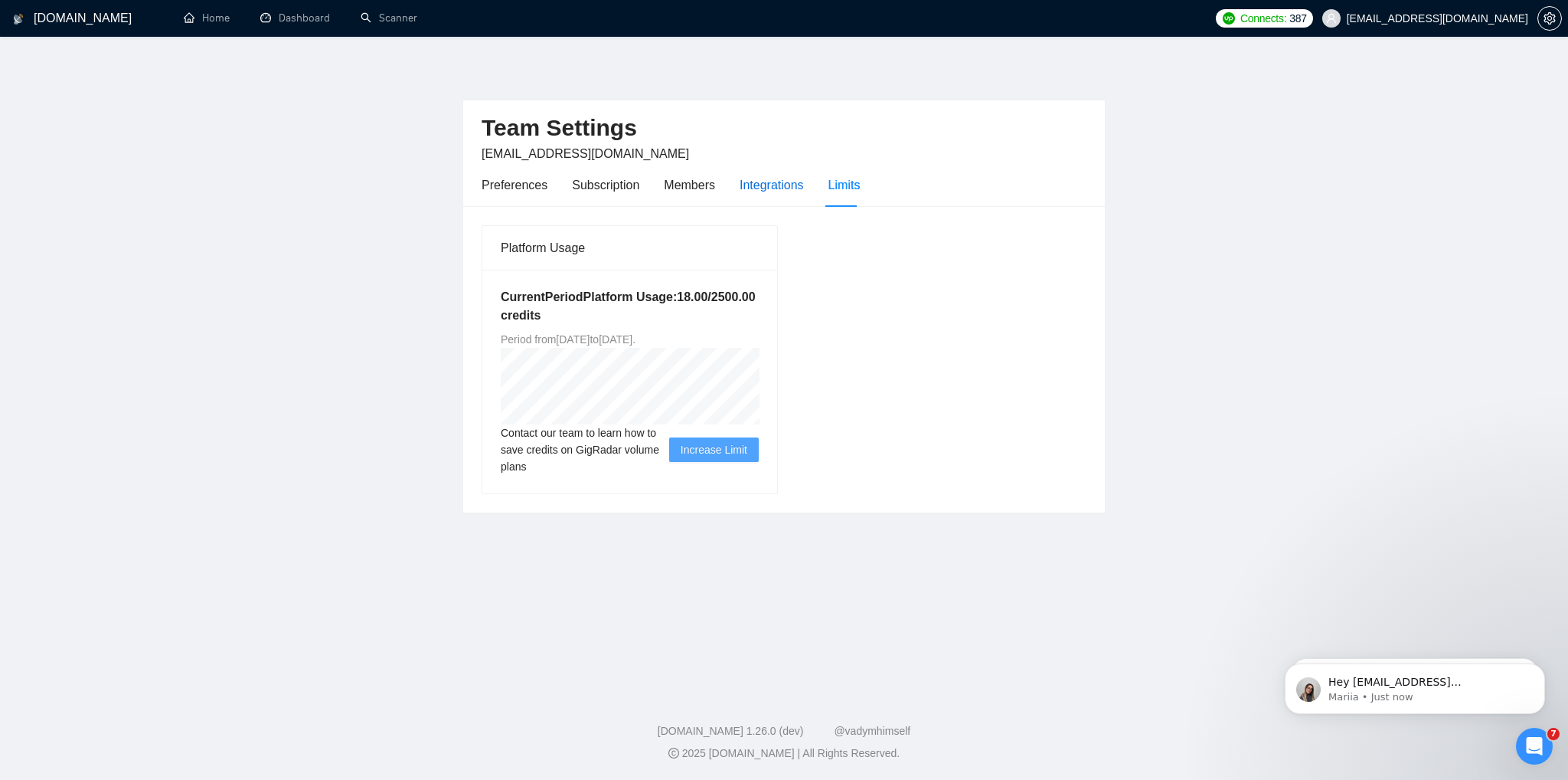
click at [761, 189] on div "Integrations" at bounding box center [772, 185] width 64 height 19
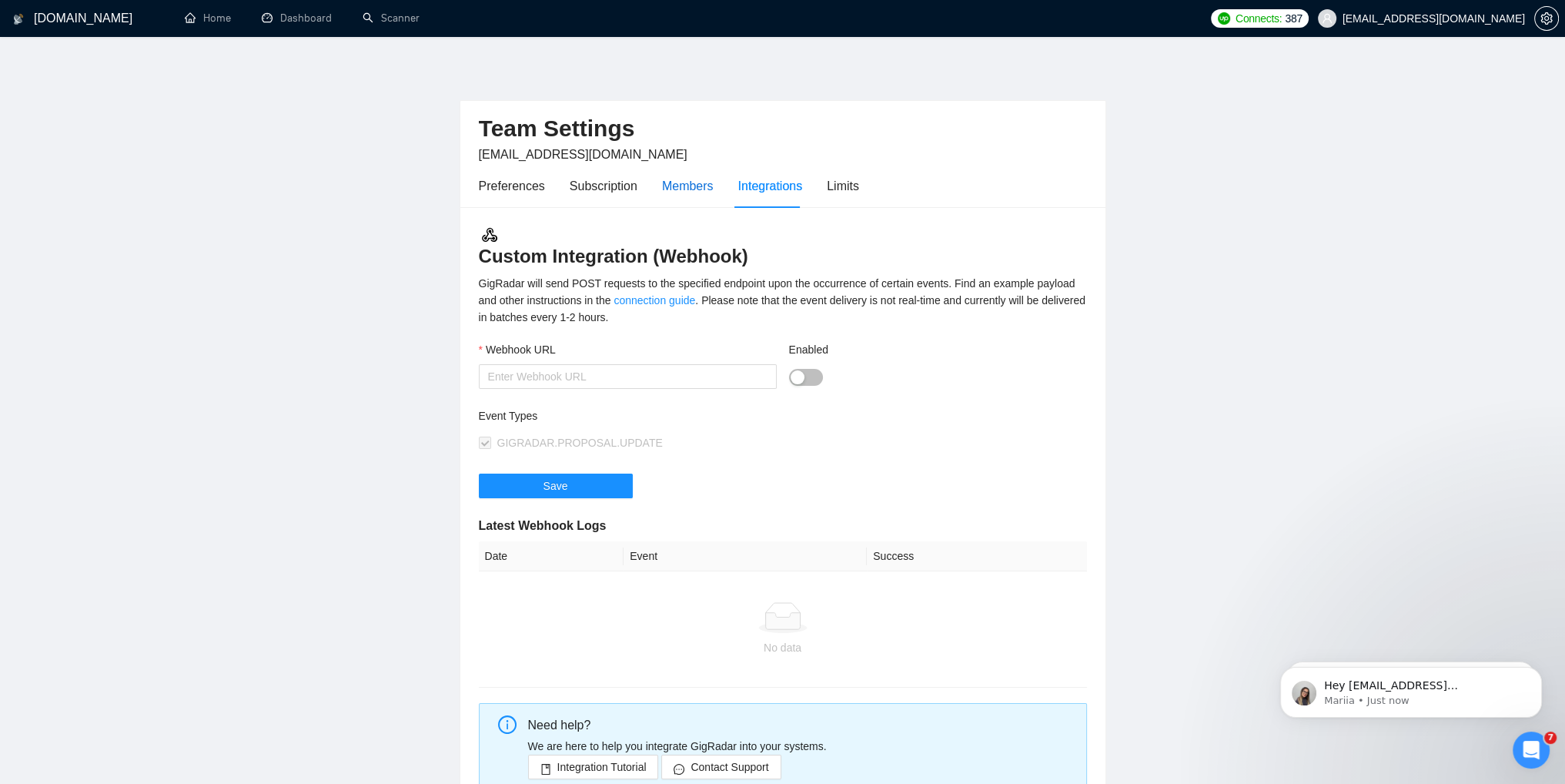
click at [693, 186] on div "Members" at bounding box center [688, 186] width 52 height 19
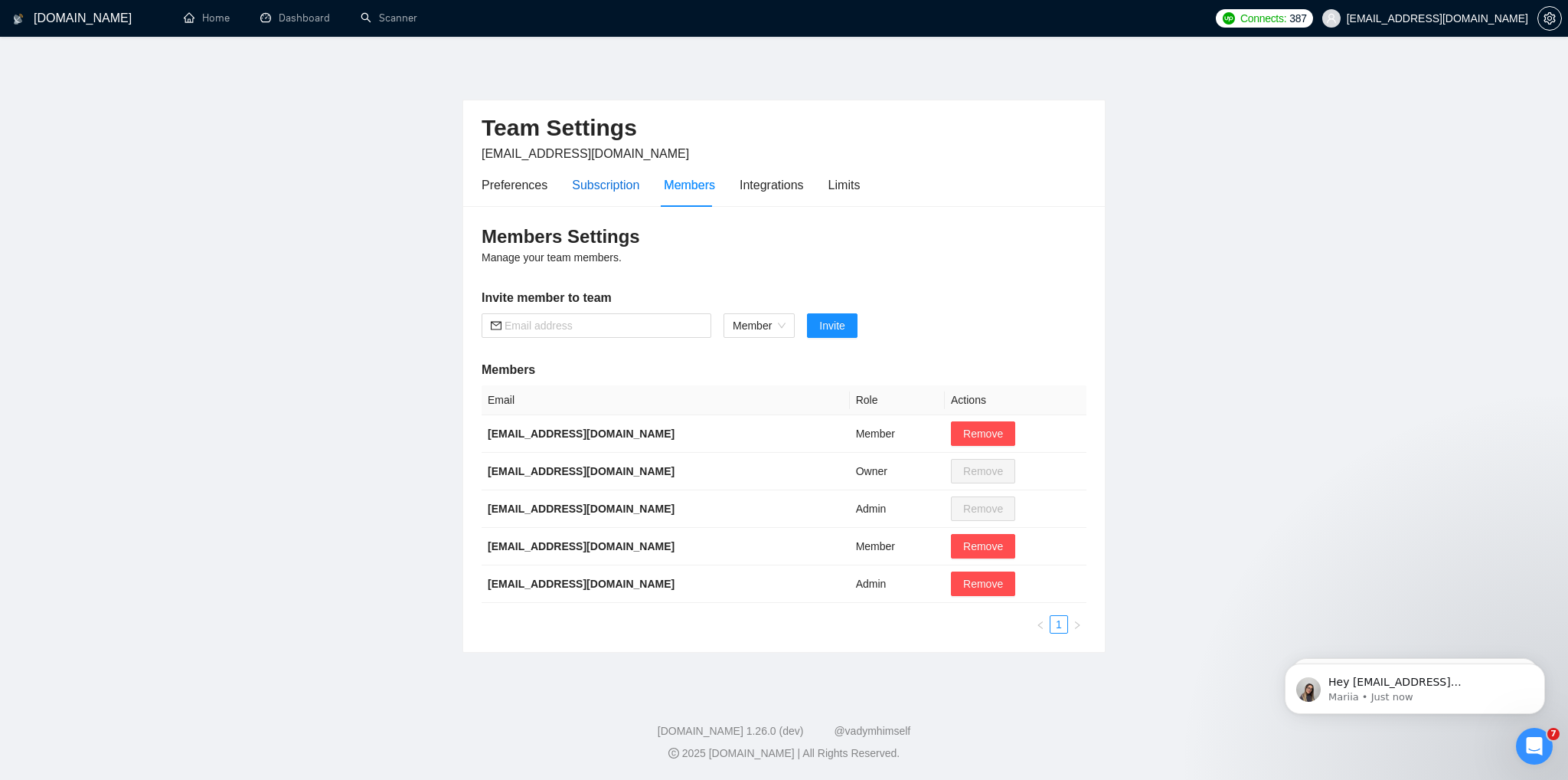
click at [616, 193] on div "Subscription" at bounding box center [605, 185] width 67 height 19
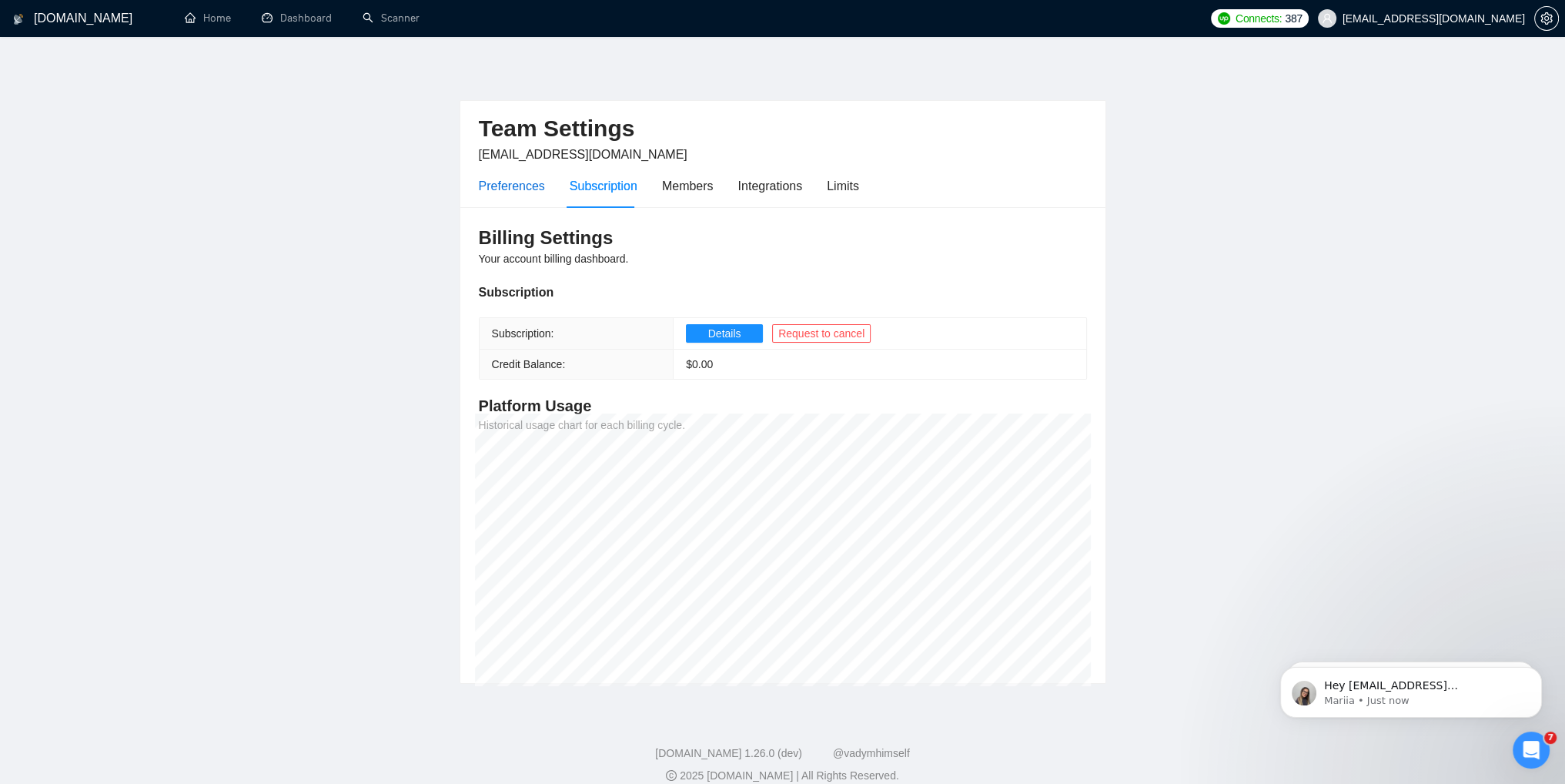
click at [530, 192] on div "Preferences" at bounding box center [512, 186] width 66 height 19
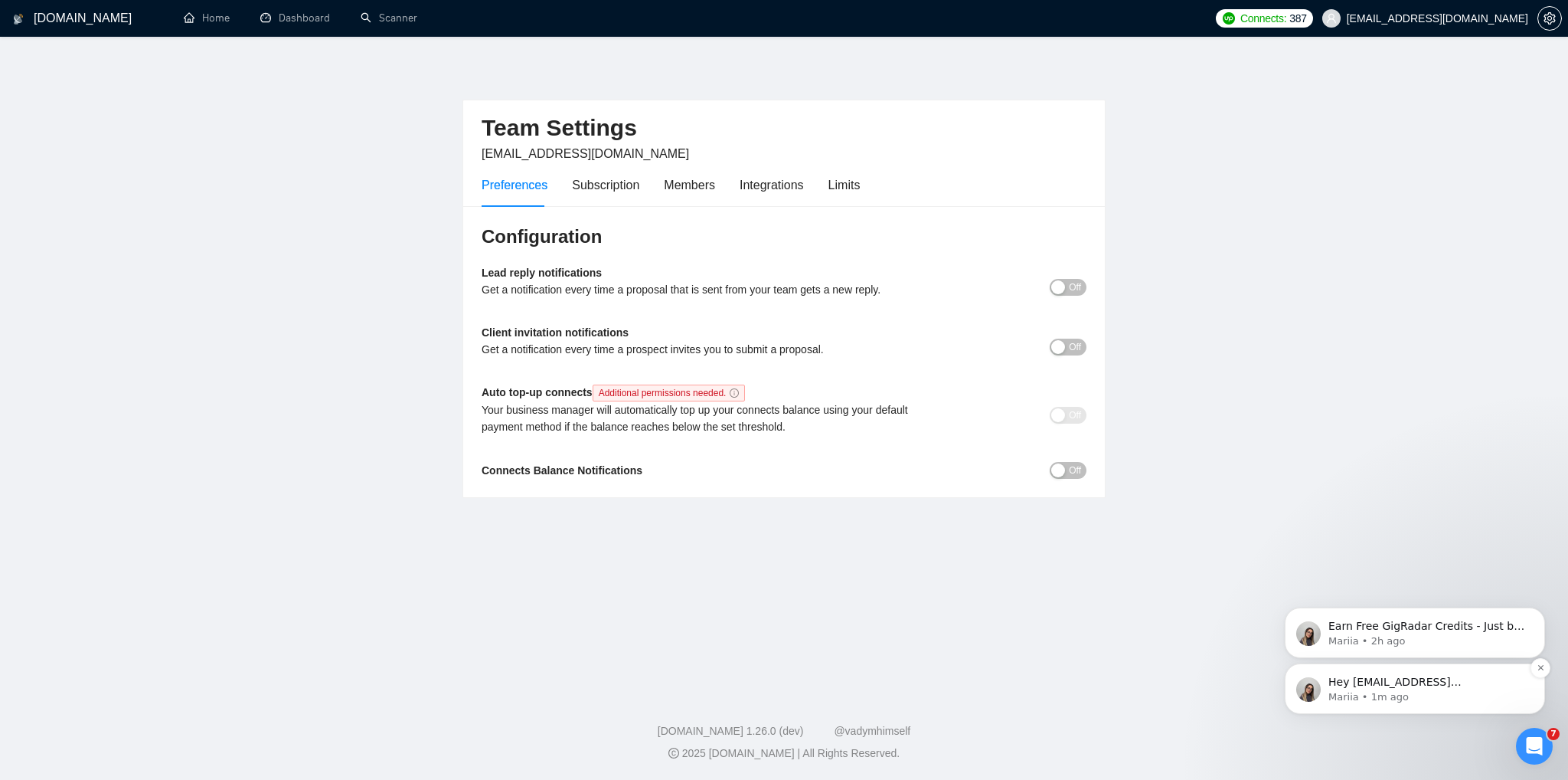
click at [1425, 683] on p "Hey [EMAIL_ADDRESS][DOMAIN_NAME], Do you want to learn how to integrate GigRada…" at bounding box center [1427, 682] width 198 height 15
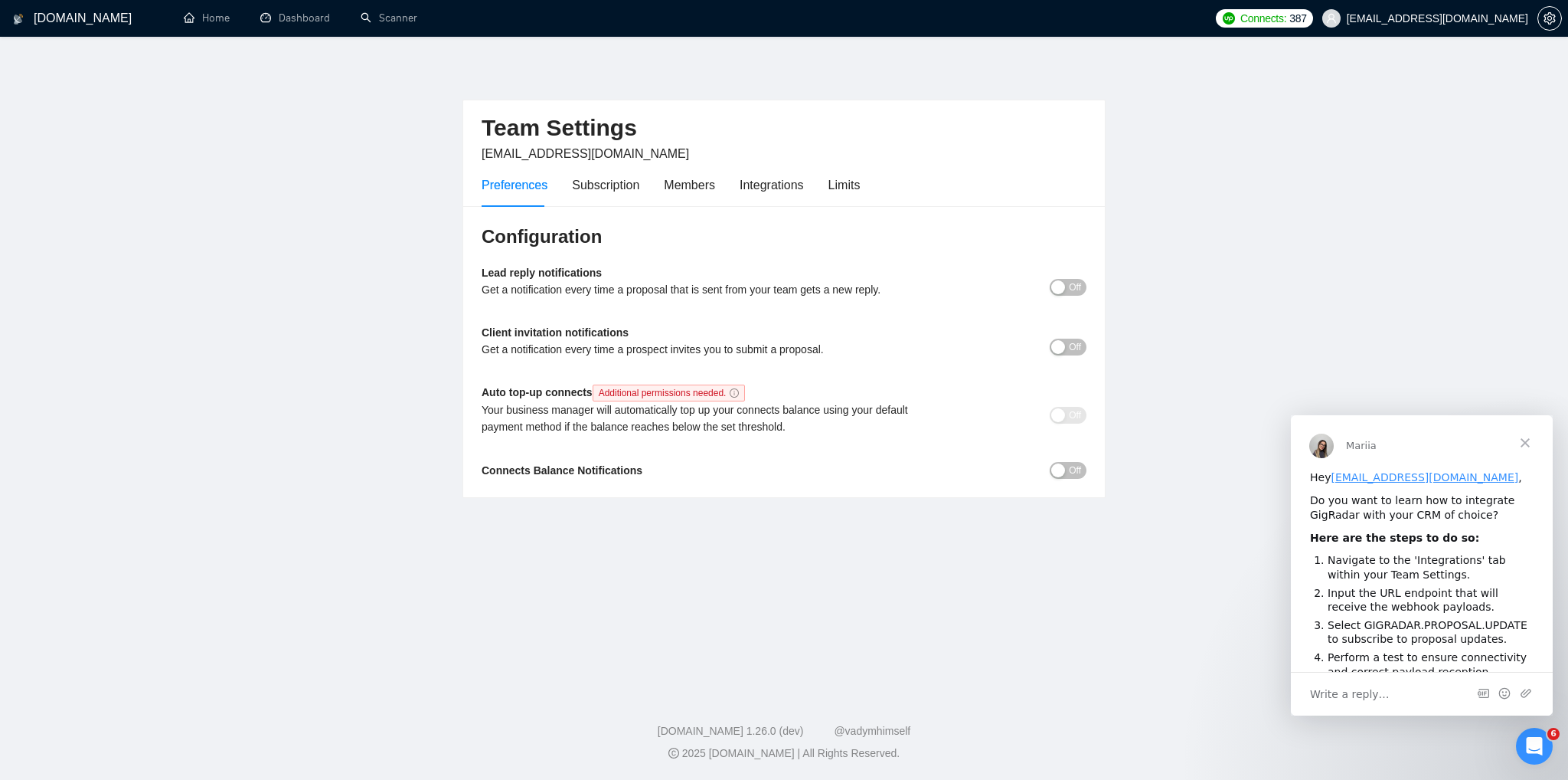
click at [1537, 752] on icon "Open Intercom Messenger" at bounding box center [1535, 746] width 25 height 25
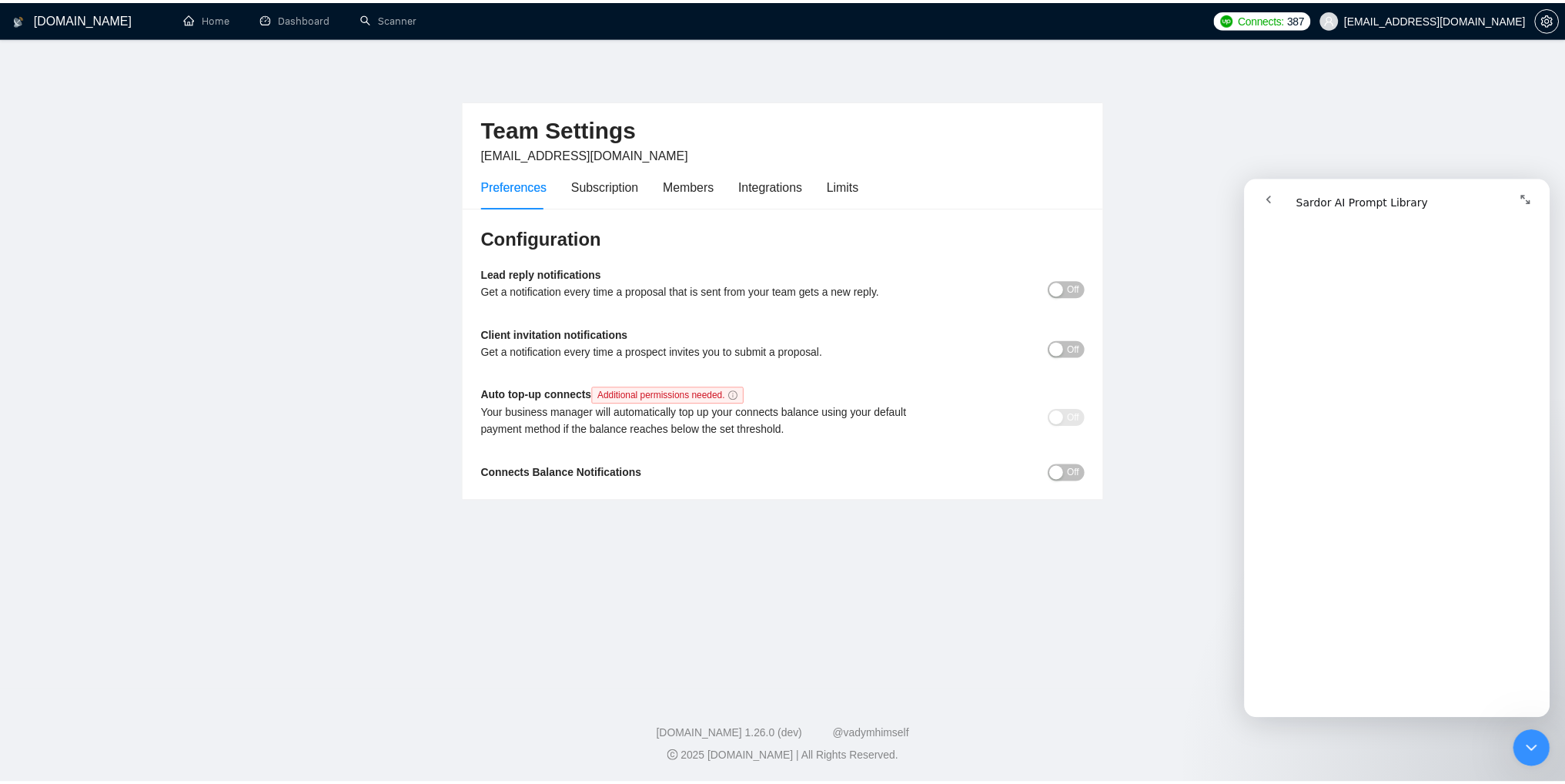
scroll to position [4905, 0]
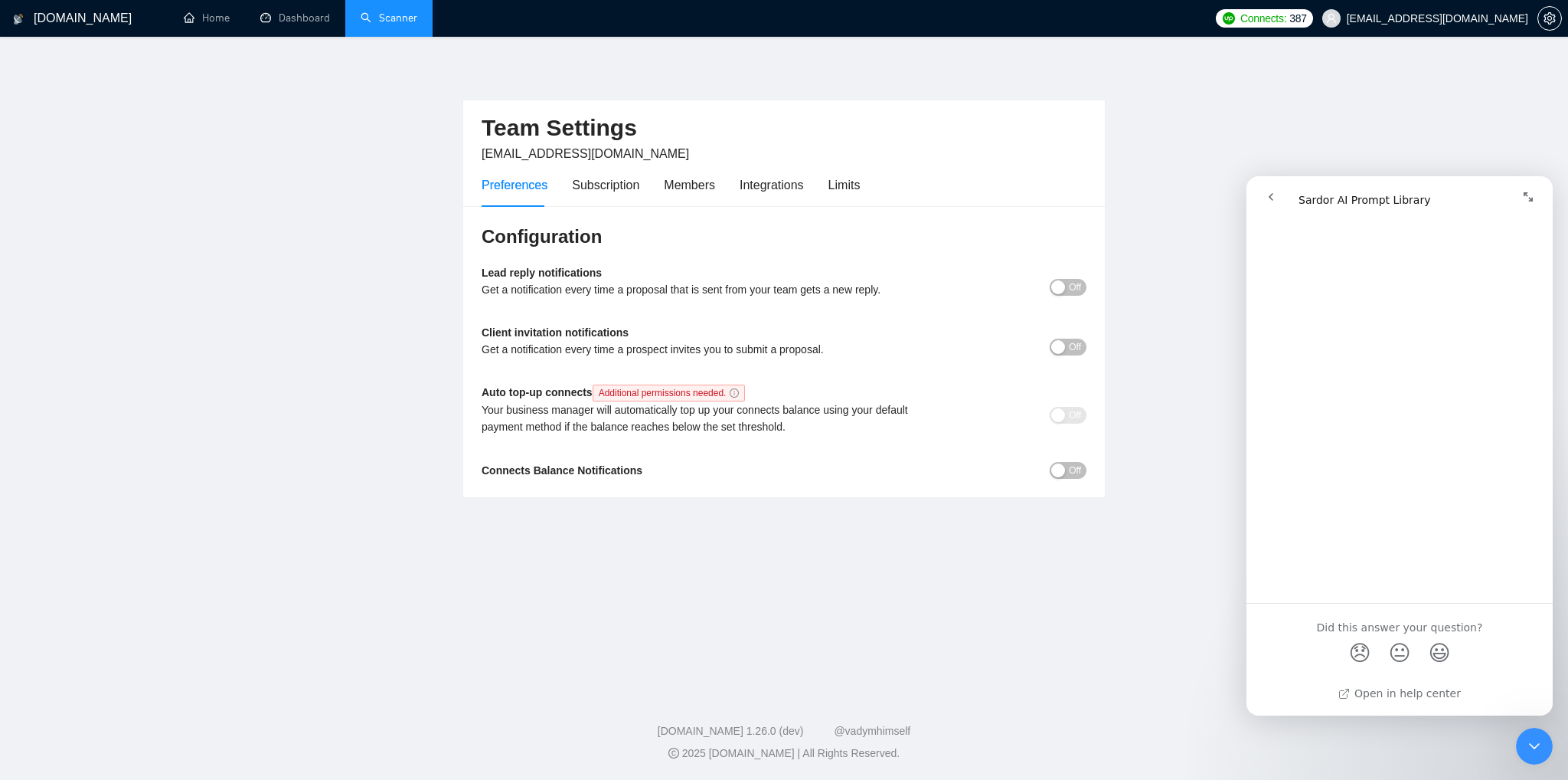
click at [400, 24] on link "Scanner" at bounding box center [389, 18] width 57 height 13
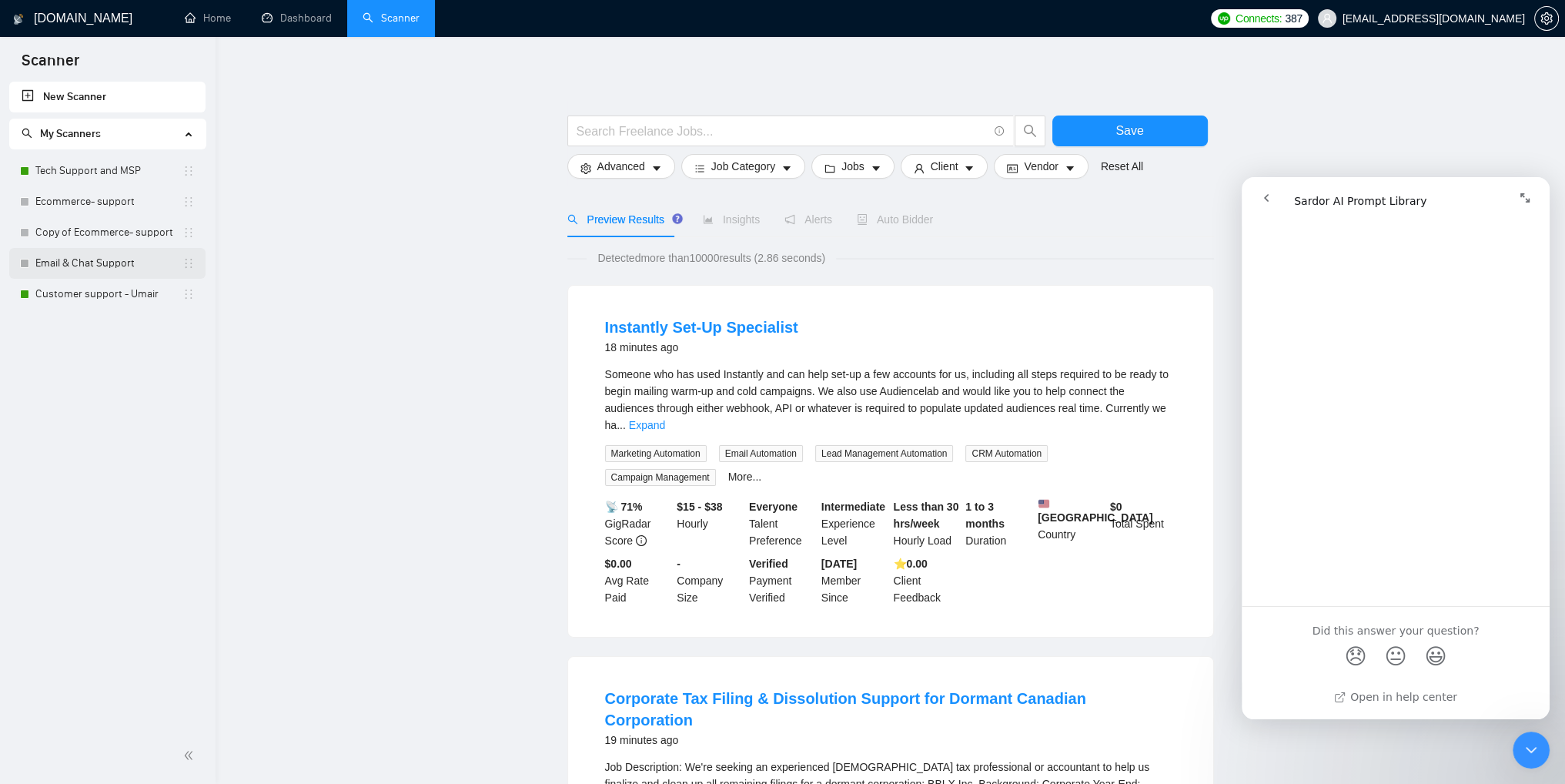
click at [80, 263] on link "Email & Chat Support" at bounding box center [109, 263] width 147 height 31
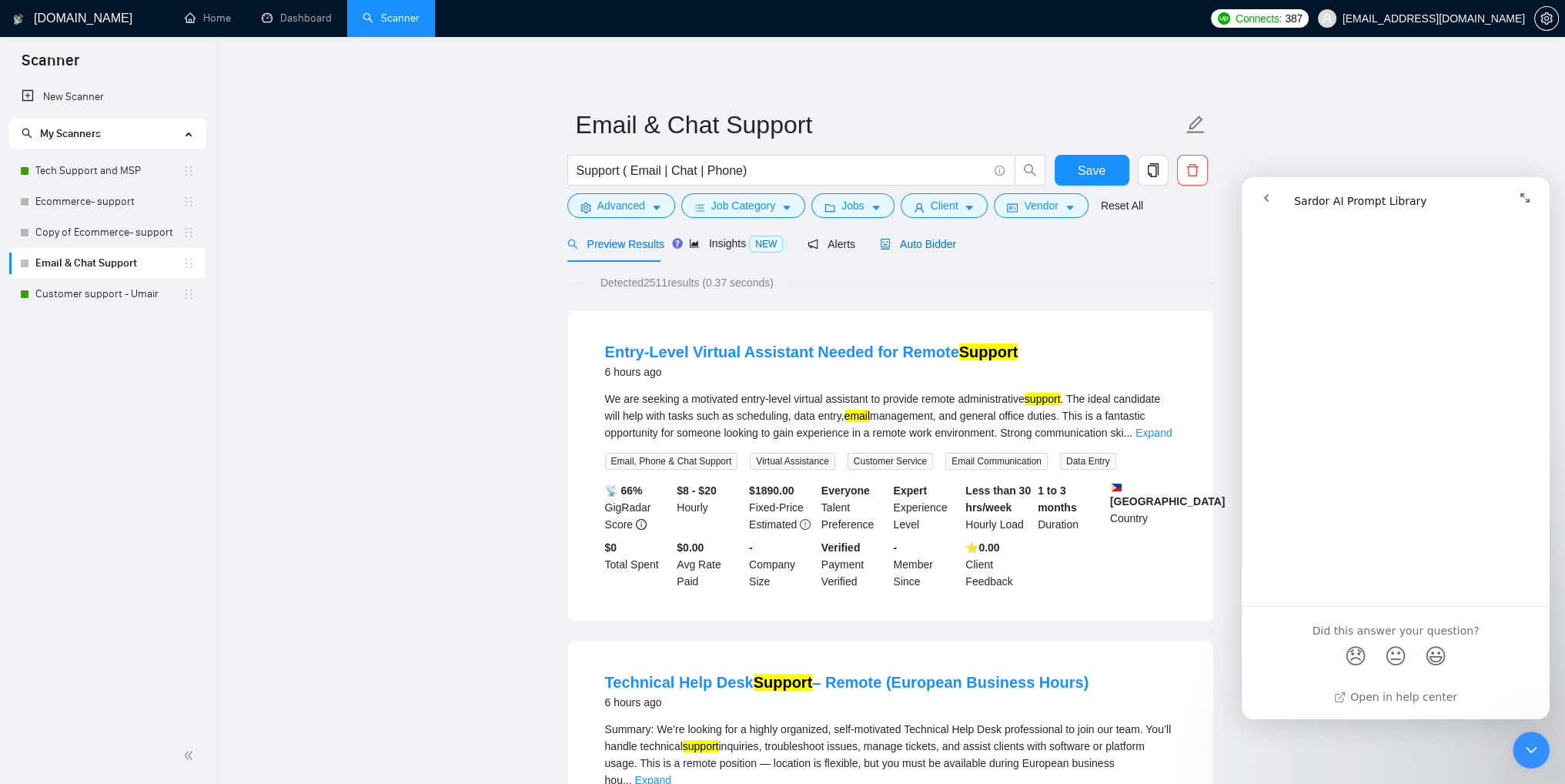
click at [921, 242] on span "Auto Bidder" at bounding box center [918, 244] width 76 height 13
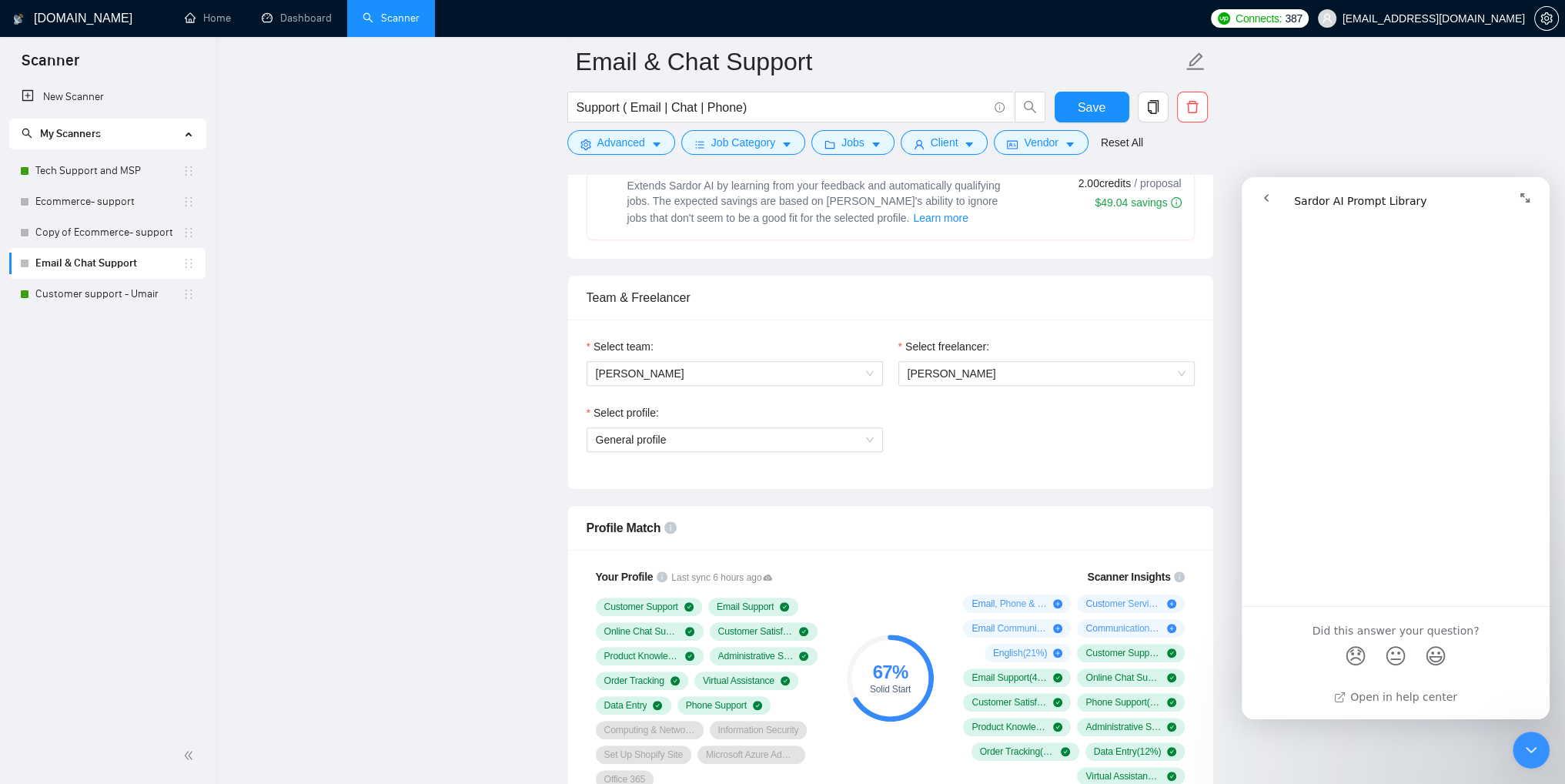
scroll to position [616, 0]
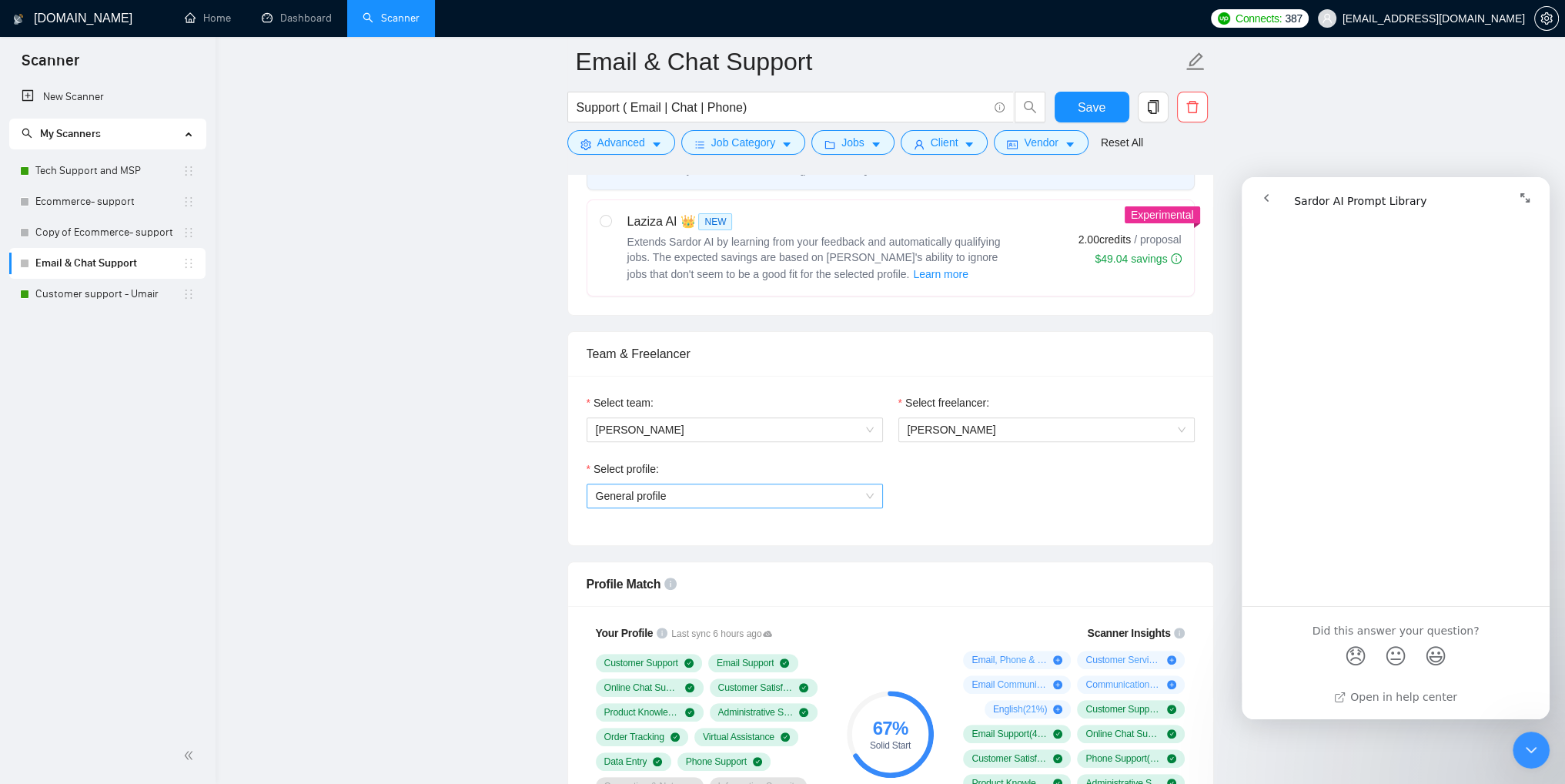
click at [850, 501] on span "General profile" at bounding box center [735, 496] width 278 height 23
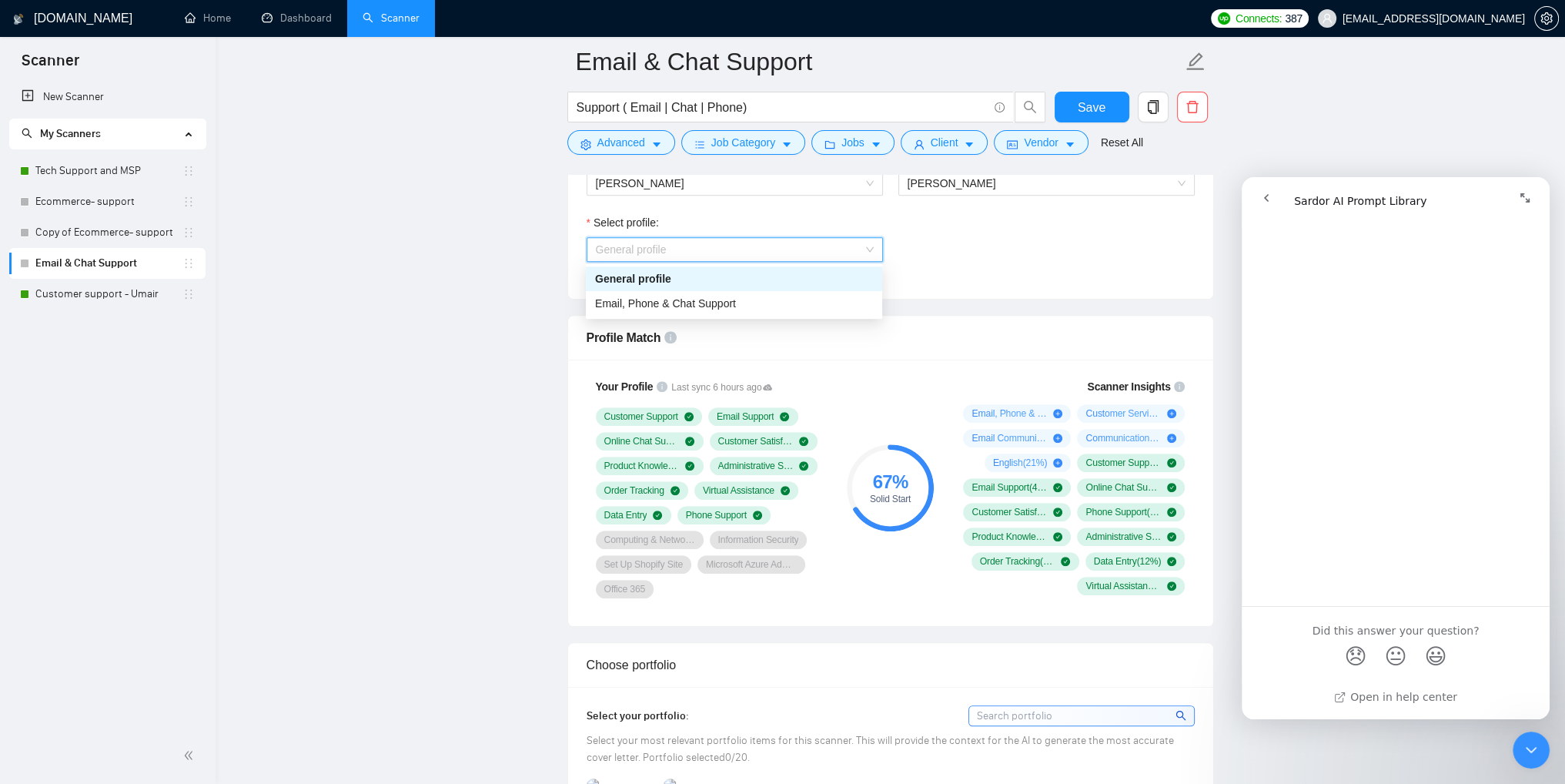
scroll to position [924, 0]
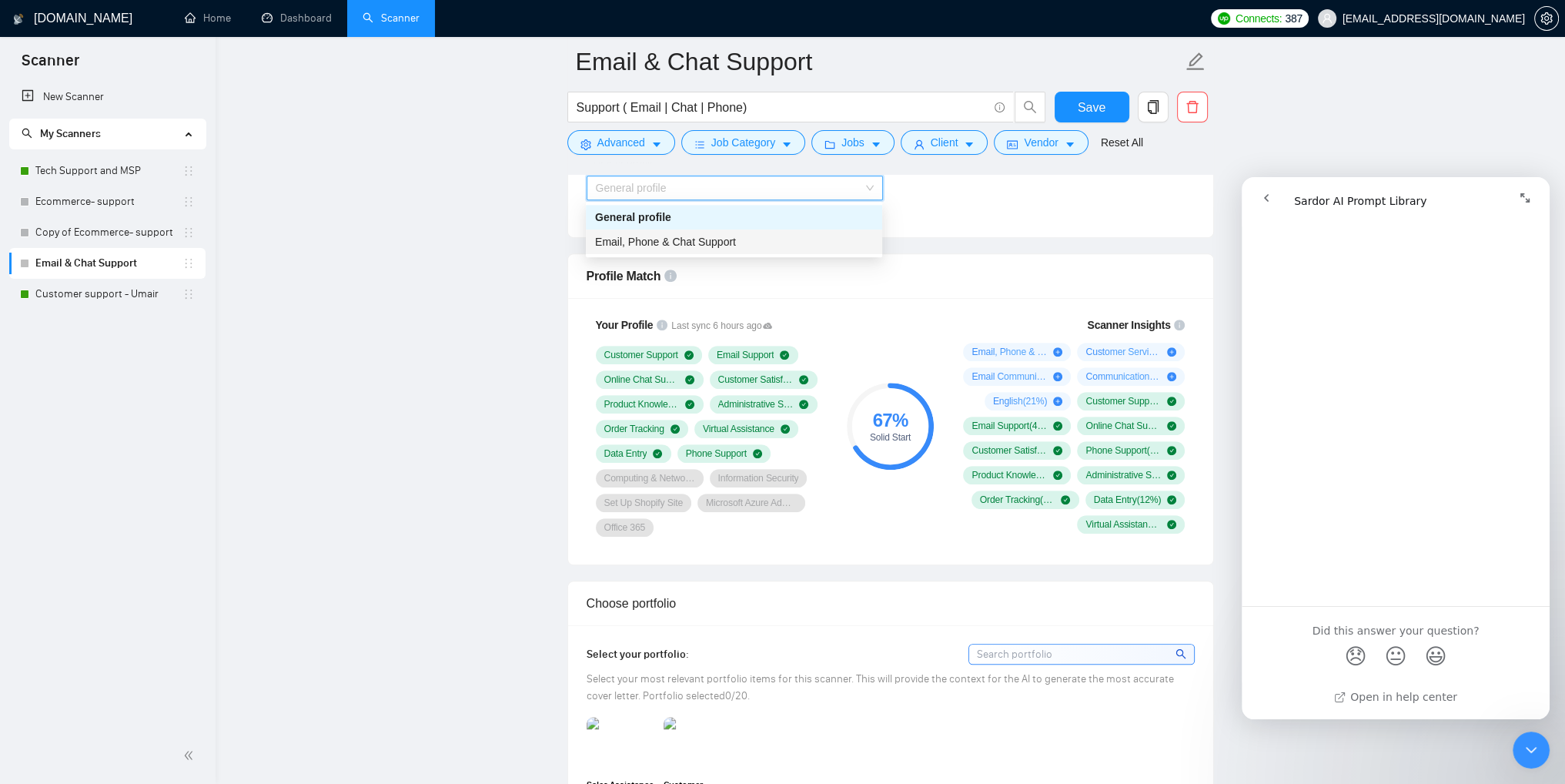
click at [710, 241] on span "Email, Phone & Chat Support" at bounding box center [665, 242] width 141 height 13
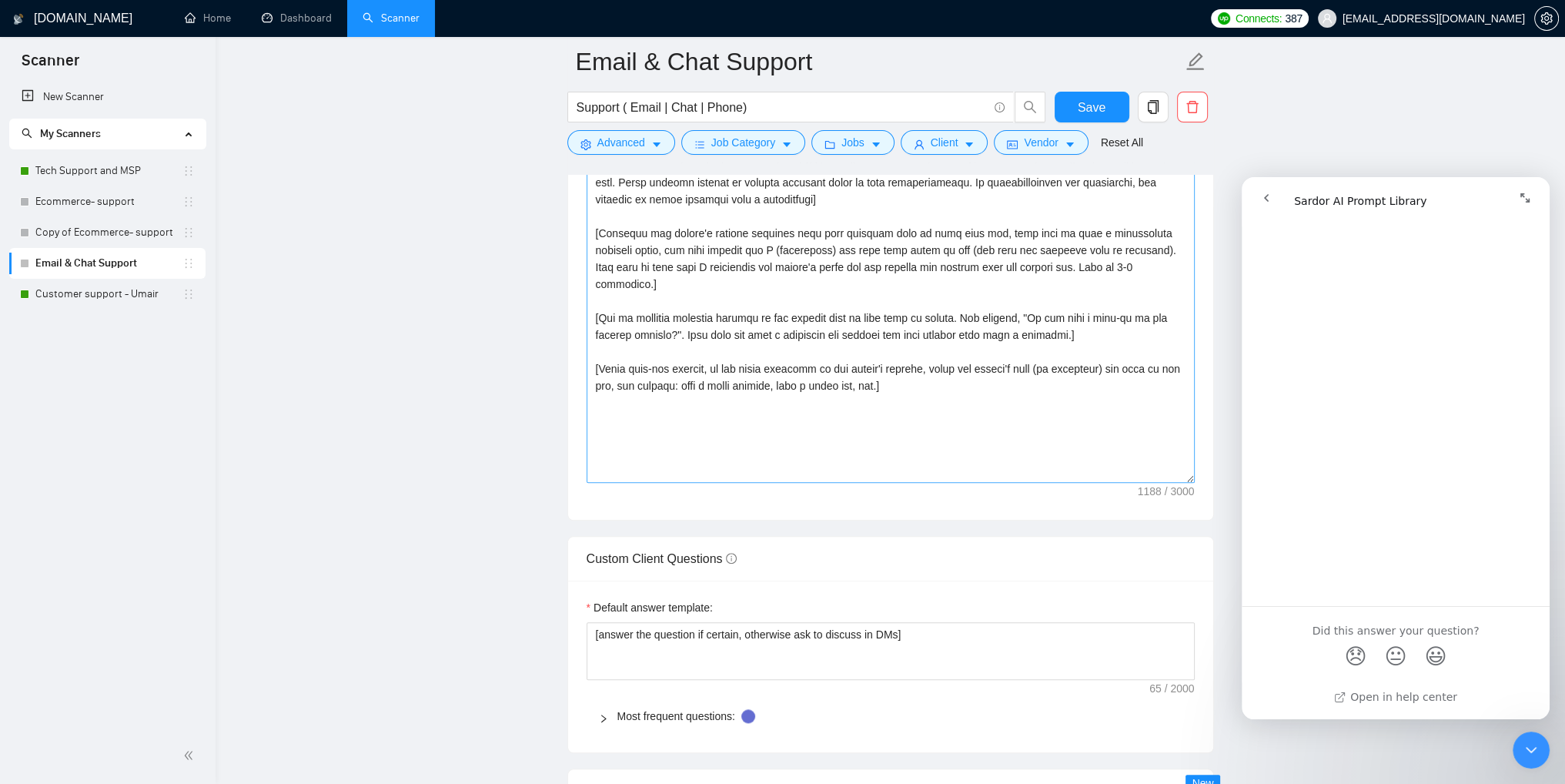
scroll to position [1770, 0]
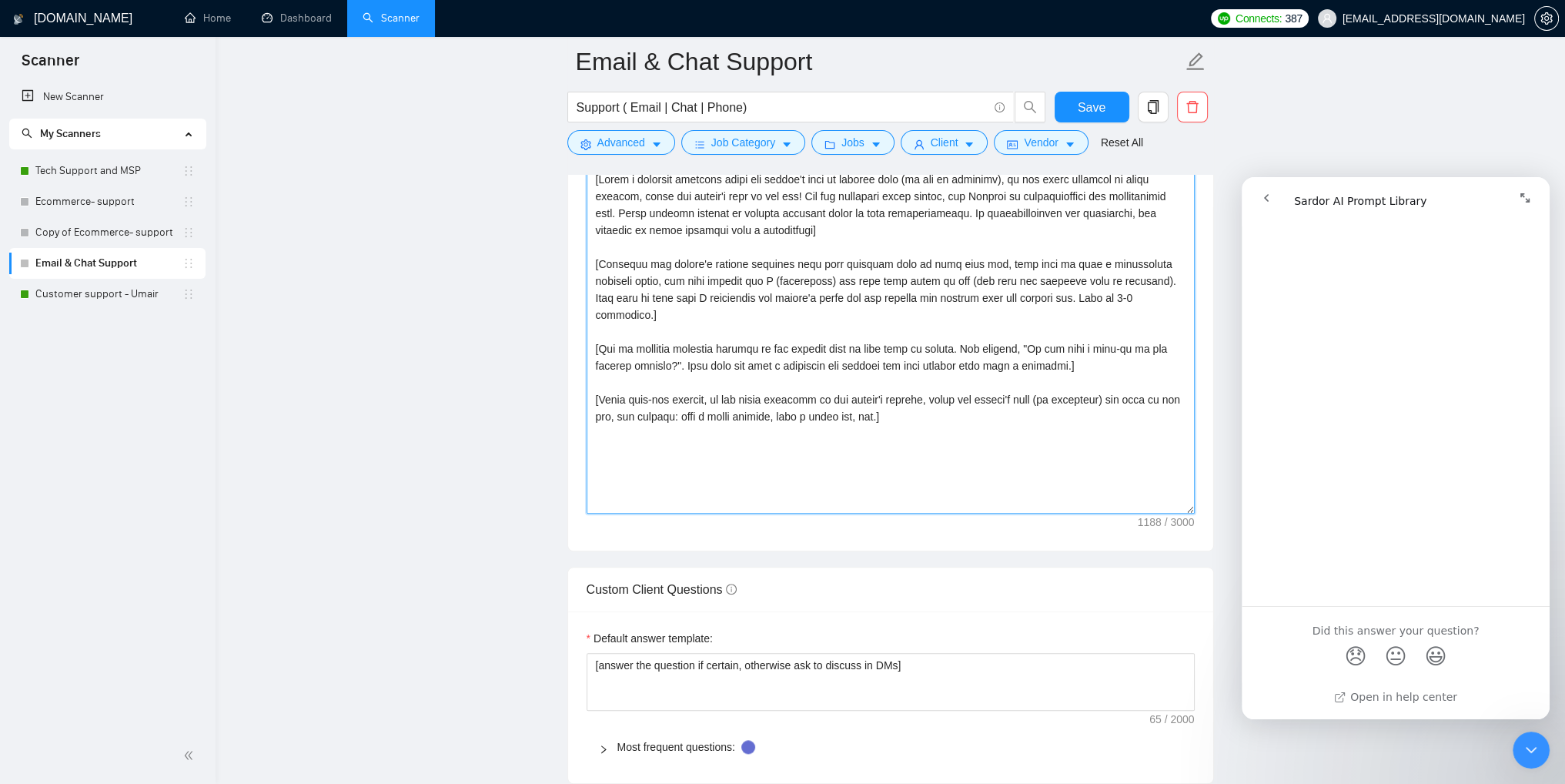
click at [911, 405] on textarea "Cover letter template:" at bounding box center [891, 340] width 609 height 346
paste textarea "Open with a warm, enthusiastic one-liner showing you’ve read the job carefully.…"
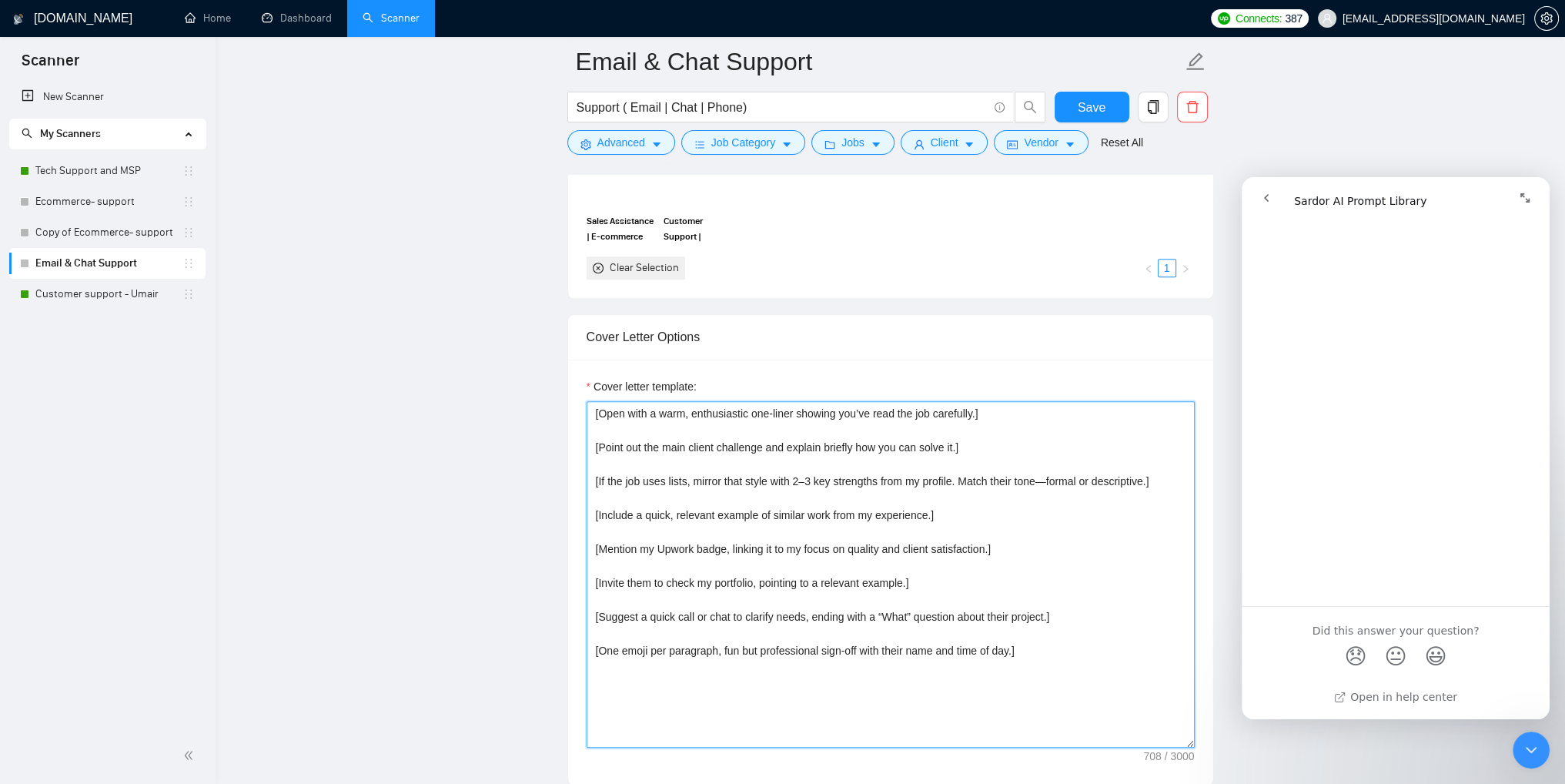
scroll to position [1540, 0]
type textarea "[Open with a warm, enthusiastic one-liner showing you’ve read the job carefully…"
drag, startPoint x: 1091, startPoint y: 115, endPoint x: 1103, endPoint y: 301, distance: 186.4
click at [1092, 115] on span "Save" at bounding box center [1091, 107] width 28 height 19
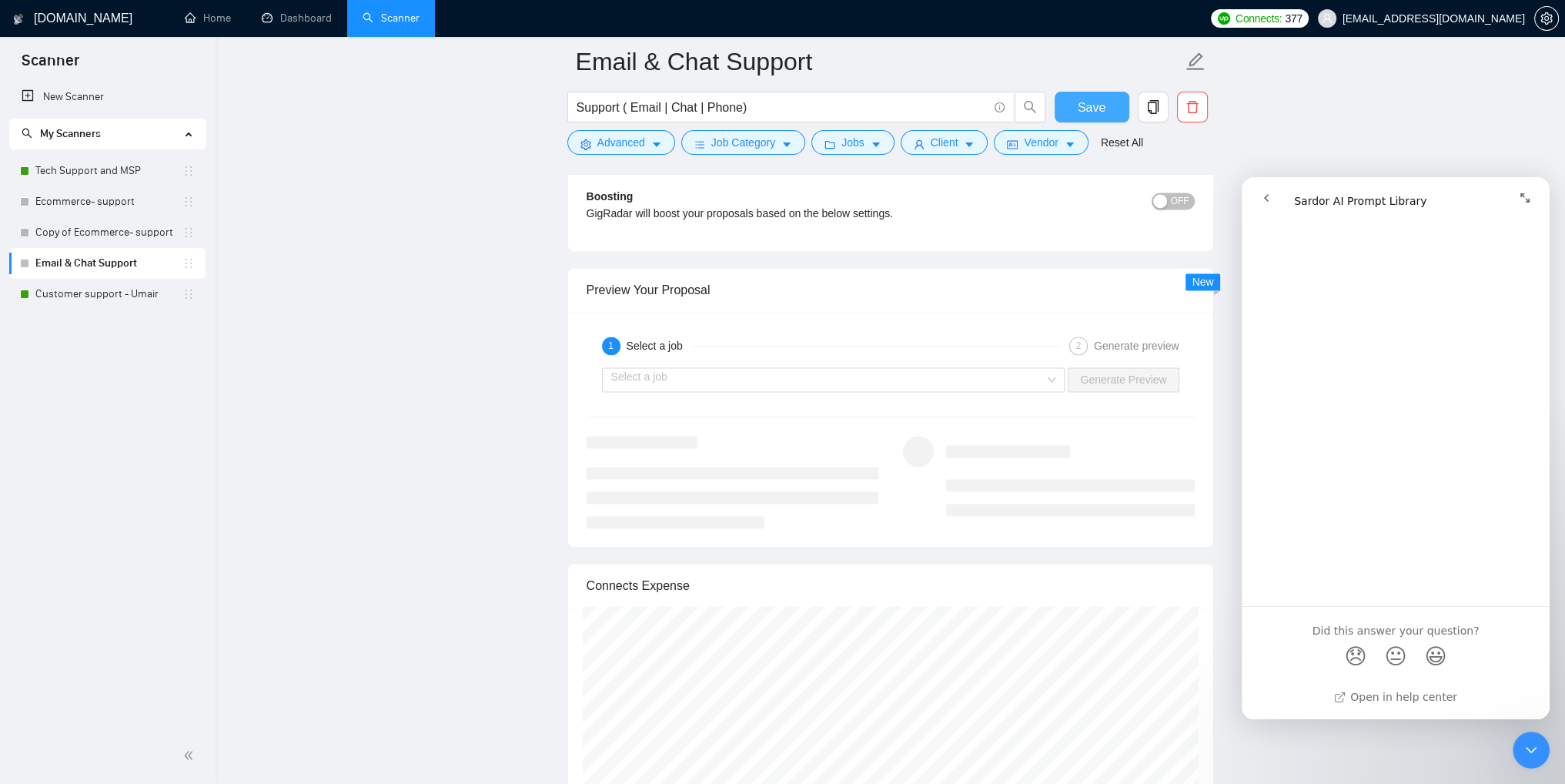
scroll to position [2694, 0]
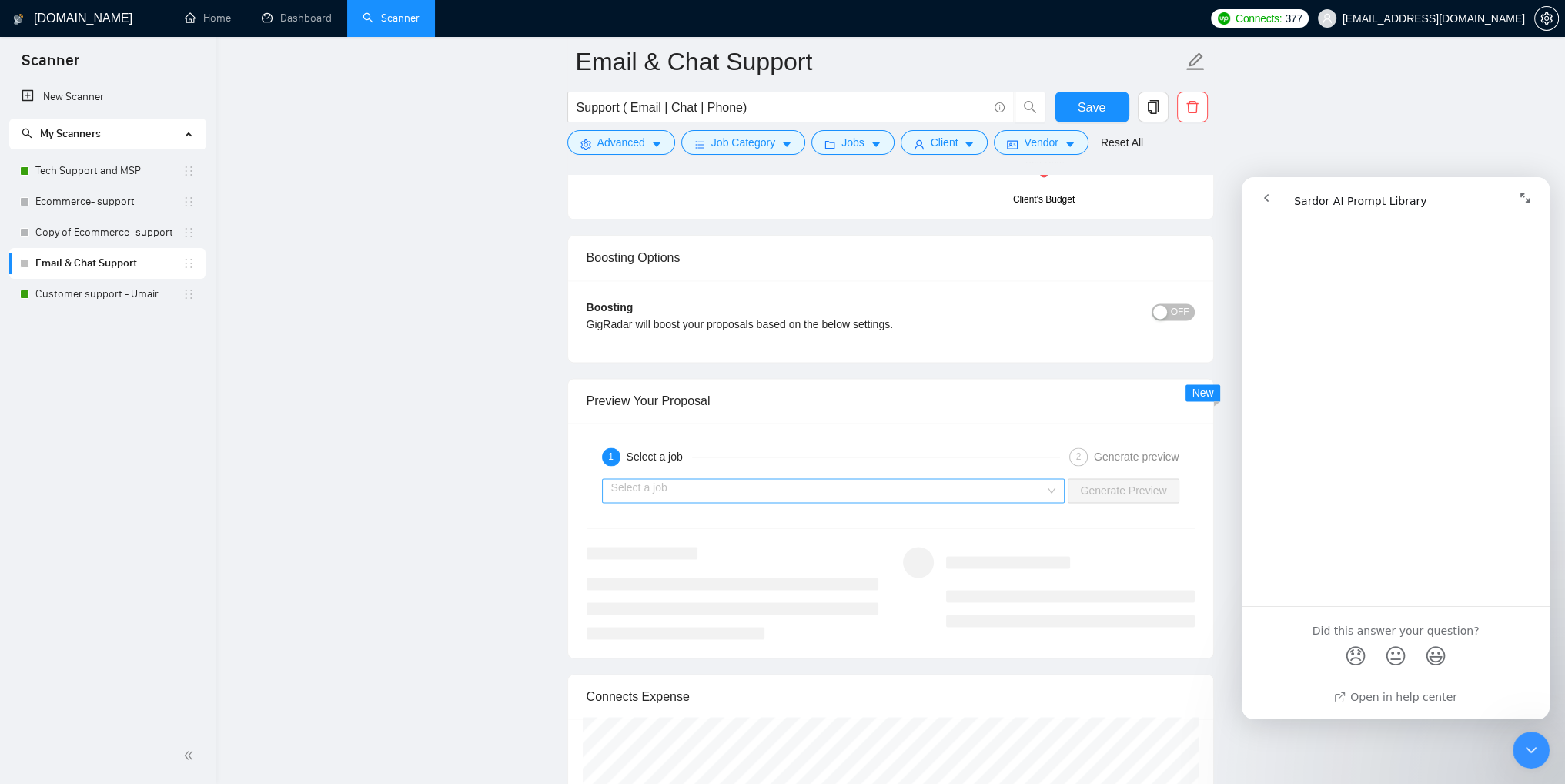
click at [1037, 487] on input "search" at bounding box center [828, 491] width 434 height 23
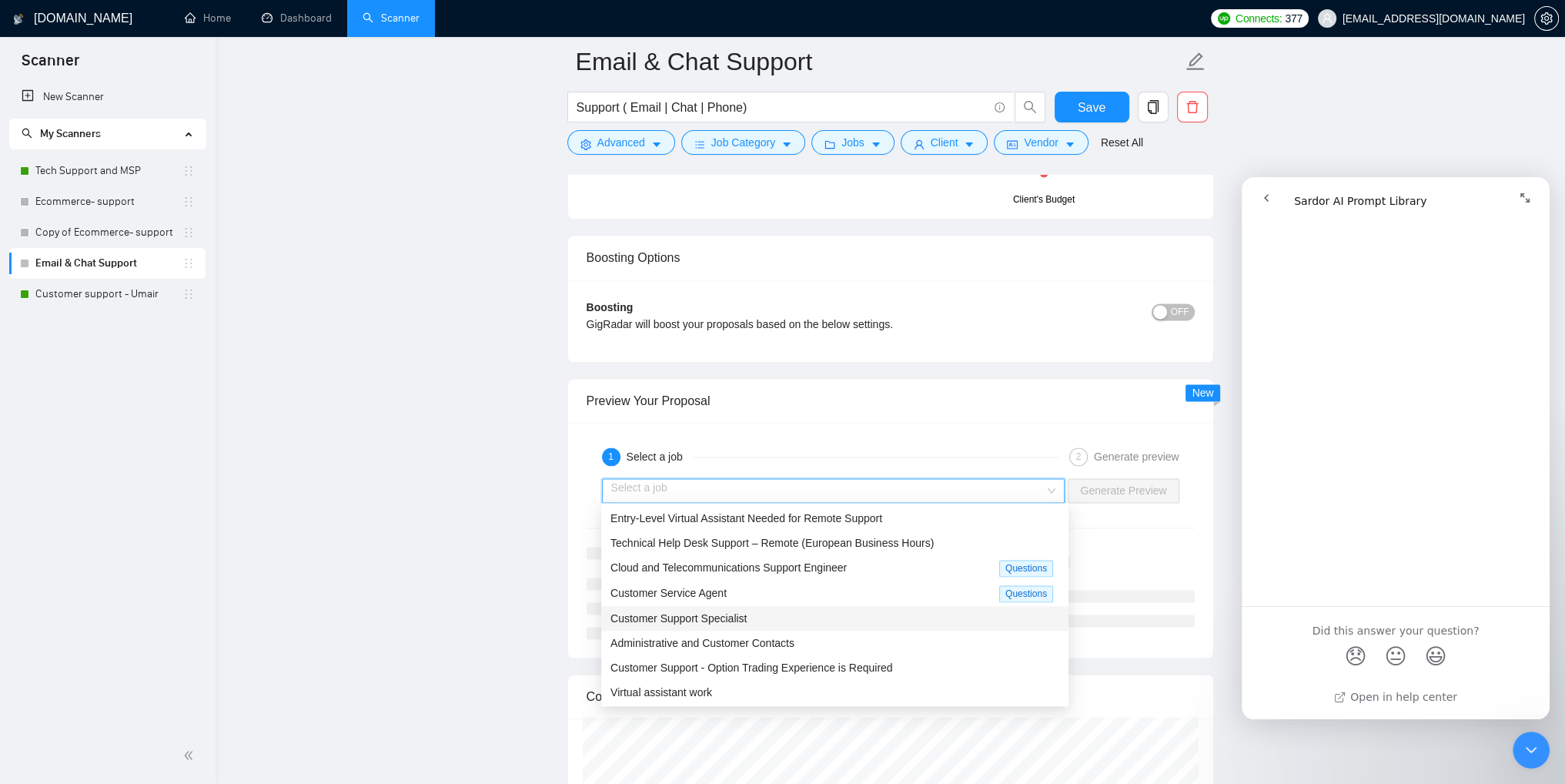
click at [722, 619] on span "Customer Support Specialist" at bounding box center [678, 618] width 136 height 13
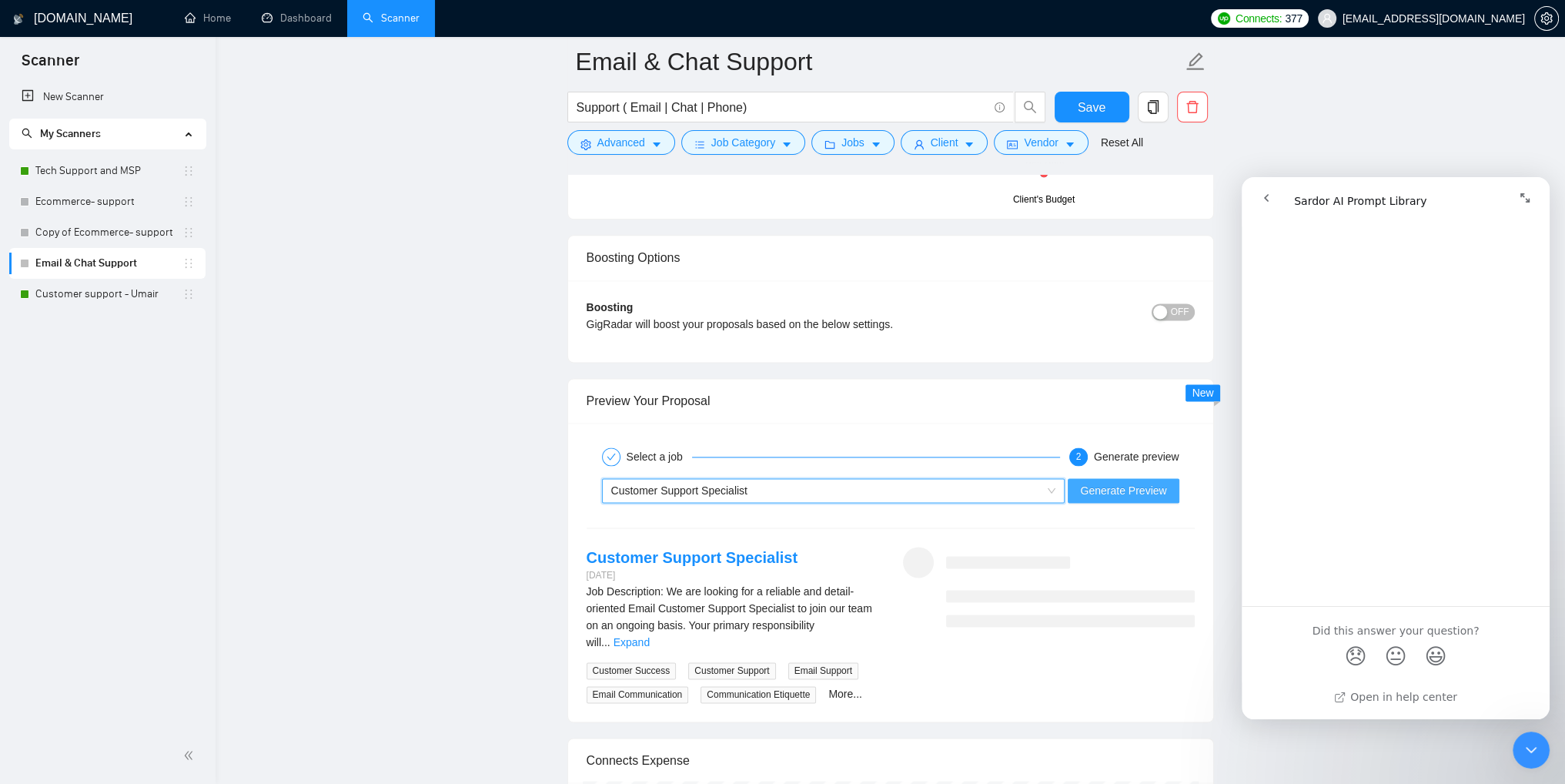
click at [1142, 496] on button "Generate Preview" at bounding box center [1123, 490] width 111 height 24
click at [839, 687] on link "More..." at bounding box center [845, 693] width 34 height 13
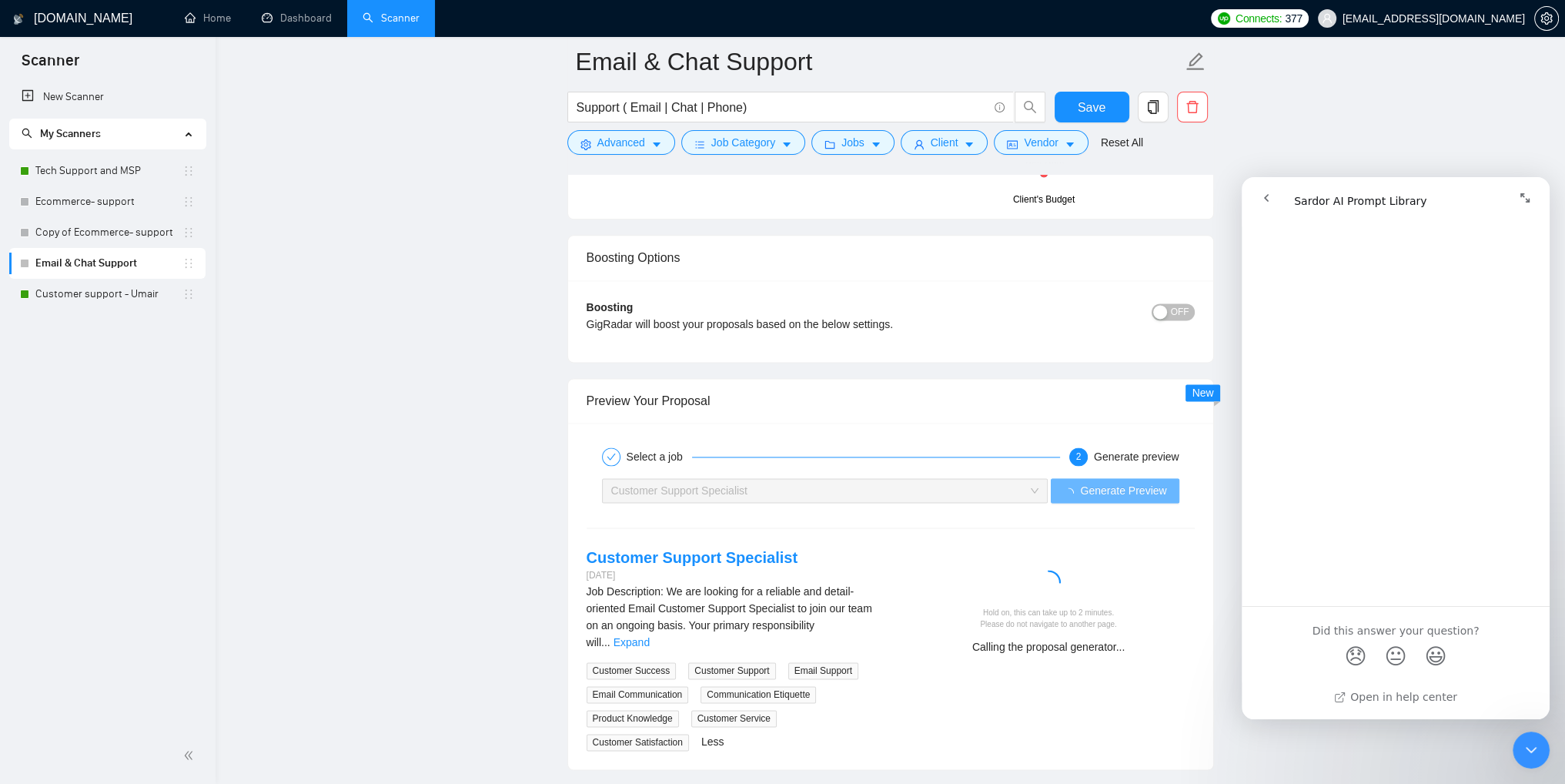
scroll to position [2848, 0]
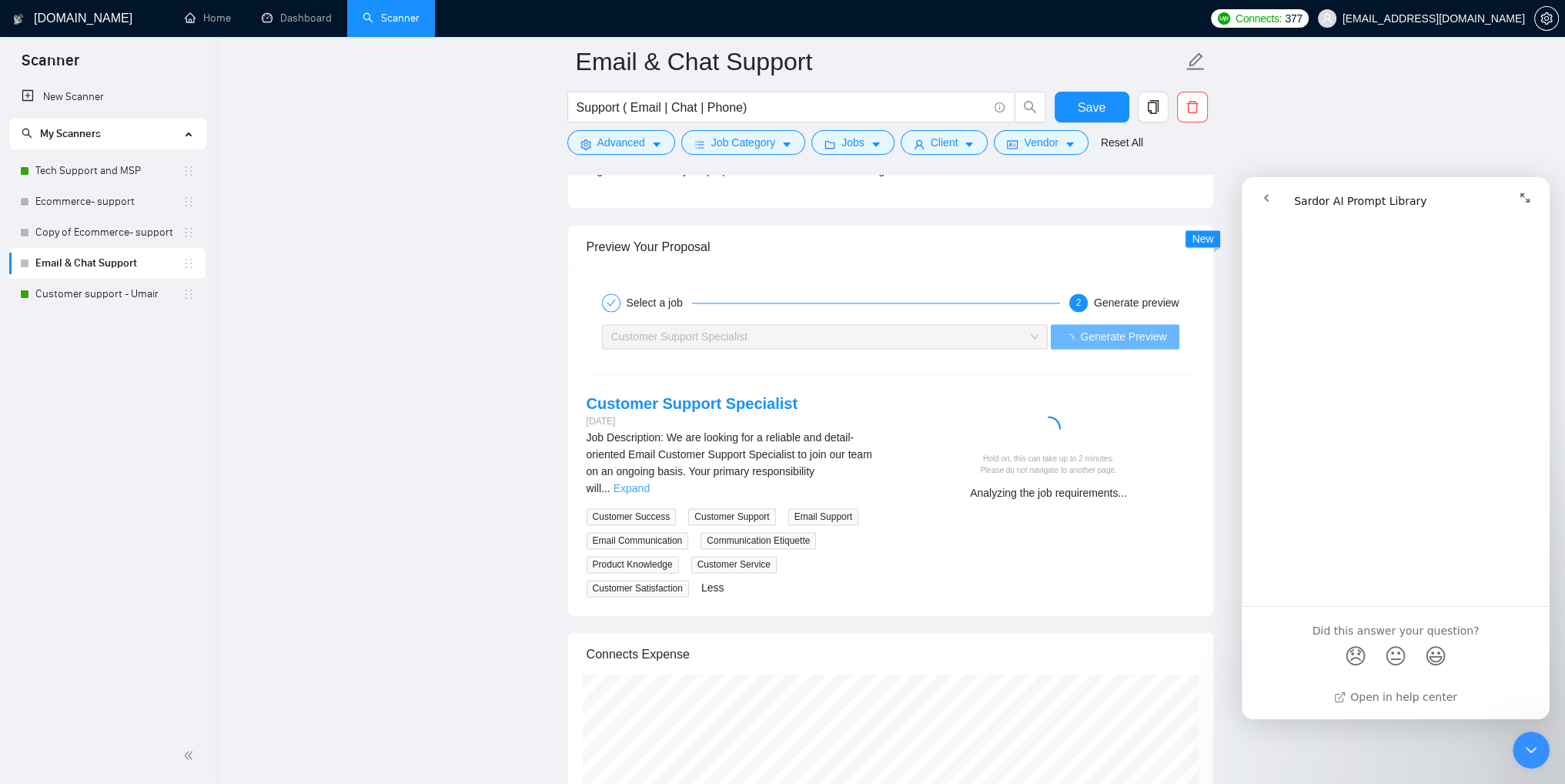
click at [650, 482] on link "Expand" at bounding box center [631, 488] width 36 height 13
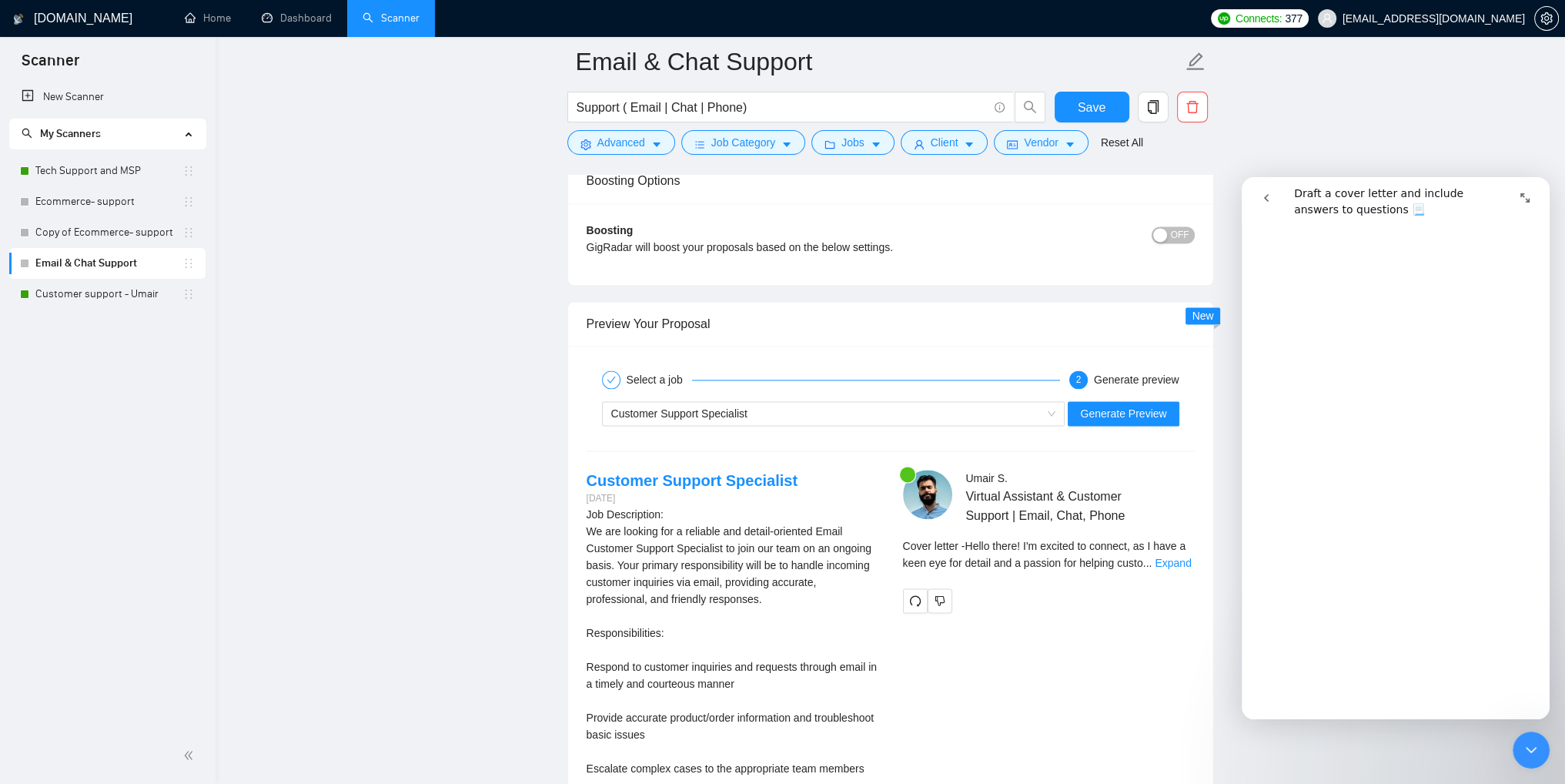
scroll to position [4003, 0]
click at [1170, 564] on link "Expand" at bounding box center [1172, 563] width 36 height 13
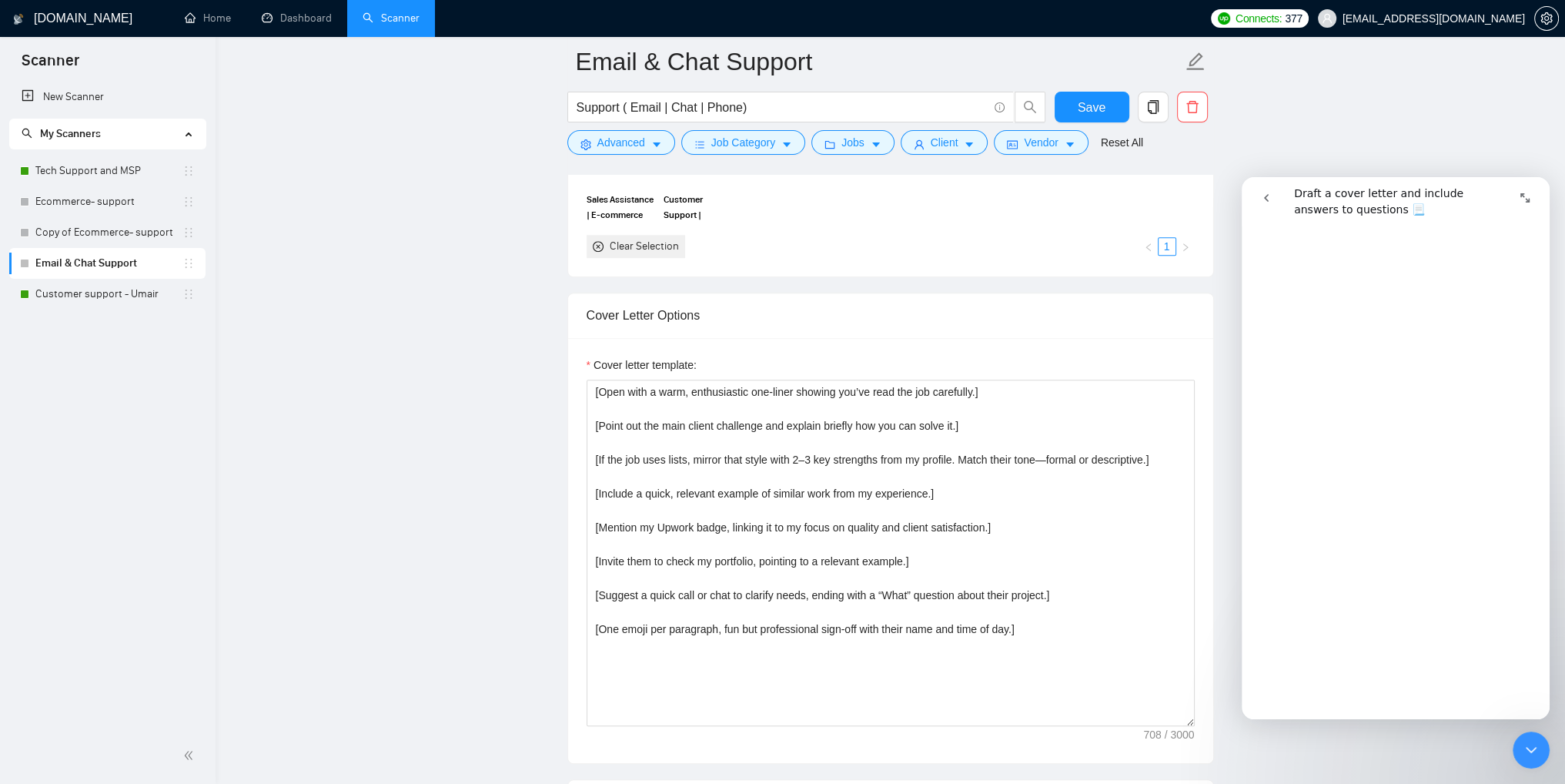
scroll to position [1540, 0]
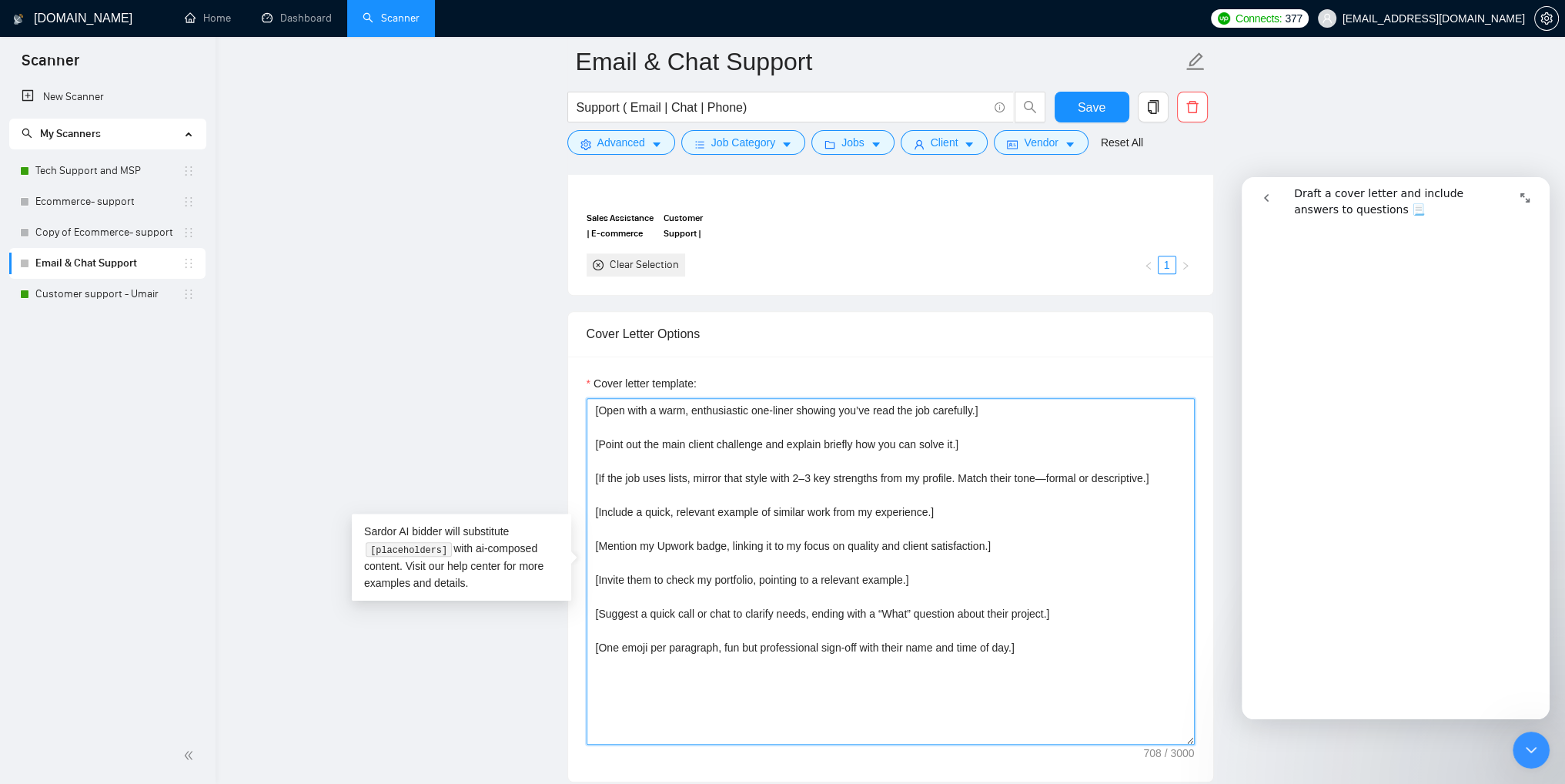
drag, startPoint x: 599, startPoint y: 472, endPoint x: 1144, endPoint y: 477, distance: 545.0
click at [1145, 477] on textarea "[Open with a warm, enthusiastic one-liner showing you’ve read the job carefully…" at bounding box center [891, 571] width 609 height 346
click at [686, 477] on textarea "[Open with a warm, enthusiastic one-liner showing you’ve read the job carefully…" at bounding box center [891, 571] width 609 height 346
click at [729, 476] on textarea "[Open with a warm, enthusiastic one-liner showing you’ve read the job carefully…" at bounding box center [891, 571] width 609 height 346
type textarea "[Open with a warm, enthusiastic one-liner showing you’ve read the job carefully…"
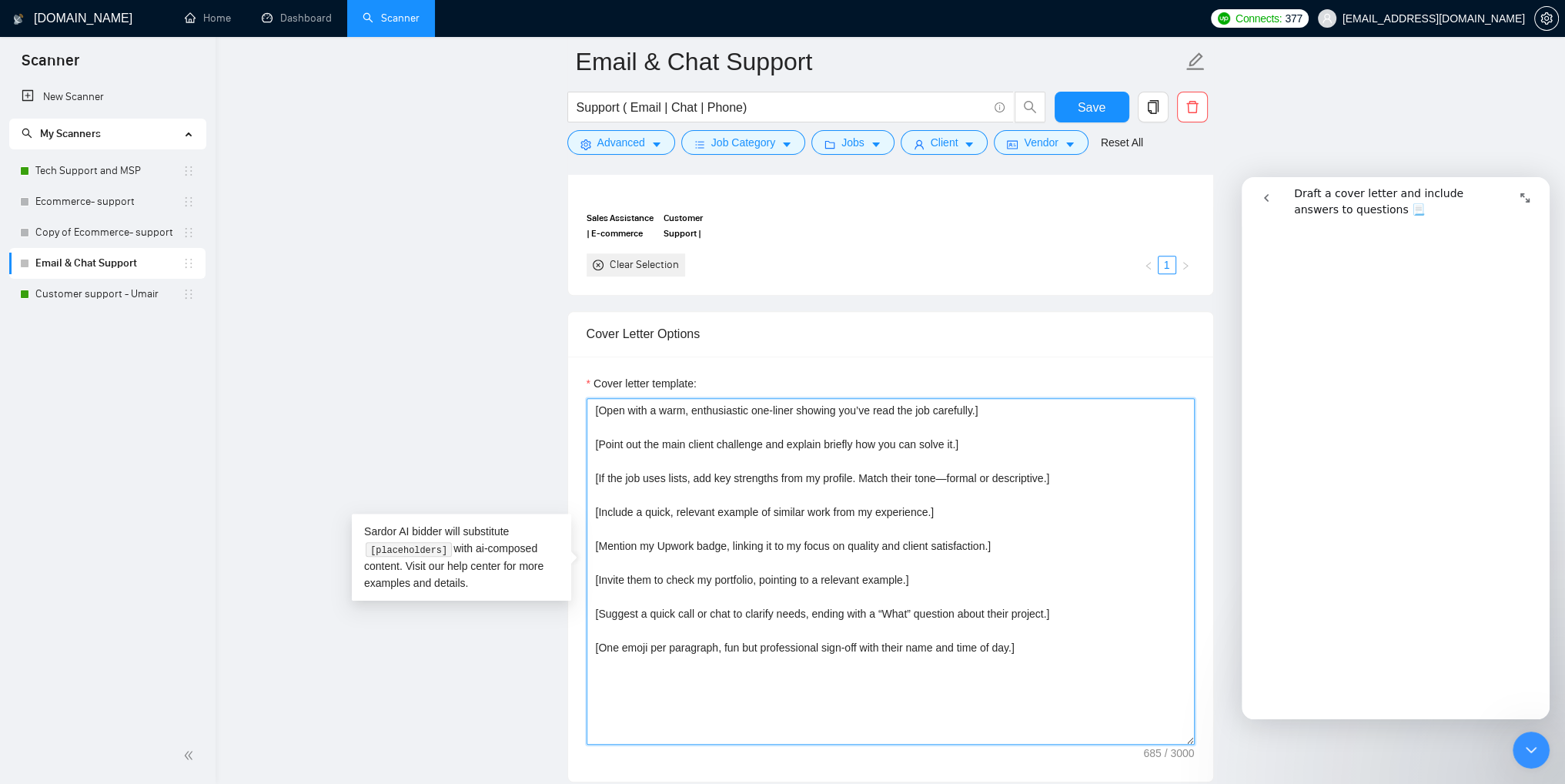
click at [944, 512] on textarea "[Open with a warm, enthusiastic one-liner showing you’ve read the job carefully…" at bounding box center [891, 571] width 609 height 346
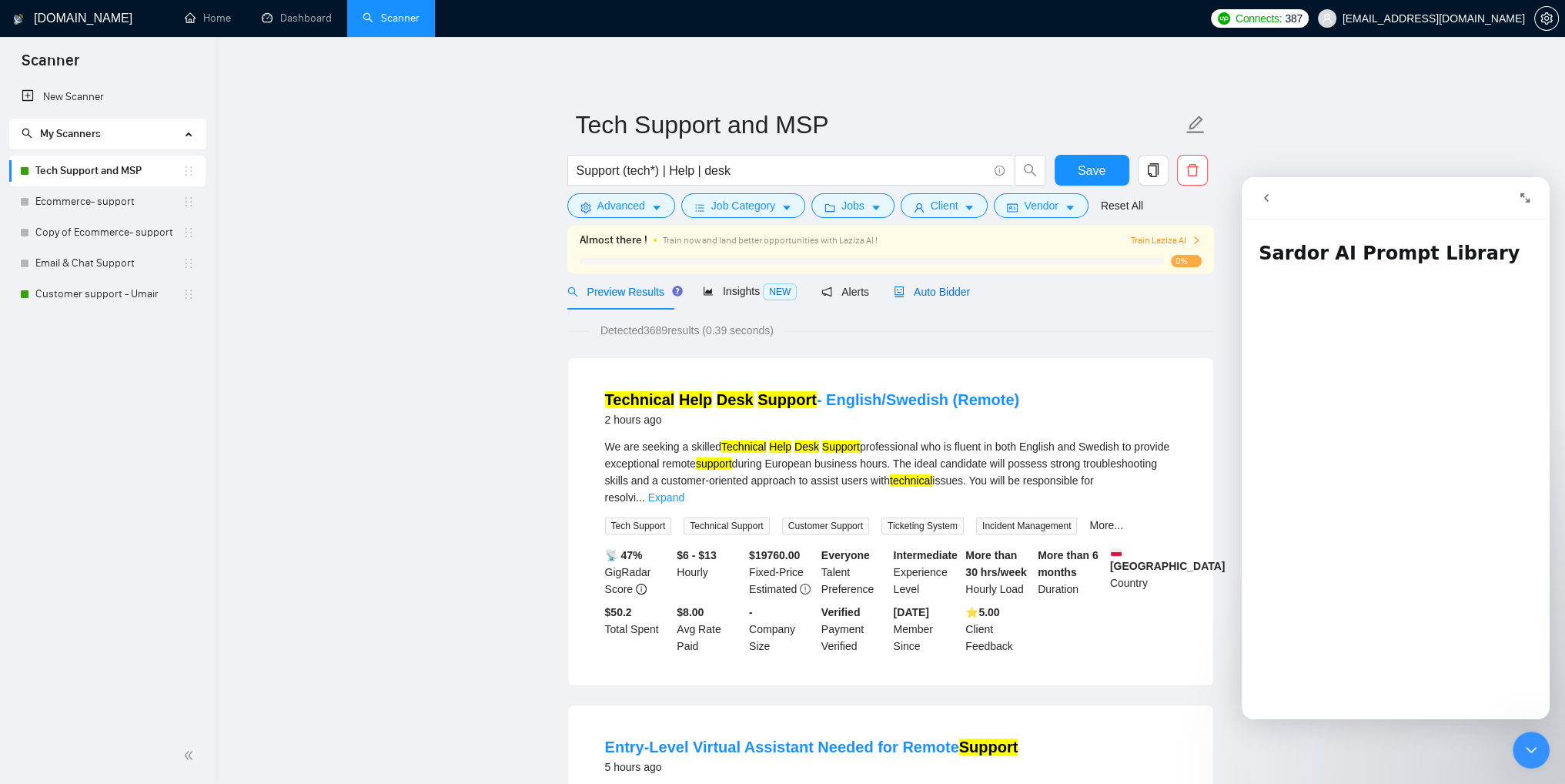
click at [926, 293] on span "Auto Bidder" at bounding box center [931, 292] width 76 height 13
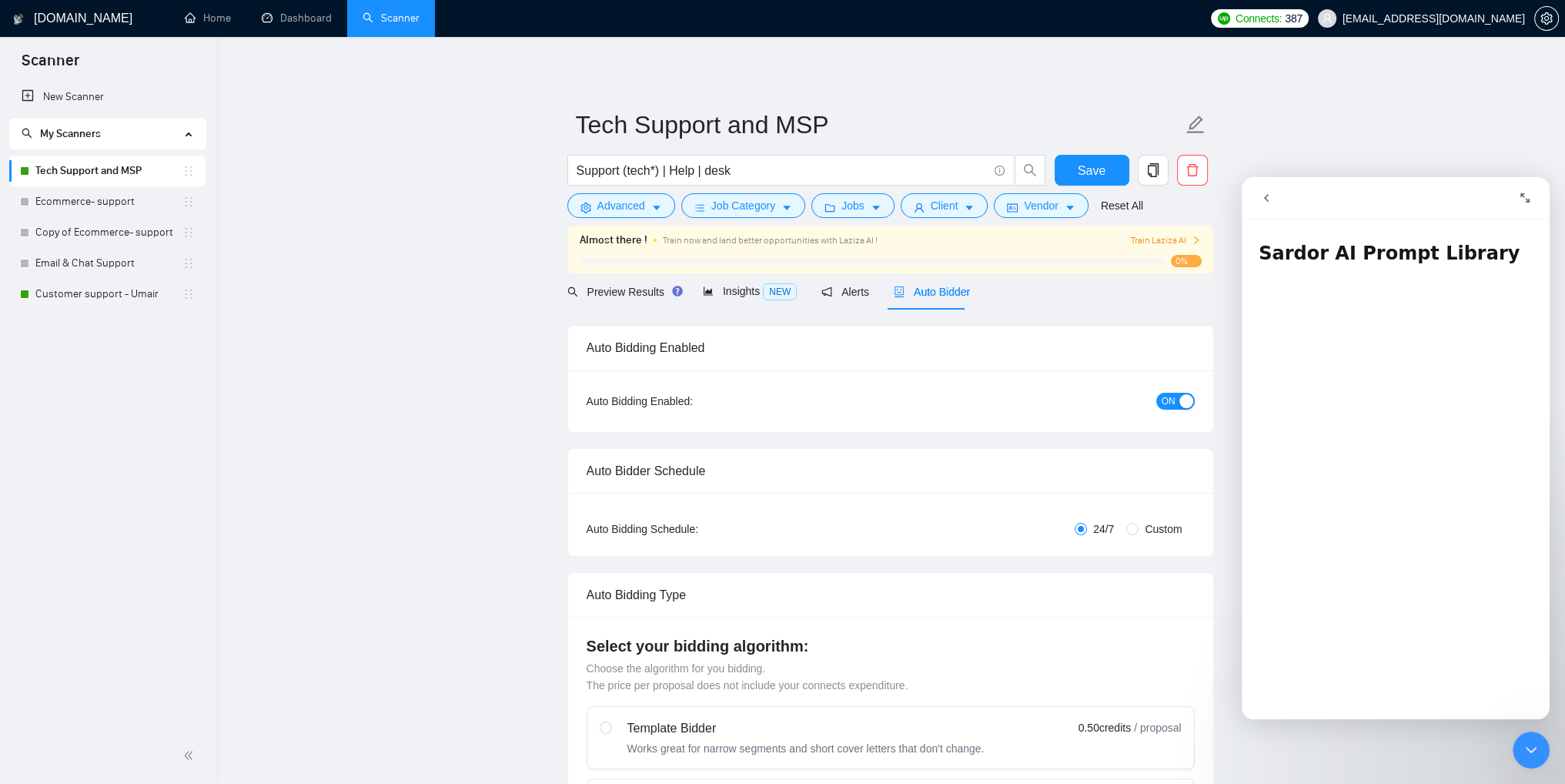
checkbox input "true"
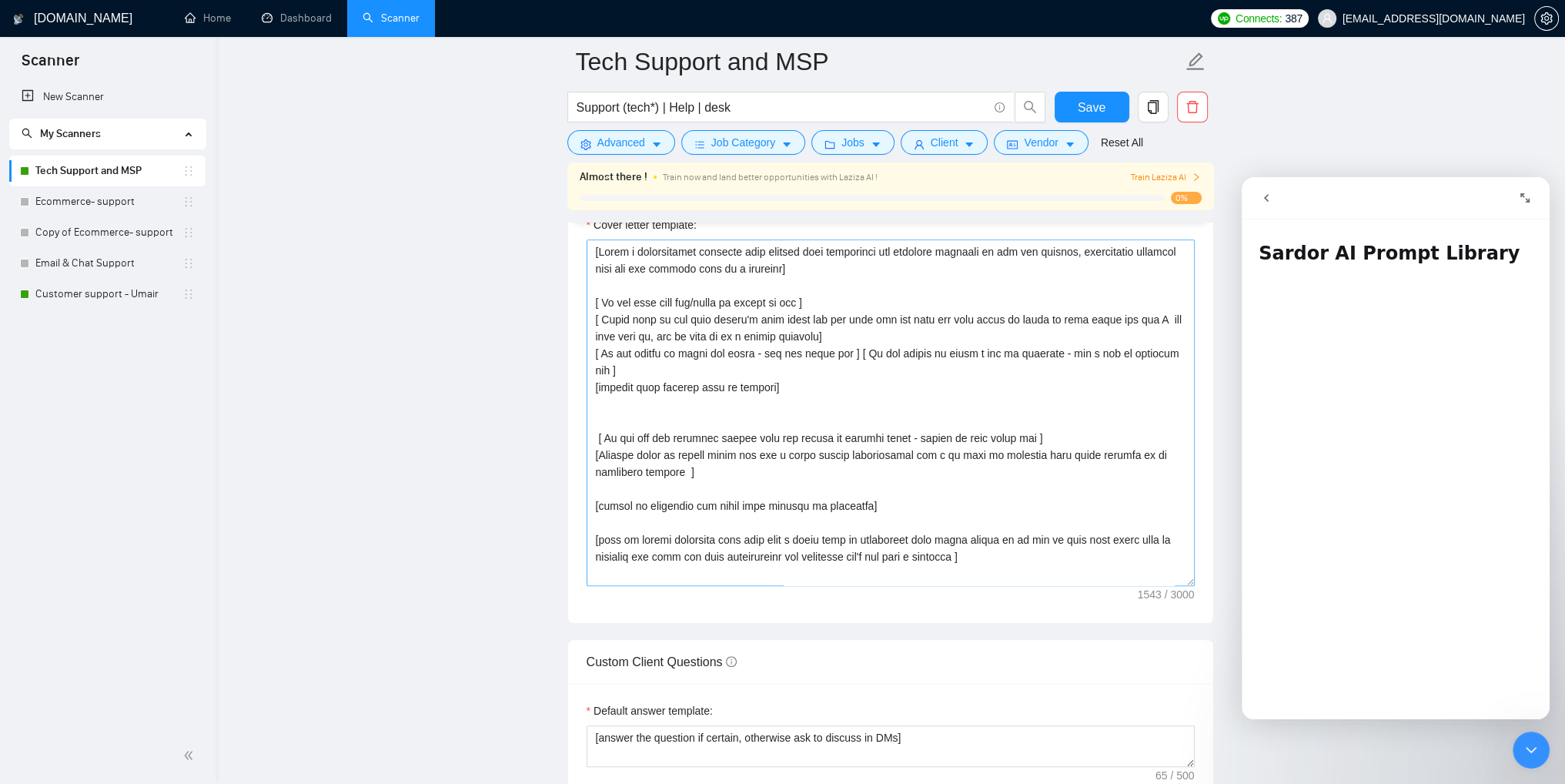
scroll to position [1540, 0]
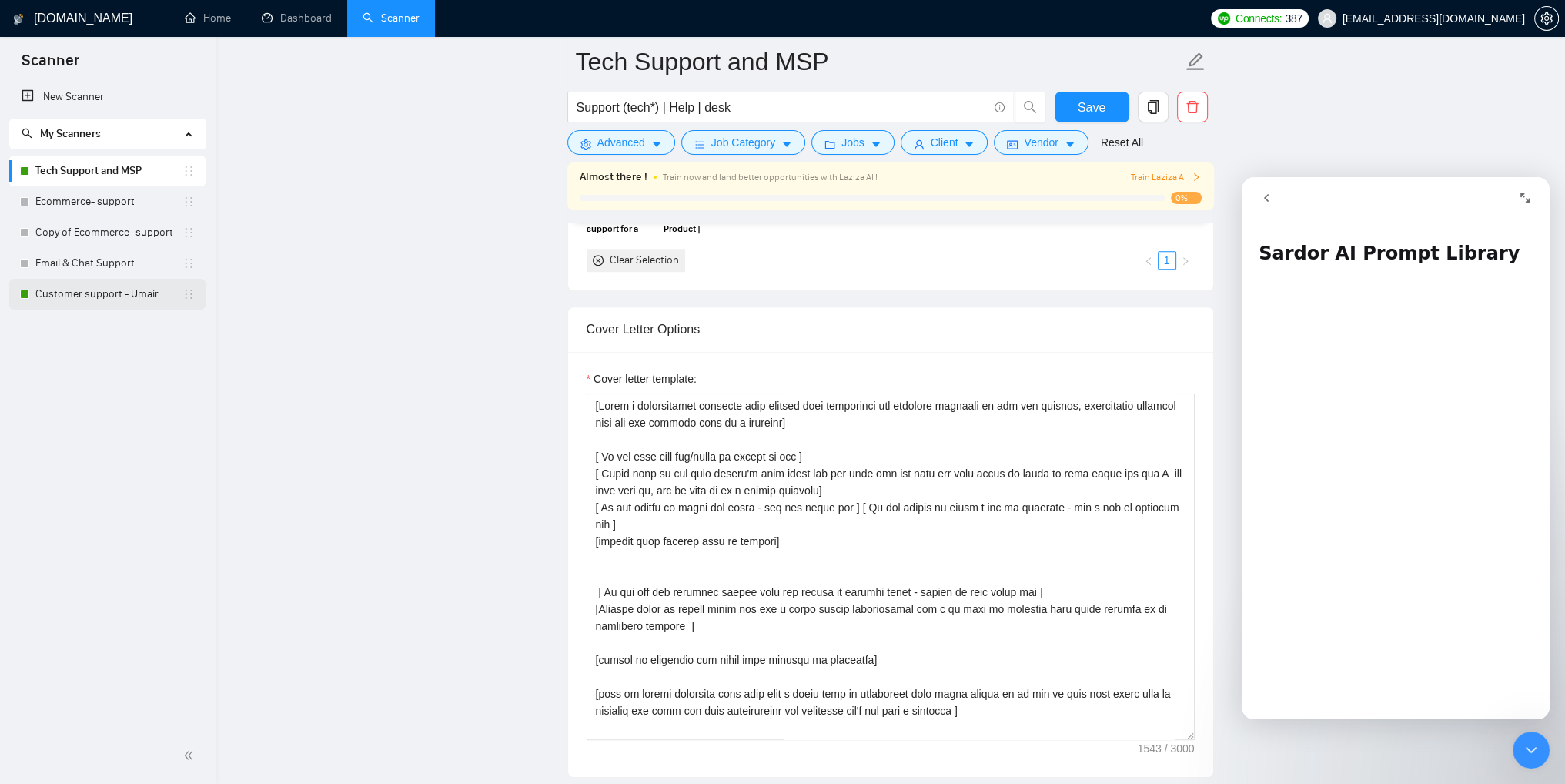
click at [105, 290] on link "Customer support - Umair" at bounding box center [109, 293] width 147 height 31
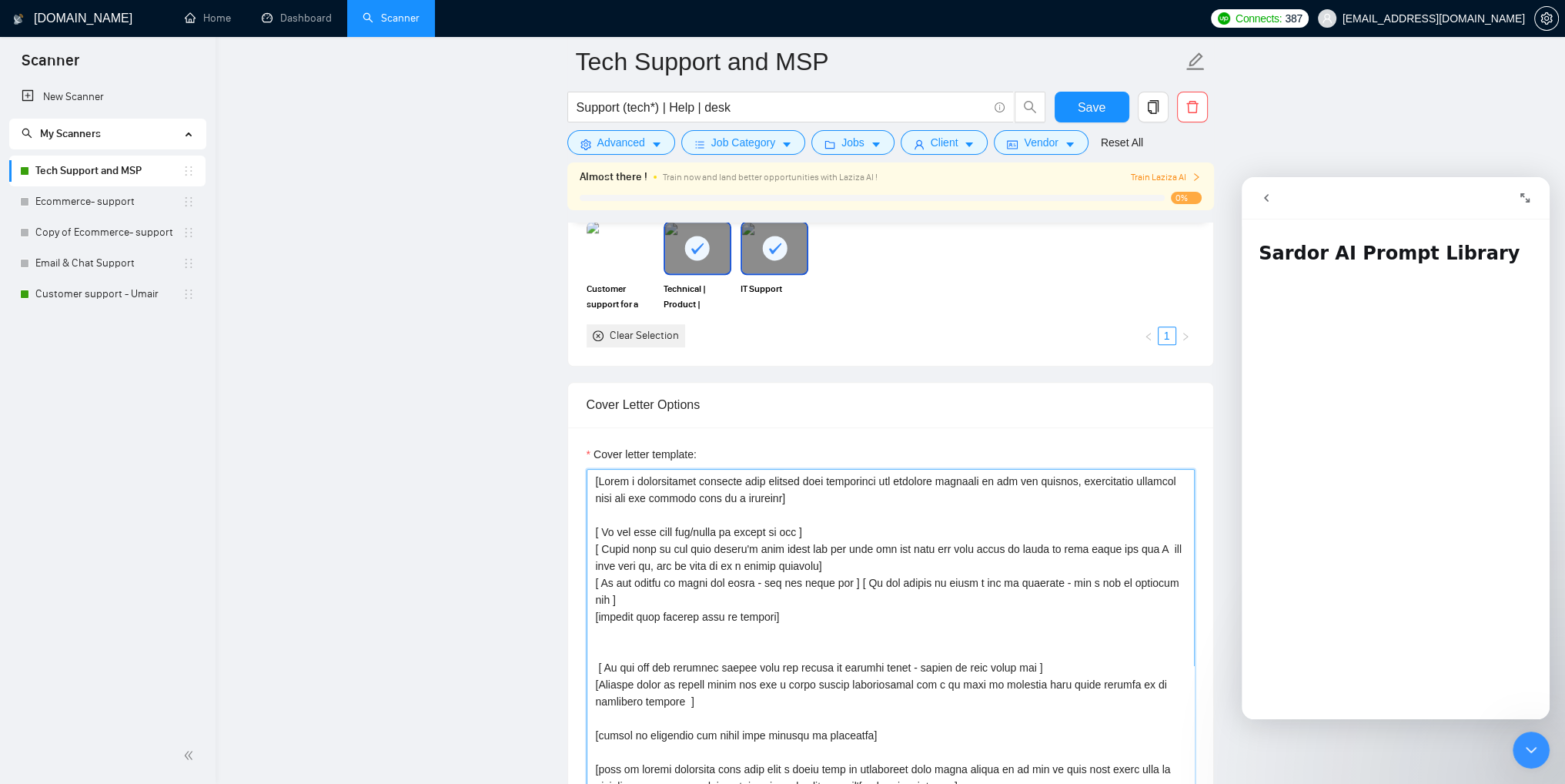
scroll to position [1463, 0]
drag, startPoint x: 609, startPoint y: 523, endPoint x: 593, endPoint y: 482, distance: 44.0
click at [593, 482] on textarea "Cover letter template:" at bounding box center [891, 644] width 609 height 346
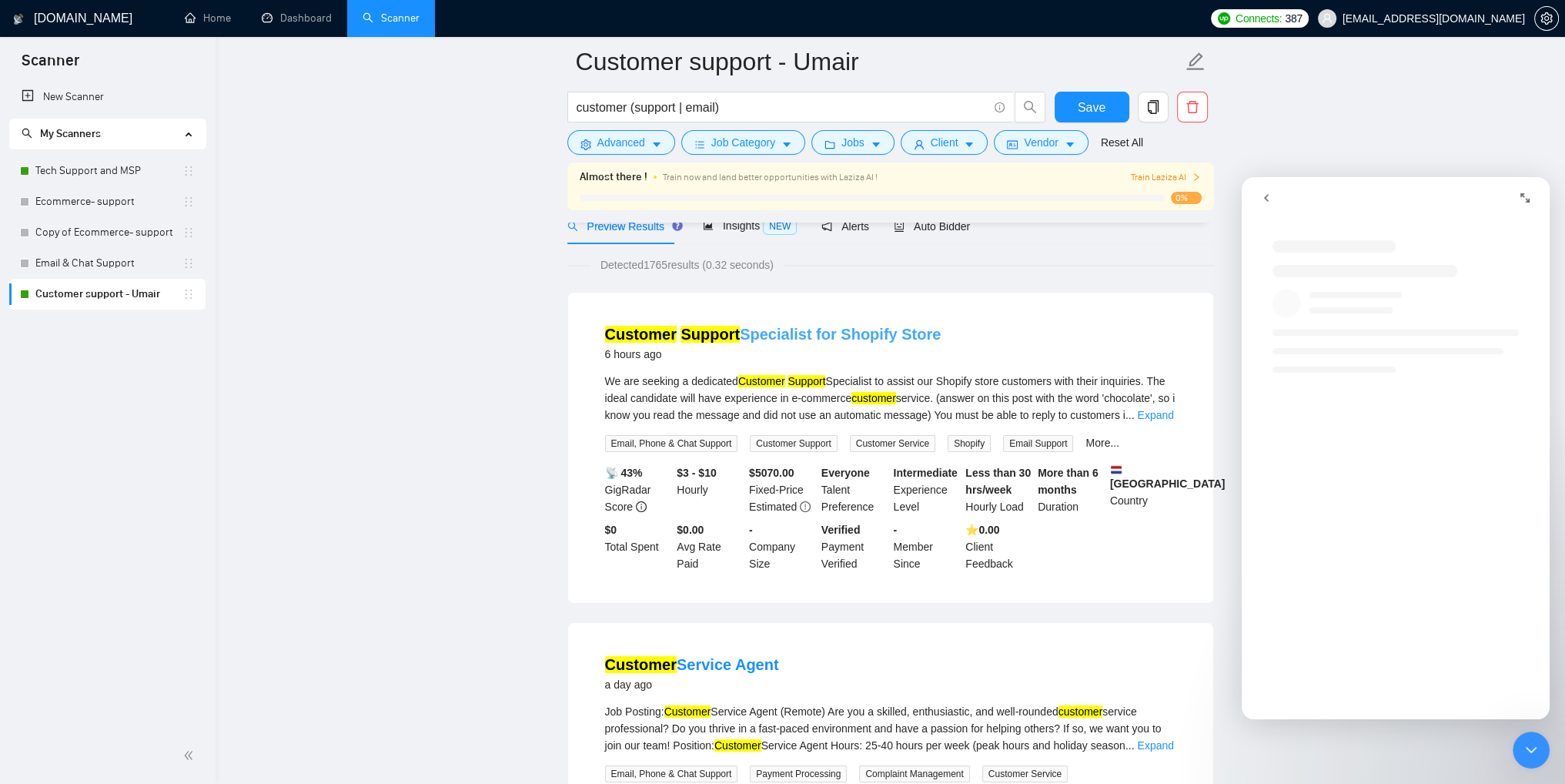
scroll to position [77, 0]
click at [912, 232] on span "Auto Bidder" at bounding box center [931, 227] width 76 height 13
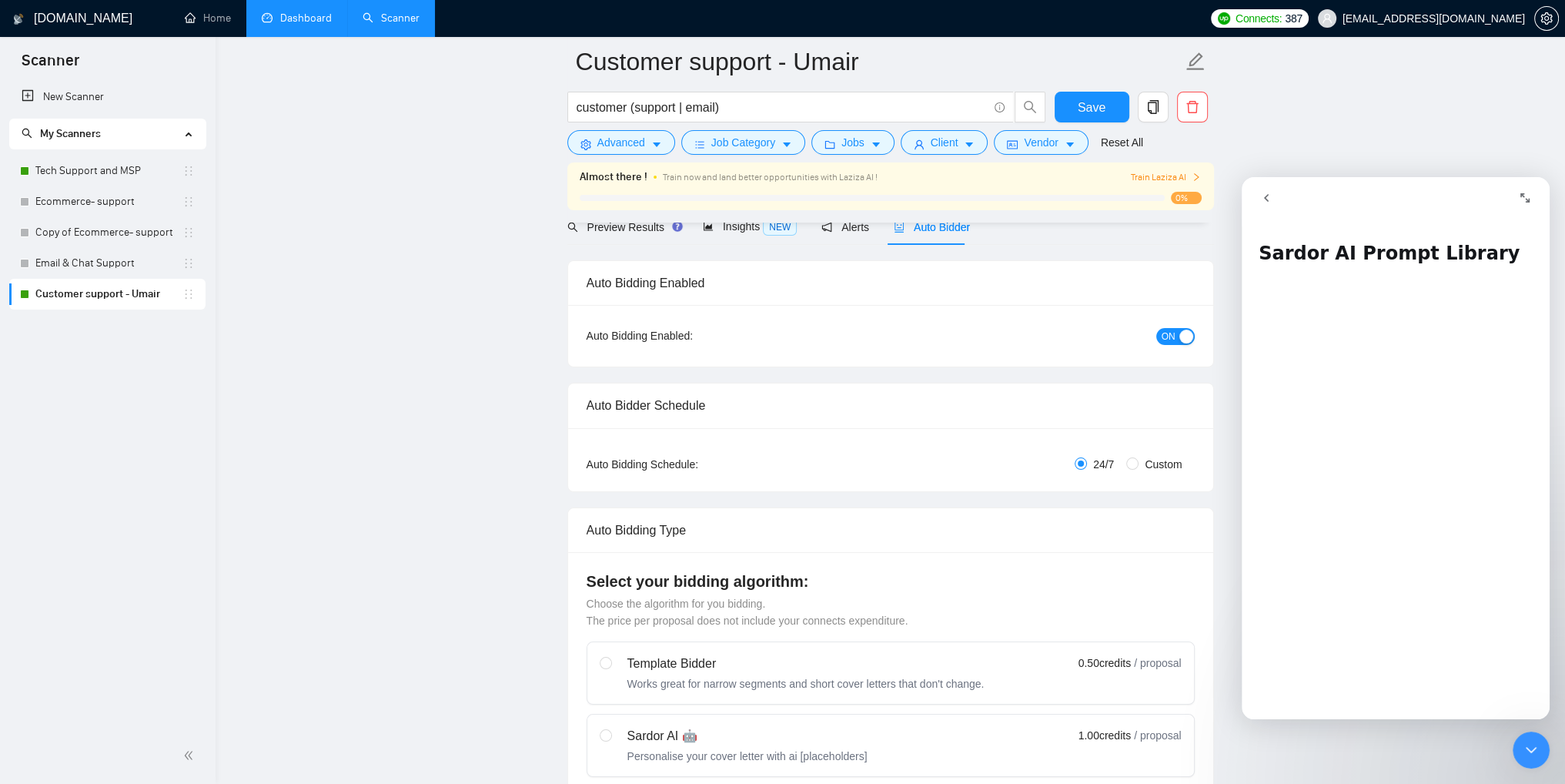
checkbox input "true"
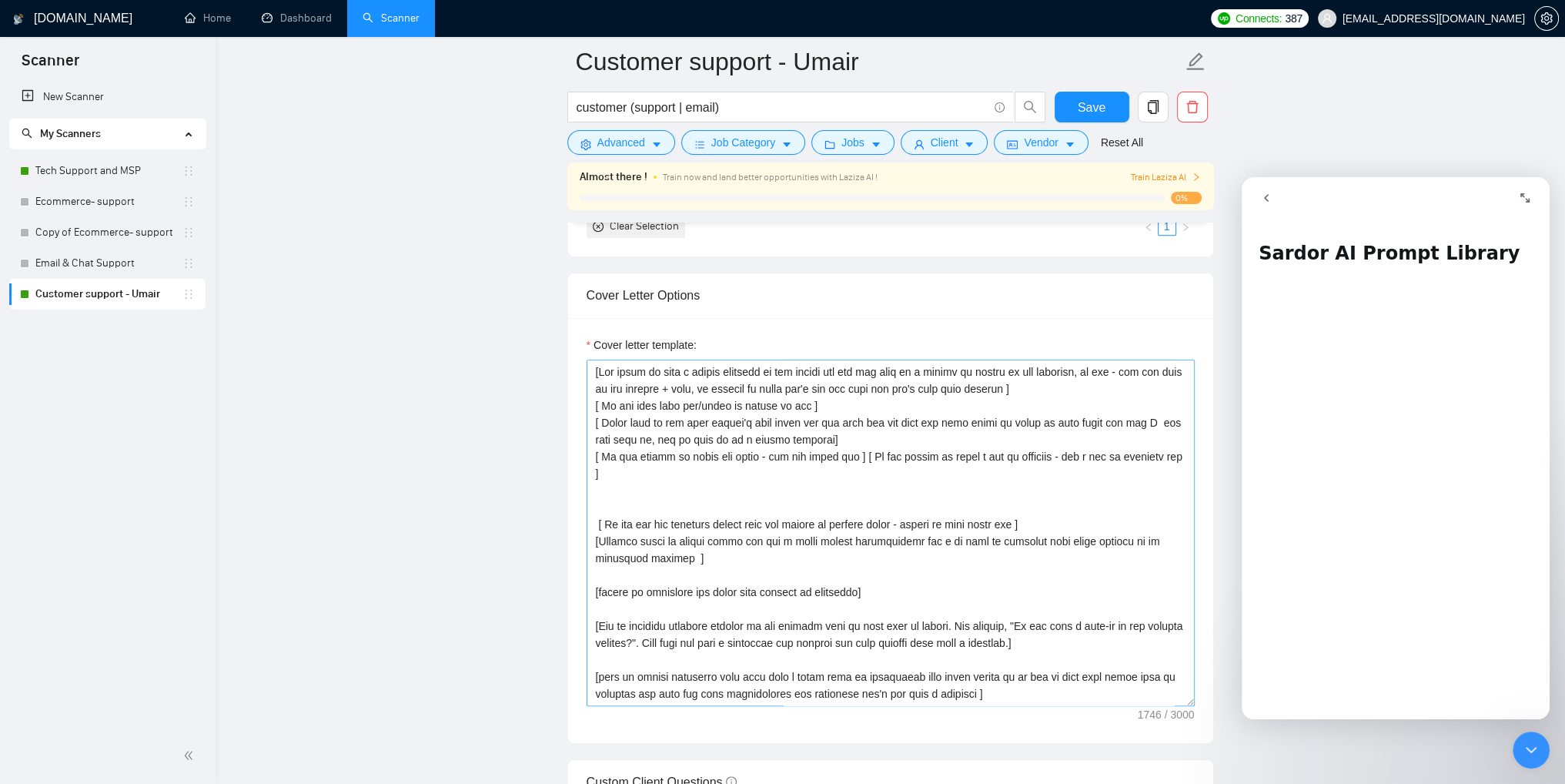
scroll to position [1616, 0]
